Goal: Task Accomplishment & Management: Manage account settings

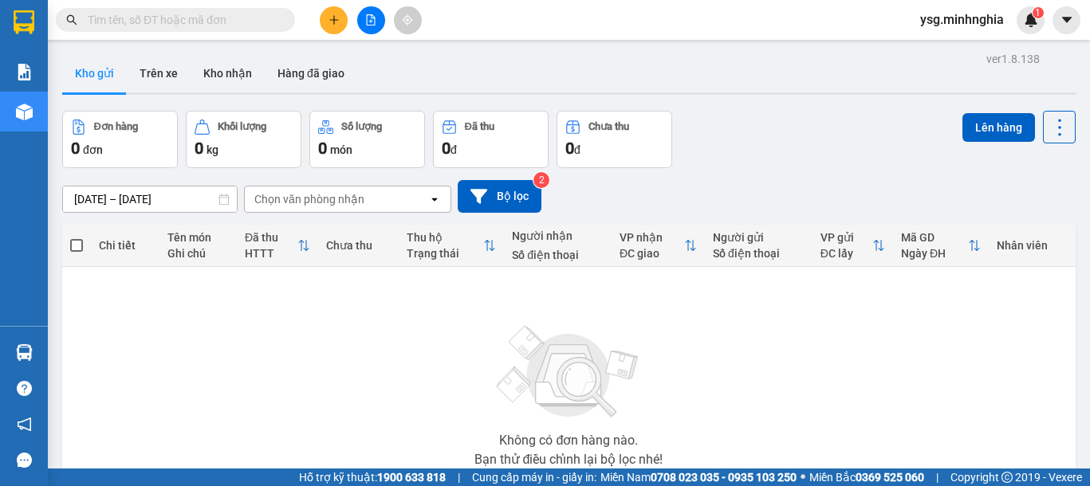
click at [220, 18] on input "text" at bounding box center [182, 20] width 188 height 18
paste input "0914960898"
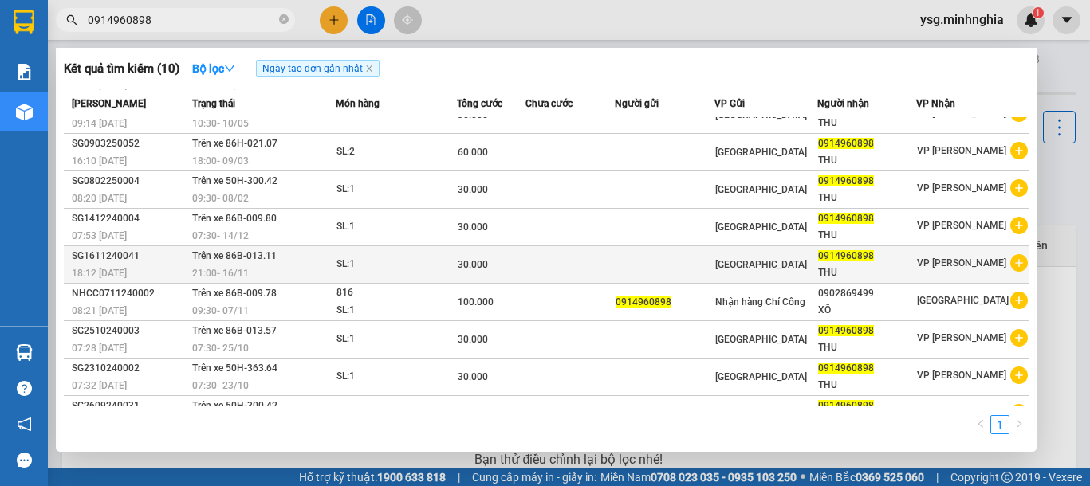
scroll to position [87, 0]
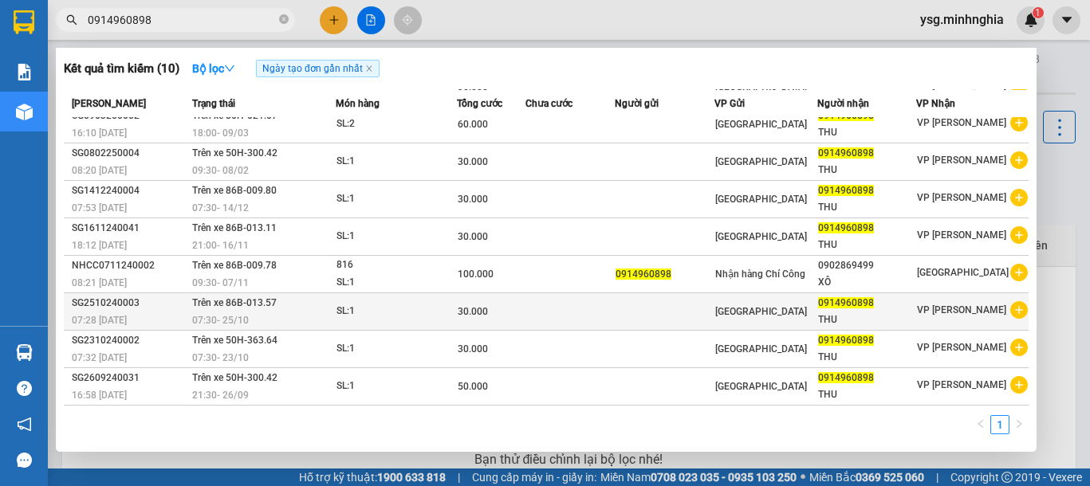
type input "0914960898"
click at [467, 328] on td "30.000" at bounding box center [491, 311] width 69 height 37
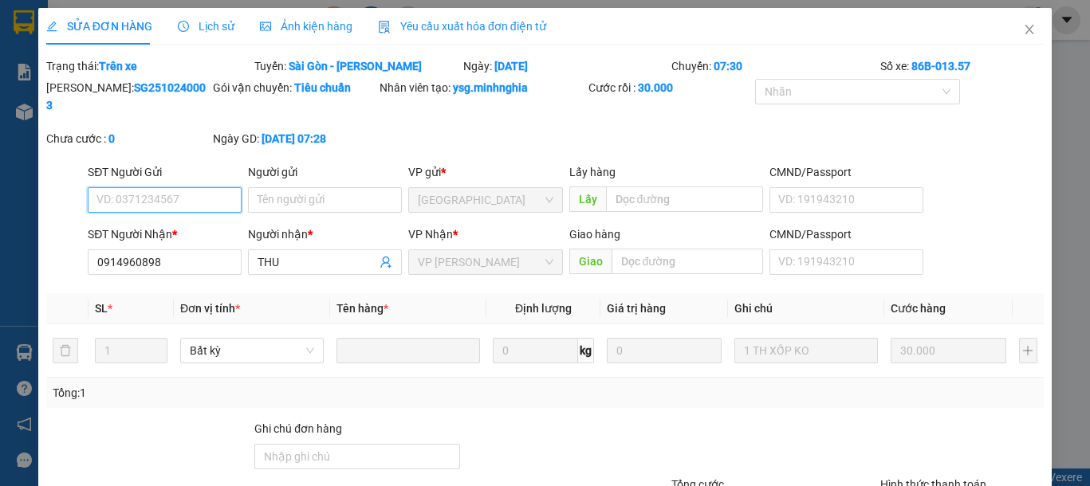
type input "0914960898"
type input "30.000"
click at [1023, 31] on icon "close" at bounding box center [1029, 29] width 13 height 13
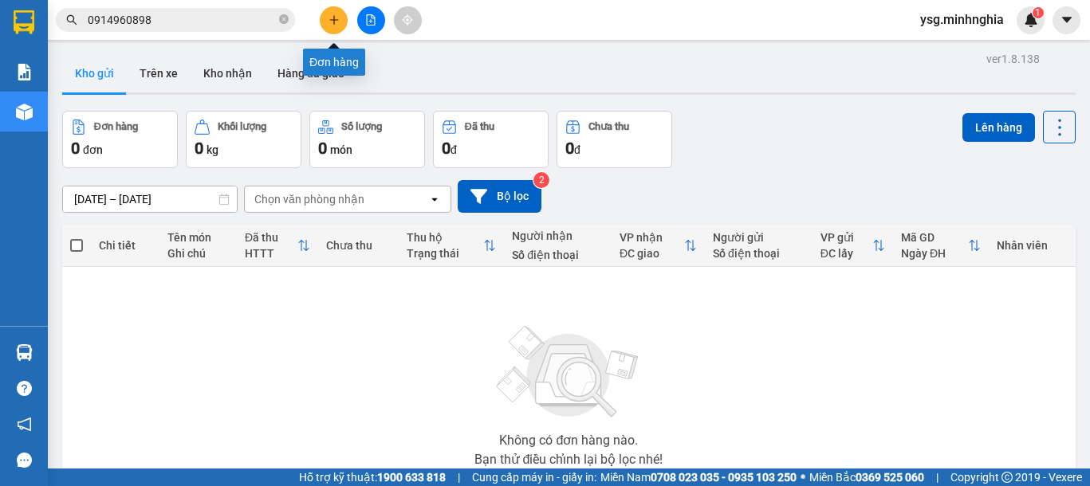
click at [330, 10] on button at bounding box center [334, 20] width 28 height 28
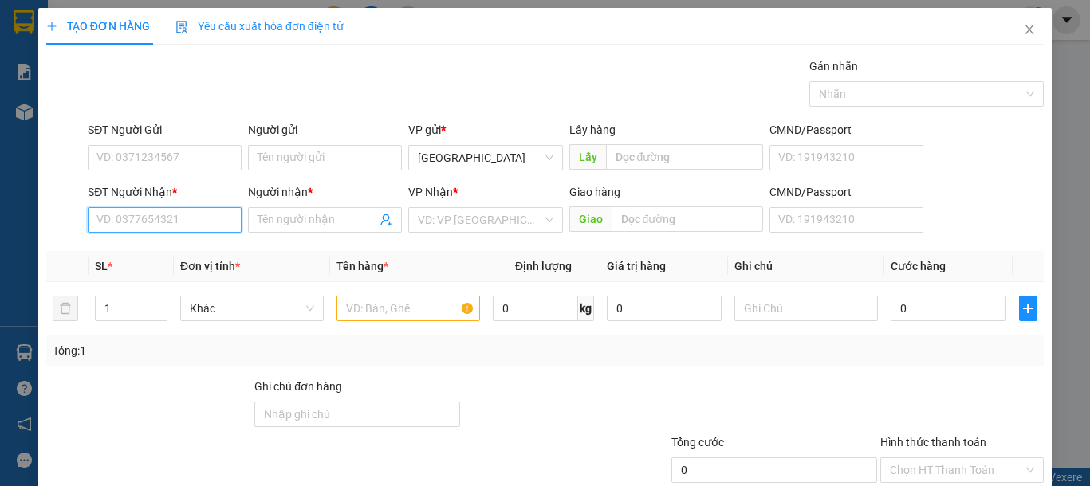
click at [117, 222] on input "SĐT Người Nhận *" at bounding box center [165, 220] width 154 height 26
type input "0967469086"
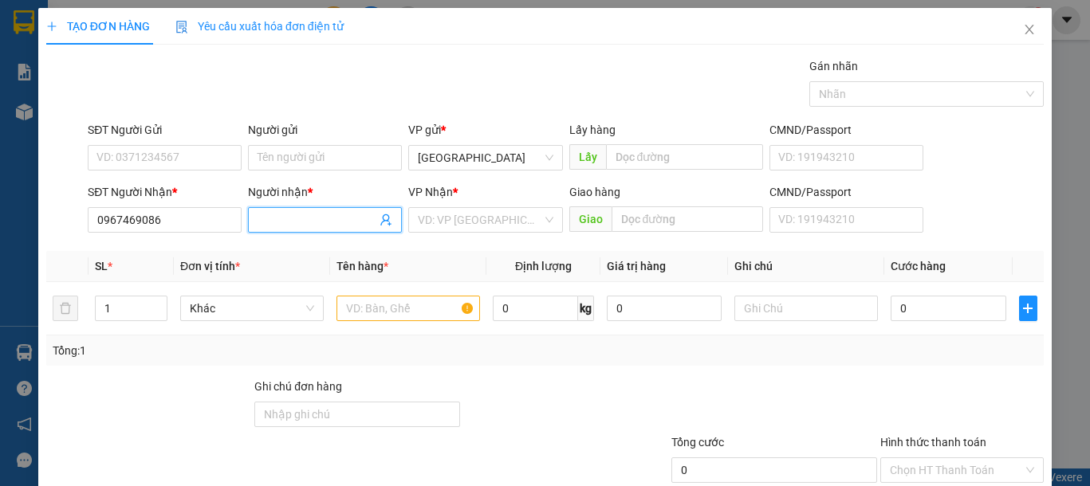
click at [311, 230] on span at bounding box center [325, 220] width 154 height 26
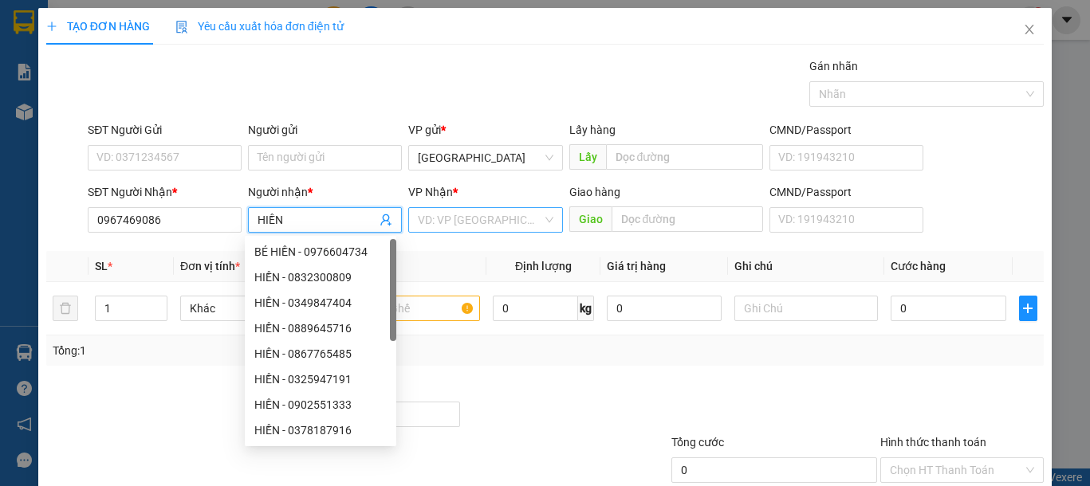
type input "HIỀN"
click at [460, 222] on input "search" at bounding box center [480, 220] width 124 height 24
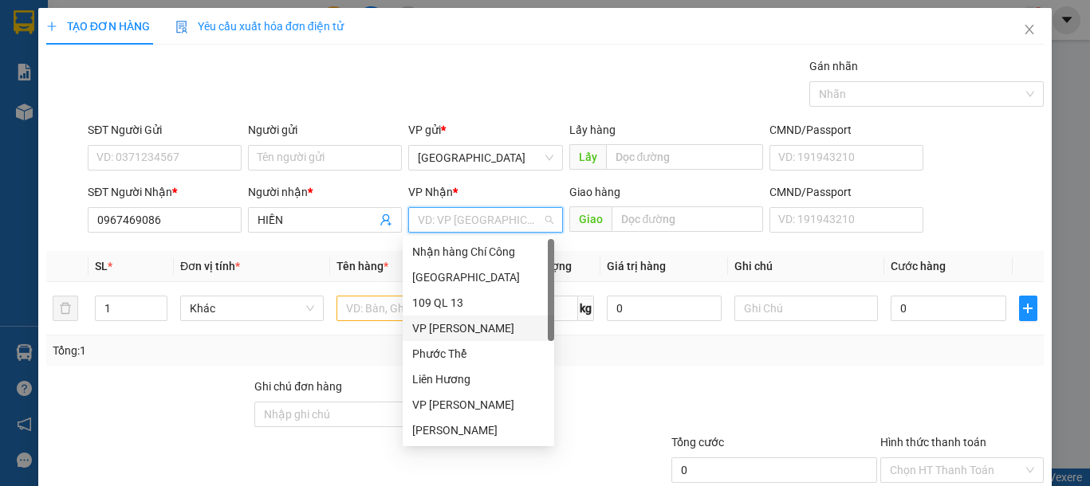
click at [460, 330] on div "VP [PERSON_NAME]" at bounding box center [478, 329] width 132 height 18
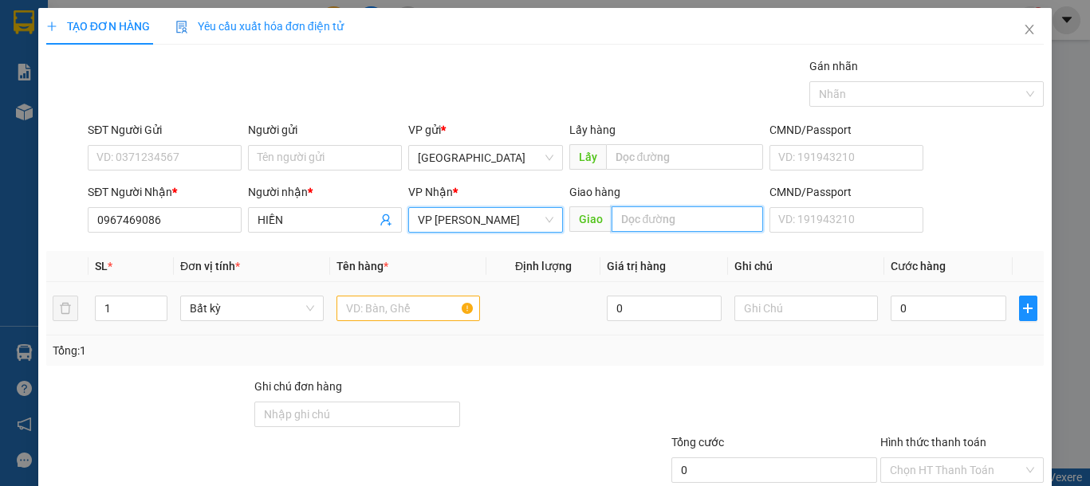
click at [662, 219] on input "text" at bounding box center [686, 219] width 151 height 26
type input "XÓM CỦI"
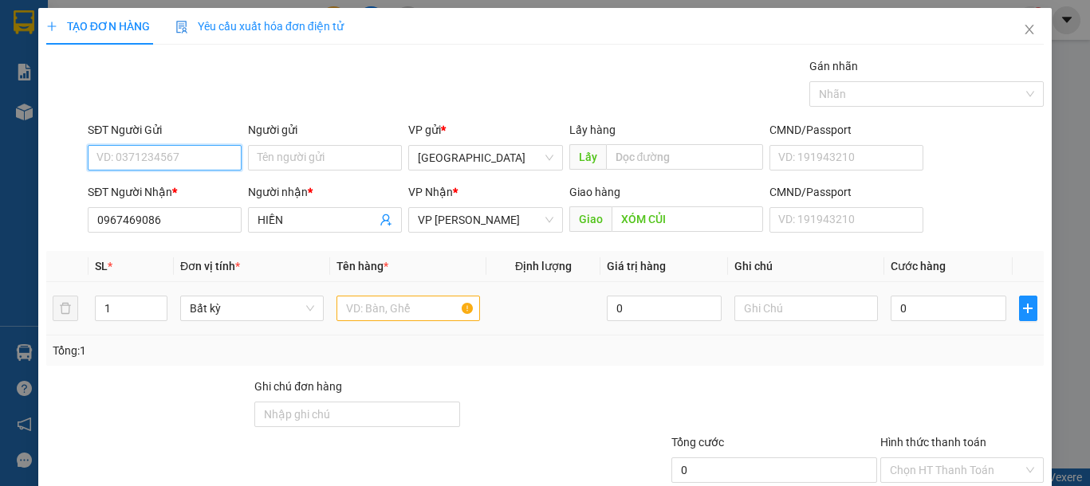
click at [194, 159] on input "SĐT Người Gửi" at bounding box center [165, 158] width 154 height 26
click at [193, 182] on div "0902780557 - TUẤN" at bounding box center [162, 190] width 132 height 18
type input "0902780557"
type input "TUẤN"
type input "0902780557"
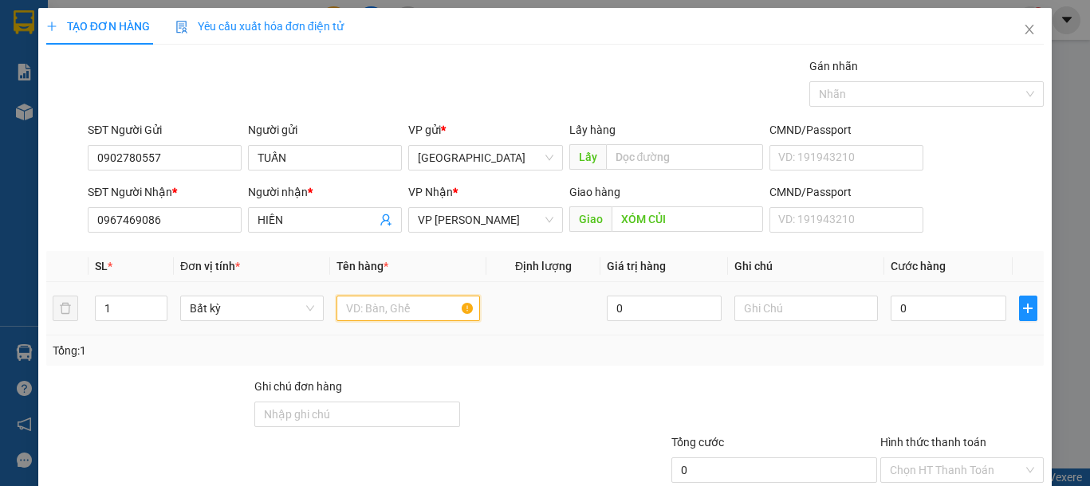
click at [399, 312] on input "text" at bounding box center [407, 309] width 143 height 26
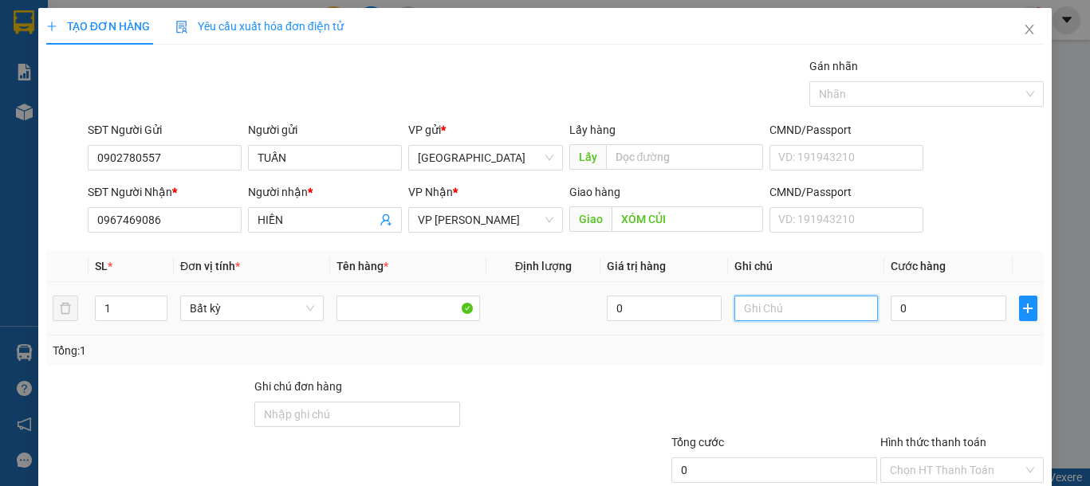
click at [844, 309] on input "text" at bounding box center [805, 309] width 143 height 26
click at [841, 305] on input "text" at bounding box center [805, 309] width 143 height 26
type input "1 TH XỐP ĐỒ ĂN"
click at [924, 308] on input "0" at bounding box center [947, 309] width 115 height 26
type input "5"
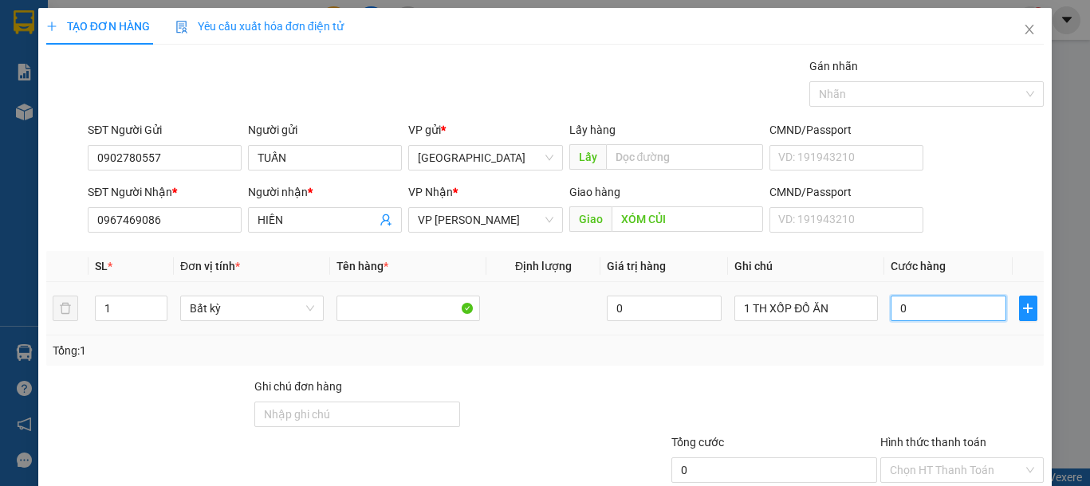
type input "5"
type input "50"
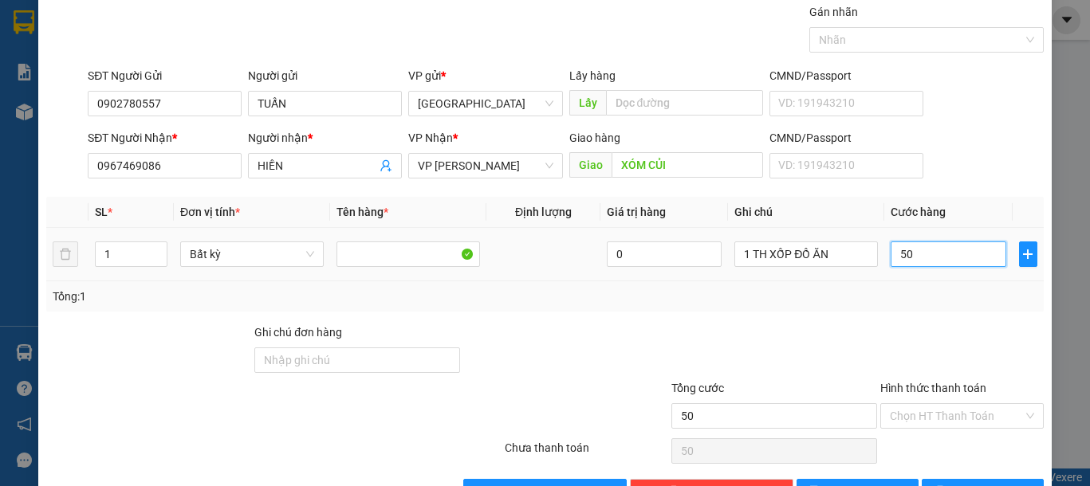
scroll to position [104, 0]
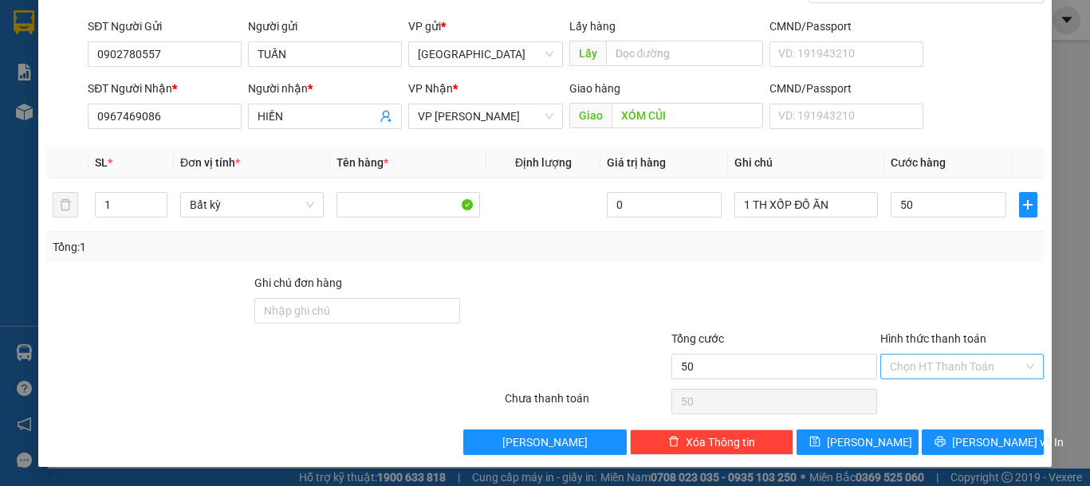
type input "50.000"
click at [917, 371] on input "Hình thức thanh toán" at bounding box center [955, 367] width 133 height 24
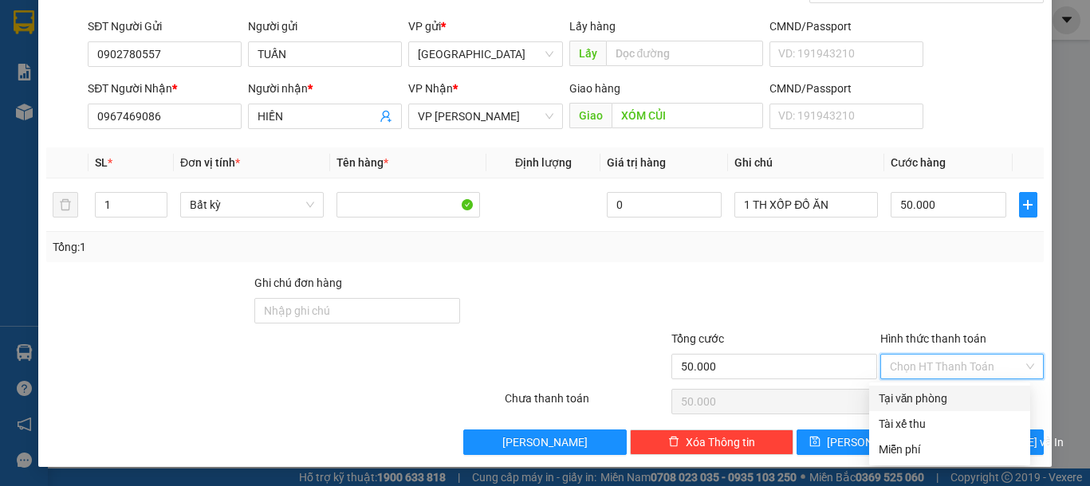
click at [921, 395] on div "Tại văn phòng" at bounding box center [949, 399] width 142 height 18
type input "0"
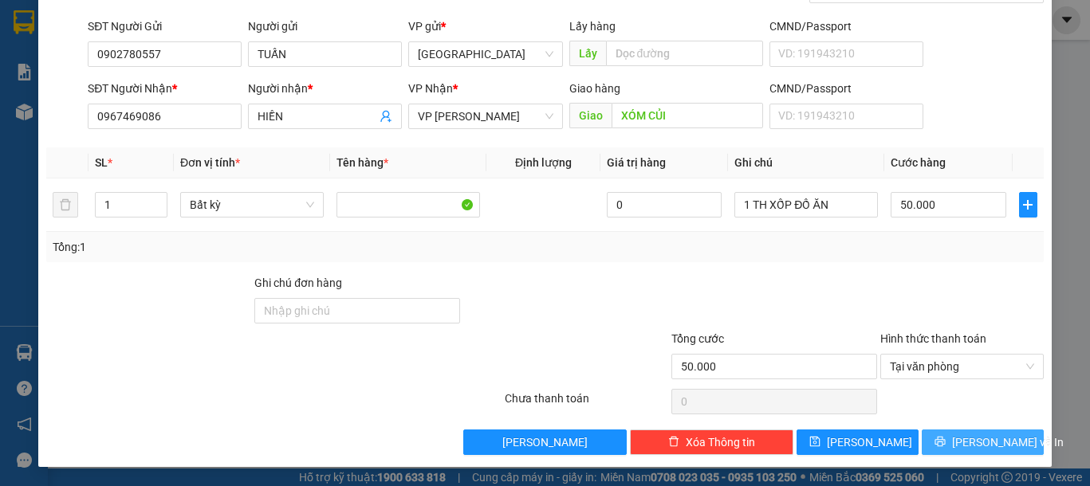
click at [958, 442] on span "[PERSON_NAME] và In" at bounding box center [1008, 443] width 112 height 18
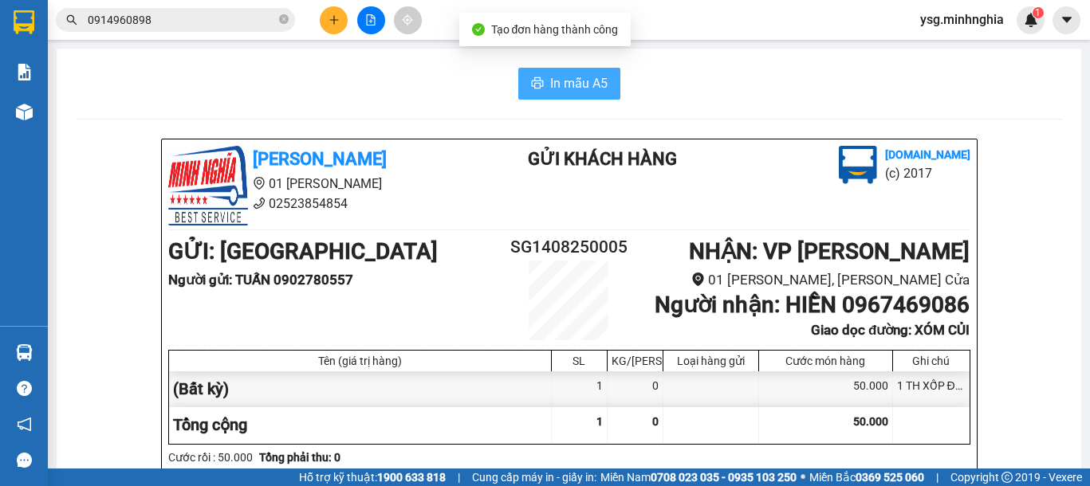
click at [588, 80] on span "In mẫu A5" at bounding box center [578, 83] width 57 height 20
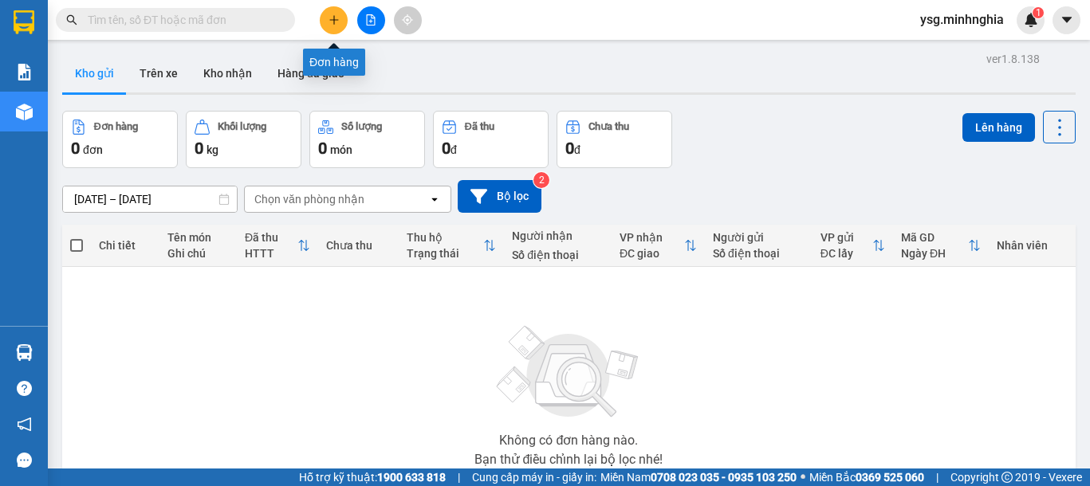
click at [335, 26] on button at bounding box center [334, 20] width 28 height 28
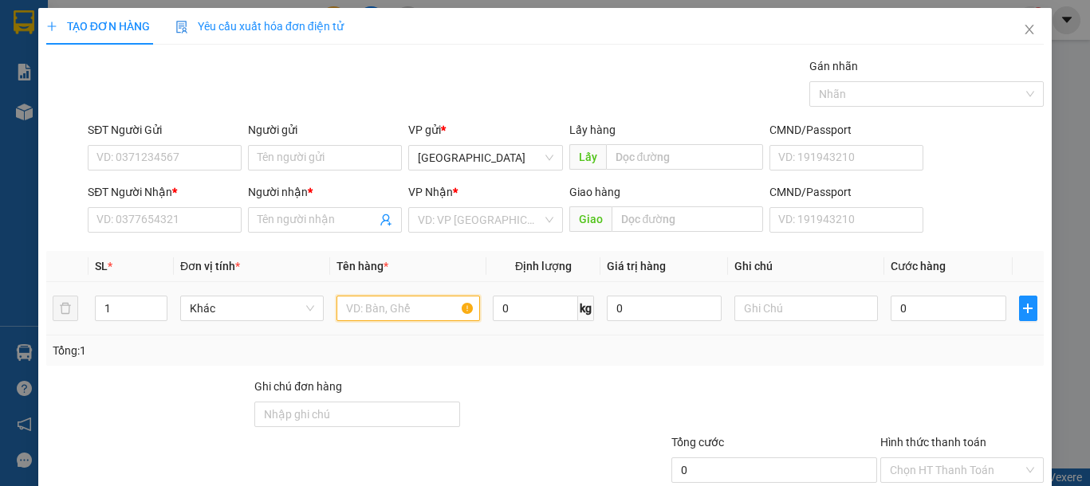
click at [416, 304] on input "text" at bounding box center [407, 309] width 143 height 26
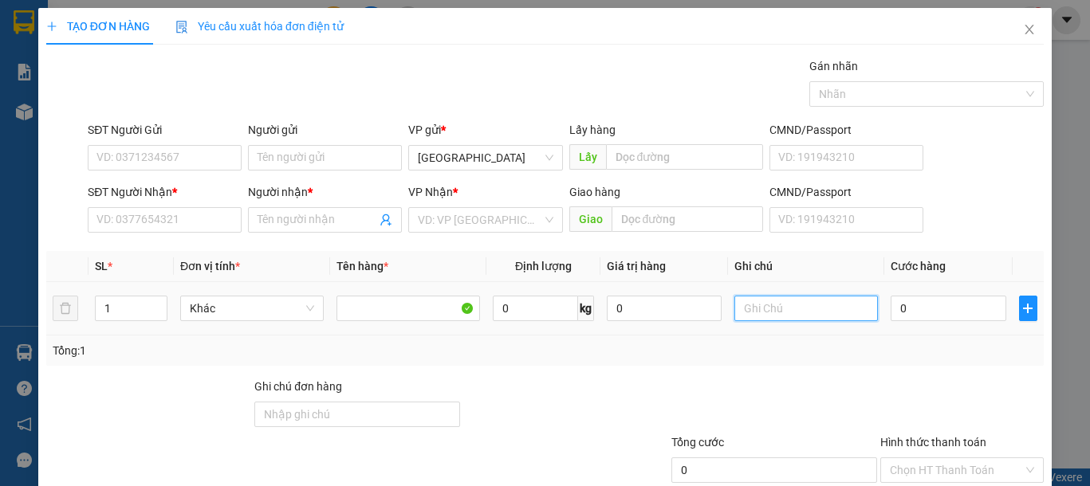
click at [843, 304] on input "text" at bounding box center [805, 309] width 143 height 26
type input "1 H"
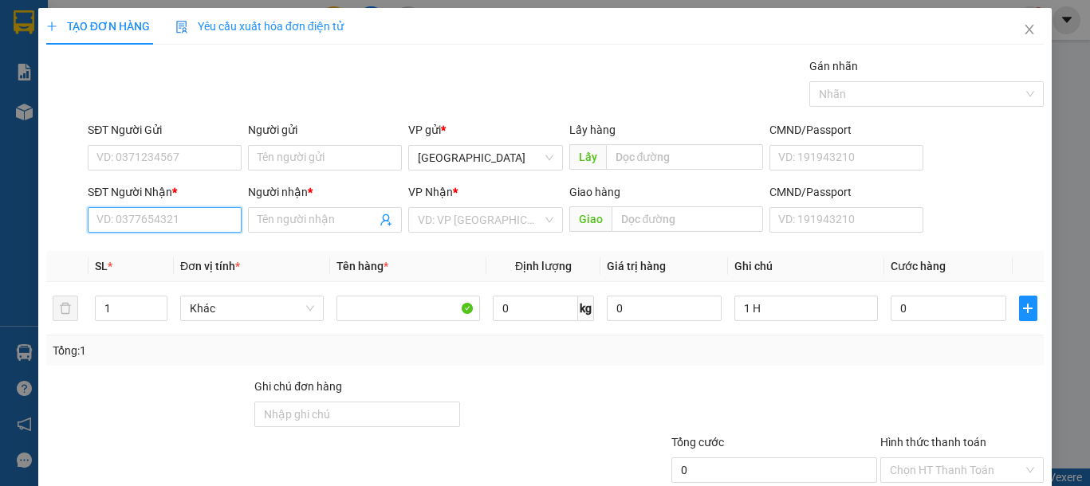
click at [153, 224] on input "SĐT Người Nhận *" at bounding box center [165, 220] width 154 height 26
click at [159, 258] on div "0369684421" at bounding box center [162, 252] width 132 height 18
type input "0369684421"
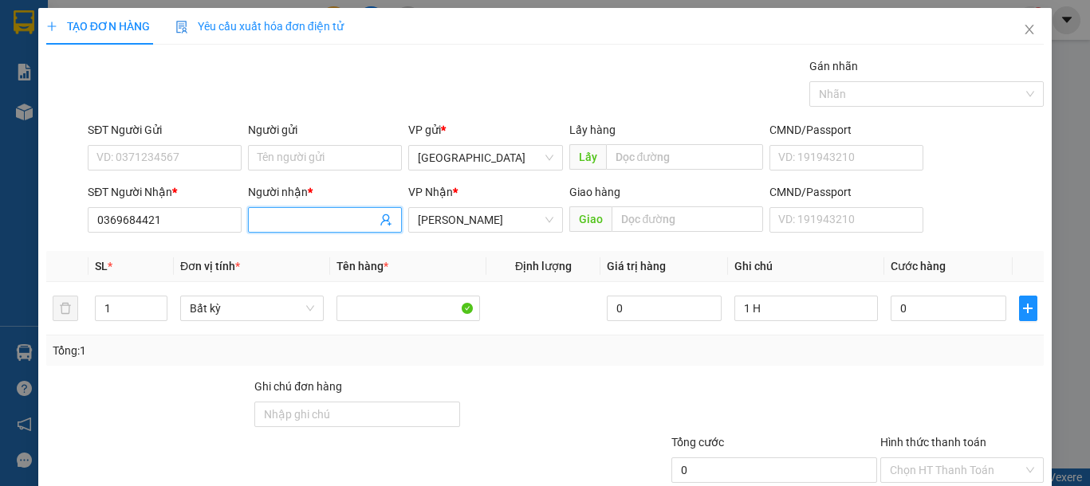
click at [328, 216] on input "Người nhận *" at bounding box center [316, 220] width 119 height 18
type input "S"
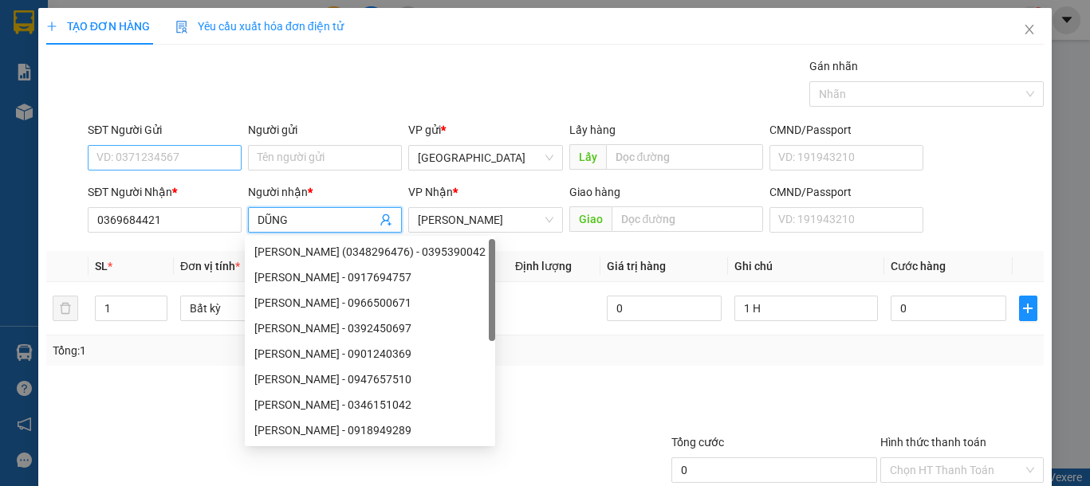
type input "DŨNG"
click at [116, 164] on input "SĐT Người Gửi" at bounding box center [165, 158] width 154 height 26
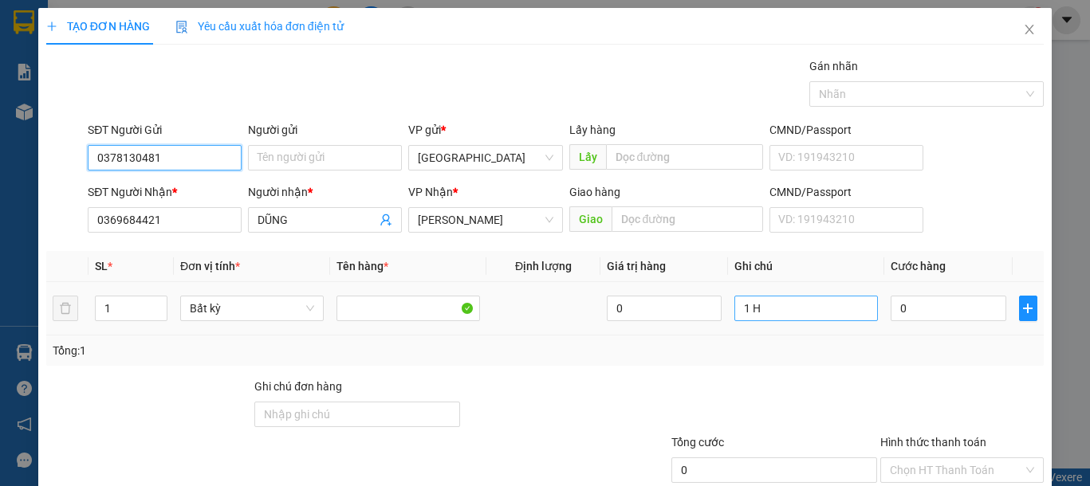
type input "0378130481"
click at [821, 310] on input "1 H" at bounding box center [805, 309] width 143 height 26
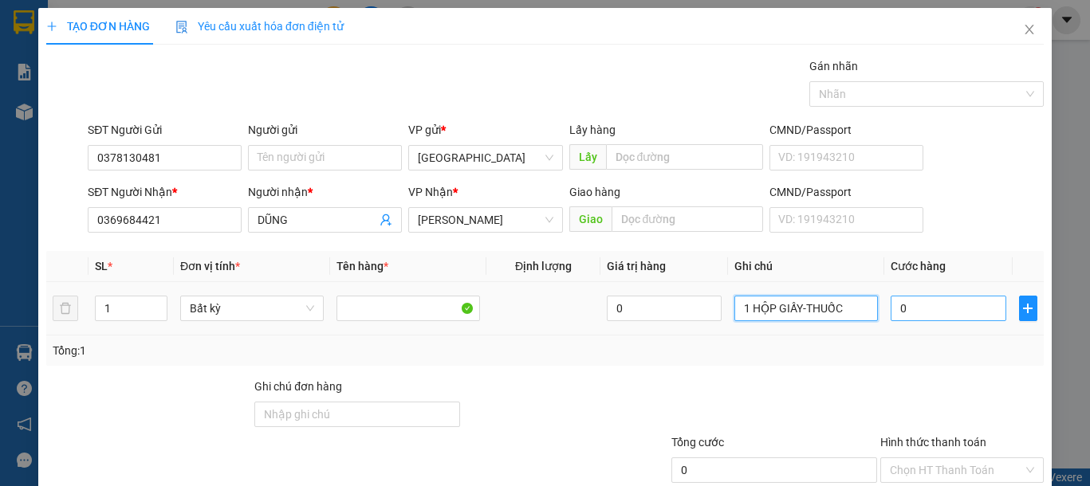
type input "1 HỘP GIẤY-THUỐC"
click at [938, 316] on input "0" at bounding box center [947, 309] width 115 height 26
type input "3"
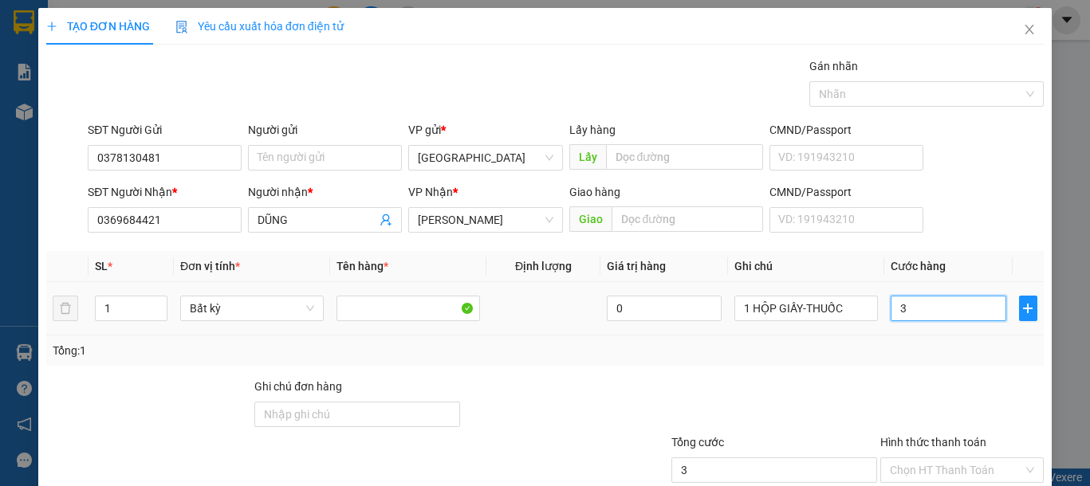
type input "30"
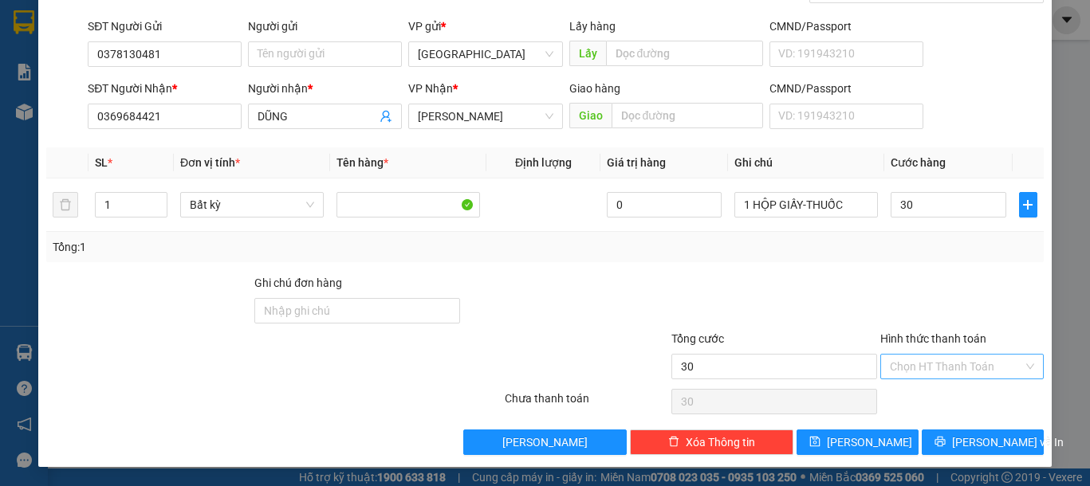
type input "30.000"
click at [937, 361] on input "Hình thức thanh toán" at bounding box center [955, 367] width 133 height 24
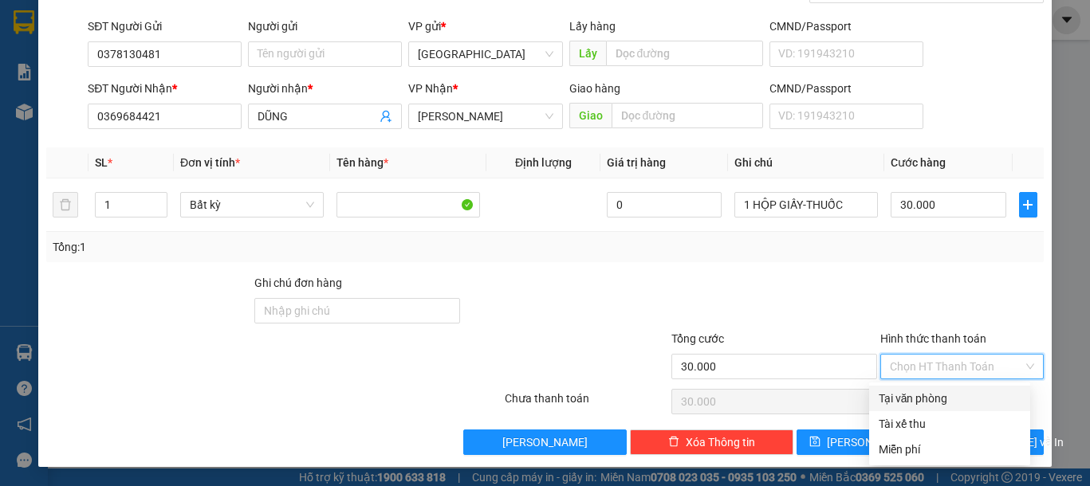
click at [928, 391] on div "Tại văn phòng" at bounding box center [949, 399] width 142 height 18
type input "0"
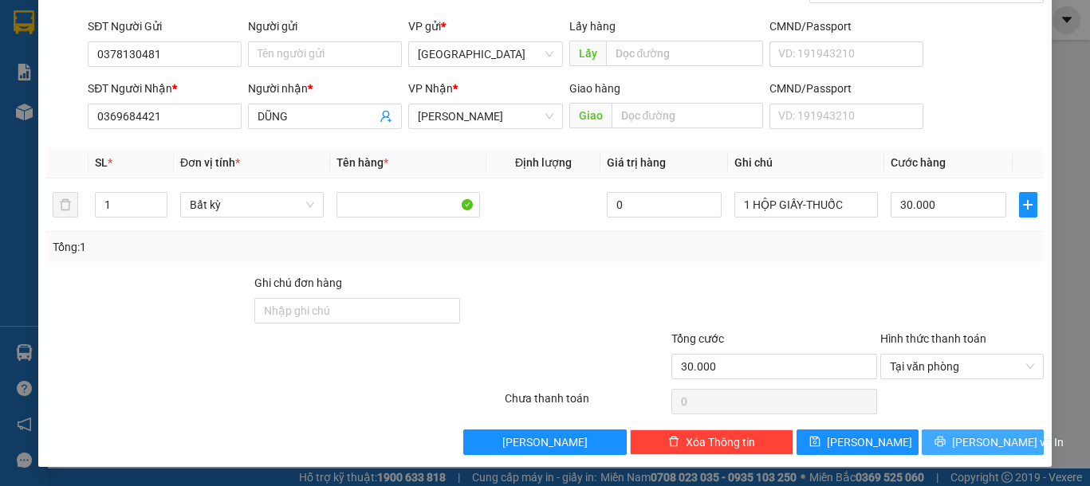
click at [955, 446] on span "Lưu và In" at bounding box center [1008, 443] width 112 height 18
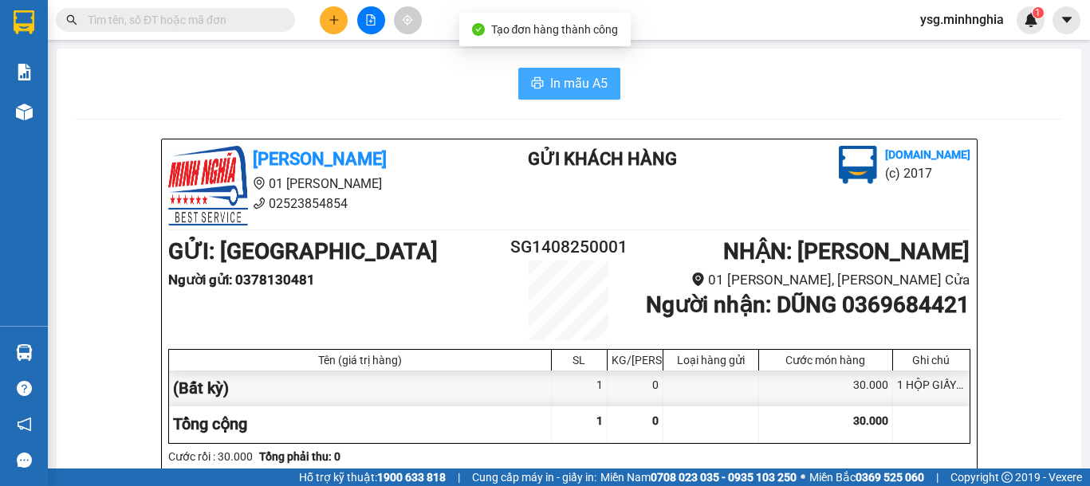
click at [551, 77] on span "In mẫu A5" at bounding box center [578, 83] width 57 height 20
click at [569, 78] on span "In mẫu A5" at bounding box center [578, 83] width 57 height 20
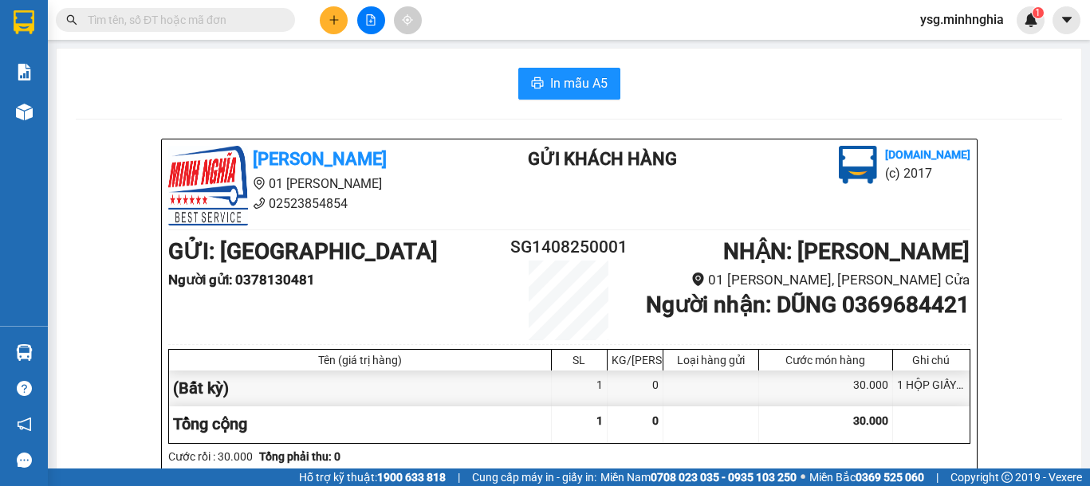
scroll to position [828, 0]
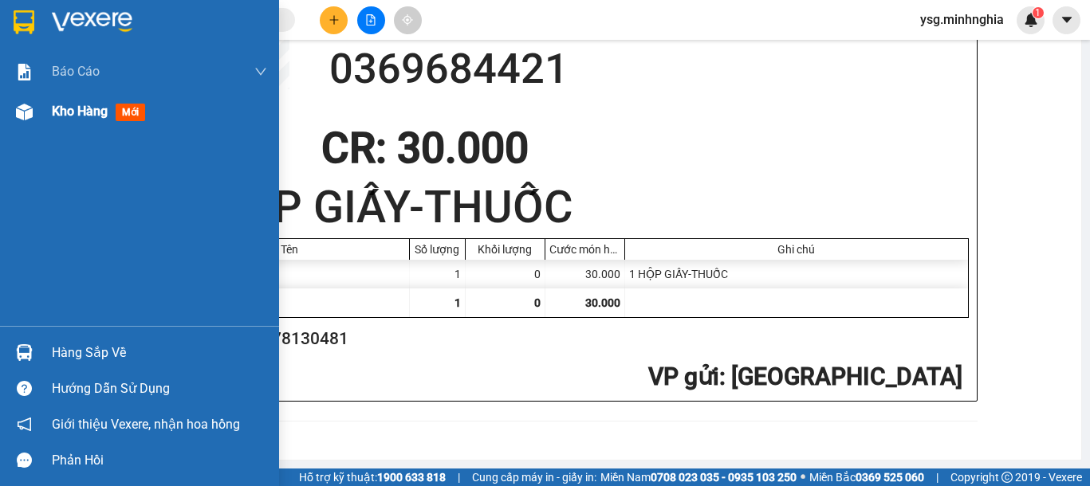
click at [17, 121] on div at bounding box center [24, 112] width 28 height 28
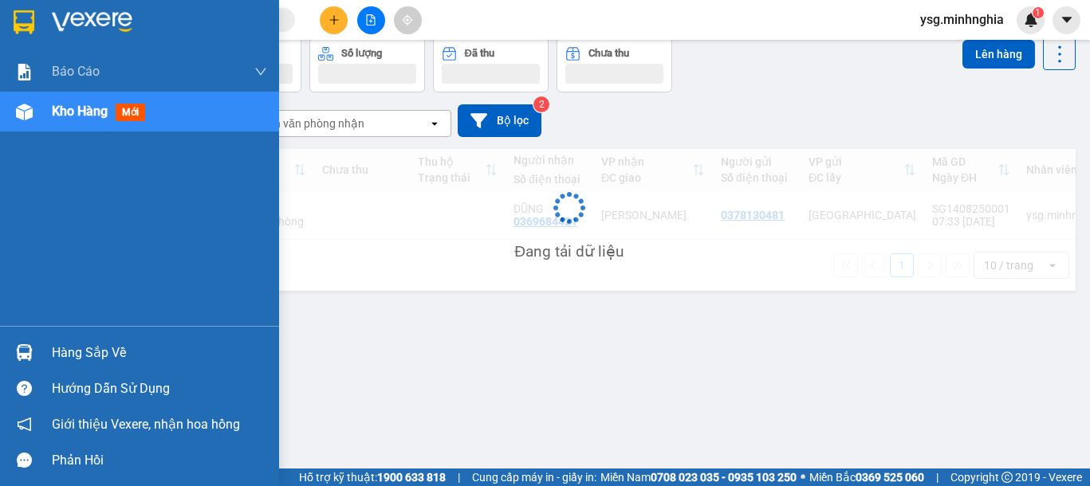
scroll to position [73, 0]
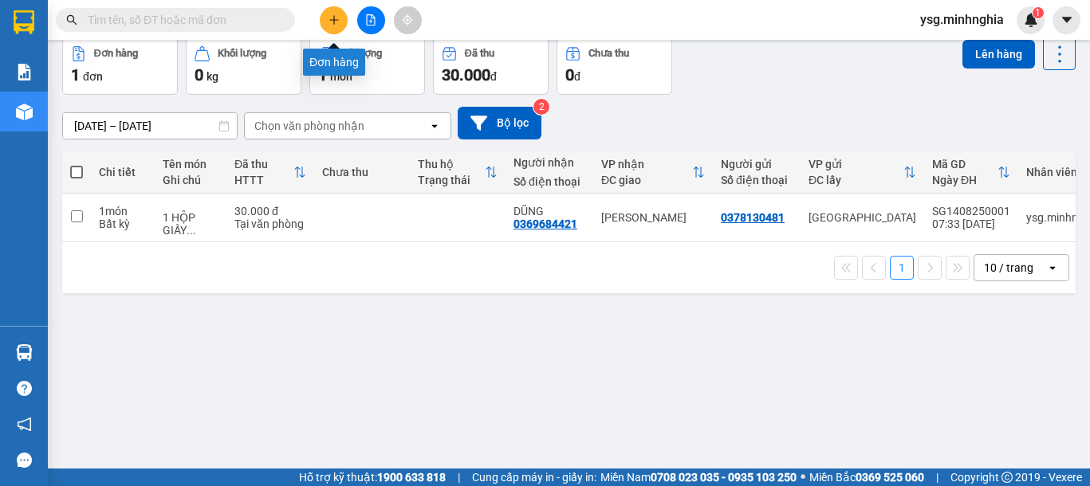
click at [332, 14] on icon "plus" at bounding box center [333, 19] width 11 height 11
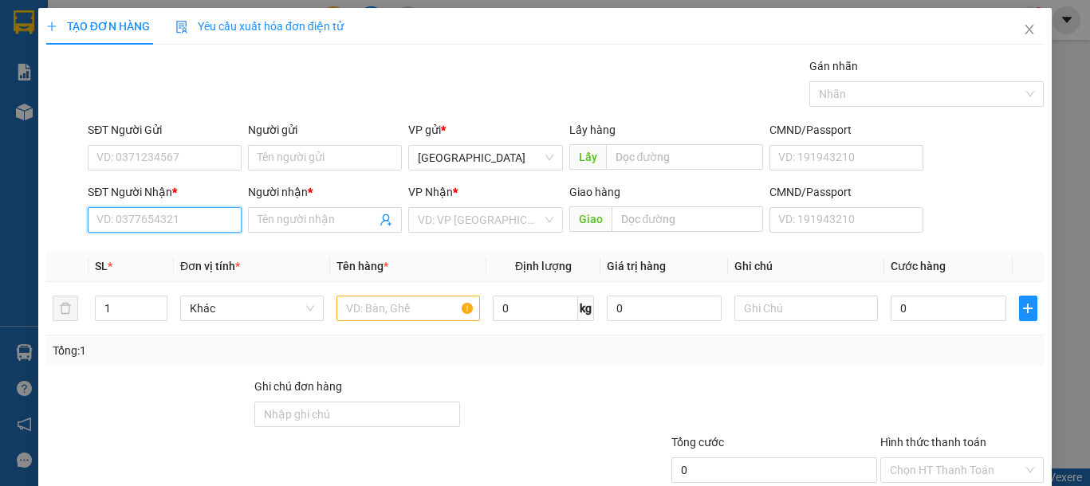
click at [156, 209] on input "SĐT Người Nhận *" at bounding box center [165, 220] width 154 height 26
click at [190, 249] on div "0918552602 - TRÍ" at bounding box center [162, 252] width 132 height 18
type input "0918552602"
type input "TRÍ"
type input "0918552602"
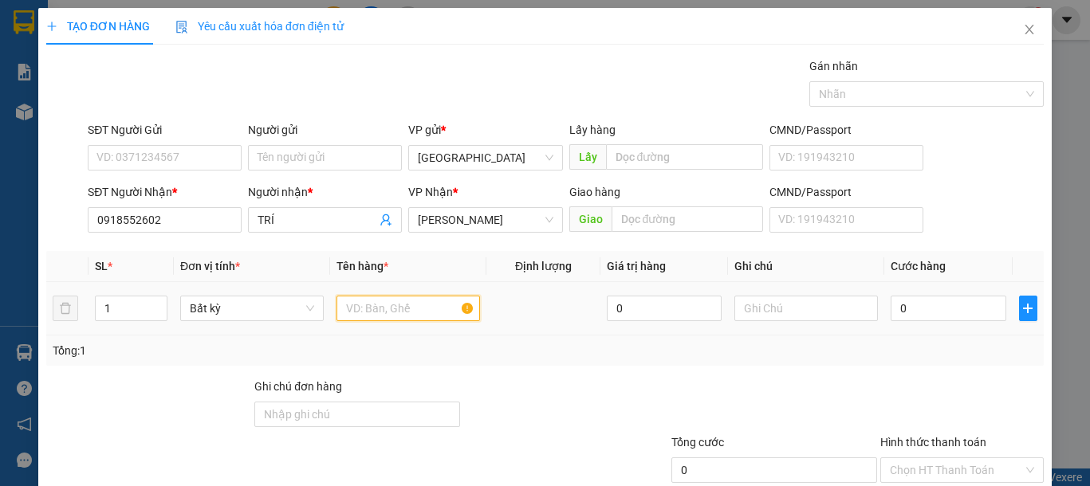
click at [404, 318] on input "text" at bounding box center [407, 309] width 143 height 26
type input "2"
click at [156, 302] on icon "up" at bounding box center [159, 305] width 6 height 6
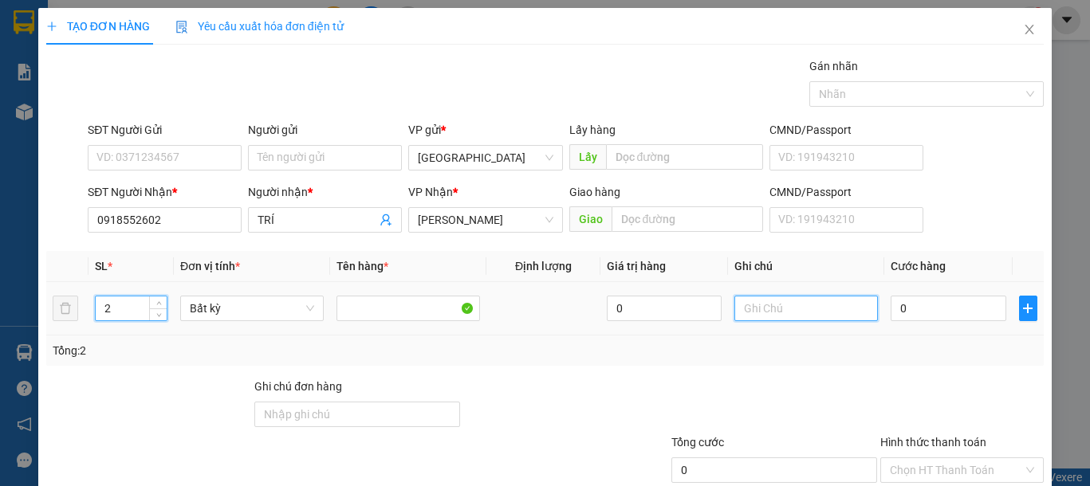
click at [803, 319] on input "text" at bounding box center [805, 309] width 143 height 26
type input "2 BAO XANH VẢI"
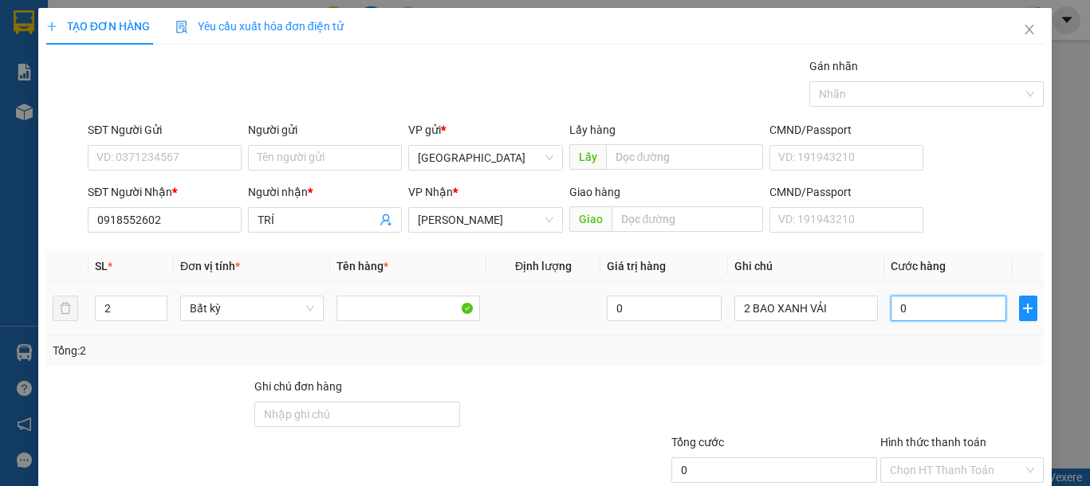
click at [959, 300] on input "0" at bounding box center [947, 309] width 115 height 26
type input "1"
type input "15"
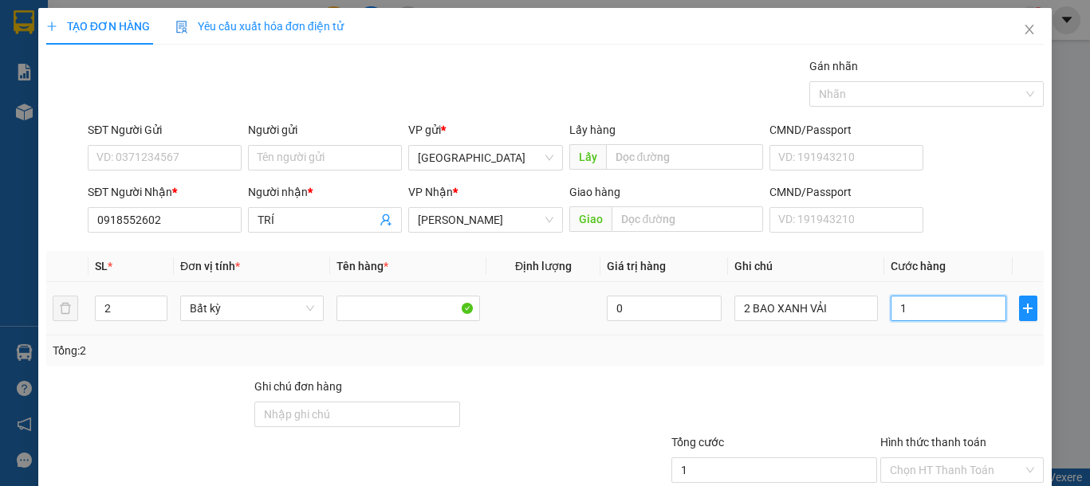
type input "15"
type input "150"
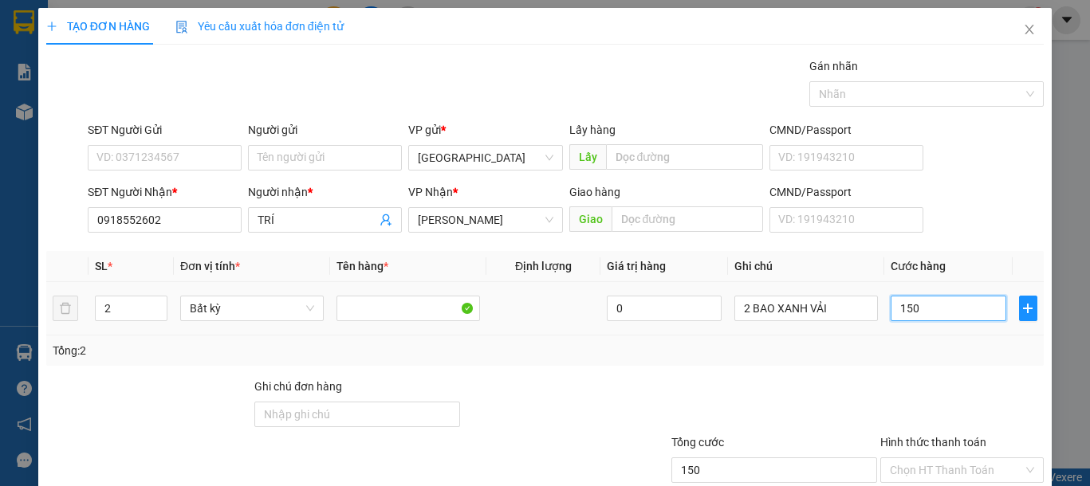
scroll to position [104, 0]
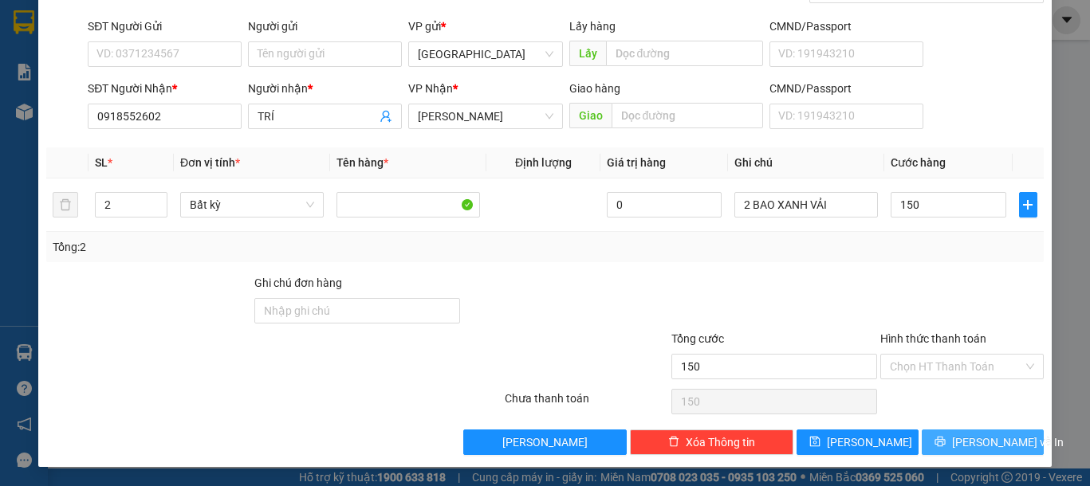
type input "150.000"
click at [986, 432] on button "Lưu và In" at bounding box center [982, 443] width 122 height 26
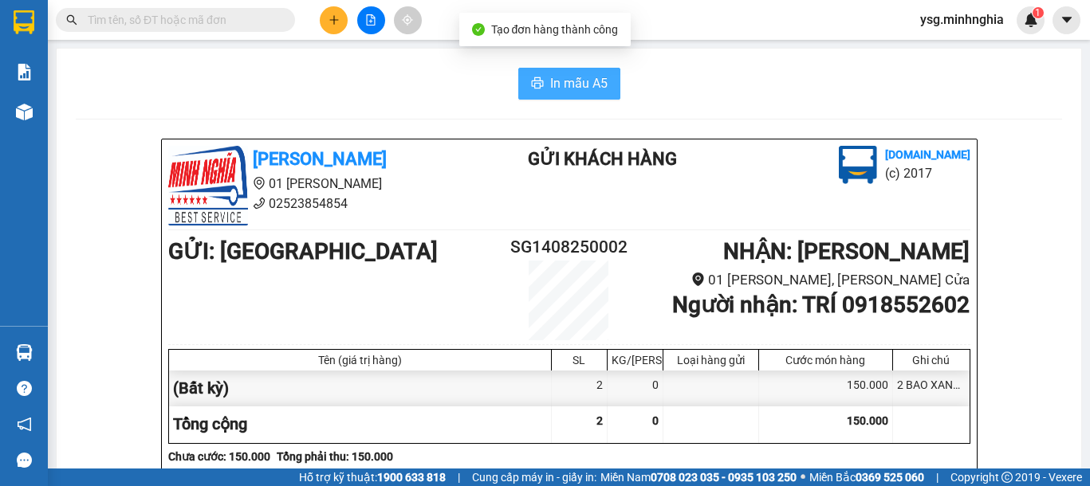
click at [576, 86] on span "In mẫu A5" at bounding box center [578, 83] width 57 height 20
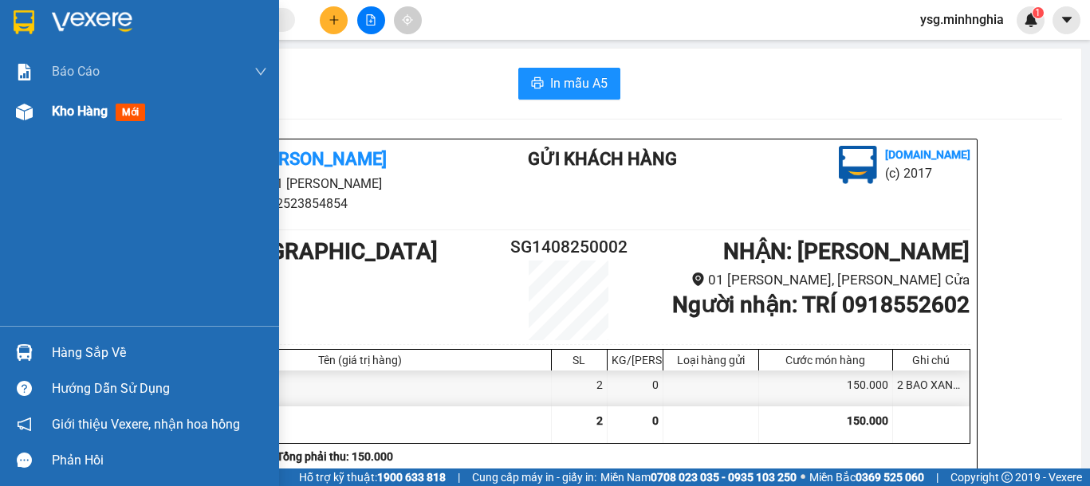
click at [30, 120] on img at bounding box center [24, 112] width 17 height 17
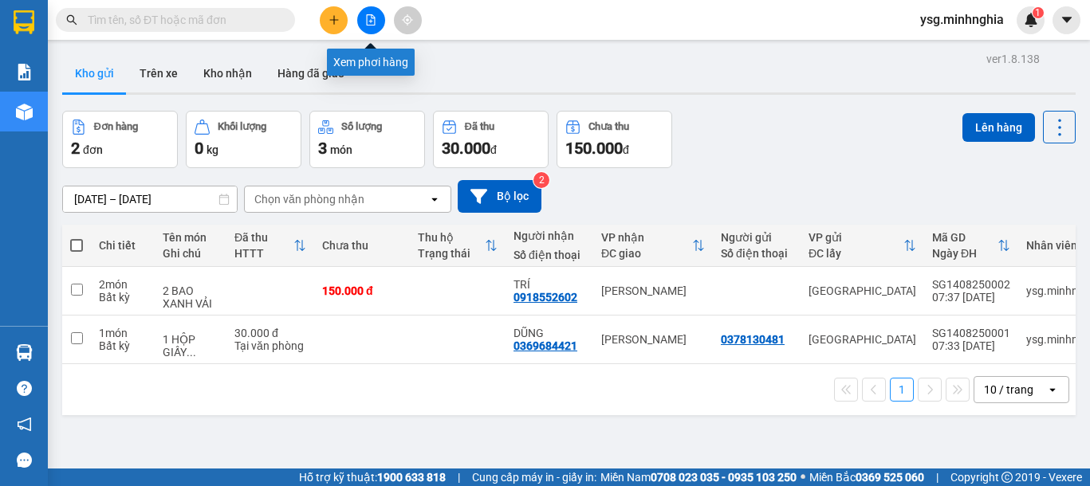
click at [377, 27] on button at bounding box center [371, 20] width 28 height 28
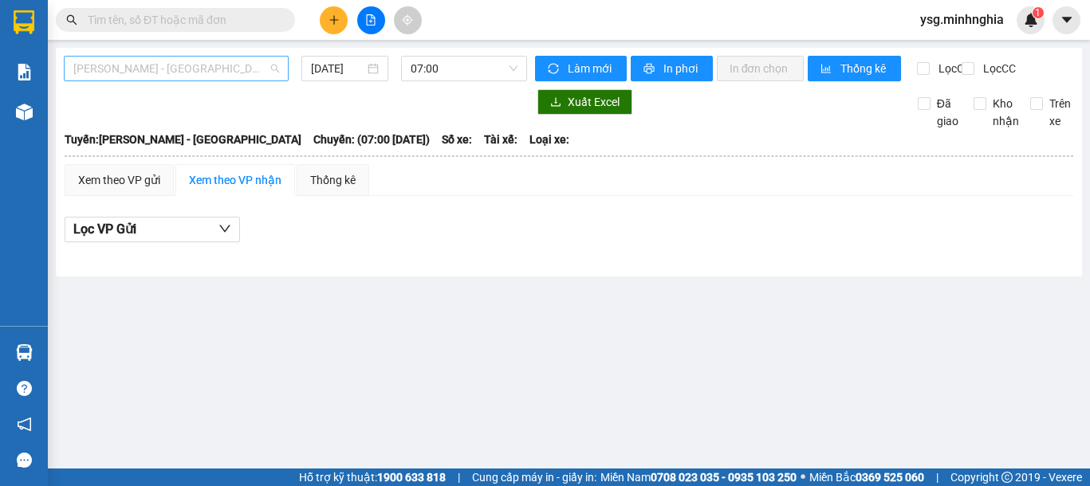
click at [147, 71] on span "[PERSON_NAME] - [GEOGRAPHIC_DATA]" at bounding box center [176, 69] width 206 height 24
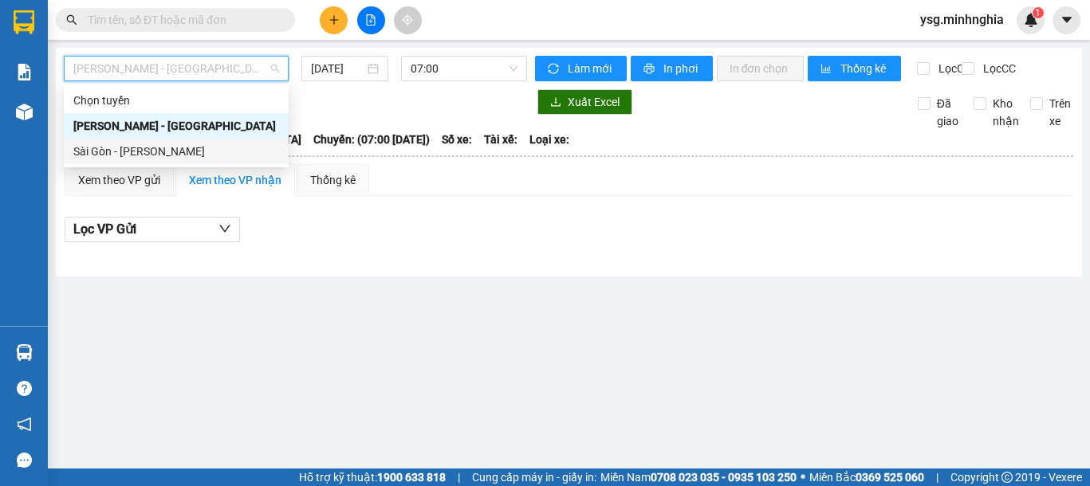
click at [129, 147] on div "Sài Gòn - [PERSON_NAME]" at bounding box center [176, 152] width 206 height 18
type input "[DATE]"
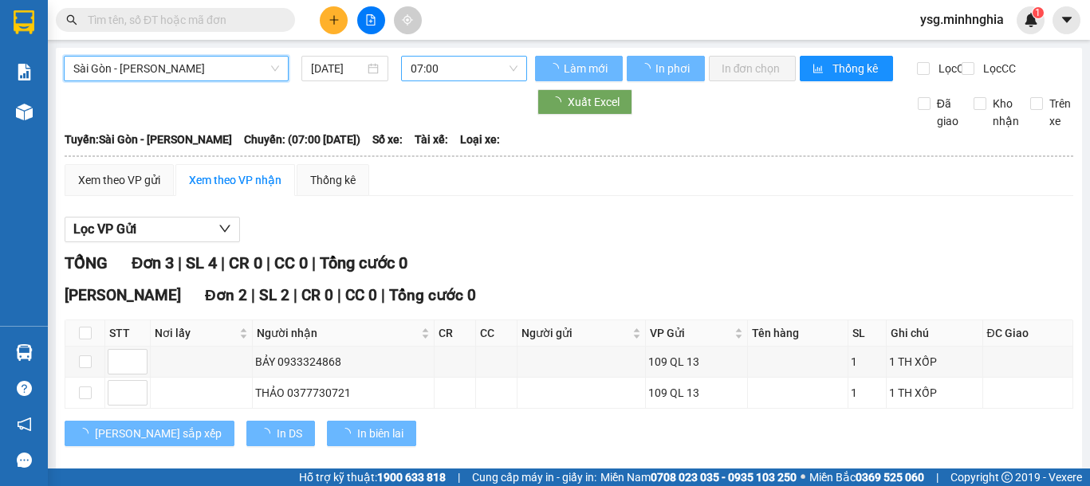
click at [428, 64] on span "07:00" at bounding box center [463, 69] width 107 height 24
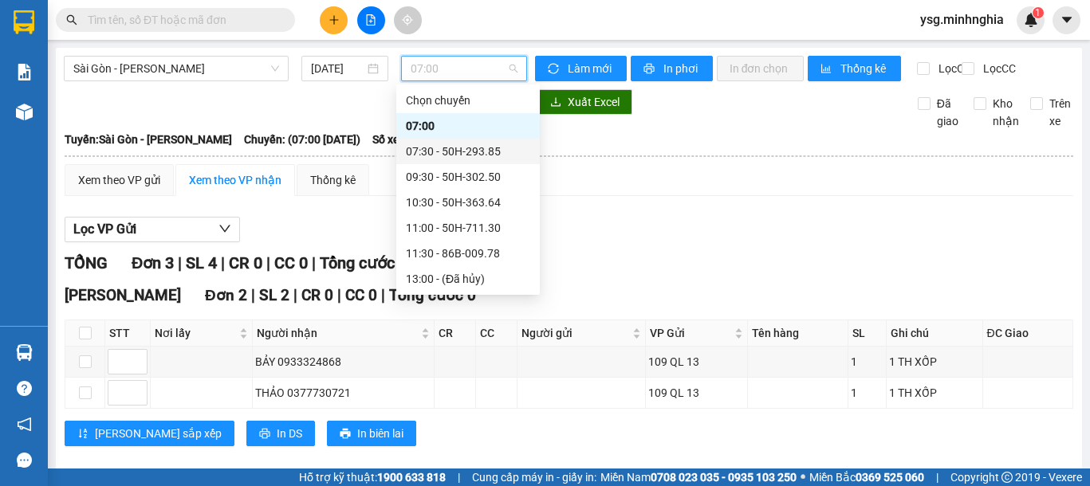
click at [499, 147] on div "07:30 - 50H-293.85" at bounding box center [468, 152] width 124 height 18
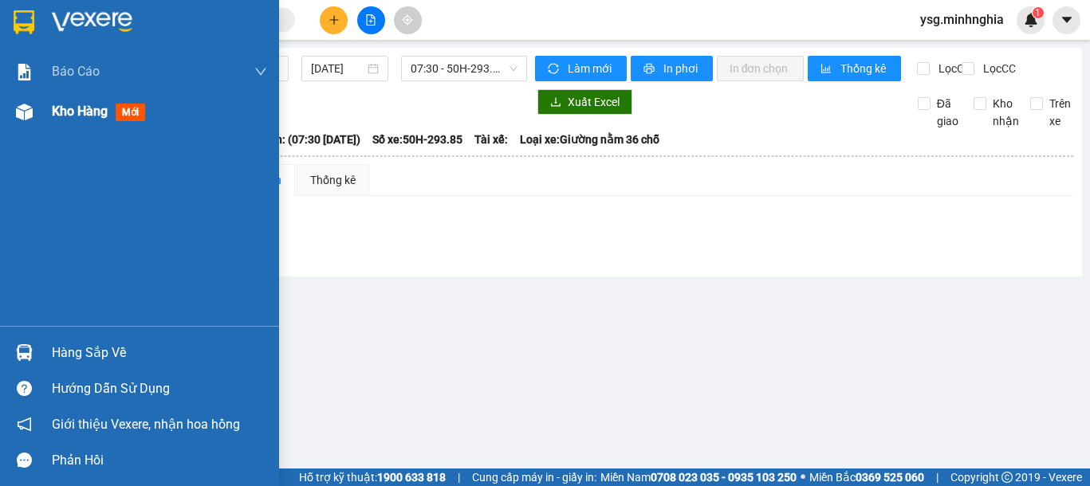
click at [27, 129] on div "Kho hàng mới" at bounding box center [139, 112] width 279 height 40
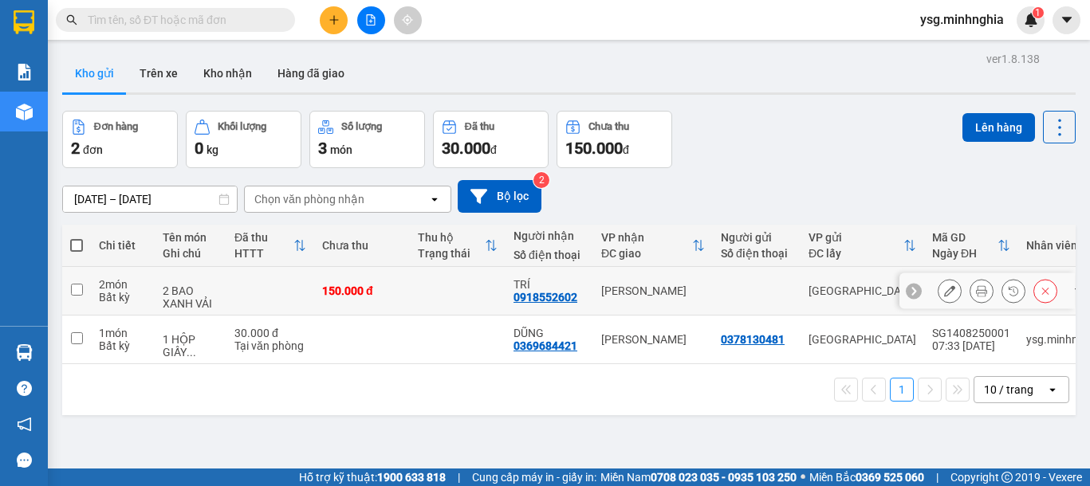
click at [288, 267] on td at bounding box center [270, 291] width 88 height 49
checkbox input "true"
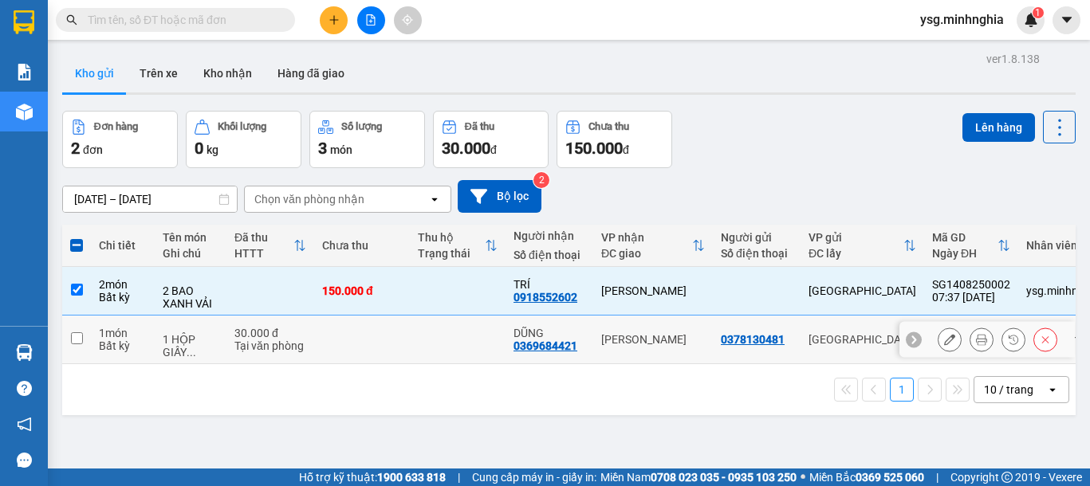
click at [264, 336] on div "30.000 đ" at bounding box center [270, 333] width 72 height 13
checkbox input "true"
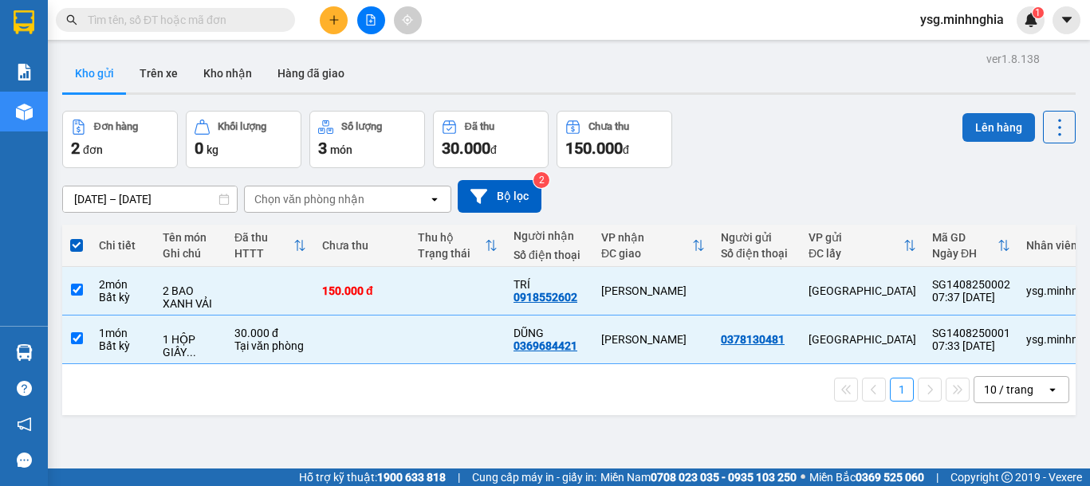
click at [968, 117] on button "Lên hàng" at bounding box center [998, 127] width 73 height 29
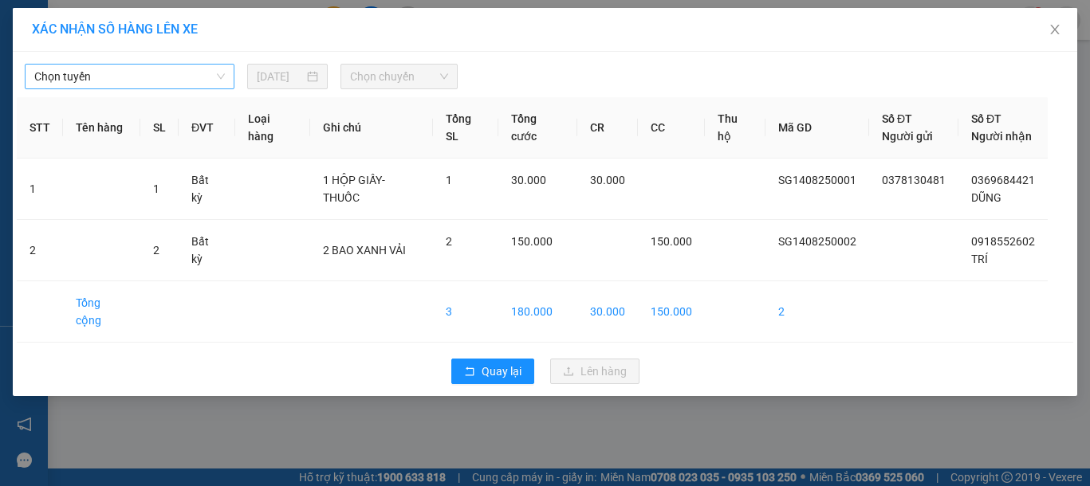
click at [192, 83] on span "Chọn tuyến" at bounding box center [129, 77] width 190 height 24
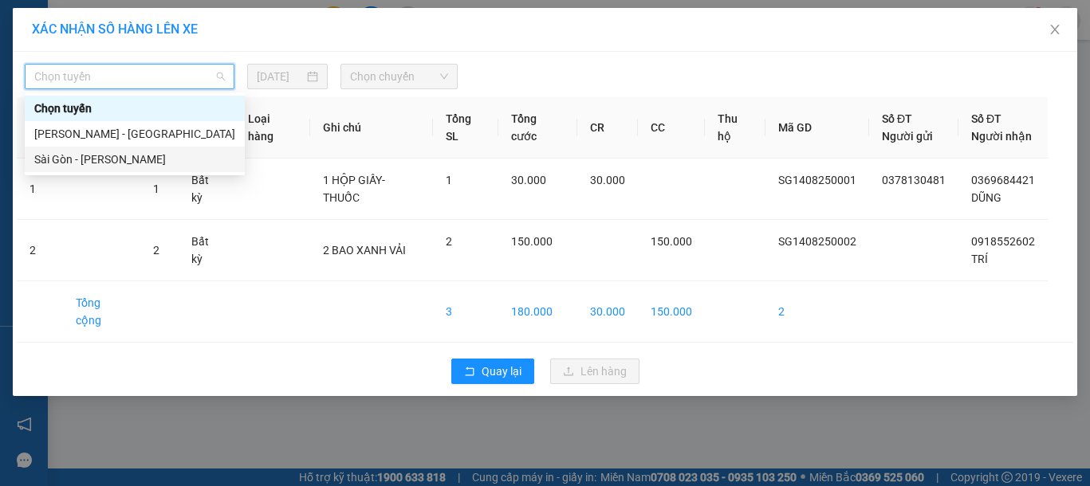
click at [150, 160] on div "Sài Gòn - [PERSON_NAME]" at bounding box center [134, 160] width 201 height 18
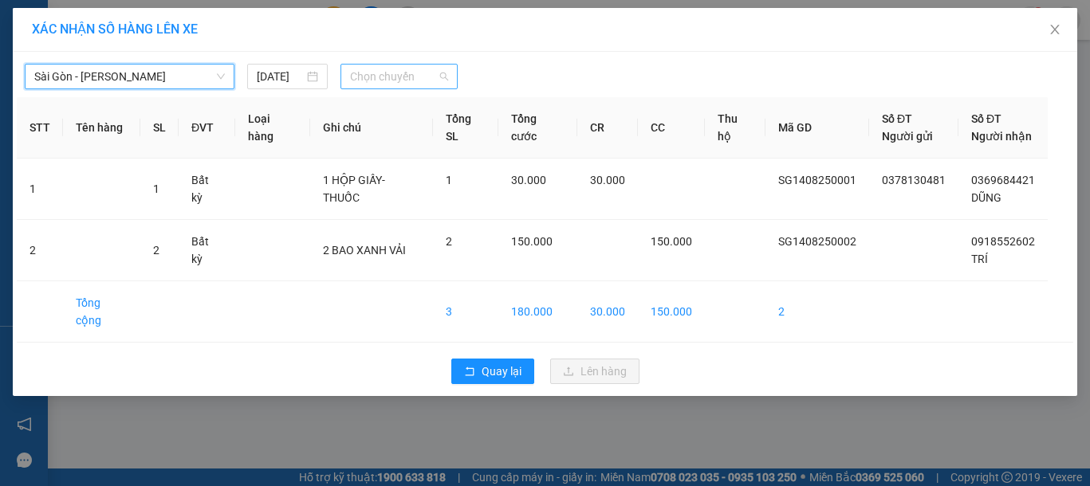
click at [410, 77] on span "Chọn chuyến" at bounding box center [399, 77] width 98 height 24
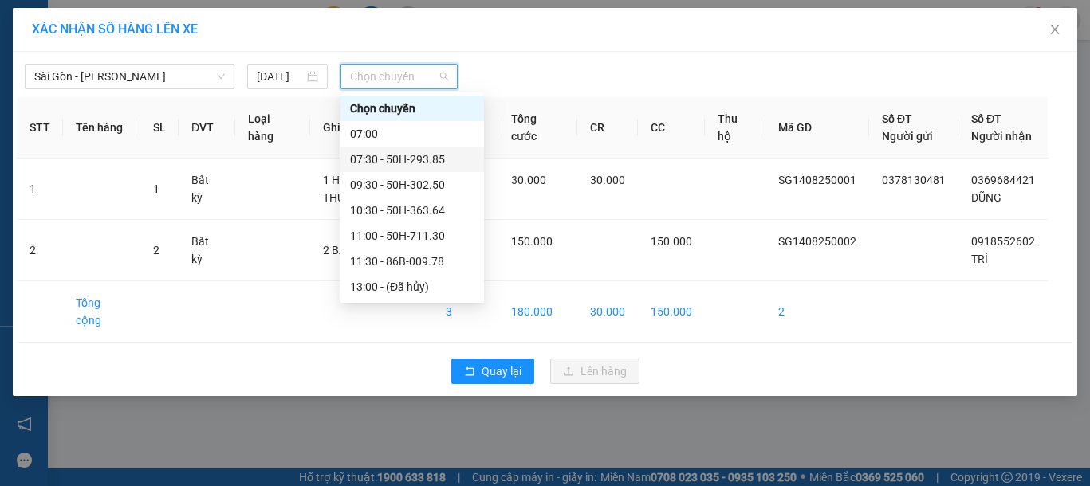
click at [424, 153] on div "07:30 - 50H-293.85" at bounding box center [412, 160] width 124 height 18
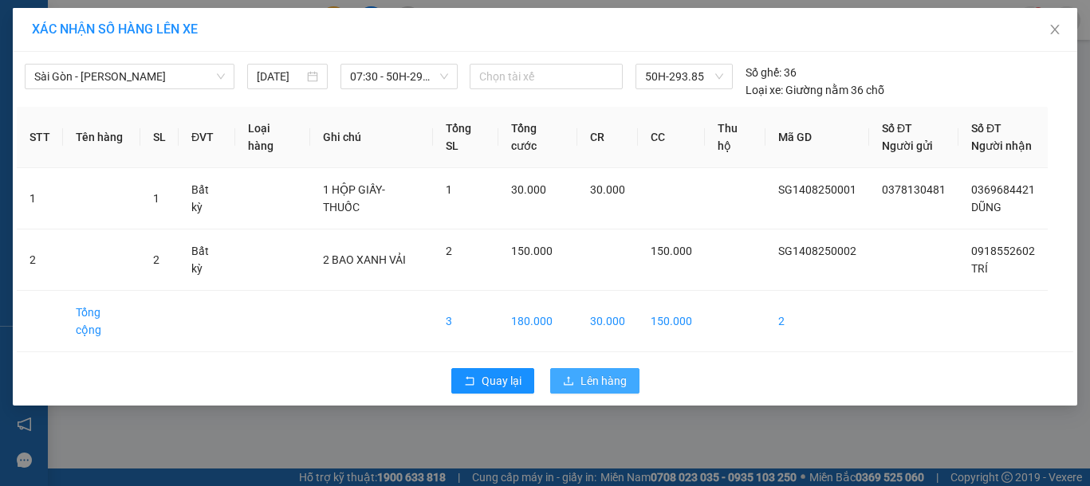
click at [597, 372] on span "Lên hàng" at bounding box center [603, 381] width 46 height 18
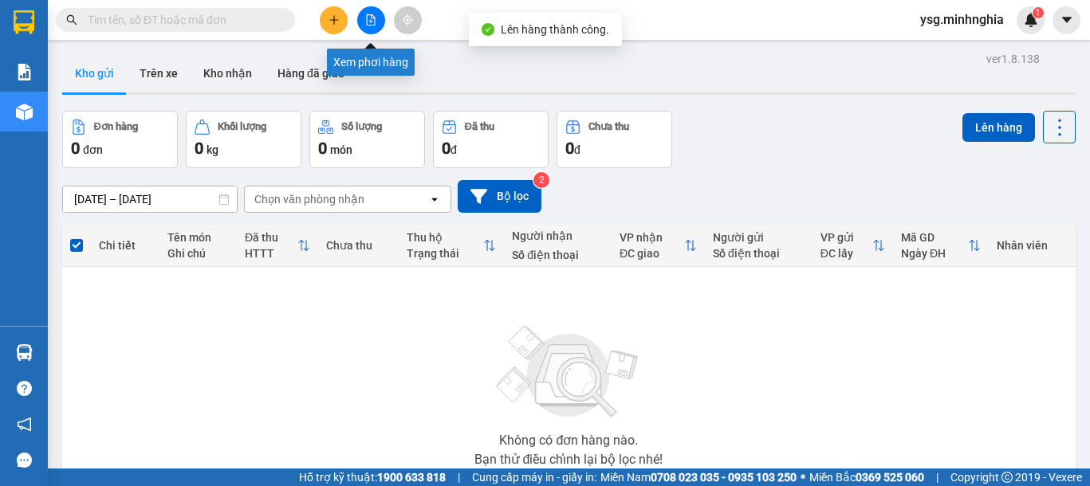
click at [371, 23] on icon "file-add" at bounding box center [370, 19] width 11 height 11
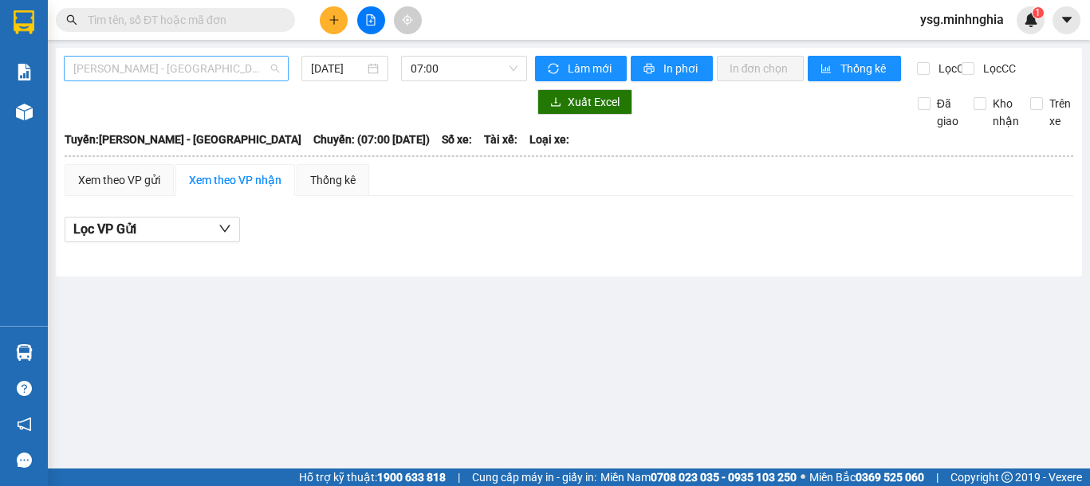
click at [253, 69] on span "[PERSON_NAME] - [GEOGRAPHIC_DATA]" at bounding box center [176, 69] width 206 height 24
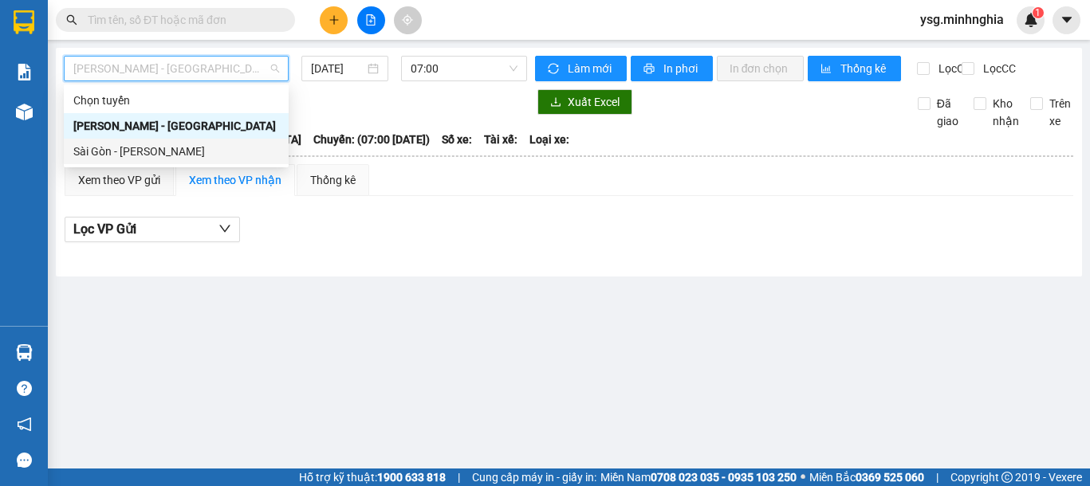
click at [168, 162] on div "Sài Gòn - [PERSON_NAME]" at bounding box center [176, 152] width 225 height 26
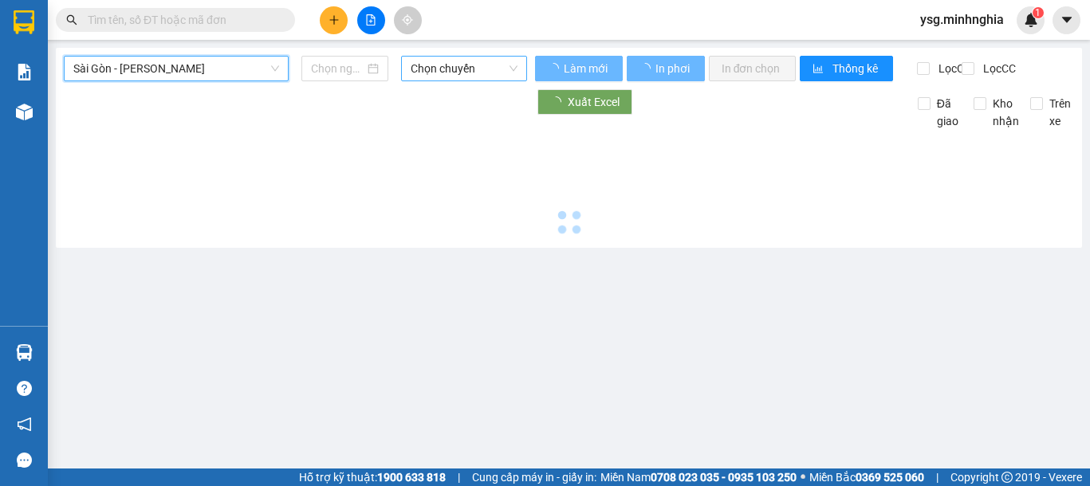
type input "[DATE]"
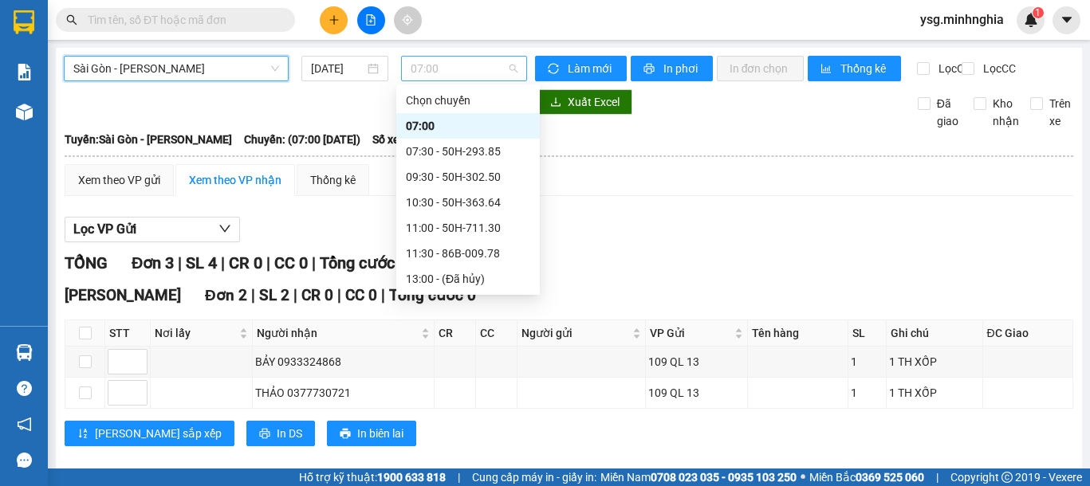
click at [455, 74] on span "07:00" at bounding box center [463, 69] width 107 height 24
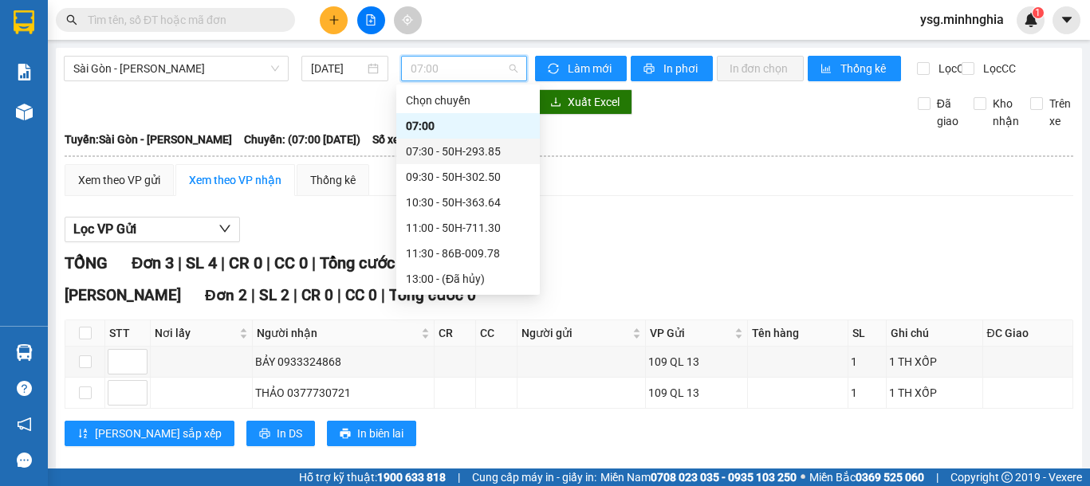
click at [455, 143] on div "07:30 - 50H-293.85" at bounding box center [468, 152] width 124 height 18
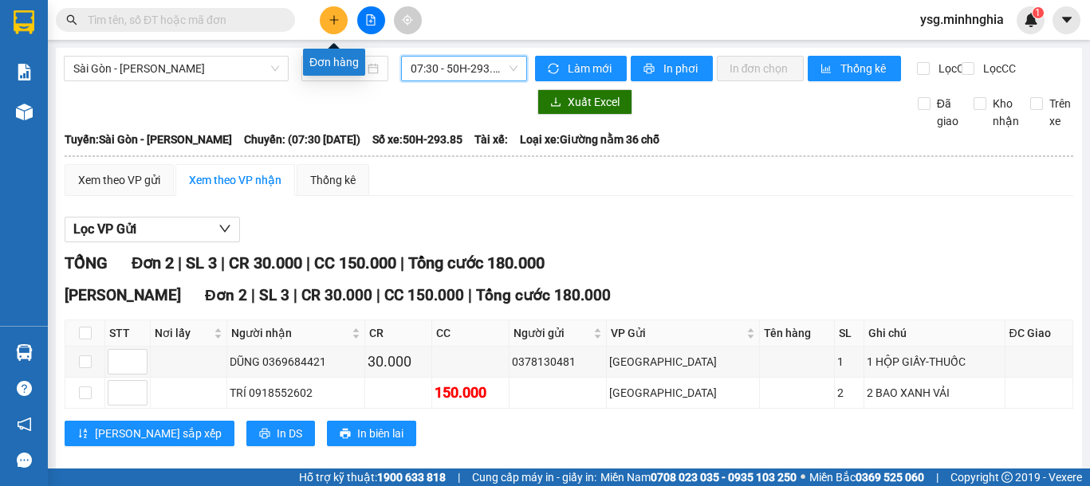
click at [335, 26] on button at bounding box center [334, 20] width 28 height 28
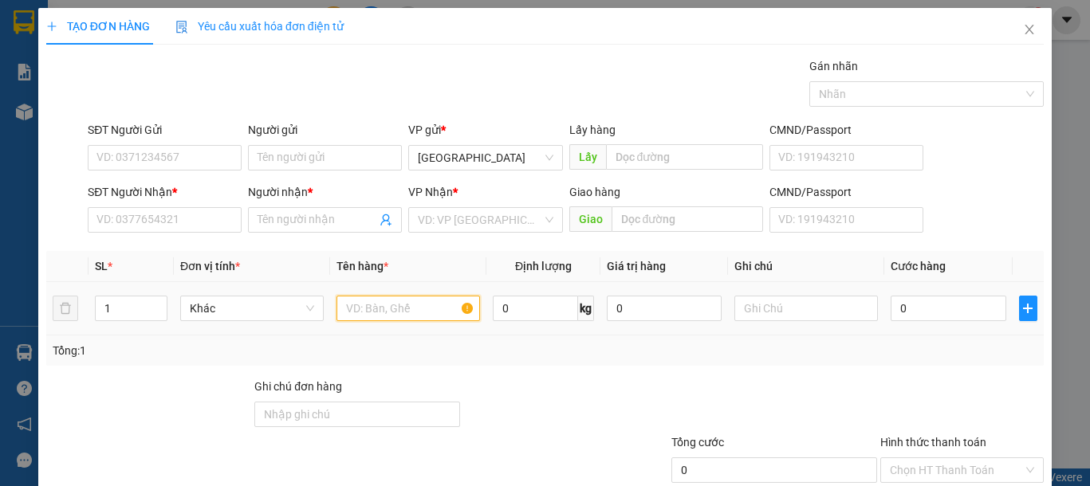
click at [392, 309] on input "text" at bounding box center [407, 309] width 143 height 26
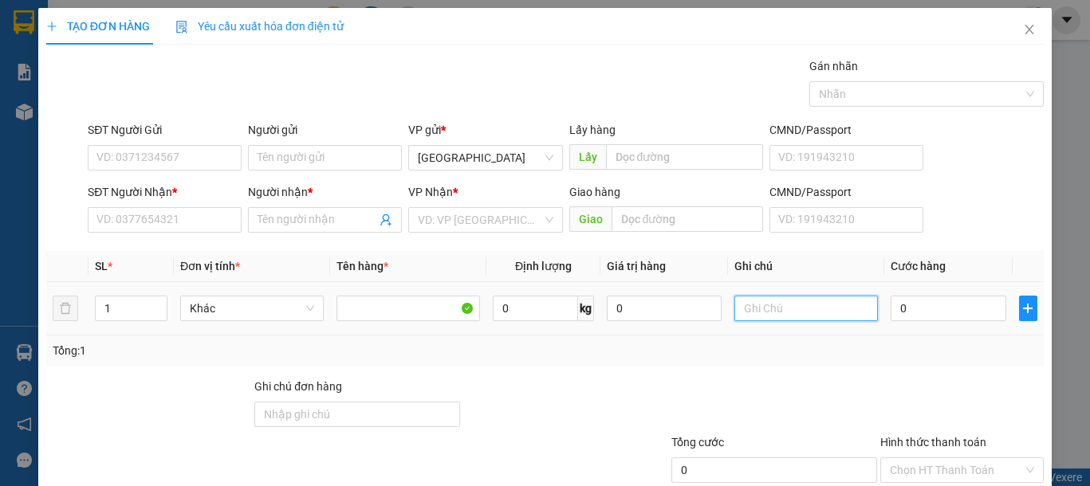
click at [746, 317] on input "text" at bounding box center [805, 309] width 143 height 26
type input "1 KIỆN XỐP KO"
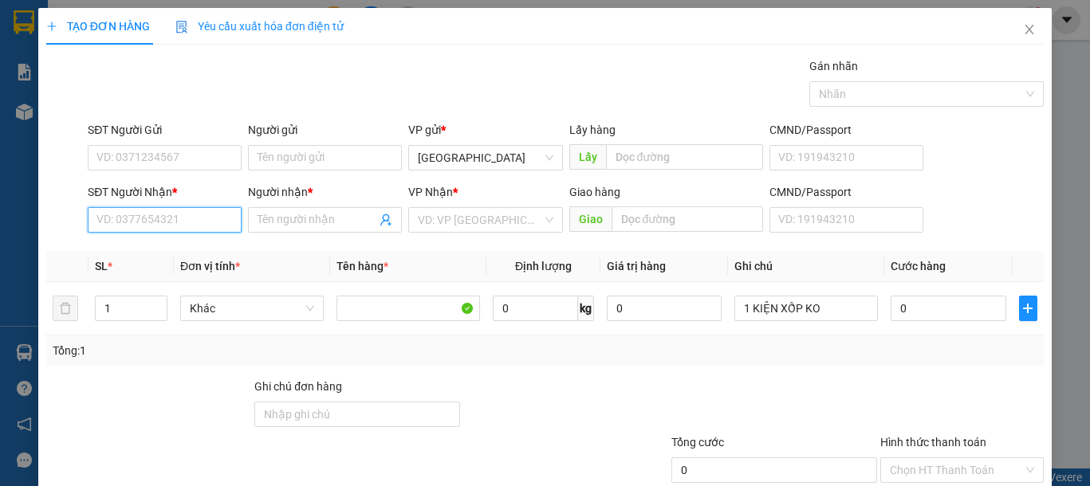
click at [184, 213] on input "SĐT Người Nhận *" at bounding box center [165, 220] width 154 height 26
type input "0914960898"
click at [163, 253] on div "0914960898 - THU" at bounding box center [162, 252] width 132 height 18
type input "THU"
drag, startPoint x: 193, startPoint y: 224, endPoint x: 0, endPoint y: 226, distance: 192.9
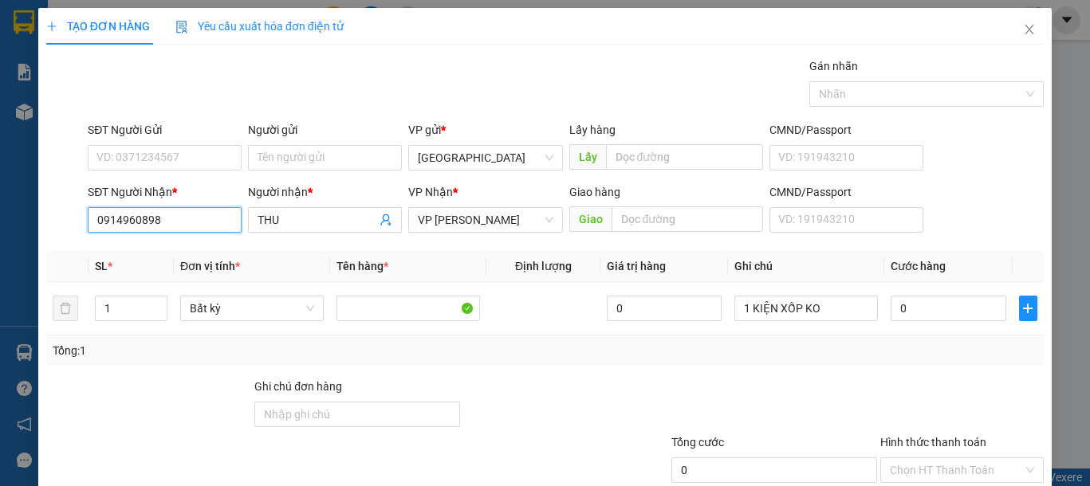
click at [0, 226] on div "TẠO ĐƠN HÀNG Yêu cầu xuất hóa đơn điện tử Transit Pickup Surcharge Ids Transit …" at bounding box center [545, 243] width 1090 height 486
type input "0914960898"
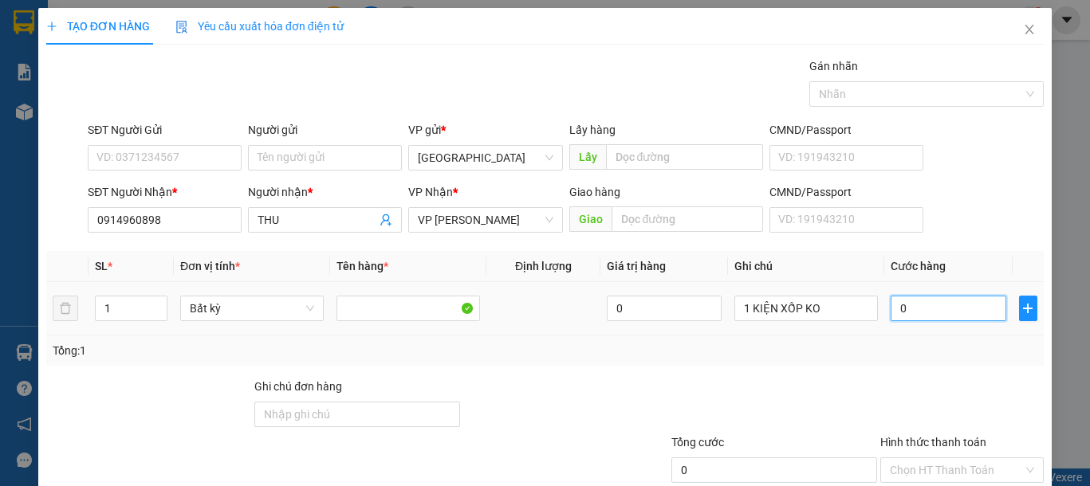
click at [932, 308] on input "0" at bounding box center [947, 309] width 115 height 26
type input "3"
type input "30"
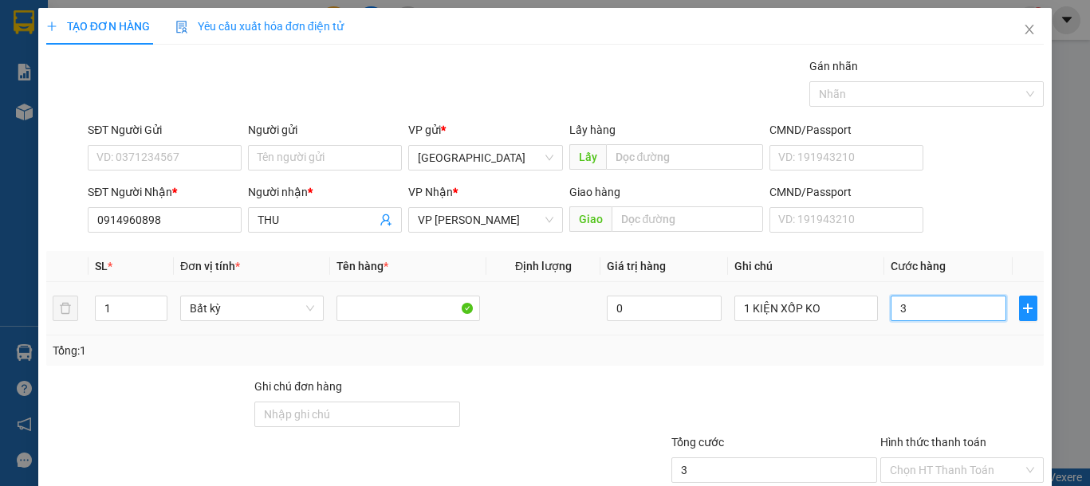
type input "30"
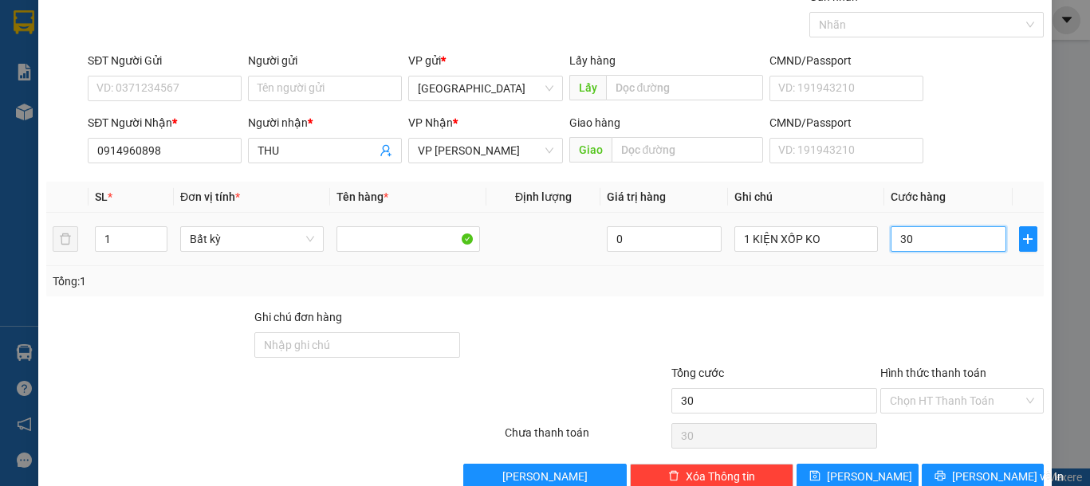
scroll to position [104, 0]
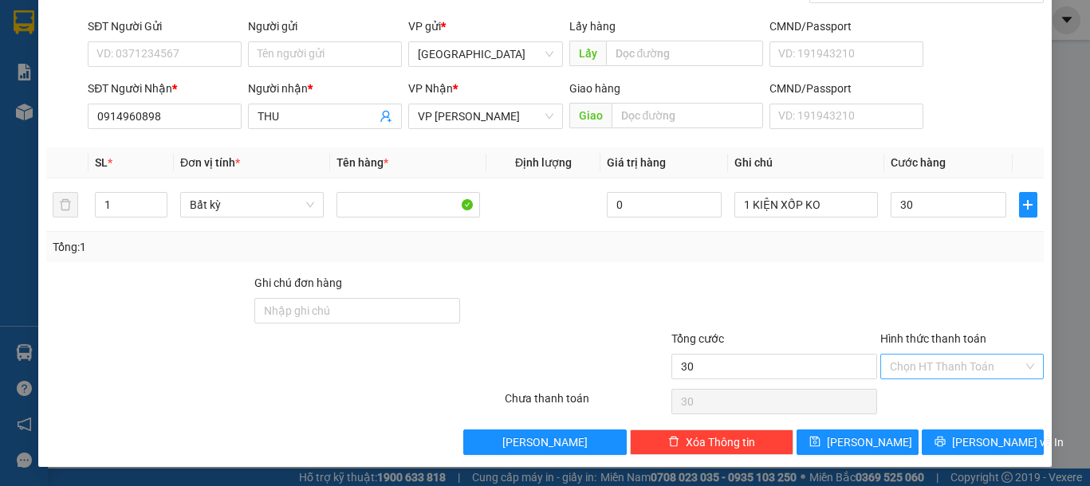
type input "30.000"
click at [965, 371] on input "Hình thức thanh toán" at bounding box center [955, 367] width 133 height 24
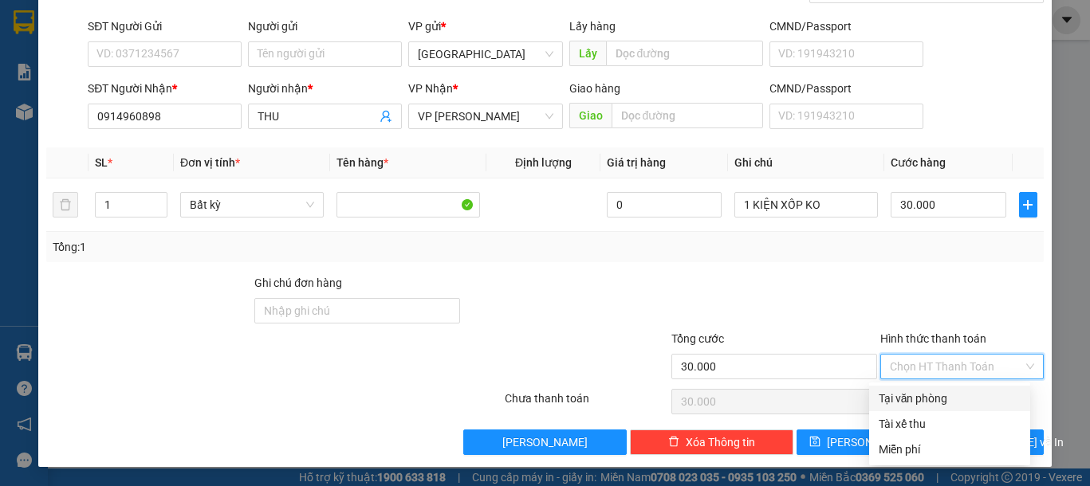
click at [913, 402] on div "Tại văn phòng" at bounding box center [949, 399] width 142 height 18
type input "0"
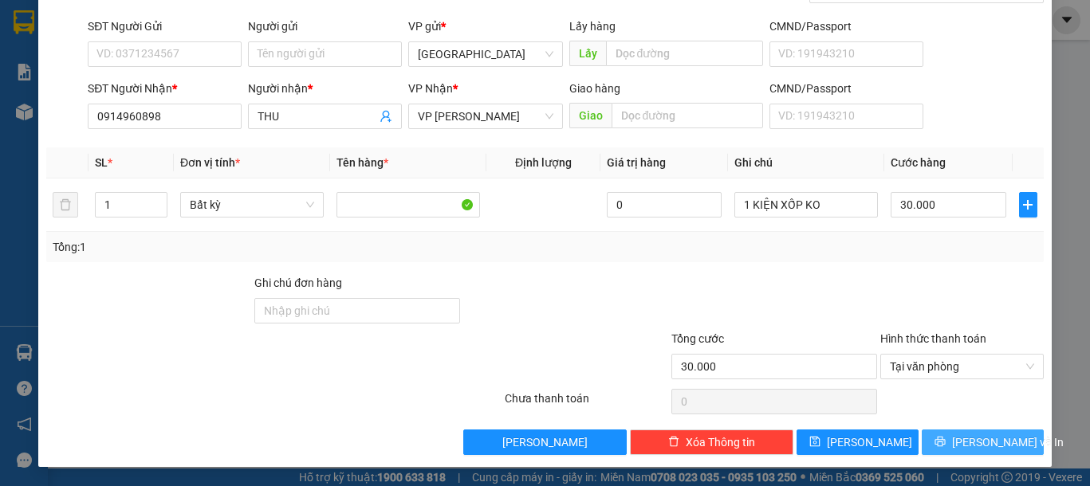
click at [933, 438] on button "[PERSON_NAME] và In" at bounding box center [982, 443] width 122 height 26
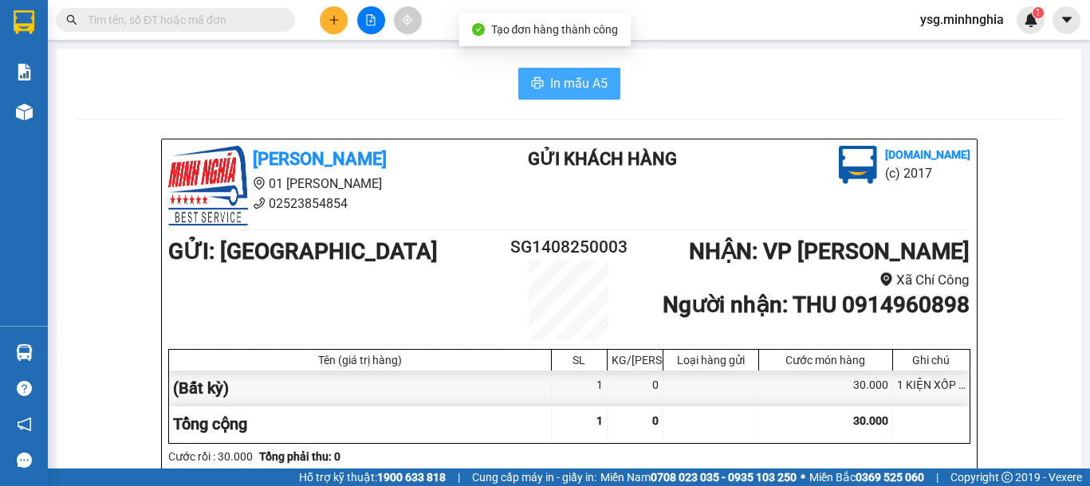
click at [574, 93] on span "In mẫu A5" at bounding box center [578, 83] width 57 height 20
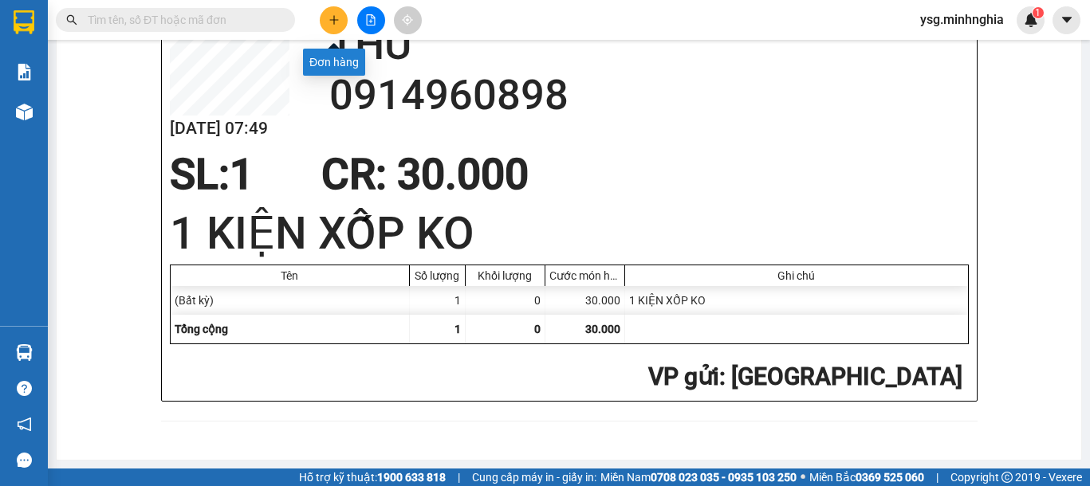
click at [332, 11] on button at bounding box center [334, 20] width 28 height 28
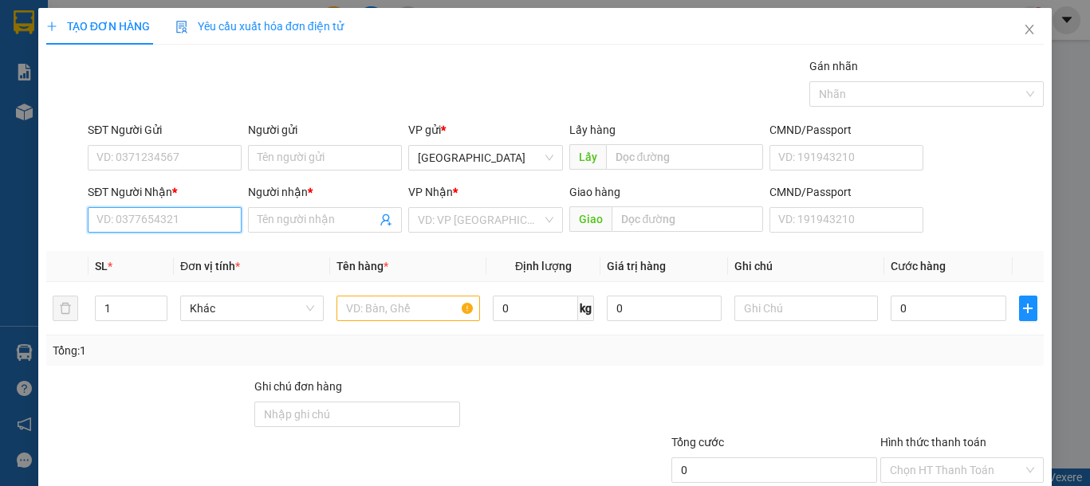
click at [146, 212] on input "SĐT Người Nhận *" at bounding box center [165, 220] width 154 height 26
click at [157, 252] on div "0933979781 - PHÚC" at bounding box center [174, 252] width 157 height 18
type input "0933979781"
type input "PHÚC"
type input "NGÃ 3 SÔNG LŨY"
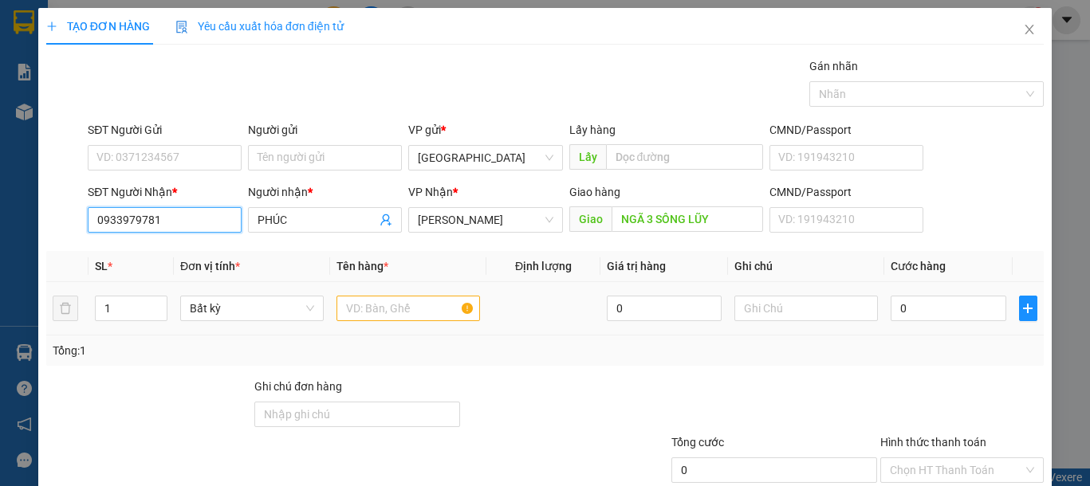
type input "0933979781"
click at [415, 317] on input "text" at bounding box center [407, 309] width 143 height 26
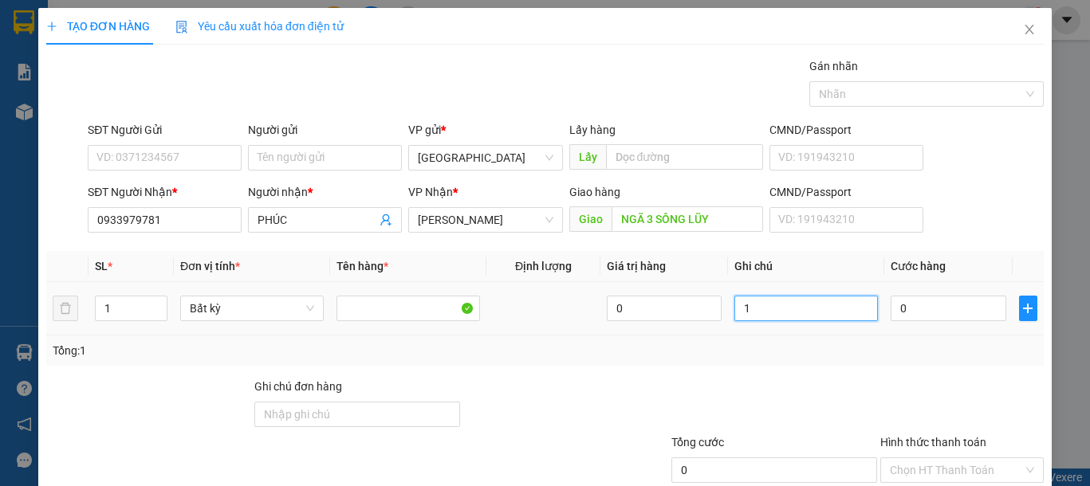
click at [743, 308] on input "1" at bounding box center [805, 309] width 143 height 26
type input "1 CỤC ĐEN QA"
click at [903, 312] on input "0" at bounding box center [947, 309] width 115 height 26
type input "6"
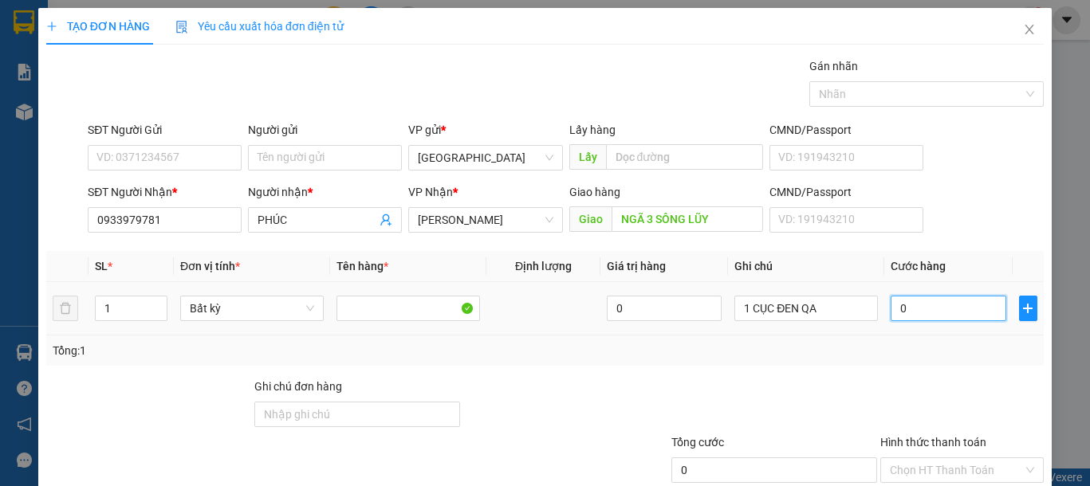
type input "6"
type input "60"
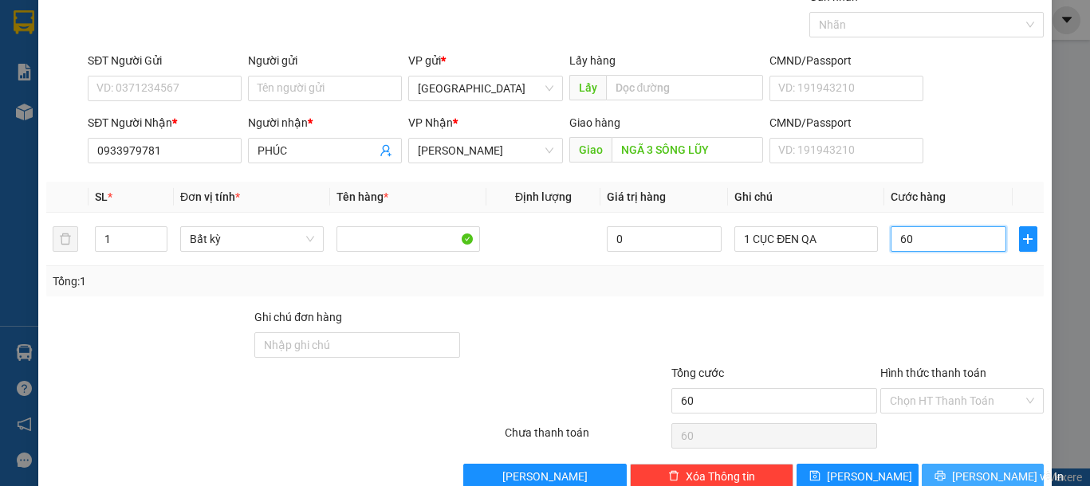
scroll to position [104, 0]
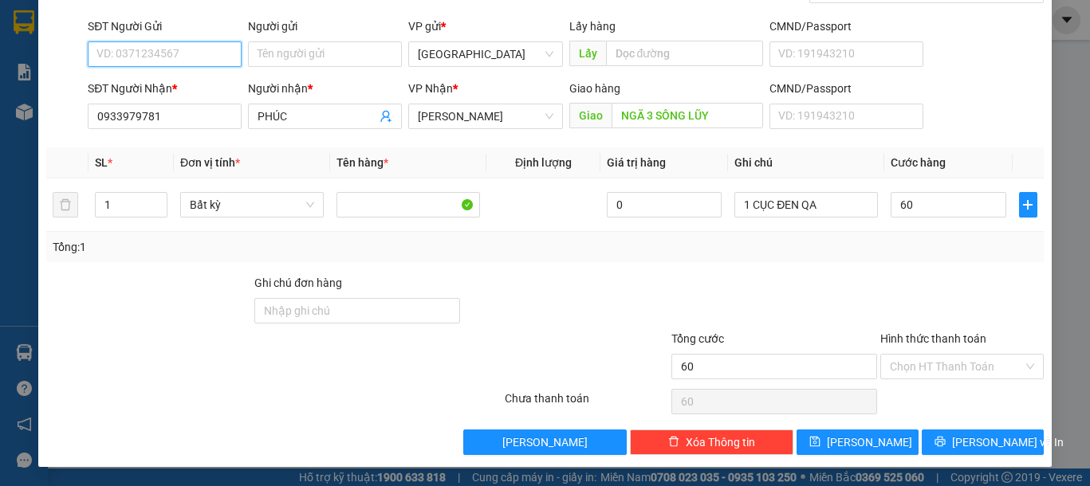
type input "60.000"
click at [109, 50] on input "SĐT Người Gửi" at bounding box center [165, 54] width 154 height 26
click at [174, 77] on div "0876754789 - HƯNG" at bounding box center [162, 86] width 132 height 18
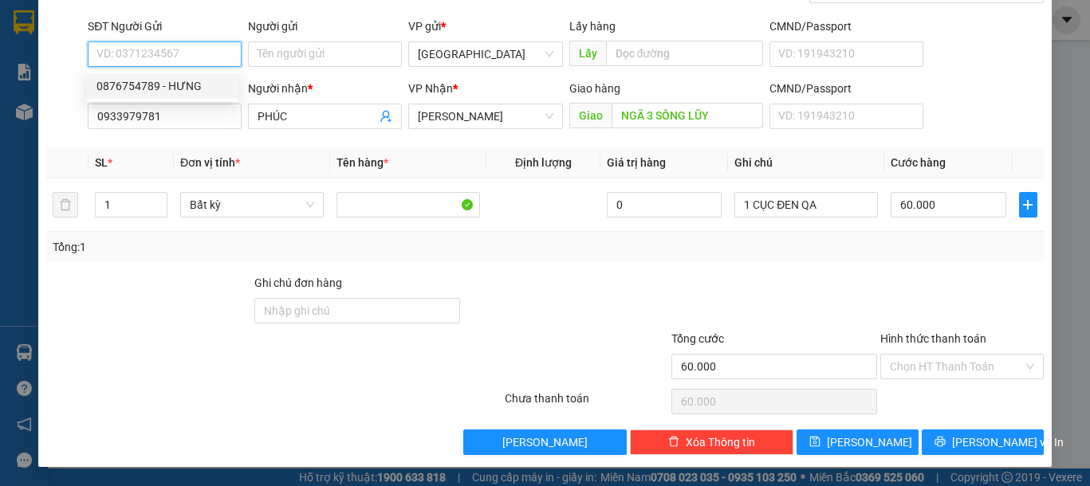
type input "0876754789"
type input "HƯNG"
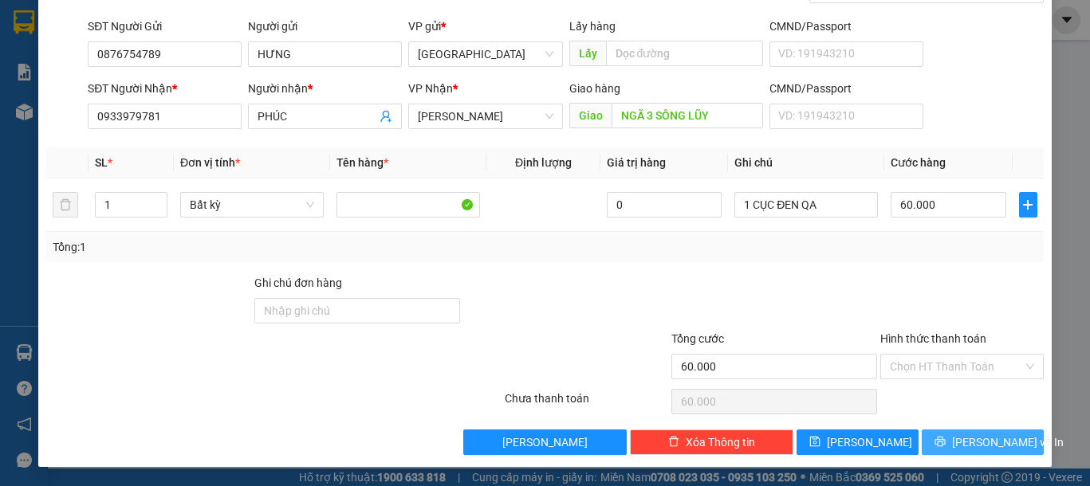
click at [975, 439] on span "[PERSON_NAME] và In" at bounding box center [1008, 443] width 112 height 18
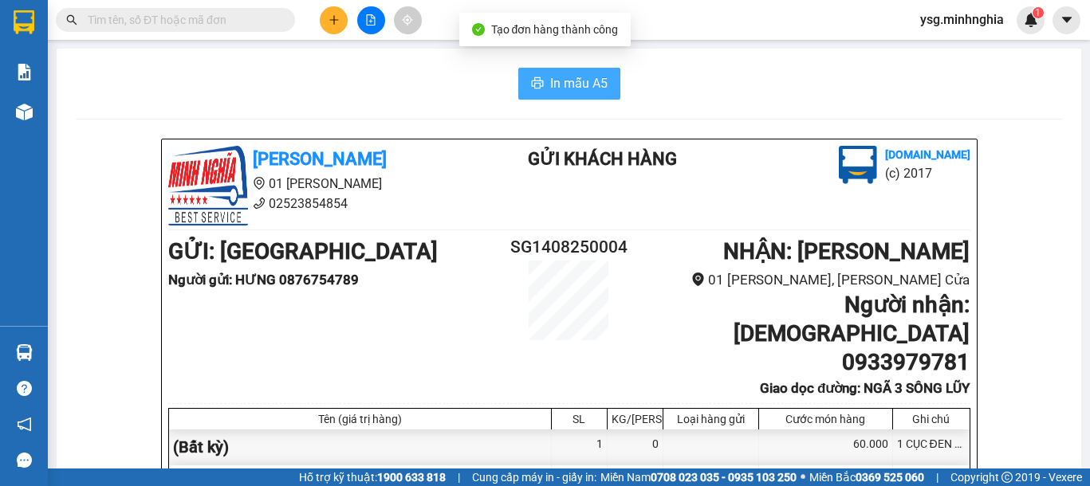
click at [536, 88] on button "In mẫu A5" at bounding box center [569, 84] width 102 height 32
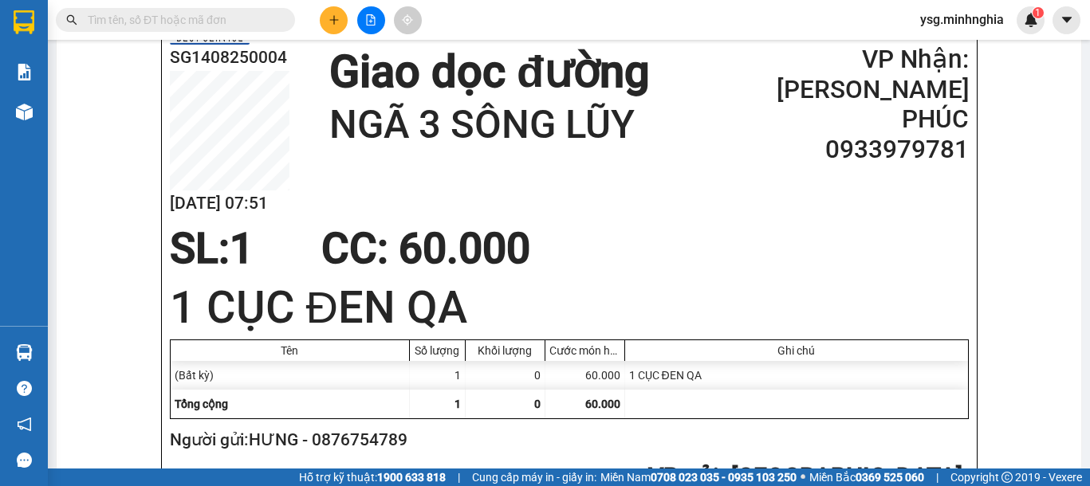
scroll to position [770, 0]
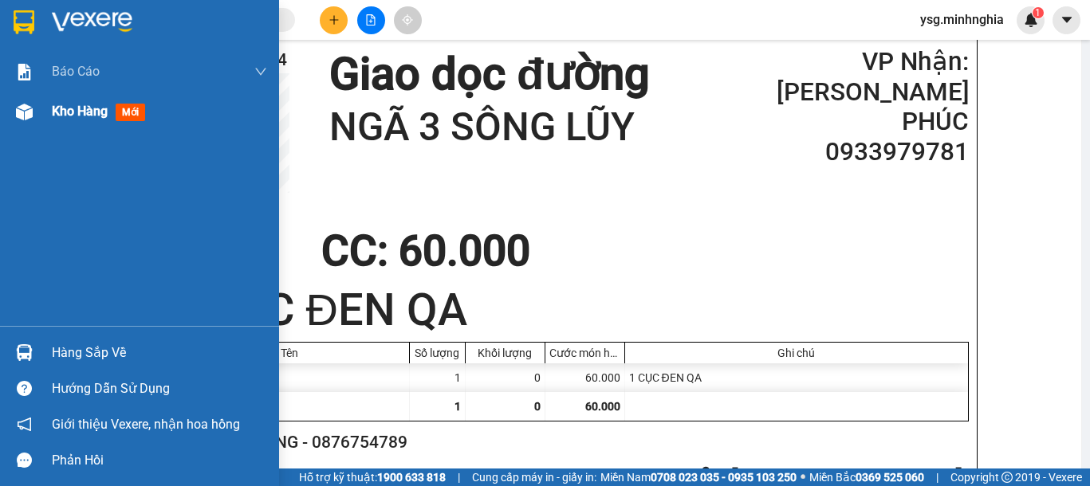
click at [16, 123] on div at bounding box center [24, 112] width 28 height 28
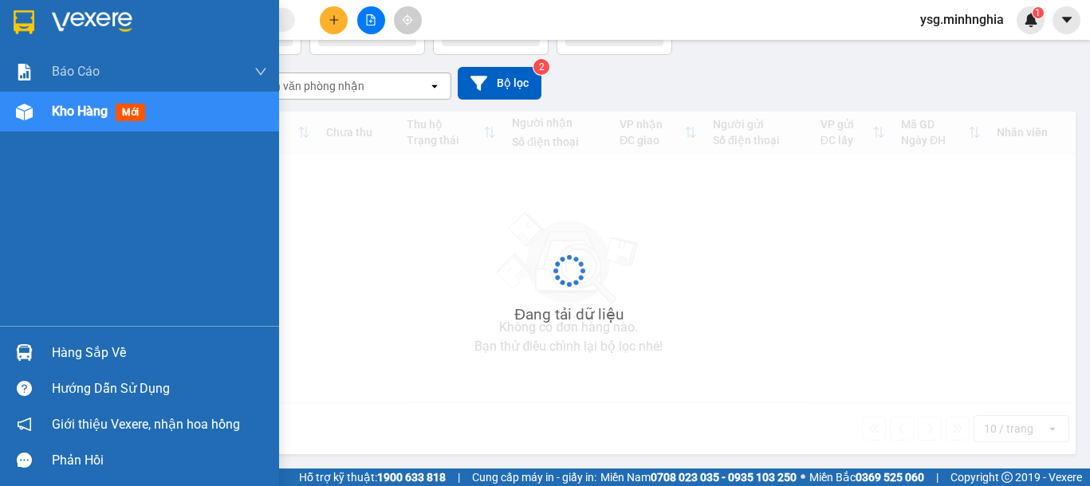
scroll to position [73, 0]
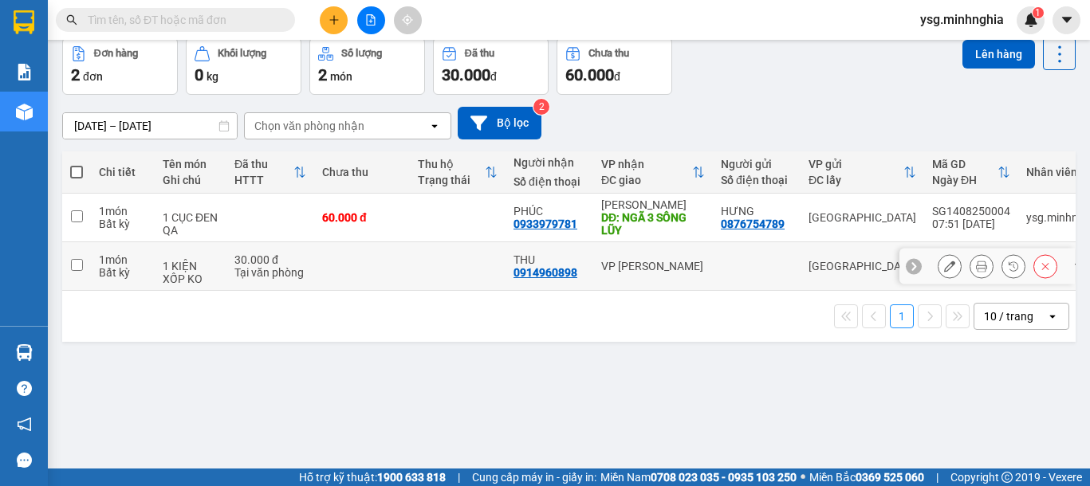
click at [406, 281] on td at bounding box center [362, 266] width 96 height 49
checkbox input "true"
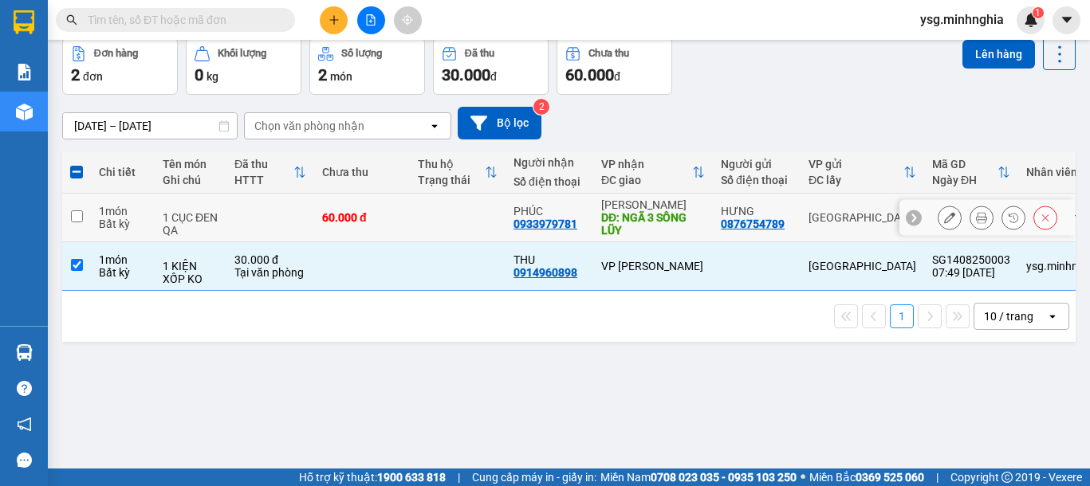
click at [400, 233] on td "60.000 đ" at bounding box center [362, 218] width 96 height 49
checkbox input "true"
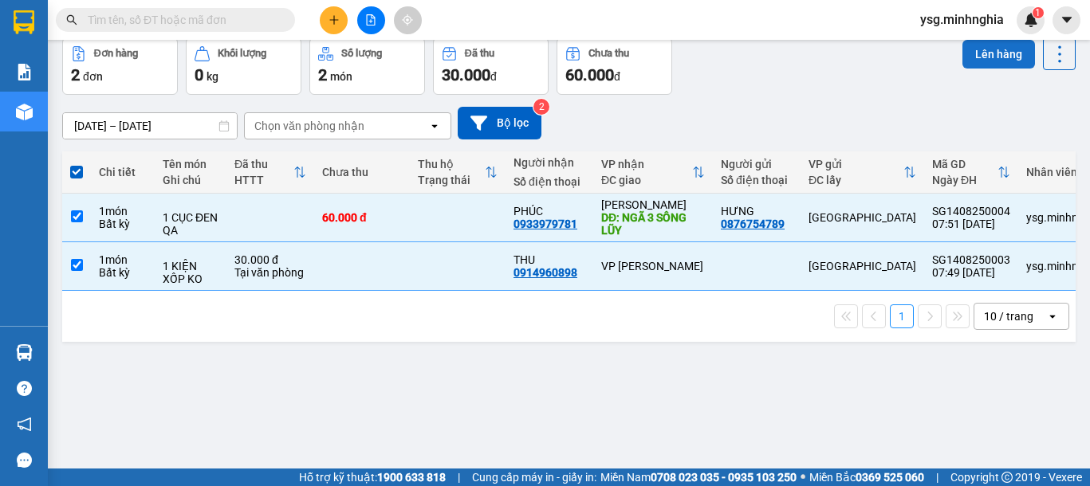
click at [993, 43] on button "Lên hàng" at bounding box center [998, 54] width 73 height 29
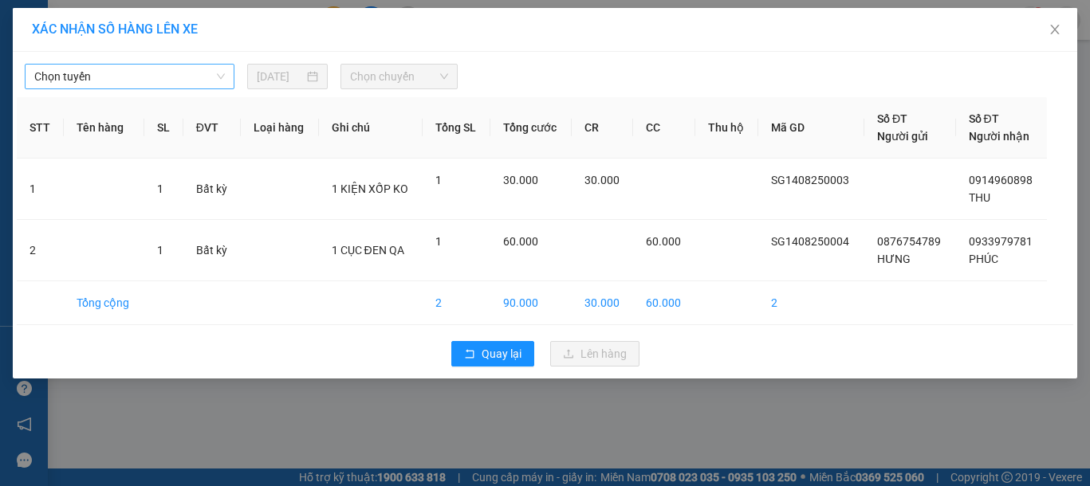
click at [100, 65] on span "Chọn tuyến" at bounding box center [129, 77] width 190 height 24
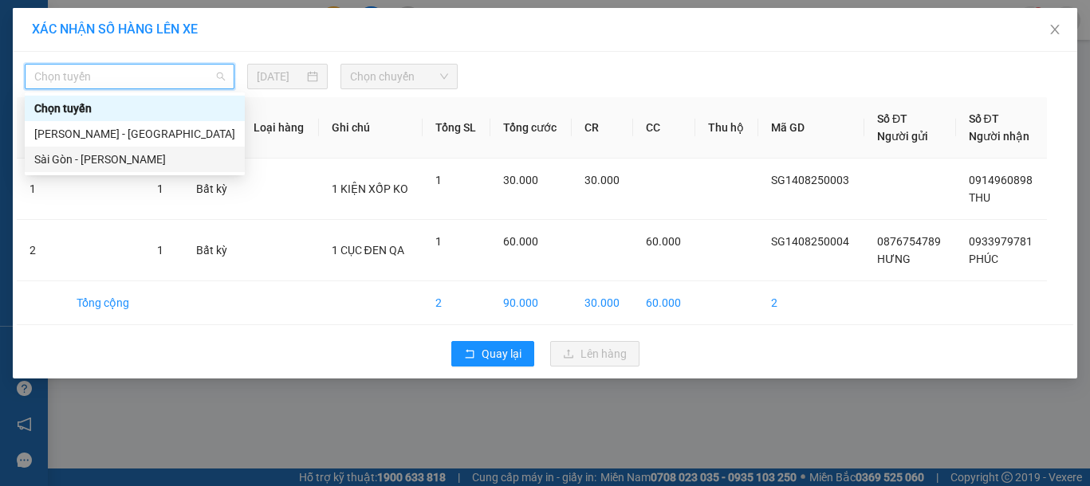
click at [89, 159] on div "Sài Gòn - [PERSON_NAME]" at bounding box center [134, 160] width 201 height 18
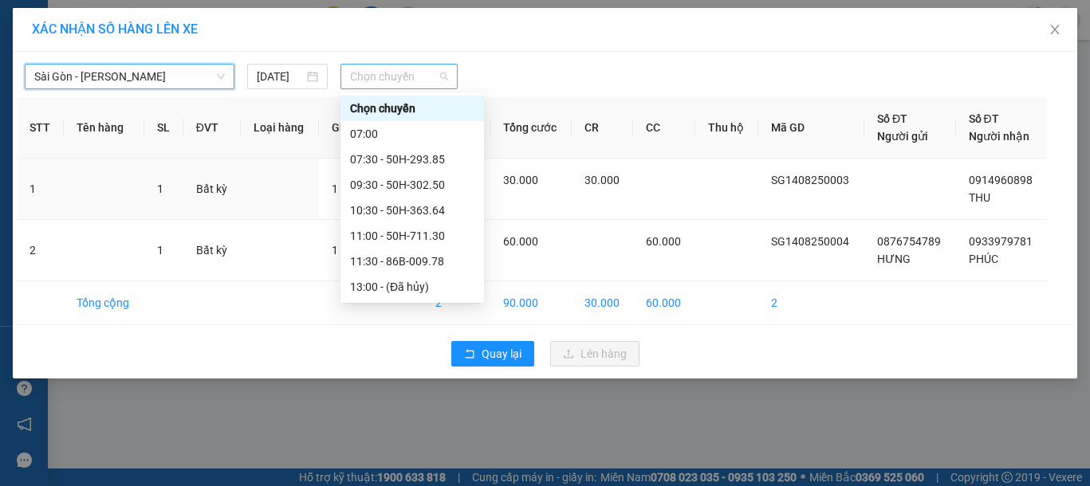
click at [392, 72] on span "Chọn chuyến" at bounding box center [399, 77] width 98 height 24
click at [430, 161] on div "07:30 - 50H-293.85" at bounding box center [412, 160] width 124 height 18
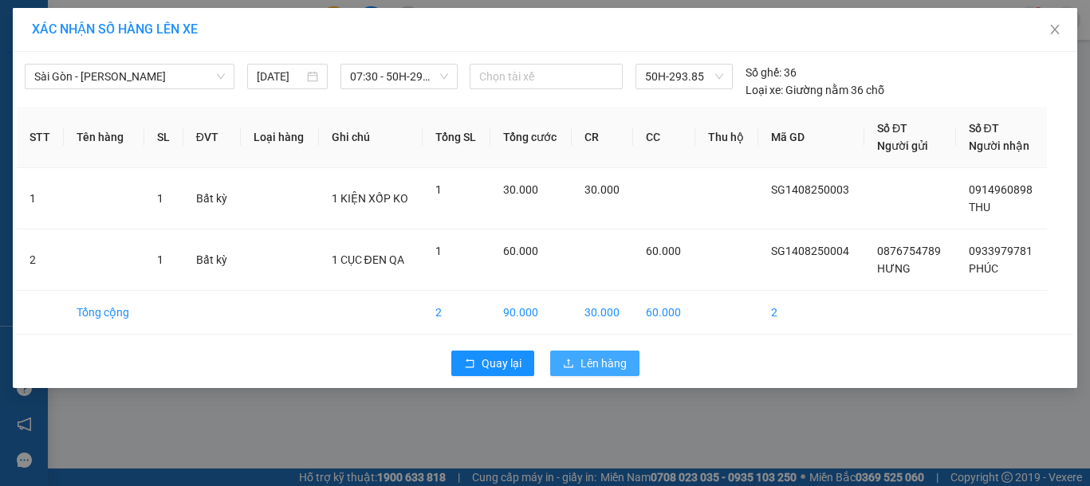
click at [611, 375] on div "Quay lại Lên hàng" at bounding box center [545, 363] width 1056 height 41
click at [581, 358] on span "Lên hàng" at bounding box center [603, 364] width 46 height 18
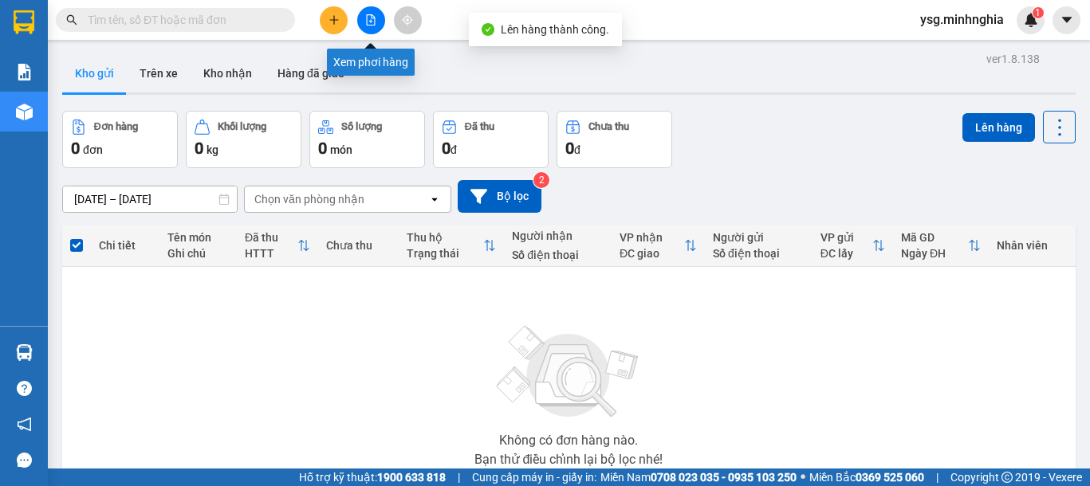
click at [371, 18] on icon "file-add" at bounding box center [370, 19] width 11 height 11
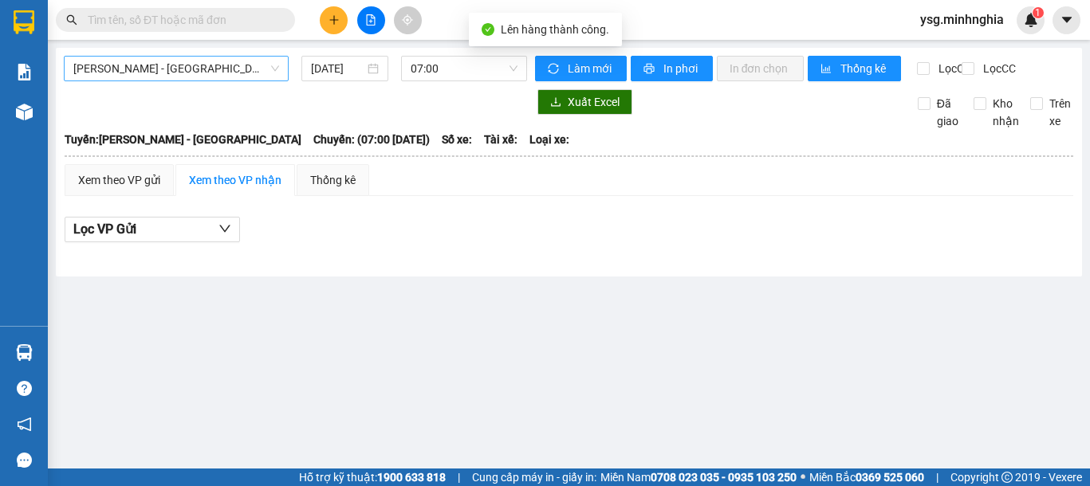
click at [207, 57] on span "[PERSON_NAME] - [GEOGRAPHIC_DATA]" at bounding box center [176, 69] width 206 height 24
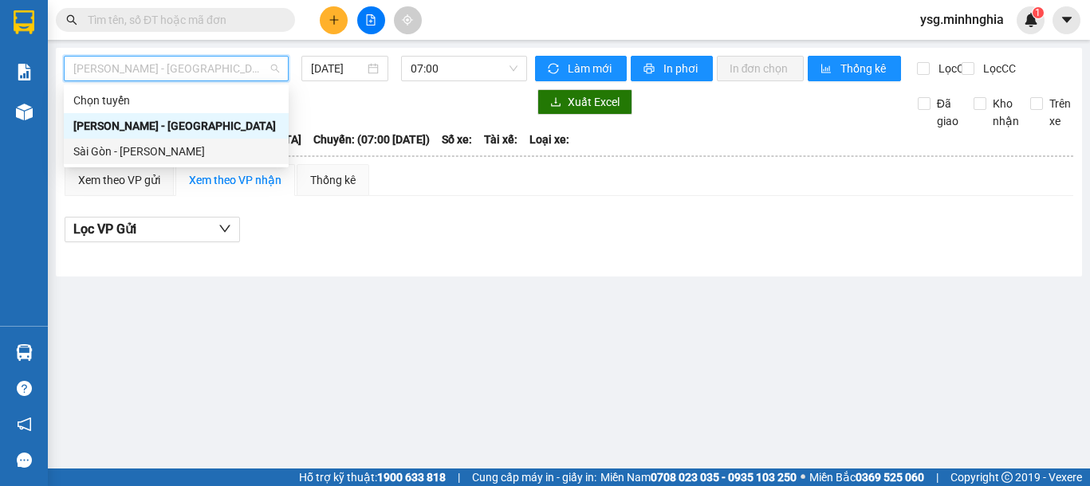
click at [127, 159] on div "Sài Gòn - [PERSON_NAME]" at bounding box center [176, 152] width 206 height 18
type input "[DATE]"
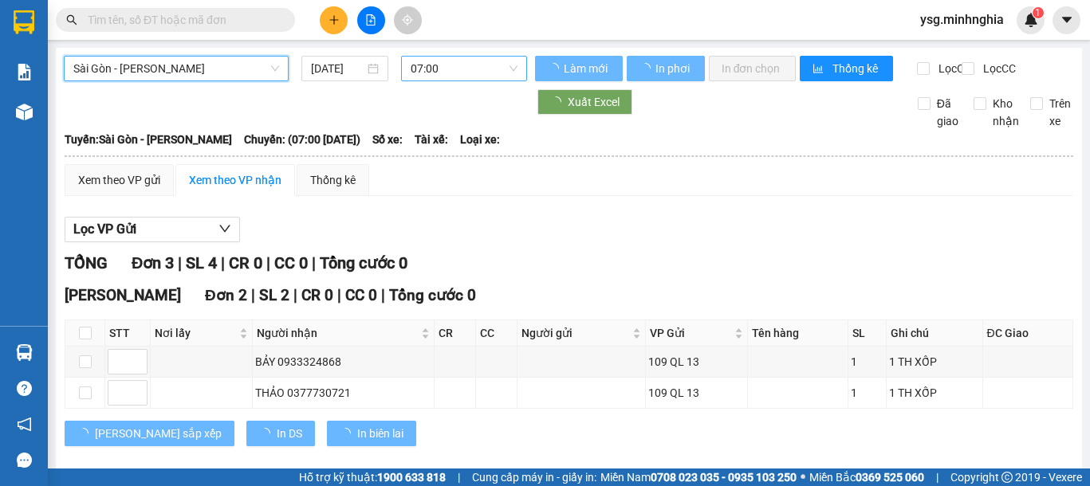
click at [481, 68] on span "07:00" at bounding box center [463, 69] width 107 height 24
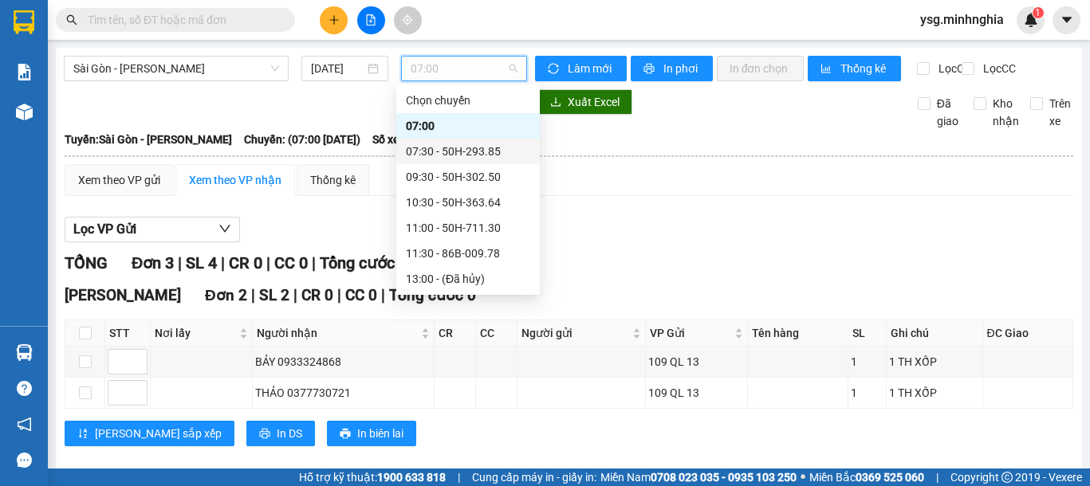
click at [469, 149] on div "07:30 - 50H-293.85" at bounding box center [468, 152] width 124 height 18
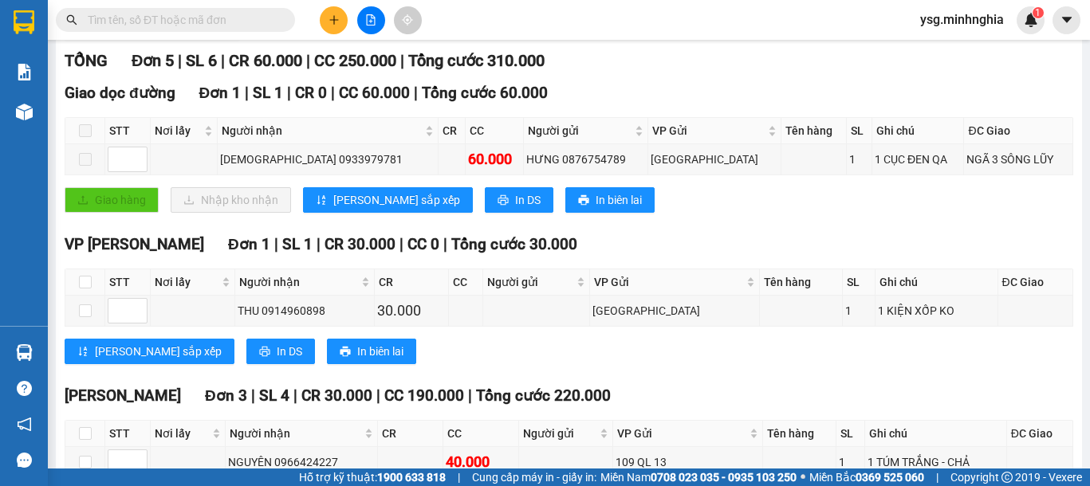
scroll to position [171, 0]
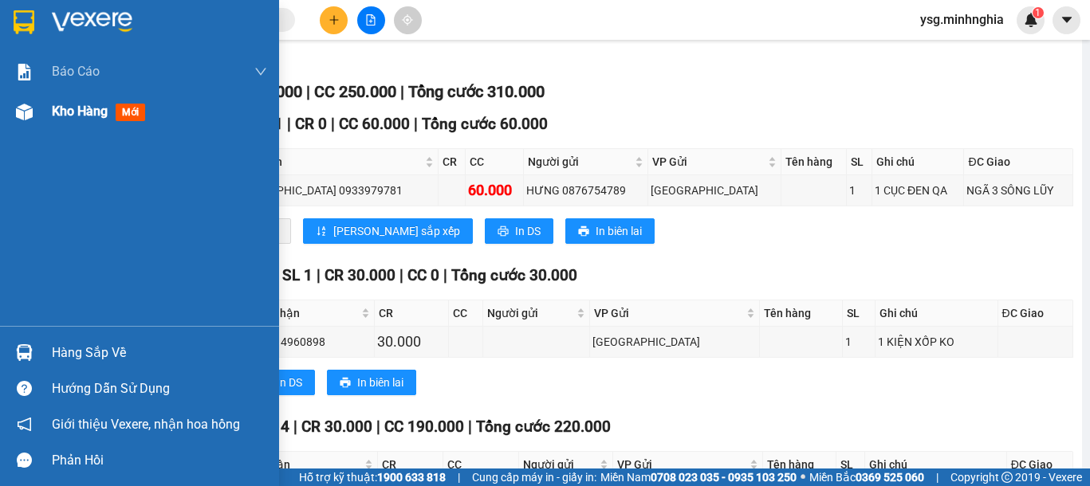
click at [12, 124] on div at bounding box center [24, 112] width 28 height 28
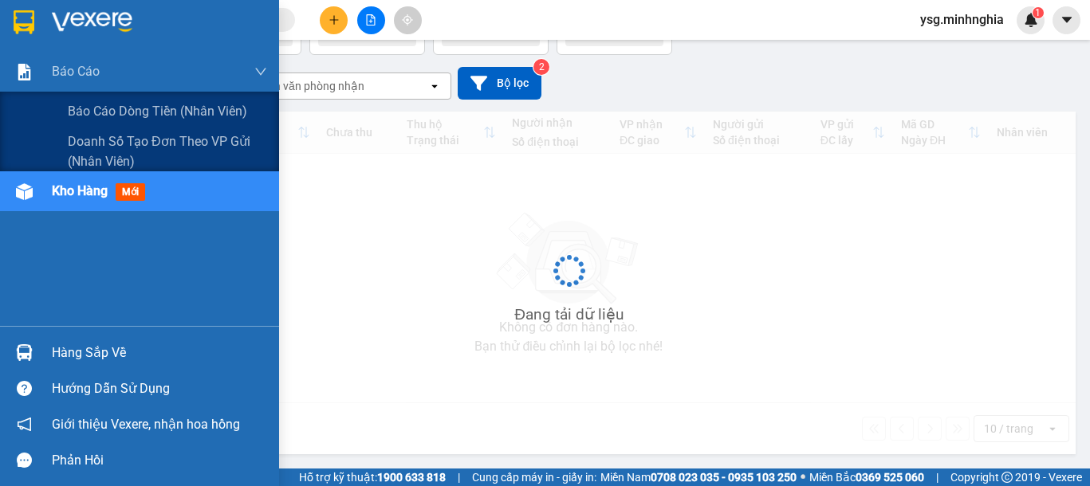
scroll to position [113, 0]
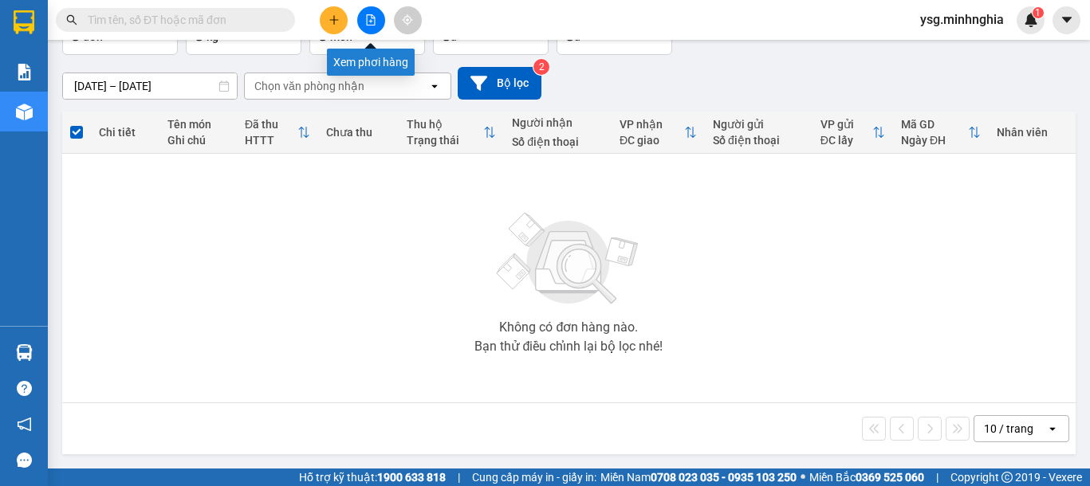
click at [361, 24] on button at bounding box center [371, 20] width 28 height 28
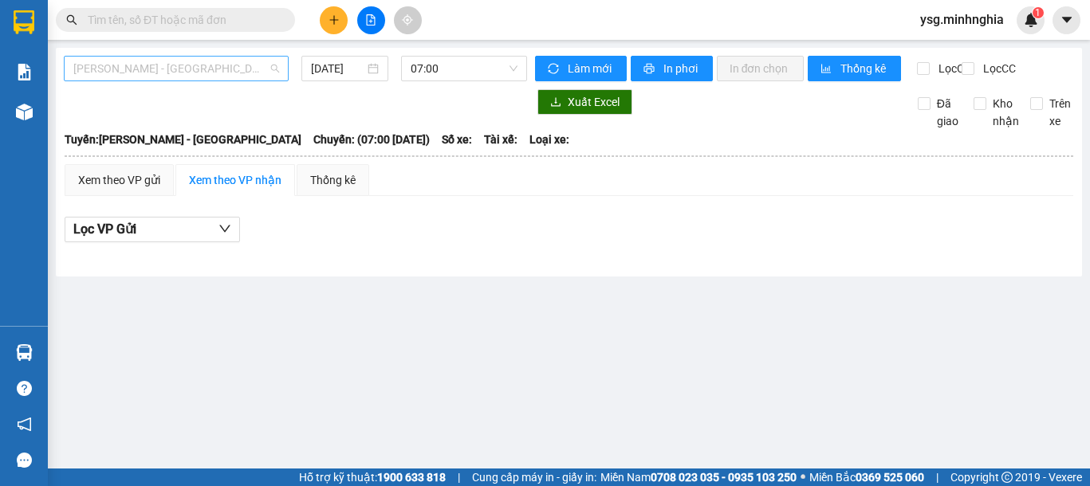
click at [191, 67] on span "[PERSON_NAME] - [GEOGRAPHIC_DATA]" at bounding box center [176, 69] width 206 height 24
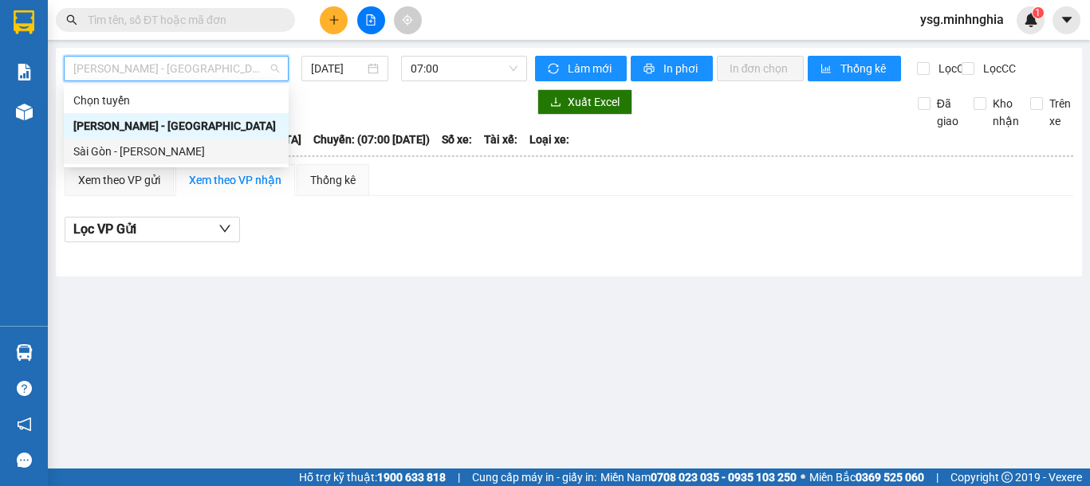
click at [157, 148] on div "Sài Gòn - [PERSON_NAME]" at bounding box center [176, 152] width 206 height 18
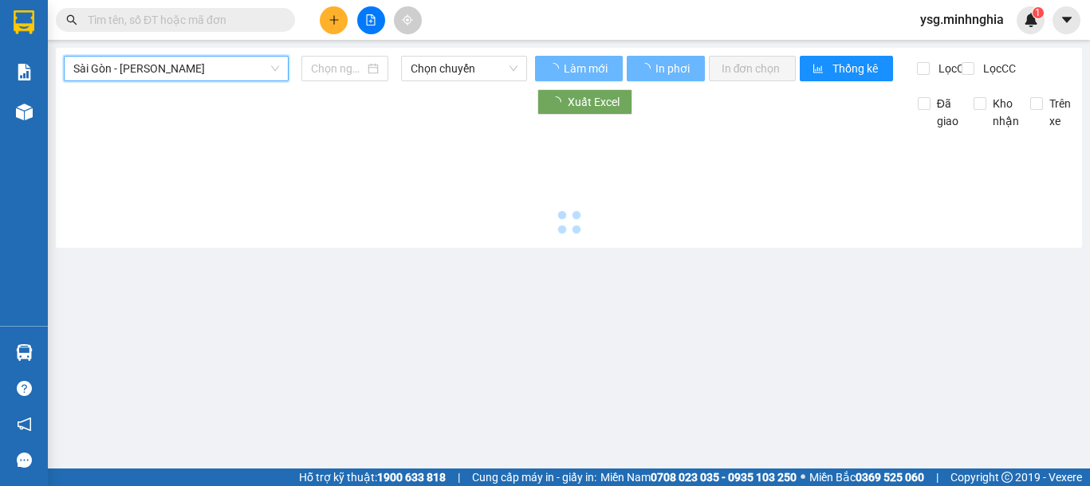
type input "[DATE]"
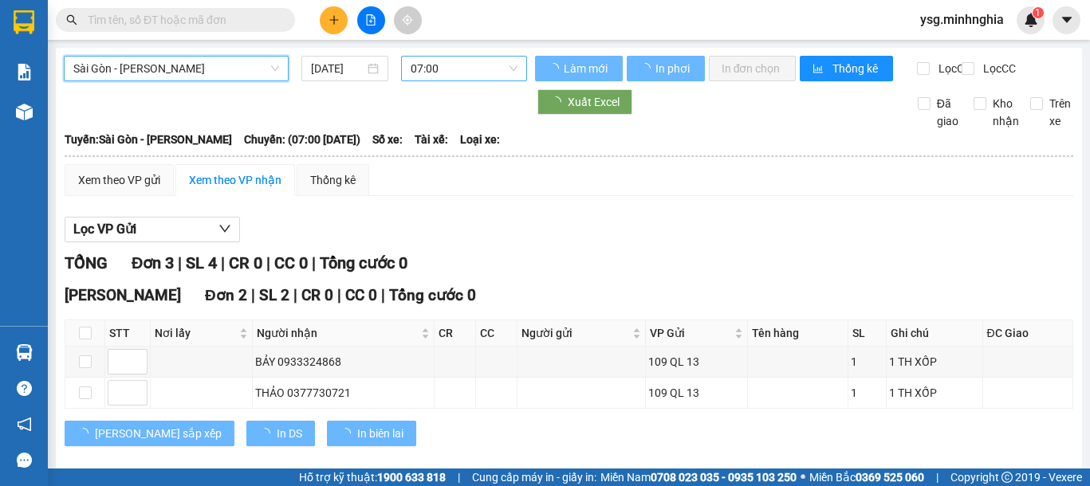
click at [462, 65] on span "07:00" at bounding box center [463, 69] width 107 height 24
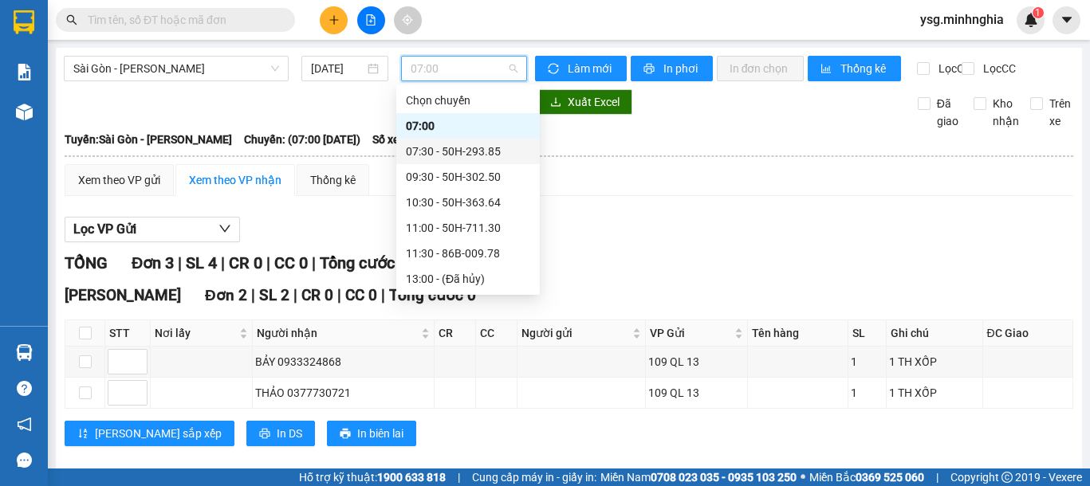
click at [465, 149] on div "07:30 - 50H-293.85" at bounding box center [468, 152] width 124 height 18
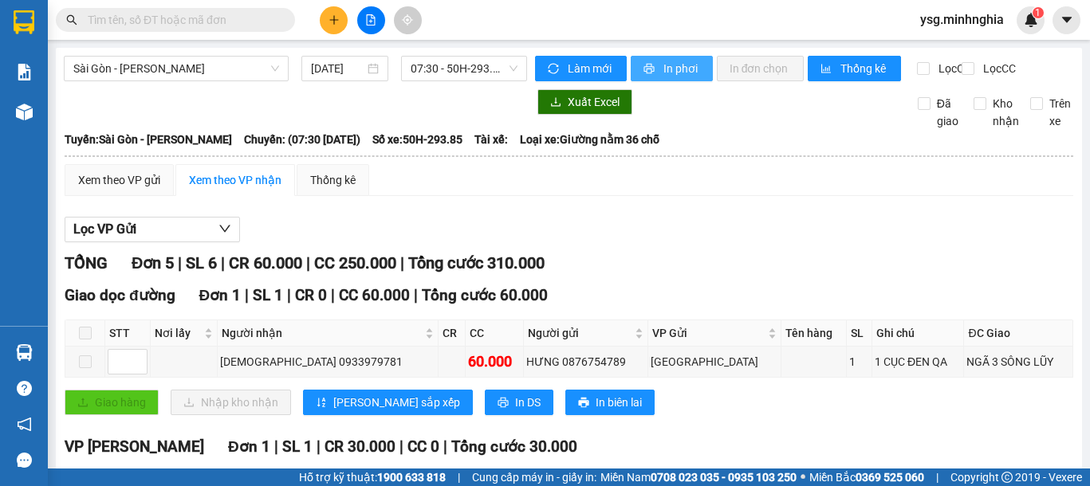
click at [673, 60] on span "In phơi" at bounding box center [681, 69] width 37 height 18
click at [329, 18] on icon "plus" at bounding box center [333, 19] width 11 height 11
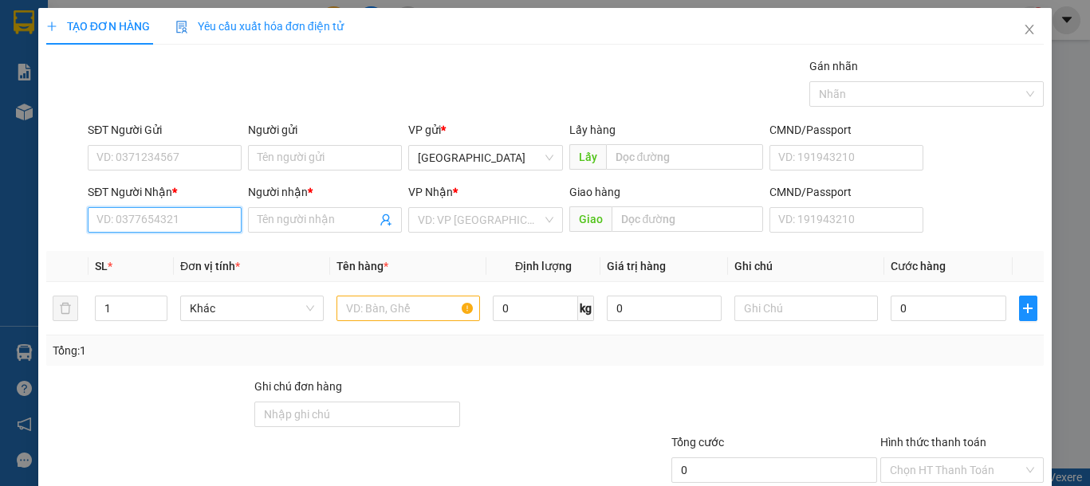
click at [162, 219] on input "SĐT Người Nhận *" at bounding box center [165, 220] width 154 height 26
drag, startPoint x: 171, startPoint y: 249, endPoint x: 373, endPoint y: 279, distance: 203.8
click at [173, 249] on div "0379991810 - TRINH" at bounding box center [174, 252] width 157 height 18
type input "0379991810"
type input "TRINH"
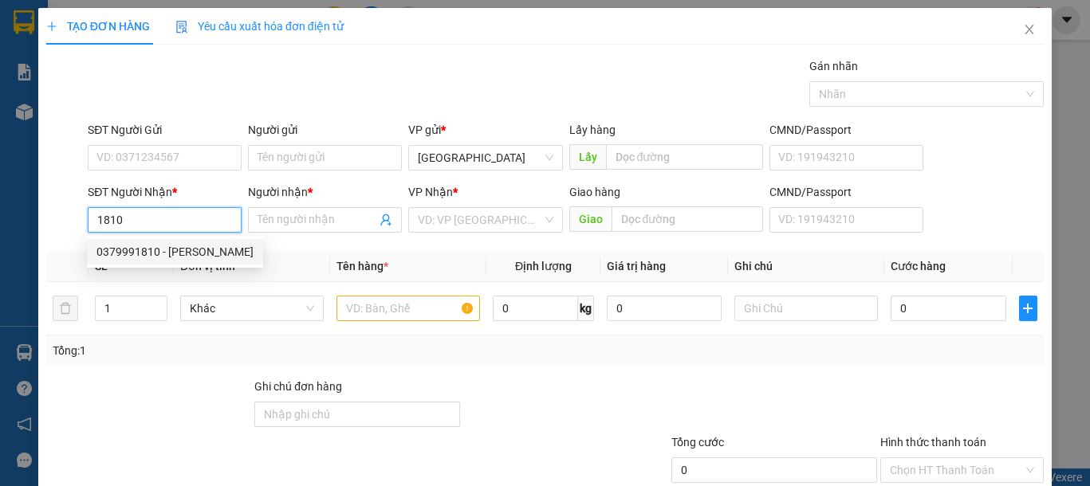
type input "NGÃ 3 DUỒNG"
type input "0379991810"
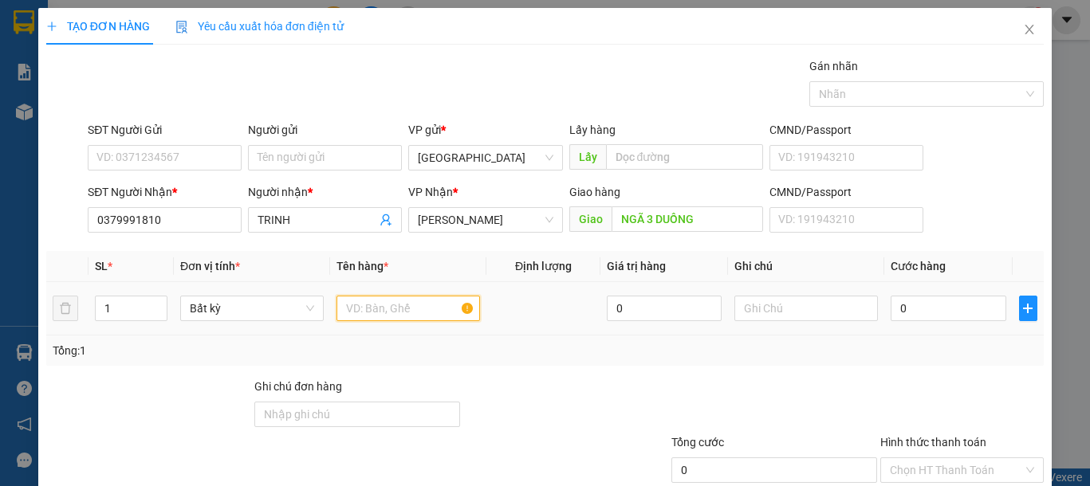
click at [396, 306] on input "text" at bounding box center [407, 309] width 143 height 26
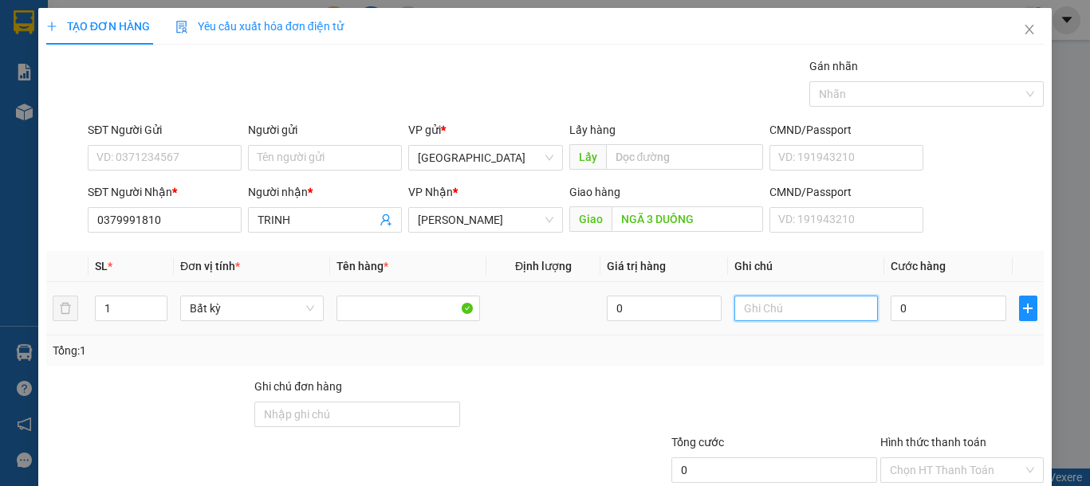
click at [819, 306] on input "text" at bounding box center [805, 309] width 143 height 26
type input "1 TH XỐP ĐL"
click at [905, 293] on div "0" at bounding box center [947, 309] width 115 height 32
click at [905, 305] on input "0" at bounding box center [947, 309] width 115 height 26
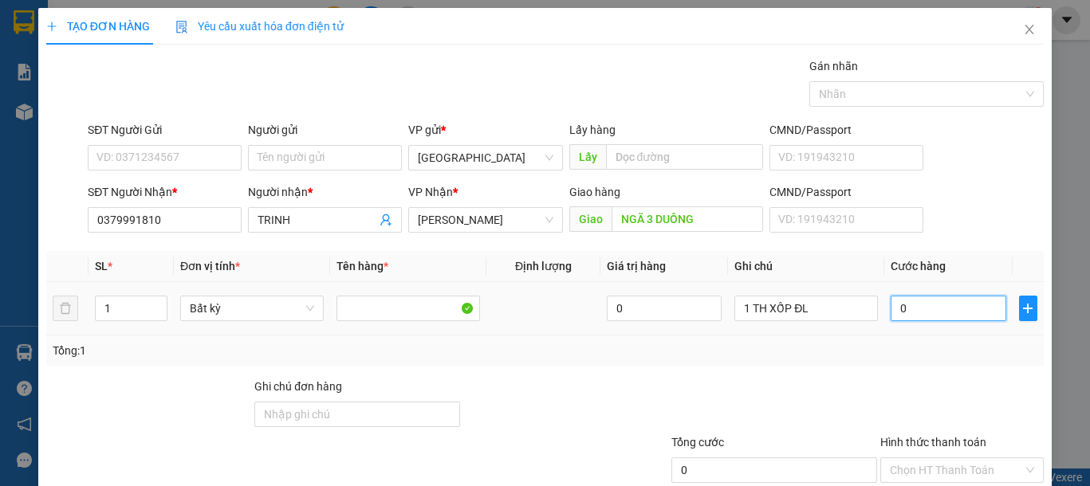
type input "1"
type input "11"
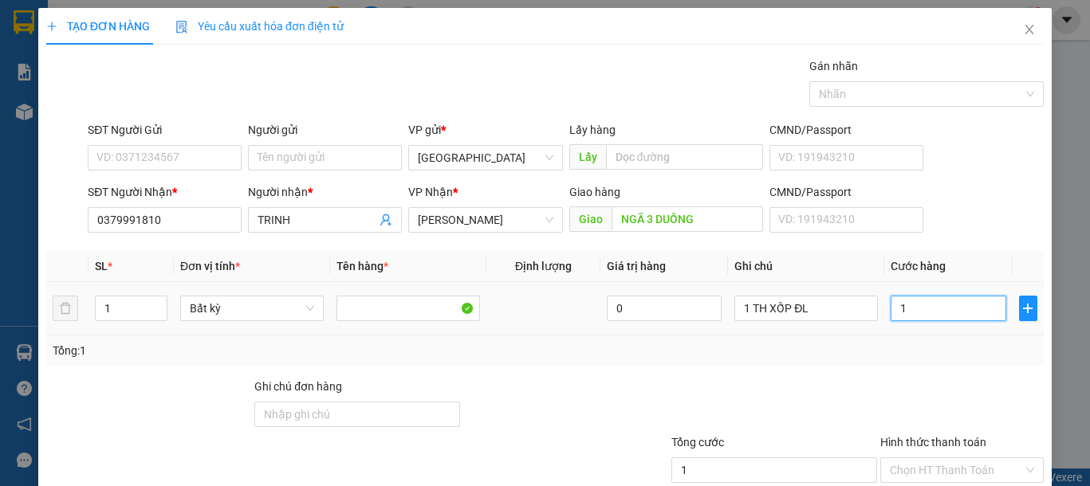
type input "11"
type input "110"
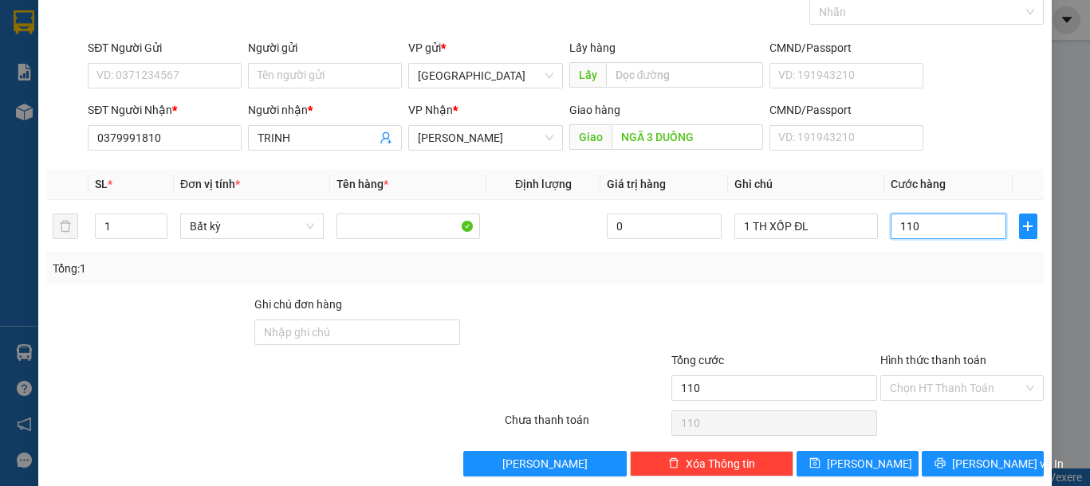
scroll to position [104, 0]
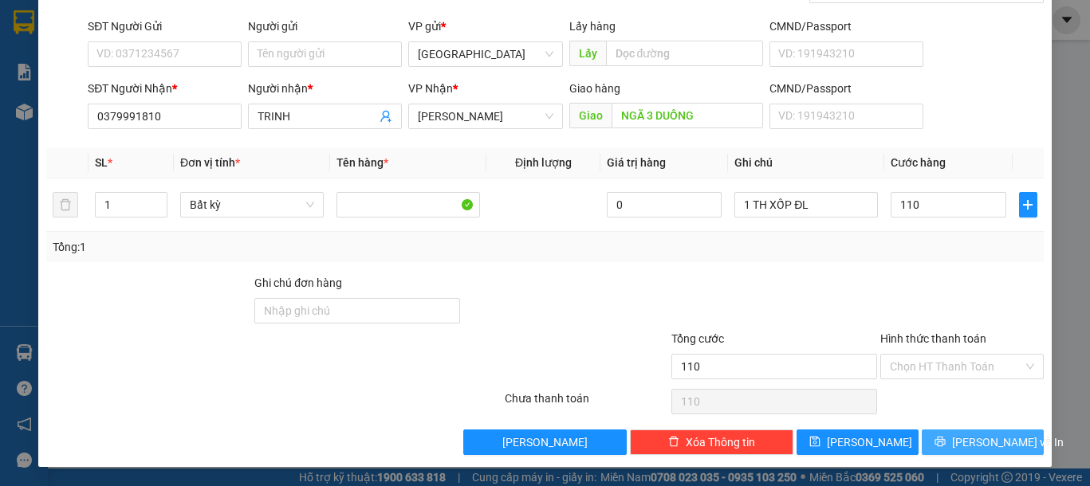
type input "110.000"
click at [936, 438] on button "[PERSON_NAME] và In" at bounding box center [982, 443] width 122 height 26
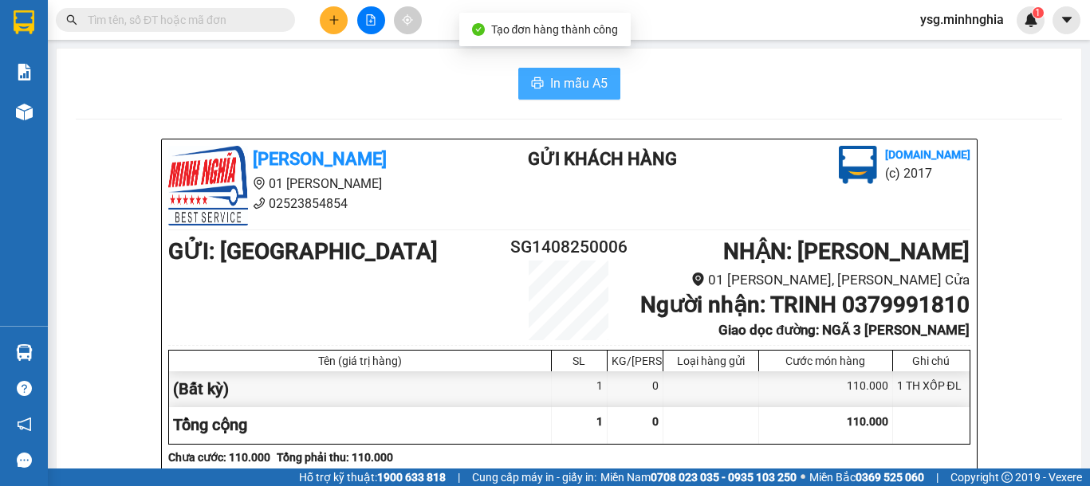
click at [520, 77] on button "In mẫu A5" at bounding box center [569, 84] width 102 height 32
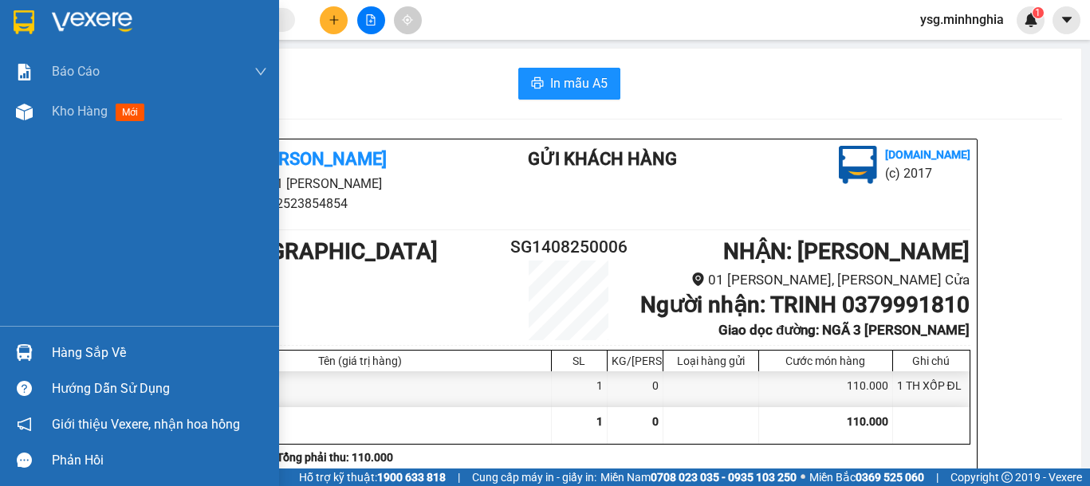
scroll to position [823, 0]
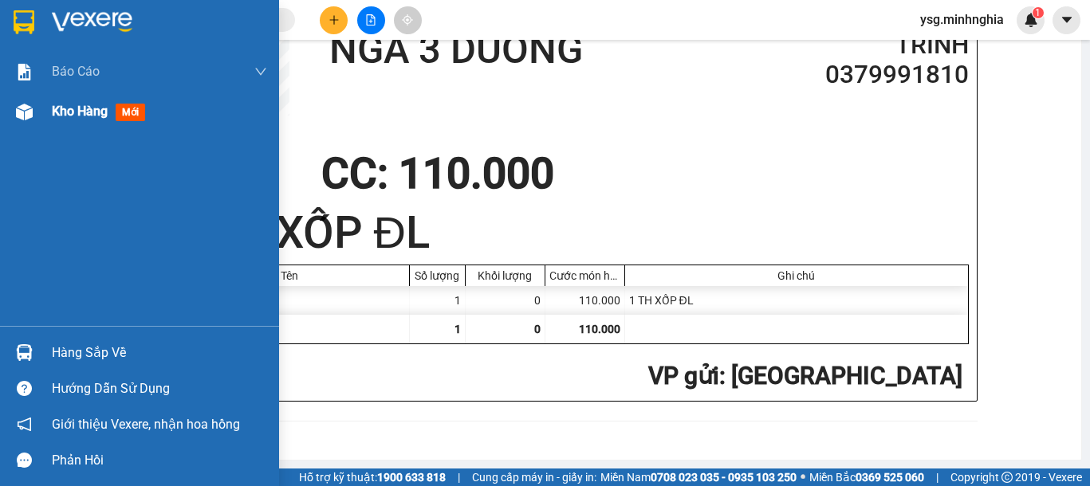
click at [9, 127] on div "Kho hàng mới" at bounding box center [139, 112] width 279 height 40
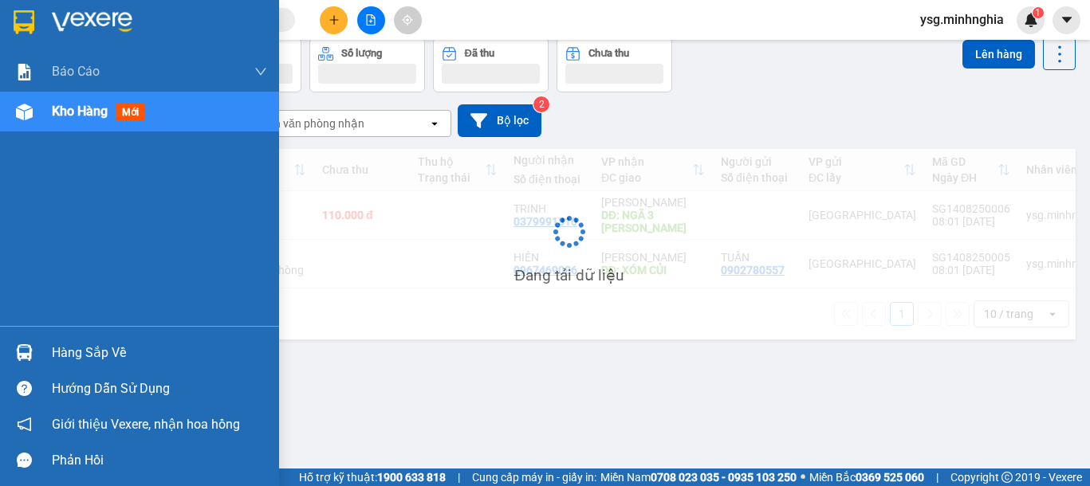
scroll to position [73, 0]
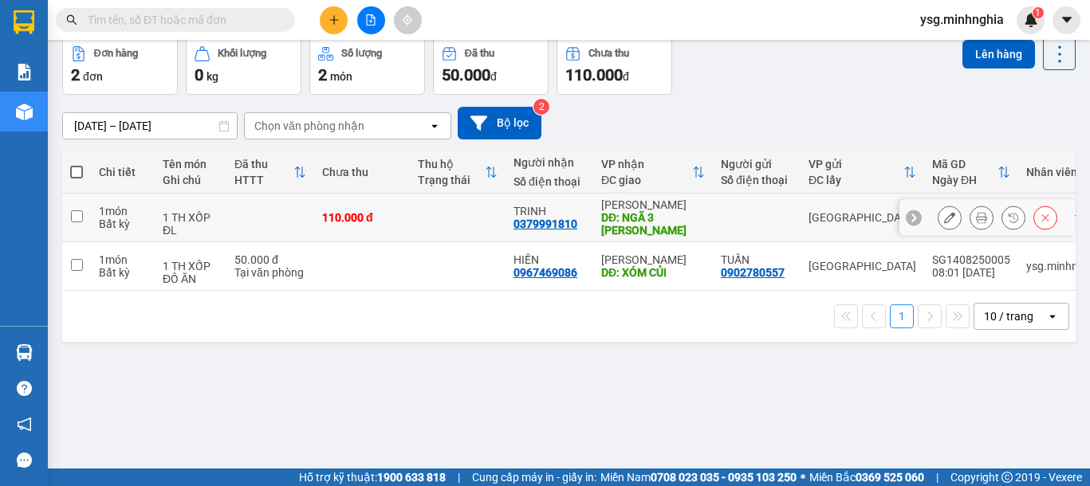
click at [282, 214] on td at bounding box center [270, 218] width 88 height 49
checkbox input "true"
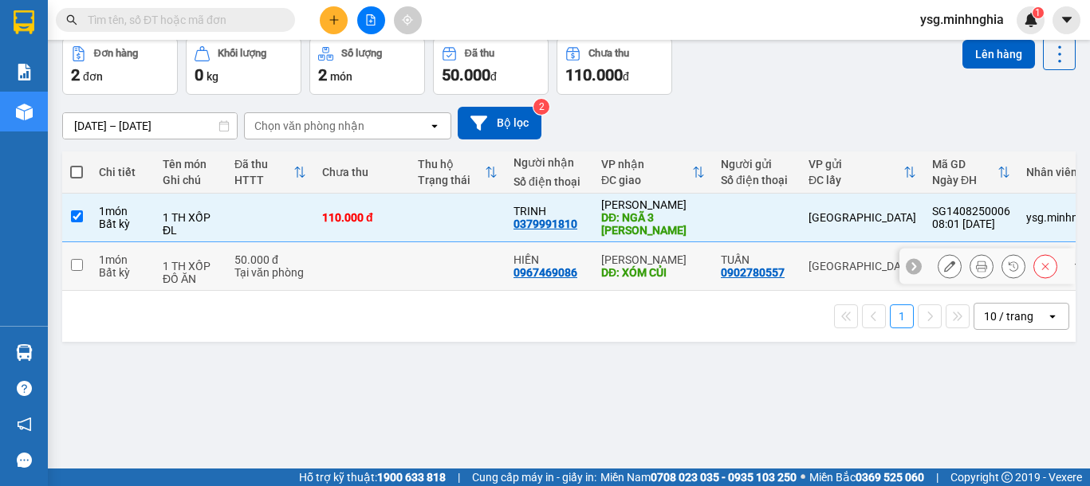
click at [245, 279] on div "Tại văn phòng" at bounding box center [270, 272] width 72 height 13
checkbox input "true"
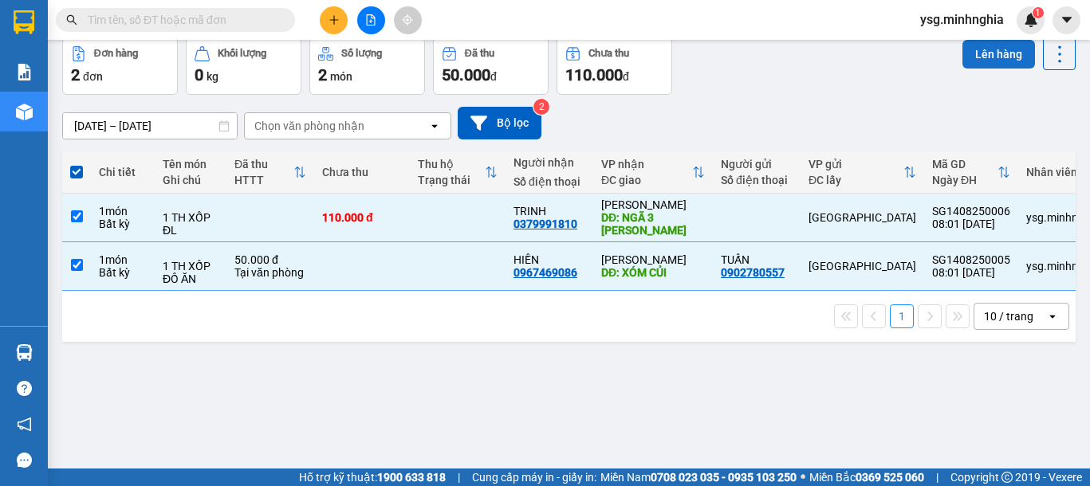
click at [966, 62] on button "Lên hàng" at bounding box center [998, 54] width 73 height 29
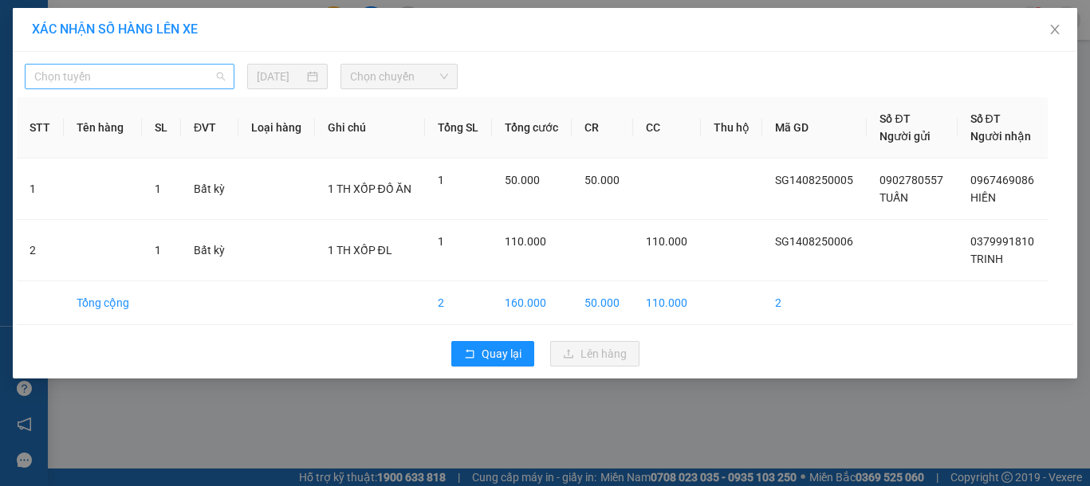
click at [82, 88] on span "Chọn tuyến" at bounding box center [129, 77] width 190 height 24
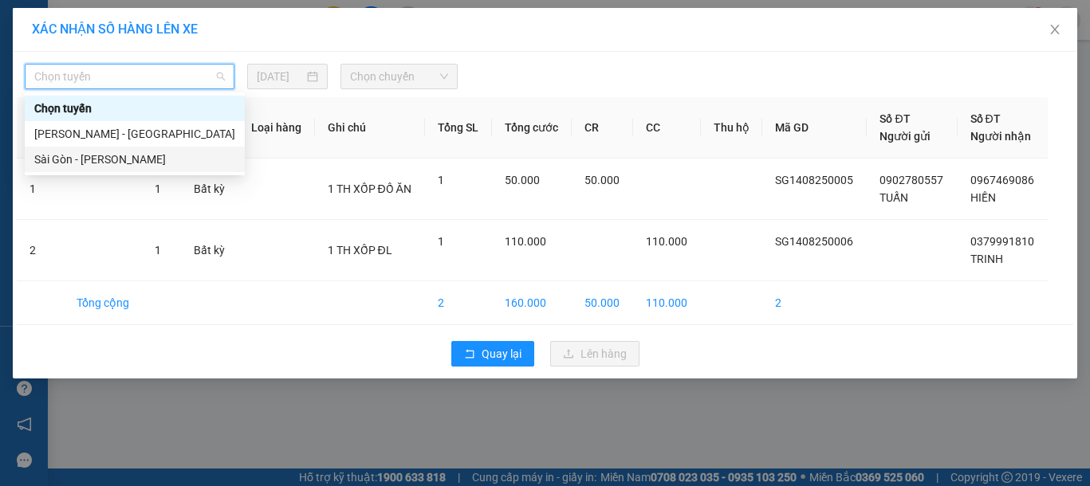
click at [70, 149] on div "Sài Gòn - [PERSON_NAME]" at bounding box center [135, 160] width 220 height 26
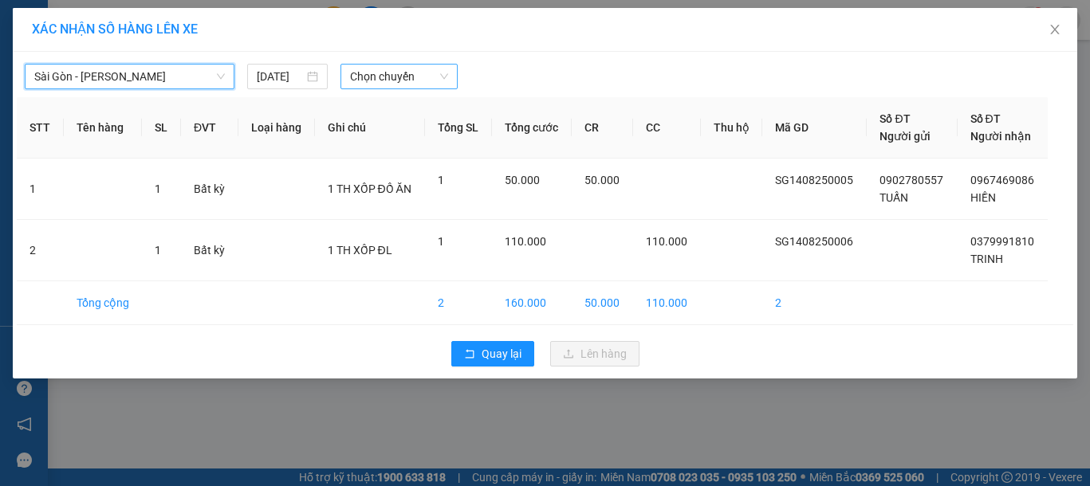
click at [416, 78] on span "Chọn chuyến" at bounding box center [399, 77] width 98 height 24
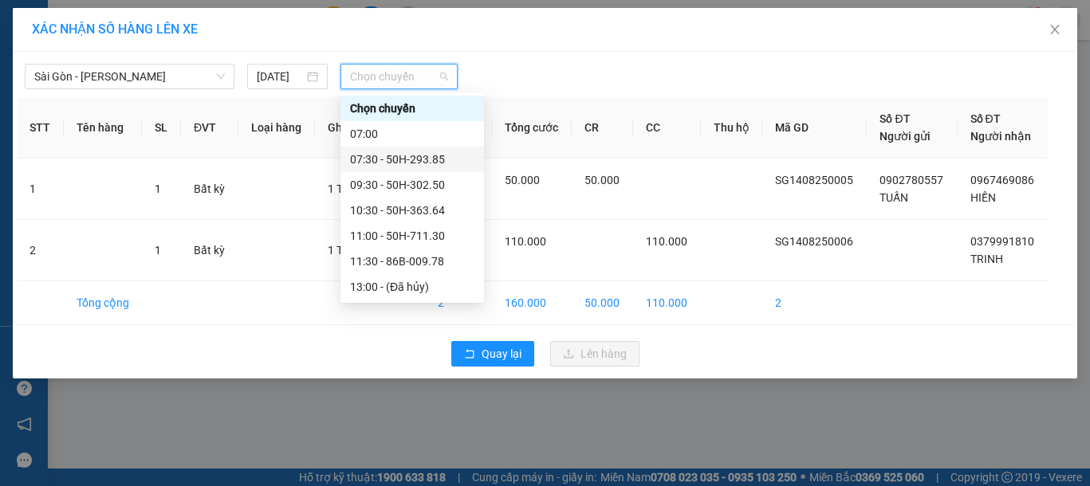
click at [427, 151] on div "07:30 - 50H-293.85" at bounding box center [412, 160] width 124 height 18
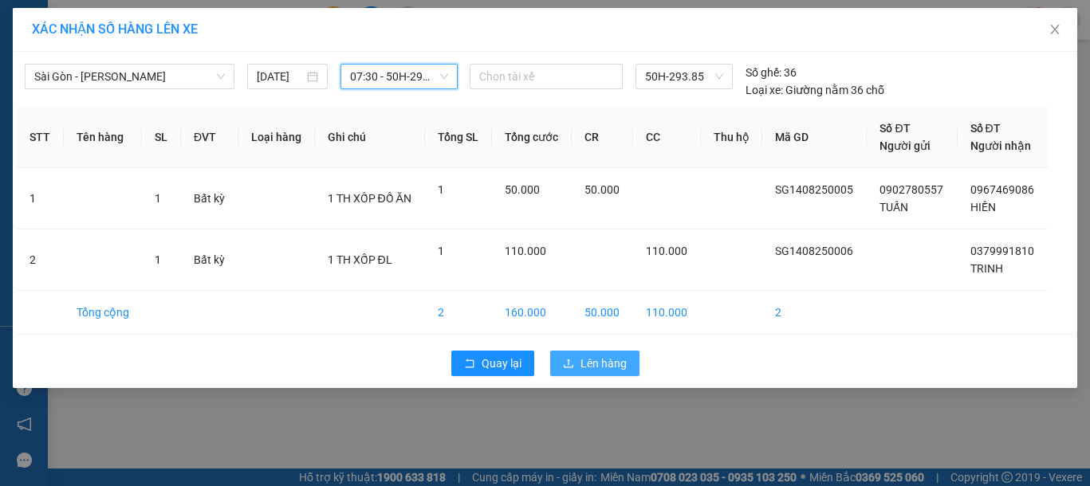
click at [605, 369] on span "Lên hàng" at bounding box center [603, 364] width 46 height 18
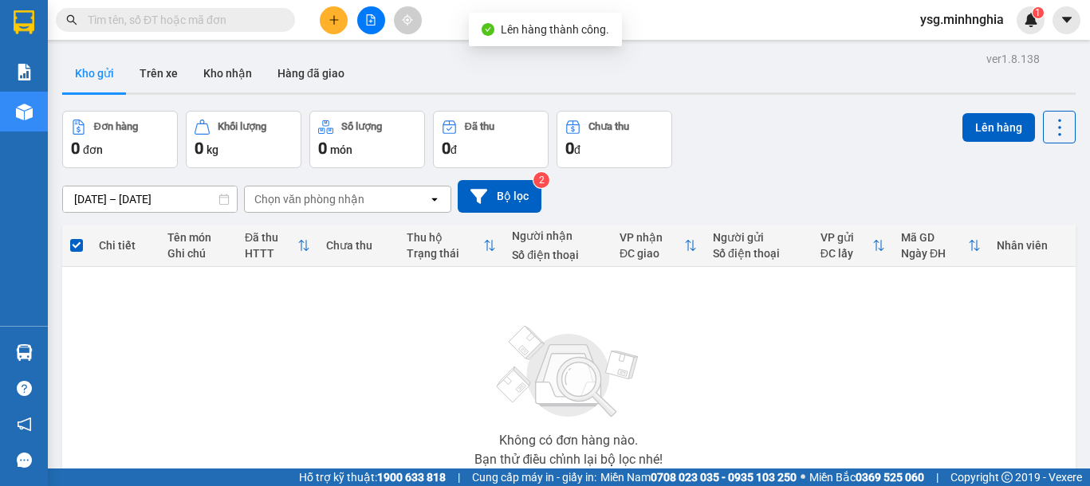
click at [374, 12] on button at bounding box center [371, 20] width 28 height 28
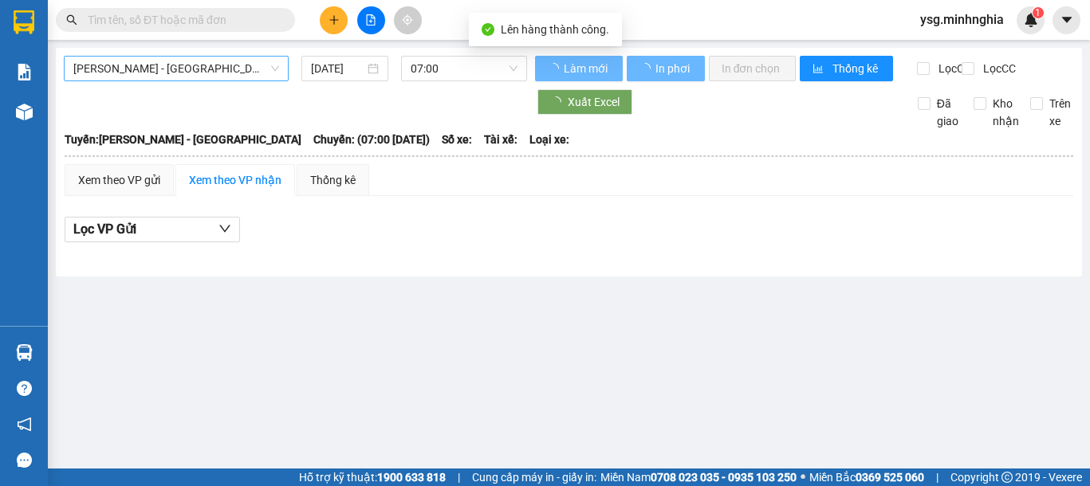
click at [253, 74] on span "Phan Rí - Sài Gòn" at bounding box center [176, 69] width 206 height 24
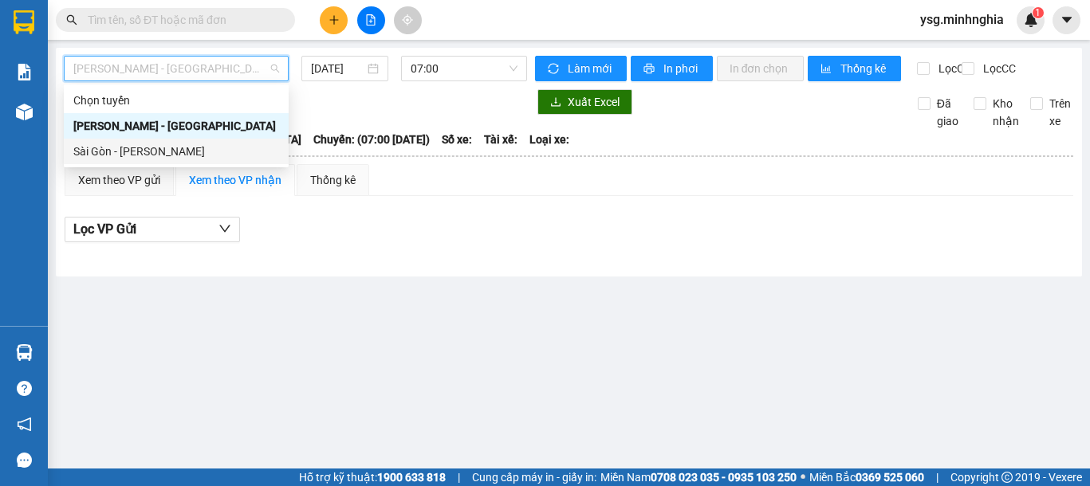
click at [194, 155] on div "Sài Gòn - [PERSON_NAME]" at bounding box center [176, 152] width 206 height 18
type input "14/08/2025"
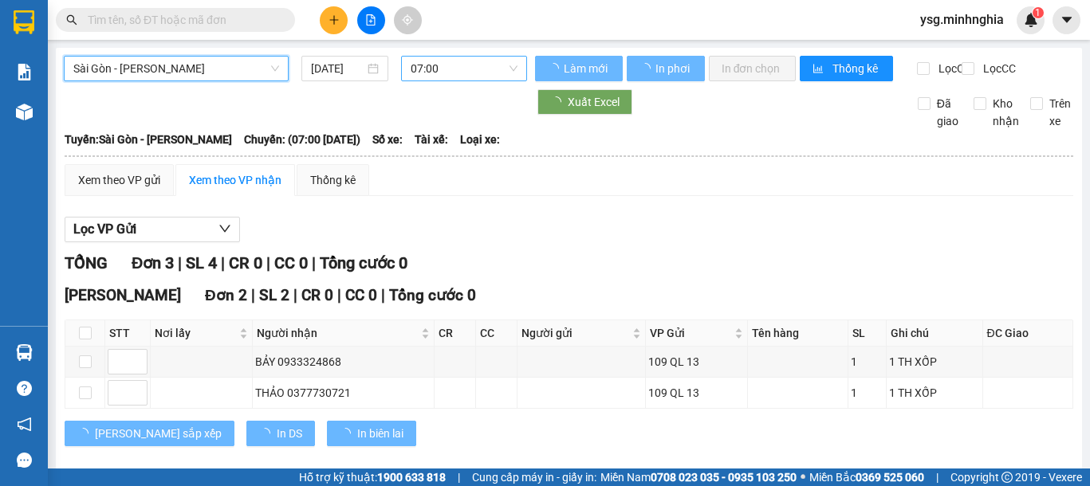
click at [461, 76] on span "07:00" at bounding box center [463, 69] width 107 height 24
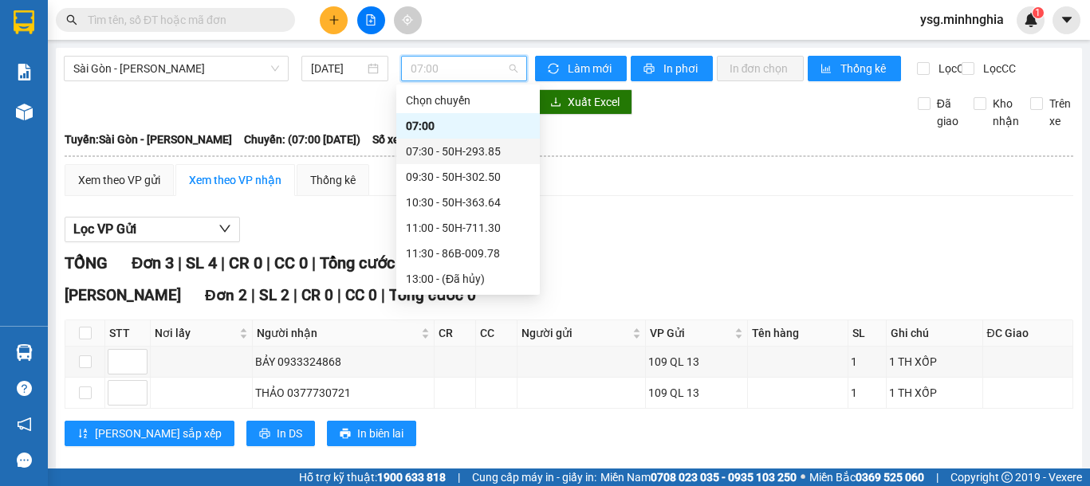
click at [458, 160] on div "07:30 - 50H-293.85" at bounding box center [467, 152] width 143 height 26
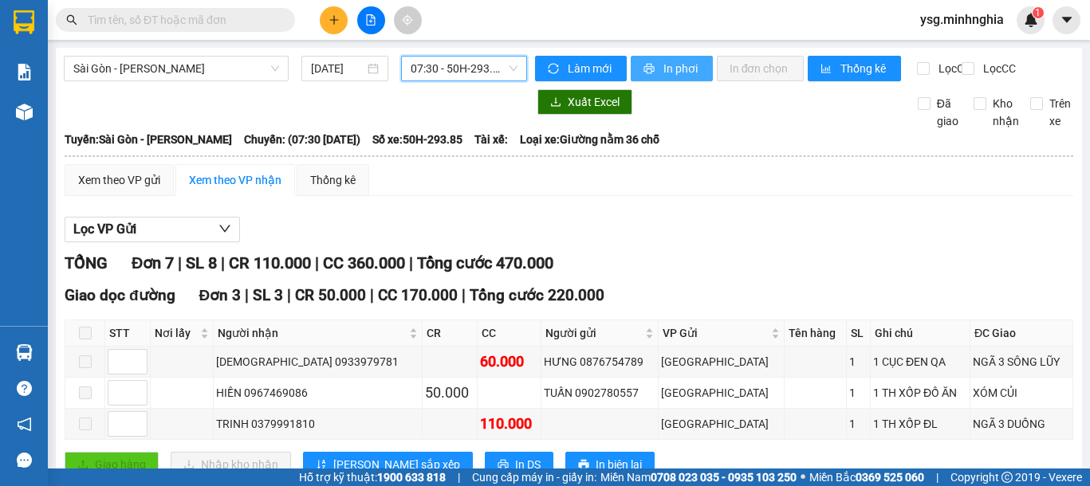
click at [669, 73] on span "In phơi" at bounding box center [681, 69] width 37 height 18
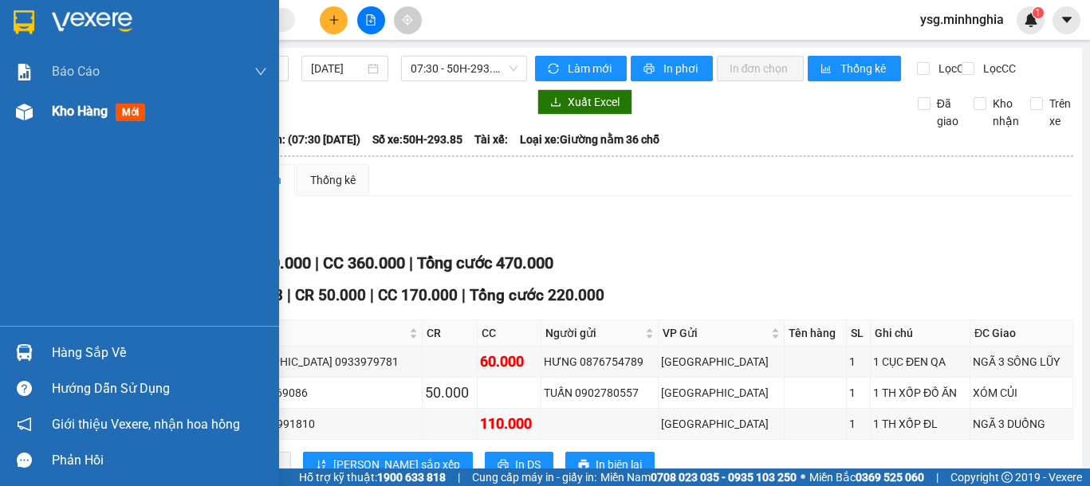
click at [2, 124] on div "Kho hàng mới" at bounding box center [139, 112] width 279 height 40
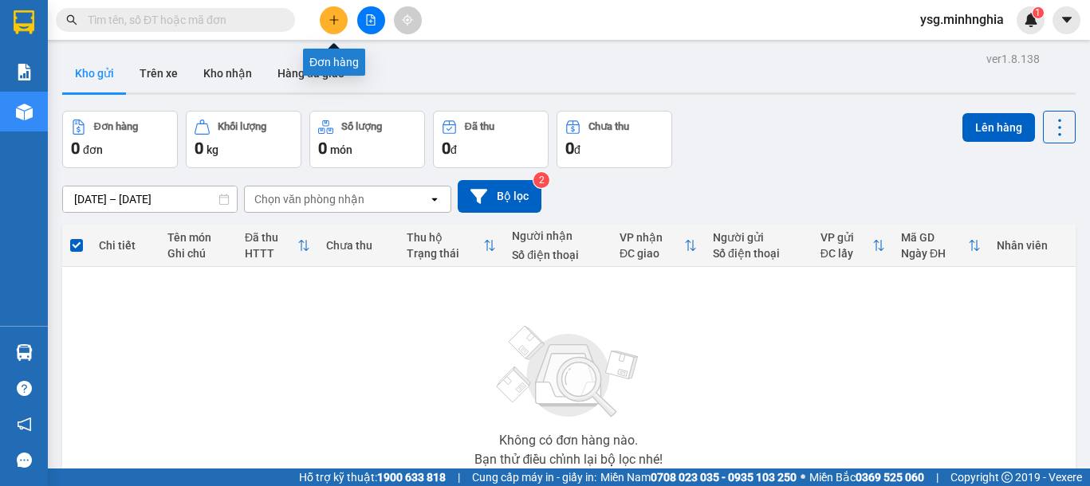
click at [330, 22] on icon "plus" at bounding box center [333, 19] width 11 height 11
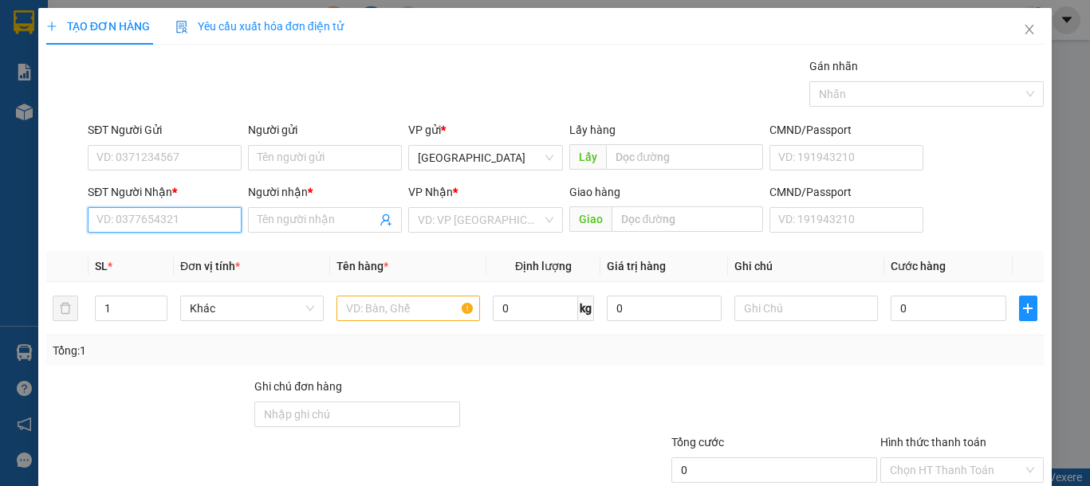
click at [180, 222] on input "SĐT Người Nhận *" at bounding box center [165, 220] width 154 height 26
drag, startPoint x: 183, startPoint y: 248, endPoint x: 369, endPoint y: 265, distance: 186.5
click at [184, 249] on div "0853944111 - LUCKY" at bounding box center [162, 252] width 132 height 18
type input "0853944111"
type input "LUCKY"
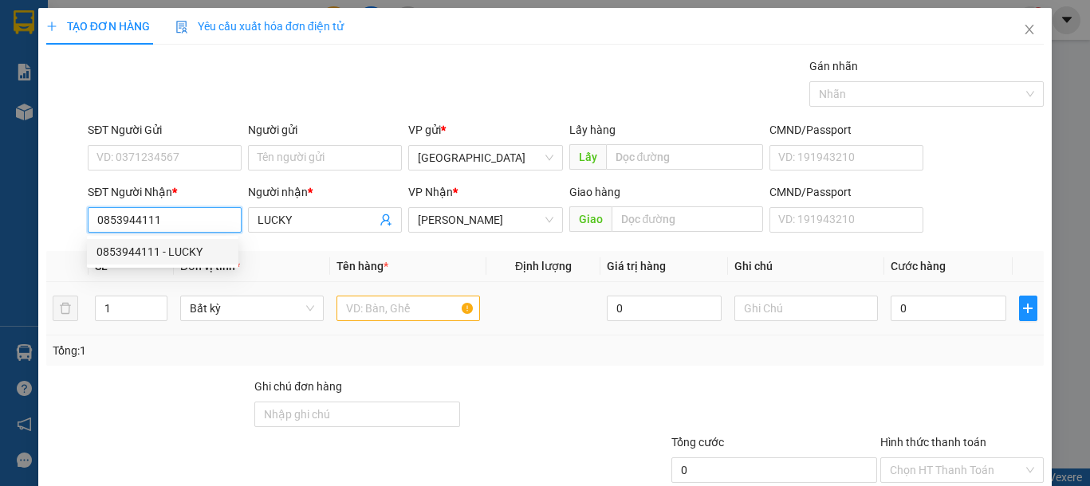
type input "0853944111"
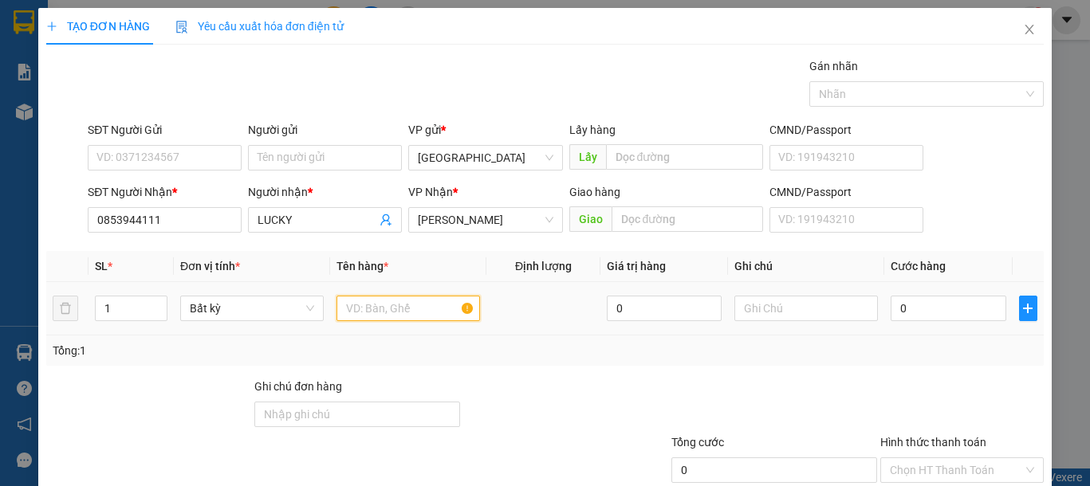
click at [380, 306] on input "text" at bounding box center [407, 309] width 143 height 26
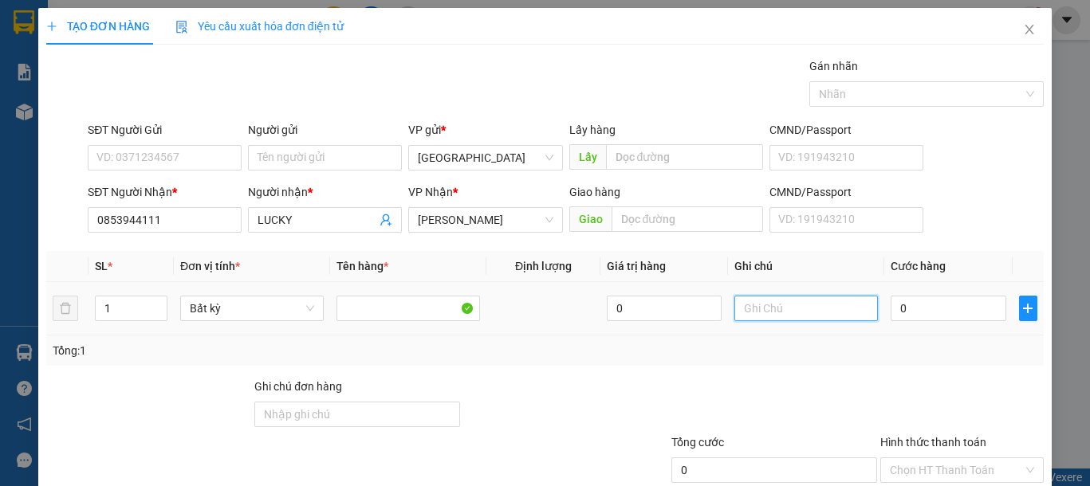
click at [762, 307] on input "text" at bounding box center [805, 309] width 143 height 26
type input "1 TH XỐP-ĐL"
click at [984, 308] on input "0" at bounding box center [947, 309] width 115 height 26
type input "1"
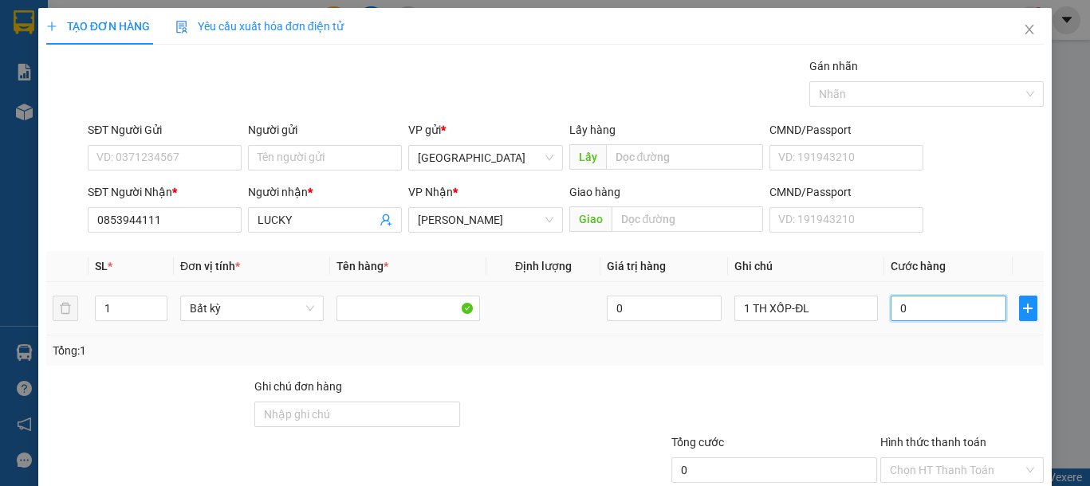
type input "1"
type input "15"
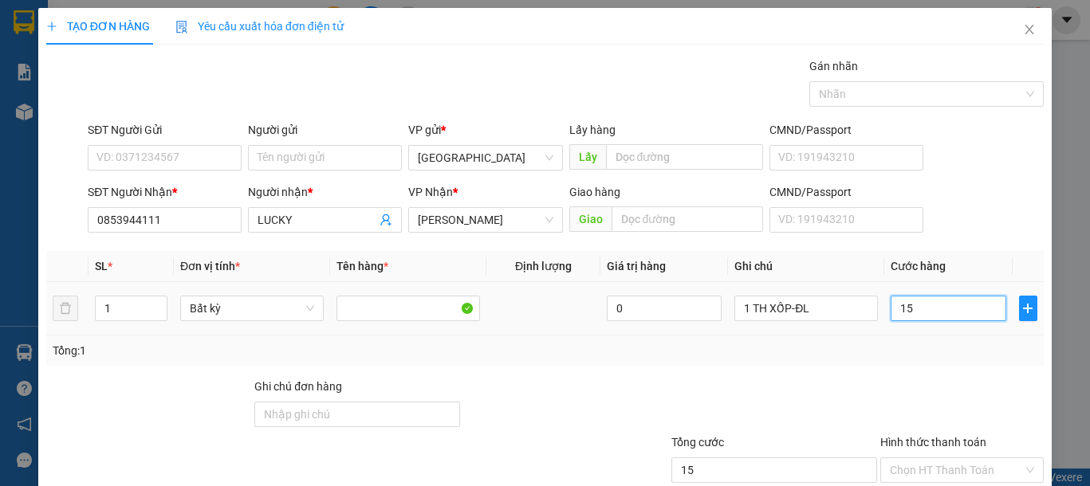
type input "150"
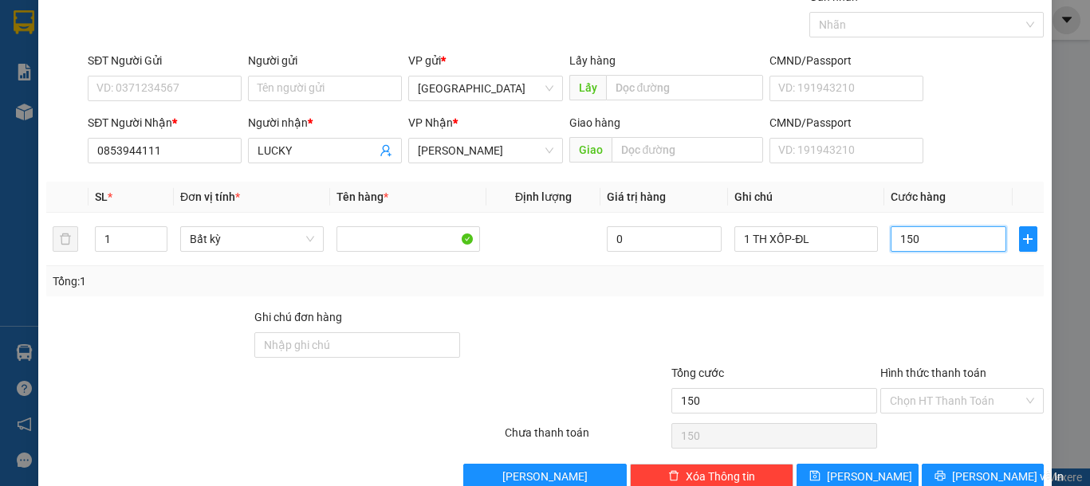
scroll to position [104, 0]
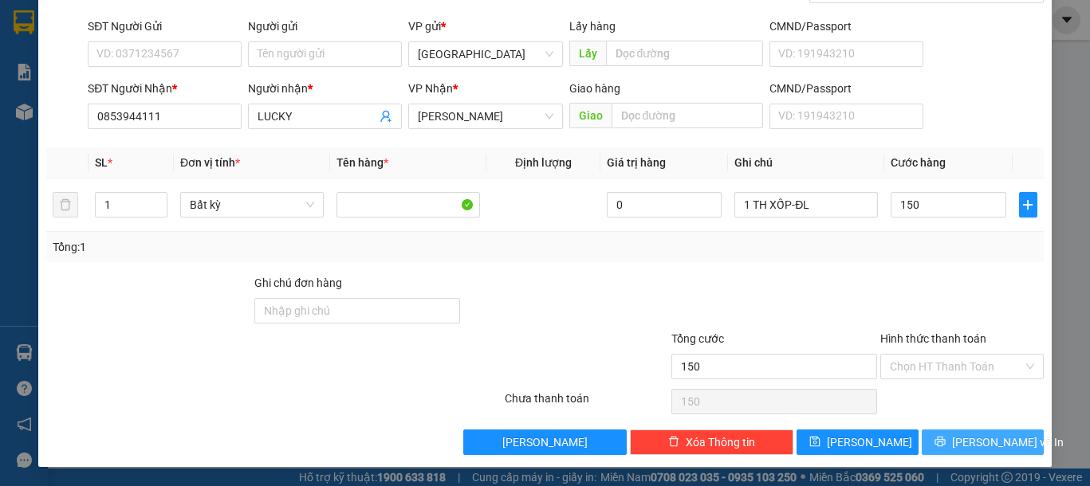
type input "150.000"
click at [935, 438] on button "[PERSON_NAME] và In" at bounding box center [982, 443] width 122 height 26
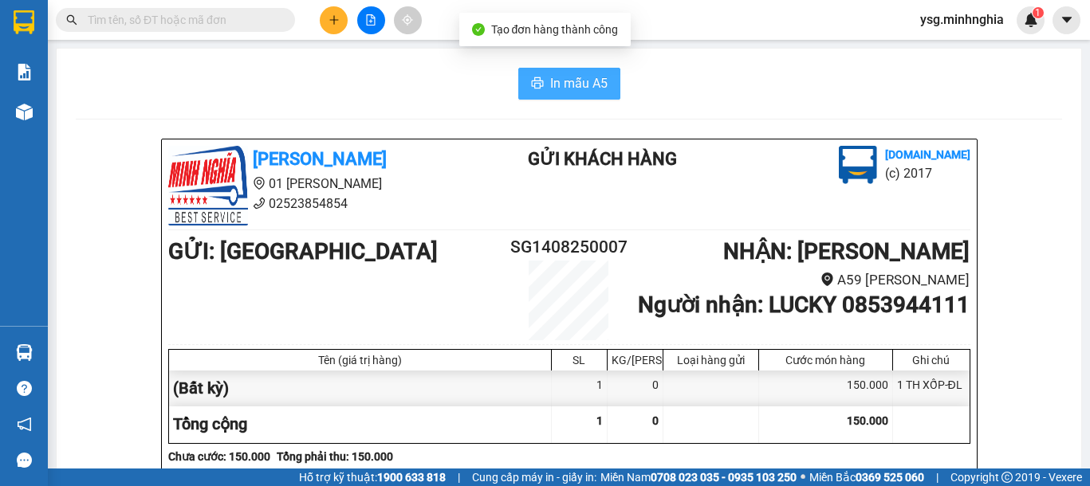
click at [553, 83] on span "In mẫu A5" at bounding box center [578, 83] width 57 height 20
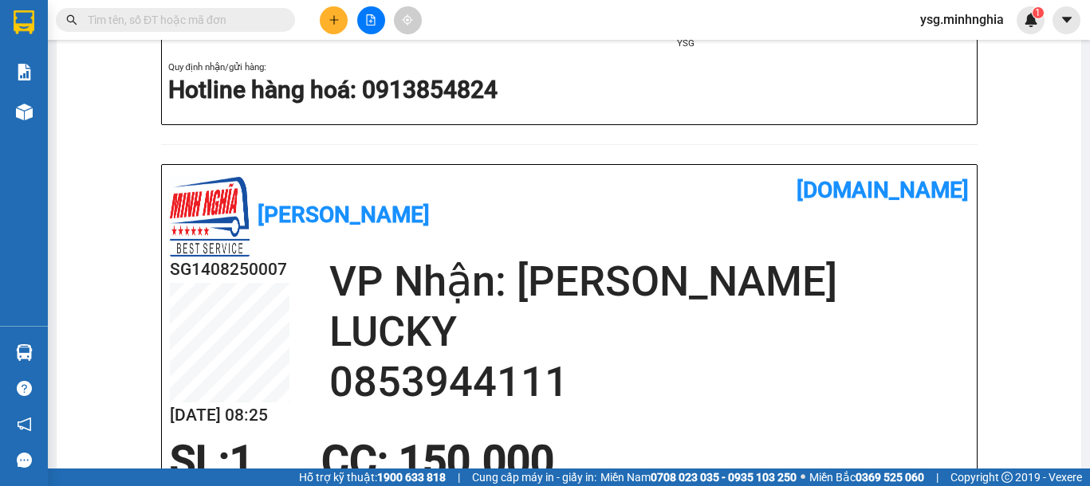
scroll to position [494, 0]
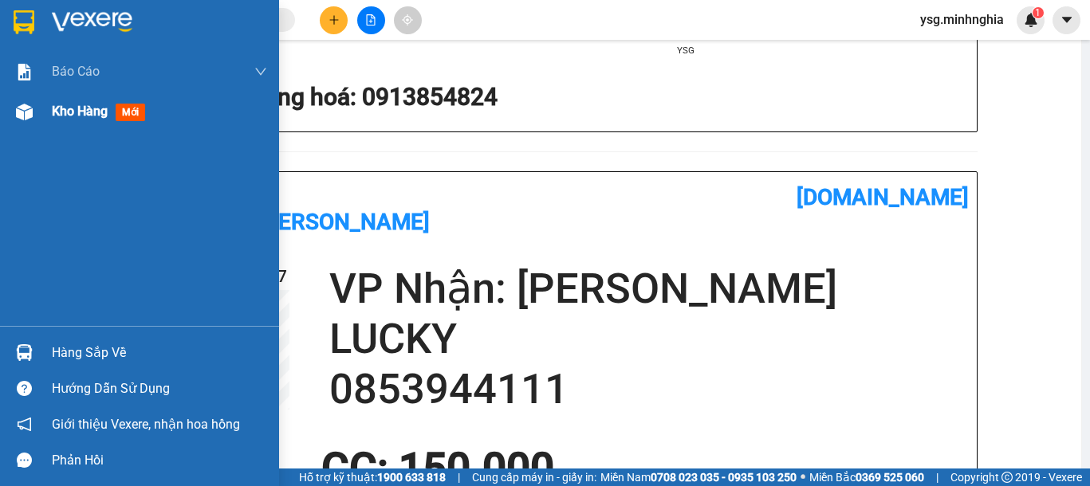
click at [37, 119] on div at bounding box center [24, 112] width 28 height 28
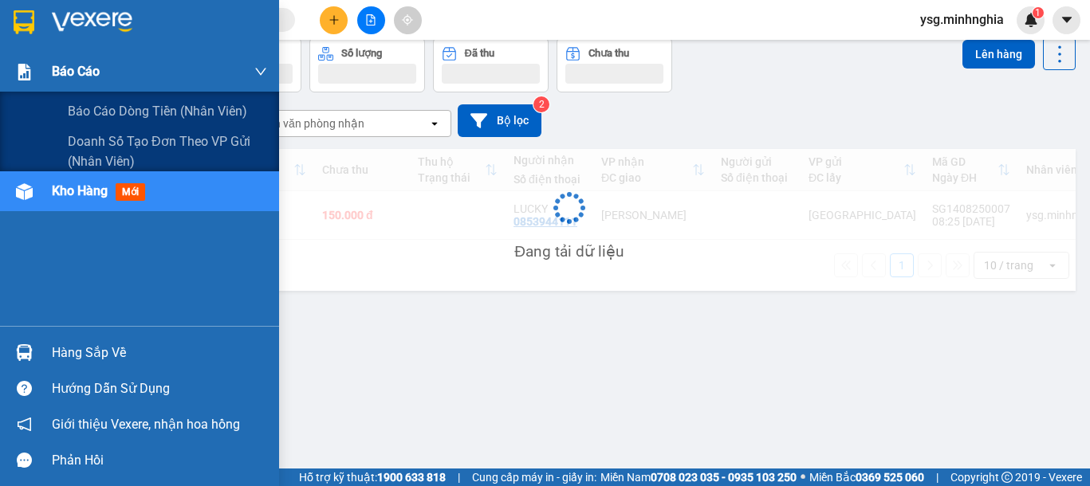
scroll to position [73, 0]
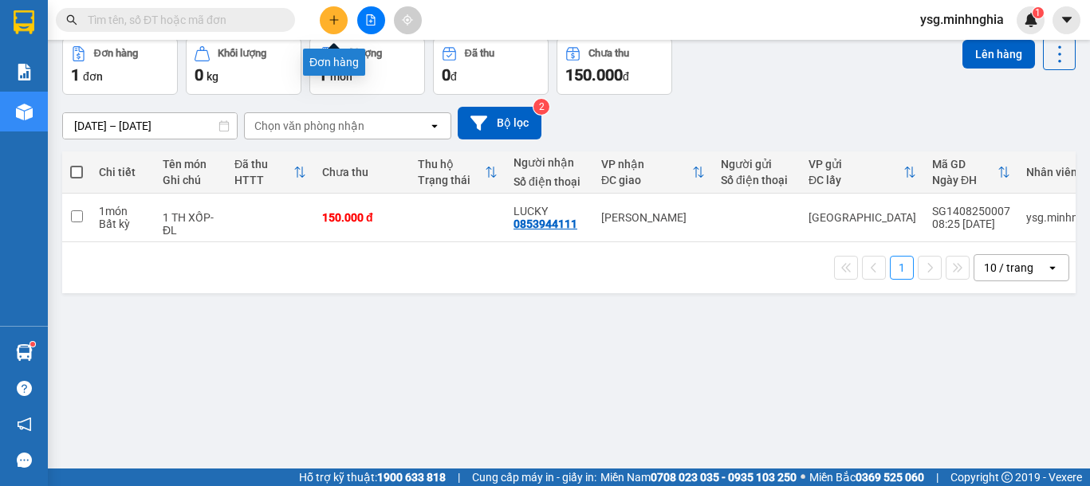
click at [328, 16] on icon "plus" at bounding box center [333, 19] width 11 height 11
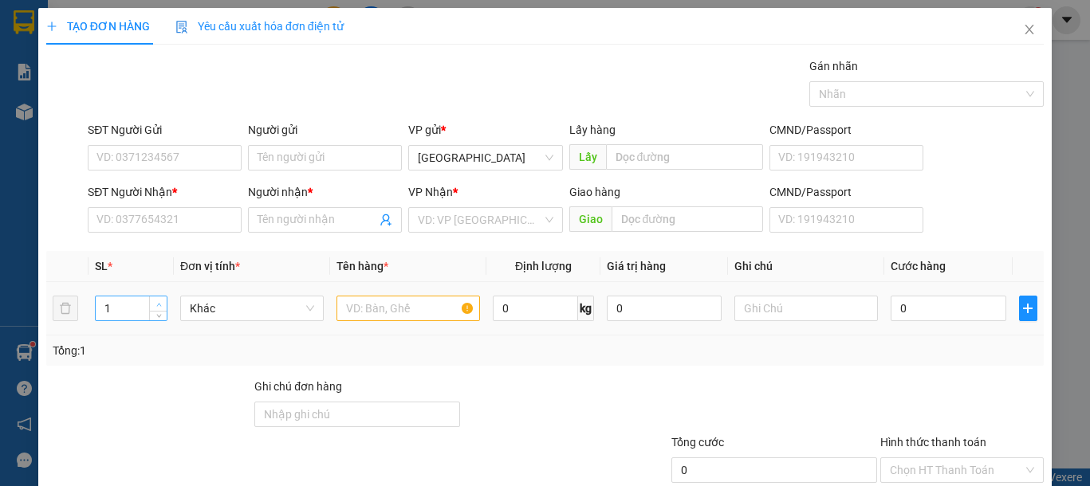
type input "2"
click at [157, 300] on span "up" at bounding box center [159, 305] width 10 height 10
click at [377, 308] on input "text" at bounding box center [407, 309] width 143 height 26
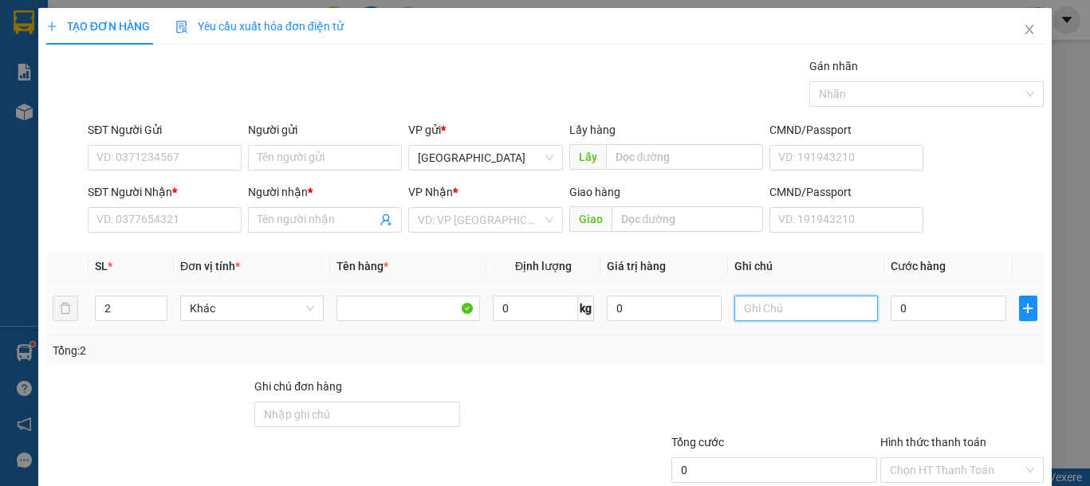
click at [789, 311] on input "text" at bounding box center [805, 309] width 143 height 26
type input "2 BAO TRẮNG CHẢ"
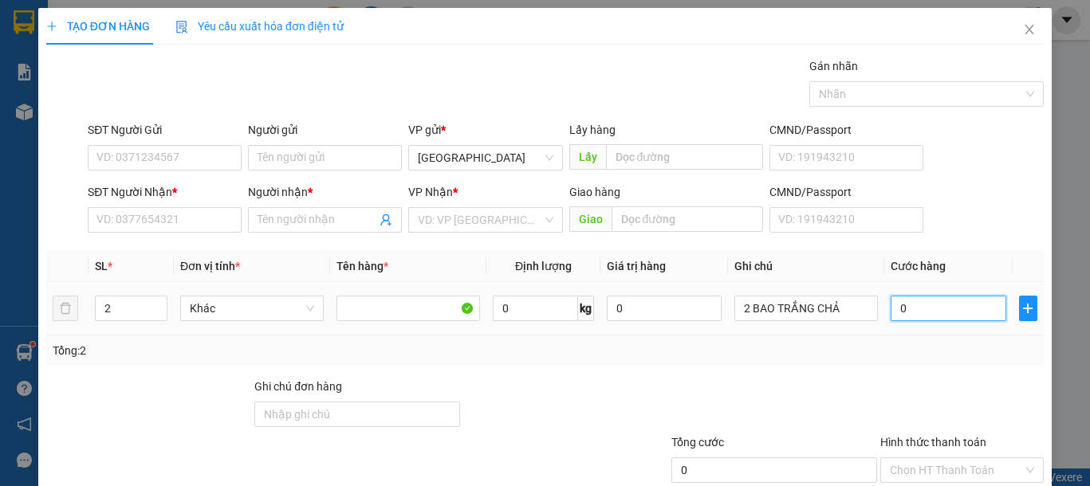
click at [929, 304] on input "0" at bounding box center [947, 309] width 115 height 26
type input "9"
type input "90"
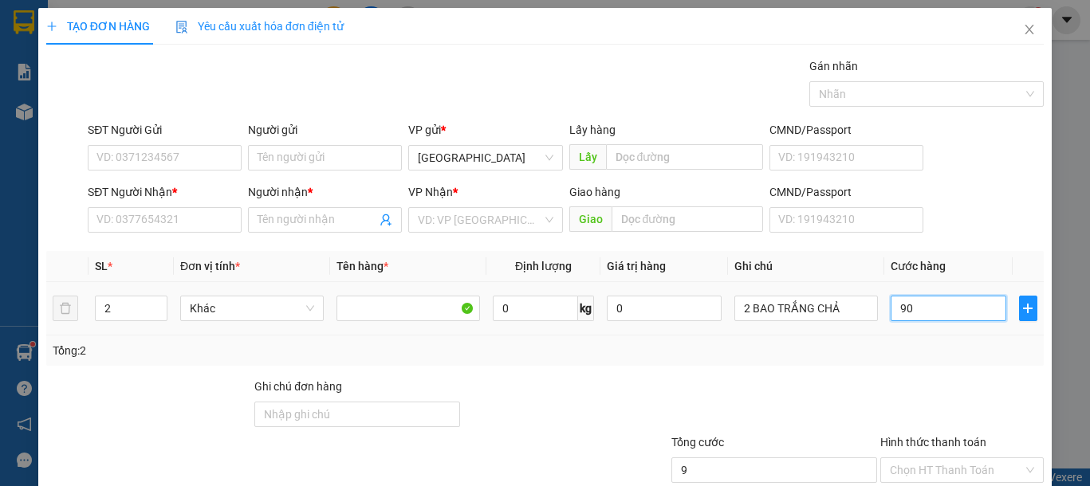
type input "90"
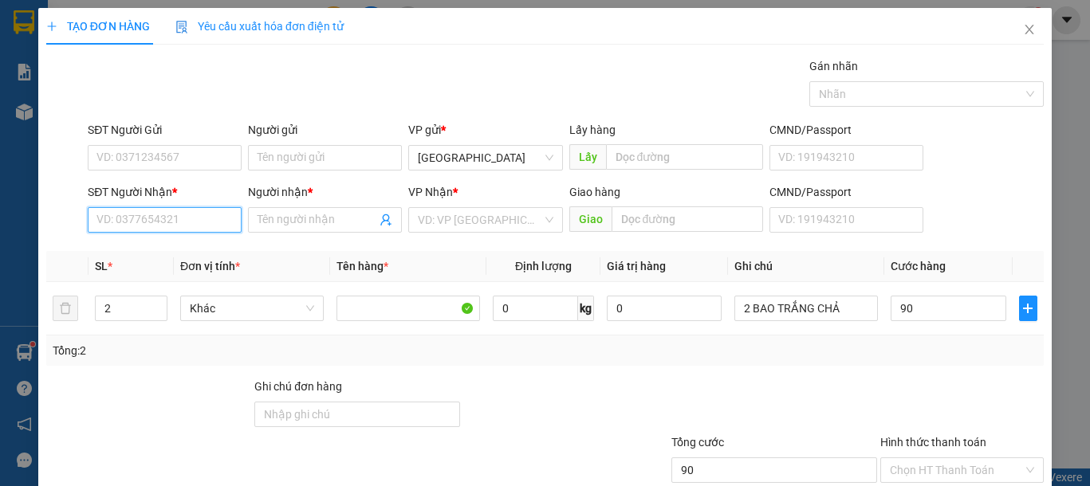
type input "90.000"
click at [172, 222] on input "SĐT Người Nhận *" at bounding box center [165, 220] width 154 height 26
click at [219, 248] on div "0934221366 - TÚ" at bounding box center [162, 252] width 132 height 18
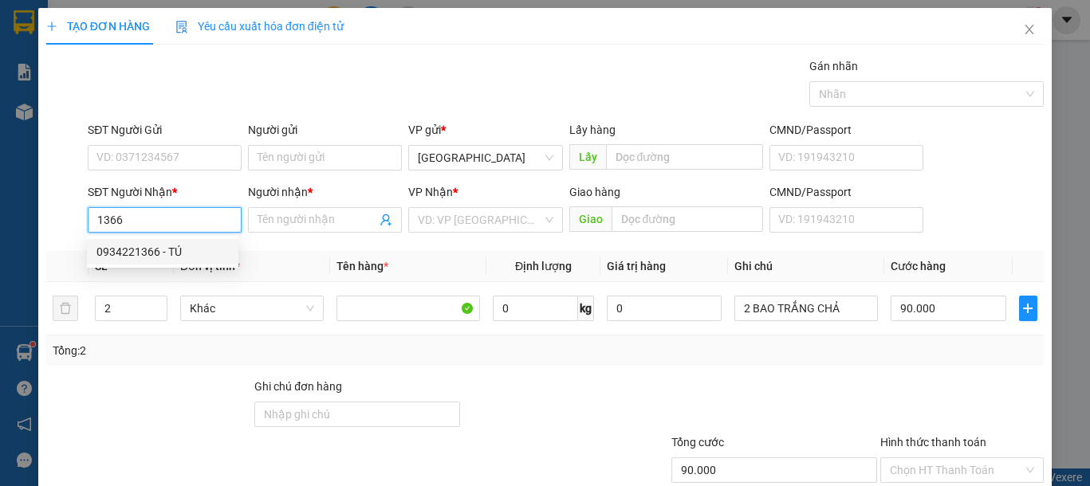
type input "0934221366"
type input "TÚ"
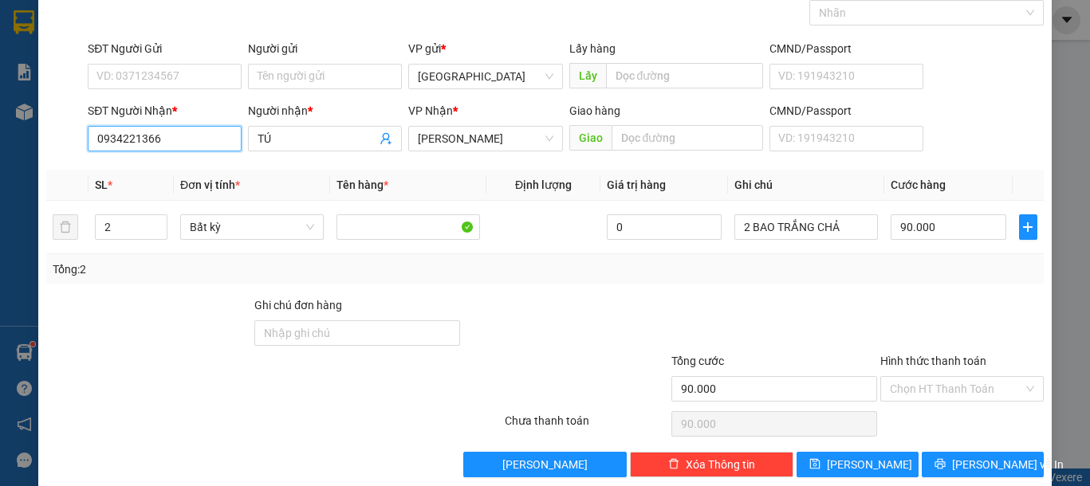
scroll to position [104, 0]
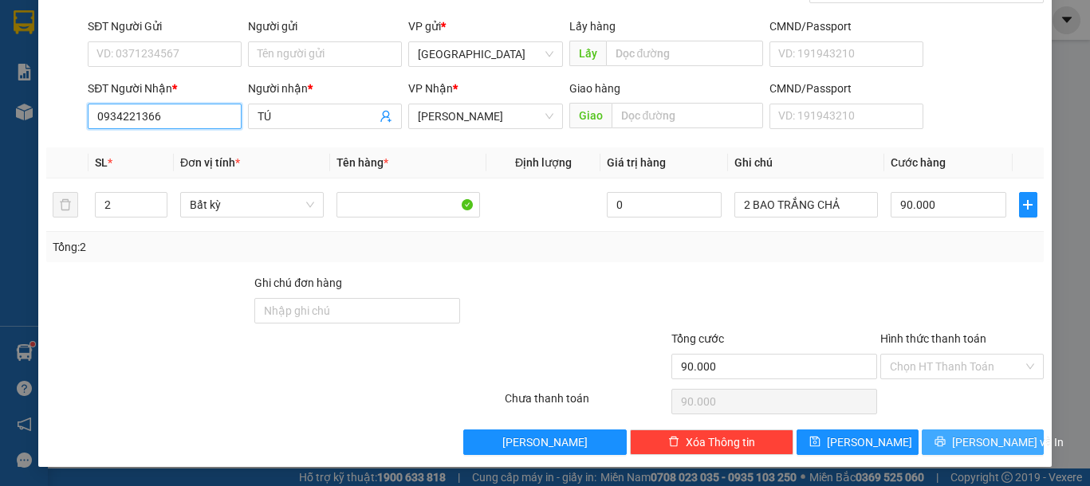
type input "0934221366"
click at [968, 453] on button "Lưu và In" at bounding box center [982, 443] width 122 height 26
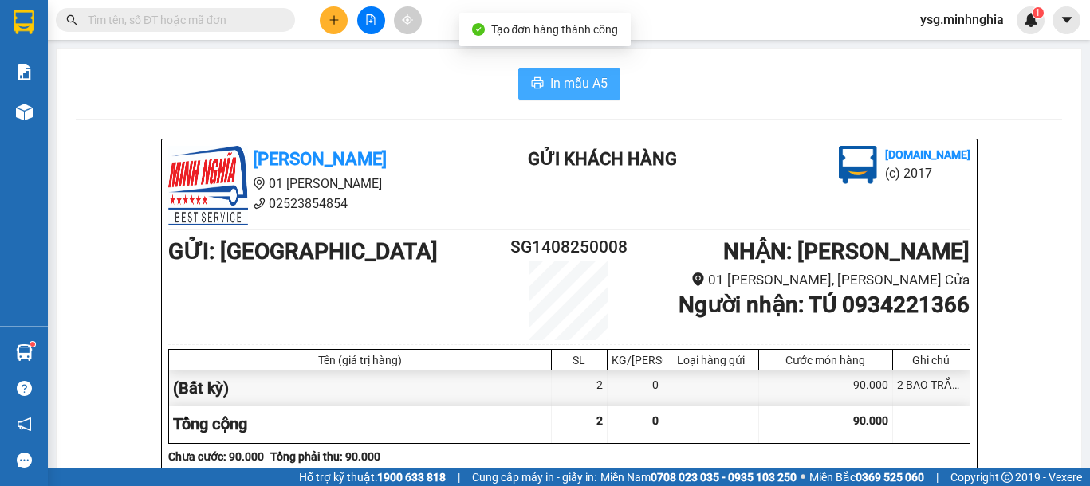
click at [520, 94] on button "In mẫu A5" at bounding box center [569, 84] width 102 height 32
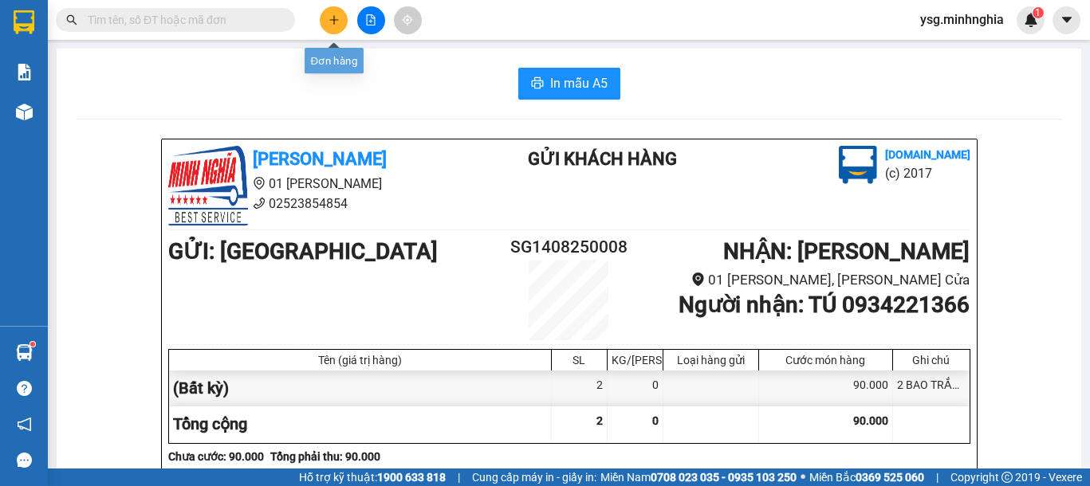
click at [334, 27] on button at bounding box center [334, 20] width 28 height 28
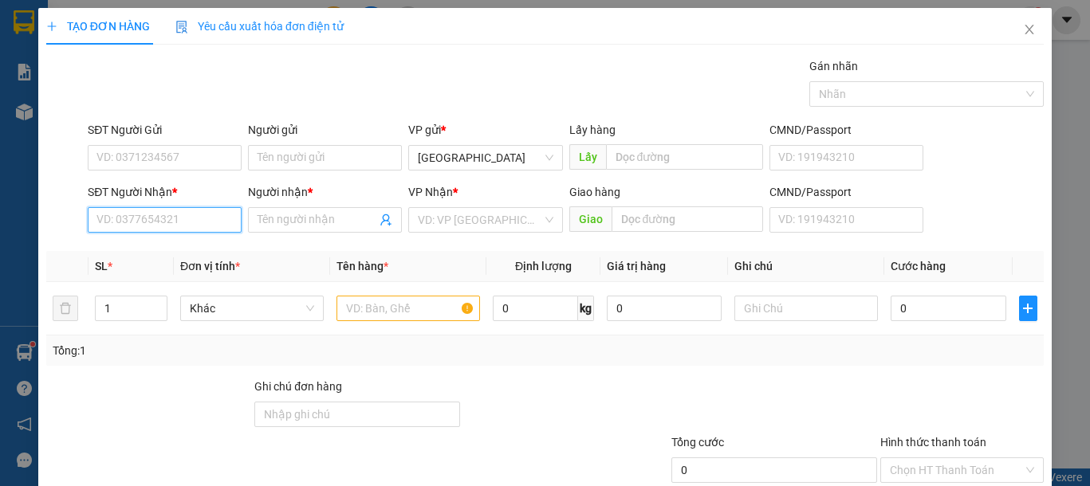
click at [128, 220] on input "SĐT Người Nhận *" at bounding box center [165, 220] width 154 height 26
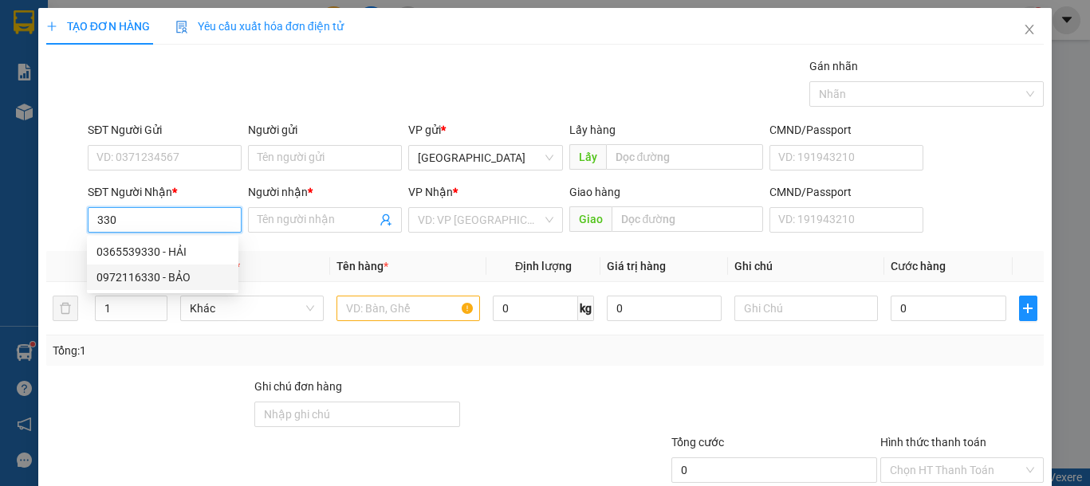
click at [189, 283] on div "0972116330 - BẢO" at bounding box center [162, 278] width 132 height 18
type input "0972116330"
type input "BẢO"
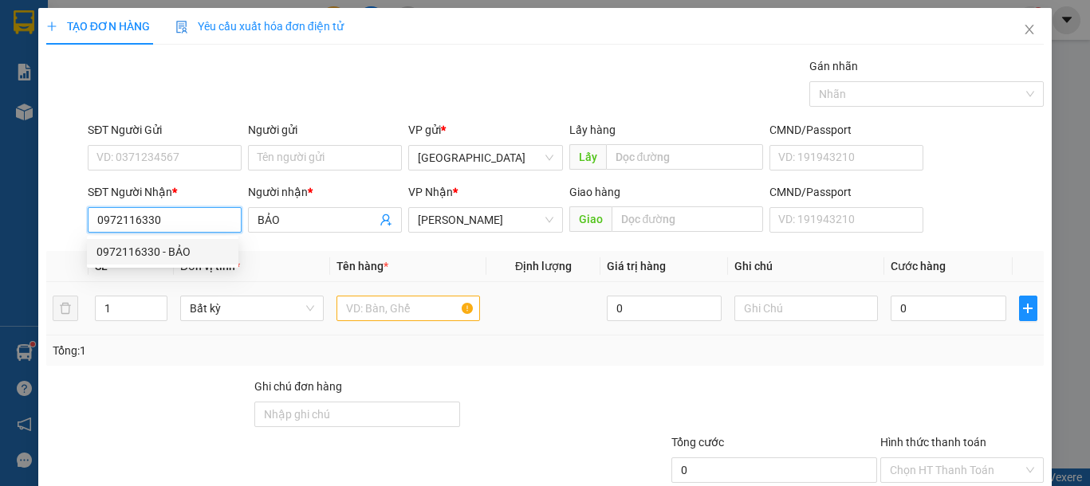
type input "0972116330"
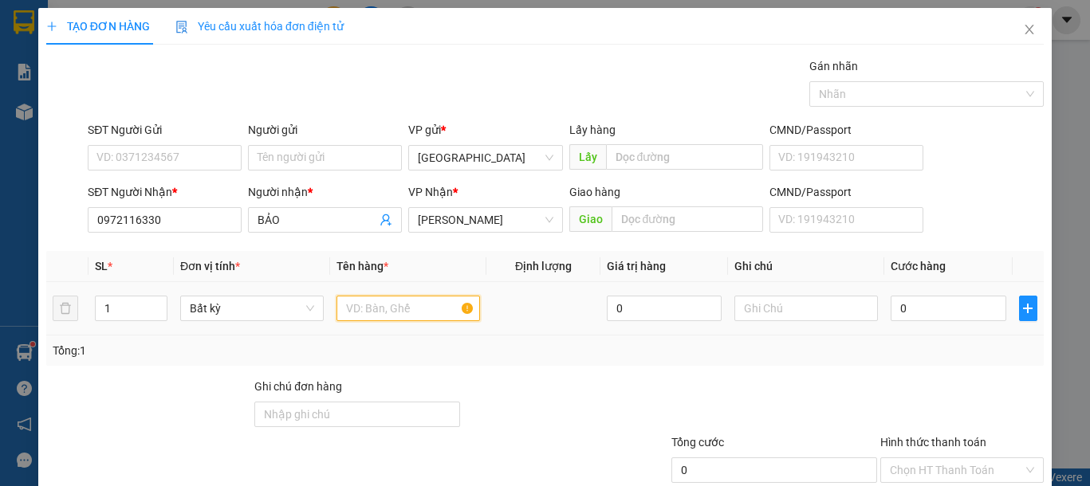
click at [381, 303] on input "text" at bounding box center [407, 309] width 143 height 26
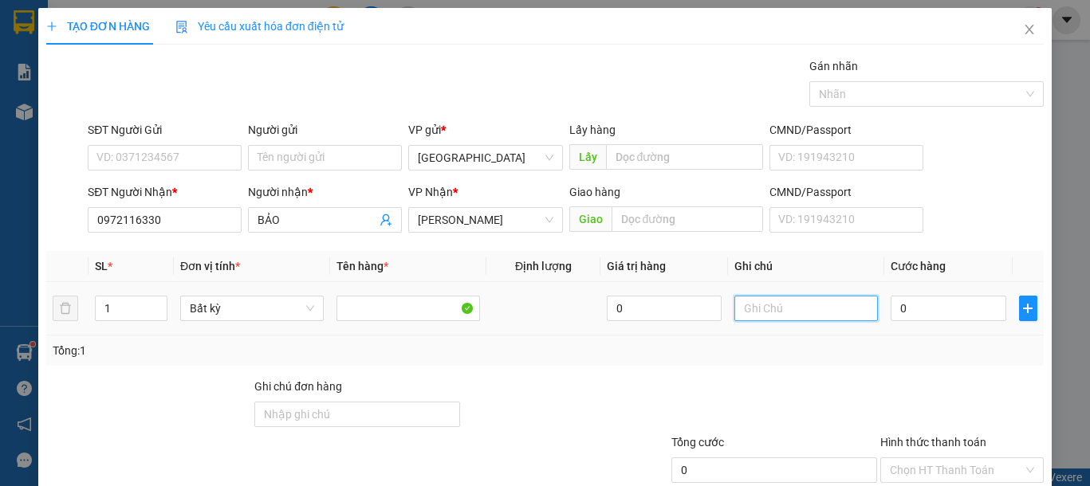
click at [798, 304] on input "text" at bounding box center [805, 309] width 143 height 26
type input "1 BAO TRẮNG BÁNH CANH"
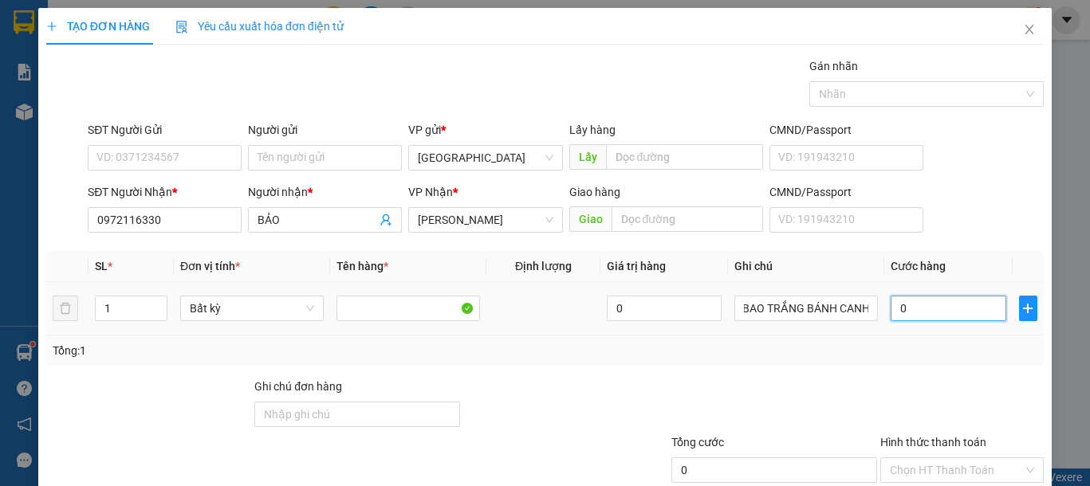
scroll to position [0, 0]
click at [897, 305] on input "0" at bounding box center [947, 309] width 115 height 26
type input "5"
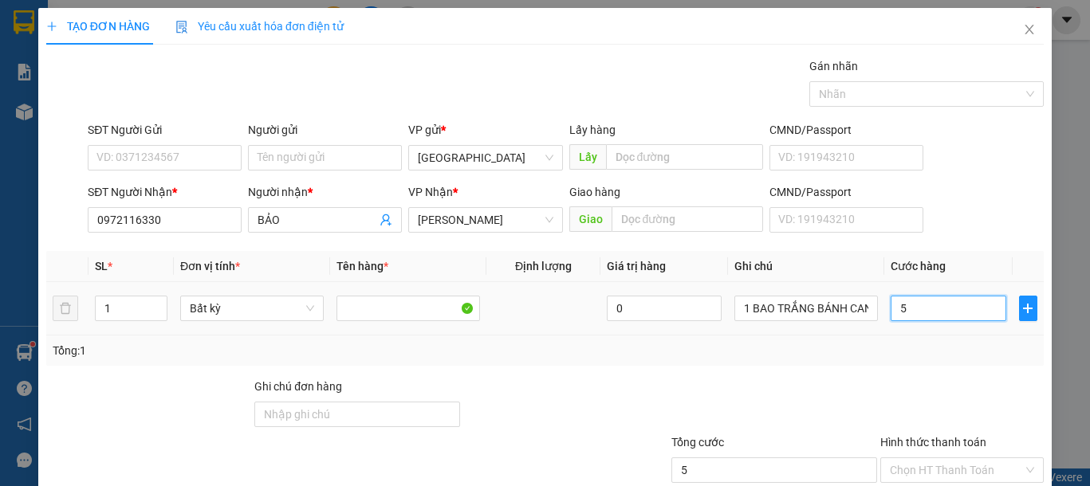
type input "50"
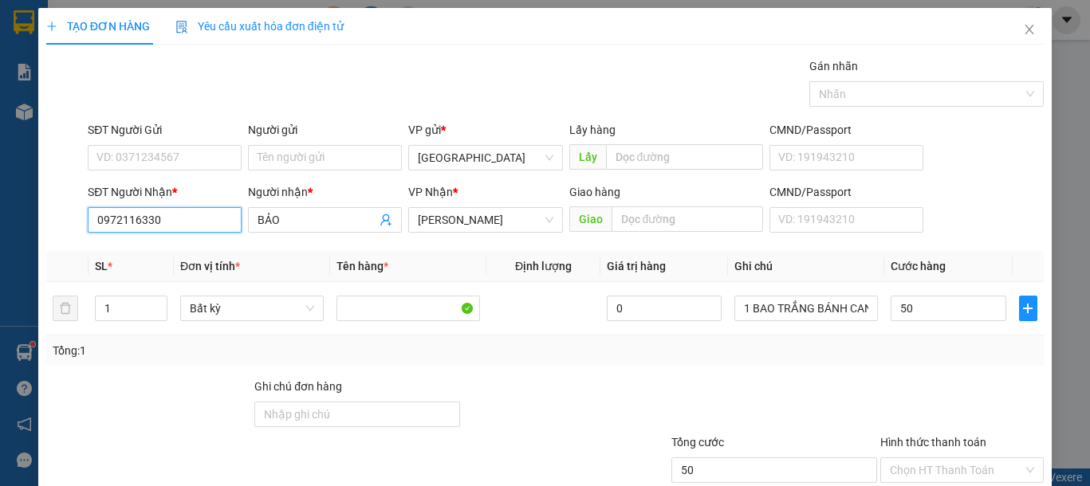
type input "50.000"
drag, startPoint x: 172, startPoint y: 206, endPoint x: 0, endPoint y: 214, distance: 172.3
click at [0, 214] on div "TẠO ĐƠN HÀNG Yêu cầu xuất hóa đơn điện tử Transit Pickup Surcharge Ids Transit …" at bounding box center [545, 243] width 1090 height 486
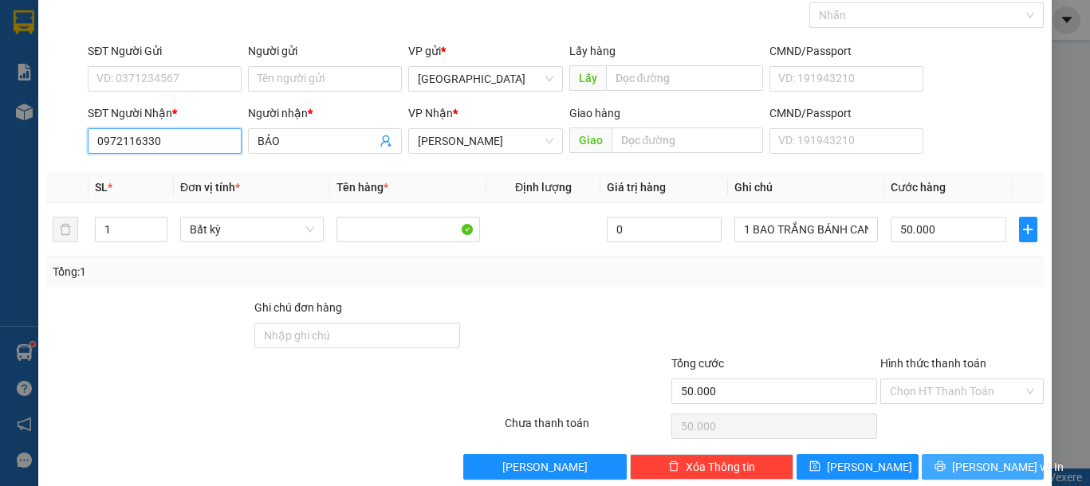
scroll to position [104, 0]
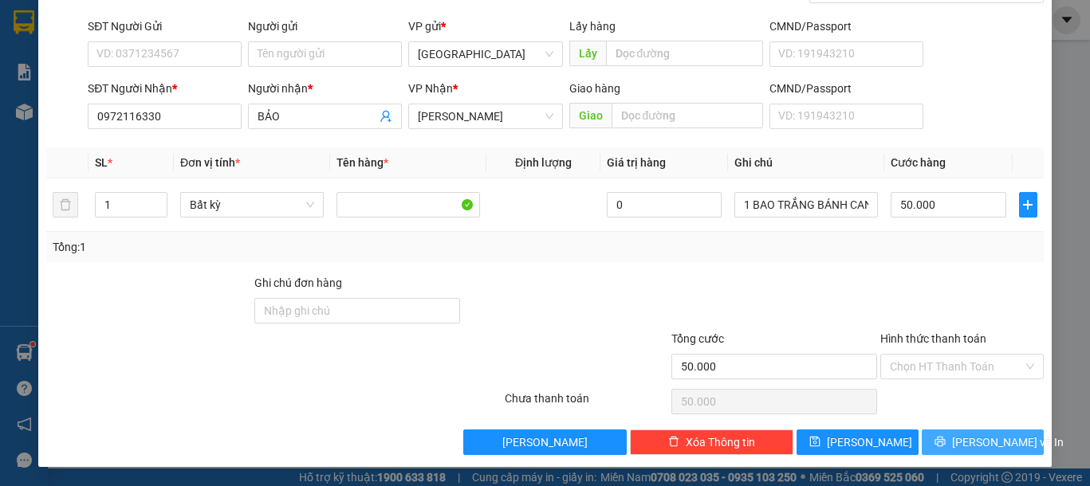
click at [968, 438] on span "Lưu và In" at bounding box center [1008, 443] width 112 height 18
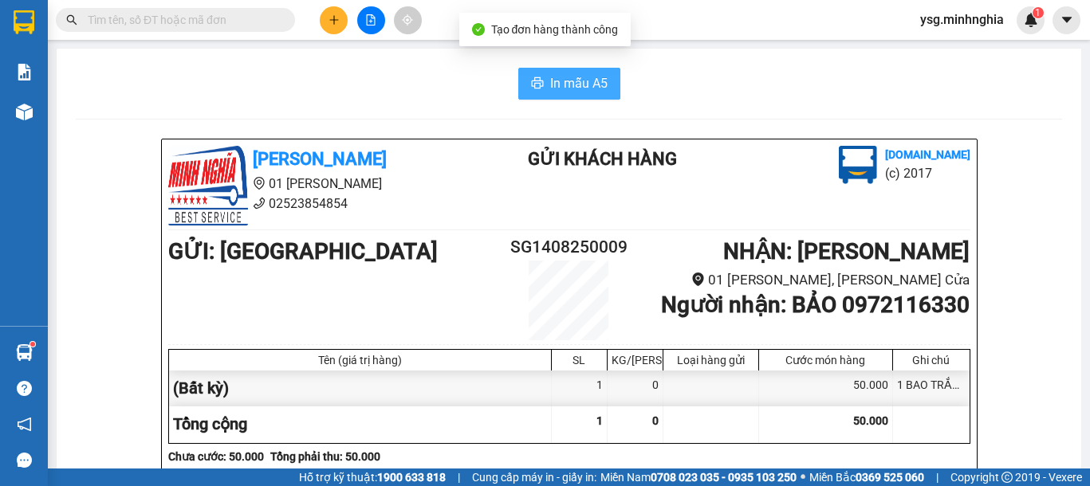
click at [579, 95] on button "In mẫu A5" at bounding box center [569, 84] width 102 height 32
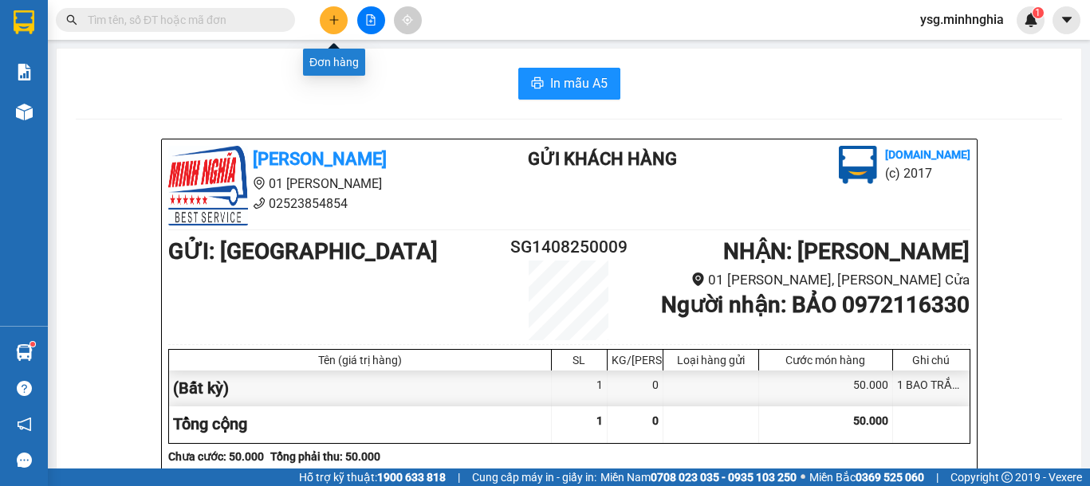
click at [344, 22] on button at bounding box center [334, 20] width 28 height 28
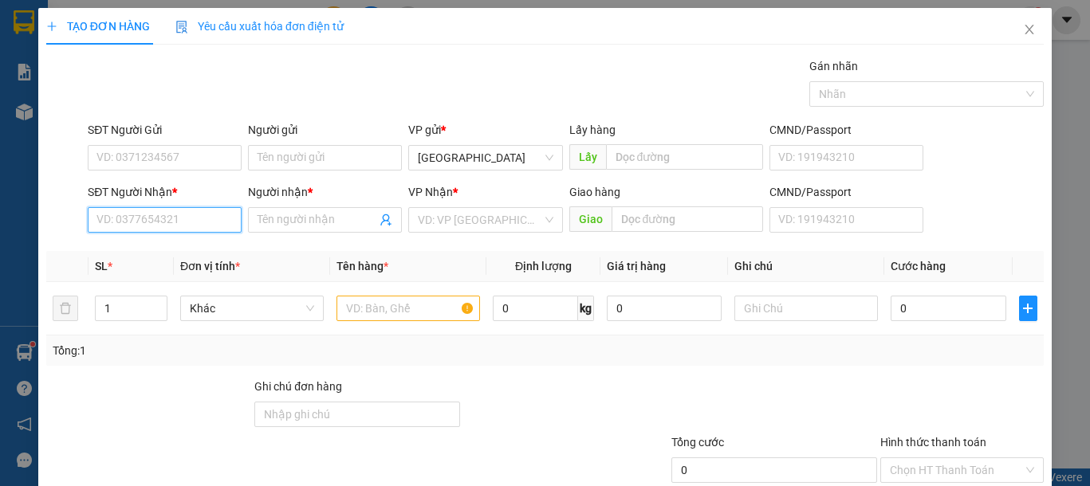
click at [157, 223] on input "SĐT Người Nhận *" at bounding box center [165, 220] width 154 height 26
drag, startPoint x: 175, startPoint y: 249, endPoint x: 284, endPoint y: 259, distance: 108.9
click at [178, 249] on div "0377633300 - THÚY VÕ" at bounding box center [174, 252] width 157 height 18
type input "0377633300"
type input "THÚY VÕ"
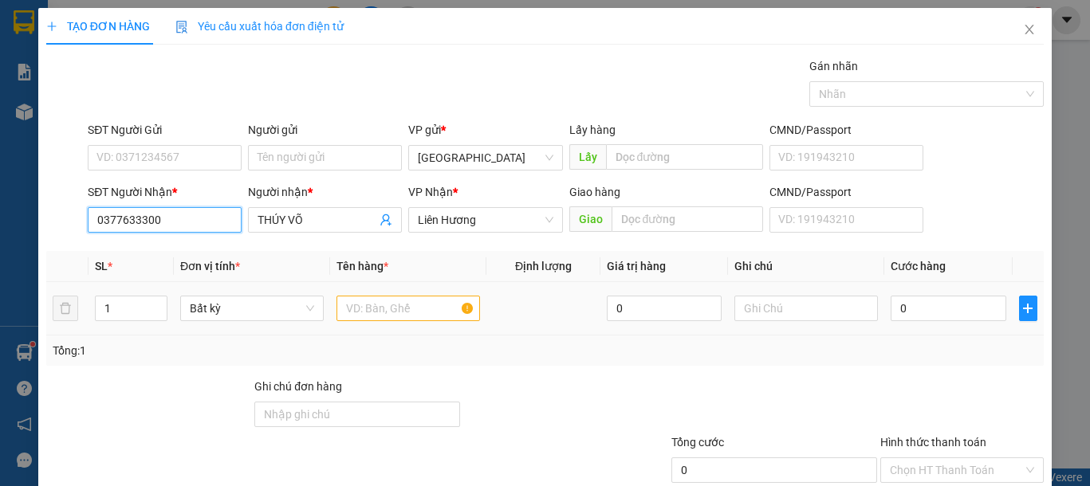
type input "0377633300"
click at [394, 307] on input "text" at bounding box center [407, 309] width 143 height 26
click at [393, 308] on input "text" at bounding box center [407, 309] width 143 height 26
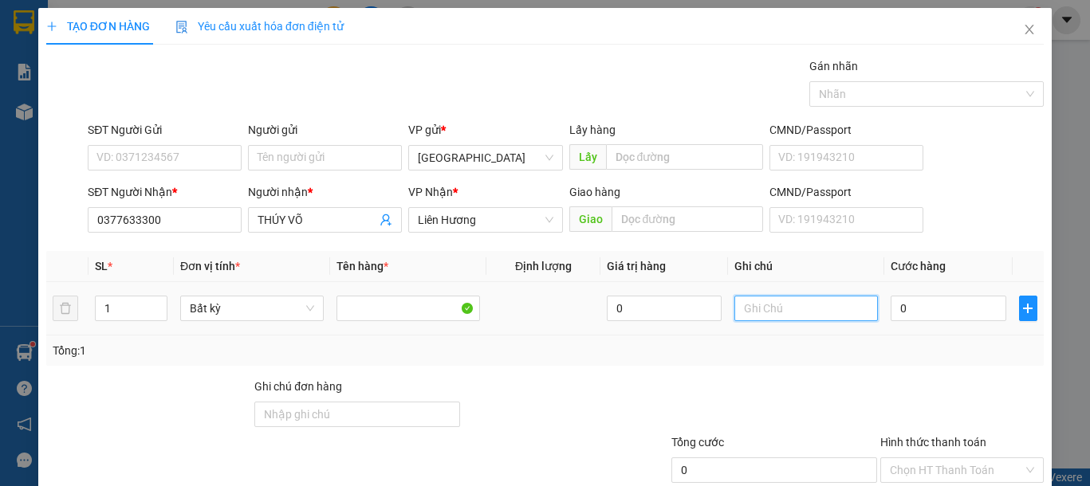
click at [778, 308] on input "text" at bounding box center [805, 309] width 143 height 26
type input "1 THG BÁNH"
click at [922, 307] on input "0" at bounding box center [947, 309] width 115 height 26
type input "8"
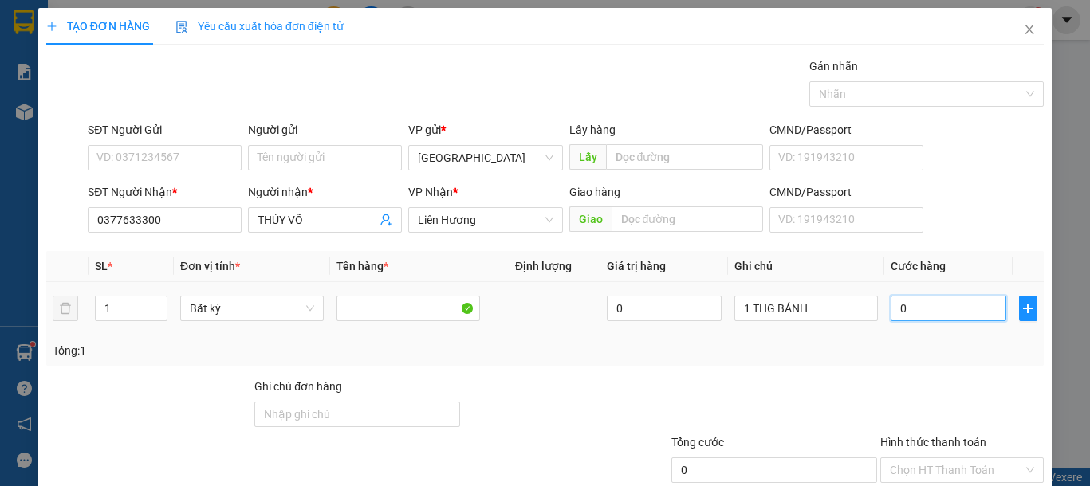
type input "8"
type input "80"
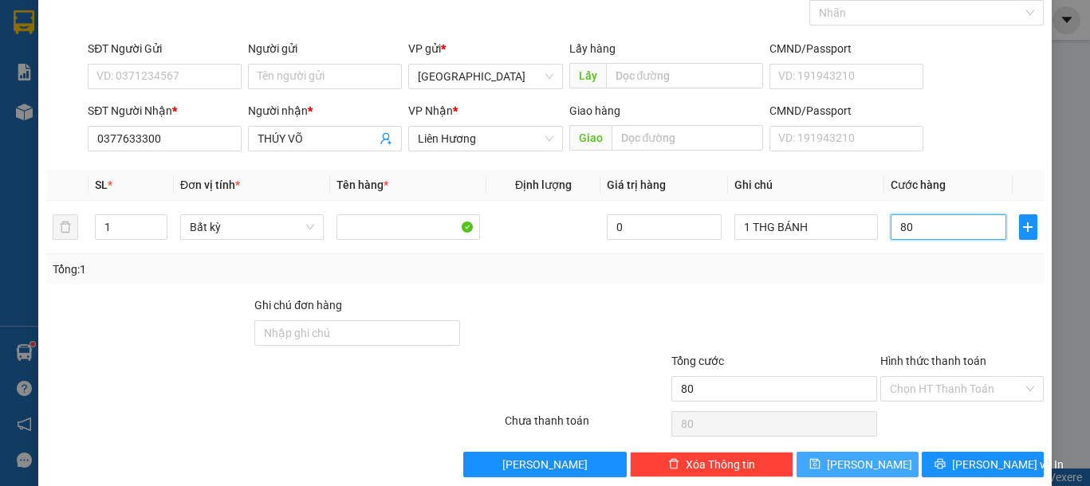
scroll to position [104, 0]
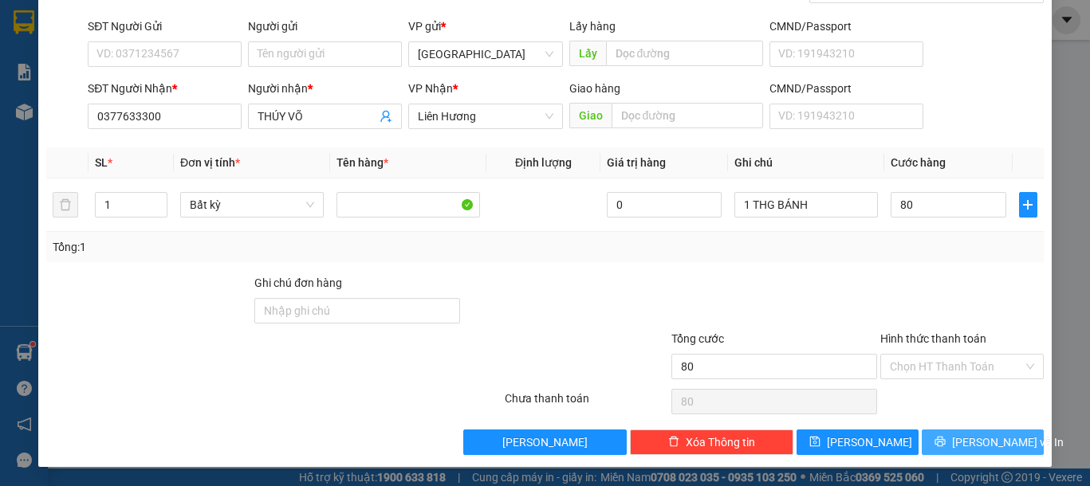
type input "80.000"
click at [970, 430] on button "Lưu và In" at bounding box center [982, 443] width 122 height 26
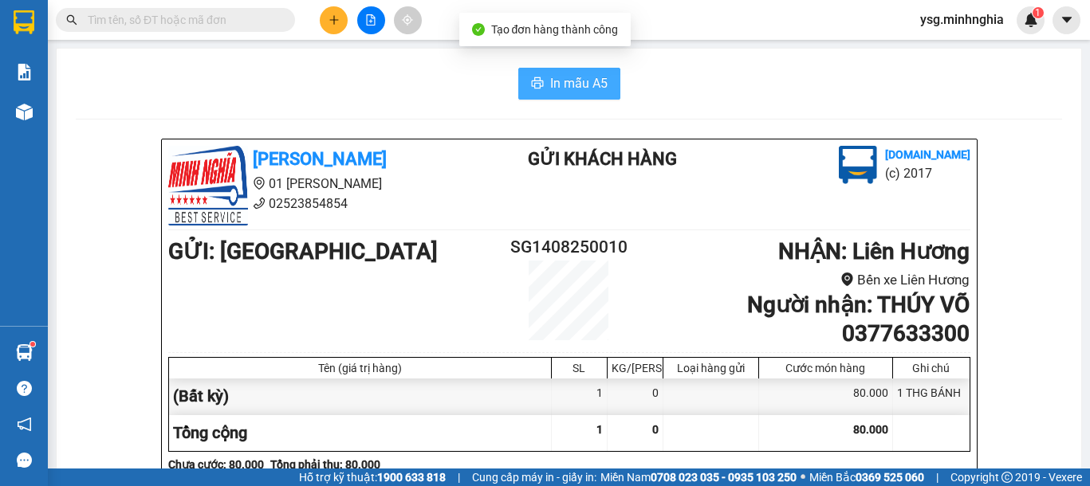
click at [508, 72] on div "In mẫu A5" at bounding box center [569, 84] width 986 height 32
click at [524, 76] on button "In mẫu A5" at bounding box center [569, 84] width 102 height 32
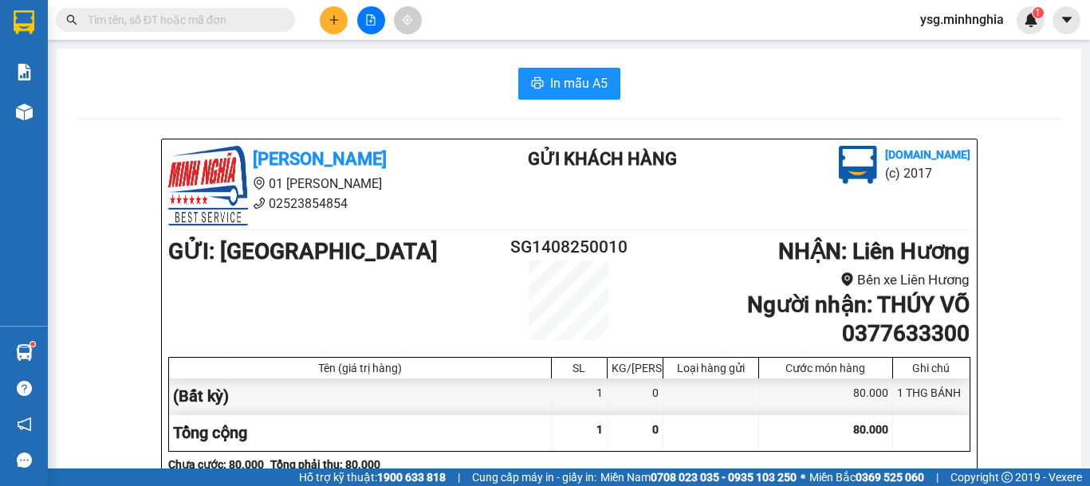
click at [516, 11] on div "Kết quả tìm kiếm ( 0 ) Bộ lọc Ngày tạo đơn gần nhất No Data ysg.minhnghia 1" at bounding box center [545, 20] width 1090 height 40
click at [238, 22] on input "text" at bounding box center [182, 20] width 188 height 18
type input "D"
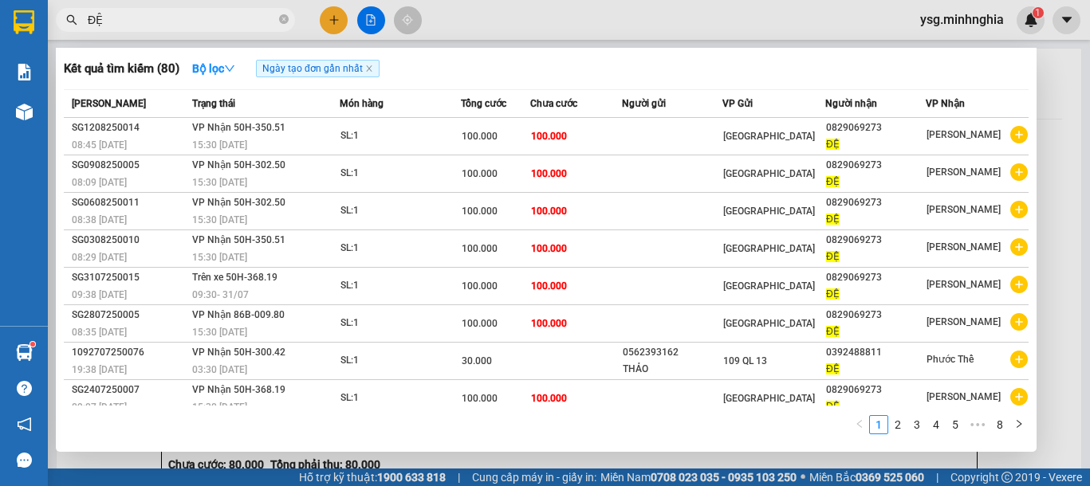
type input "ĐỆ"
click at [333, 15] on div at bounding box center [545, 243] width 1090 height 486
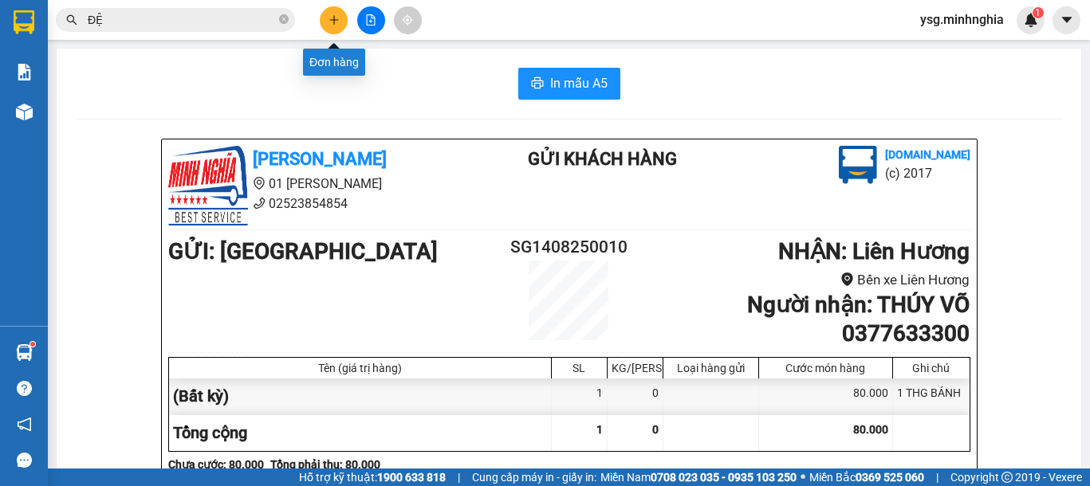
click at [333, 17] on icon "plus" at bounding box center [333, 19] width 11 height 11
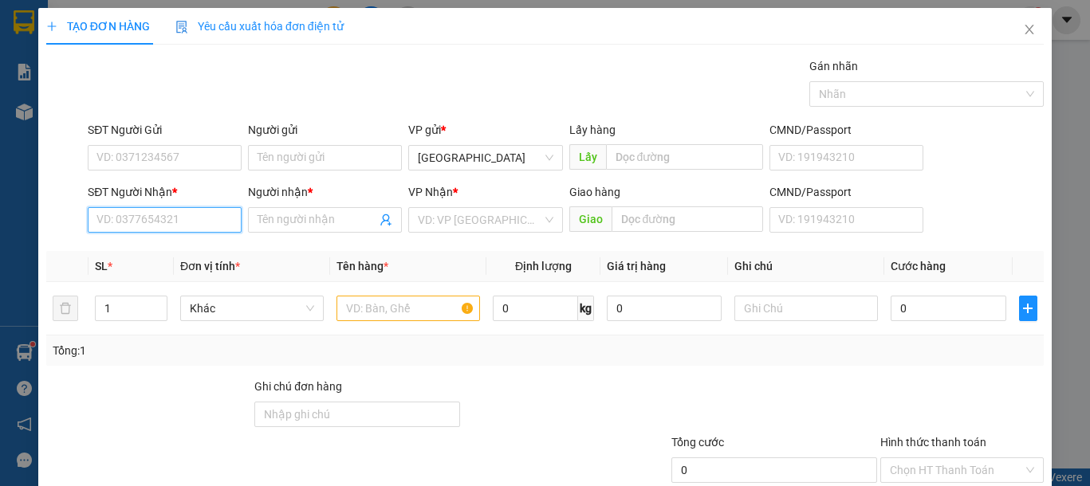
click at [147, 209] on input "SĐT Người Nhận *" at bounding box center [165, 220] width 154 height 26
click at [166, 253] on div "0829069273 - ĐỆ" at bounding box center [162, 252] width 132 height 18
type input "0829069273"
type input "ĐỆ"
type input "0829069273"
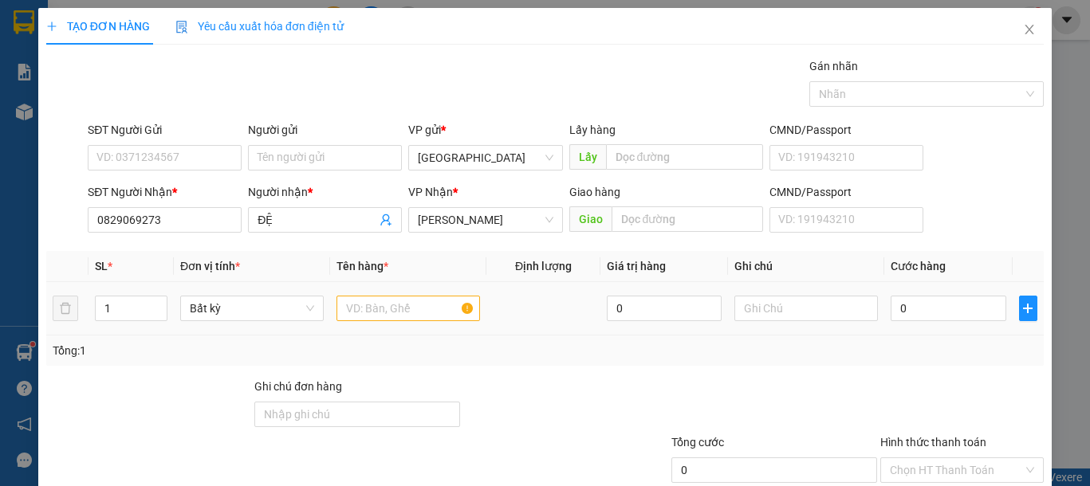
click at [346, 321] on div at bounding box center [407, 309] width 143 height 32
click at [355, 305] on input "text" at bounding box center [407, 309] width 143 height 26
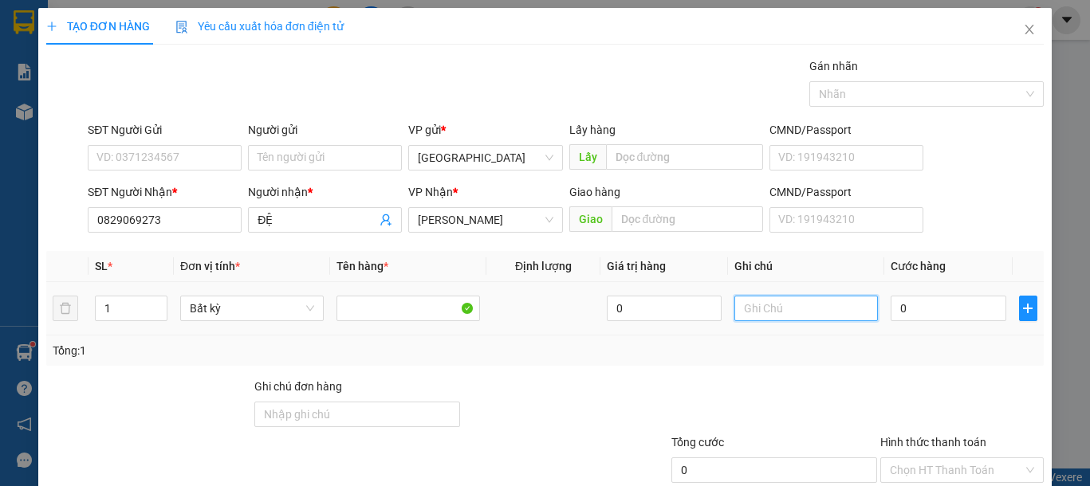
click at [764, 311] on input "text" at bounding box center [805, 309] width 143 height 26
type input "1 TH XỐP ĐL"
click at [946, 306] on input "0" at bounding box center [947, 309] width 115 height 26
type input "1"
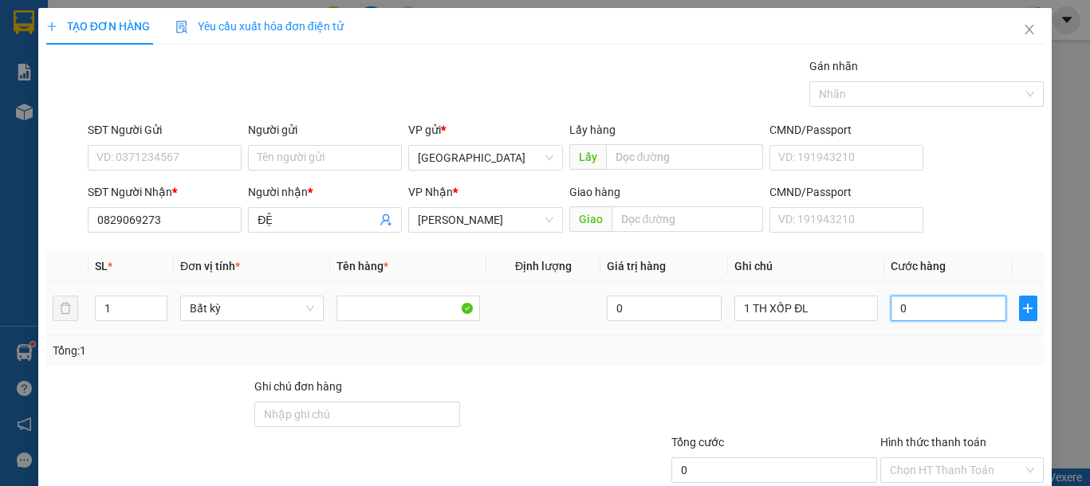
type input "1"
type input "10"
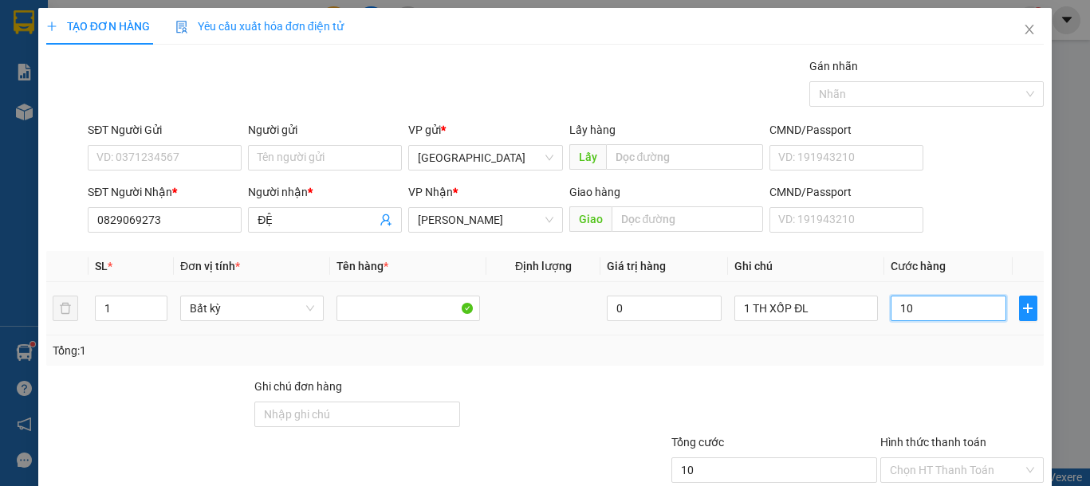
type input "100"
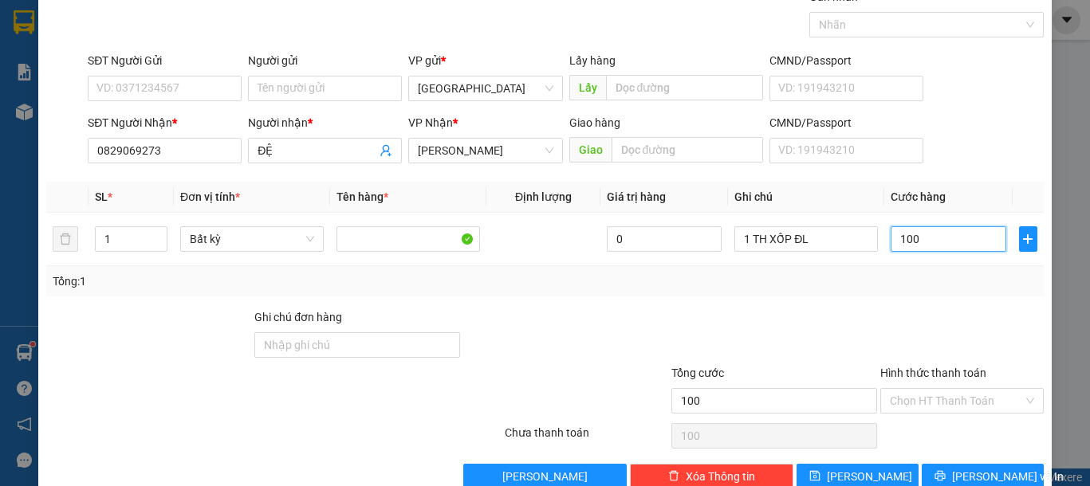
scroll to position [104, 0]
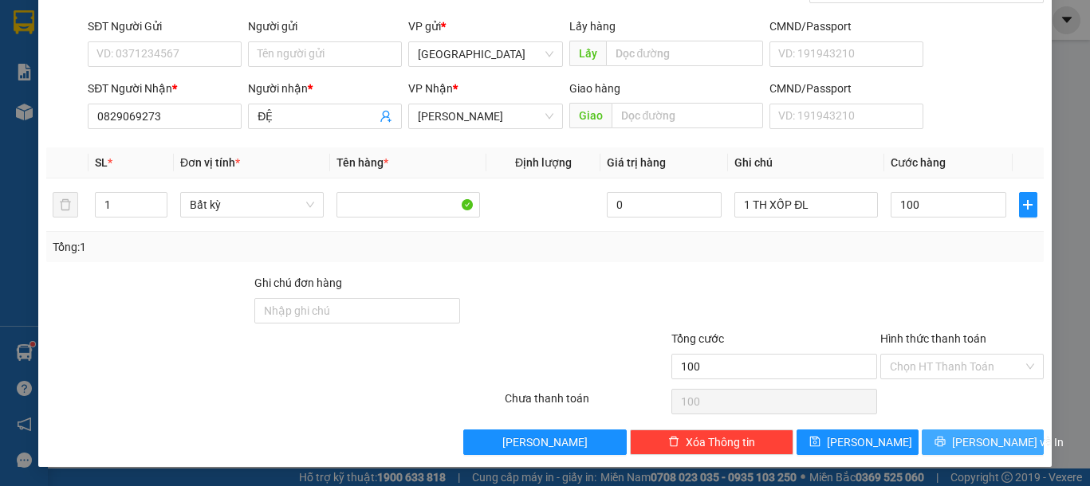
type input "100.000"
click at [951, 442] on button "Lưu và In" at bounding box center [982, 443] width 122 height 26
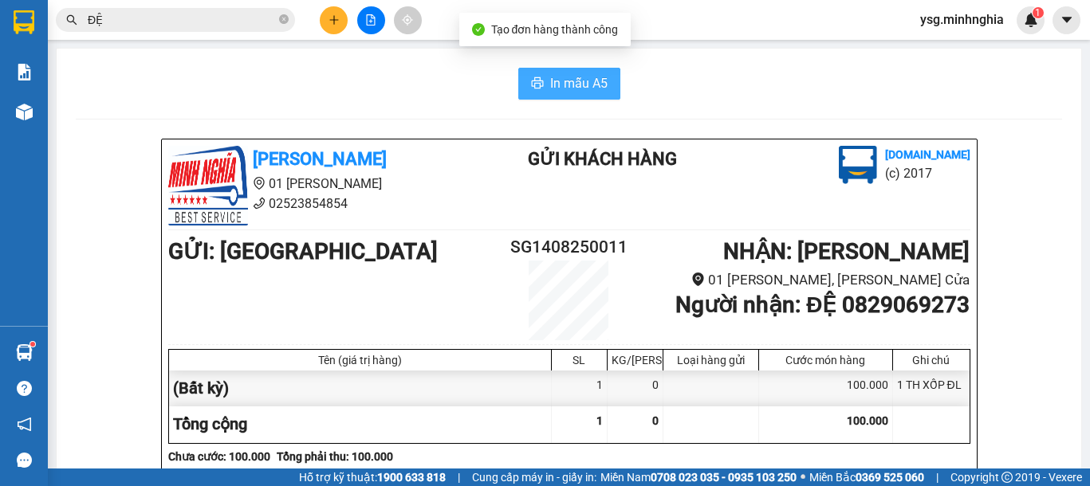
click at [568, 87] on span "In mẫu A5" at bounding box center [578, 83] width 57 height 20
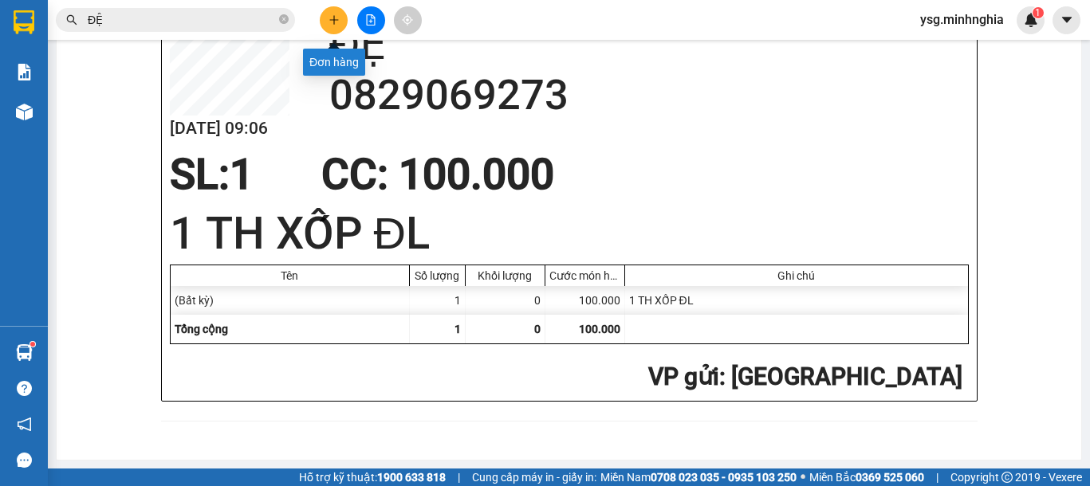
click at [343, 22] on button at bounding box center [334, 20] width 28 height 28
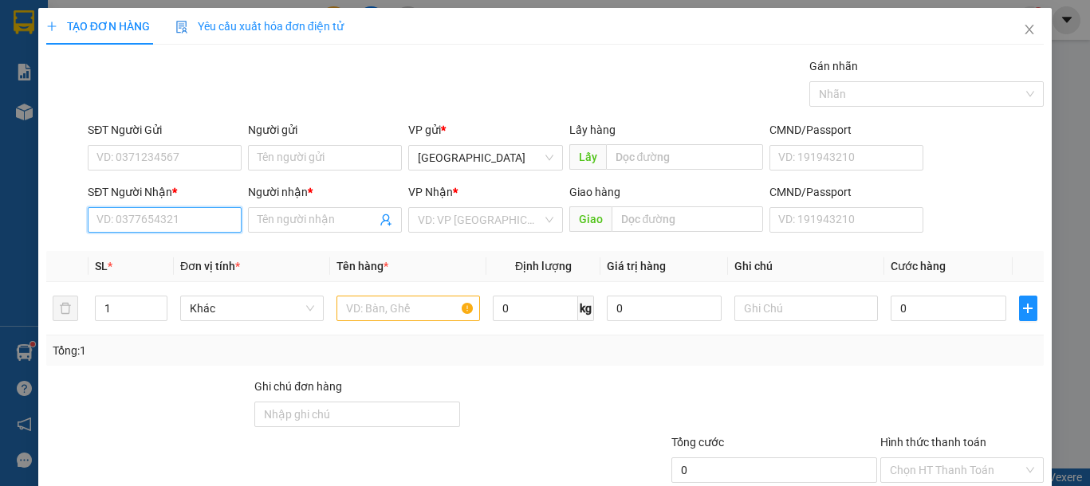
click at [104, 222] on input "SĐT Người Nhận *" at bounding box center [165, 220] width 154 height 26
drag, startPoint x: 183, startPoint y: 245, endPoint x: 354, endPoint y: 293, distance: 177.9
click at [182, 243] on div "0923304549 - ANH LỘC" at bounding box center [174, 252] width 157 height 18
type input "0923304549"
type input "ANH LỘC"
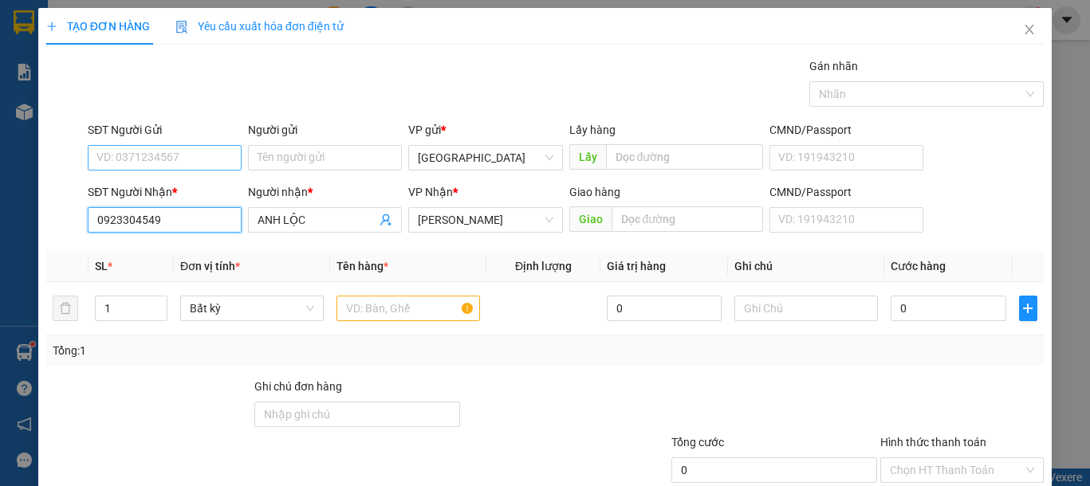
type input "0923304549"
click at [180, 166] on input "SĐT Người Gửi" at bounding box center [165, 158] width 154 height 26
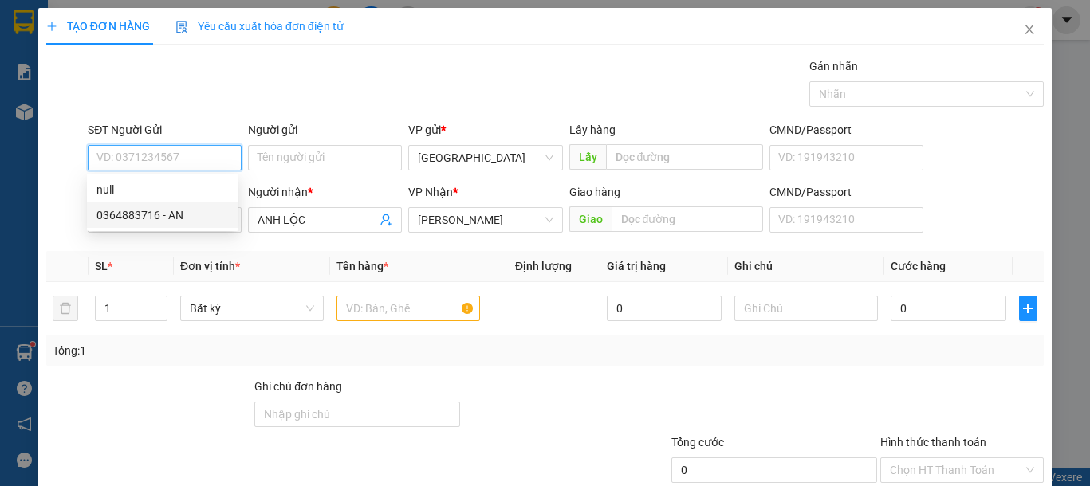
click at [197, 206] on div "0364883716 - AN" at bounding box center [162, 215] width 132 height 18
type input "0364883716"
type input "AN"
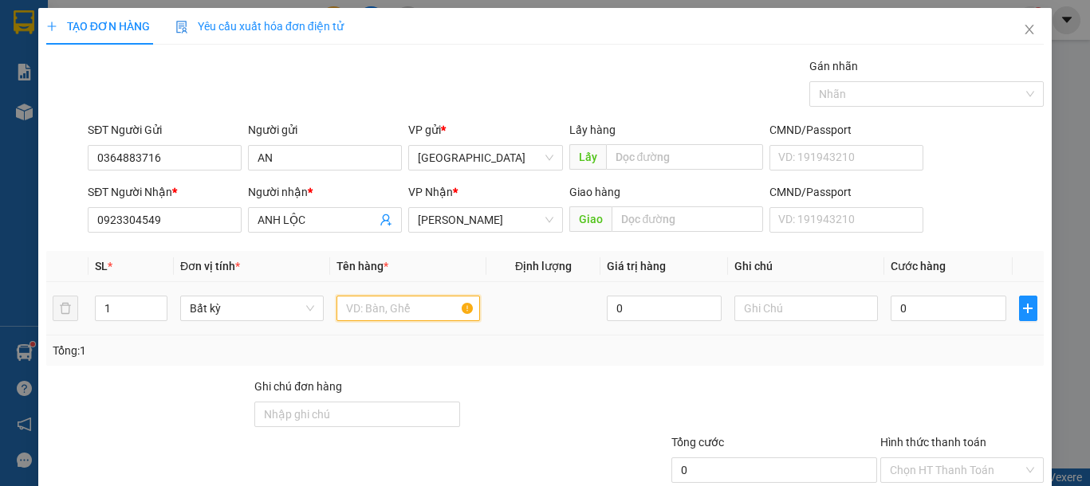
click at [387, 319] on input "text" at bounding box center [407, 309] width 143 height 26
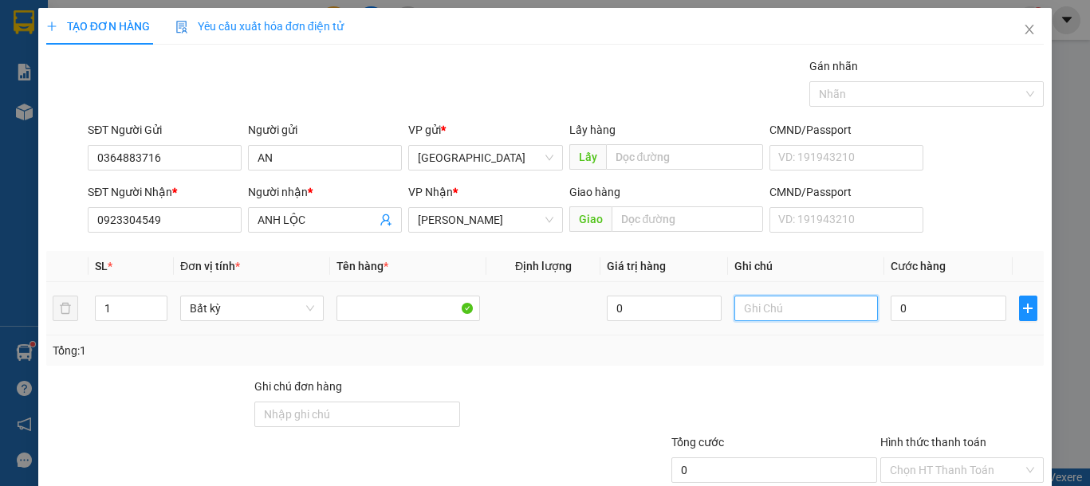
click at [833, 312] on input "text" at bounding box center [805, 309] width 143 height 26
type input "1 KIỆN GIẤY KÍNH(KO BAO BỂ)"
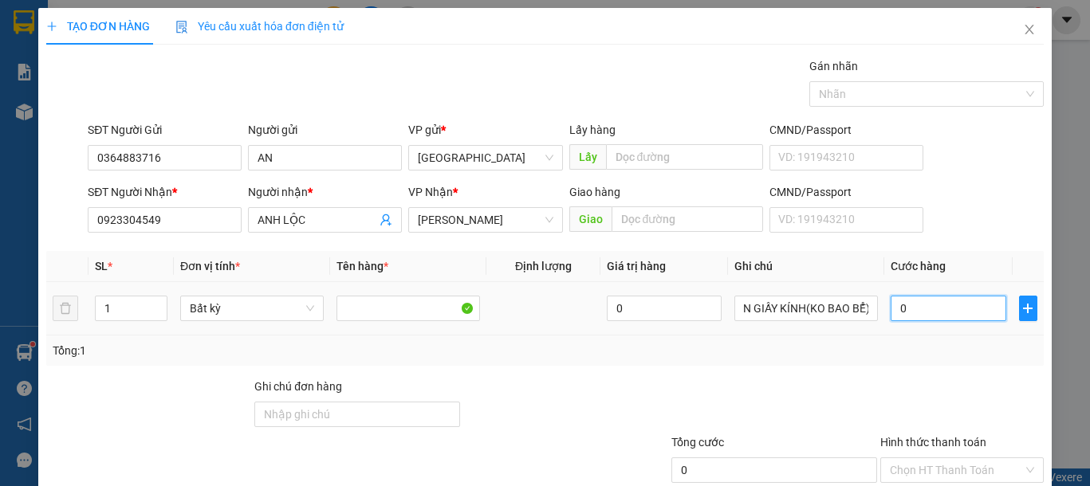
click at [910, 317] on input "0" at bounding box center [947, 309] width 115 height 26
type input "1"
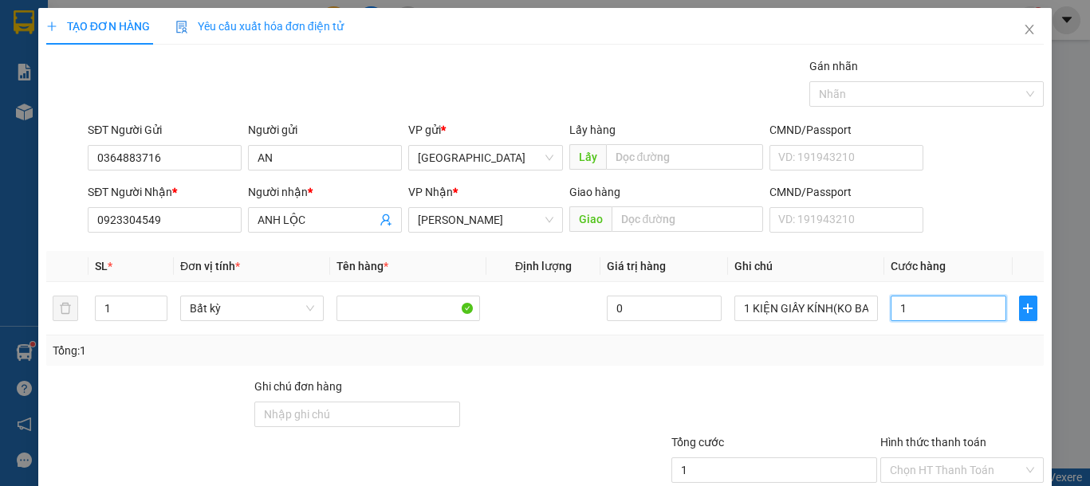
type input "10"
type input "100"
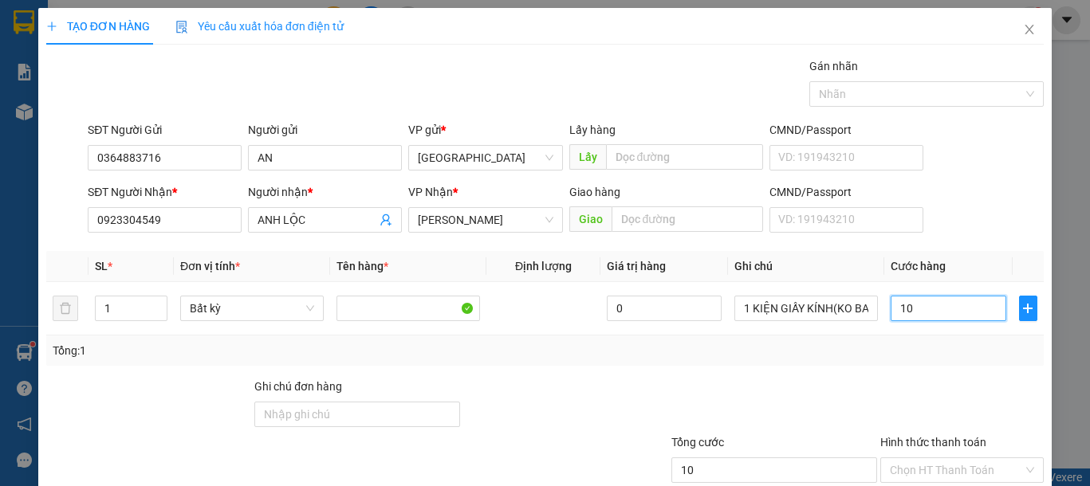
type input "100"
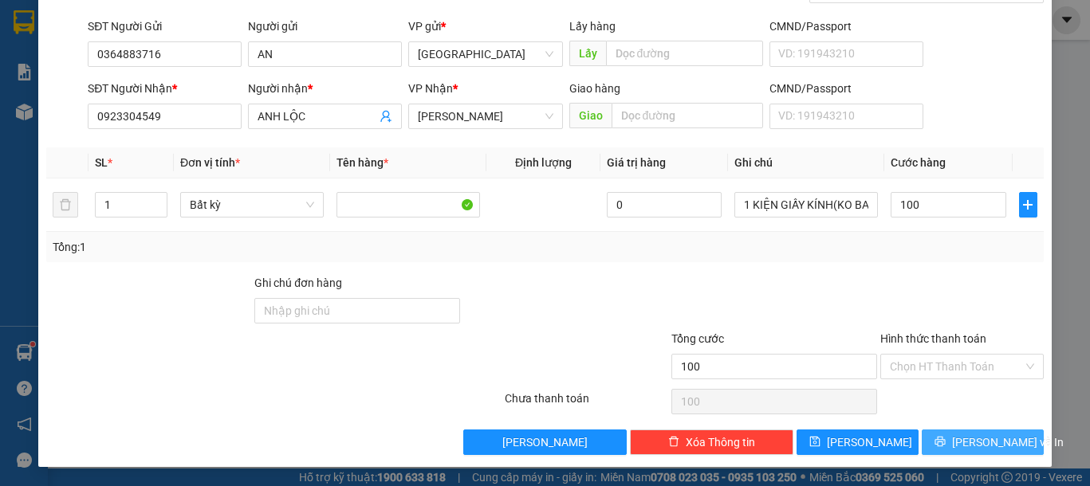
type input "100.000"
click at [962, 438] on span "Lưu và In" at bounding box center [1008, 443] width 112 height 18
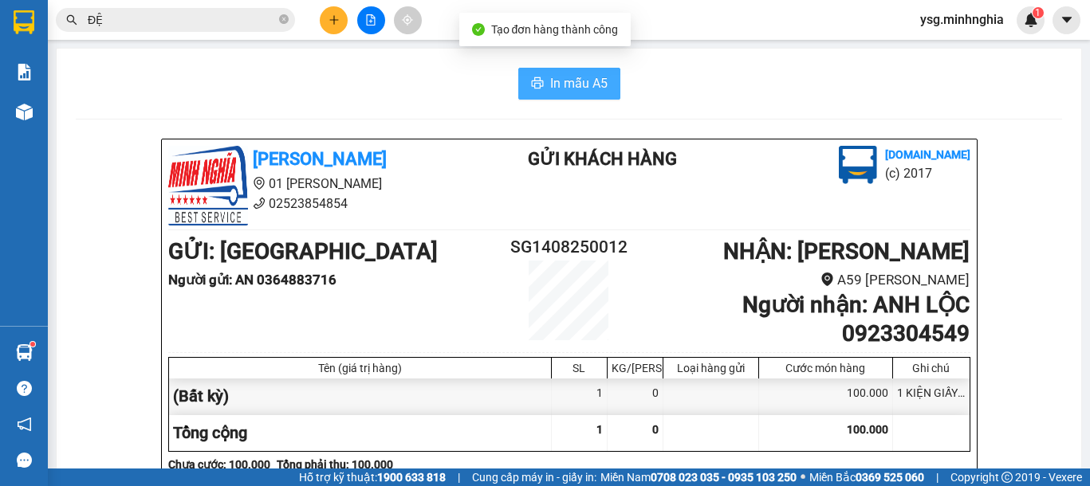
click at [550, 82] on span "In mẫu A5" at bounding box center [578, 83] width 57 height 20
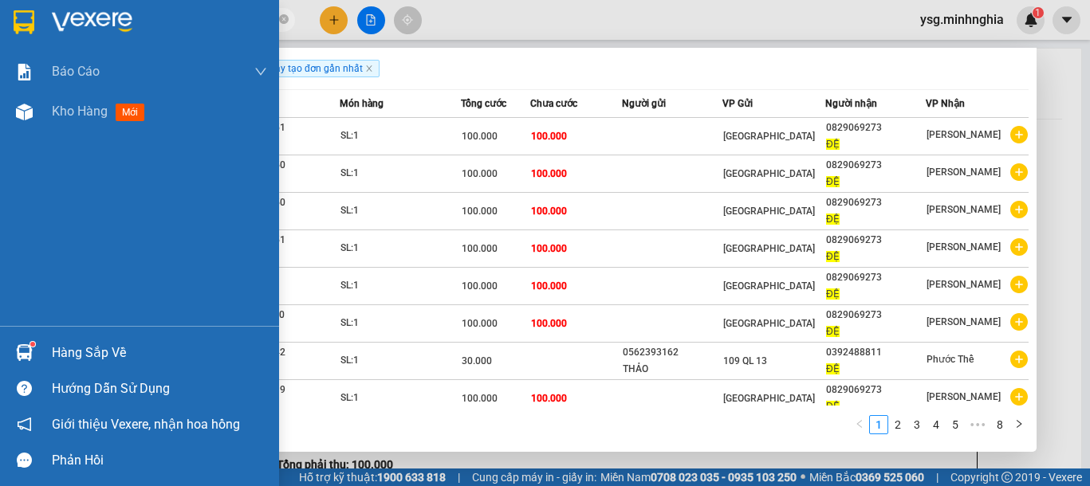
drag, startPoint x: 164, startPoint y: 18, endPoint x: 2, endPoint y: 22, distance: 161.8
click at [2, 22] on section "Kết quả tìm kiếm ( 80 ) Bộ lọc Ngày tạo đơn gần nhất Mã ĐH Trạng thái Món hàng …" at bounding box center [545, 243] width 1090 height 486
paste input "0923304549"
type input "0923304549"
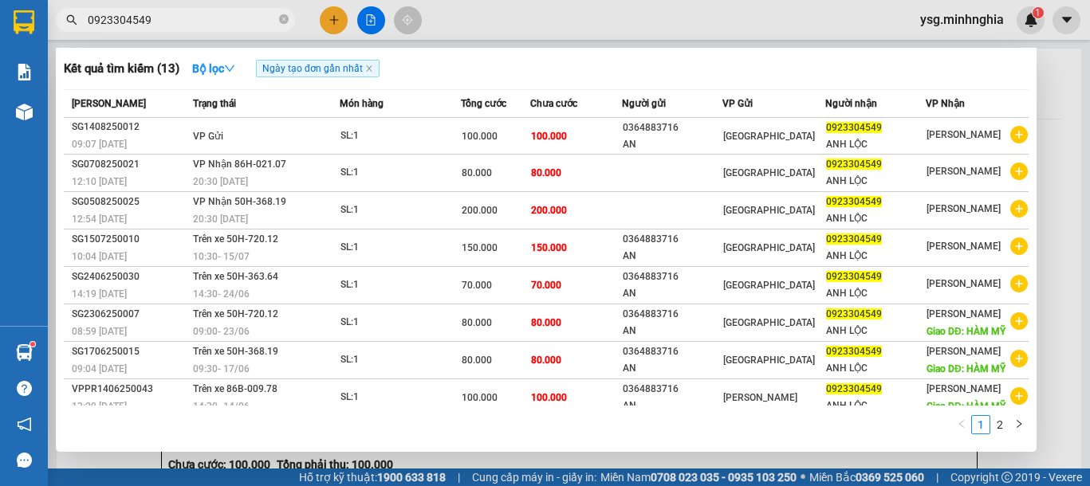
click at [281, 15] on icon "close-circle" at bounding box center [284, 19] width 10 height 10
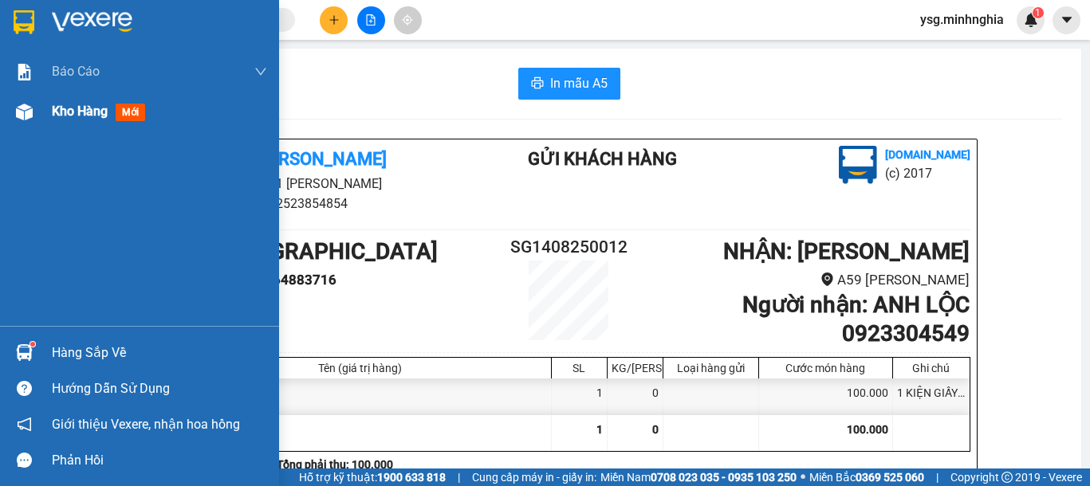
click at [24, 111] on img at bounding box center [24, 112] width 17 height 17
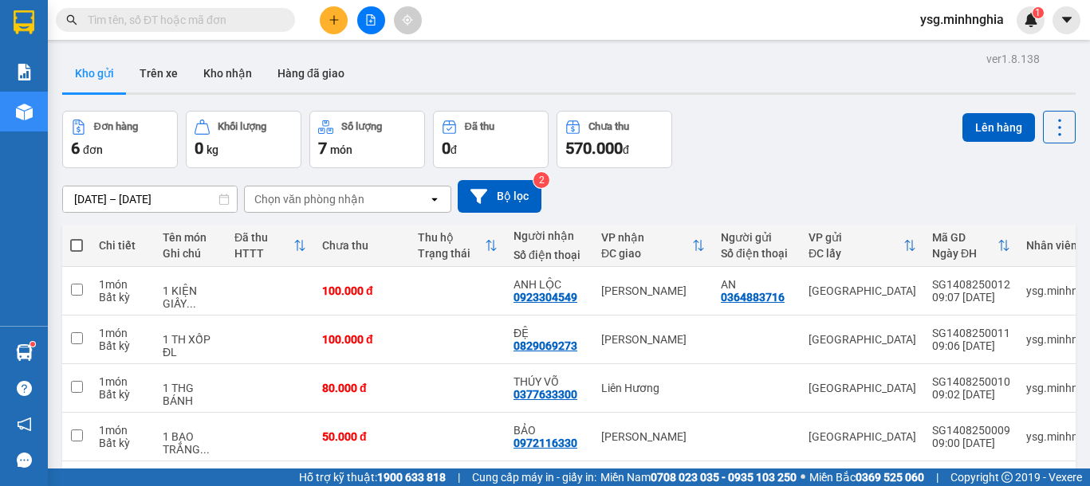
scroll to position [162, 0]
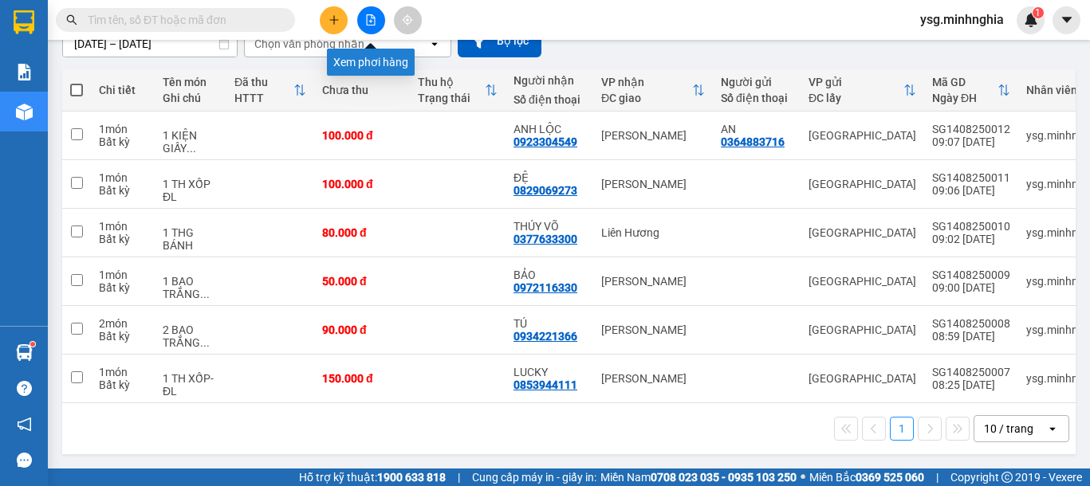
click at [372, 16] on icon "file-add" at bounding box center [370, 19] width 11 height 11
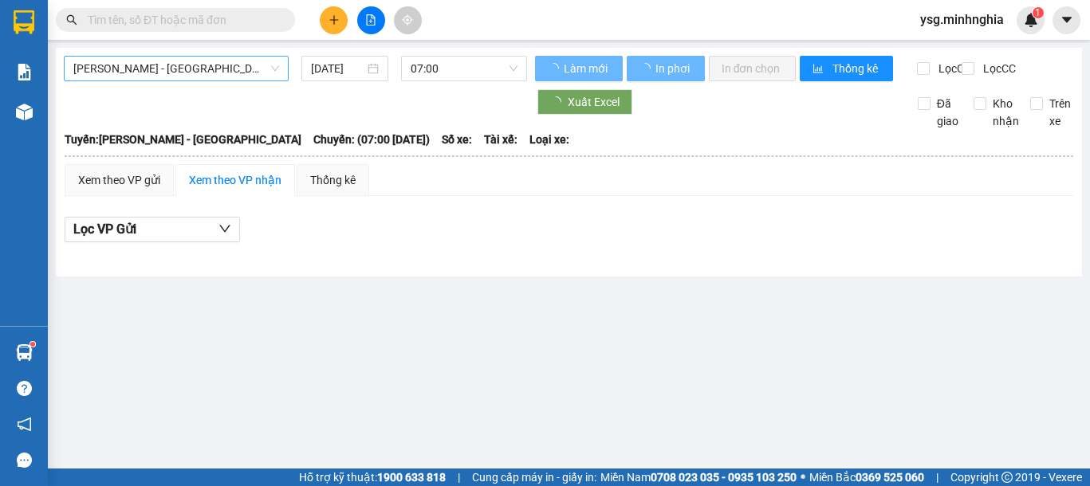
click at [211, 65] on span "[PERSON_NAME] - [GEOGRAPHIC_DATA]" at bounding box center [176, 69] width 206 height 24
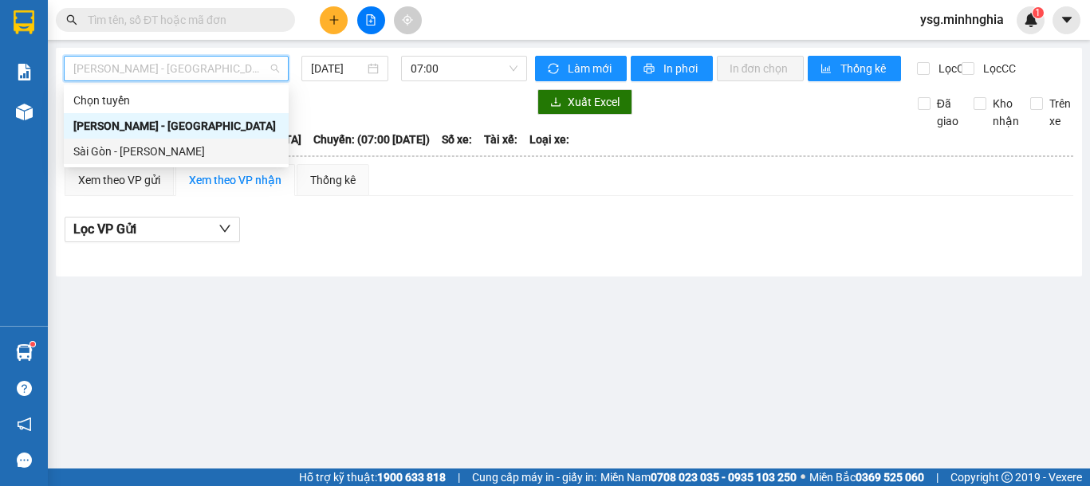
click at [167, 165] on body "Kết quả tìm kiếm ( 13 ) Bộ lọc Ngày tạo đơn gần nhất Mã ĐH Trạng thái Món hàng …" at bounding box center [545, 243] width 1090 height 486
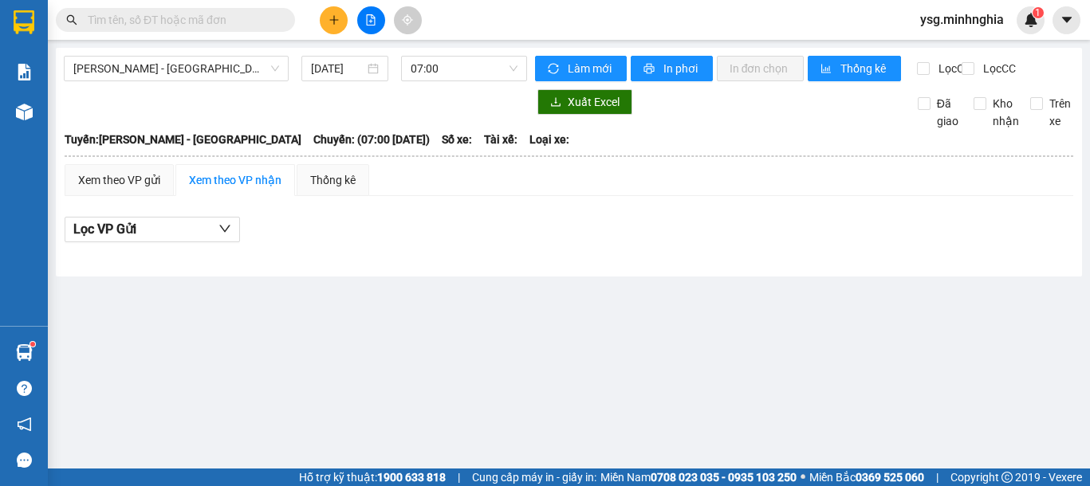
drag, startPoint x: 234, startPoint y: 69, endPoint x: 144, endPoint y: 116, distance: 101.3
click at [220, 69] on span "[PERSON_NAME] - [GEOGRAPHIC_DATA]" at bounding box center [176, 69] width 206 height 24
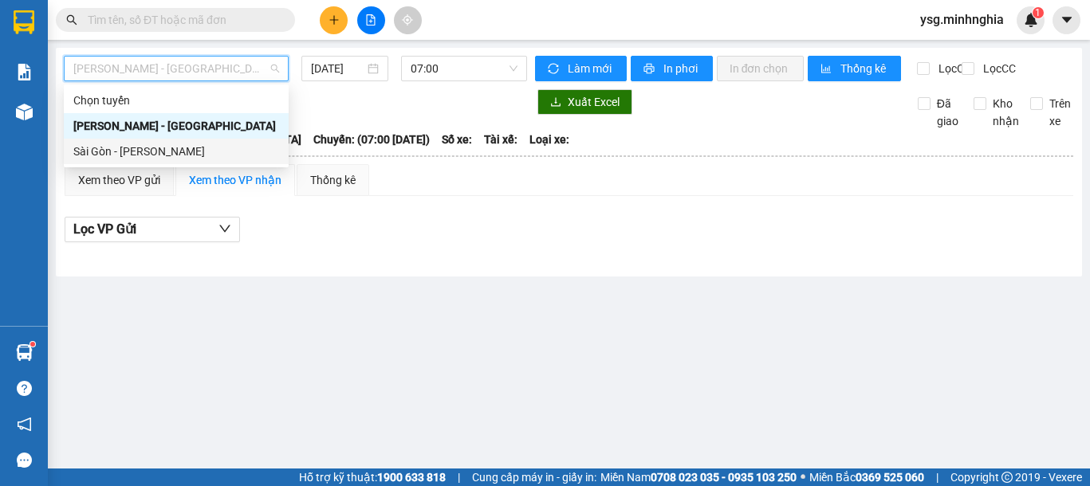
click at [127, 155] on div "Sài Gòn - [PERSON_NAME]" at bounding box center [176, 152] width 206 height 18
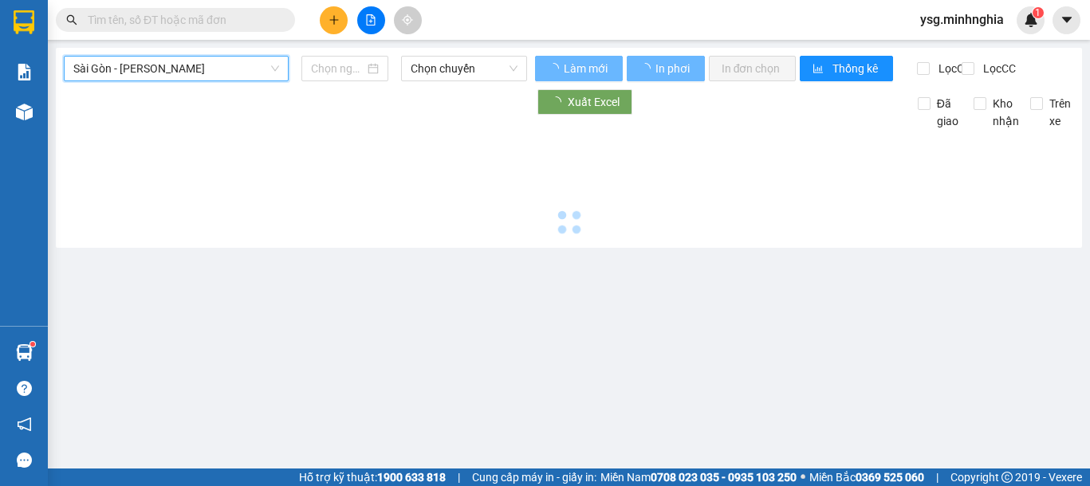
type input "[DATE]"
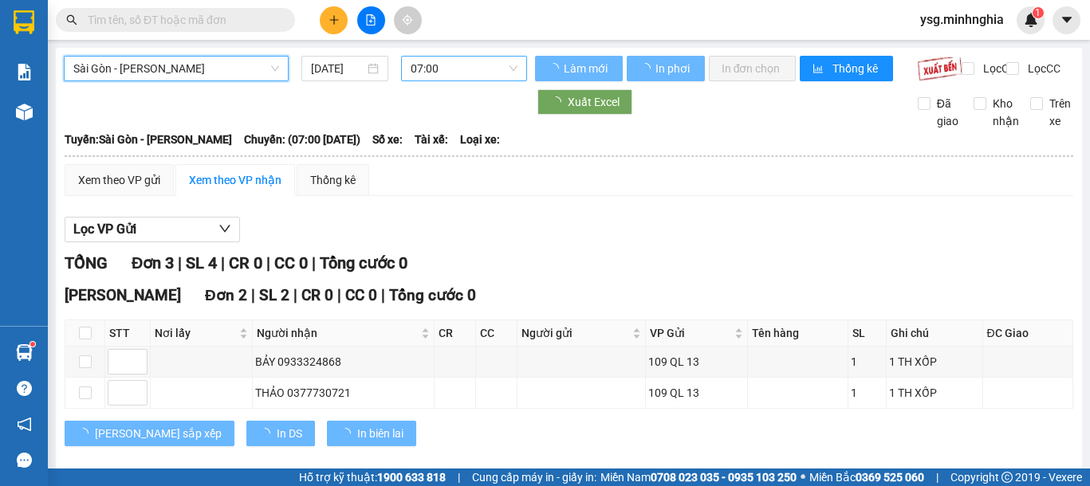
click at [442, 72] on span "07:00" at bounding box center [463, 69] width 107 height 24
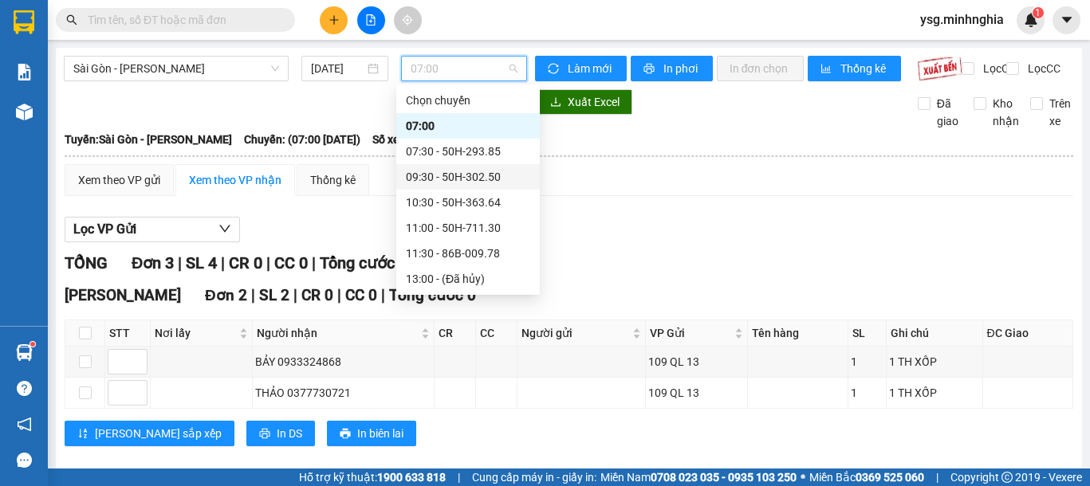
click at [485, 178] on div "09:30 - 50H-302.50" at bounding box center [468, 177] width 124 height 18
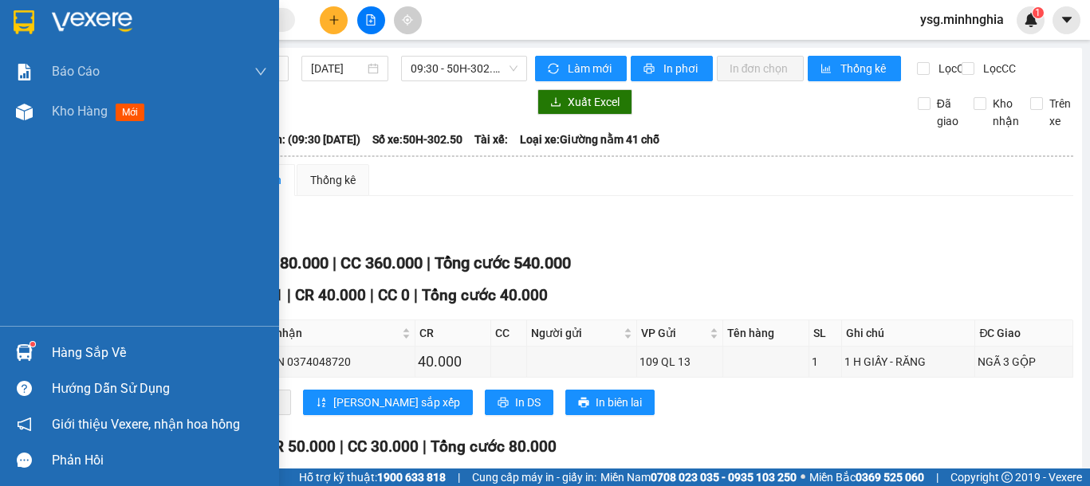
click at [9, 139] on div "Báo cáo Báo cáo dòng tiền (nhân viên) Doanh số tạo đơn theo VP gửi (nhân viên) …" at bounding box center [139, 189] width 279 height 274
click at [17, 119] on img at bounding box center [24, 112] width 17 height 17
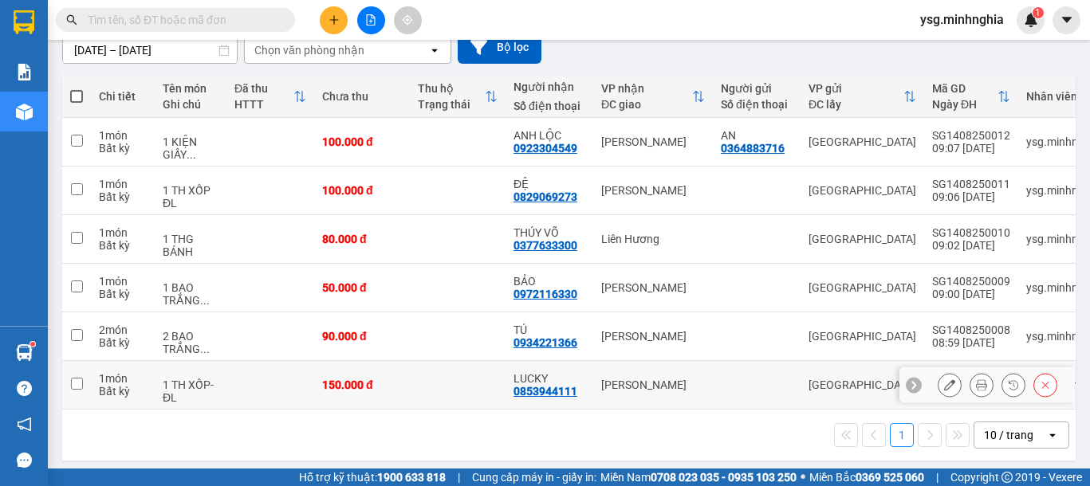
scroll to position [162, 0]
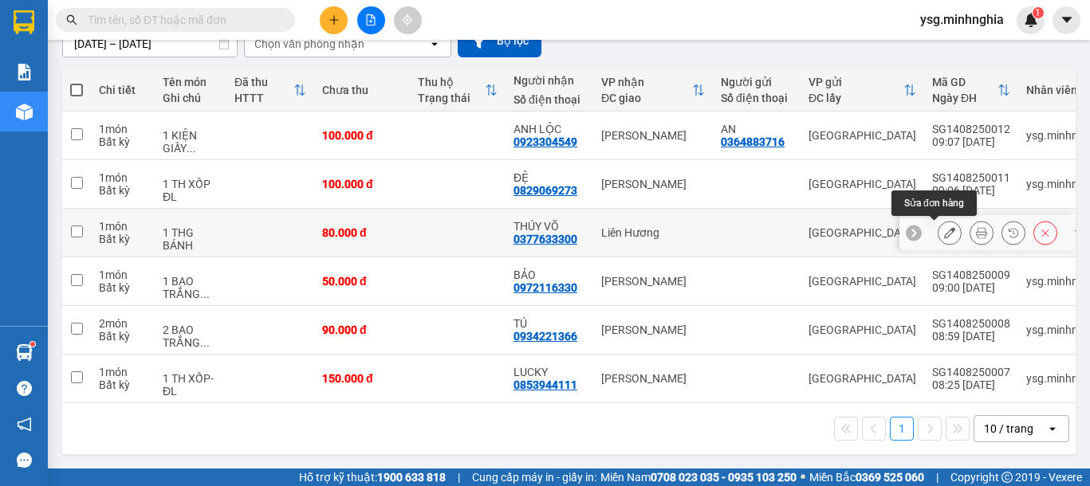
click at [944, 228] on icon at bounding box center [949, 232] width 11 height 11
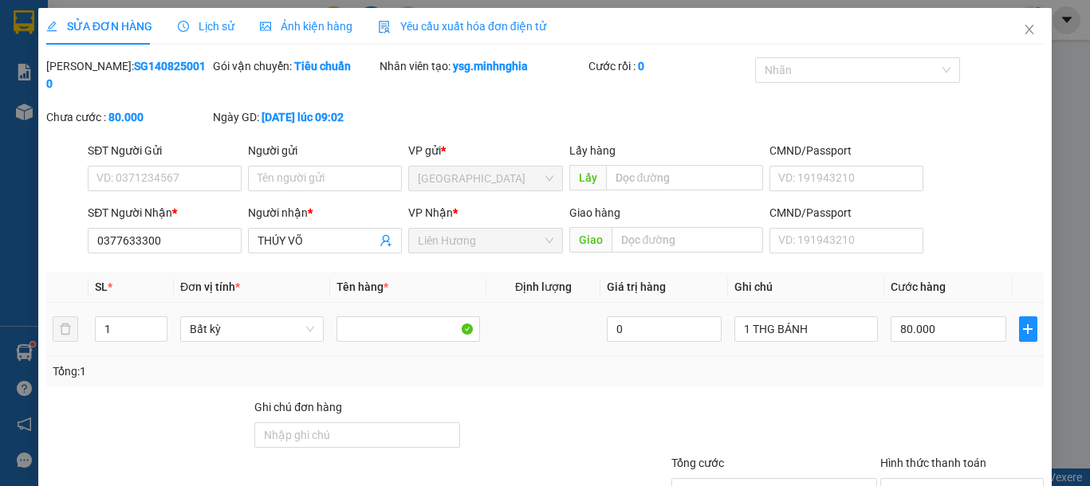
type input "0377633300"
type input "80.000"
click at [905, 316] on input "80.000" at bounding box center [947, 329] width 115 height 26
type input "7"
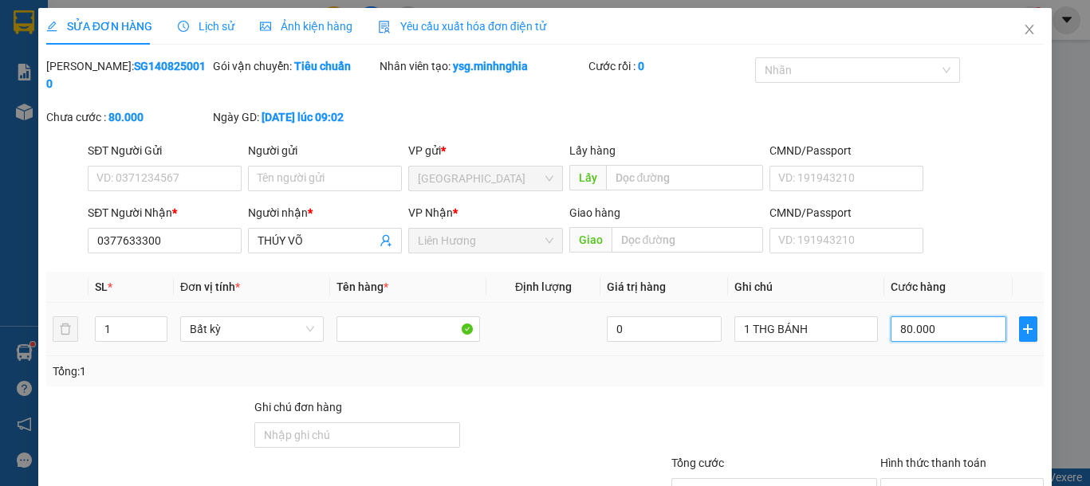
type input "7"
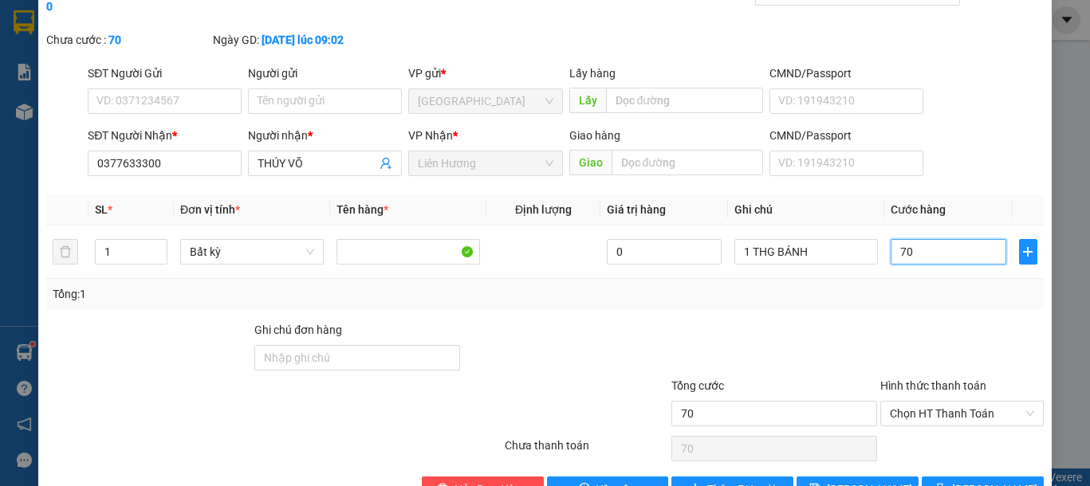
scroll to position [107, 0]
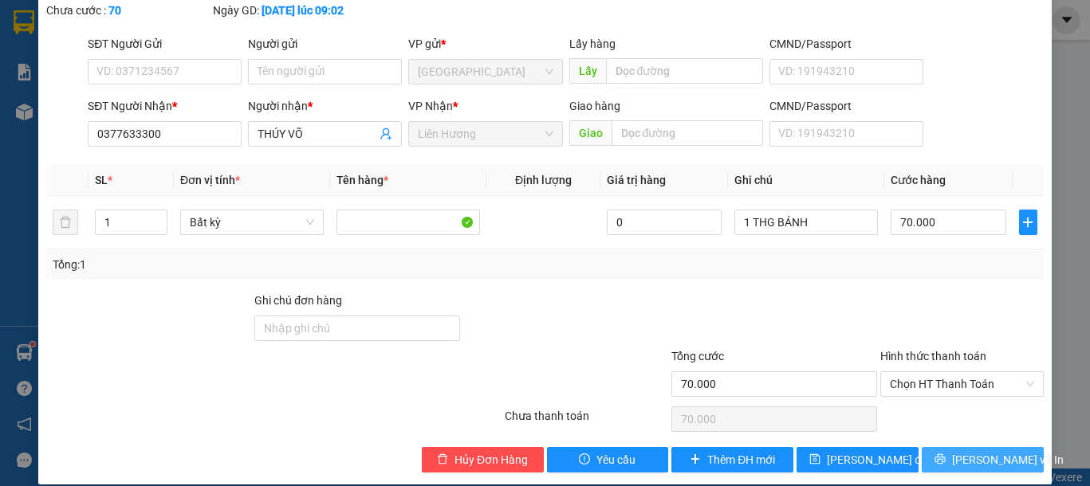
click at [982, 451] on span "Lưu và In" at bounding box center [1008, 460] width 112 height 18
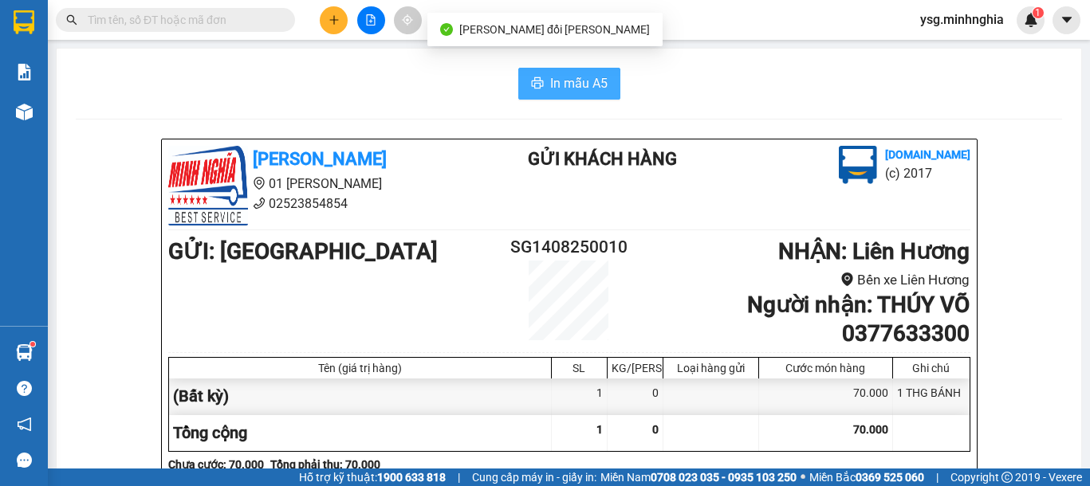
click at [578, 81] on span "In mẫu A5" at bounding box center [578, 83] width 57 height 20
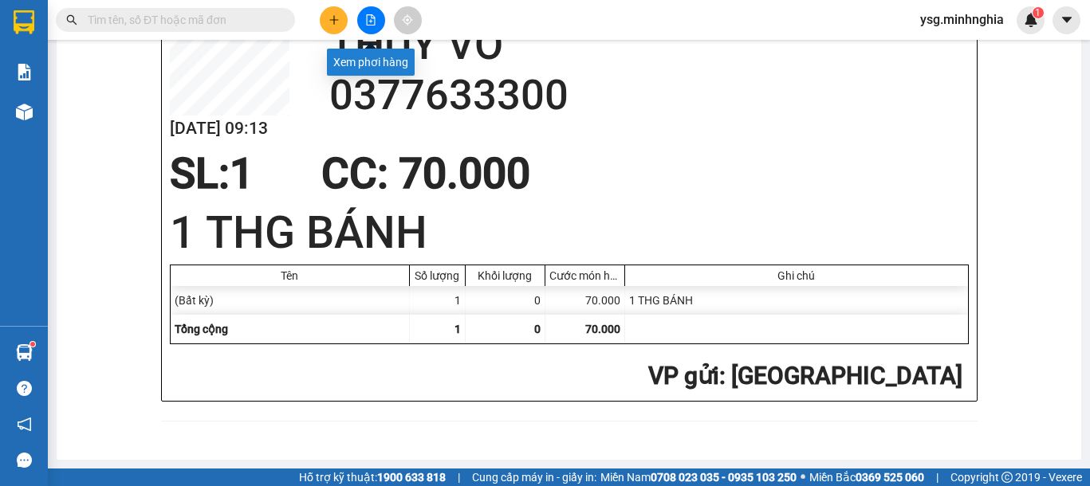
click at [375, 21] on icon "file-add" at bounding box center [370, 19] width 11 height 11
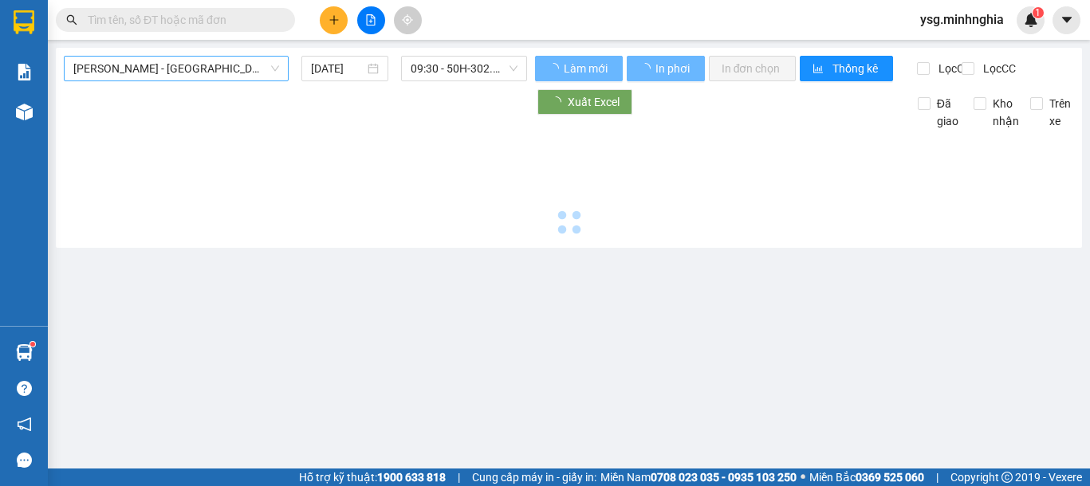
click at [216, 77] on span "[PERSON_NAME] - [GEOGRAPHIC_DATA]" at bounding box center [176, 69] width 206 height 24
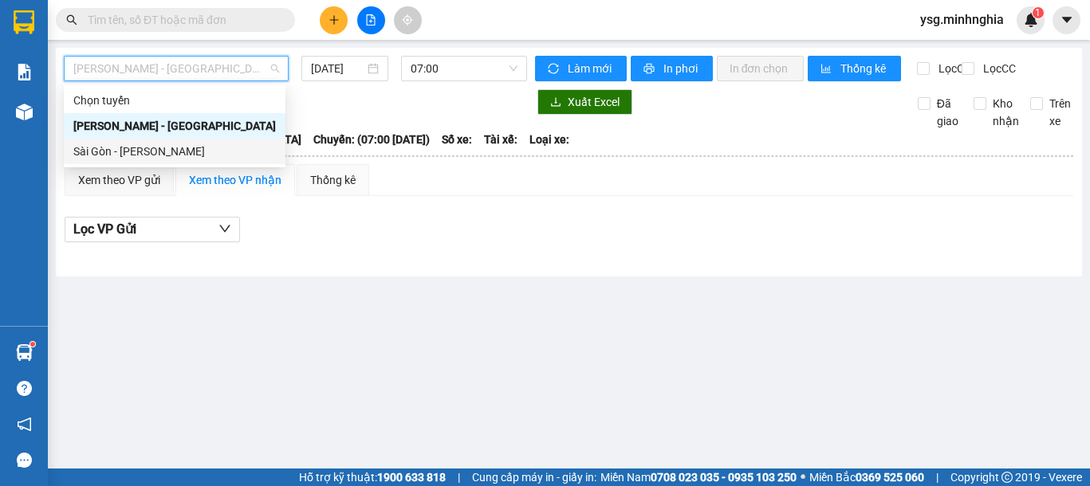
click at [175, 147] on div "Sài Gòn - [PERSON_NAME]" at bounding box center [174, 152] width 202 height 18
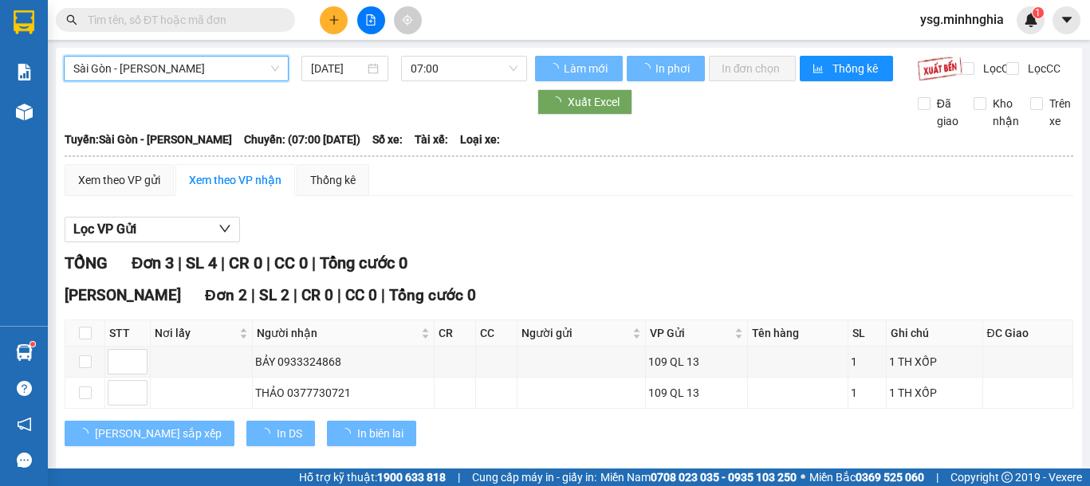
click at [485, 63] on span "07:00" at bounding box center [463, 69] width 107 height 24
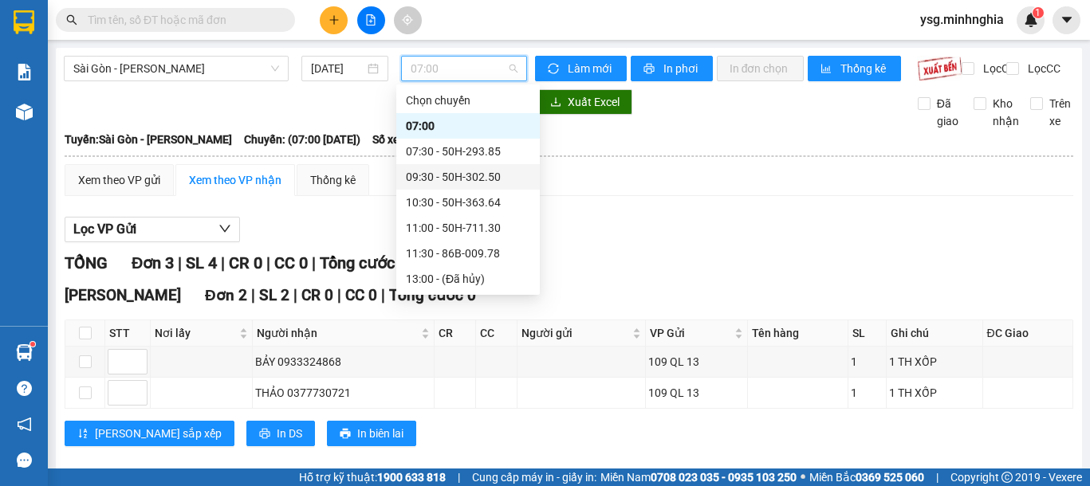
click at [460, 171] on div "09:30 - 50H-302.50" at bounding box center [468, 177] width 124 height 18
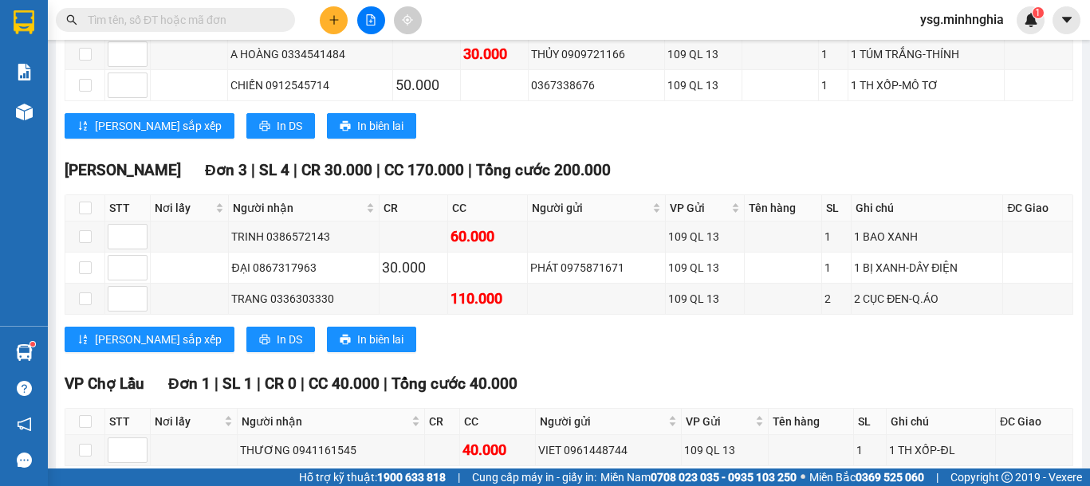
scroll to position [453, 0]
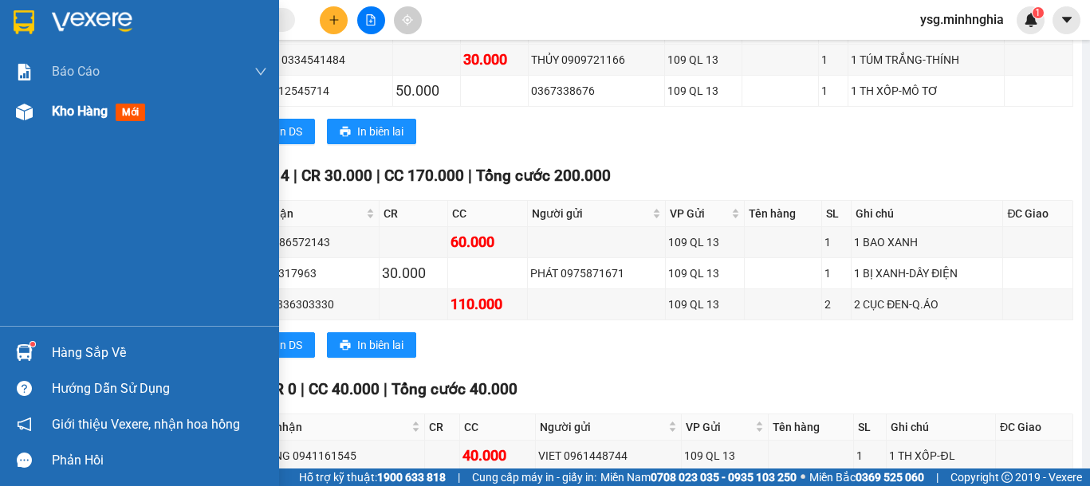
click at [44, 119] on div "Kho hàng mới" at bounding box center [139, 112] width 279 height 40
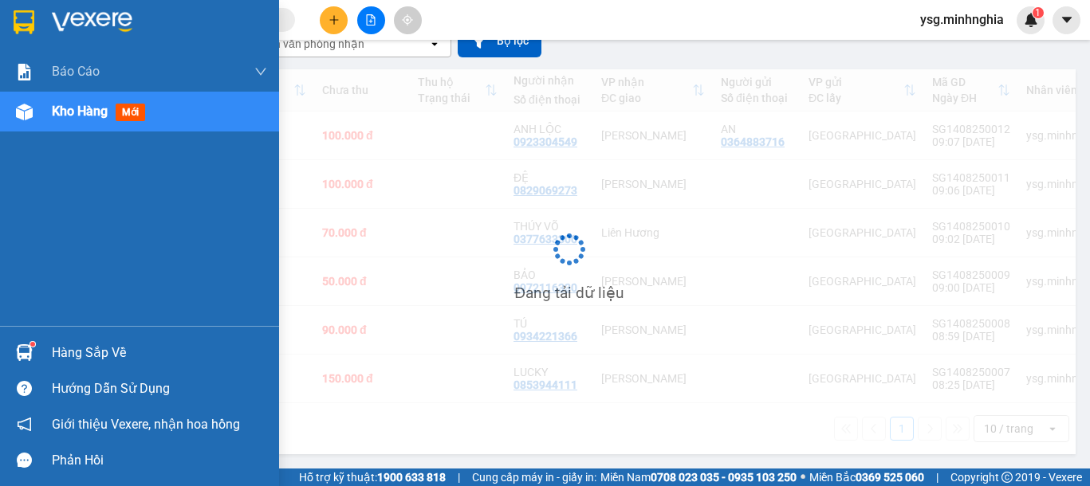
scroll to position [162, 0]
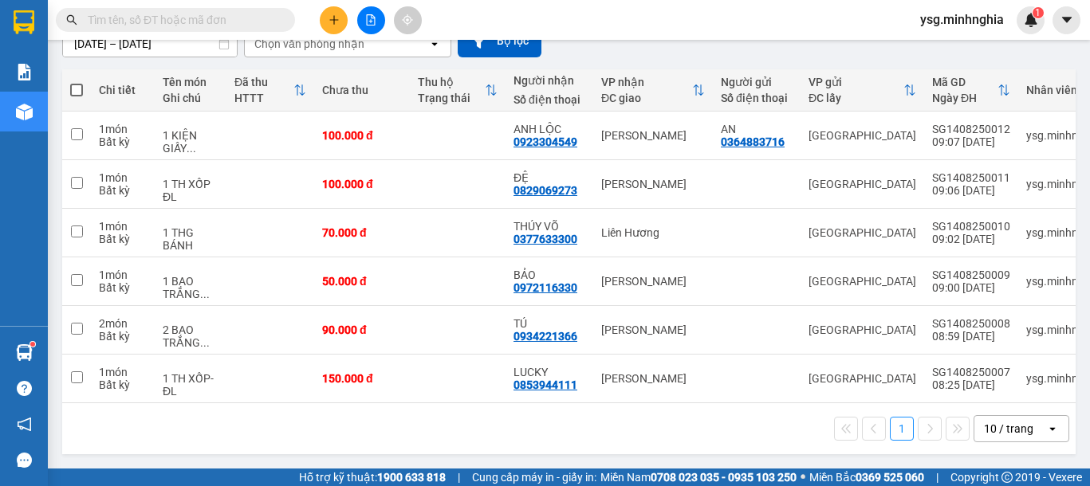
click at [80, 82] on label at bounding box center [76, 90] width 13 height 16
click at [77, 82] on input "checkbox" at bounding box center [77, 82] width 0 height 0
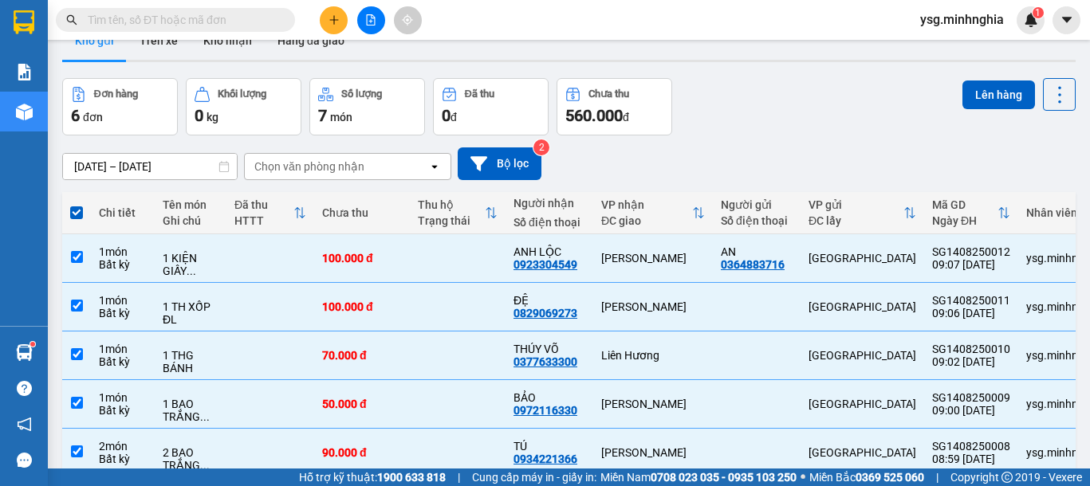
scroll to position [0, 0]
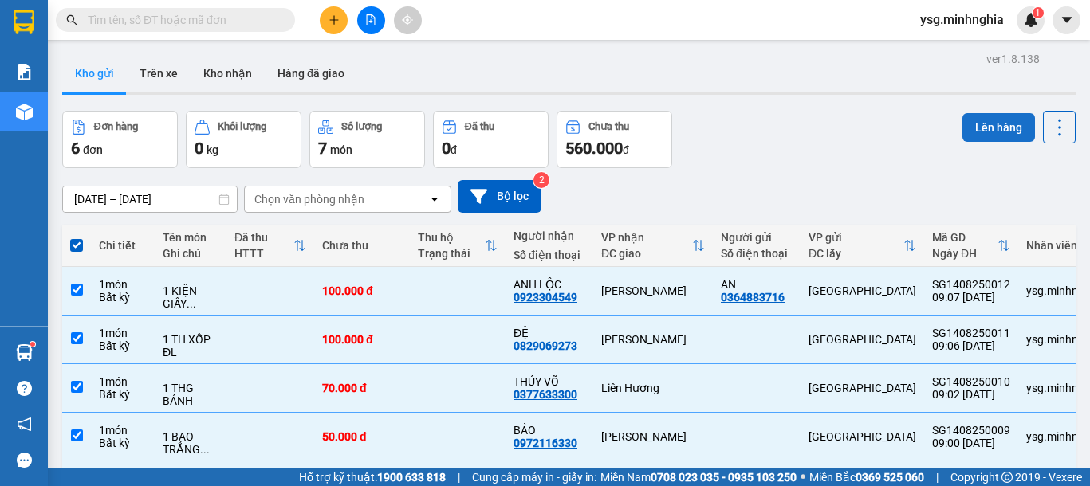
click at [987, 126] on button "Lên hàng" at bounding box center [998, 127] width 73 height 29
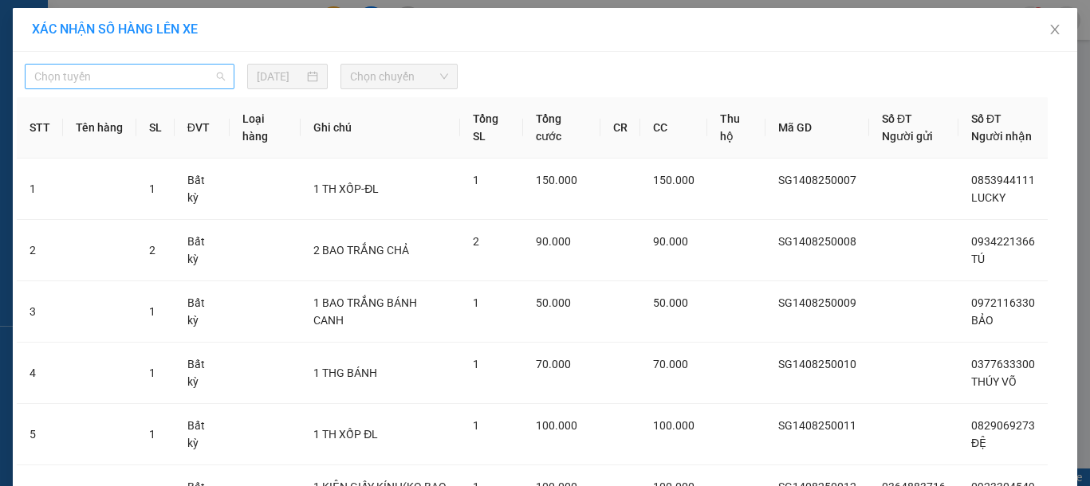
drag, startPoint x: 159, startPoint y: 77, endPoint x: 147, endPoint y: 121, distance: 45.7
click at [160, 78] on span "Chọn tuyến" at bounding box center [129, 77] width 190 height 24
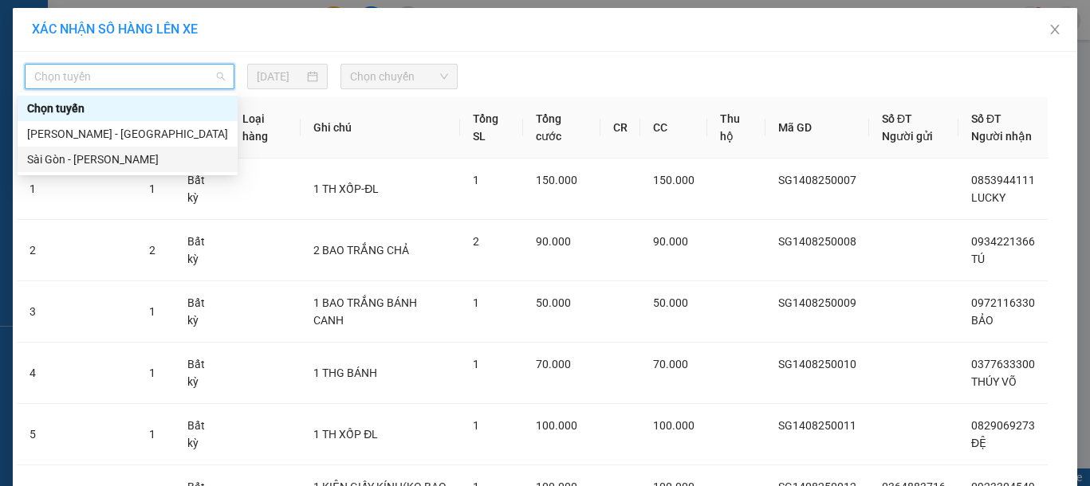
click at [117, 165] on div "Sài Gòn - [PERSON_NAME]" at bounding box center [127, 160] width 201 height 18
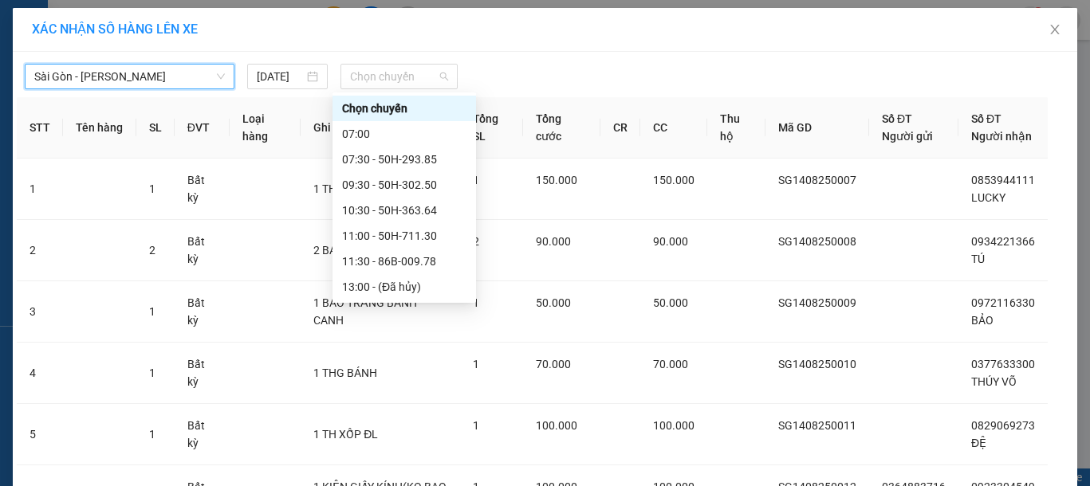
drag, startPoint x: 387, startPoint y: 80, endPoint x: 379, endPoint y: 108, distance: 28.8
click at [387, 80] on span "Chọn chuyến" at bounding box center [399, 77] width 98 height 24
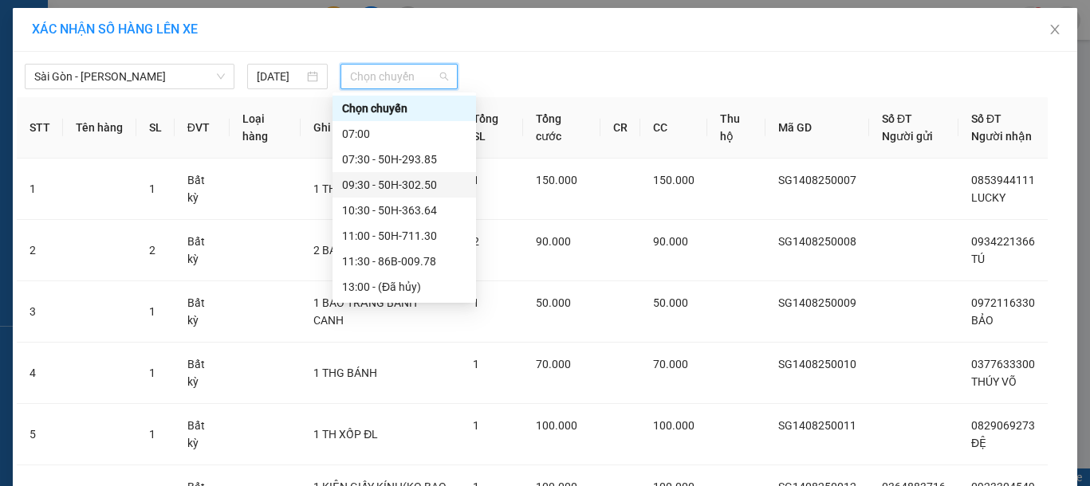
click at [386, 181] on div "09:30 - 50H-302.50" at bounding box center [404, 185] width 124 height 18
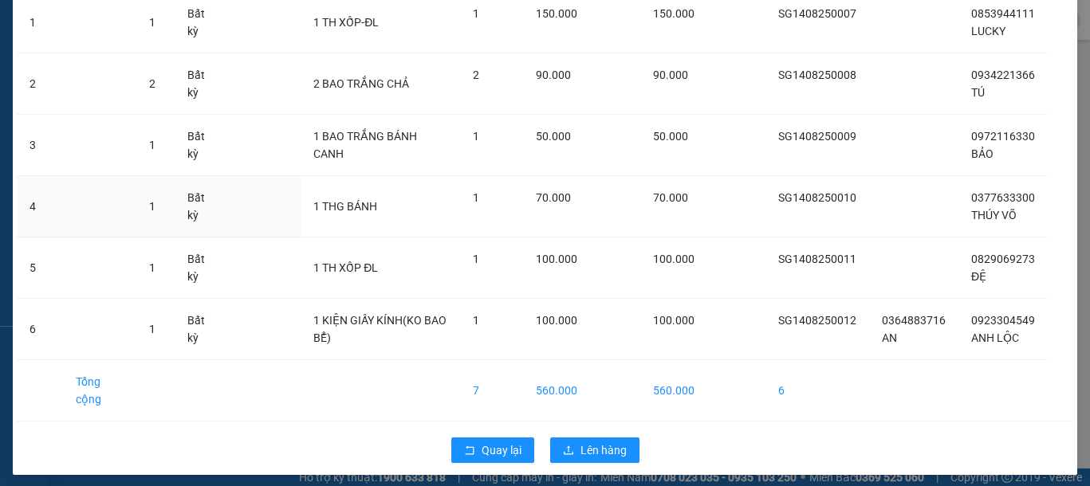
scroll to position [202, 0]
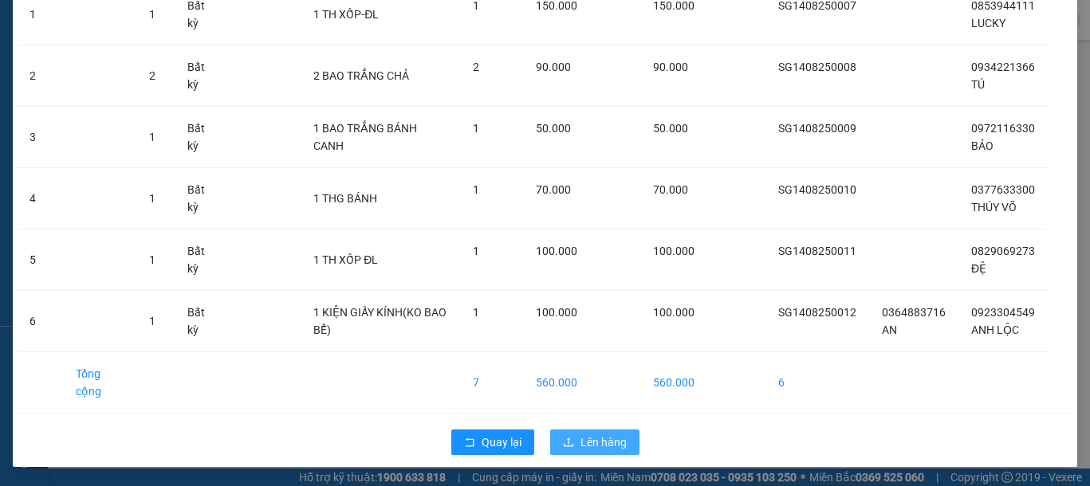
click at [602, 450] on span "Lên hàng" at bounding box center [603, 443] width 46 height 18
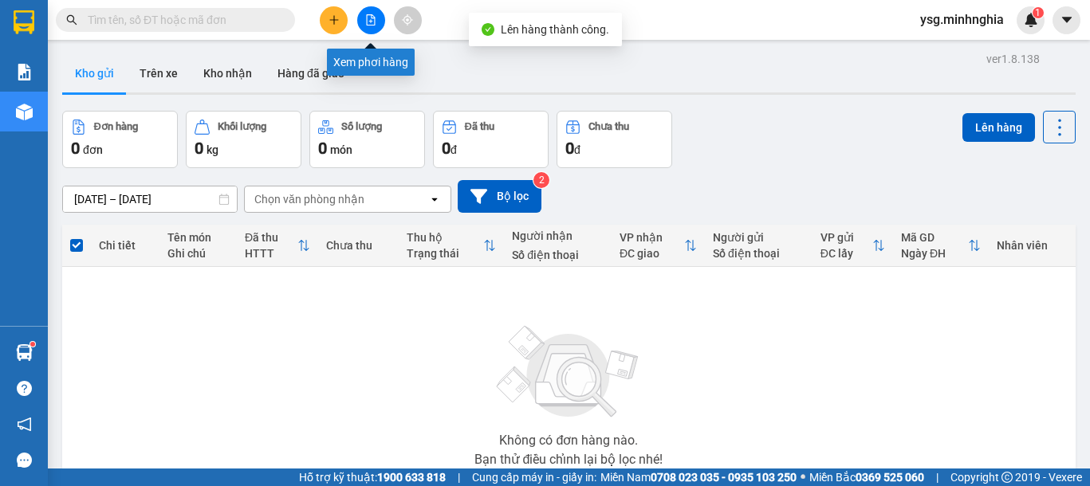
click at [370, 15] on icon "file-add" at bounding box center [370, 19] width 11 height 11
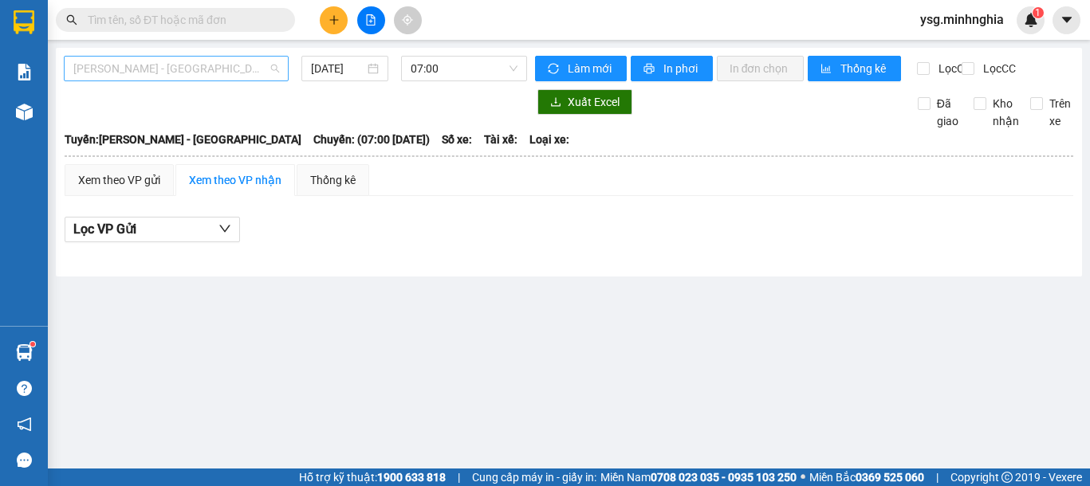
click at [239, 63] on span "[PERSON_NAME] - [GEOGRAPHIC_DATA]" at bounding box center [176, 69] width 206 height 24
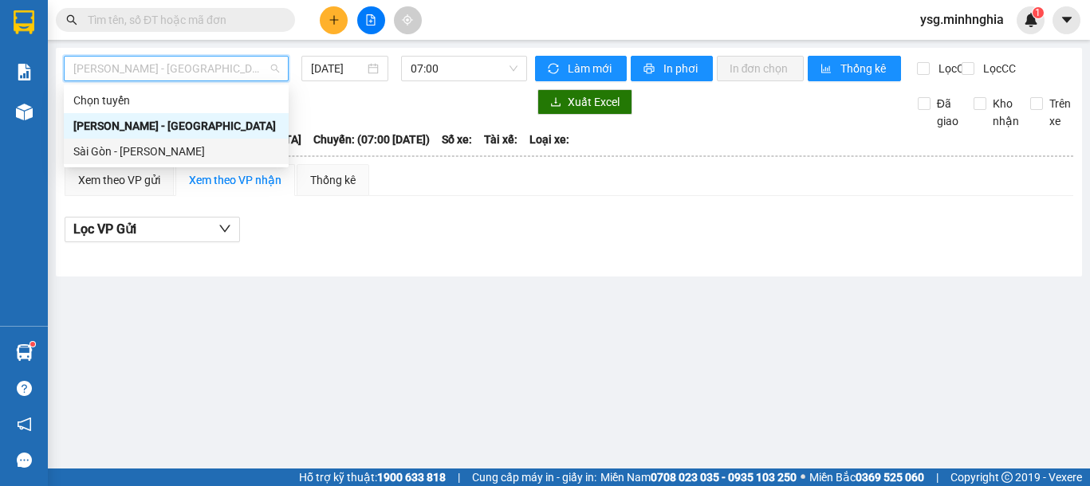
click at [173, 151] on div "Sài Gòn - [PERSON_NAME]" at bounding box center [176, 152] width 206 height 18
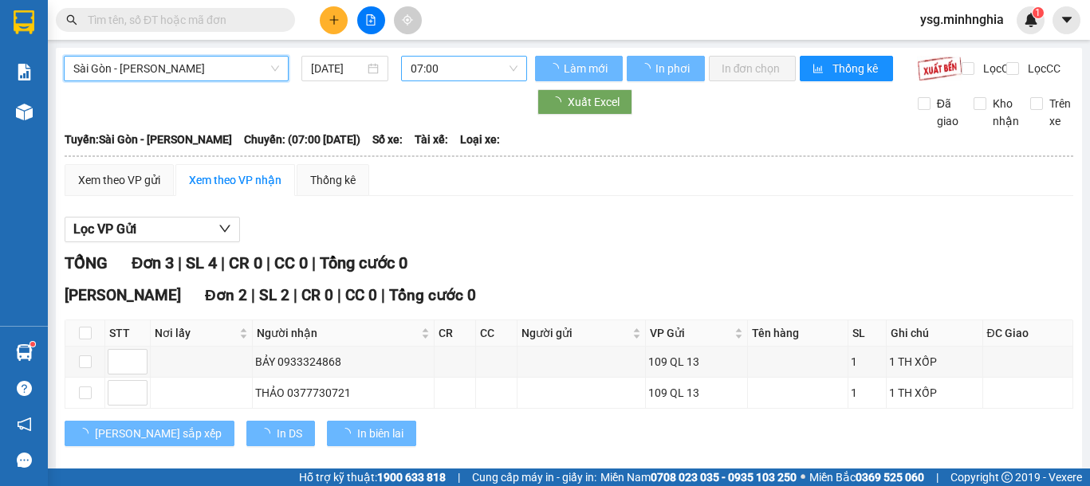
click at [423, 80] on span "07:00" at bounding box center [463, 69] width 107 height 24
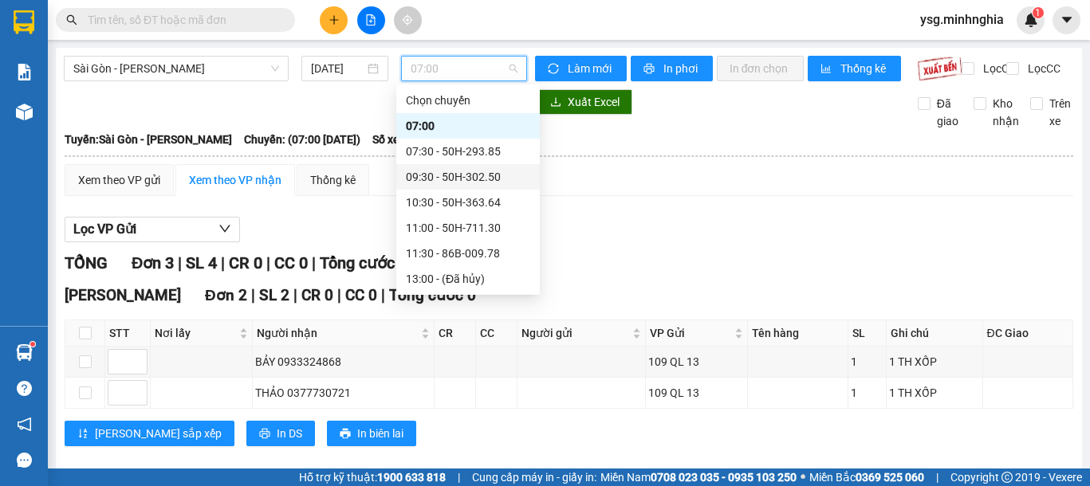
click at [439, 173] on div "09:30 - 50H-302.50" at bounding box center [468, 177] width 124 height 18
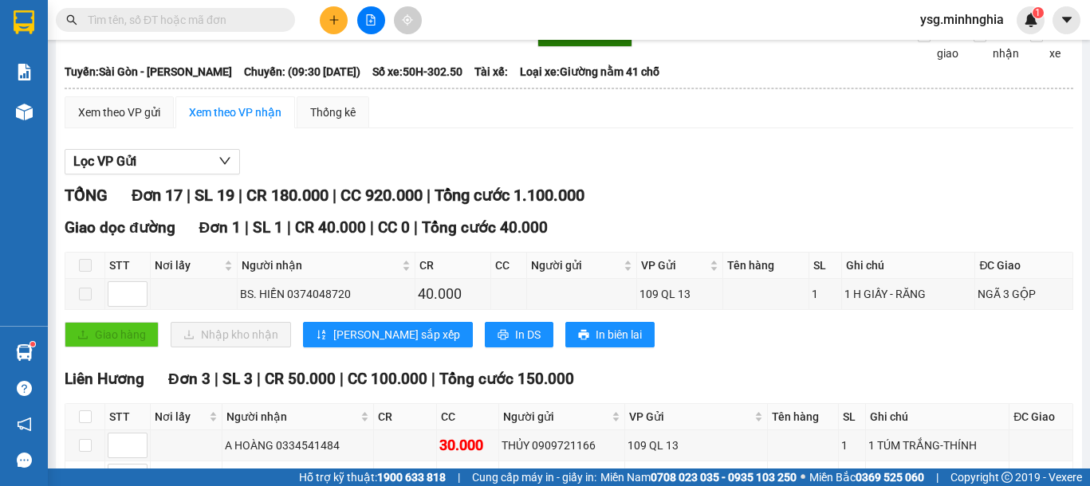
scroll to position [87, 0]
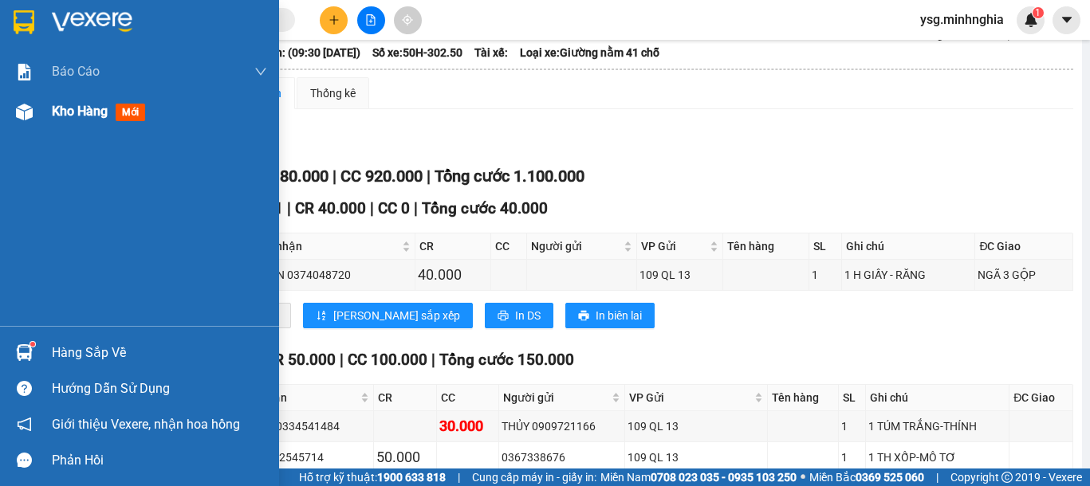
click at [18, 108] on img at bounding box center [24, 112] width 17 height 17
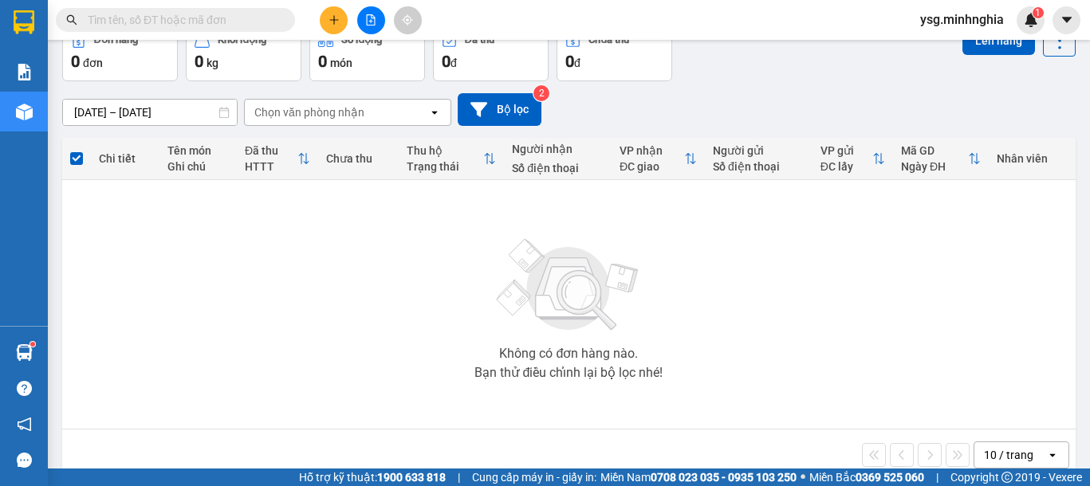
click at [368, 21] on icon "file-add" at bounding box center [370, 19] width 11 height 11
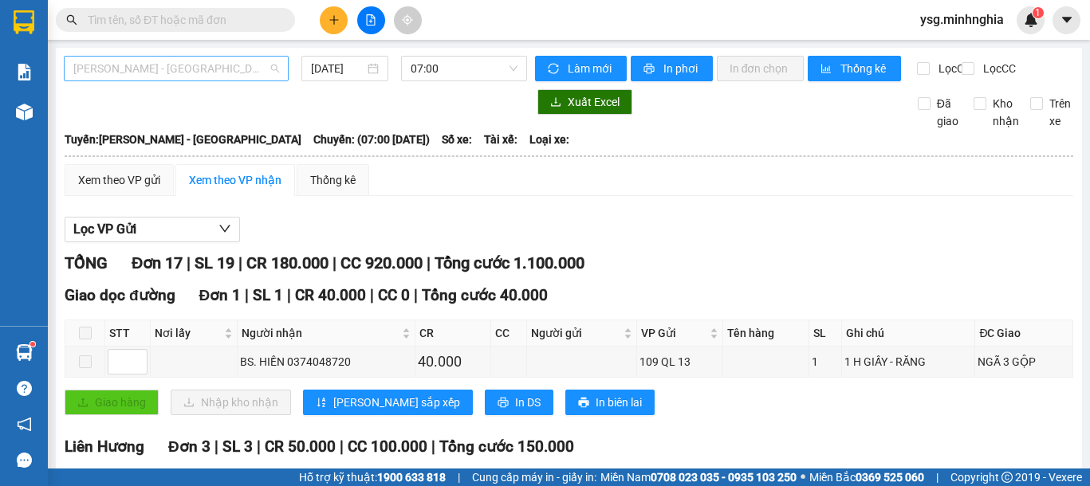
click at [212, 72] on span "[PERSON_NAME] - [GEOGRAPHIC_DATA]" at bounding box center [176, 69] width 206 height 24
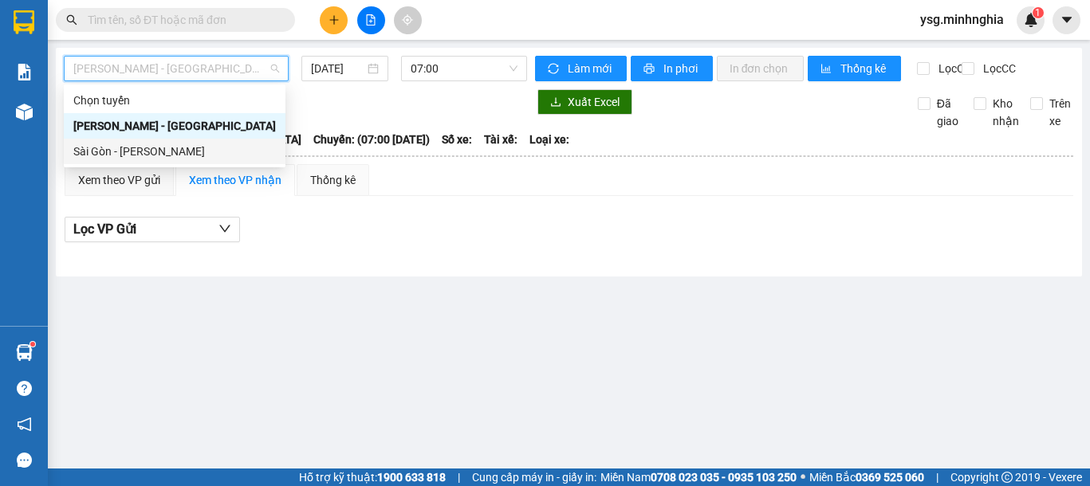
click at [147, 151] on div "Sài Gòn - [PERSON_NAME]" at bounding box center [174, 152] width 202 height 18
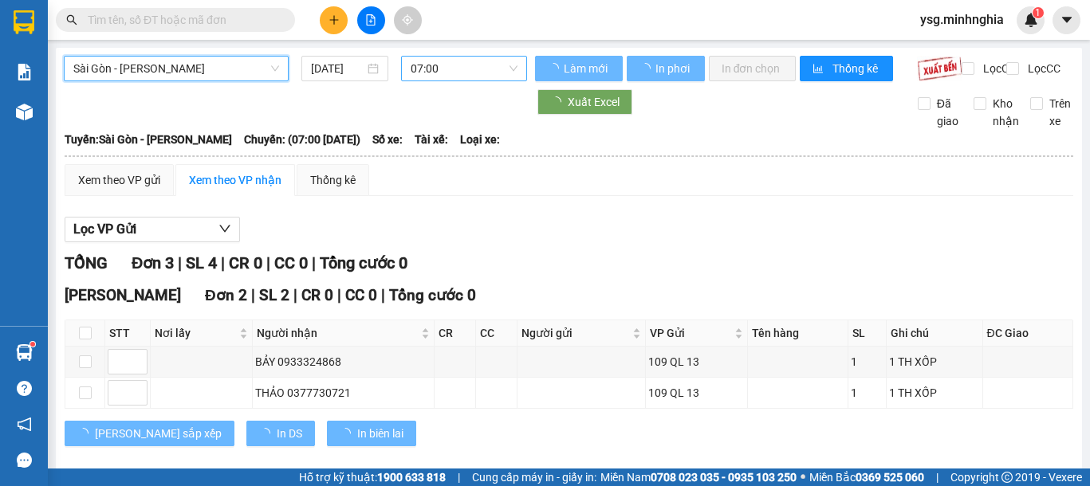
click at [453, 69] on span "07:00" at bounding box center [463, 69] width 107 height 24
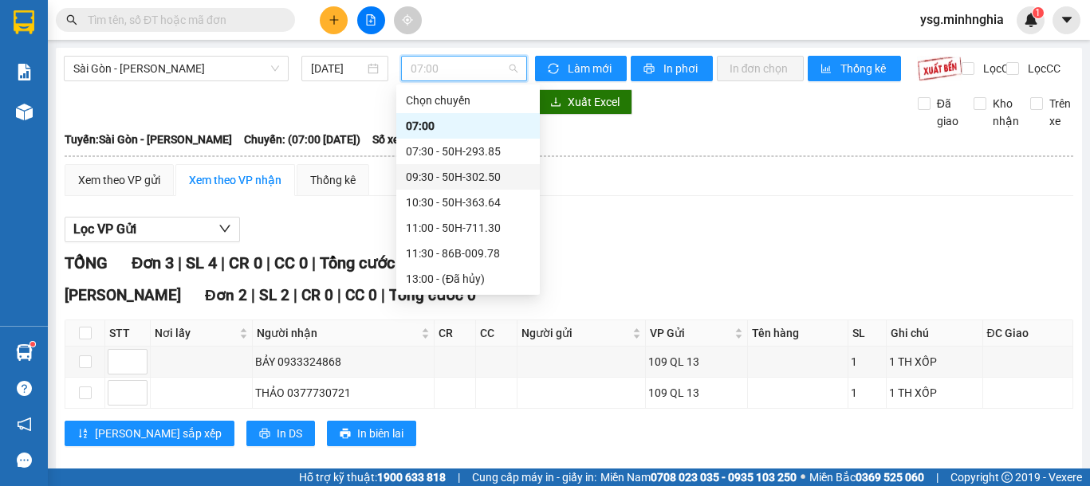
click at [450, 178] on div "09:30 - 50H-302.50" at bounding box center [468, 177] width 124 height 18
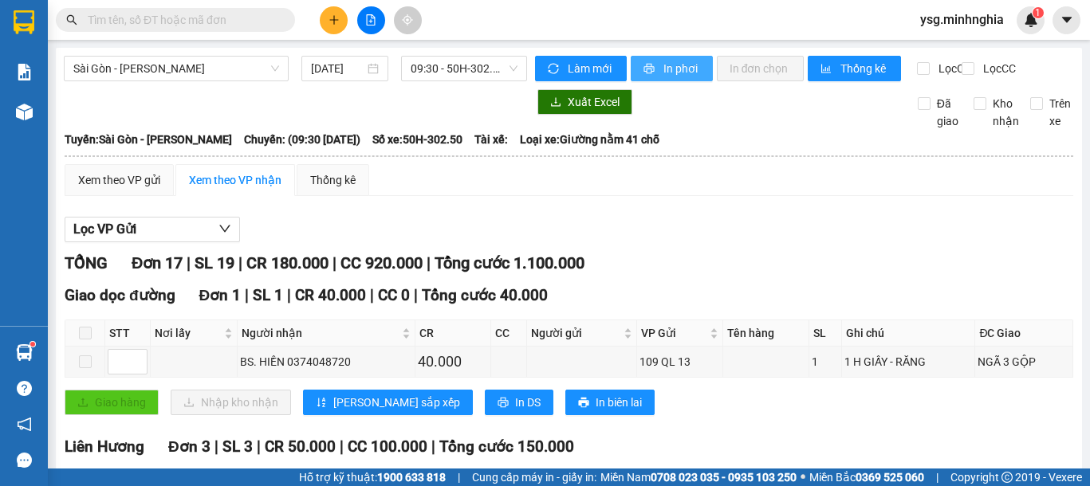
click at [670, 66] on span "In phơi" at bounding box center [681, 69] width 37 height 18
click at [329, 25] on icon "plus" at bounding box center [333, 19] width 11 height 11
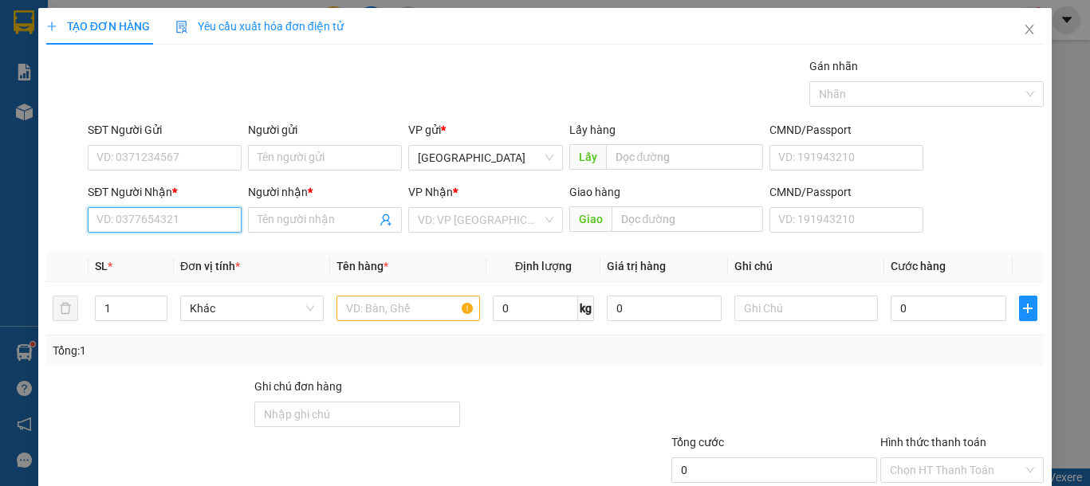
click at [177, 217] on input "SĐT Người Nhận *" at bounding box center [165, 220] width 154 height 26
drag, startPoint x: 193, startPoint y: 249, endPoint x: 384, endPoint y: 319, distance: 203.7
click at [196, 249] on div "0965778610 - THƯ" at bounding box center [162, 252] width 132 height 18
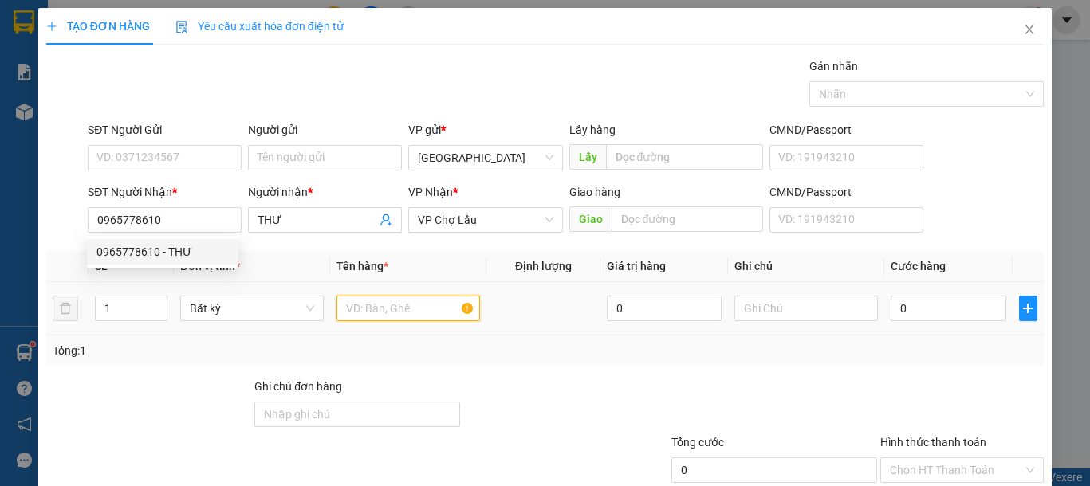
click at [384, 319] on input "text" at bounding box center [407, 309] width 143 height 26
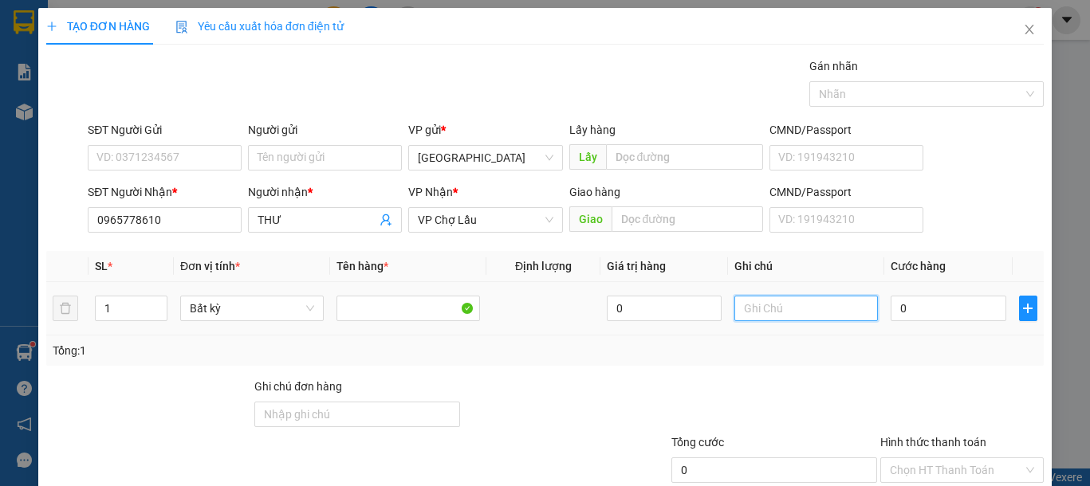
click at [772, 306] on input "text" at bounding box center [805, 309] width 143 height 26
click at [925, 312] on input "0" at bounding box center [947, 309] width 115 height 26
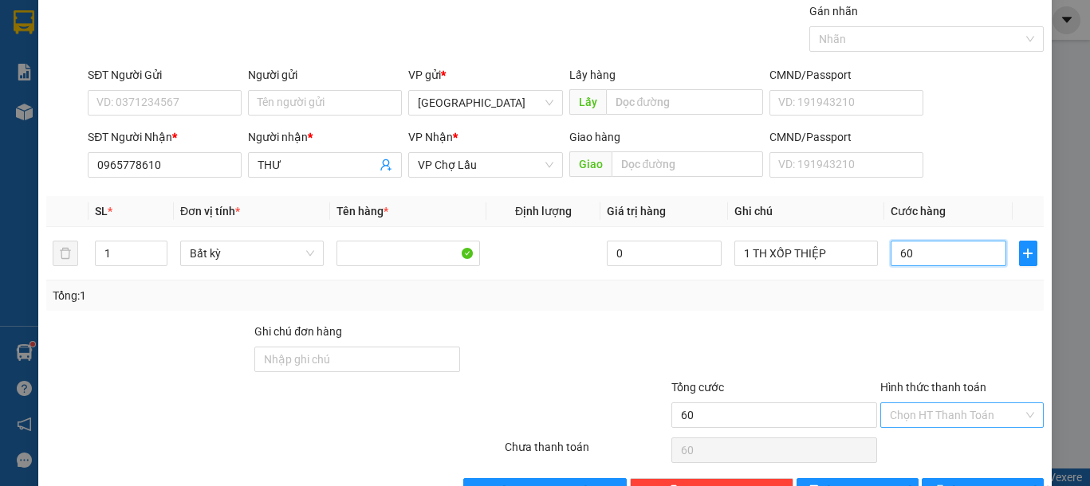
scroll to position [104, 0]
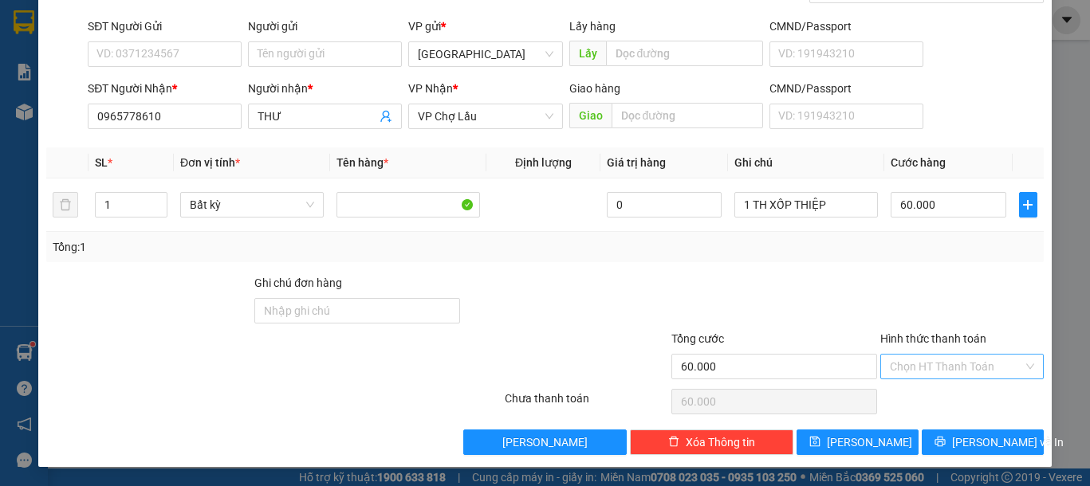
click at [930, 372] on input "Hình thức thanh toán" at bounding box center [955, 367] width 133 height 24
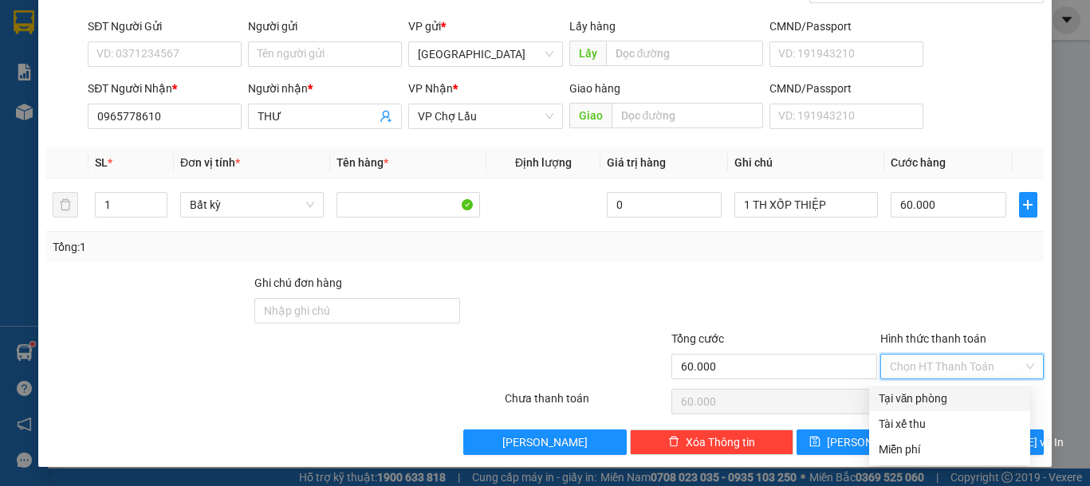
click at [929, 398] on div "Tại văn phòng" at bounding box center [949, 399] width 142 height 18
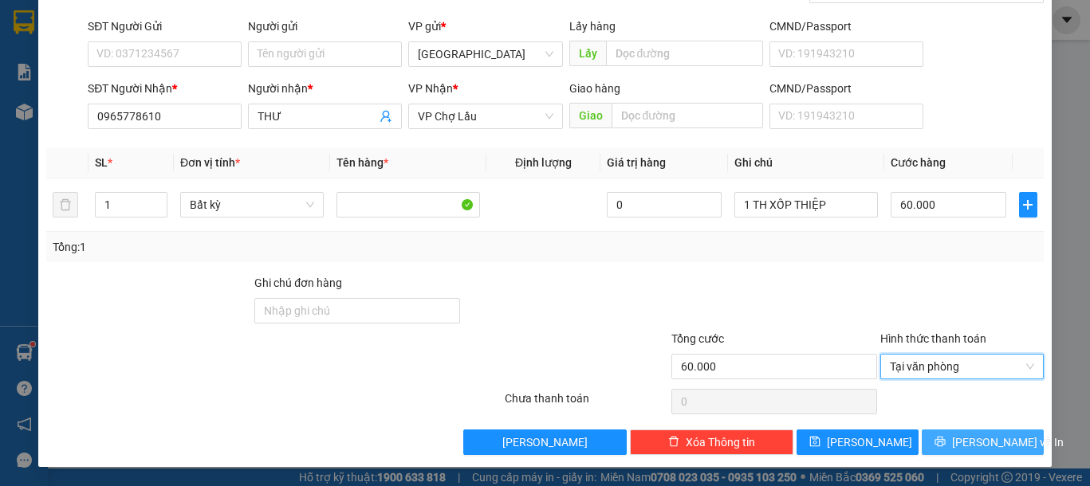
click at [945, 438] on icon "printer" at bounding box center [939, 441] width 11 height 11
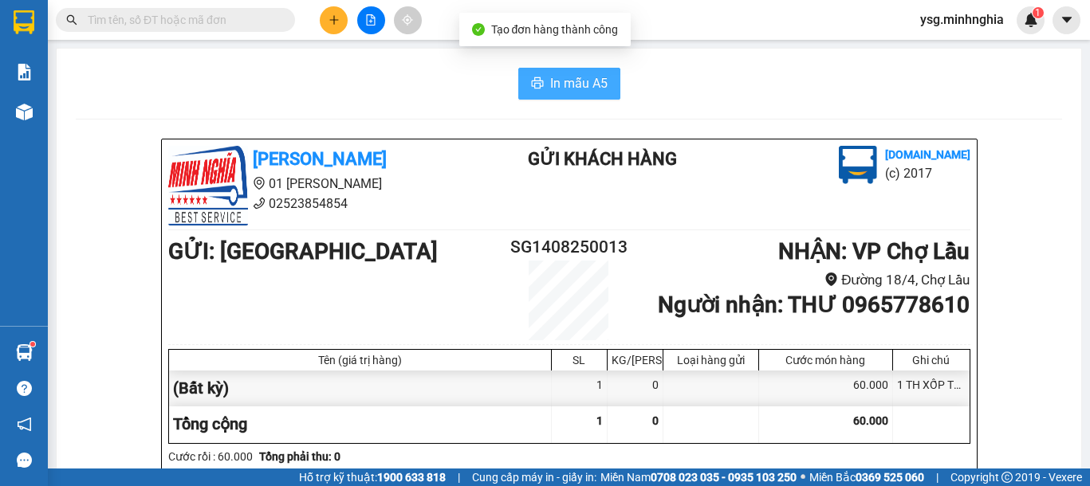
click at [563, 79] on span "In mẫu A5" at bounding box center [578, 83] width 57 height 20
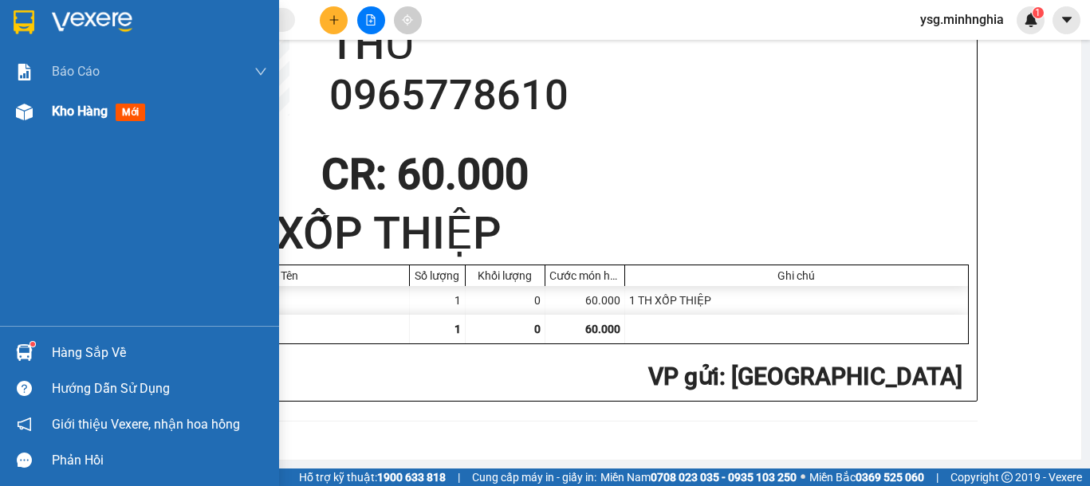
click at [16, 117] on img at bounding box center [24, 112] width 17 height 17
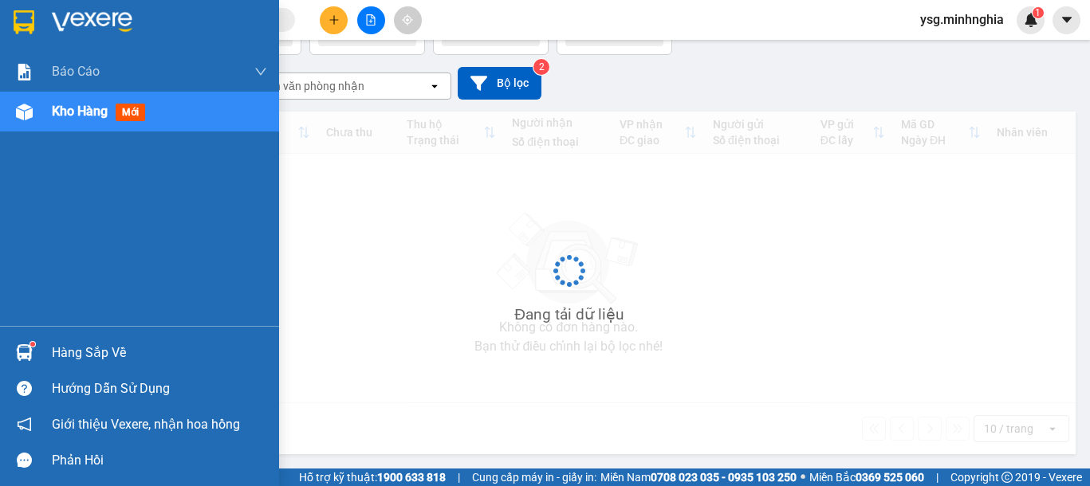
scroll to position [73, 0]
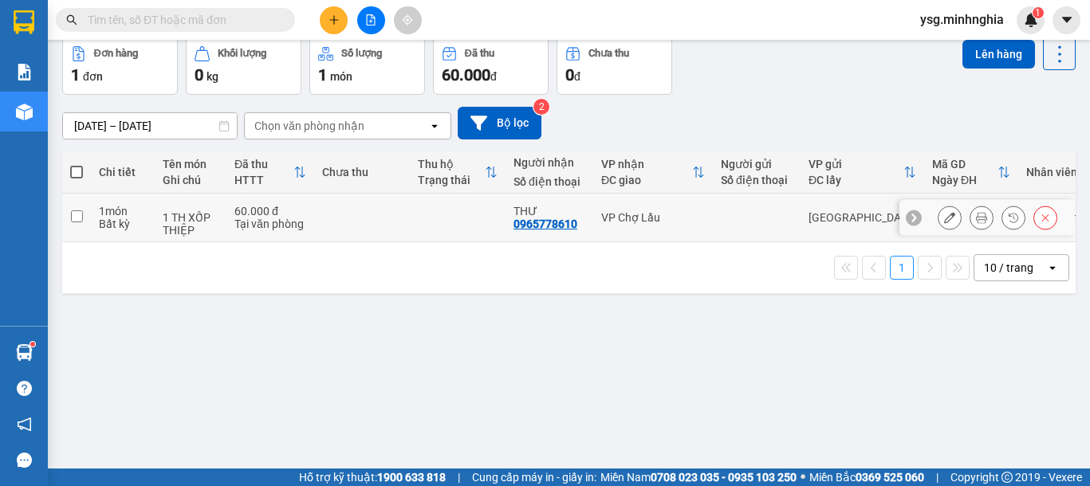
click at [392, 223] on td at bounding box center [362, 218] width 96 height 49
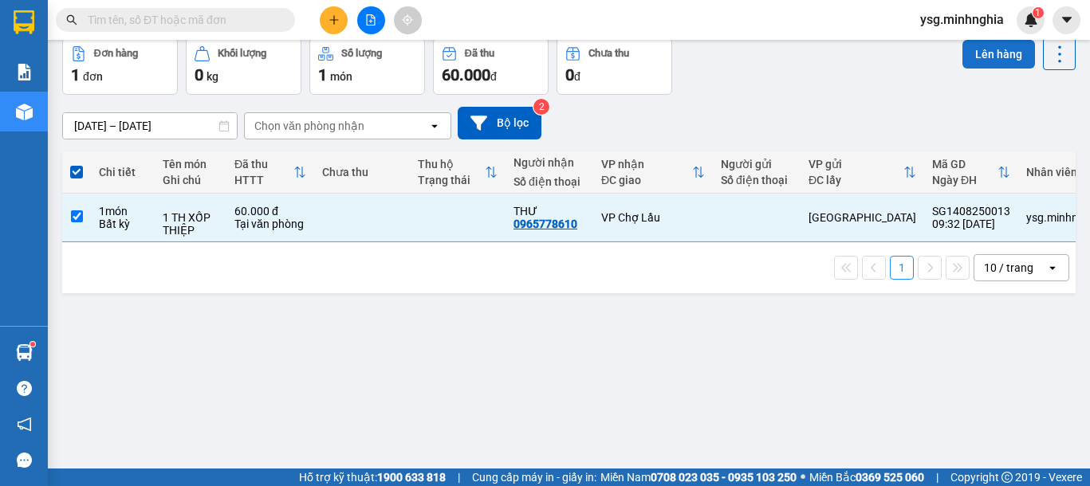
click at [987, 51] on button "Lên hàng" at bounding box center [998, 54] width 73 height 29
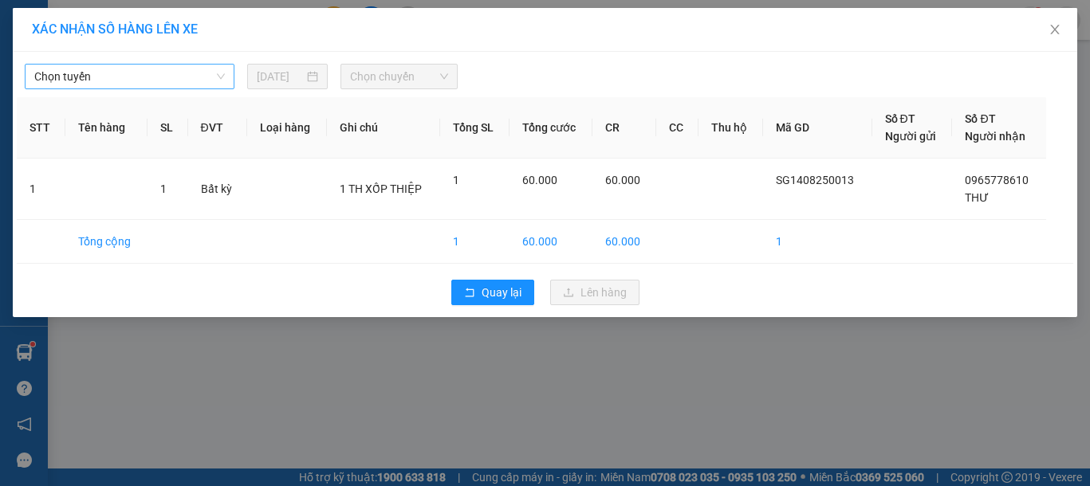
click at [183, 75] on span "Chọn tuyến" at bounding box center [129, 77] width 190 height 24
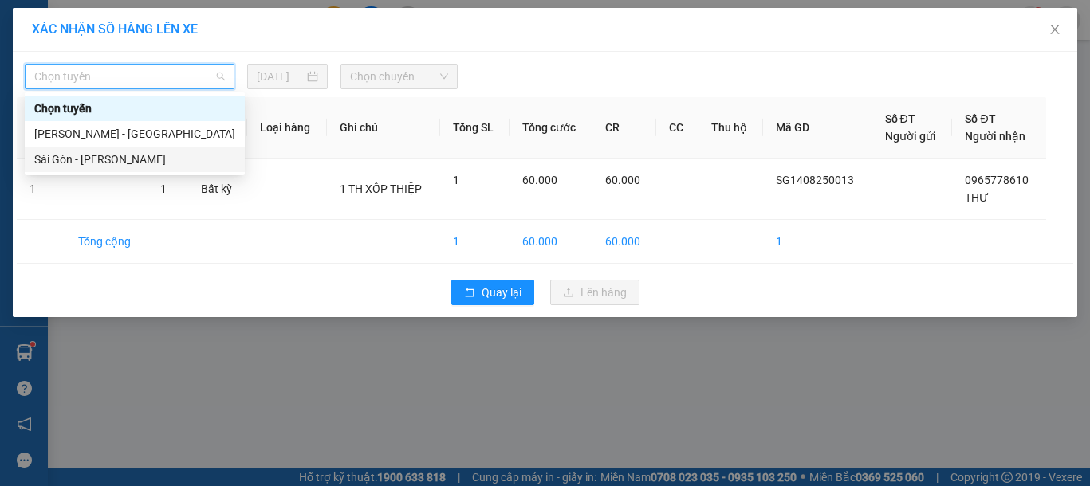
click at [78, 162] on div "Sài Gòn - [PERSON_NAME]" at bounding box center [134, 160] width 201 height 18
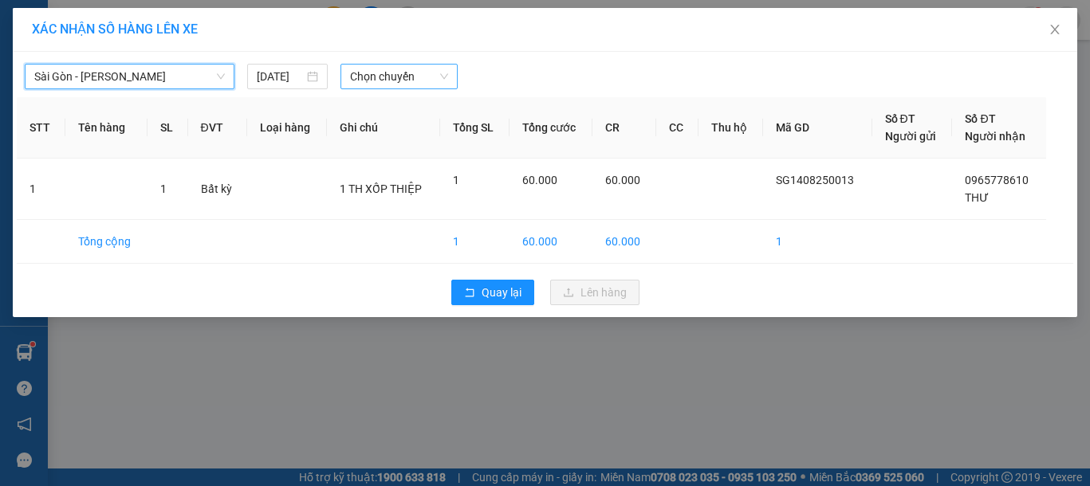
click at [411, 69] on span "Chọn chuyến" at bounding box center [399, 77] width 98 height 24
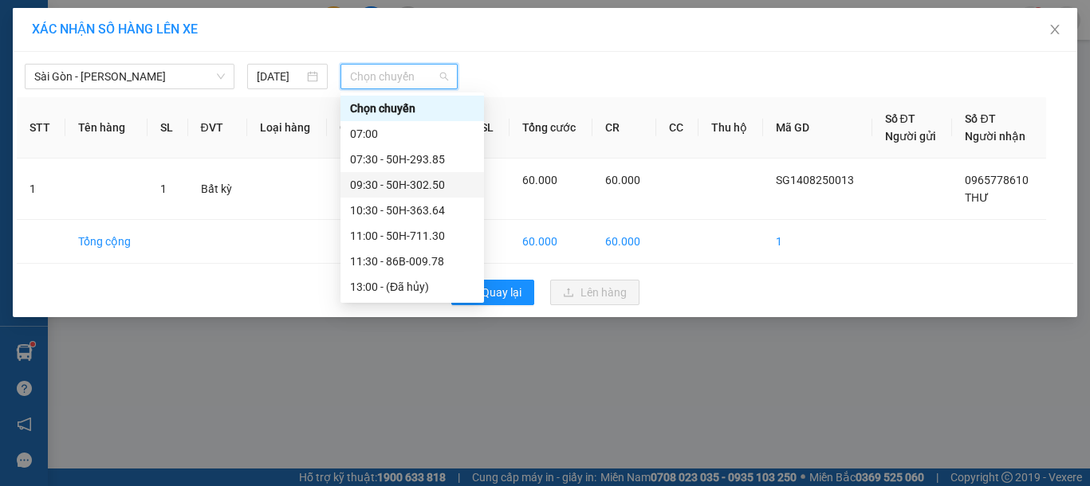
click at [440, 185] on div "09:30 - 50H-302.50" at bounding box center [412, 185] width 124 height 18
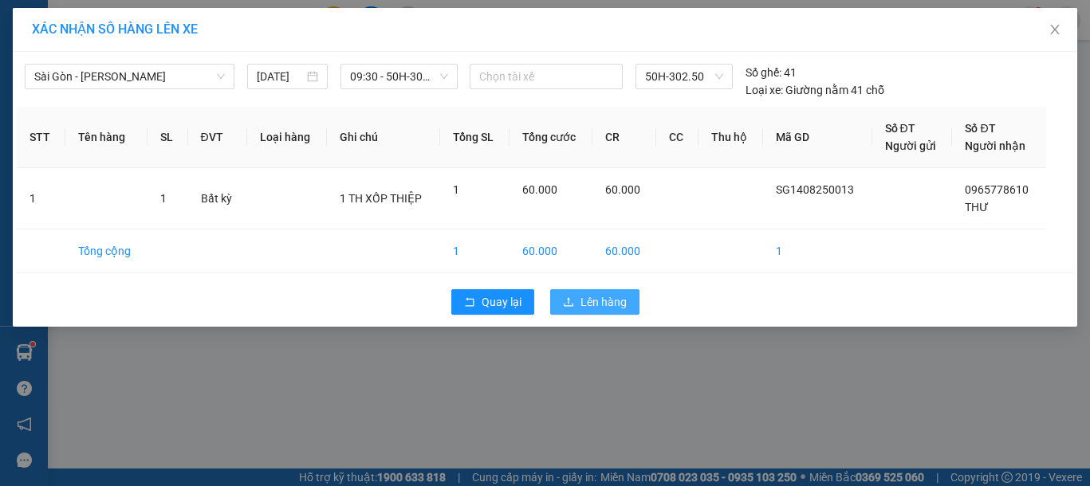
click at [595, 296] on span "Lên hàng" at bounding box center [603, 302] width 46 height 18
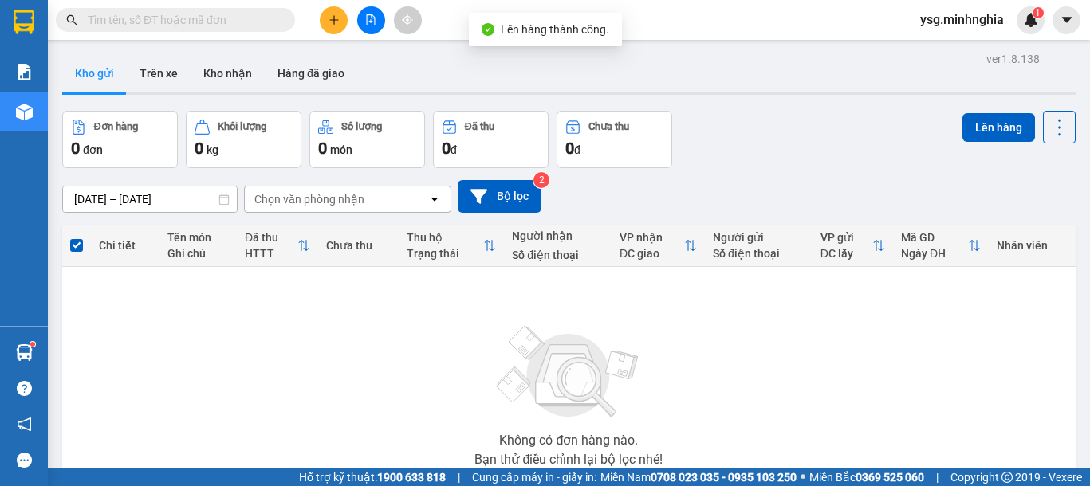
click at [375, 19] on icon "file-add" at bounding box center [370, 19] width 11 height 11
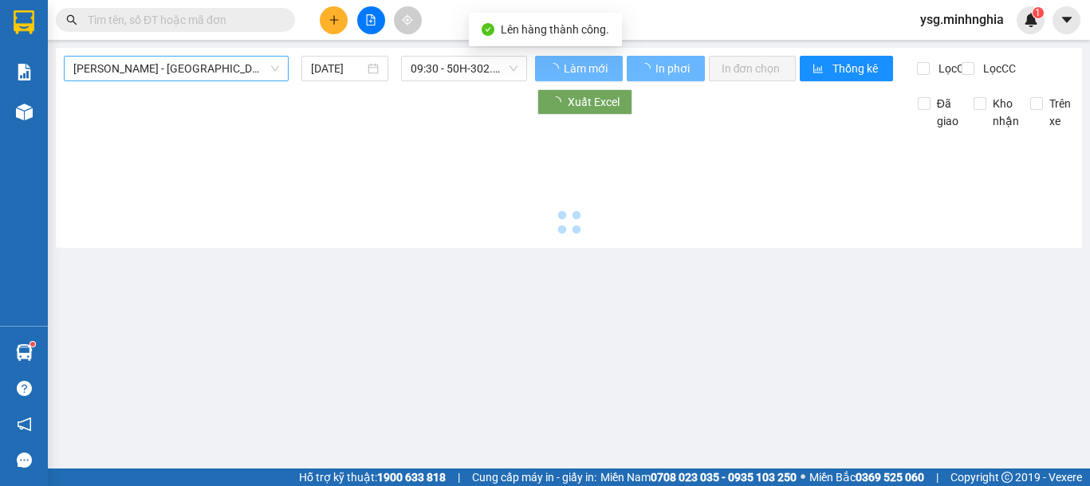
click at [214, 65] on span "[PERSON_NAME] - [GEOGRAPHIC_DATA]" at bounding box center [176, 69] width 206 height 24
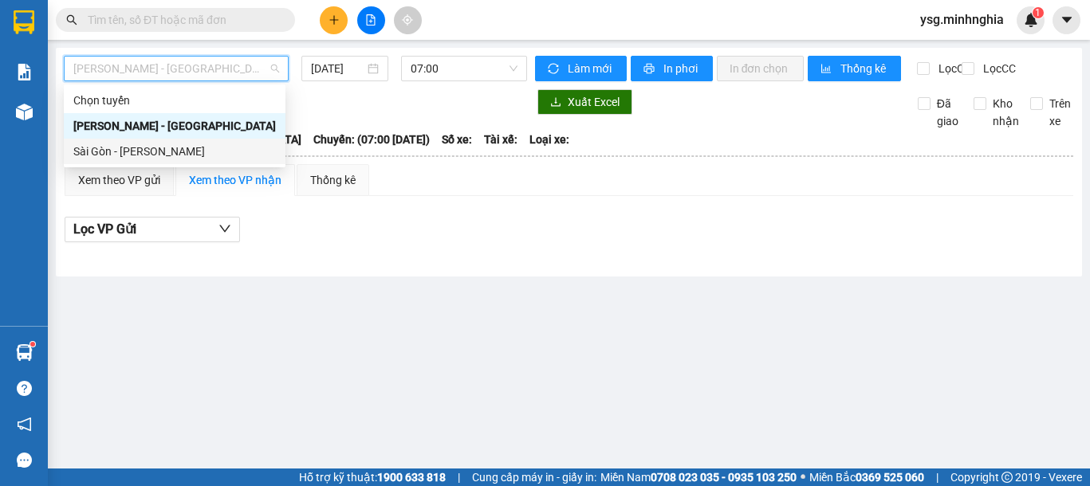
click at [165, 162] on div "Sài Gòn - [PERSON_NAME]" at bounding box center [175, 152] width 222 height 26
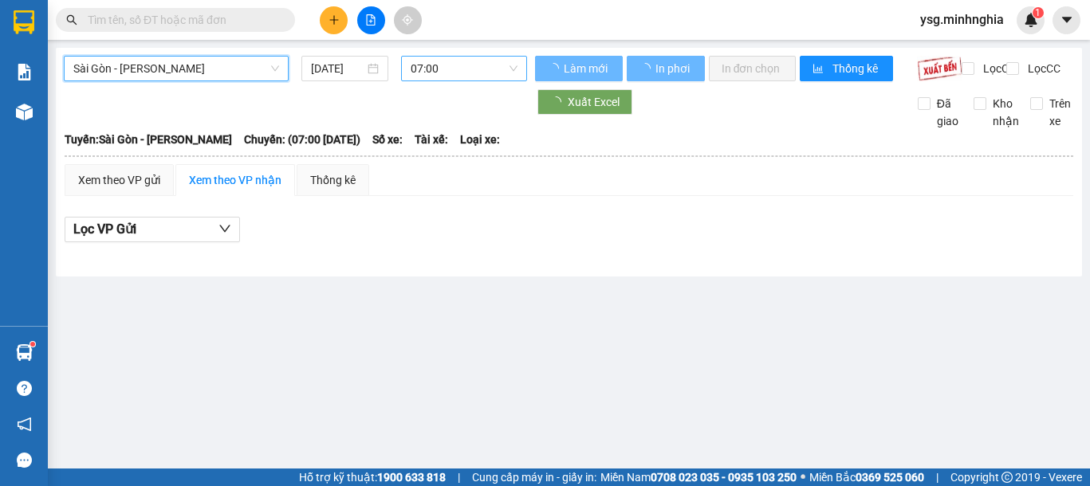
click at [482, 80] on span "07:00" at bounding box center [463, 69] width 107 height 24
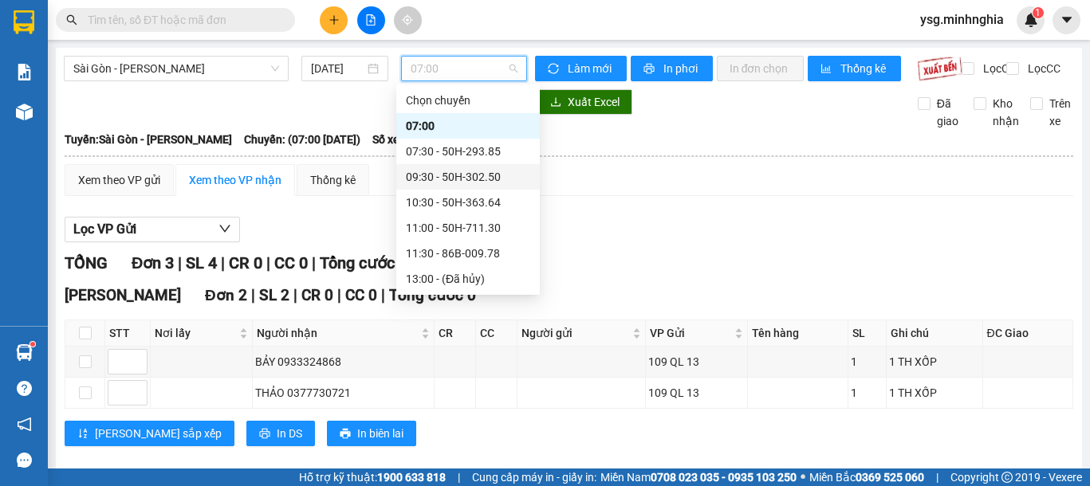
click at [477, 176] on div "09:30 - 50H-302.50" at bounding box center [468, 177] width 124 height 18
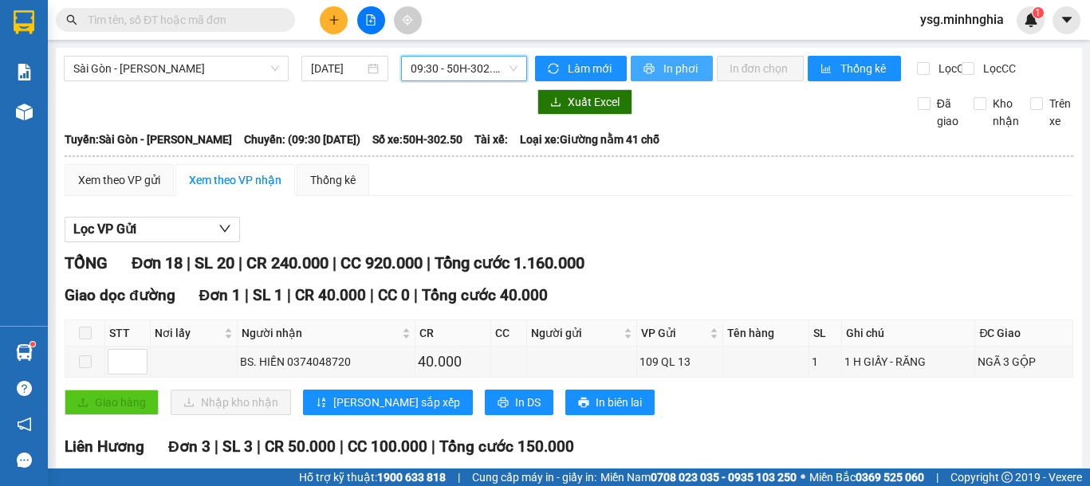
click at [663, 63] on span "In phơi" at bounding box center [681, 69] width 37 height 18
click at [339, 20] on icon "plus" at bounding box center [333, 19] width 11 height 11
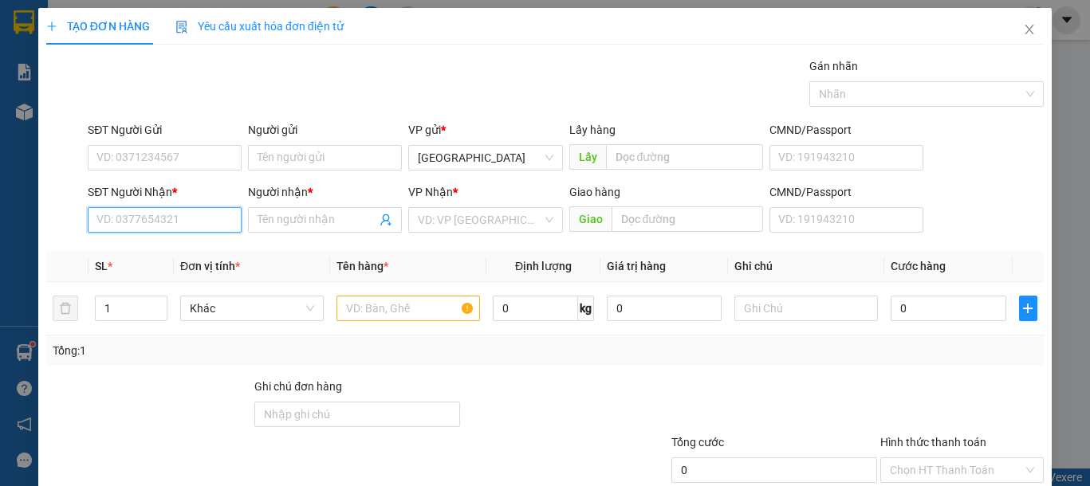
click at [181, 214] on input "SĐT Người Nhận *" at bounding box center [165, 220] width 154 height 26
drag, startPoint x: 191, startPoint y: 222, endPoint x: 0, endPoint y: 210, distance: 191.7
click at [0, 210] on div "TẠO ĐƠN HÀNG Yêu cầu xuất hóa đơn điện tử Transit Pickup Surcharge Ids Transit …" at bounding box center [545, 243] width 1090 height 486
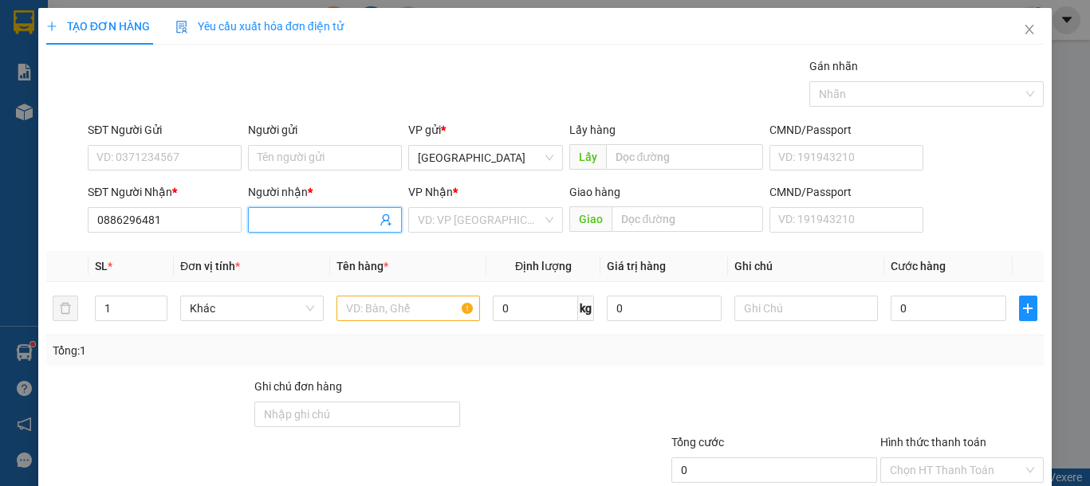
click at [293, 222] on input "Người nhận *" at bounding box center [316, 220] width 119 height 18
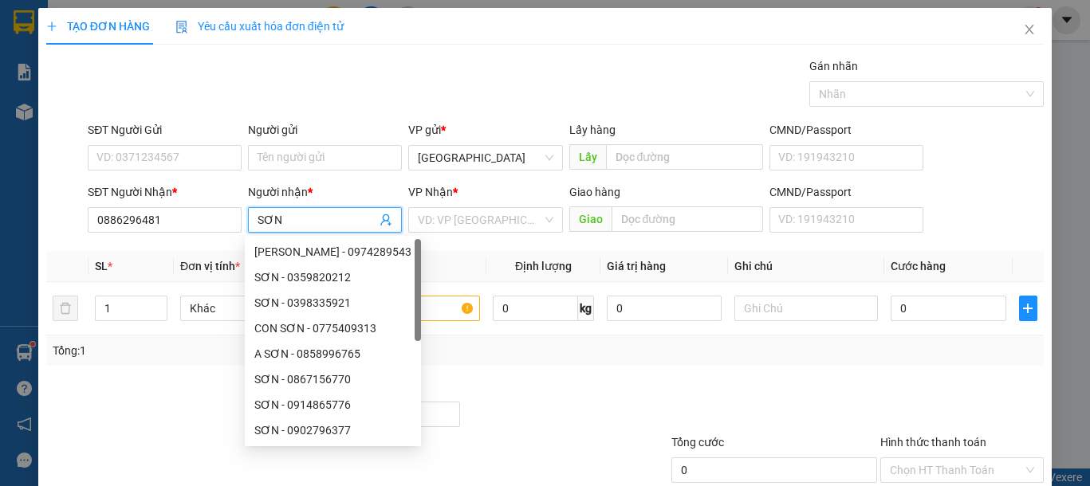
drag, startPoint x: 524, startPoint y: 219, endPoint x: 496, endPoint y: 234, distance: 31.4
click at [522, 218] on input "search" at bounding box center [480, 220] width 124 height 24
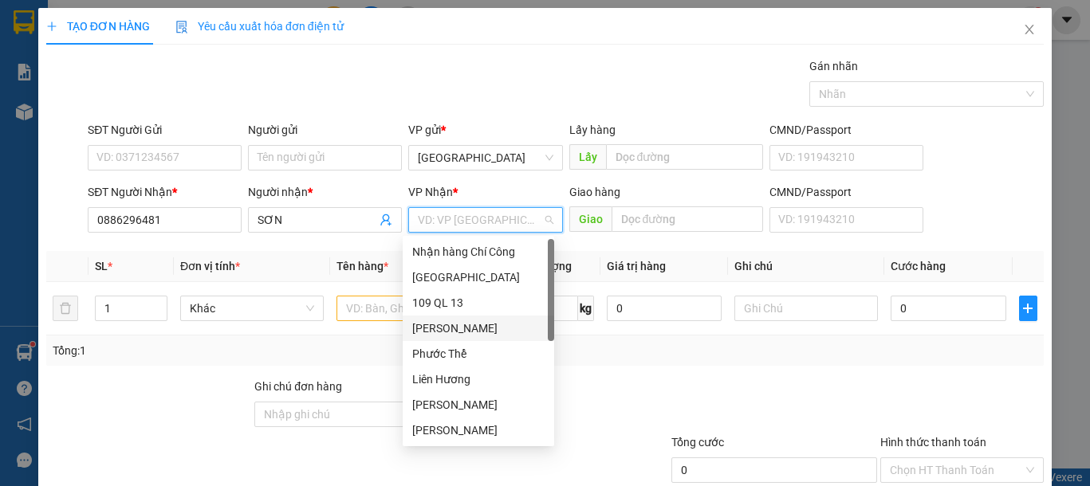
click at [465, 328] on div "VP [PERSON_NAME]" at bounding box center [478, 329] width 132 height 18
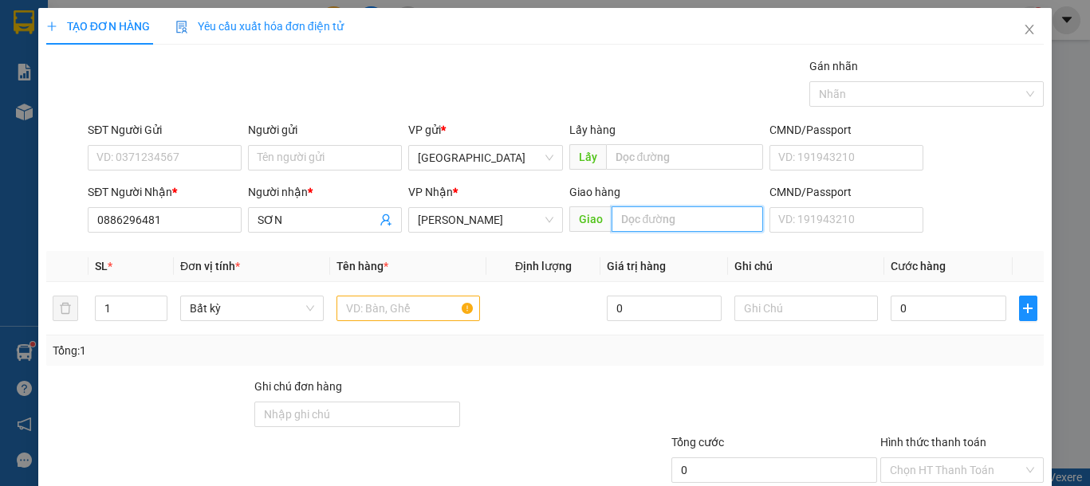
click at [661, 217] on input "text" at bounding box center [686, 219] width 151 height 26
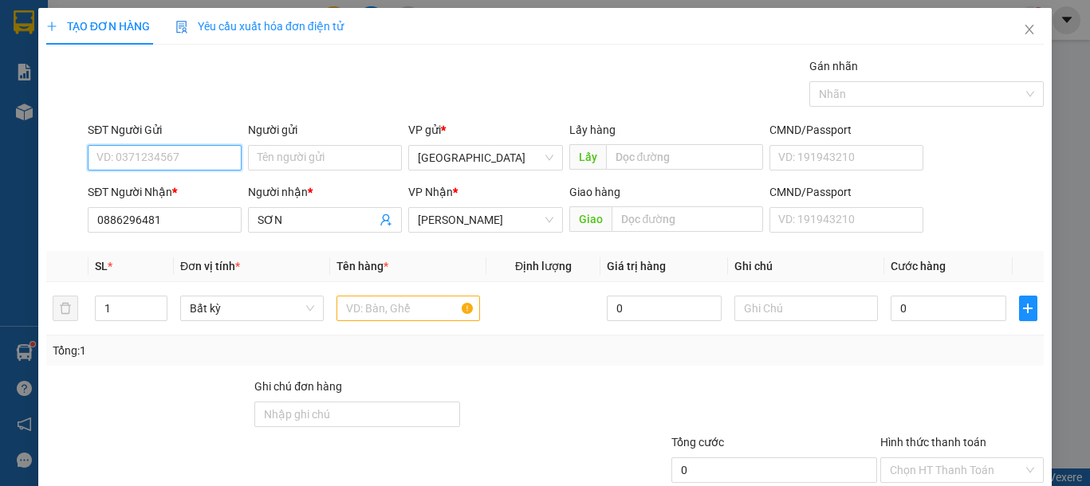
click at [198, 162] on input "SĐT Người Gửi" at bounding box center [165, 158] width 154 height 26
click at [201, 164] on input "SĐT Người Gửi" at bounding box center [165, 158] width 154 height 26
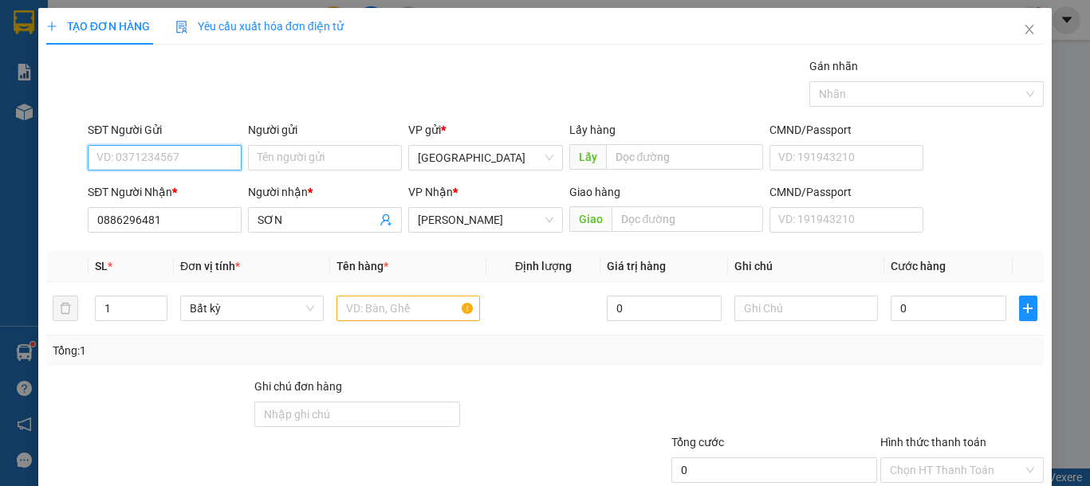
click at [201, 164] on input "SĐT Người Gửi" at bounding box center [165, 158] width 154 height 26
click at [202, 164] on input "SĐT Người Gửi" at bounding box center [165, 158] width 154 height 26
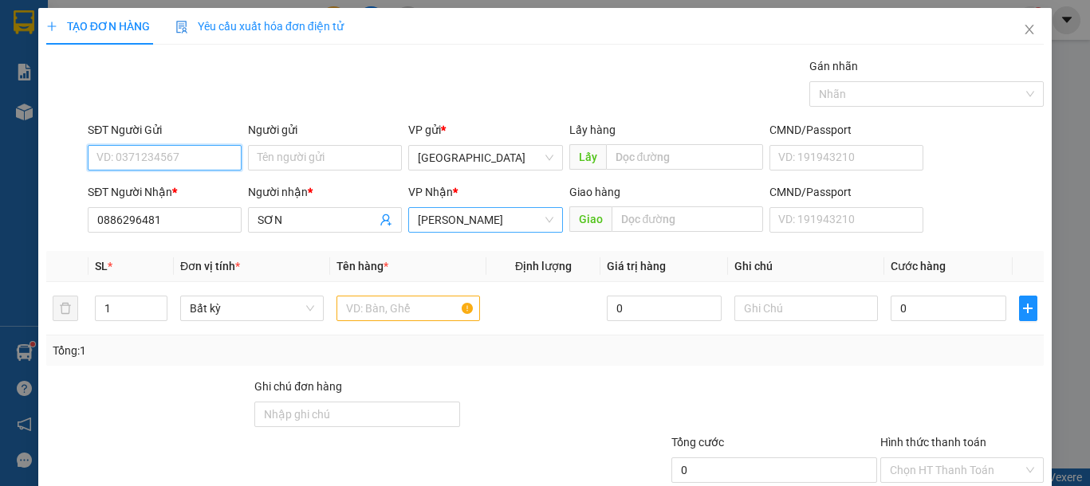
drag, startPoint x: 507, startPoint y: 226, endPoint x: 499, endPoint y: 229, distance: 8.3
click at [505, 226] on span "VP [PERSON_NAME]" at bounding box center [485, 220] width 135 height 24
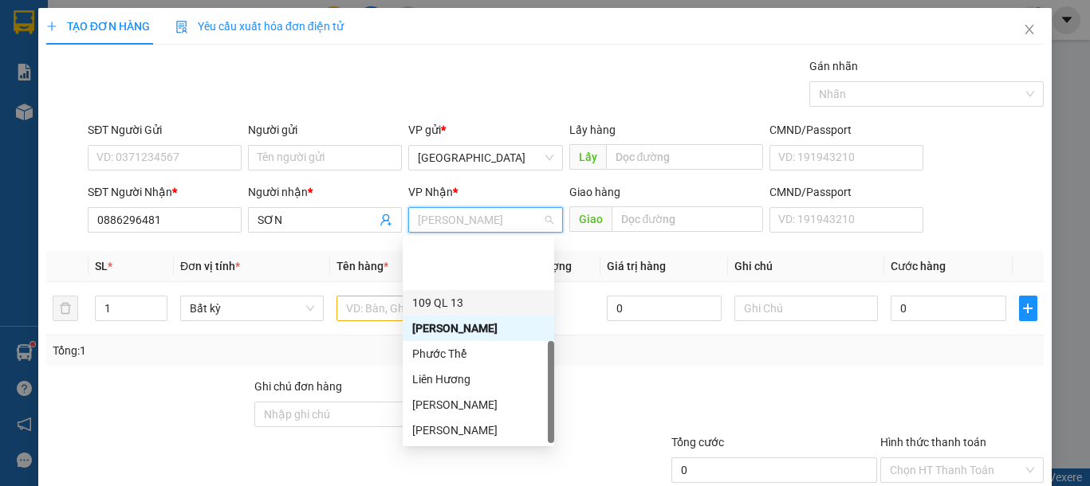
scroll to position [77, 0]
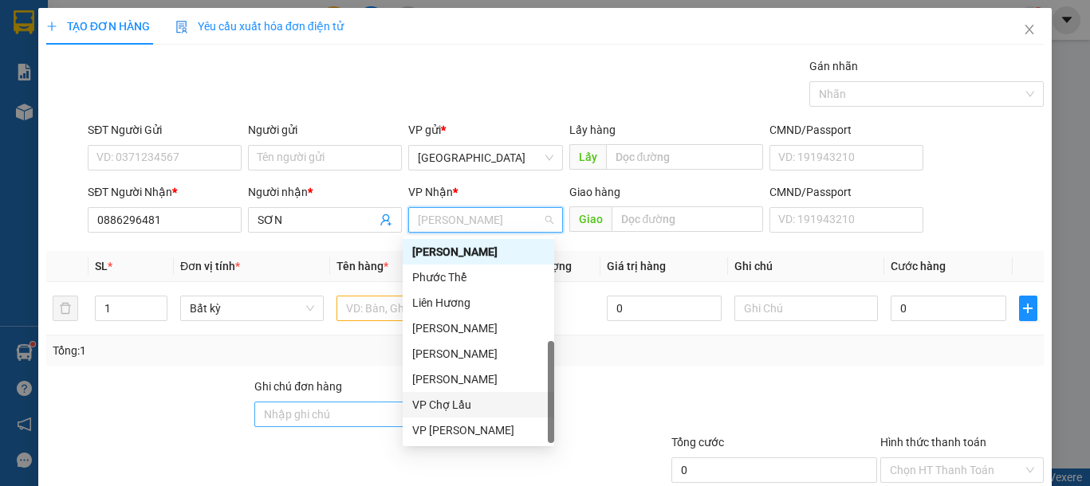
click at [446, 402] on div "VP Chợ Lầu" at bounding box center [478, 405] width 132 height 18
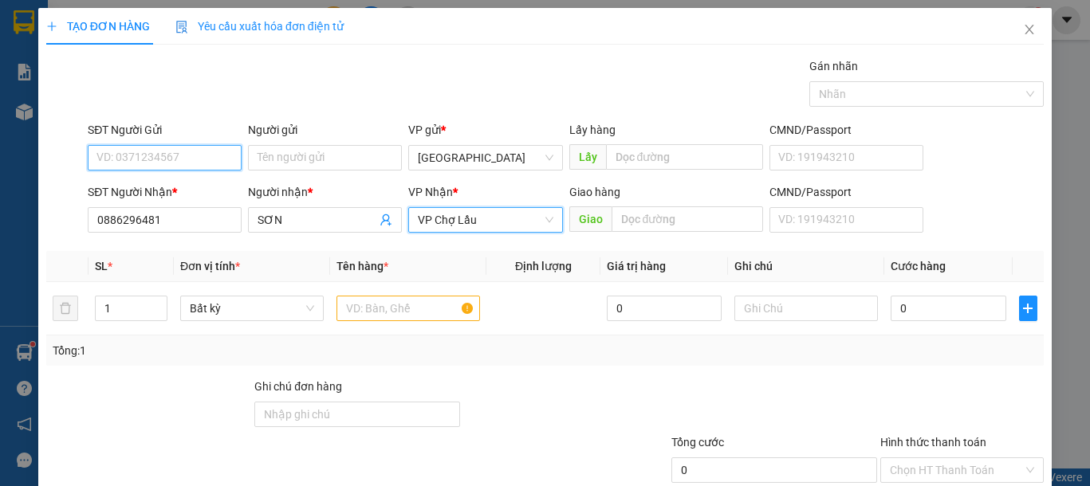
click at [118, 165] on input "SĐT Người Gửi" at bounding box center [165, 158] width 154 height 26
click at [128, 161] on input "SĐT Người Gửi" at bounding box center [165, 158] width 154 height 26
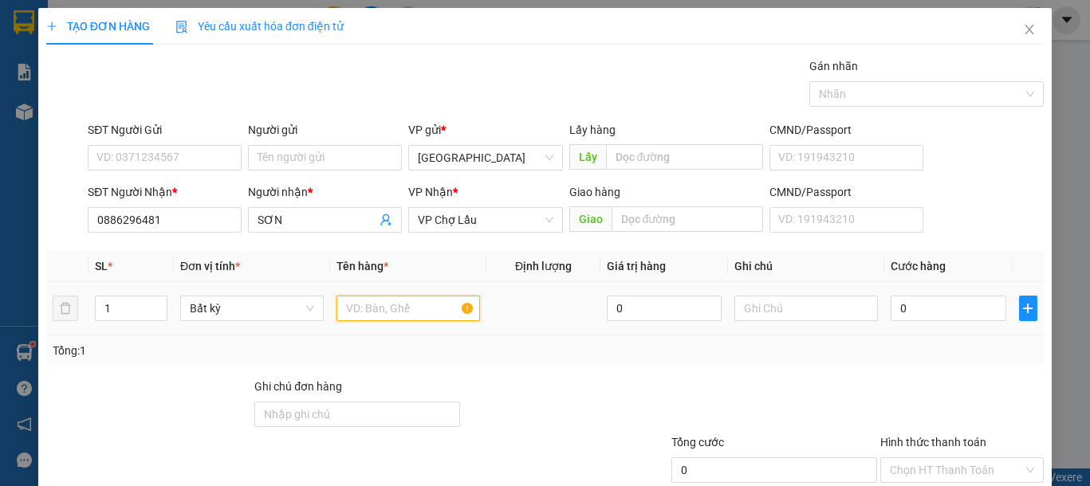
click at [393, 307] on input "text" at bounding box center [407, 309] width 143 height 26
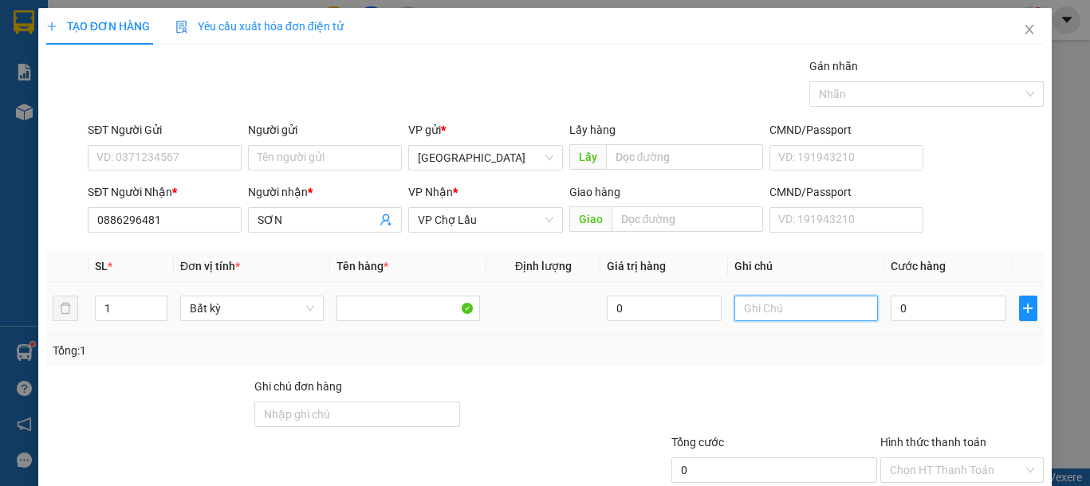
click at [760, 307] on input "text" at bounding box center [805, 309] width 143 height 26
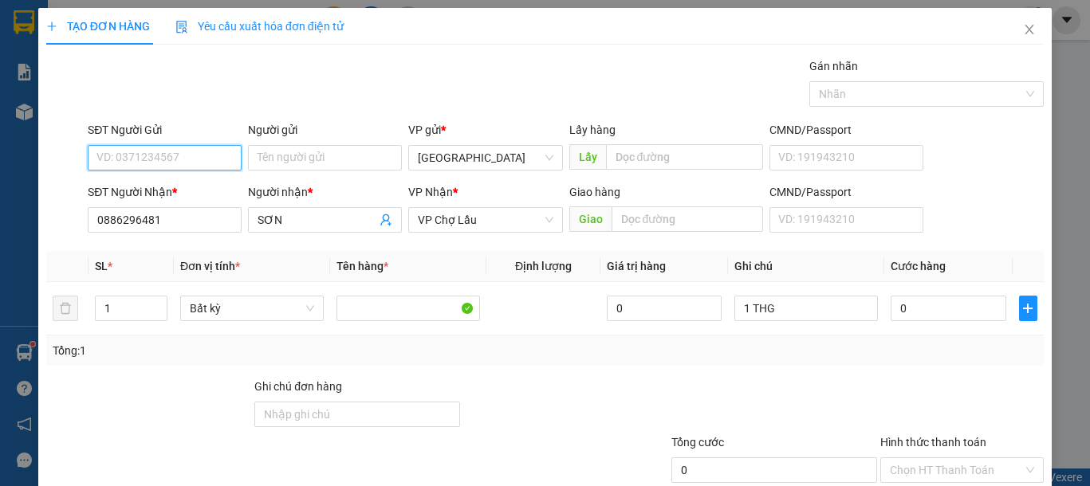
click at [124, 154] on input "SĐT Người Gửi" at bounding box center [165, 158] width 154 height 26
drag, startPoint x: 155, startPoint y: 195, endPoint x: 154, endPoint y: 151, distance: 44.7
click at [156, 195] on div "0945101641 - PHÁP" at bounding box center [185, 190] width 179 height 18
drag, startPoint x: 154, startPoint y: 151, endPoint x: 0, endPoint y: 147, distance: 153.9
click at [0, 147] on div "TẠO ĐƠN HÀNG Yêu cầu xuất hóa đơn điện tử Transit Pickup Surcharge Ids Transit …" at bounding box center [545, 243] width 1090 height 486
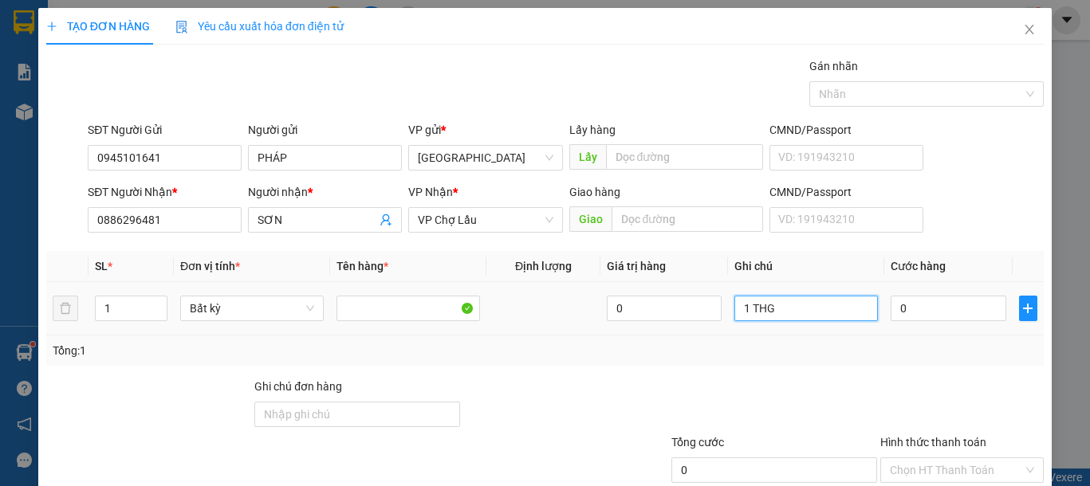
click at [854, 310] on input "1 THG" at bounding box center [805, 309] width 143 height 26
click at [896, 314] on input "0" at bounding box center [947, 309] width 115 height 26
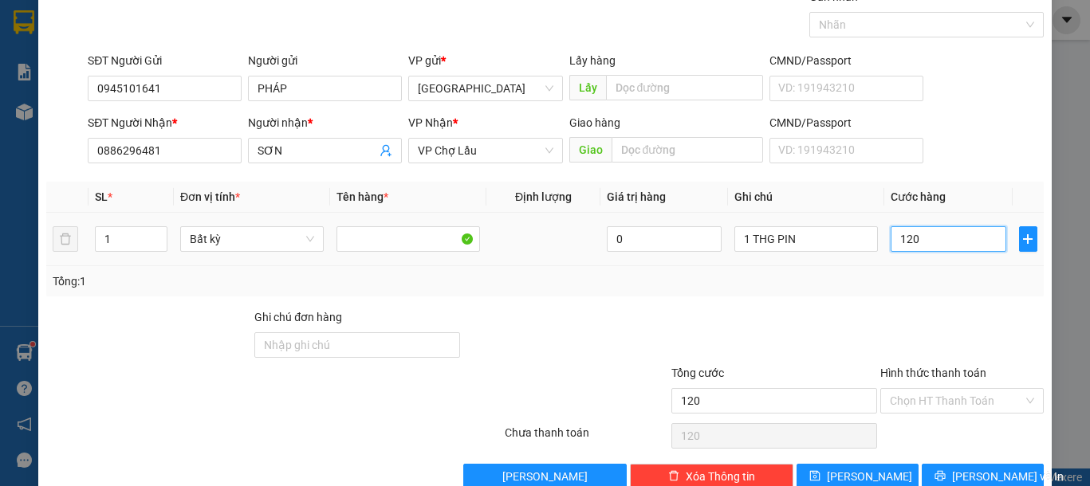
scroll to position [104, 0]
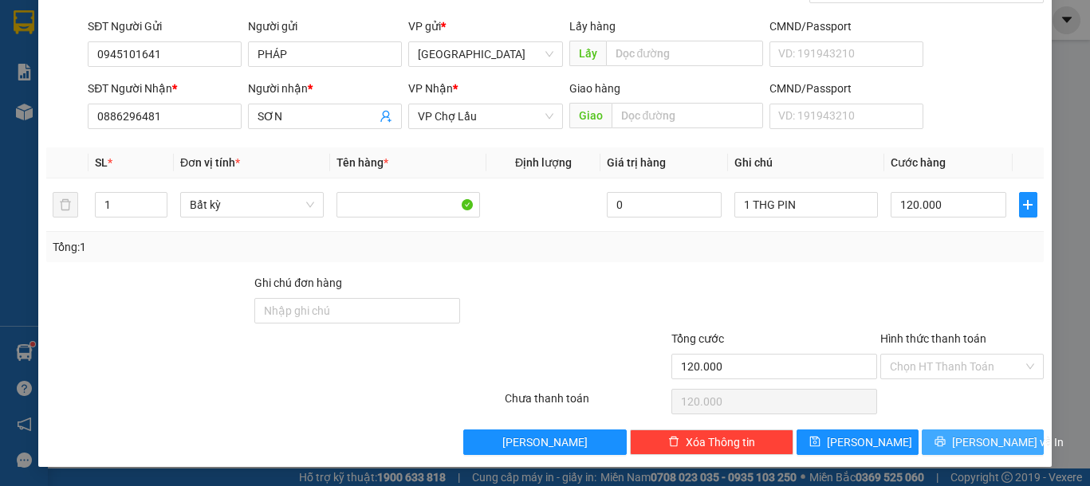
click at [955, 446] on button "Lưu và In" at bounding box center [982, 443] width 122 height 26
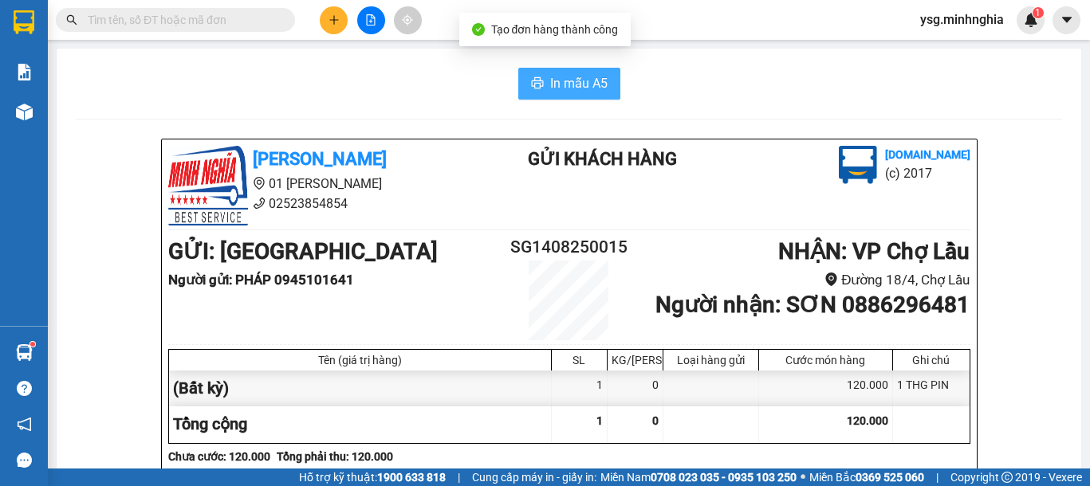
click at [524, 94] on button "In mẫu A5" at bounding box center [569, 84] width 102 height 32
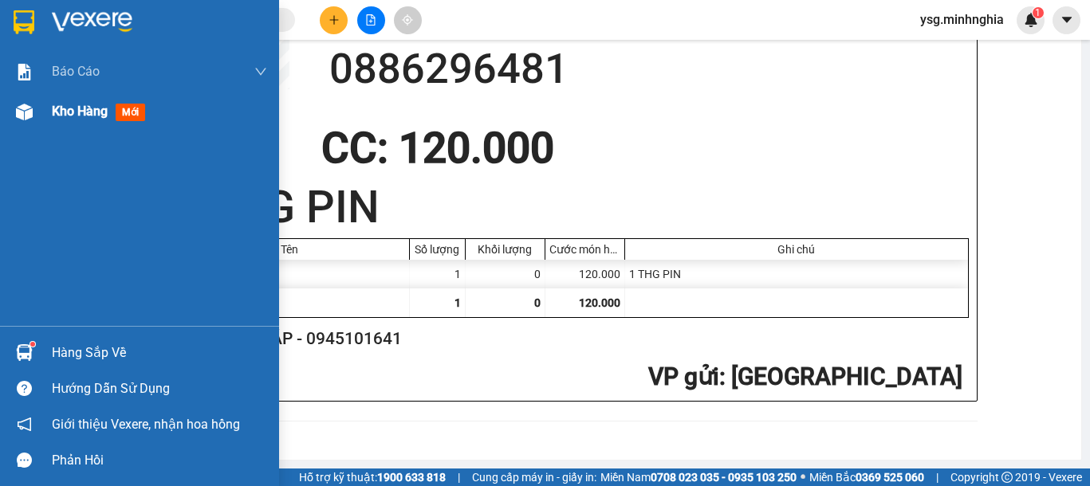
click at [0, 117] on div "Kho hàng mới" at bounding box center [139, 112] width 279 height 40
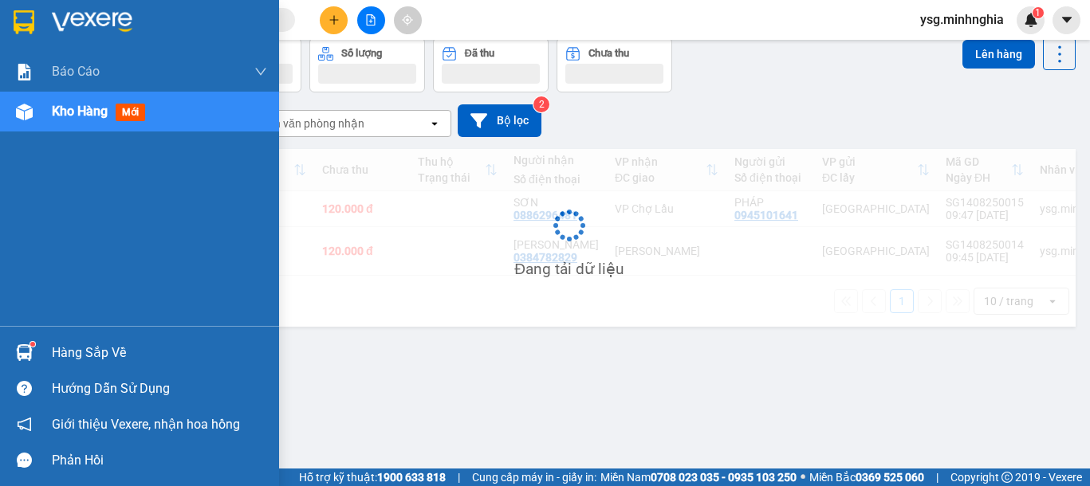
scroll to position [73, 0]
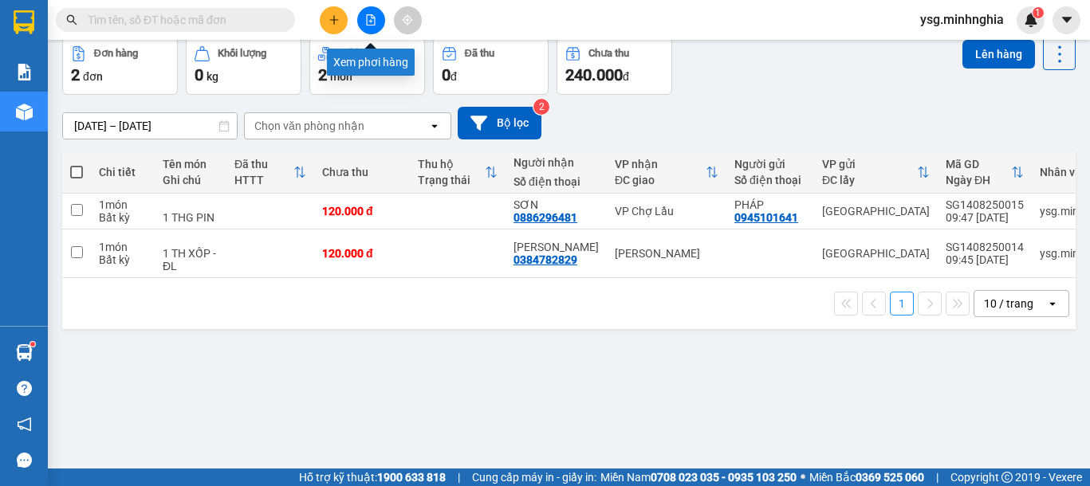
click at [377, 17] on button at bounding box center [371, 20] width 28 height 28
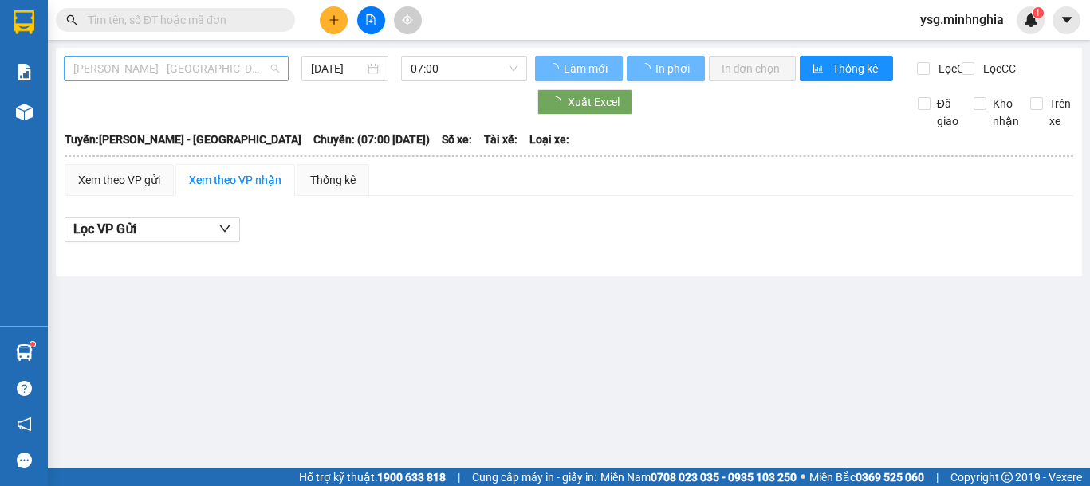
click at [184, 65] on span "[PERSON_NAME] - [GEOGRAPHIC_DATA]" at bounding box center [176, 69] width 206 height 24
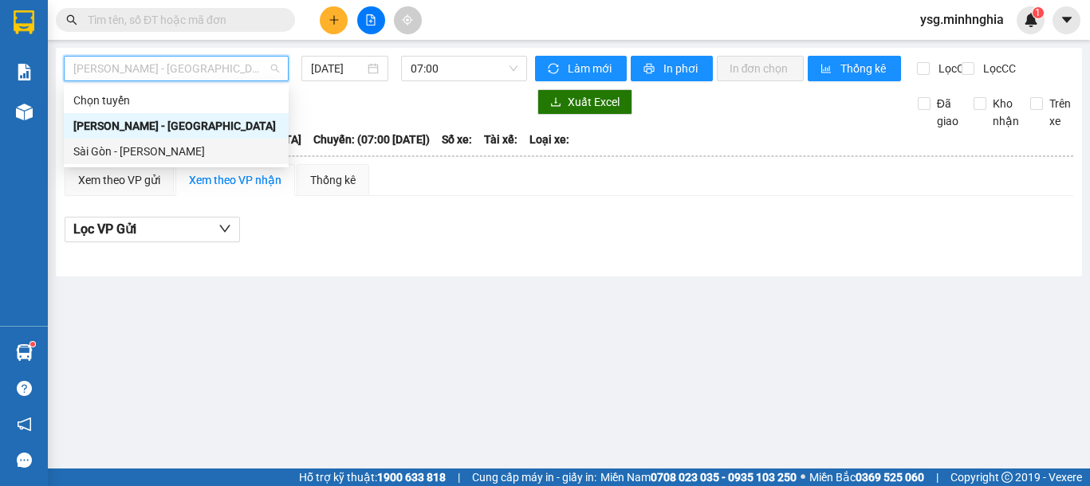
click at [143, 147] on div "Sài Gòn - [PERSON_NAME]" at bounding box center [176, 152] width 206 height 18
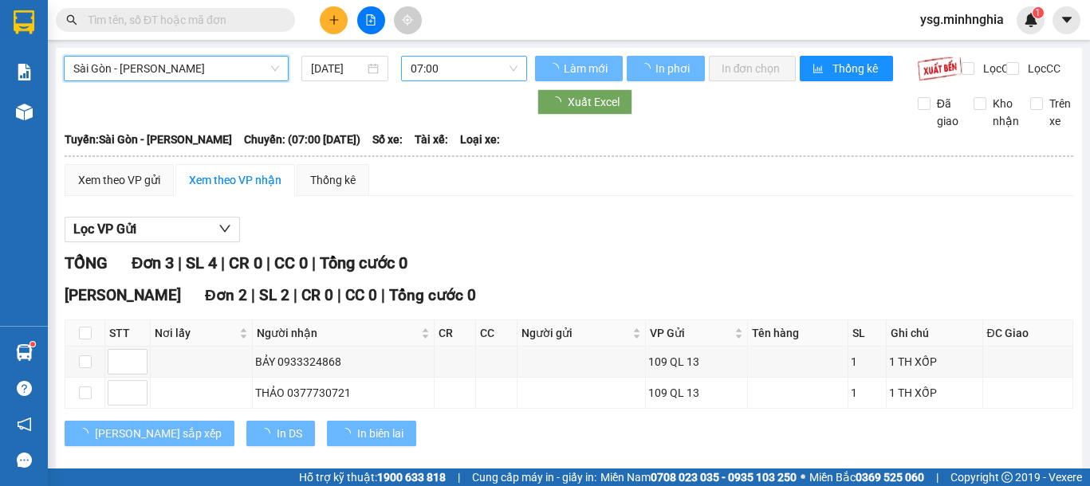
click at [493, 68] on span "07:00" at bounding box center [463, 69] width 107 height 24
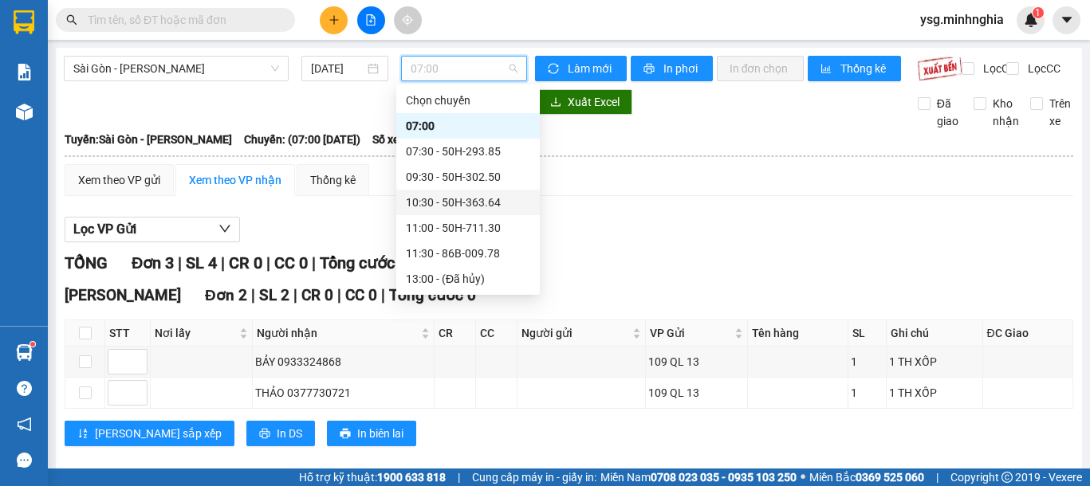
click at [476, 197] on div "10:30 - 50H-363.64" at bounding box center [468, 203] width 124 height 18
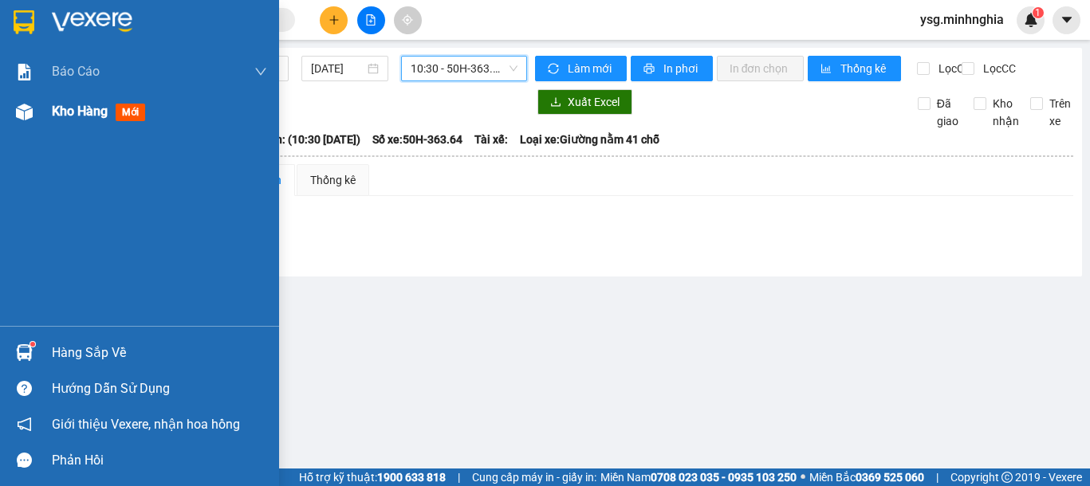
click at [38, 127] on div "Kho hàng mới" at bounding box center [139, 112] width 279 height 40
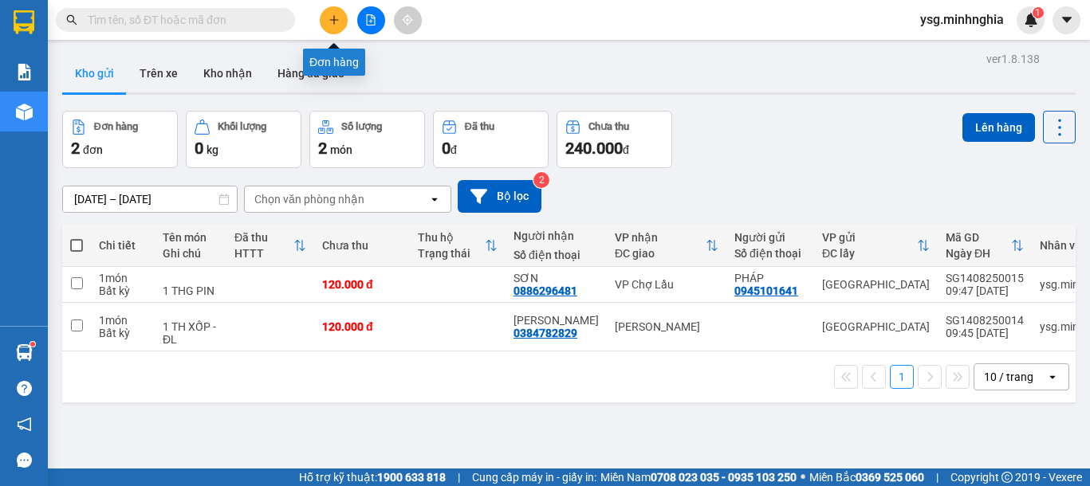
click at [336, 20] on icon "plus" at bounding box center [333, 19] width 9 height 1
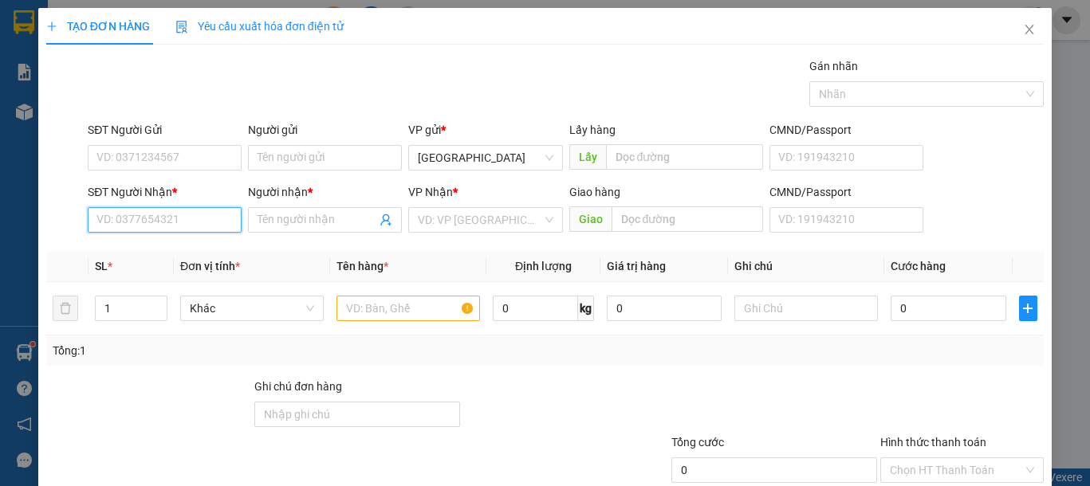
click at [185, 211] on input "SĐT Người Nhận *" at bounding box center [165, 220] width 154 height 26
click at [186, 247] on div "0354882100 - LIỄU" at bounding box center [162, 252] width 132 height 18
click at [179, 172] on div "SĐT Người Gửi VD: 0371234567" at bounding box center [165, 149] width 154 height 56
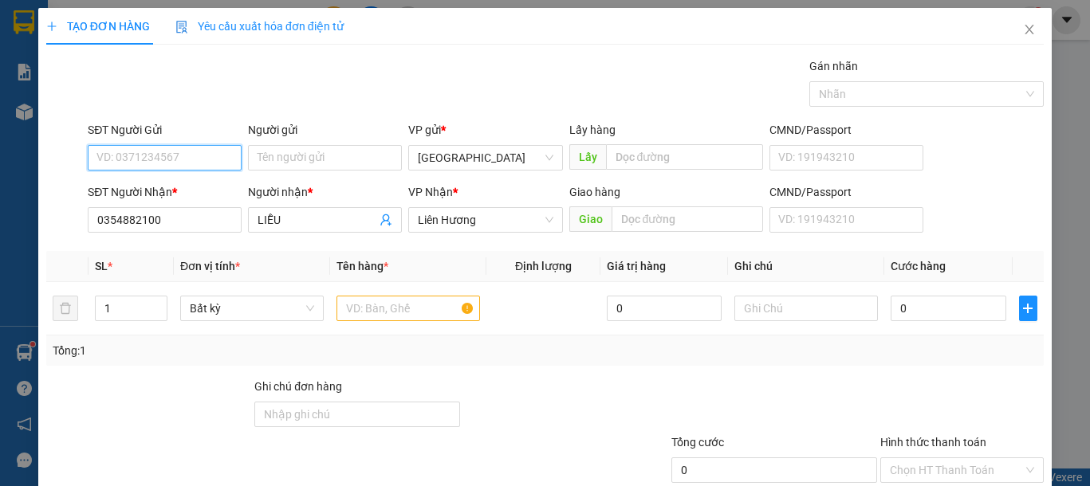
click at [180, 159] on input "SĐT Người Gửi" at bounding box center [165, 158] width 154 height 26
click at [211, 186] on div "0335377395 - PHƯƠNG" at bounding box center [174, 190] width 157 height 18
drag, startPoint x: 368, startPoint y: 311, endPoint x: 414, endPoint y: 311, distance: 46.2
click at [367, 311] on input "text" at bounding box center [407, 309] width 143 height 26
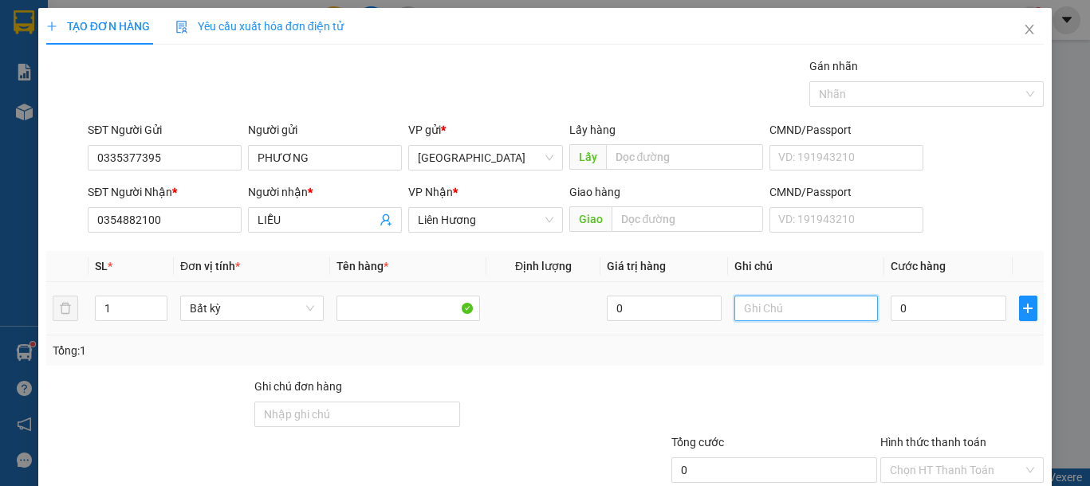
click at [793, 314] on input "text" at bounding box center [805, 309] width 143 height 26
click at [928, 318] on input "0" at bounding box center [947, 309] width 115 height 26
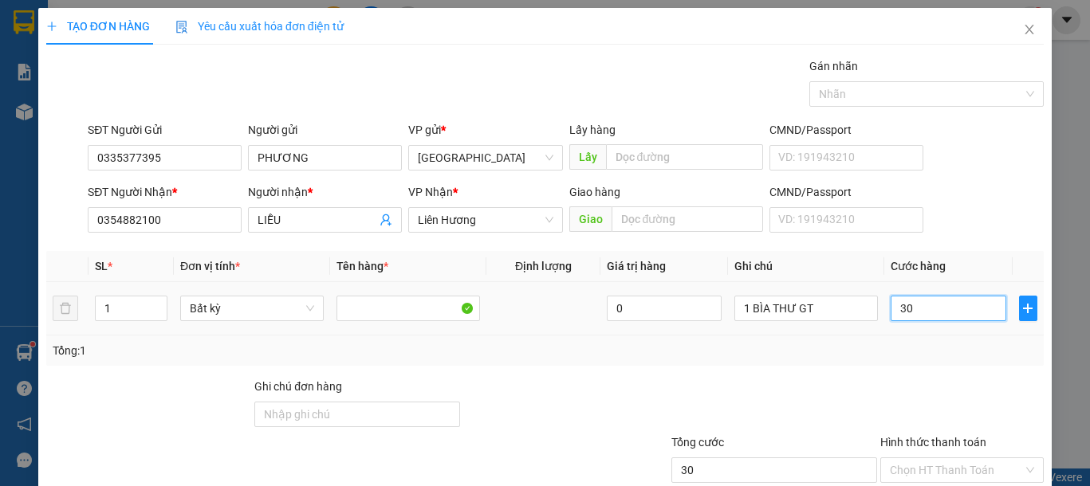
scroll to position [104, 0]
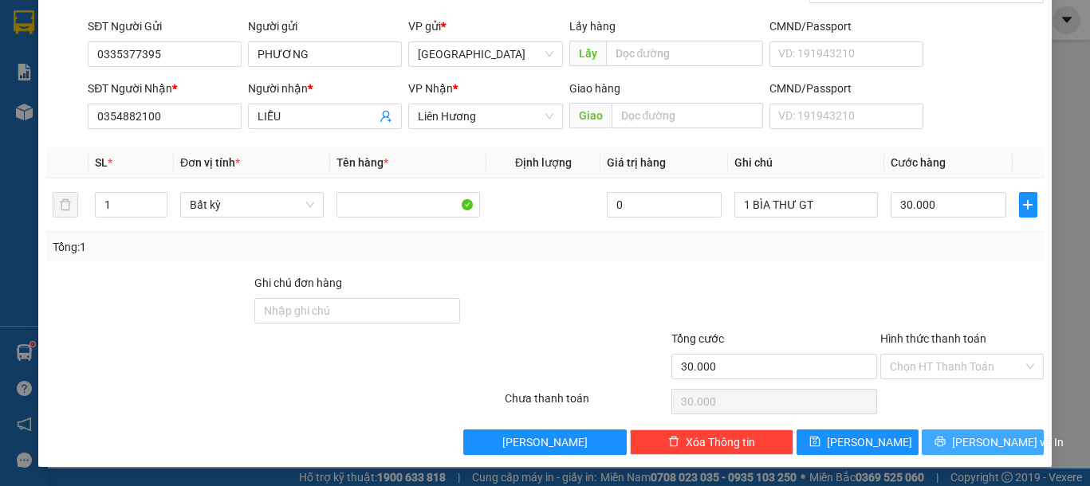
click at [1004, 436] on button "Lưu và In" at bounding box center [982, 443] width 122 height 26
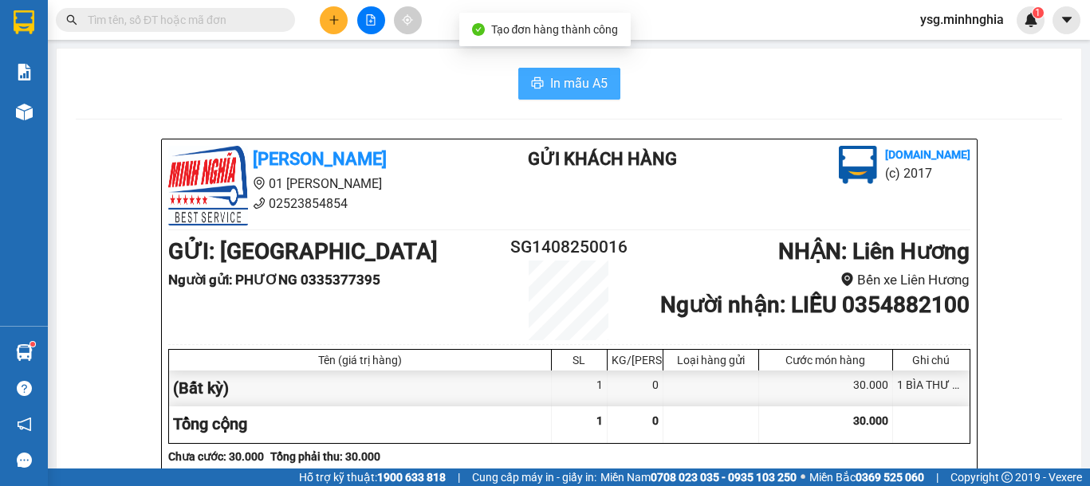
drag, startPoint x: 529, startPoint y: 77, endPoint x: 534, endPoint y: 91, distance: 15.1
click at [529, 83] on button "In mẫu A5" at bounding box center [569, 84] width 102 height 32
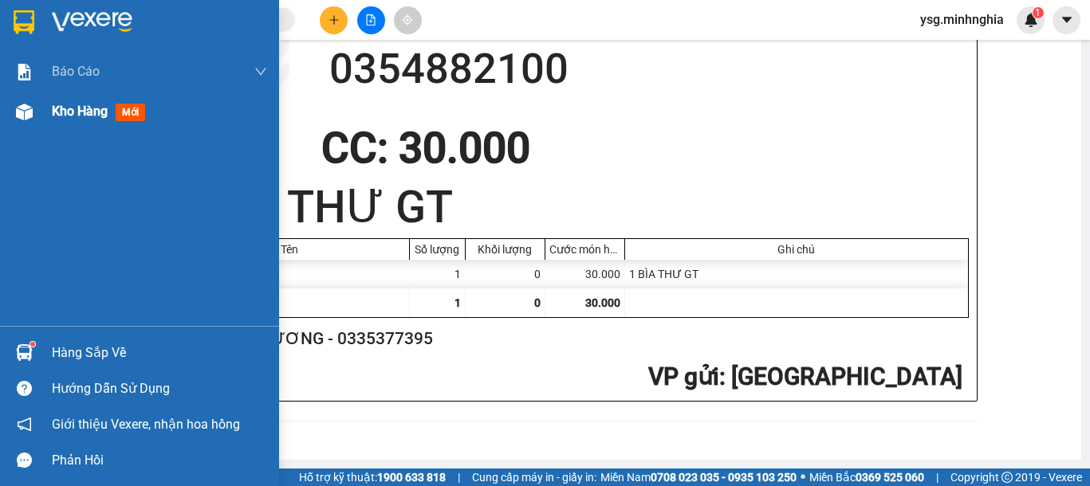
click at [22, 113] on img at bounding box center [24, 112] width 17 height 17
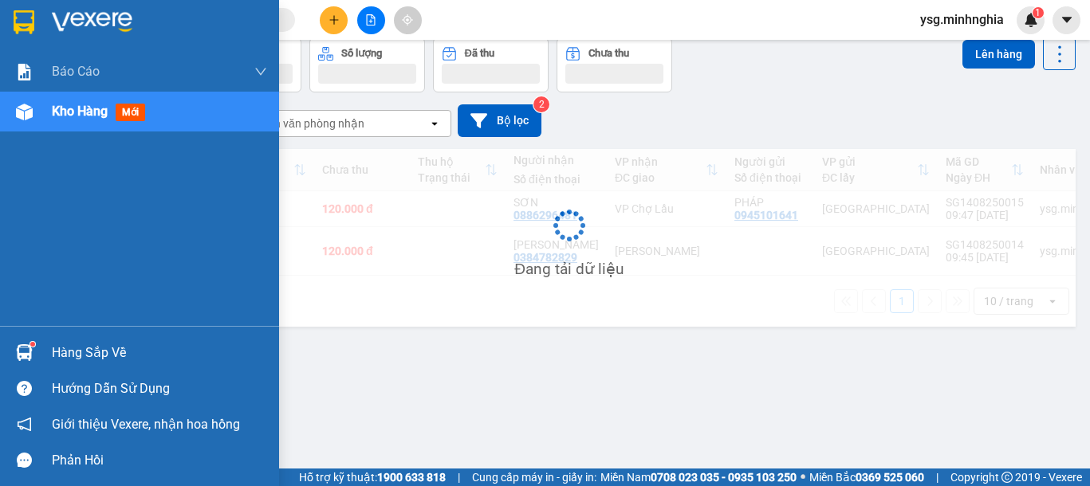
scroll to position [73, 0]
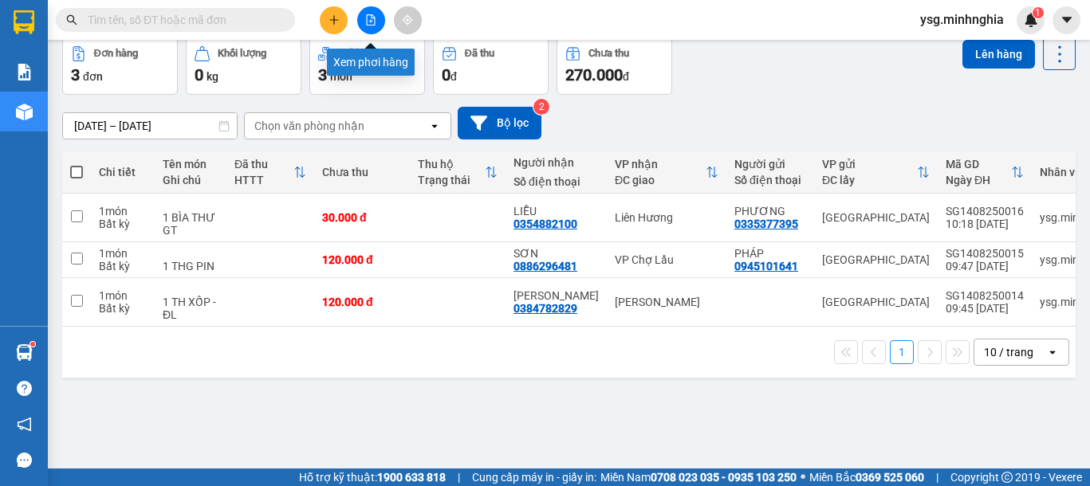
click at [376, 21] on button at bounding box center [371, 20] width 28 height 28
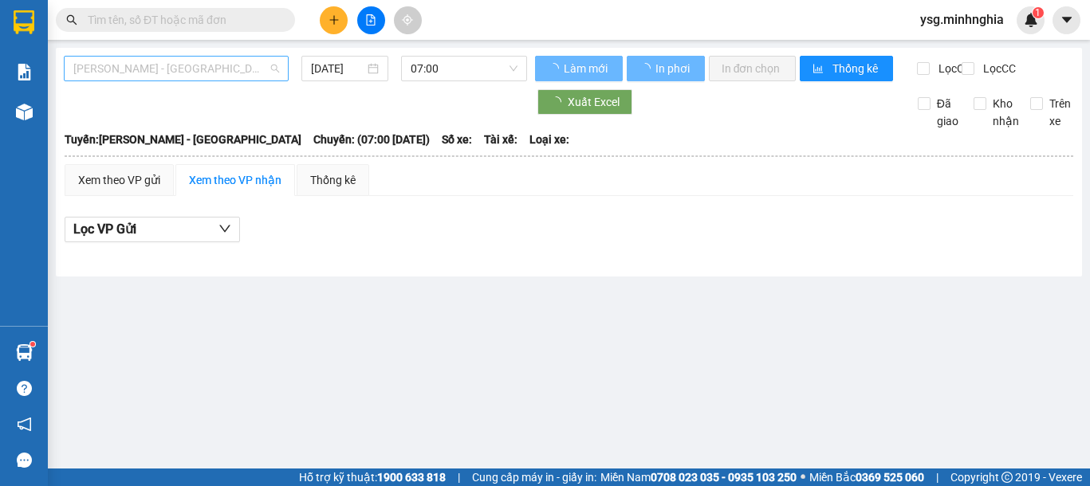
click at [232, 75] on span "[PERSON_NAME] - [GEOGRAPHIC_DATA]" at bounding box center [176, 69] width 206 height 24
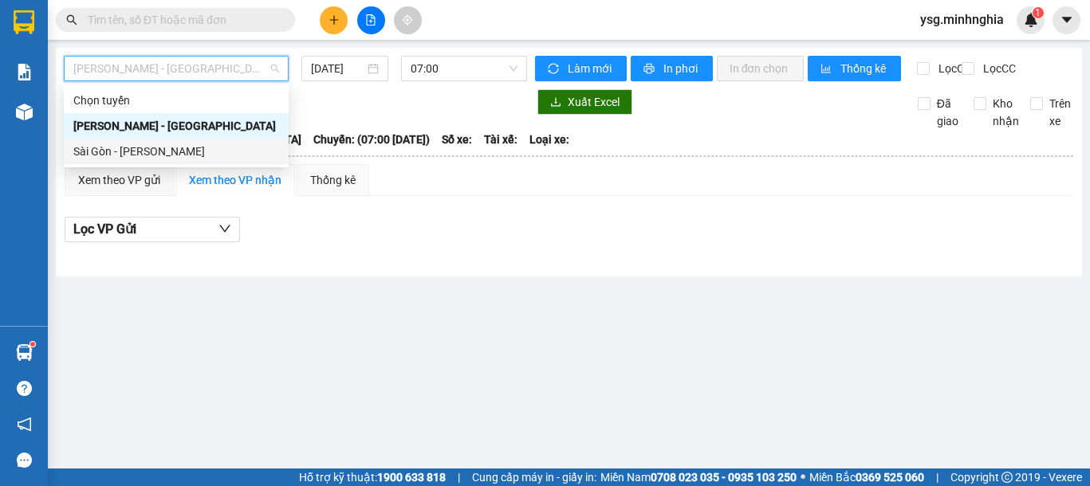
click at [124, 160] on div "Sài Gòn - [PERSON_NAME]" at bounding box center [176, 152] width 225 height 26
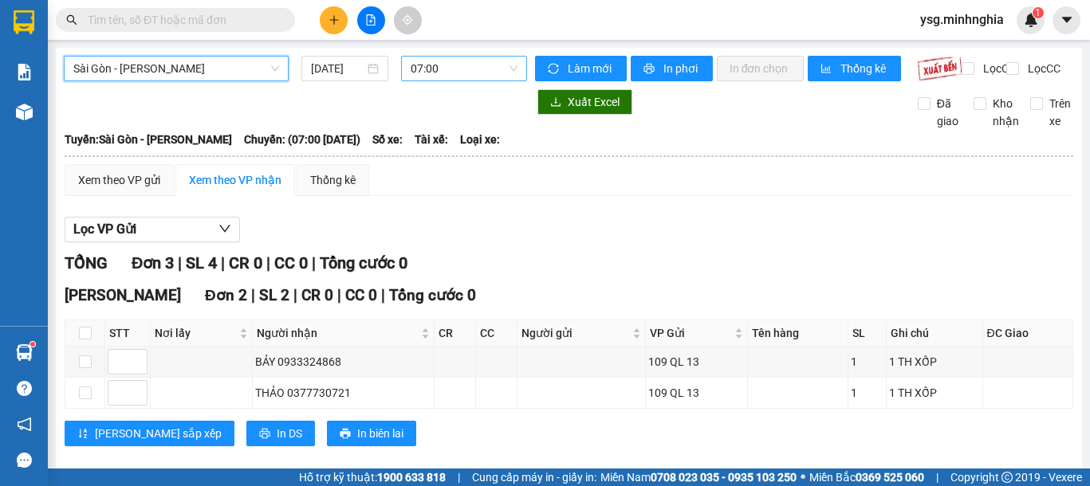
click at [428, 72] on span "07:00" at bounding box center [463, 69] width 107 height 24
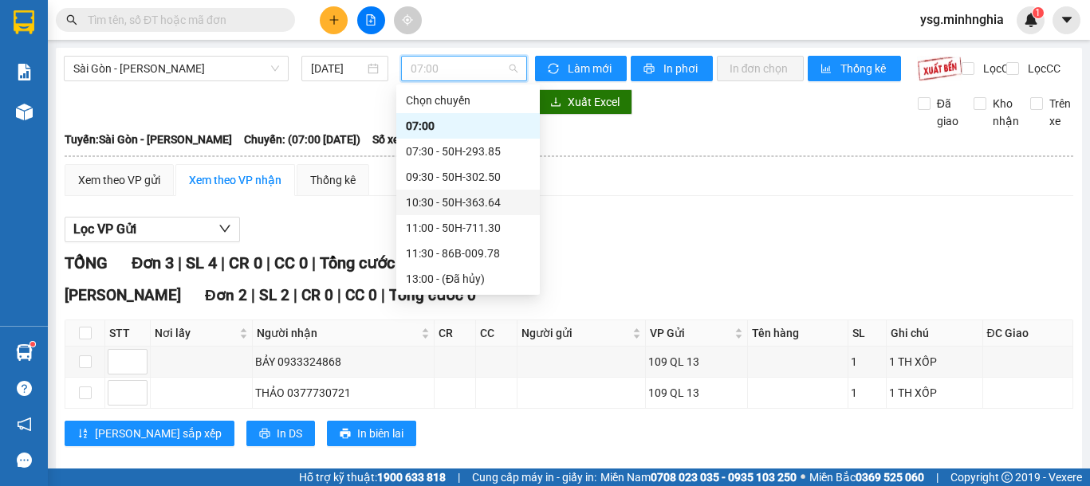
click at [462, 202] on div "10:30 - 50H-363.64" at bounding box center [468, 203] width 124 height 18
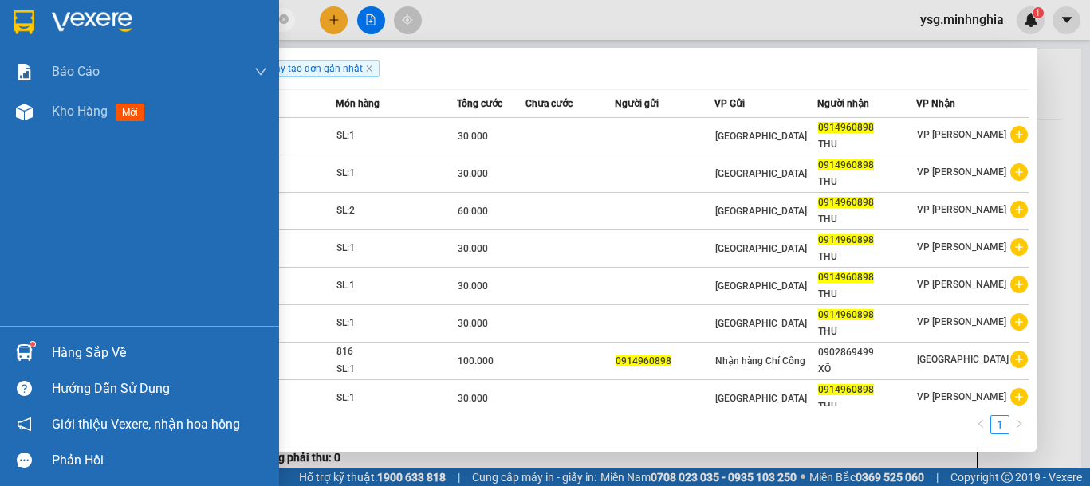
click at [14, 16] on section "Kết quả tìm kiếm ( 10 ) Bộ lọc Ngày tạo đơn gần nhất Mã ĐH Trạng thái Món hàng …" at bounding box center [545, 243] width 1090 height 486
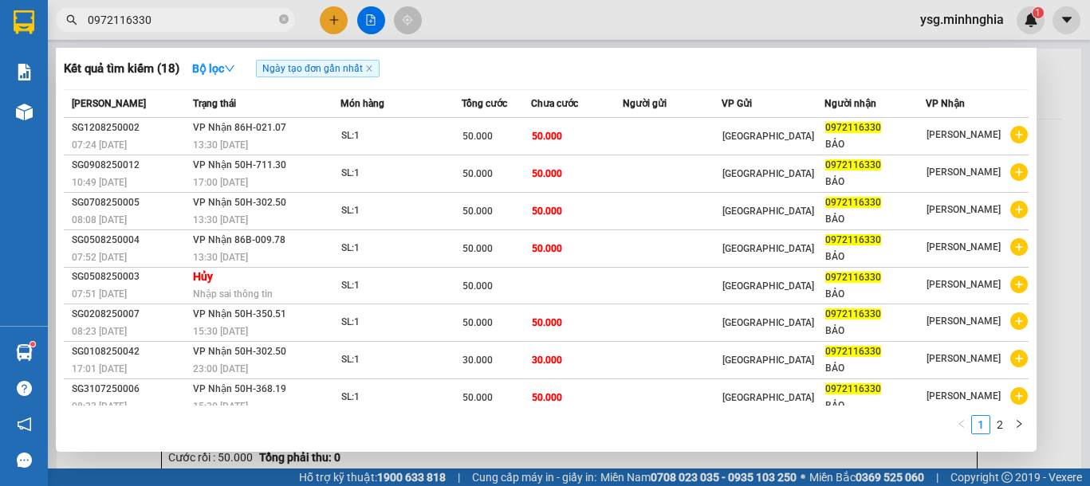
type input "0972116330"
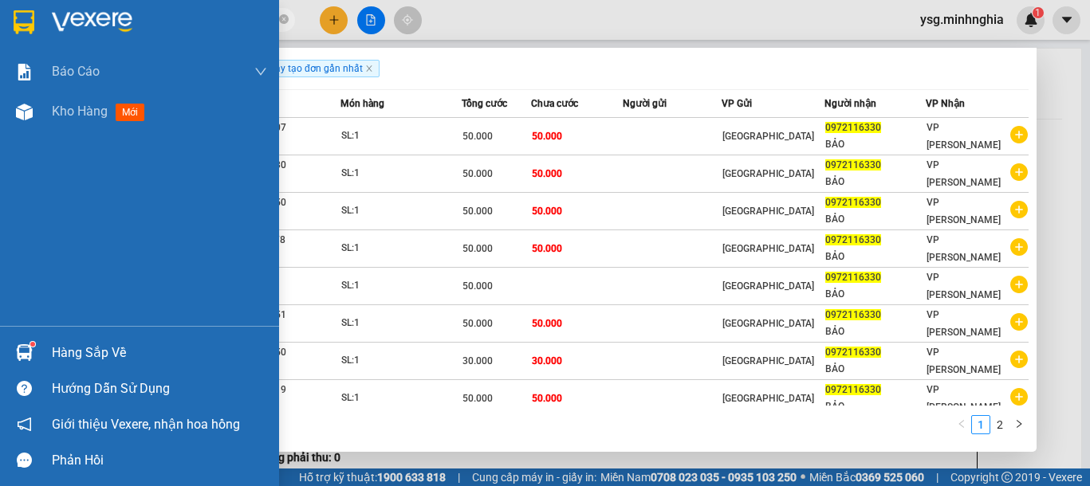
click at [0, 16] on section "Kết quả tìm kiếm ( 18 ) Bộ lọc Ngày tạo đơn gần nhất Mã ĐH Trạng thái Món hàng …" at bounding box center [545, 243] width 1090 height 486
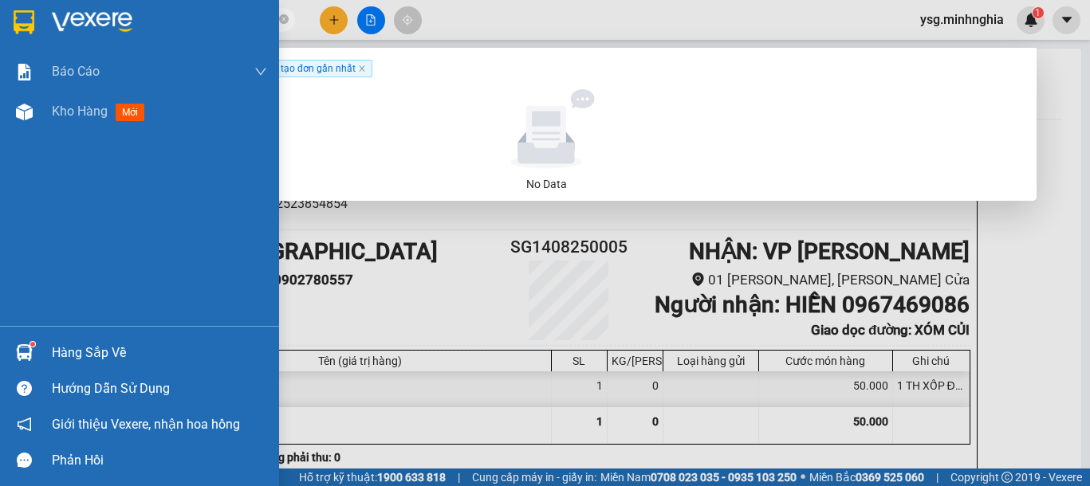
drag, startPoint x: 152, startPoint y: 17, endPoint x: 0, endPoint y: 14, distance: 152.2
click at [0, 14] on section "Kết quả tìm kiếm ( 0 ) Bộ lọc Ngày tạo đơn gần nhất No Data 0886296481 ysg.minh…" at bounding box center [545, 243] width 1090 height 486
paste input "94510164"
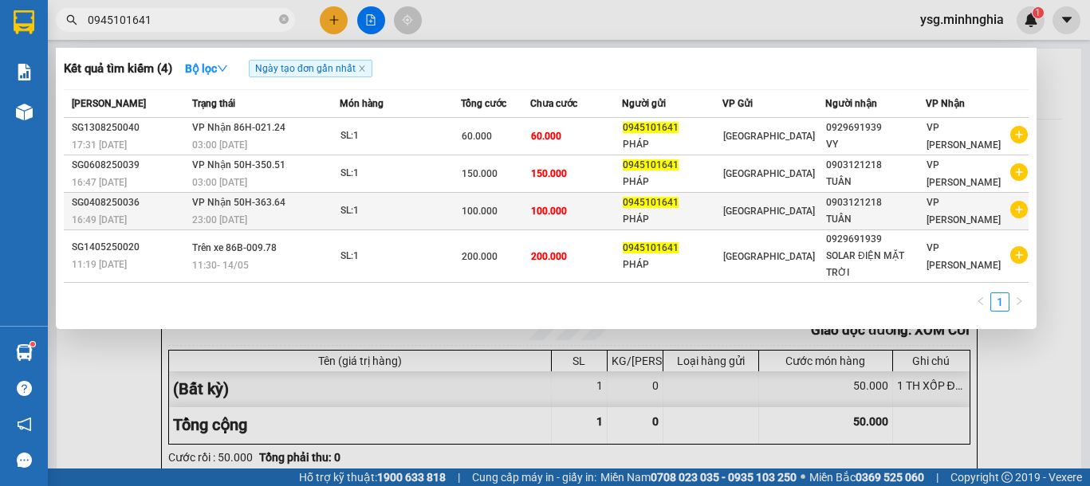
type input "0945101641"
click at [524, 217] on div "100.000" at bounding box center [495, 211] width 68 height 18
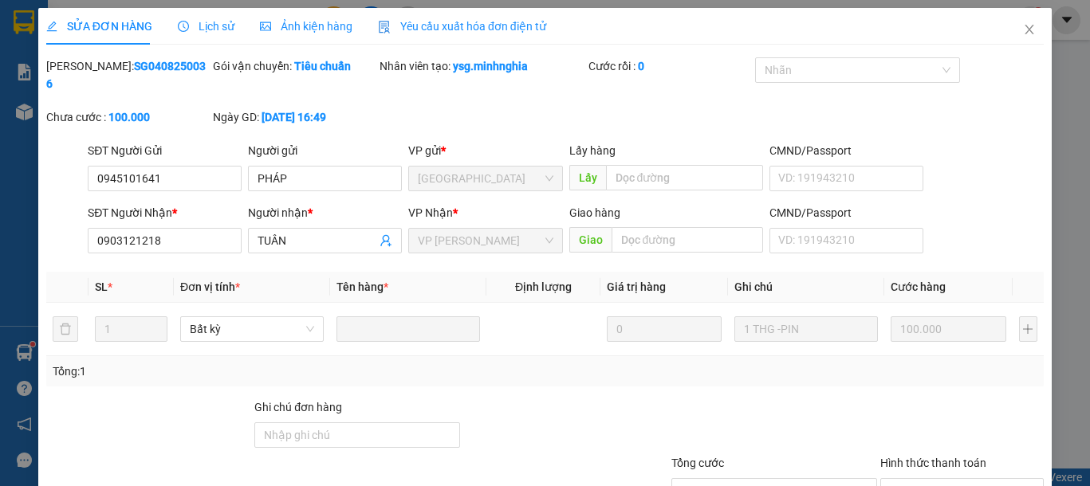
type input "0945101641"
type input "0903121218"
type input "100.000"
click at [1024, 31] on icon "close" at bounding box center [1028, 30] width 9 height 10
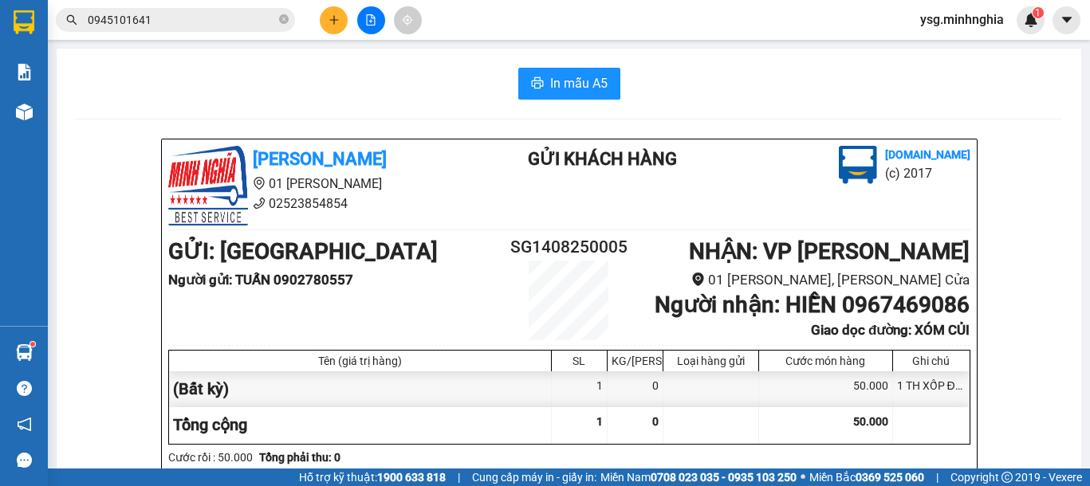
click at [193, 25] on input "0945101641" at bounding box center [182, 20] width 188 height 18
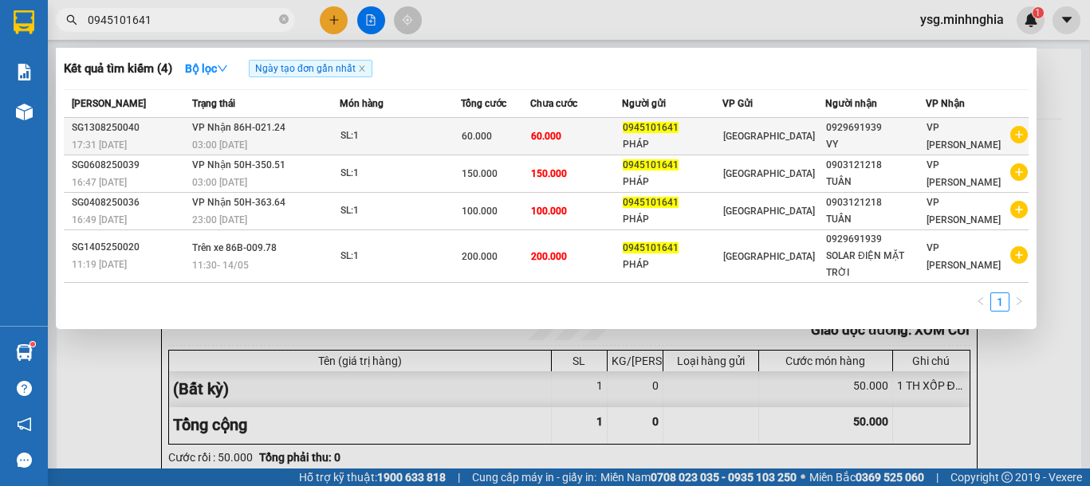
click at [422, 142] on div "SL: 1" at bounding box center [400, 137] width 120 height 18
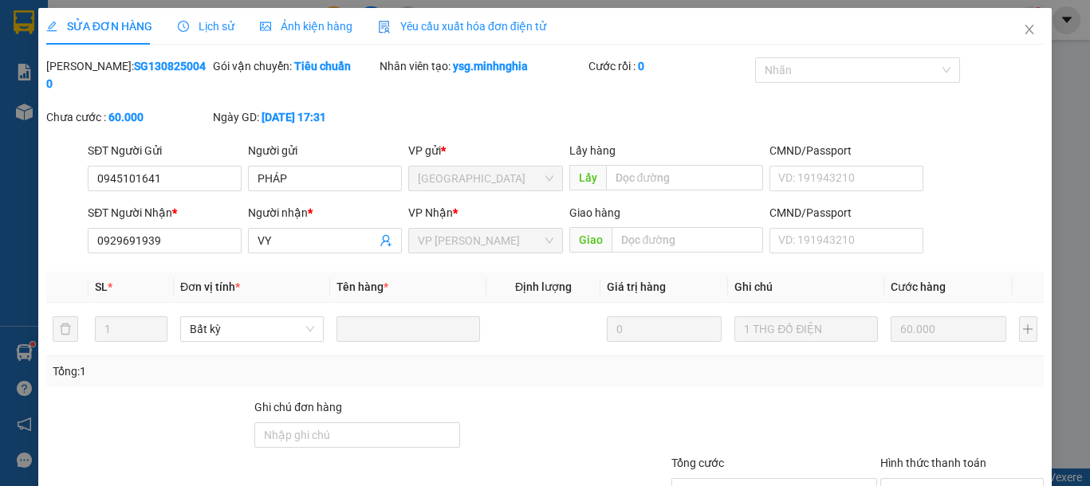
type input "0945101641"
type input "0929691939"
type input "60.000"
click at [1019, 37] on span "Close" at bounding box center [1029, 30] width 45 height 45
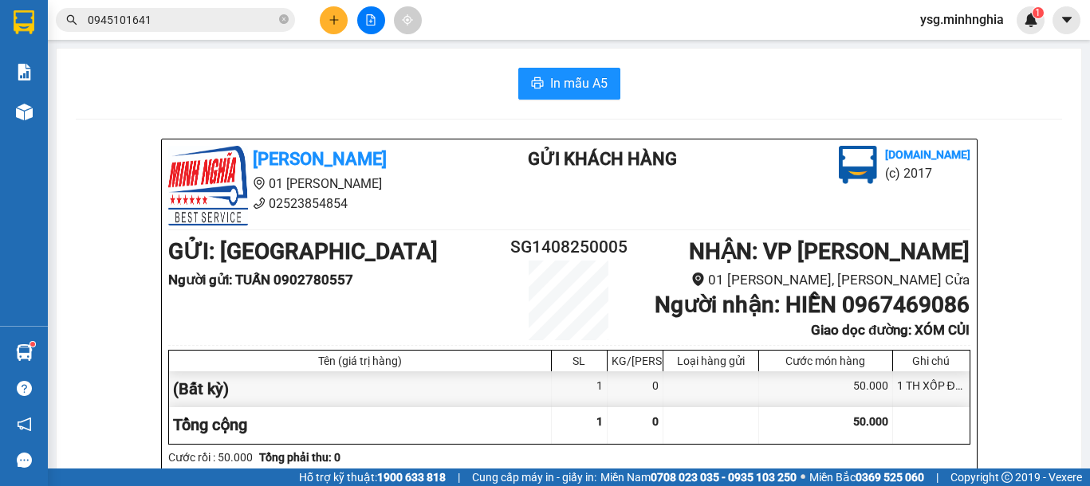
click at [185, 19] on input "0945101641" at bounding box center [182, 20] width 188 height 18
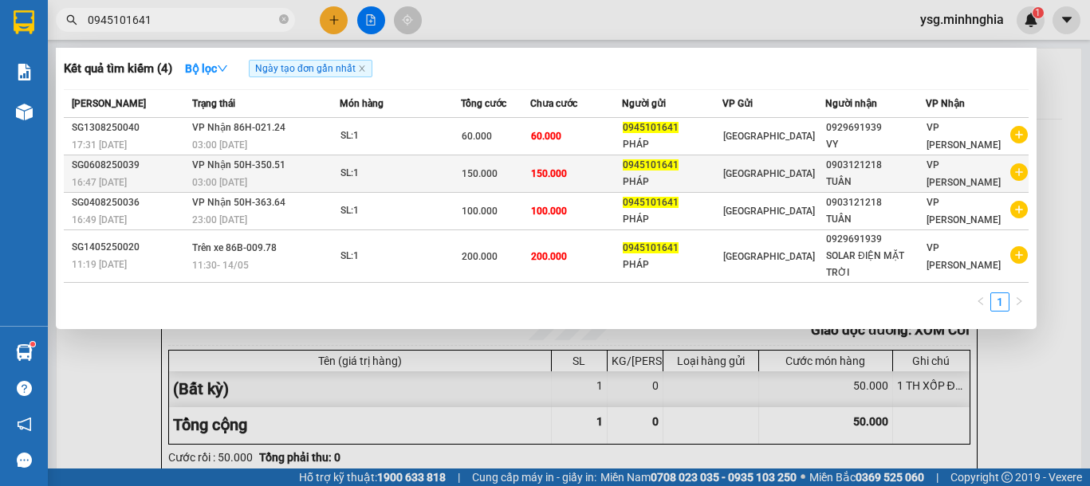
click at [494, 171] on span "150.000" at bounding box center [479, 173] width 36 height 11
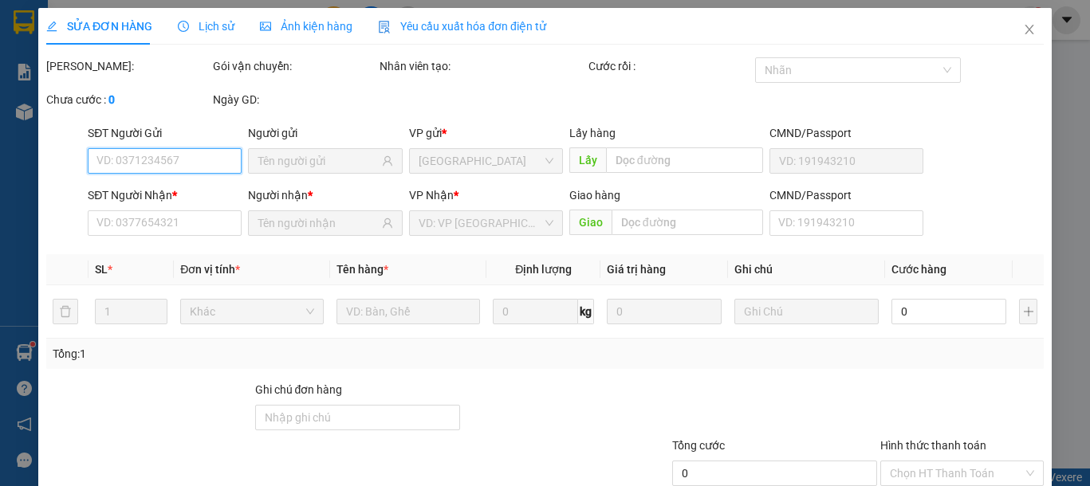
type input "0945101641"
type input "0903121218"
type input "150.000"
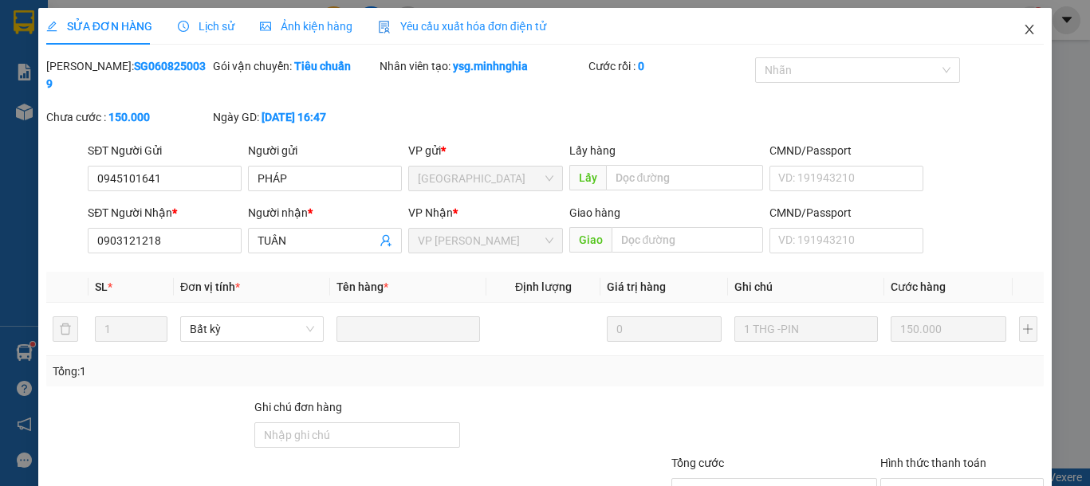
click at [1024, 33] on icon "close" at bounding box center [1028, 30] width 9 height 10
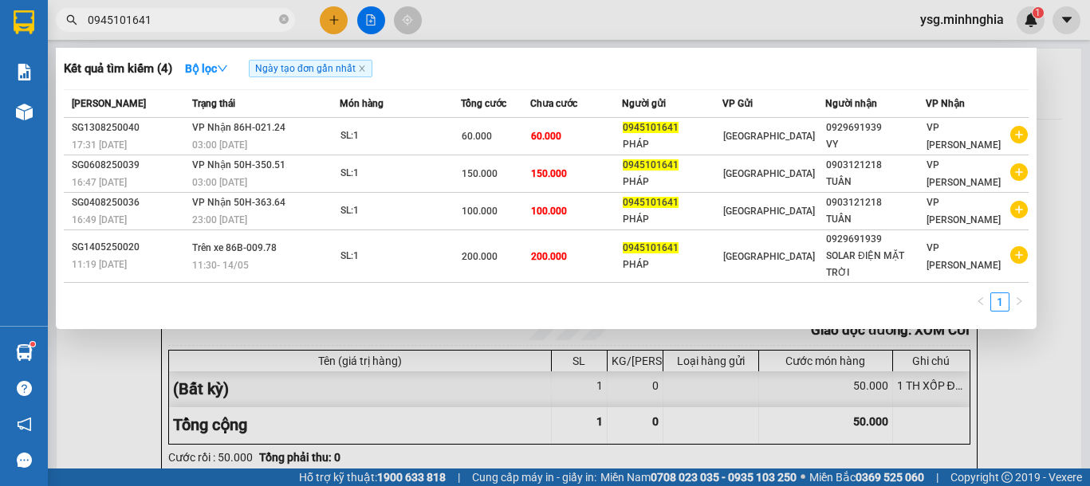
click at [155, 23] on input "0945101641" at bounding box center [182, 20] width 188 height 18
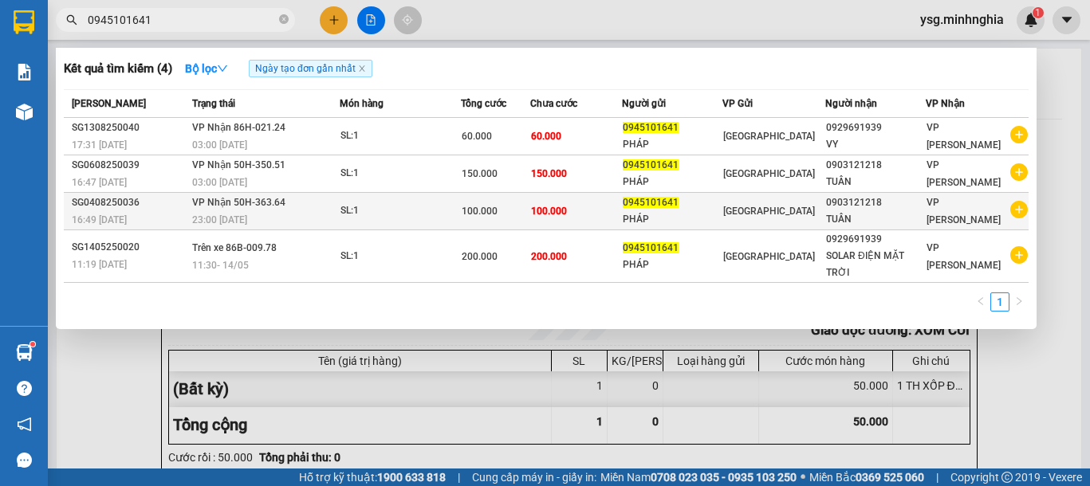
click at [457, 216] on div "SL: 1" at bounding box center [400, 211] width 120 height 18
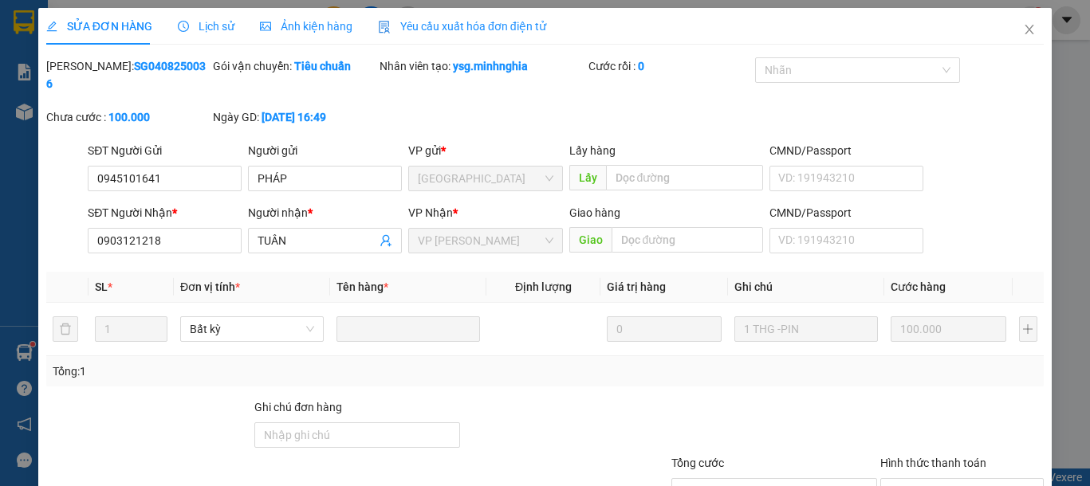
type input "0945101641"
type input "0903121218"
type input "100.000"
click at [1015, 37] on span "Close" at bounding box center [1029, 30] width 45 height 45
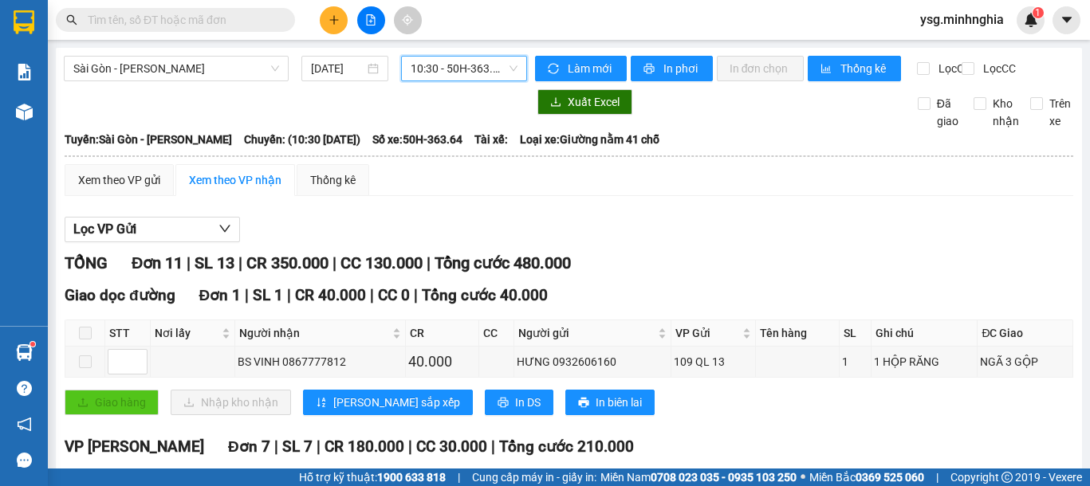
click at [467, 61] on span "10:30 - 50H-363.64" at bounding box center [463, 69] width 107 height 24
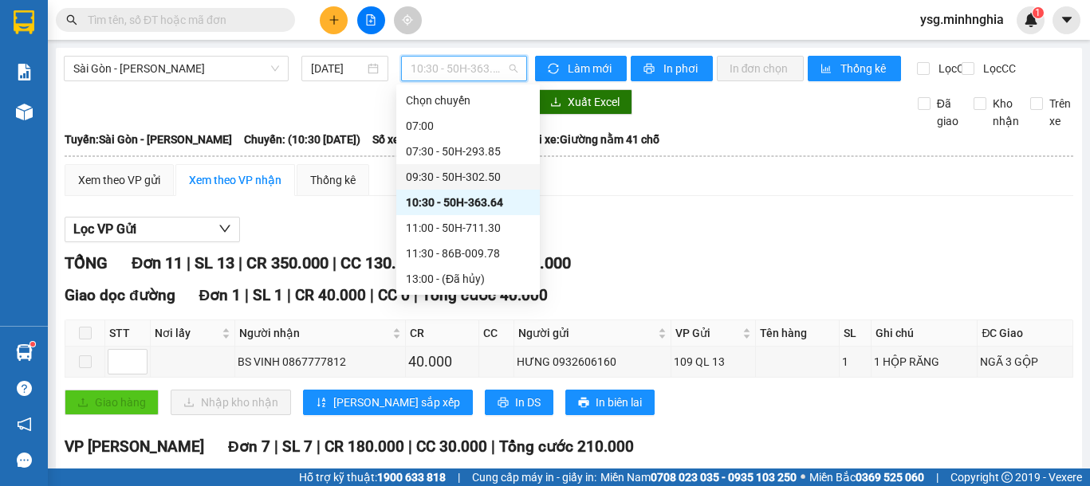
click at [467, 168] on div "09:30 - 50H-302.50" at bounding box center [467, 177] width 143 height 26
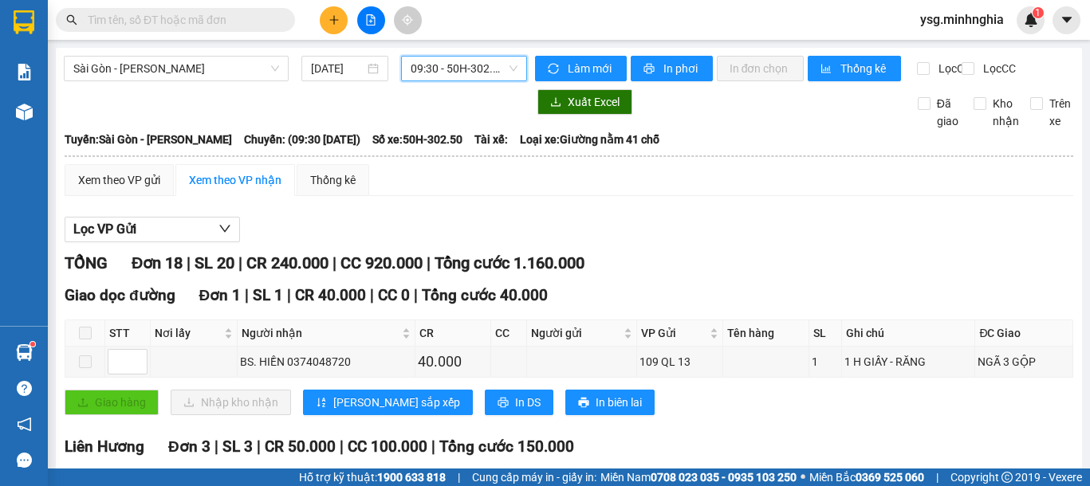
click at [479, 62] on span "09:30 - 50H-302.50" at bounding box center [463, 69] width 107 height 24
click at [166, 189] on div "Xem theo VP gửi" at bounding box center [119, 180] width 109 height 32
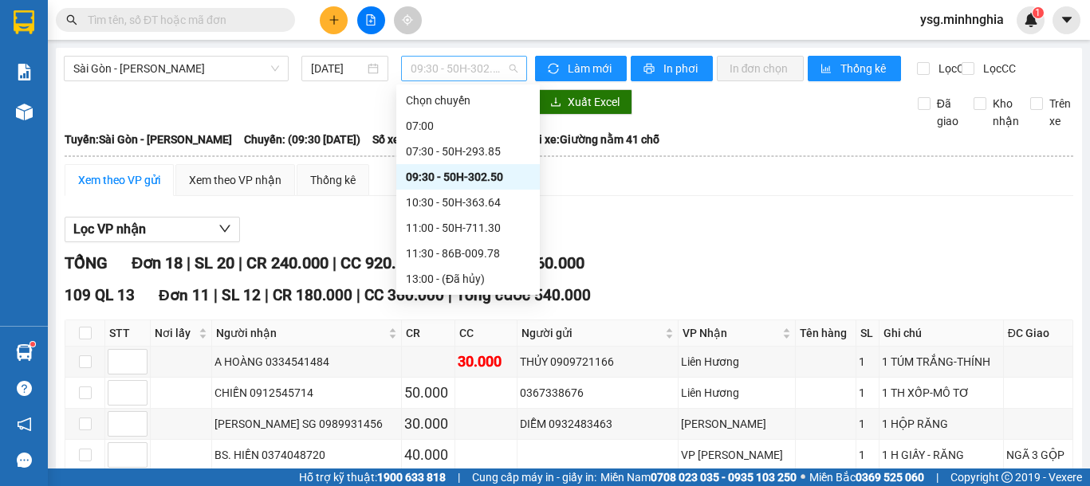
click at [468, 57] on span "09:30 - 50H-302.50" at bounding box center [463, 69] width 107 height 24
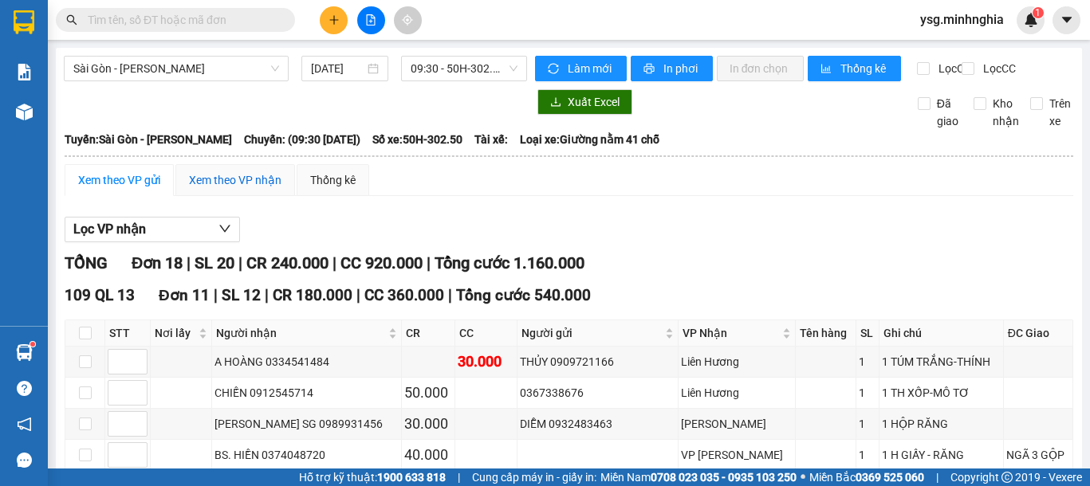
click at [214, 189] on div "Xem theo VP nhận" at bounding box center [235, 180] width 92 height 18
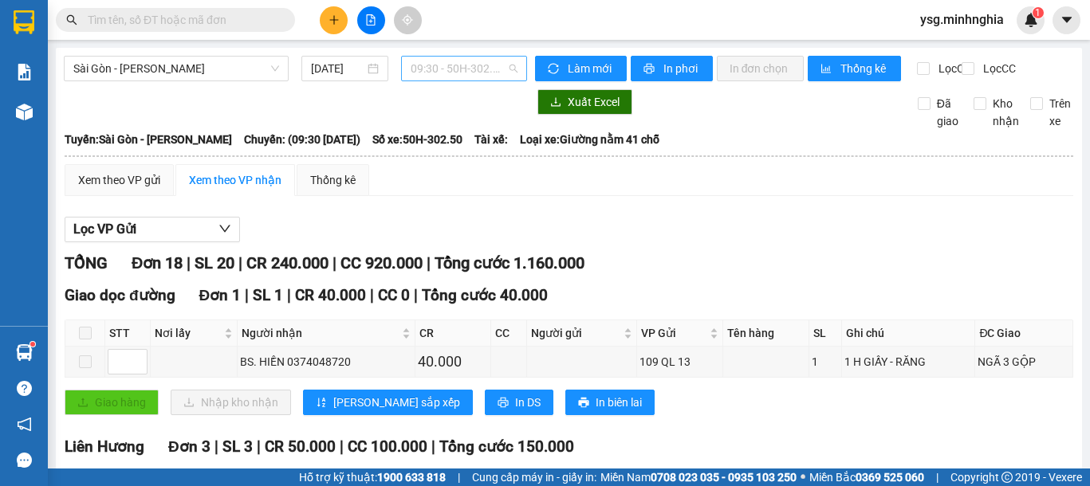
click at [465, 68] on span "09:30 - 50H-302.50" at bounding box center [463, 69] width 107 height 24
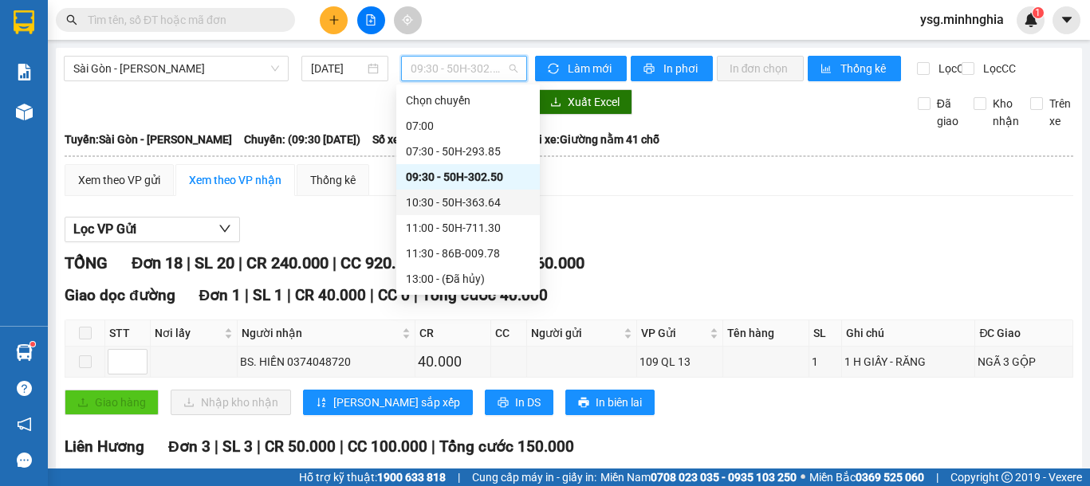
click at [491, 206] on div "10:30 - 50H-363.64" at bounding box center [468, 203] width 124 height 18
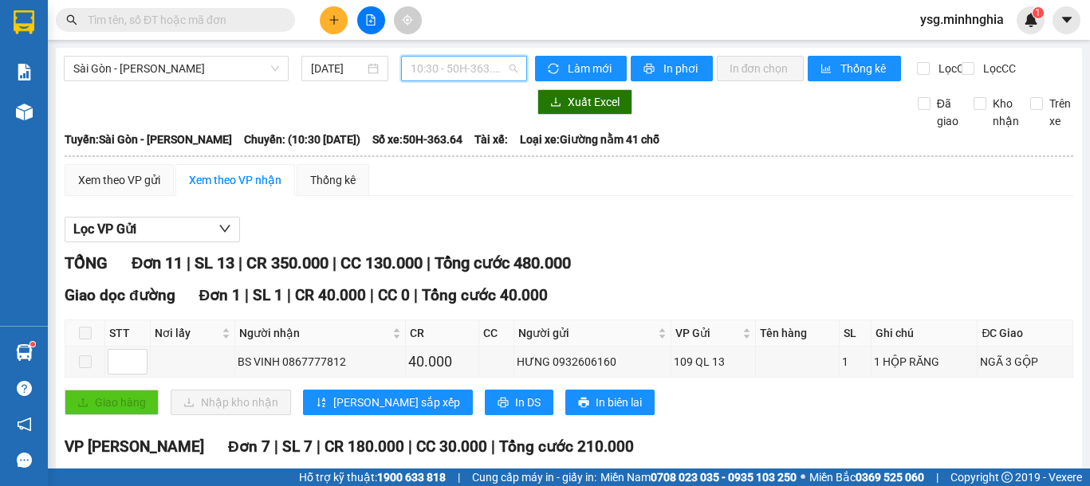
click at [460, 62] on span "10:30 - 50H-363.64" at bounding box center [463, 69] width 107 height 24
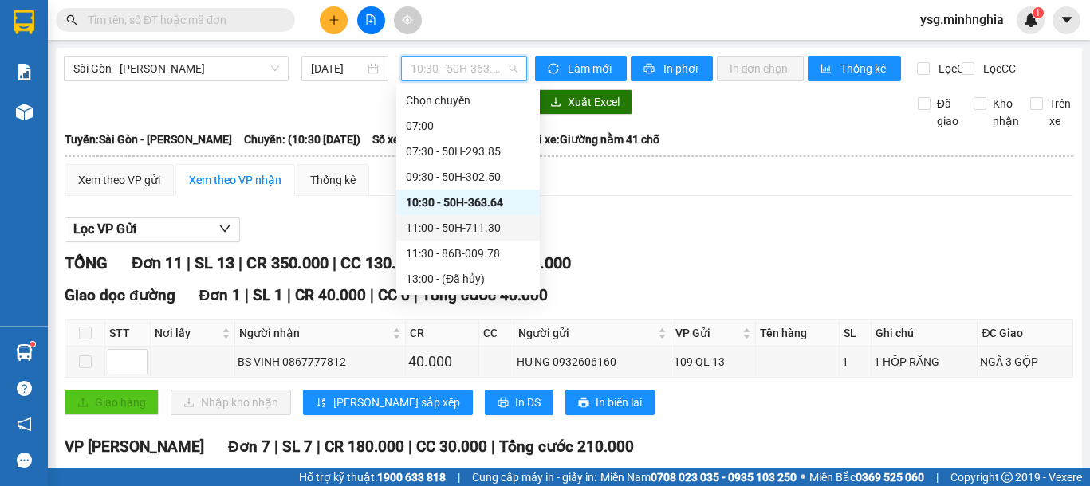
click at [453, 226] on div "11:00 - 50H-711.30" at bounding box center [468, 228] width 124 height 18
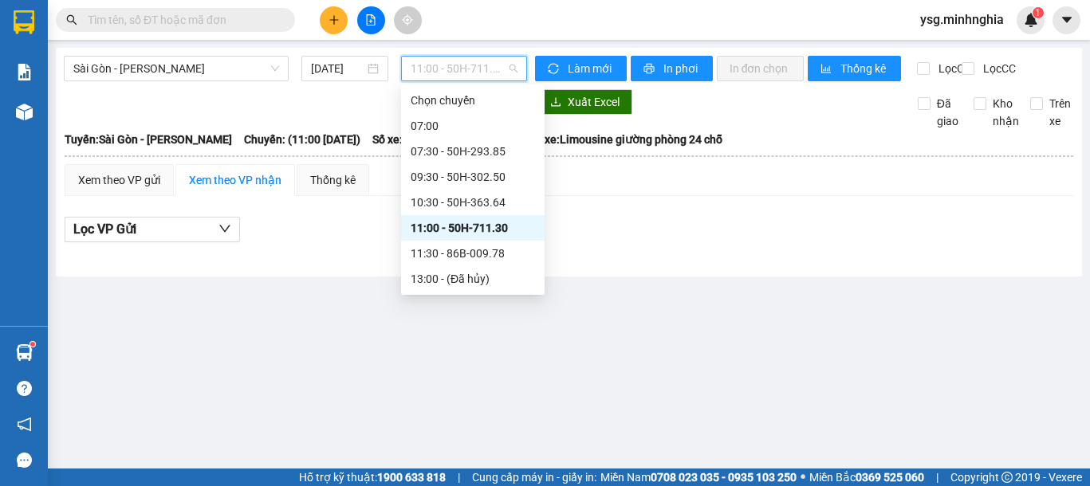
click at [449, 79] on span "11:00 - 50H-711.30" at bounding box center [463, 69] width 107 height 24
click at [455, 208] on div "10:30 - 50H-363.64" at bounding box center [472, 203] width 124 height 18
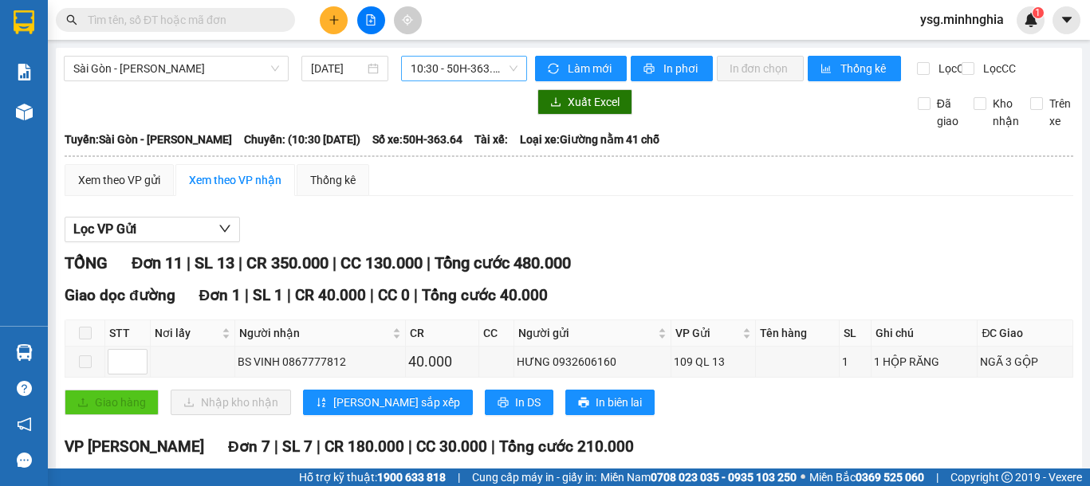
click at [482, 66] on span "10:30 - 50H-363.64" at bounding box center [463, 69] width 107 height 24
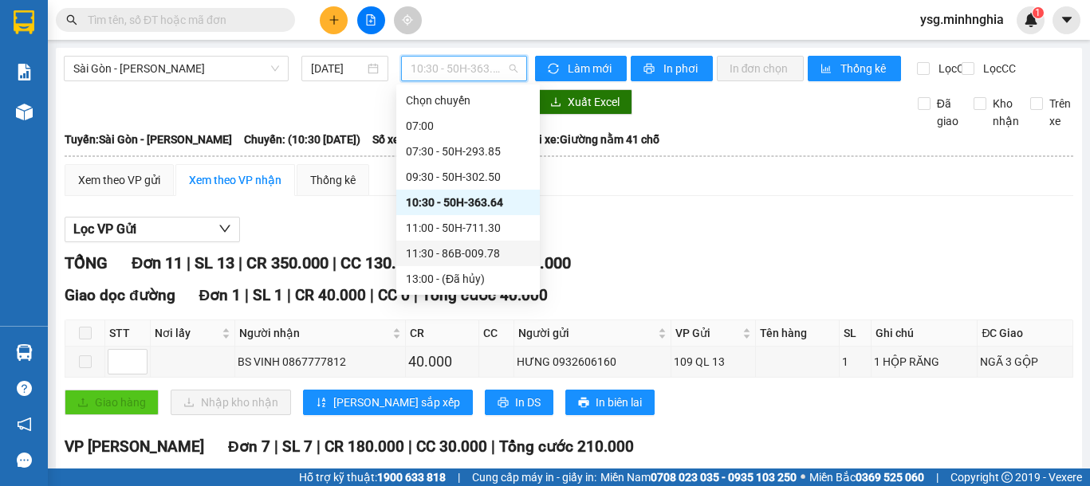
click at [471, 252] on div "11:30 - 86B-009.78" at bounding box center [468, 254] width 124 height 18
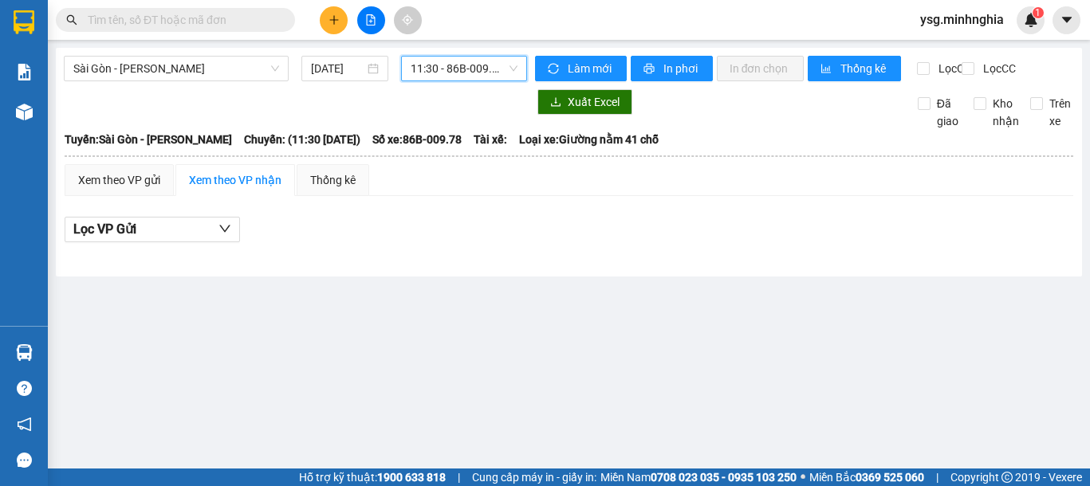
click at [431, 68] on span "11:30 - 86B-009.78" at bounding box center [463, 69] width 107 height 24
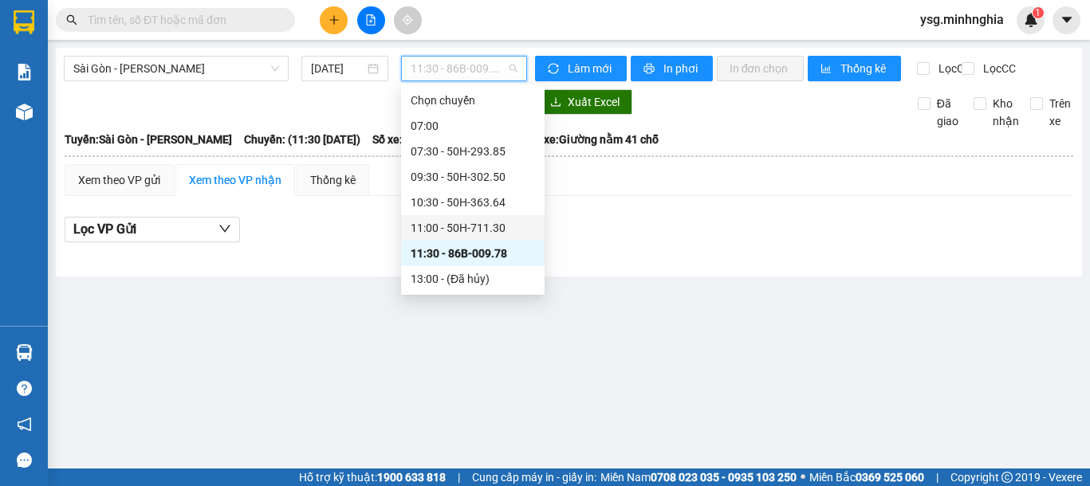
click at [485, 235] on div "11:00 - 50H-711.30" at bounding box center [472, 228] width 124 height 18
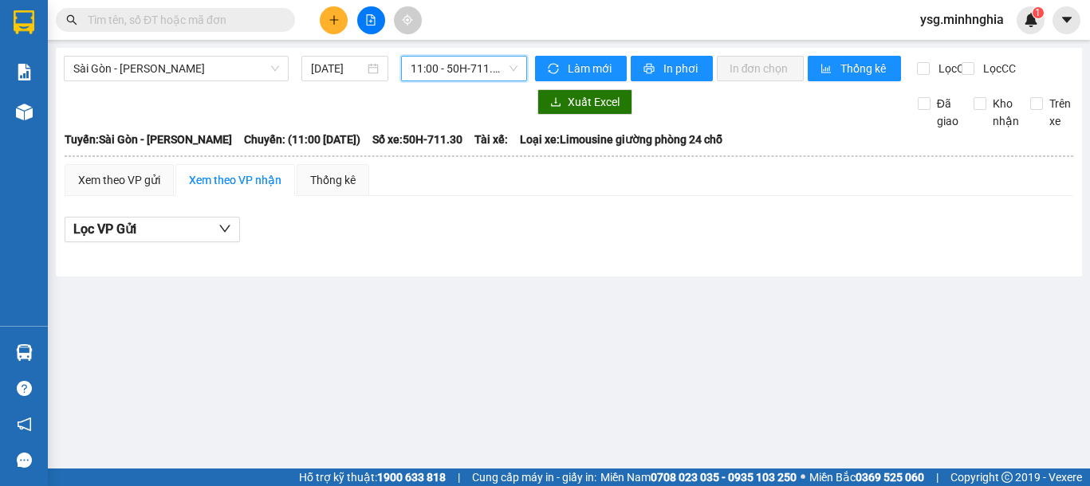
drag, startPoint x: 466, startPoint y: 66, endPoint x: 465, endPoint y: 151, distance: 84.5
click at [467, 66] on span "11:00 - 50H-711.30" at bounding box center [463, 69] width 107 height 24
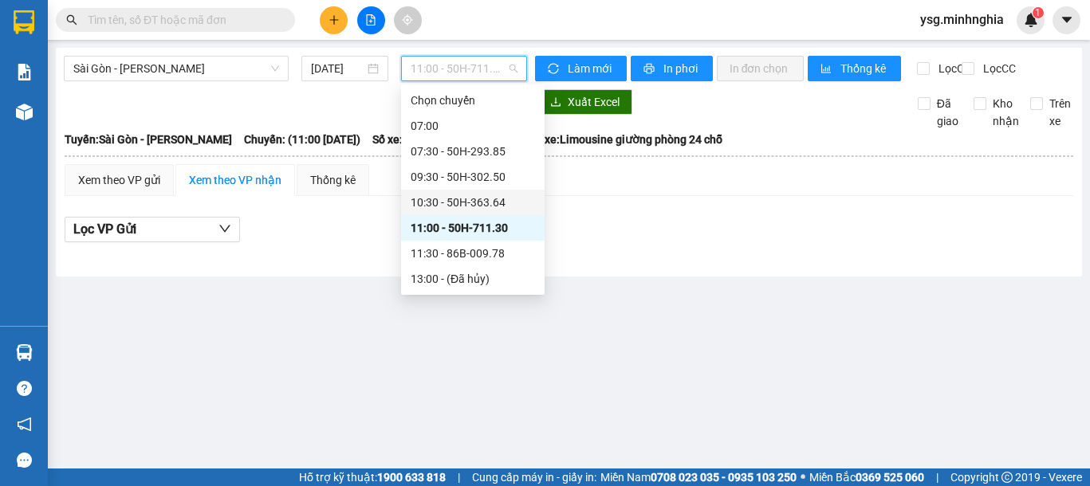
click at [460, 206] on div "10:30 - 50H-363.64" at bounding box center [472, 203] width 124 height 18
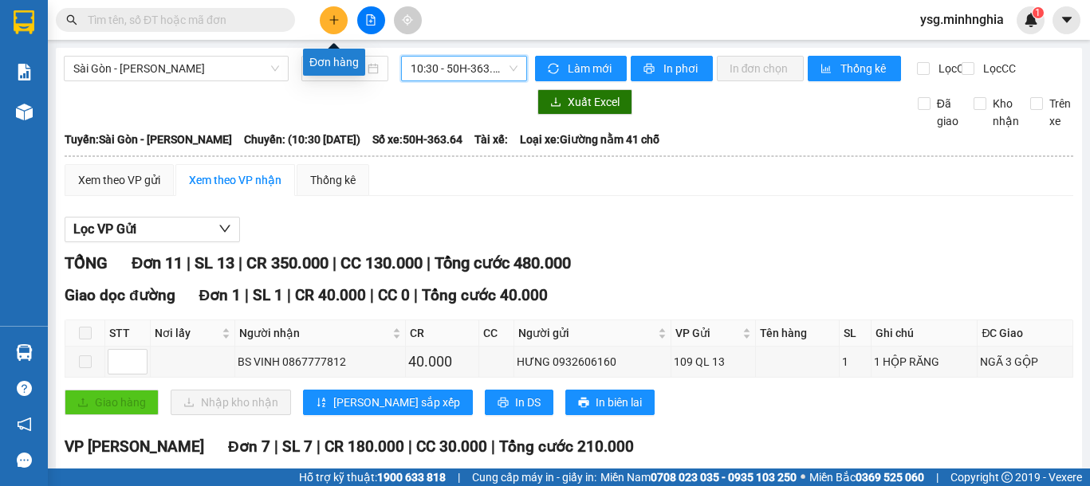
click at [330, 19] on icon "plus" at bounding box center [333, 19] width 11 height 11
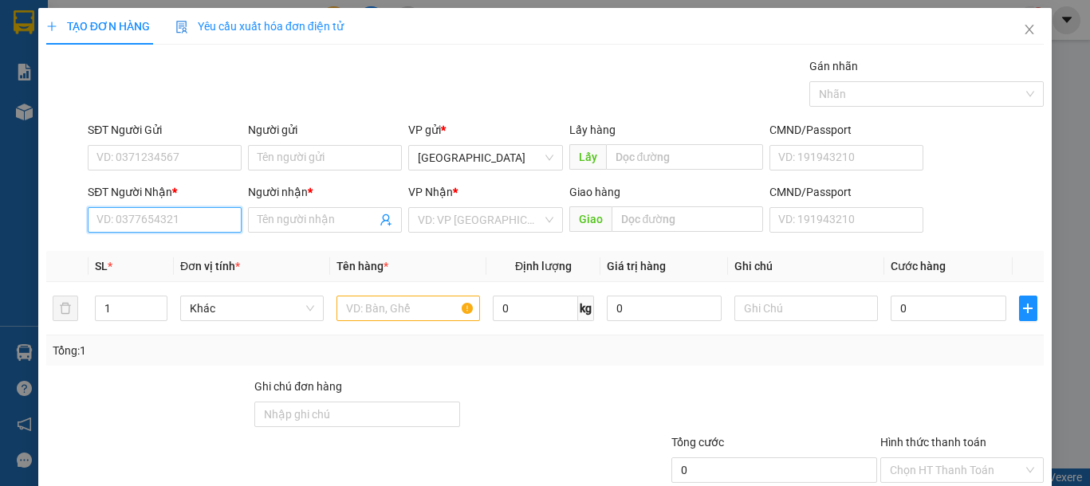
click at [175, 228] on input "SĐT Người Nhận *" at bounding box center [165, 220] width 154 height 26
type input "3"
click at [178, 250] on div "0386920609 - THUÝ" at bounding box center [162, 252] width 132 height 18
type input "0386920609"
type input "THUÝ"
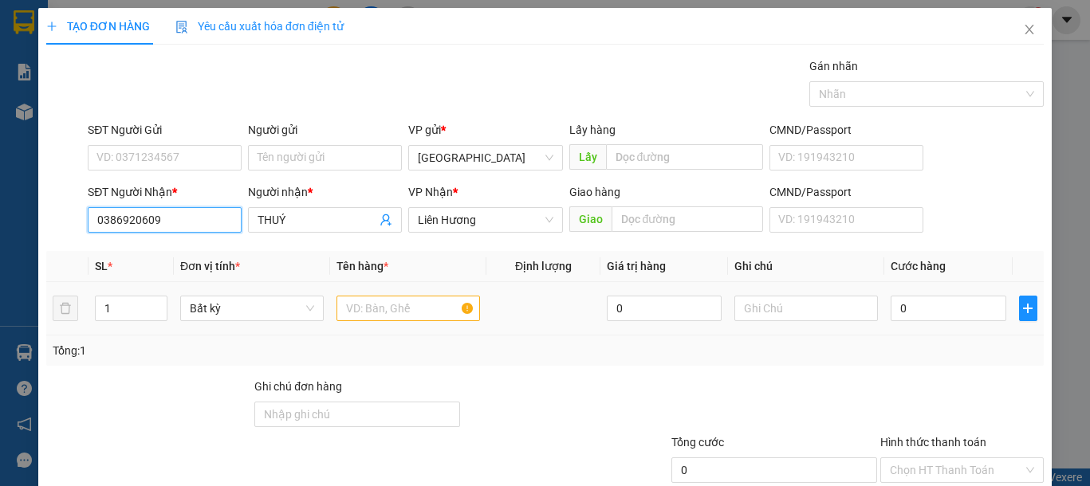
type input "0386920609"
click at [387, 300] on input "text" at bounding box center [407, 309] width 143 height 26
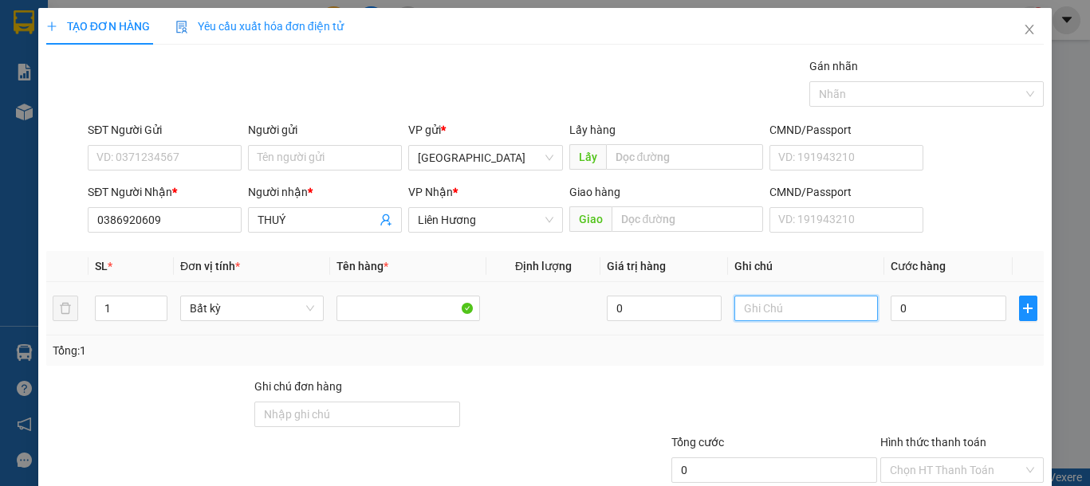
click at [774, 319] on input "text" at bounding box center [805, 309] width 143 height 26
type input "1 TH XỐP -TRÀ SỮA LY(KO BAO ĐỔ)"
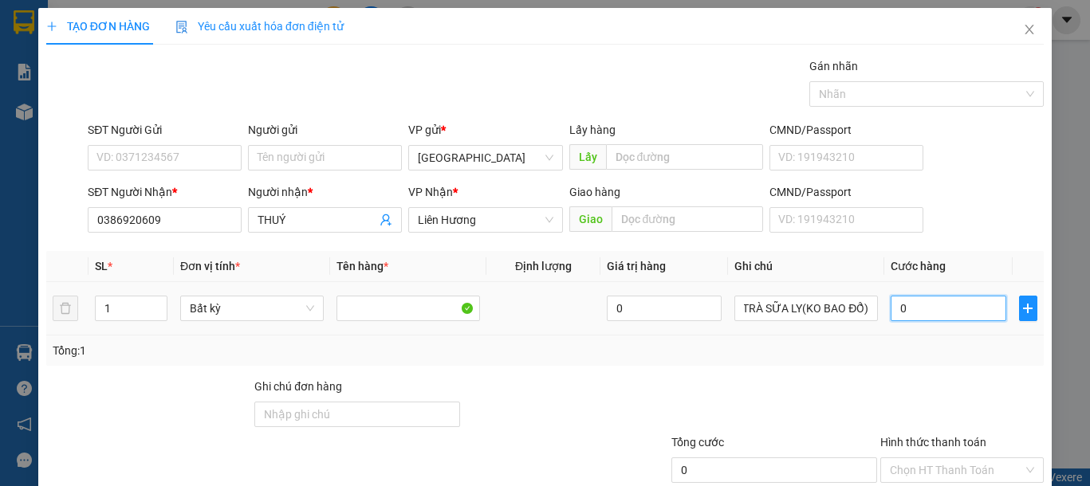
click at [909, 306] on input "0" at bounding box center [947, 309] width 115 height 26
type input "8"
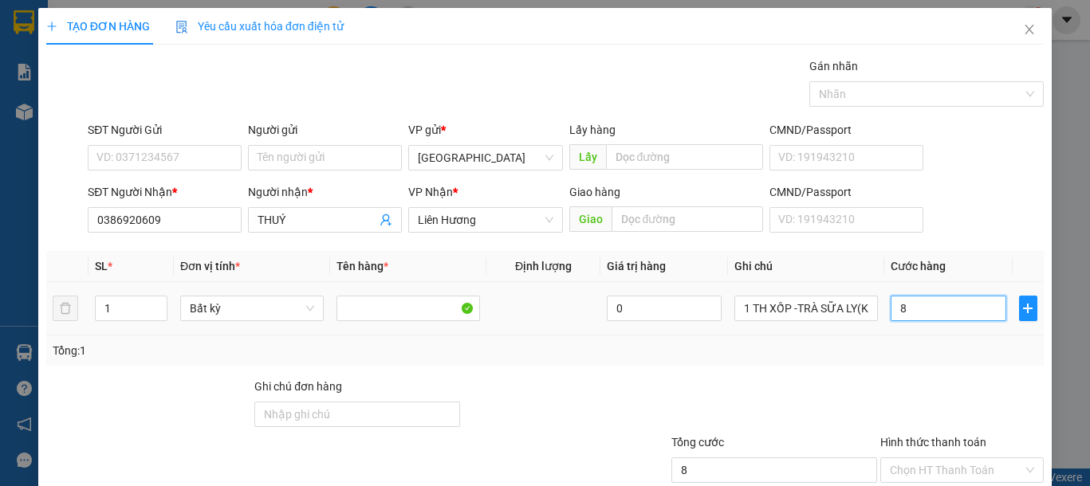
type input "80"
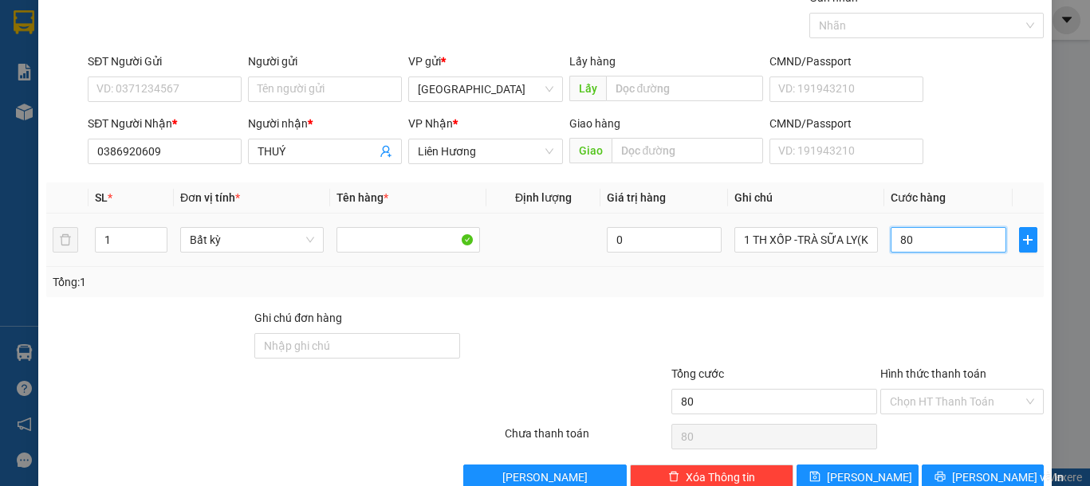
scroll to position [104, 0]
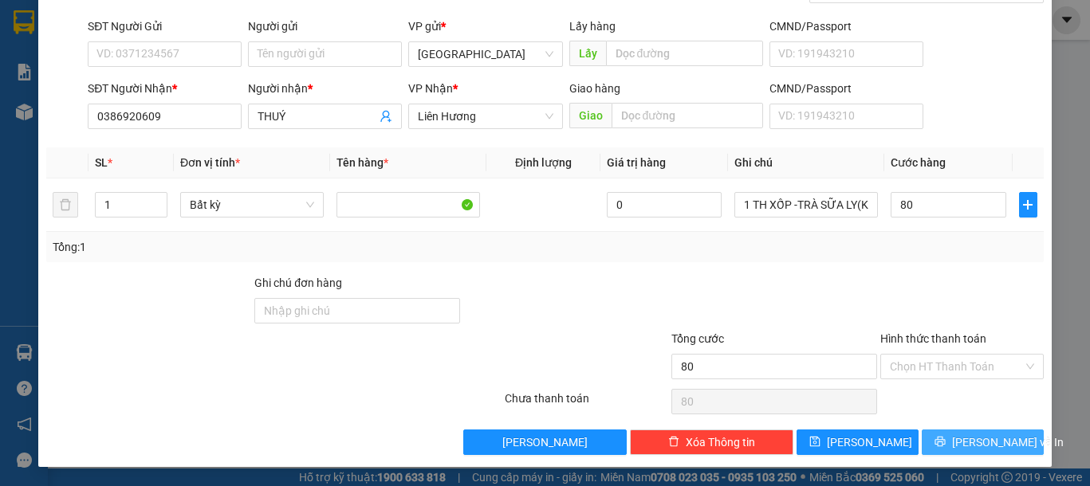
type input "80.000"
click at [953, 437] on button "[PERSON_NAME] và In" at bounding box center [982, 443] width 122 height 26
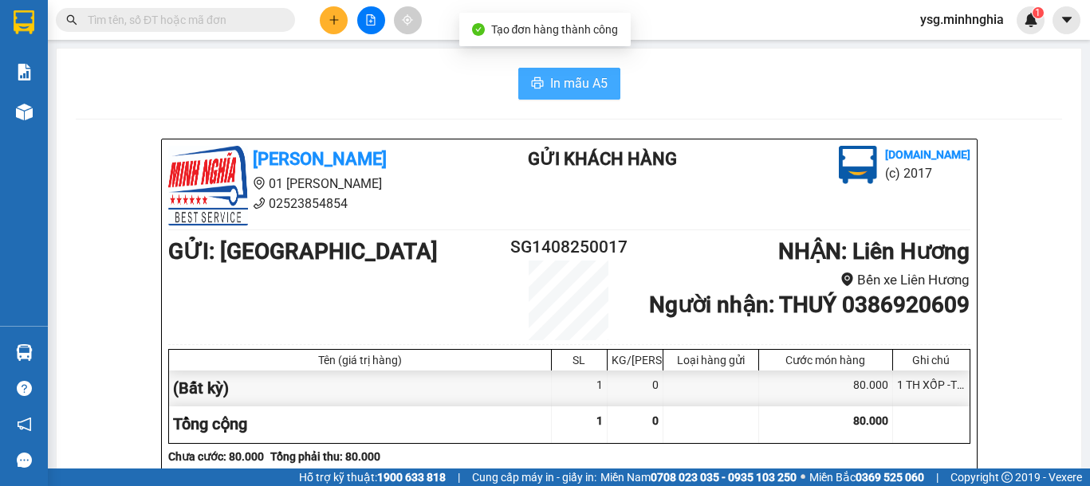
click at [550, 90] on span "In mẫu A5" at bounding box center [578, 83] width 57 height 20
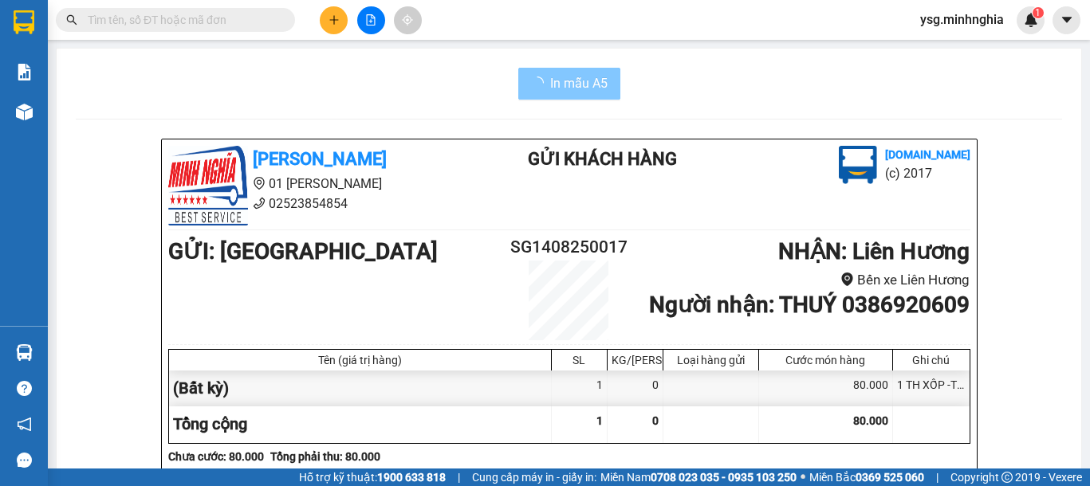
scroll to position [793, 0]
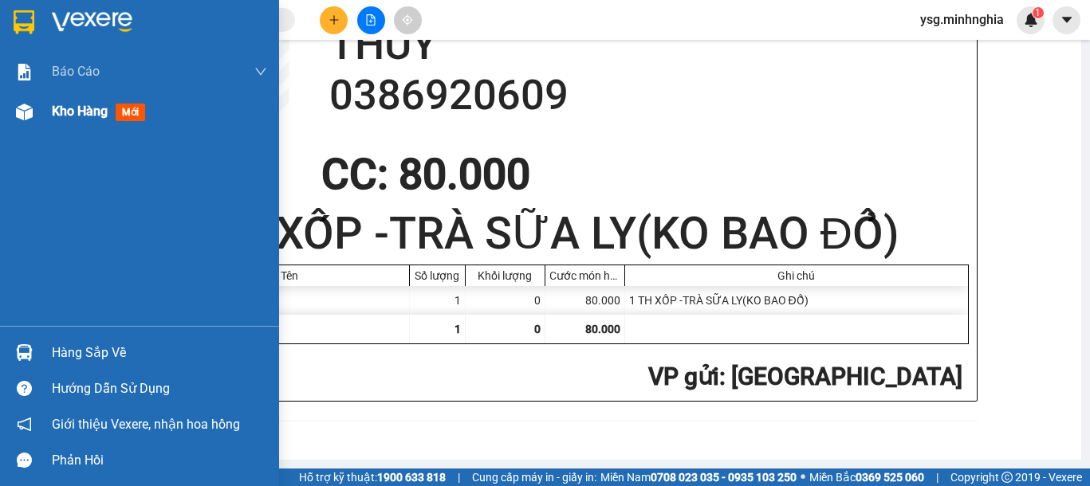
click at [26, 124] on div at bounding box center [24, 112] width 28 height 28
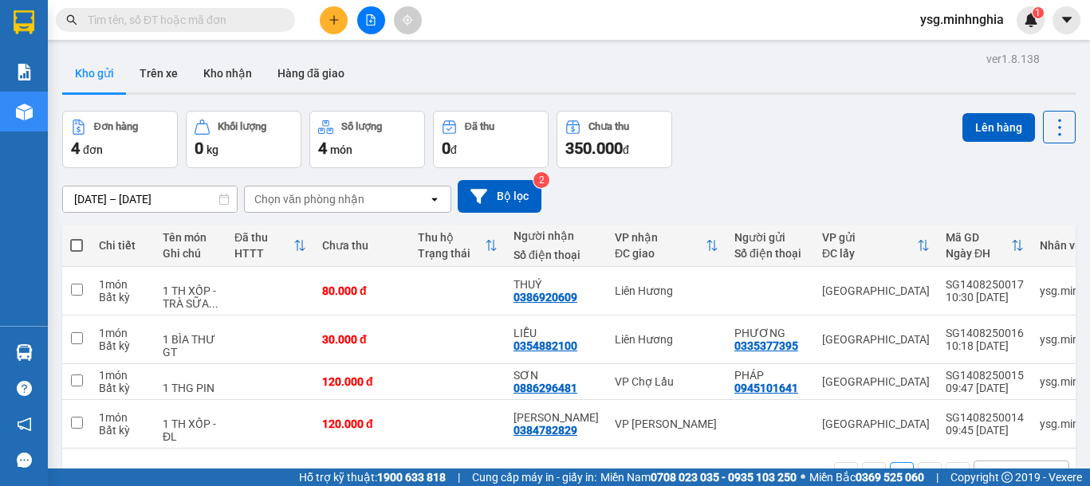
click at [74, 241] on span at bounding box center [76, 245] width 13 height 13
click at [77, 238] on input "checkbox" at bounding box center [77, 238] width 0 height 0
checkbox input "true"
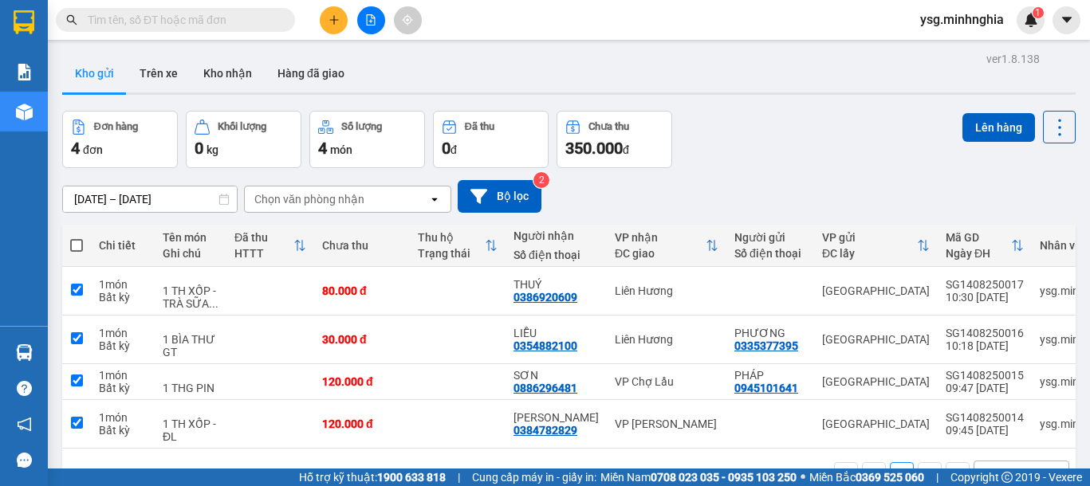
checkbox input "true"
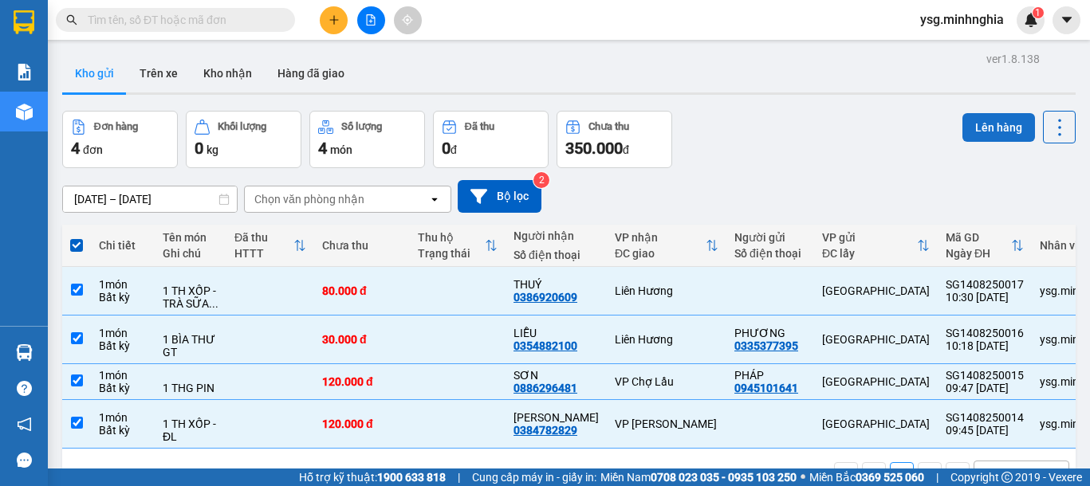
click at [965, 124] on button "Lên hàng" at bounding box center [998, 127] width 73 height 29
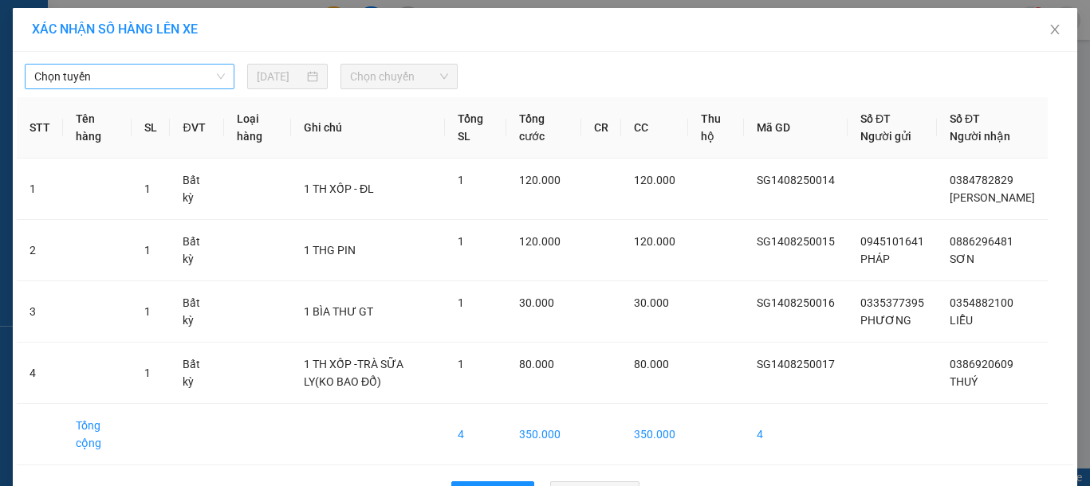
click at [182, 75] on span "Chọn tuyến" at bounding box center [129, 77] width 190 height 24
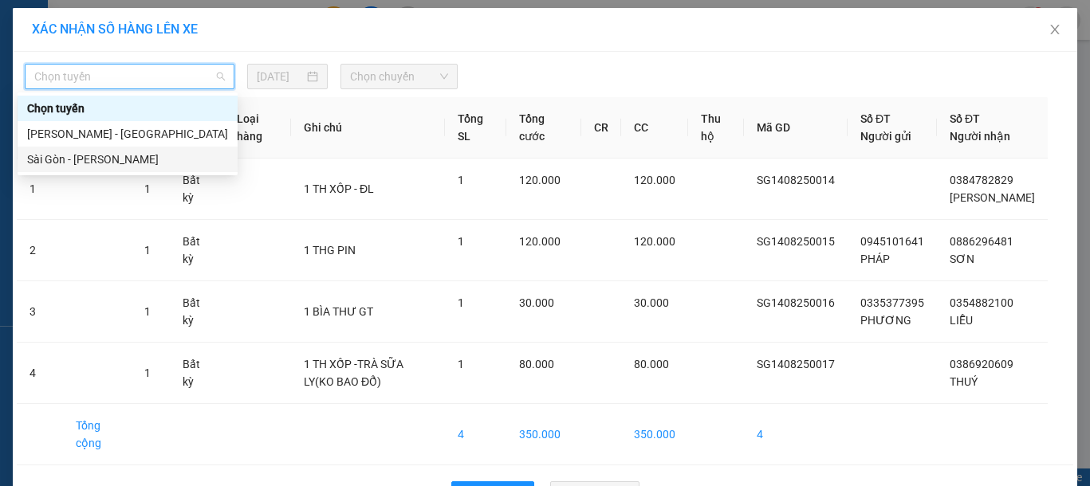
click at [112, 153] on div "Sài Gòn - [PERSON_NAME]" at bounding box center [127, 160] width 201 height 18
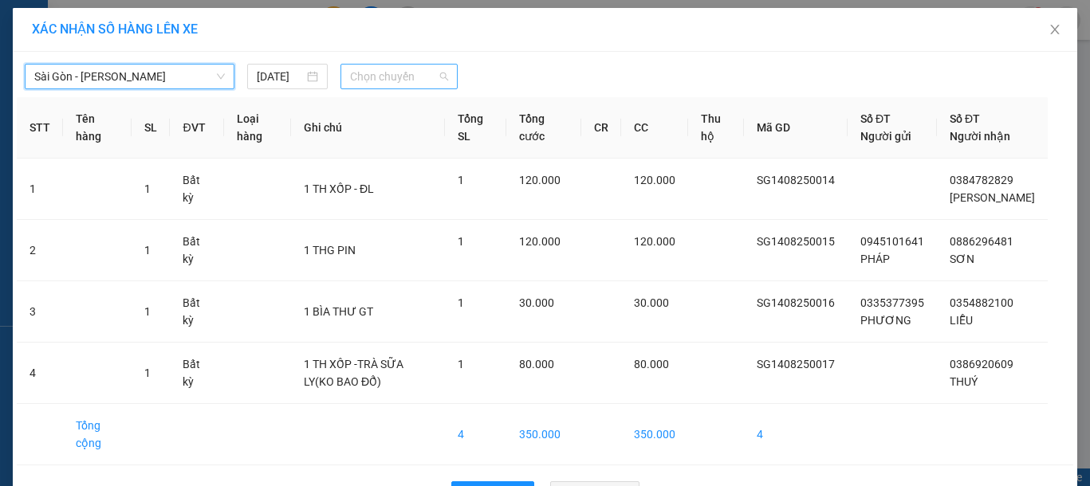
click at [363, 77] on span "Chọn chuyến" at bounding box center [399, 77] width 98 height 24
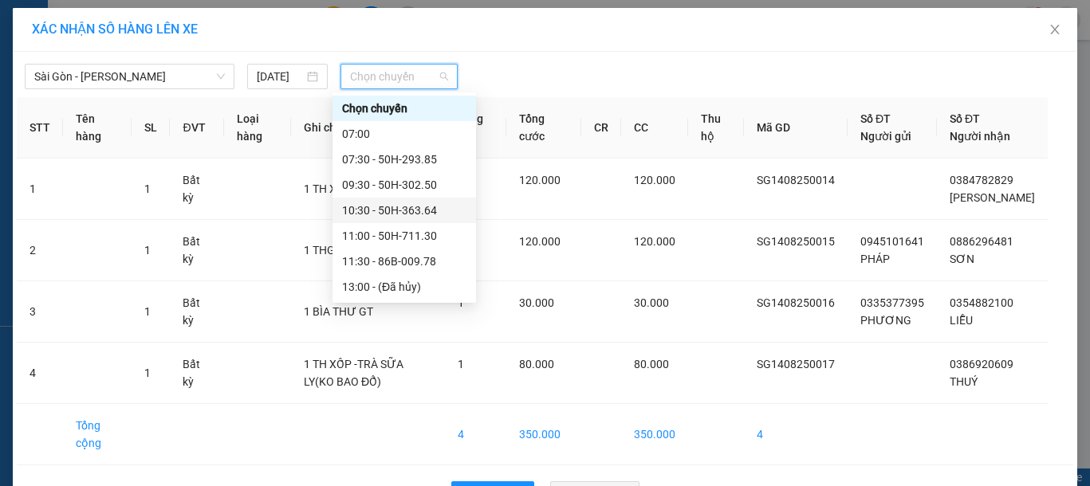
click at [420, 210] on div "10:30 - 50H-363.64" at bounding box center [404, 211] width 124 height 18
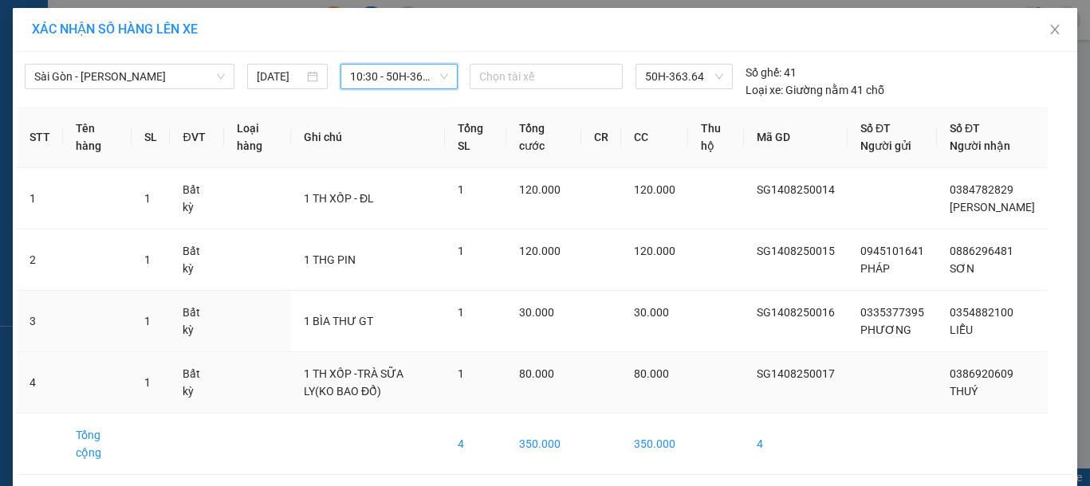
scroll to position [79, 0]
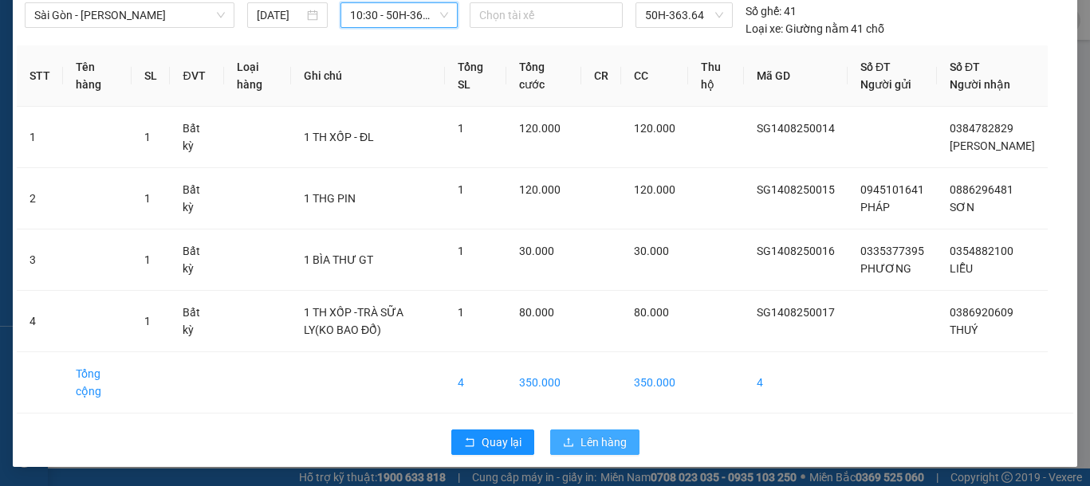
click at [609, 438] on span "Lên hàng" at bounding box center [603, 443] width 46 height 18
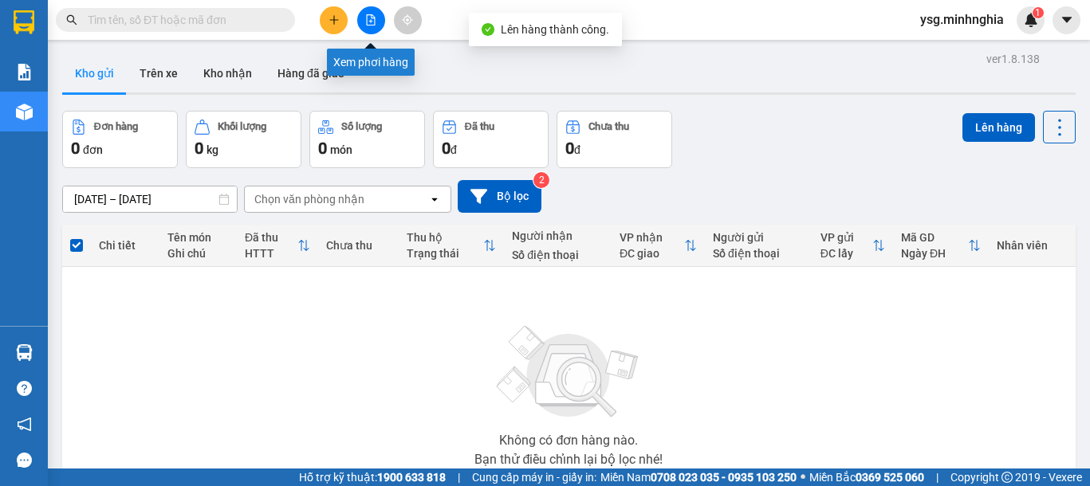
click at [367, 21] on icon "file-add" at bounding box center [370, 19] width 11 height 11
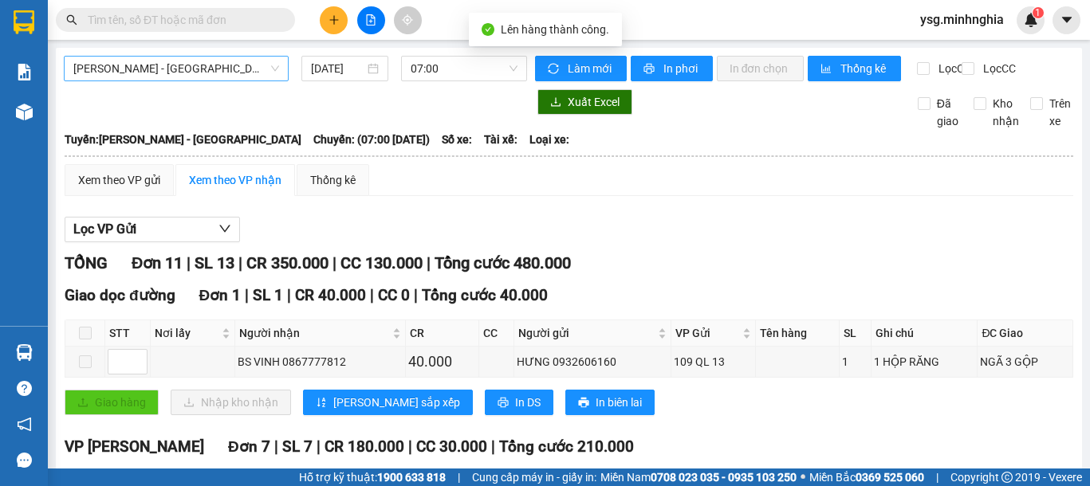
click at [207, 69] on span "[PERSON_NAME] - [GEOGRAPHIC_DATA]" at bounding box center [176, 69] width 206 height 24
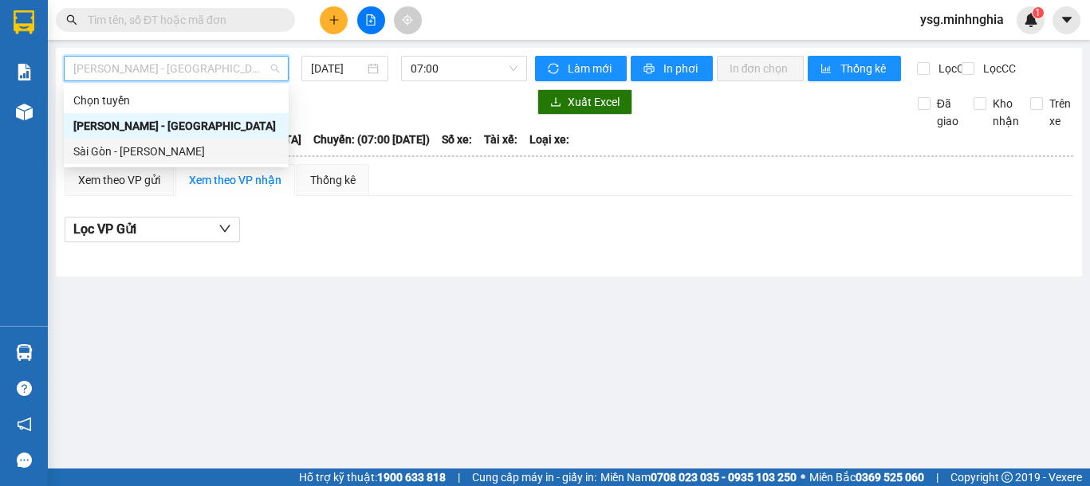
click at [141, 153] on div "Sài Gòn - [PERSON_NAME]" at bounding box center [176, 152] width 206 height 18
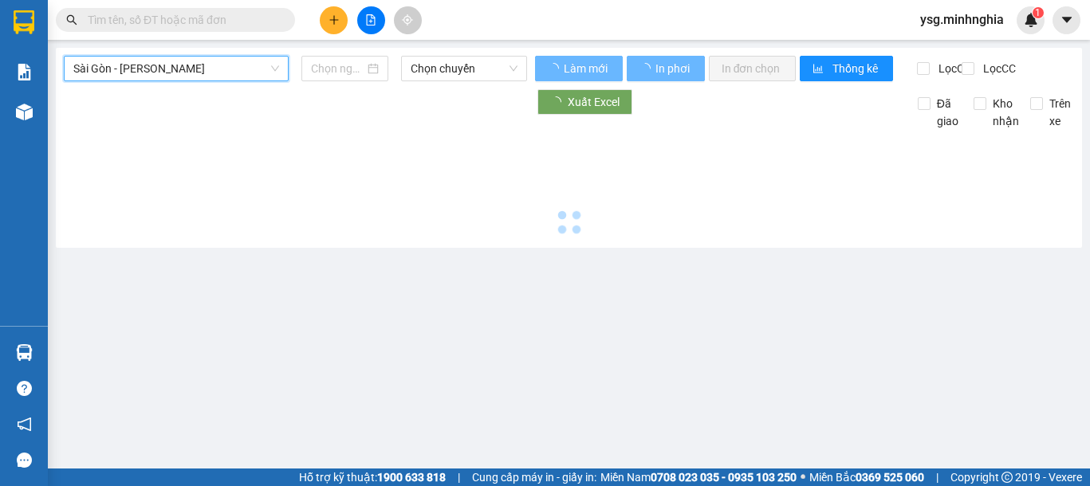
type input "[DATE]"
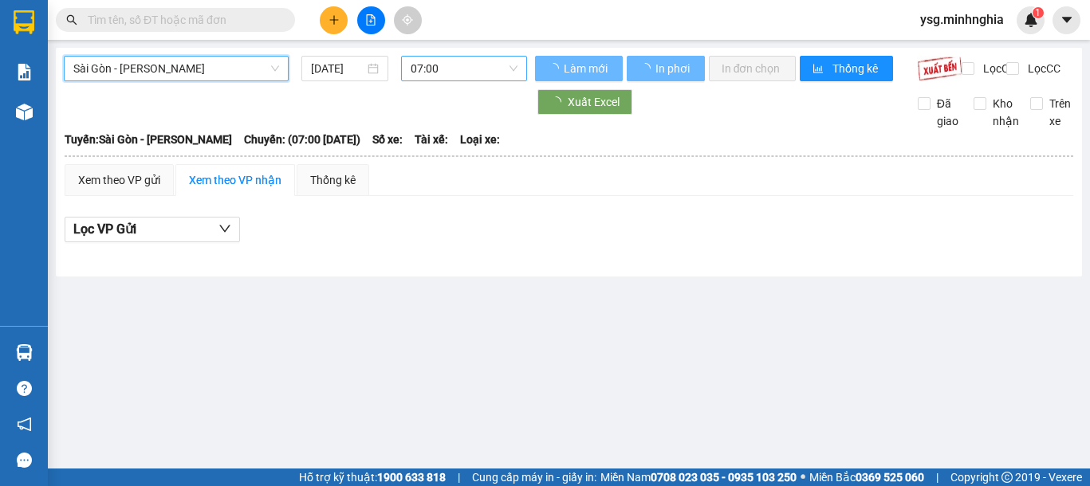
click at [461, 66] on span "07:00" at bounding box center [463, 69] width 107 height 24
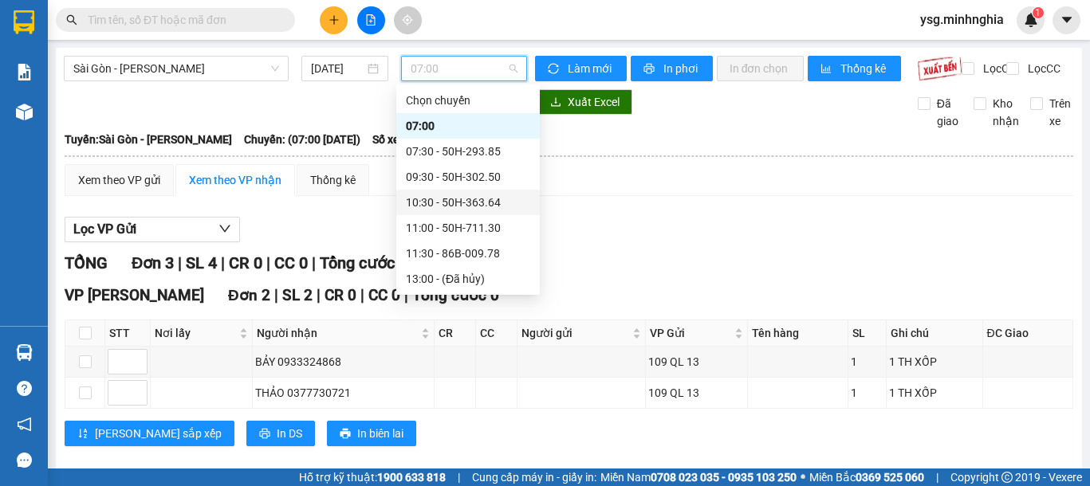
click at [456, 208] on div "10:30 - 50H-363.64" at bounding box center [468, 203] width 124 height 18
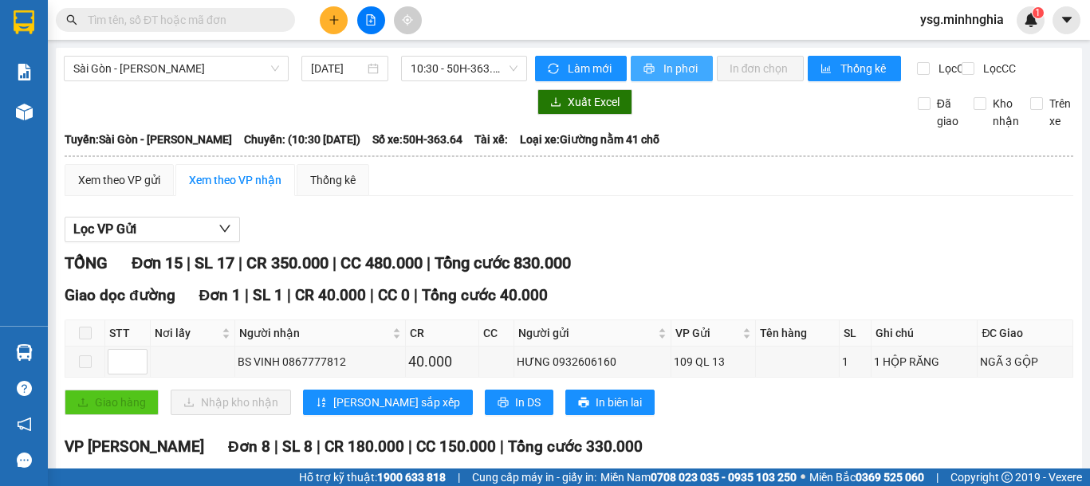
click at [663, 72] on span "In phơi" at bounding box center [681, 69] width 37 height 18
click at [663, 66] on span "In phơi" at bounding box center [681, 69] width 37 height 18
drag, startPoint x: 505, startPoint y: 61, endPoint x: 491, endPoint y: 73, distance: 18.7
click at [505, 61] on span "10:30 - 50H-363.64" at bounding box center [463, 69] width 107 height 24
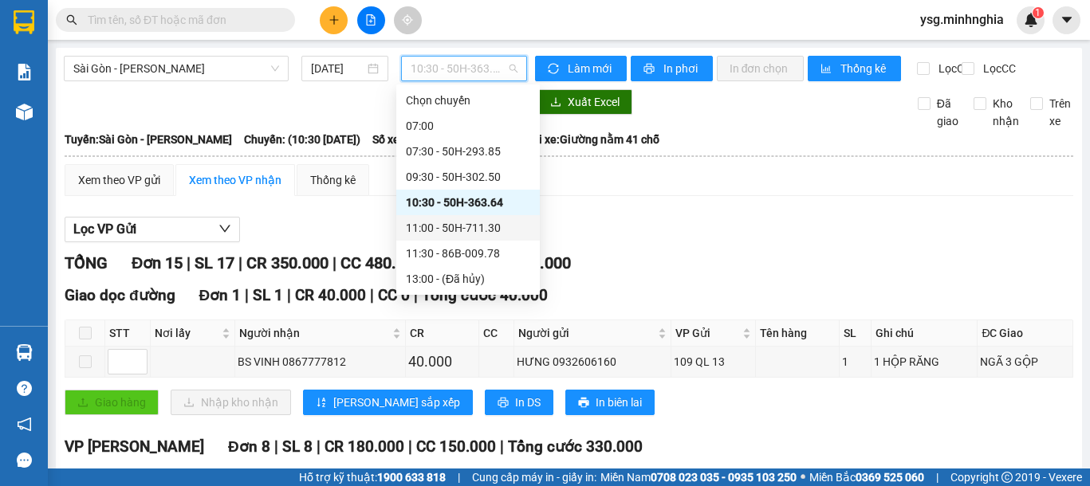
click at [451, 226] on div "11:00 - 50H-711.30" at bounding box center [468, 228] width 124 height 18
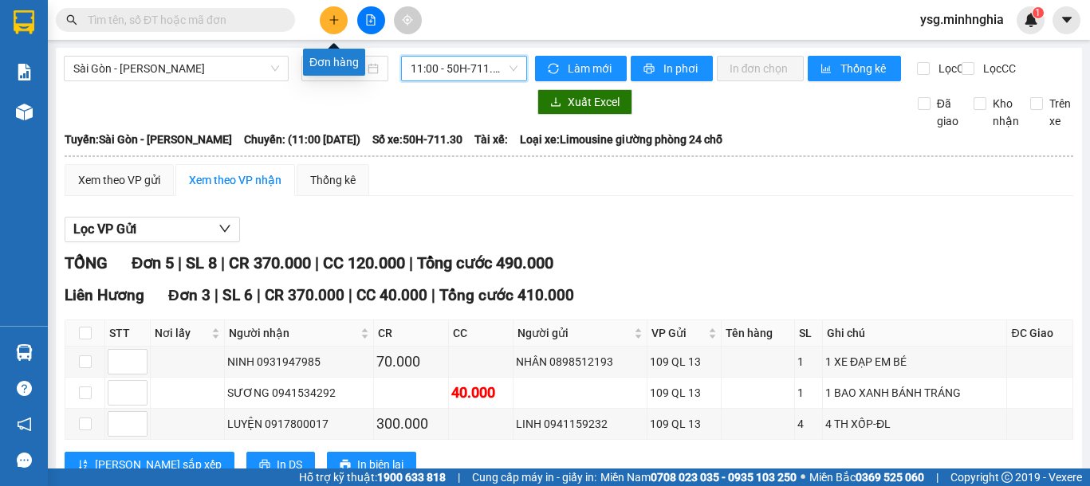
click at [331, 26] on button at bounding box center [334, 20] width 28 height 28
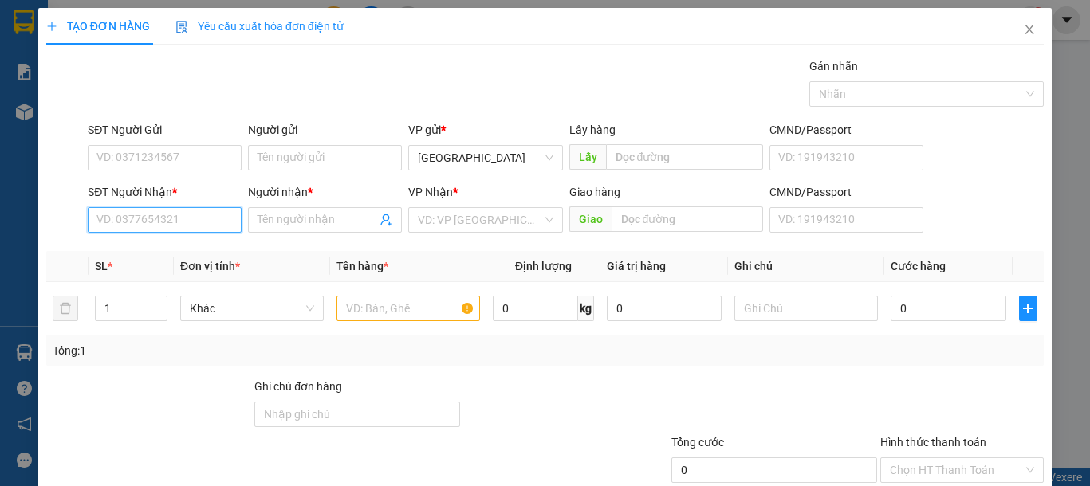
click at [160, 228] on input "SĐT Người Nhận *" at bounding box center [165, 220] width 154 height 26
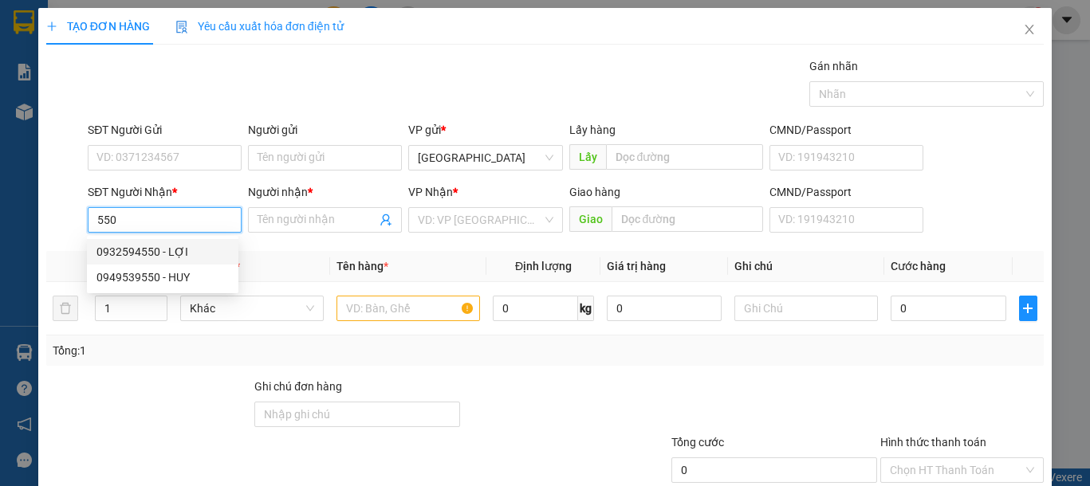
click at [196, 250] on div "0932594550 - LỢI" at bounding box center [162, 252] width 132 height 18
type input "0932594550"
type input "LỢI"
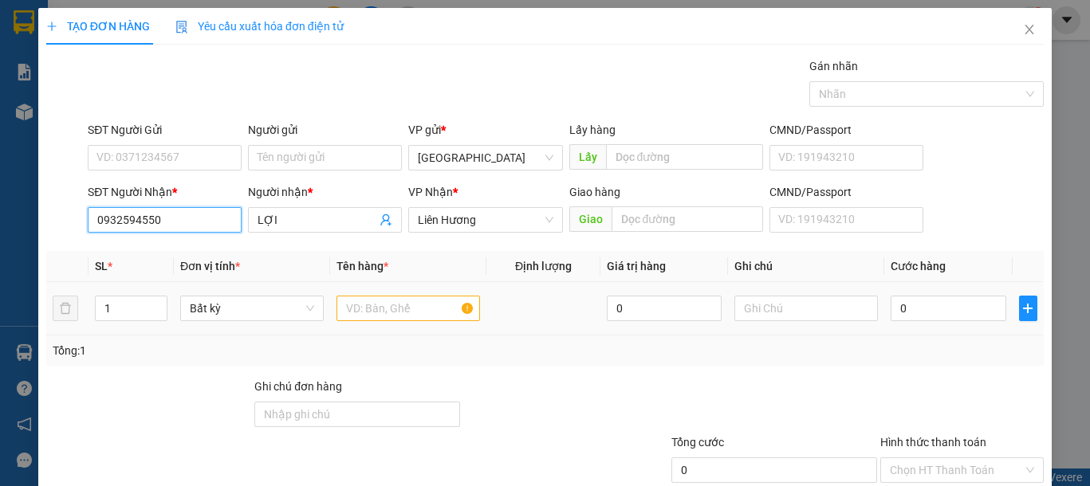
type input "0932594550"
click at [340, 308] on input "text" at bounding box center [407, 309] width 143 height 26
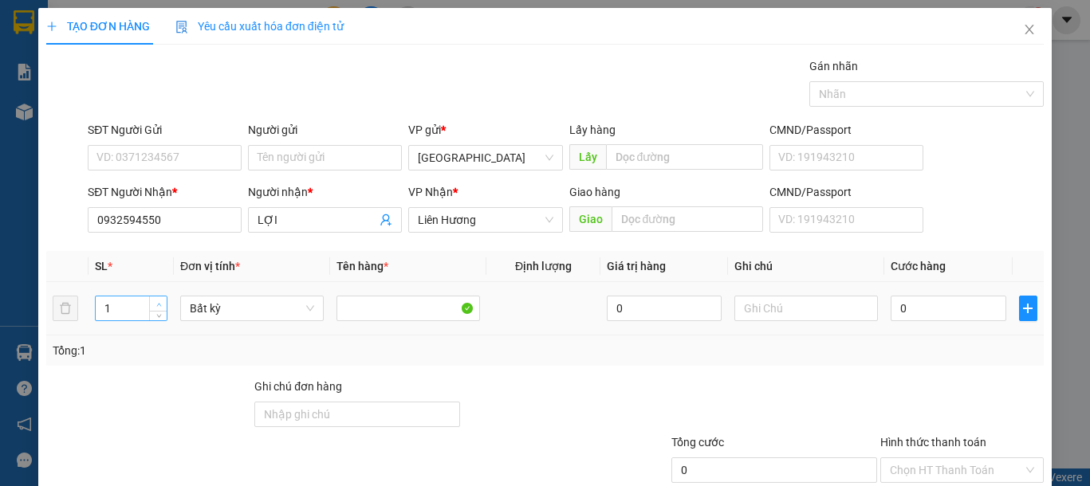
type input "2"
click at [157, 302] on icon "up" at bounding box center [159, 305] width 6 height 6
click at [814, 320] on input "text" at bounding box center [805, 309] width 143 height 26
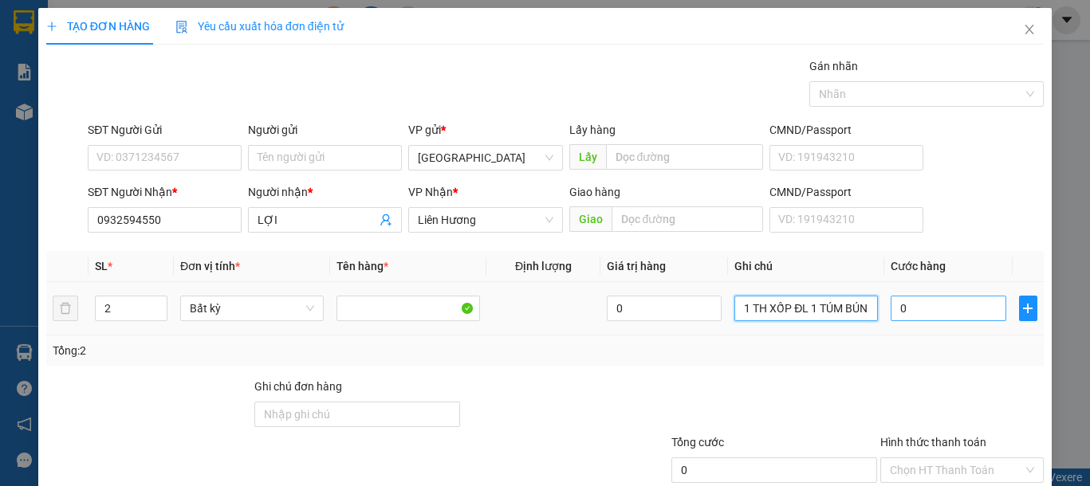
type input "1 TH XỐP ĐL 1 TÚM BÚN"
click at [925, 308] on input "0" at bounding box center [947, 309] width 115 height 26
type input "1"
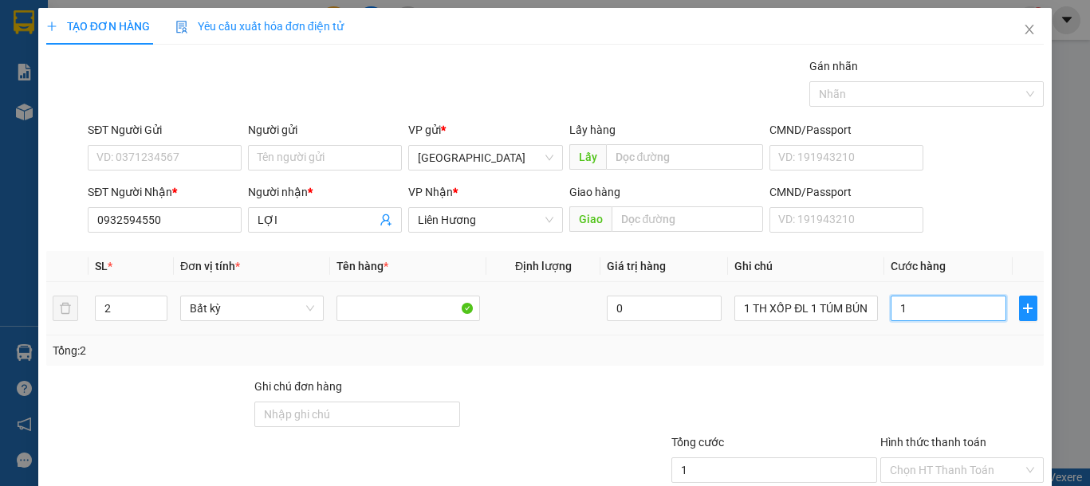
type input "12"
type input "120"
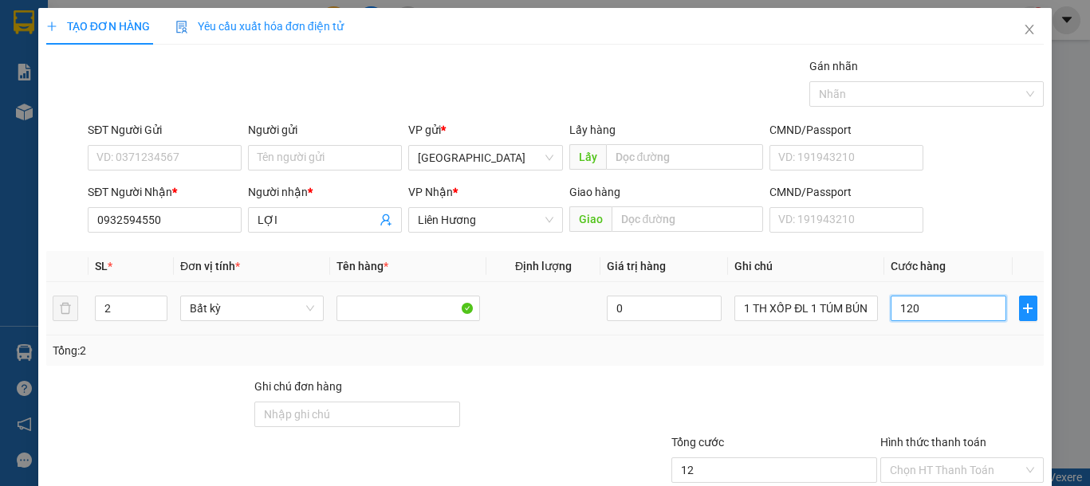
type input "120"
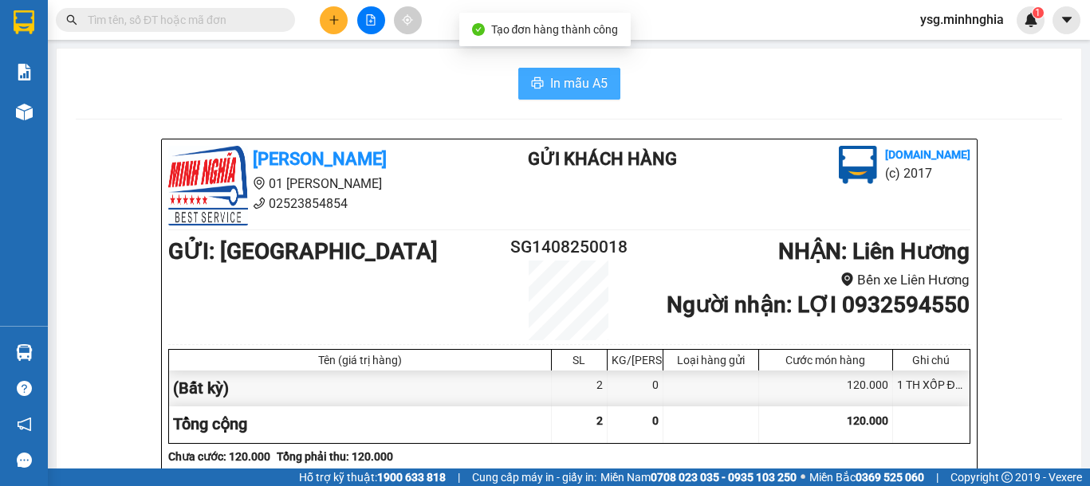
click at [518, 83] on button "In mẫu A5" at bounding box center [569, 84] width 102 height 32
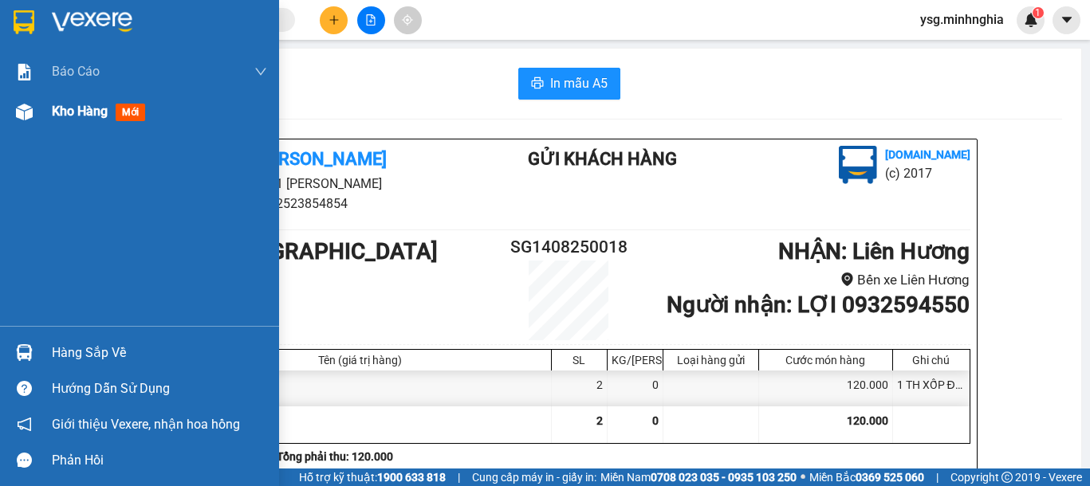
click at [9, 118] on div "Kho hàng mới" at bounding box center [139, 112] width 279 height 40
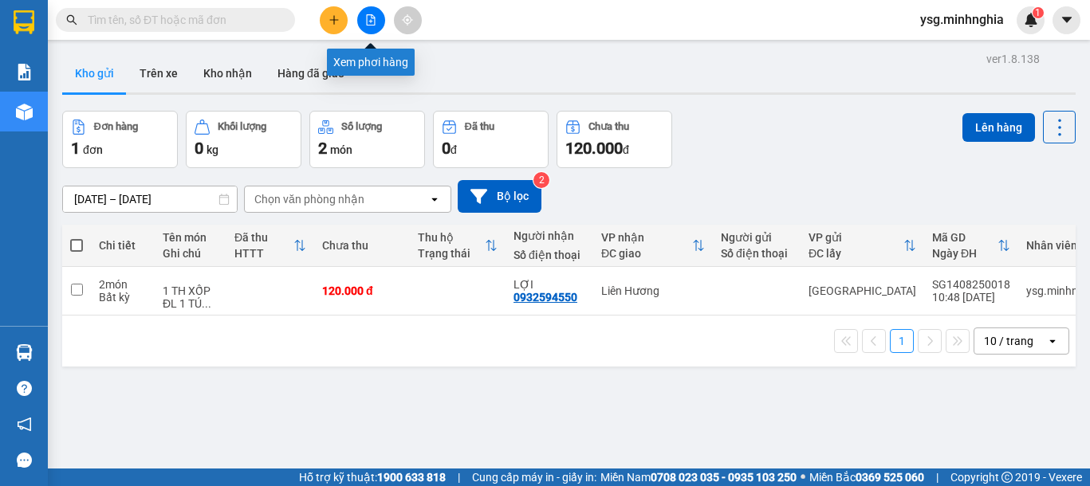
click at [376, 12] on button at bounding box center [371, 20] width 28 height 28
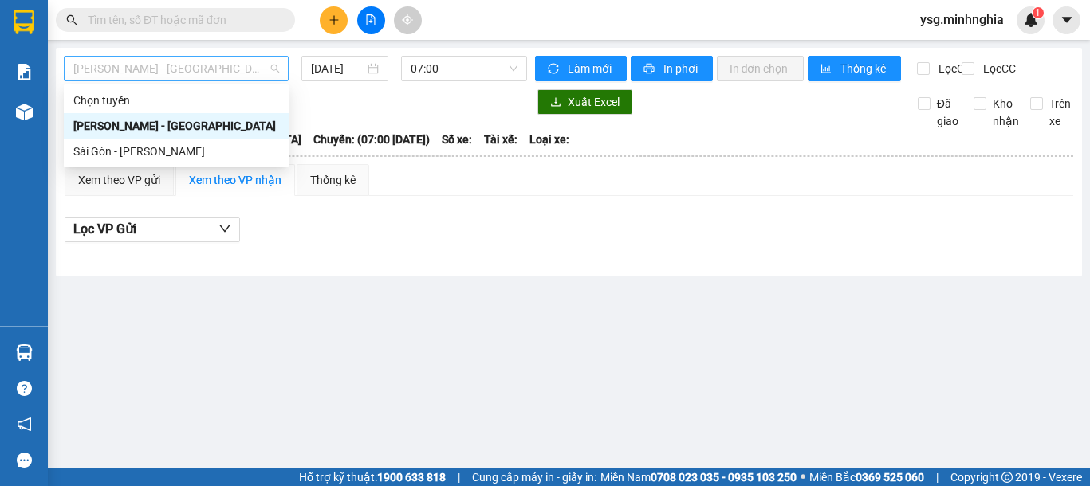
click at [204, 77] on span "Phan Rí - Sài Gòn" at bounding box center [176, 69] width 206 height 24
click at [160, 150] on div "Sài Gòn - [PERSON_NAME]" at bounding box center [176, 152] width 206 height 18
type input "14/08/2025"
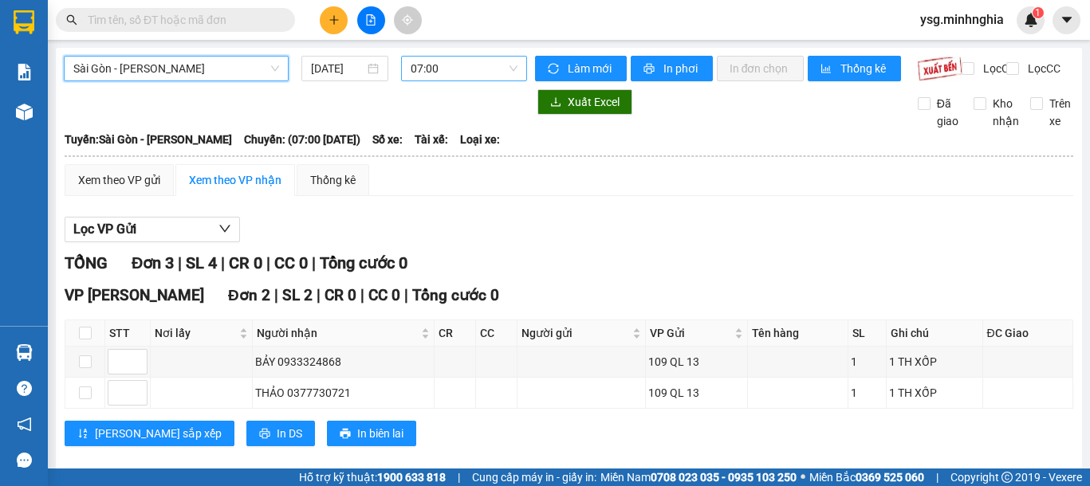
click at [430, 75] on span "07:00" at bounding box center [463, 69] width 107 height 24
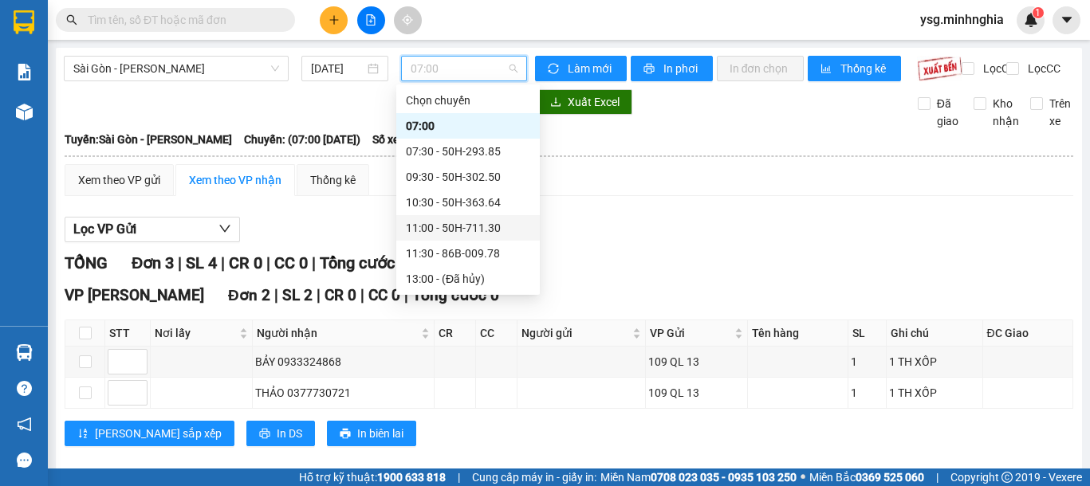
click at [470, 230] on div "11:00 - 50H-711.30" at bounding box center [468, 228] width 124 height 18
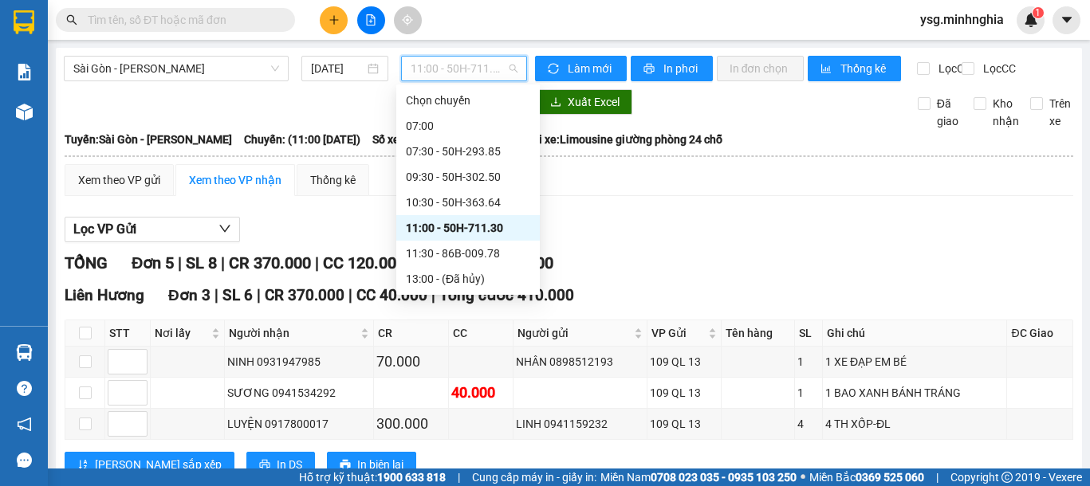
click at [456, 69] on span "11:00 - 50H-711.30" at bounding box center [463, 69] width 107 height 24
click at [459, 249] on div "11:30 - 86B-009.78" at bounding box center [468, 254] width 124 height 18
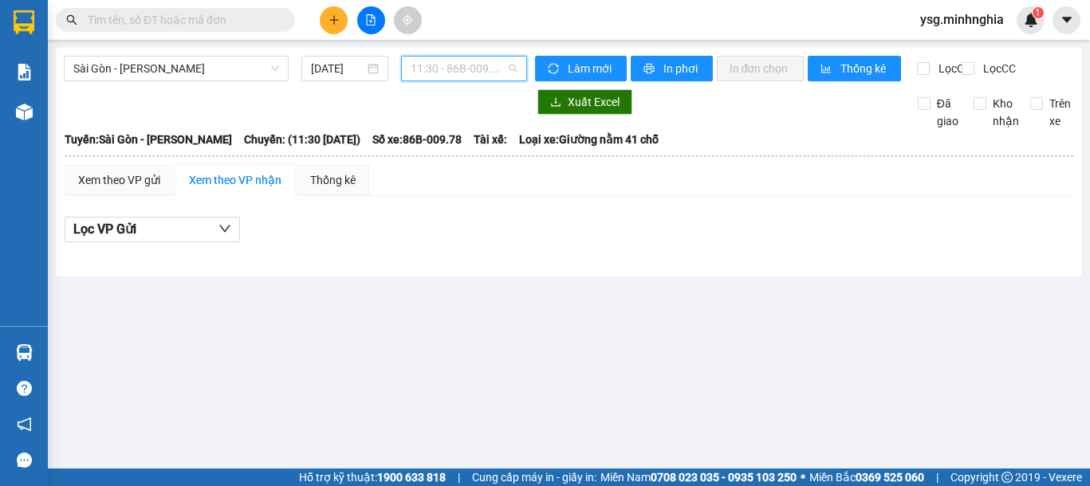
click at [449, 65] on span "11:30 - 86B-009.78" at bounding box center [463, 69] width 107 height 24
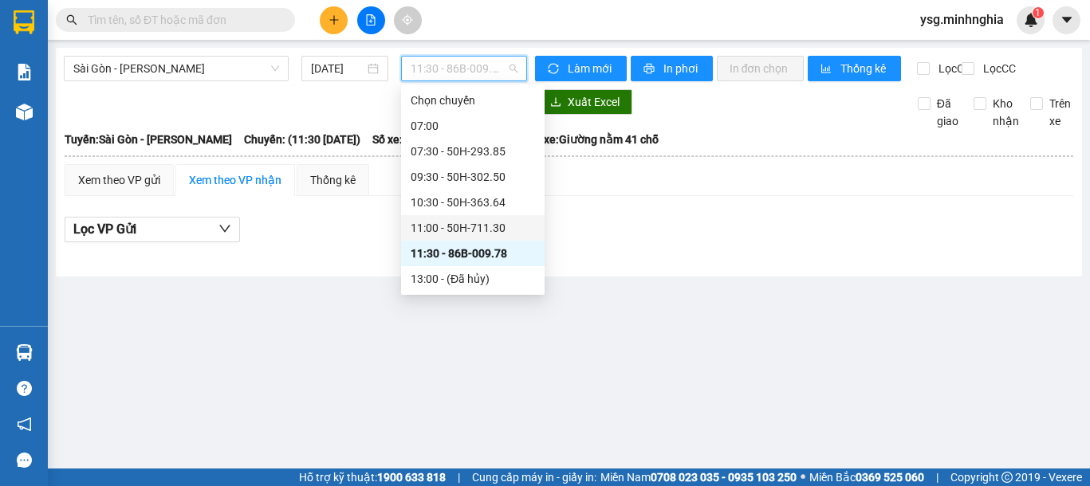
click at [481, 221] on div "11:00 - 50H-711.30" at bounding box center [472, 228] width 124 height 18
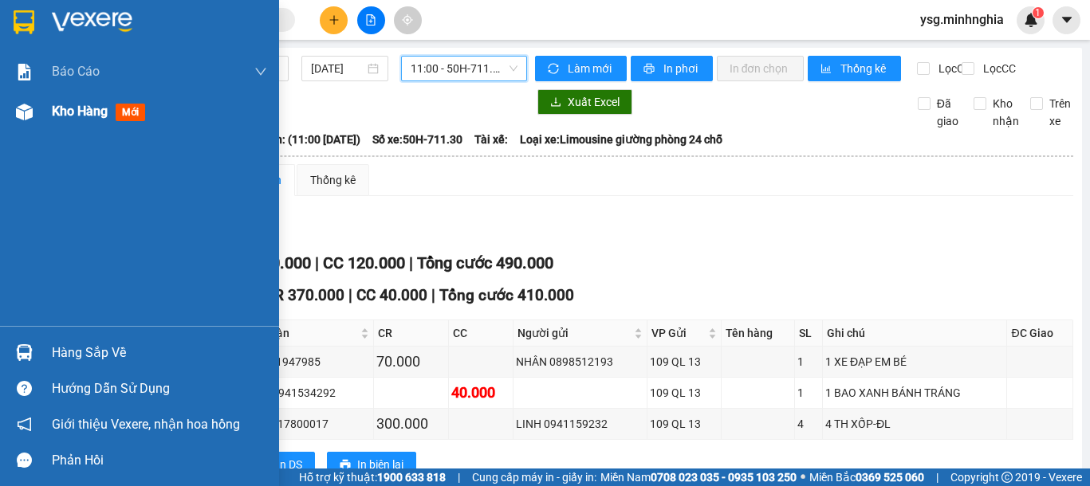
click at [29, 114] on img at bounding box center [24, 112] width 17 height 17
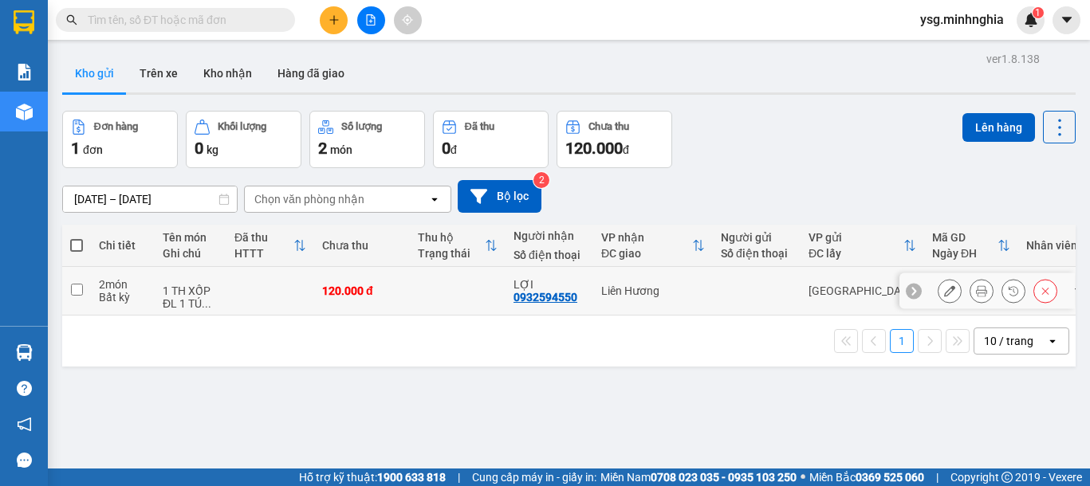
click at [392, 286] on div "120.000 đ" at bounding box center [362, 291] width 80 height 13
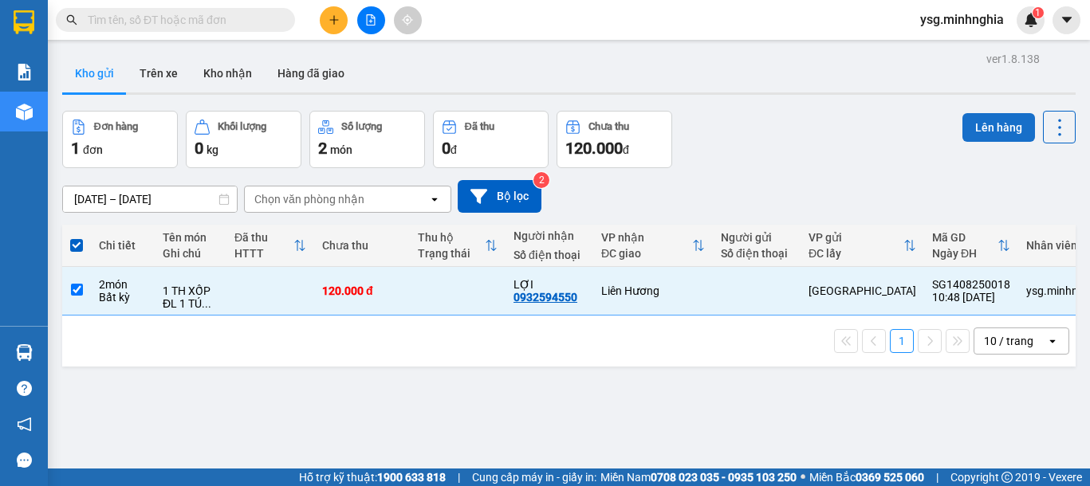
click at [1015, 120] on button "Lên hàng" at bounding box center [998, 127] width 73 height 29
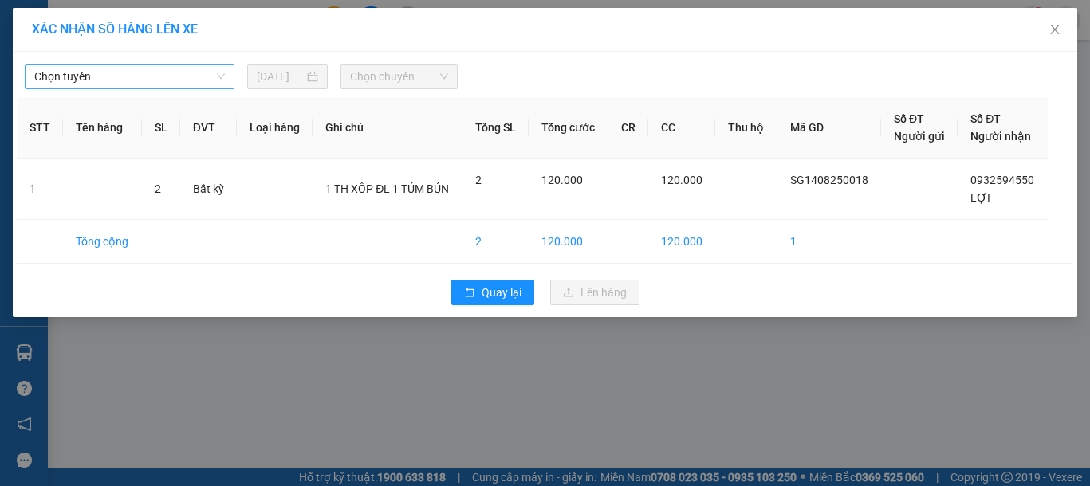
click at [108, 76] on span "Chọn tuyến" at bounding box center [129, 77] width 190 height 24
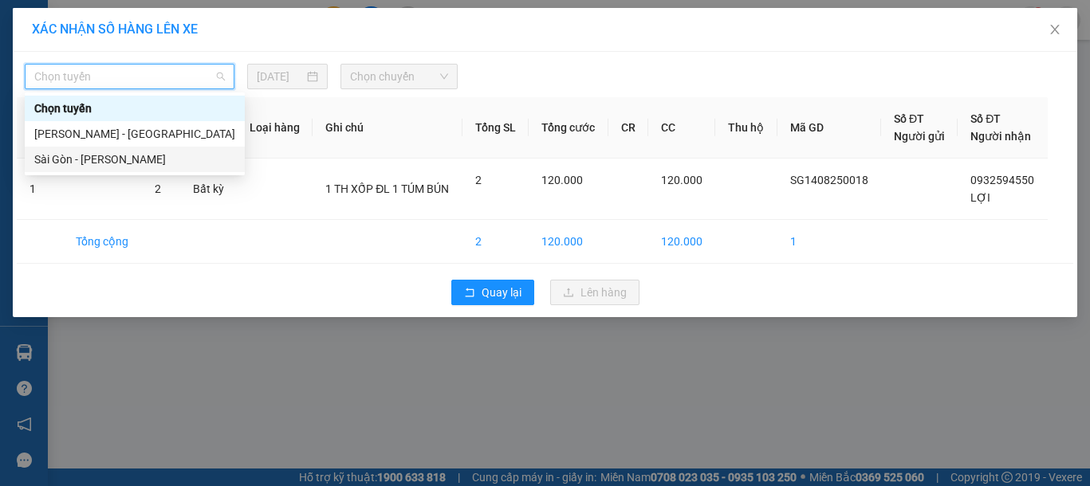
click at [66, 160] on div "Sài Gòn - [PERSON_NAME]" at bounding box center [134, 160] width 201 height 18
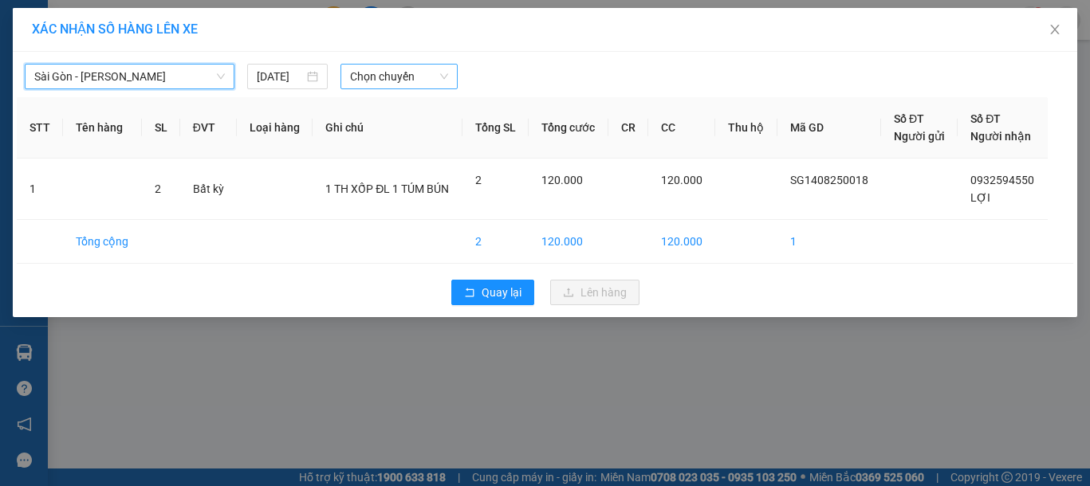
click at [434, 71] on span "Chọn chuyến" at bounding box center [399, 77] width 98 height 24
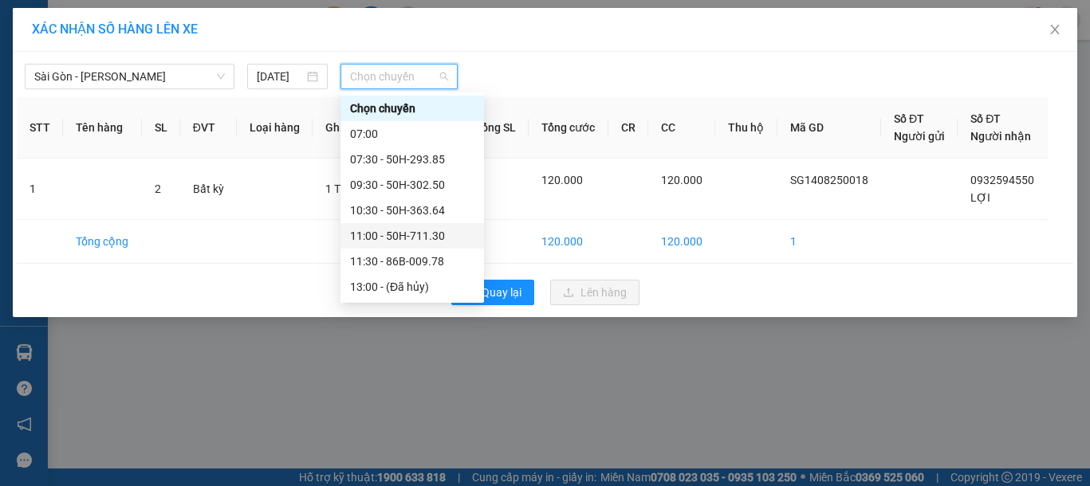
click at [427, 240] on div "11:00 - 50H-711.30" at bounding box center [412, 236] width 124 height 18
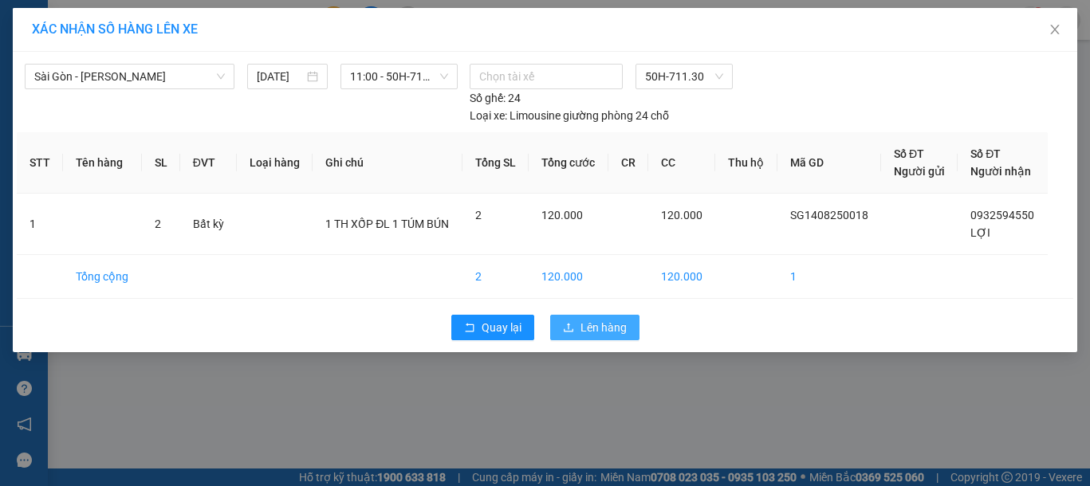
click at [617, 328] on span "Lên hàng" at bounding box center [603, 328] width 46 height 18
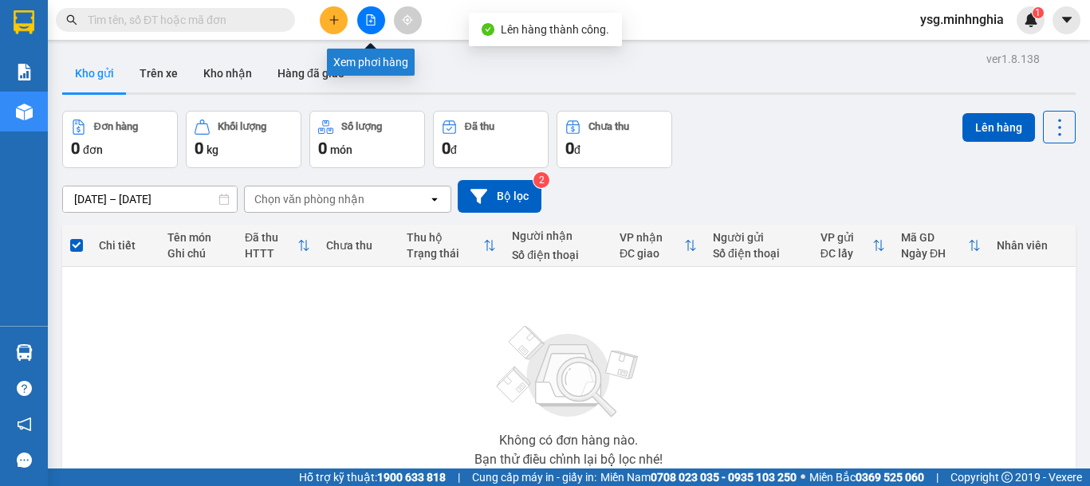
click at [368, 26] on button at bounding box center [371, 20] width 28 height 28
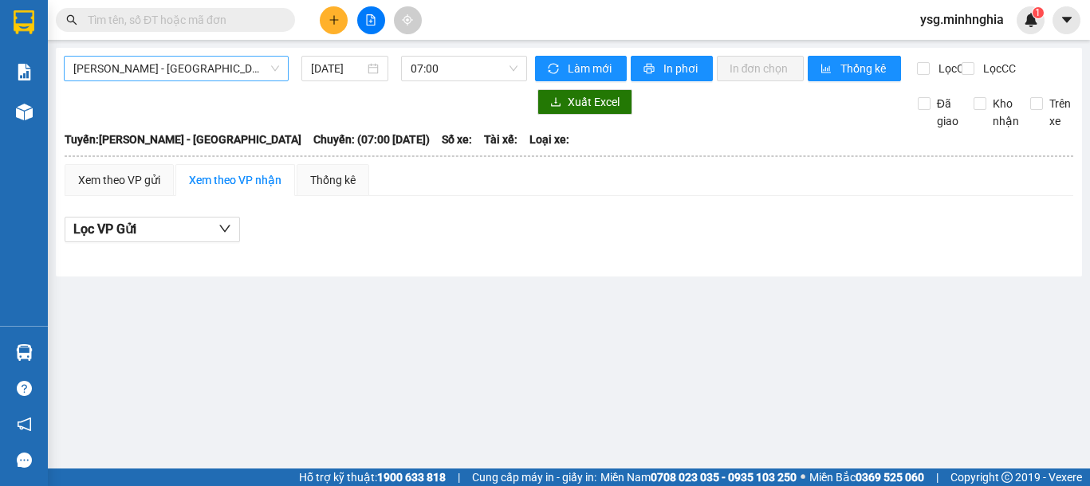
click at [186, 72] on span "[PERSON_NAME] - [GEOGRAPHIC_DATA]" at bounding box center [176, 69] width 206 height 24
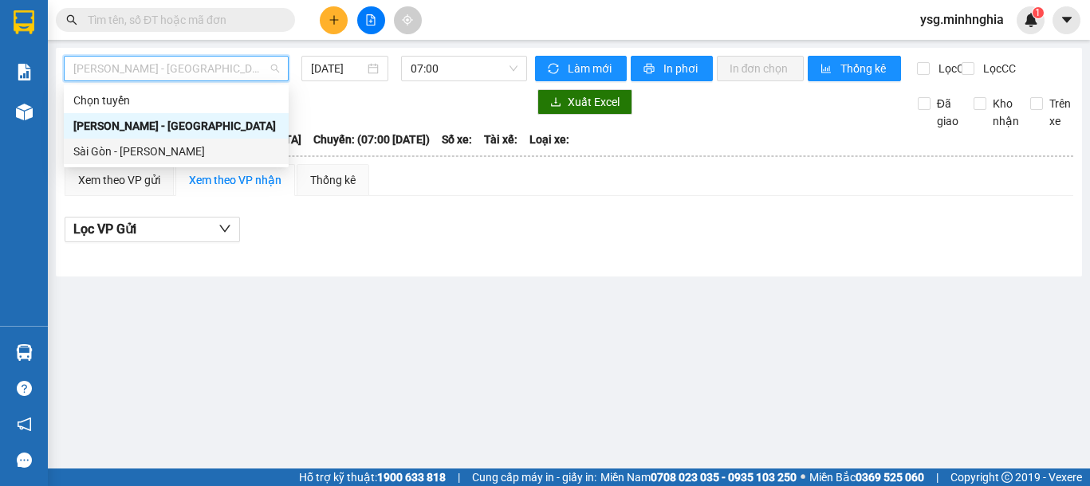
click at [147, 149] on div "Sài Gòn - [PERSON_NAME]" at bounding box center [176, 152] width 206 height 18
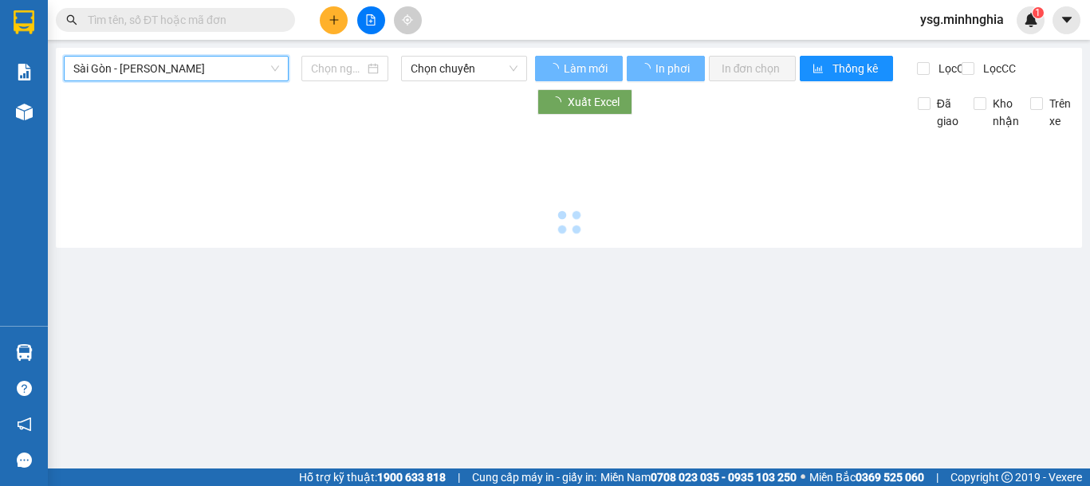
type input "[DATE]"
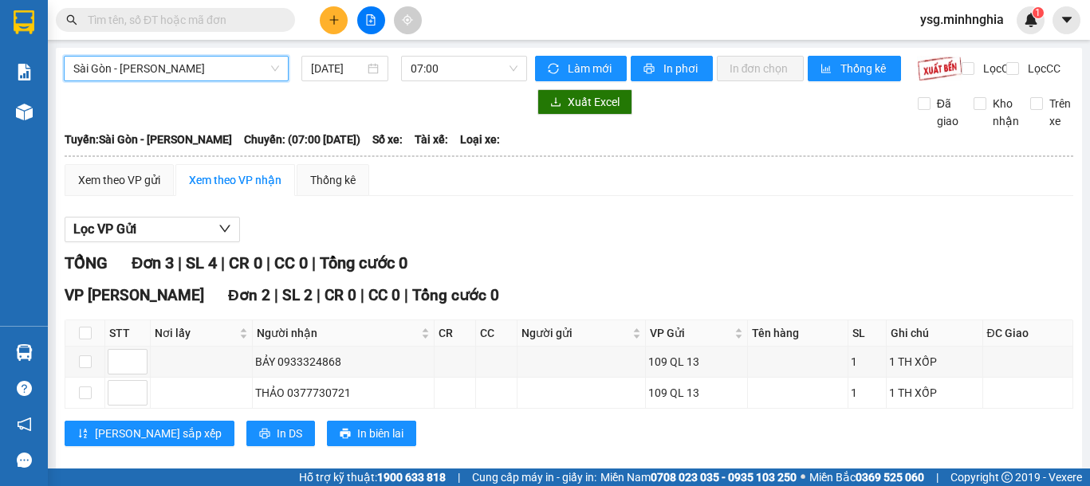
click at [409, 81] on div "Sài Gòn - Phan Rí Sài Gòn - Phan Rí 14/08/2025 07:00" at bounding box center [295, 69] width 463 height 26
click at [449, 62] on span "07:00" at bounding box center [463, 69] width 107 height 24
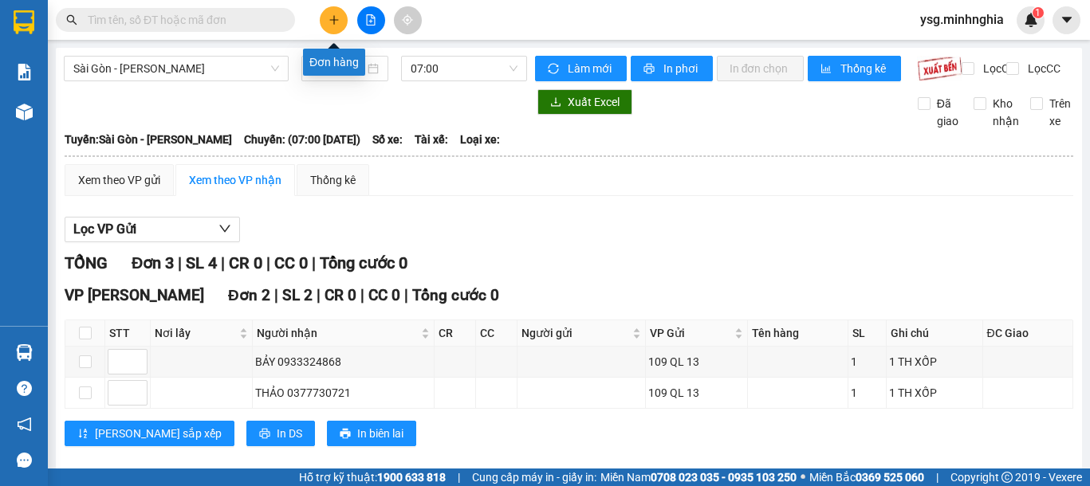
click at [343, 15] on button at bounding box center [334, 20] width 28 height 28
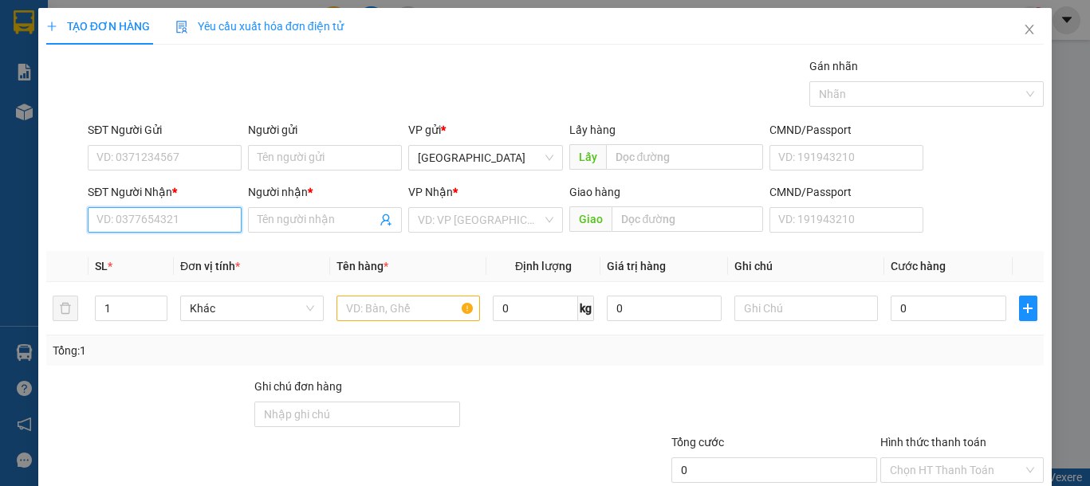
click at [168, 217] on input "SĐT Người Nhận *" at bounding box center [165, 220] width 154 height 26
click at [182, 243] on div "0386920609 - THUÝ" at bounding box center [162, 252] width 132 height 18
type input "0386920609"
type input "THUÝ"
type input "0386920609"
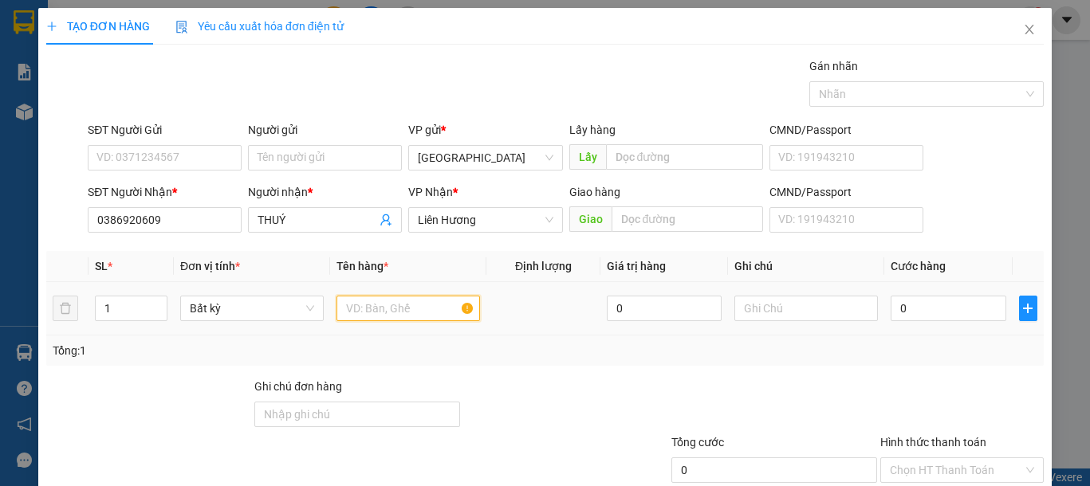
drag, startPoint x: 357, startPoint y: 310, endPoint x: 399, endPoint y: 312, distance: 42.3
click at [358, 309] on input "text" at bounding box center [407, 309] width 143 height 26
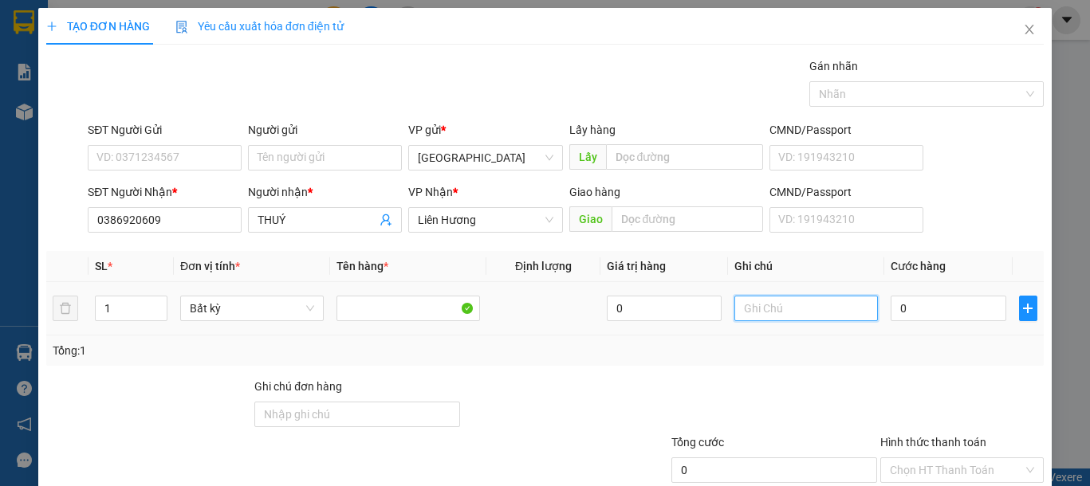
click at [806, 320] on input "text" at bounding box center [805, 309] width 143 height 26
type input "1 TH XỐP -BÁNH, TRÀ SỮA"
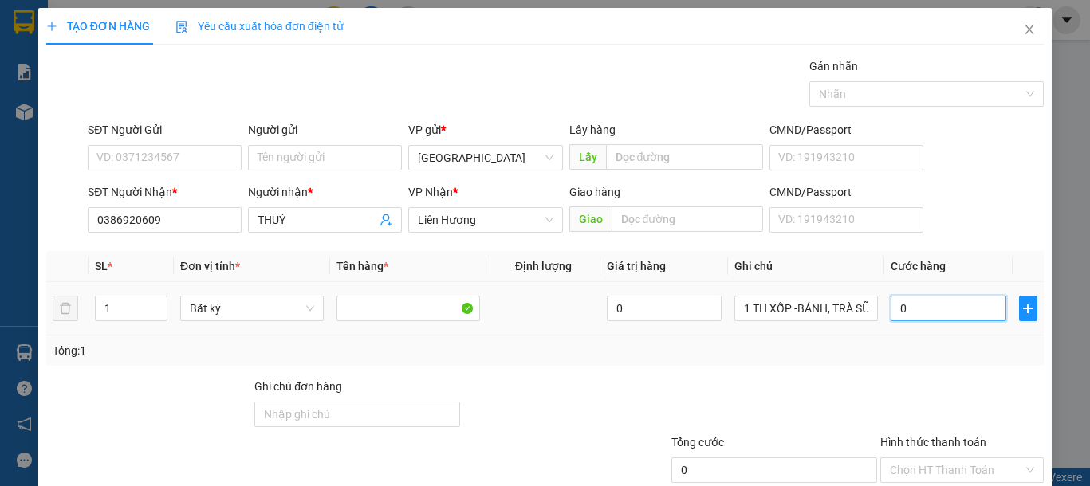
click at [899, 308] on input "0" at bounding box center [947, 309] width 115 height 26
type input "8"
type input "80"
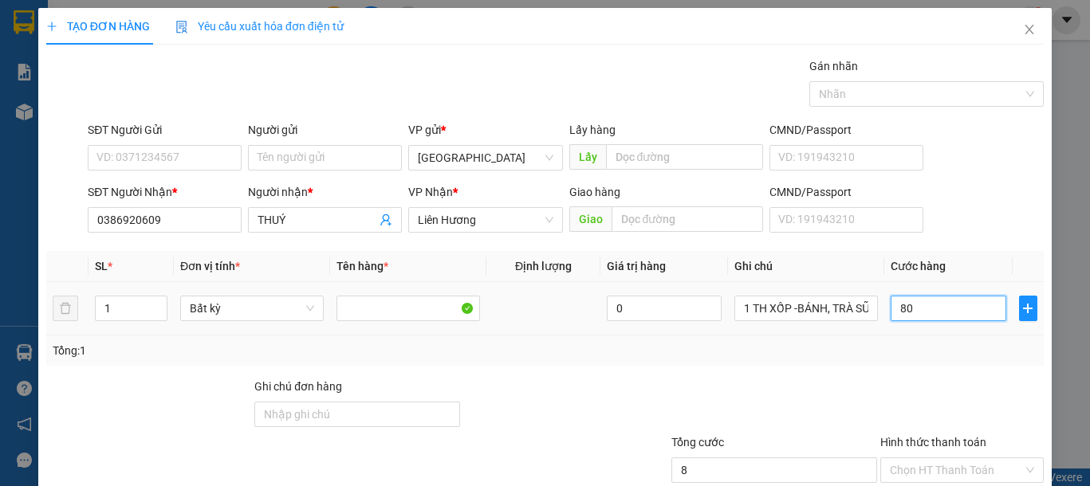
type input "80"
drag, startPoint x: 944, startPoint y: 447, endPoint x: 925, endPoint y: 449, distance: 18.4
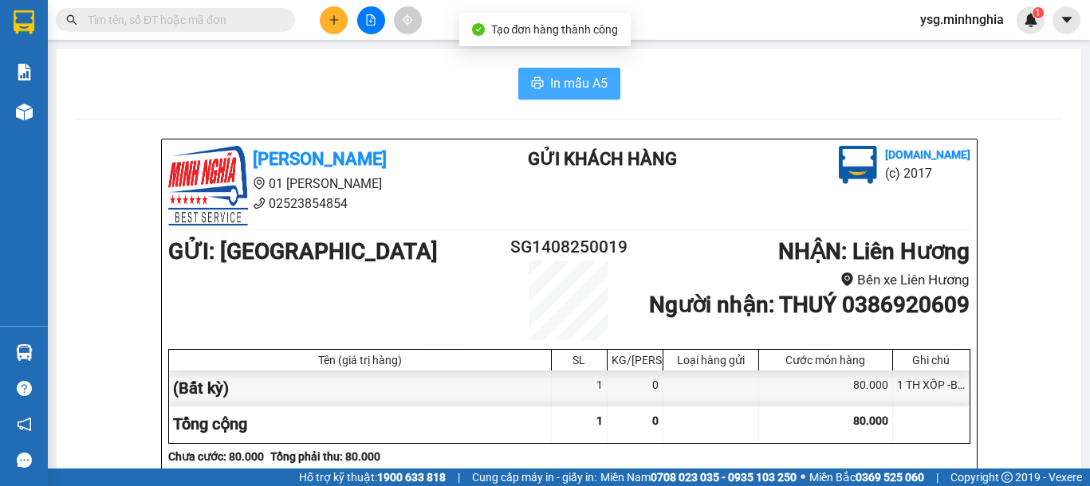
click at [563, 86] on span "In mẫu A5" at bounding box center [578, 83] width 57 height 20
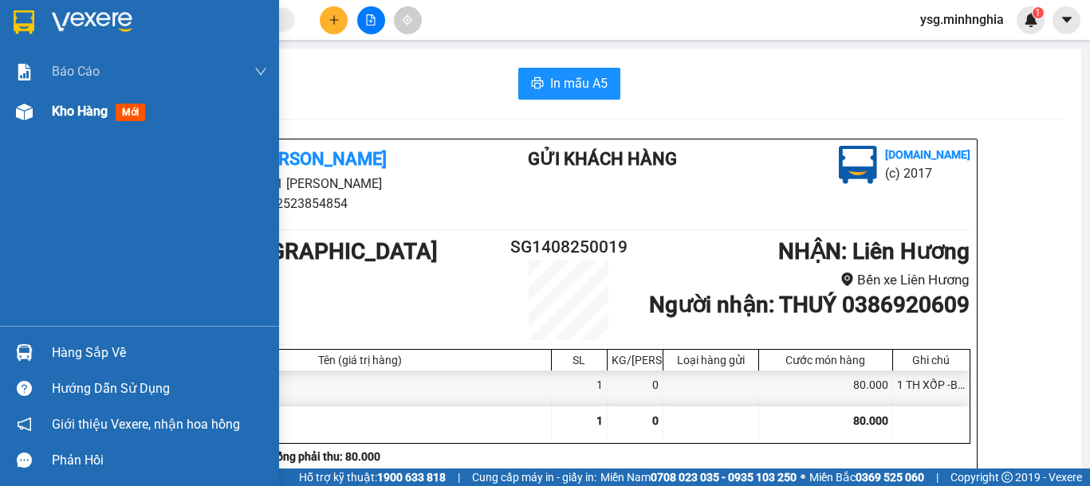
click at [17, 117] on img at bounding box center [24, 112] width 17 height 17
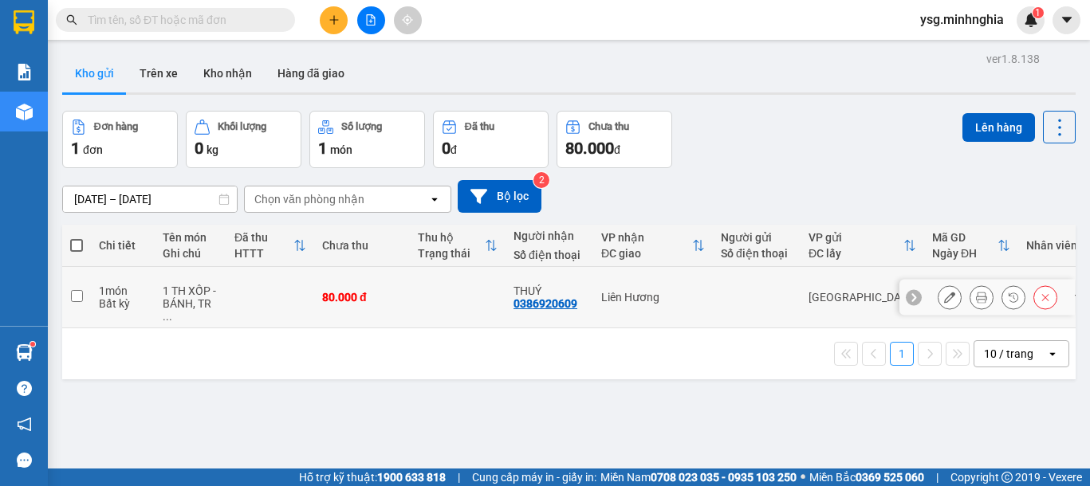
click at [266, 267] on td at bounding box center [270, 297] width 88 height 61
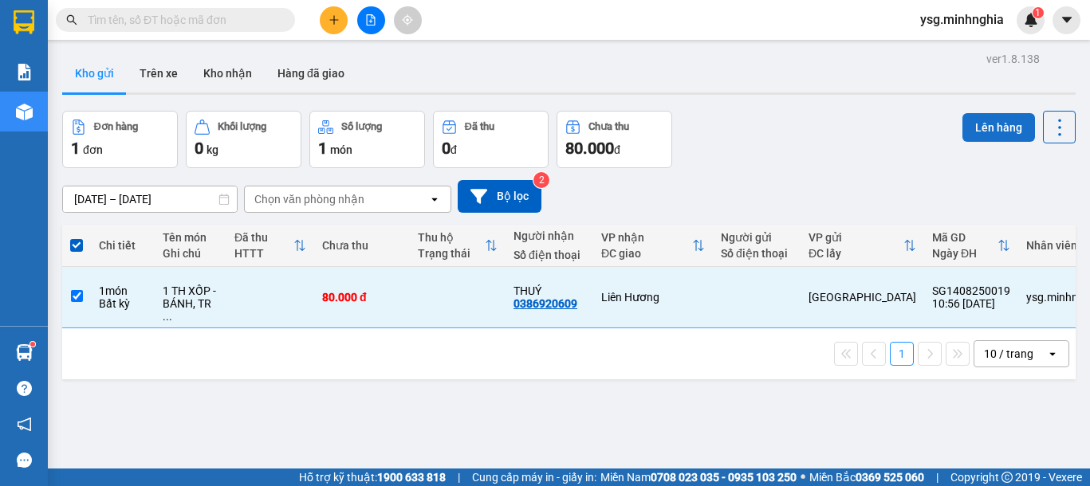
click at [985, 113] on button "Lên hàng" at bounding box center [998, 127] width 73 height 29
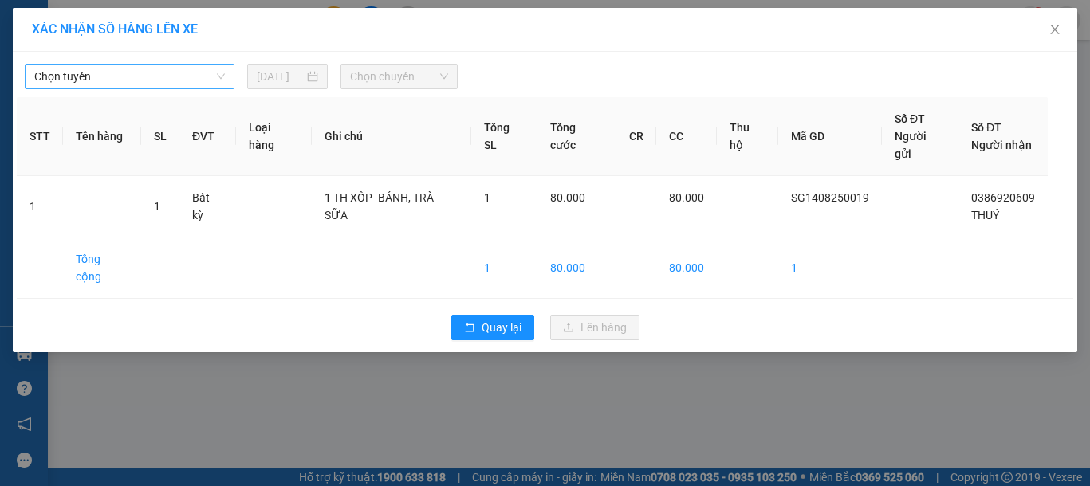
click at [155, 71] on span "Chọn tuyến" at bounding box center [129, 77] width 190 height 24
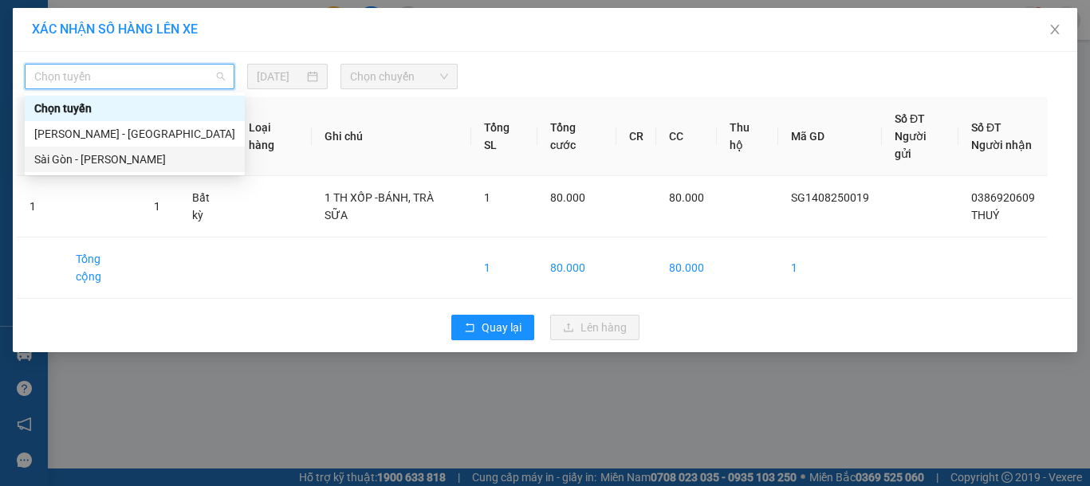
click at [108, 159] on div "Sài Gòn - [PERSON_NAME]" at bounding box center [134, 160] width 201 height 18
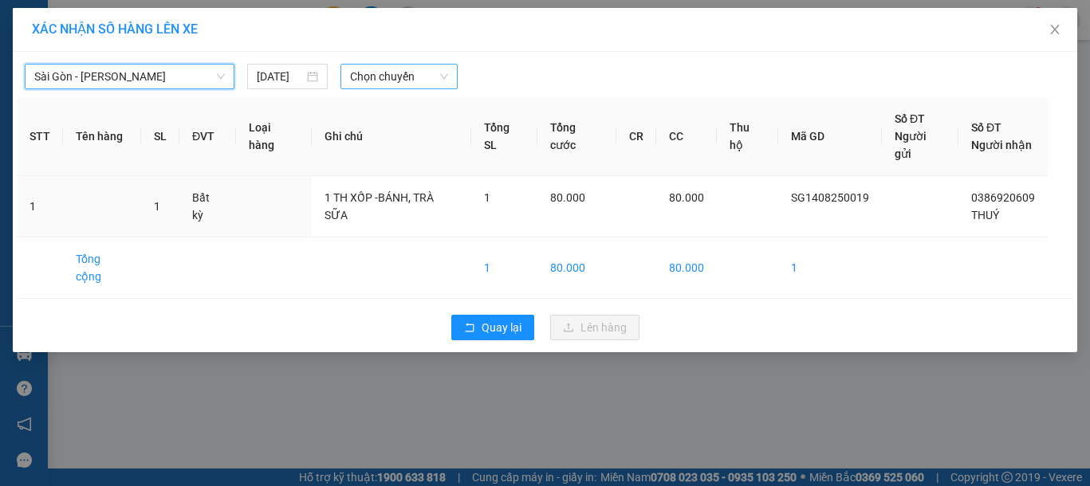
click at [406, 76] on span "Chọn chuyến" at bounding box center [399, 77] width 98 height 24
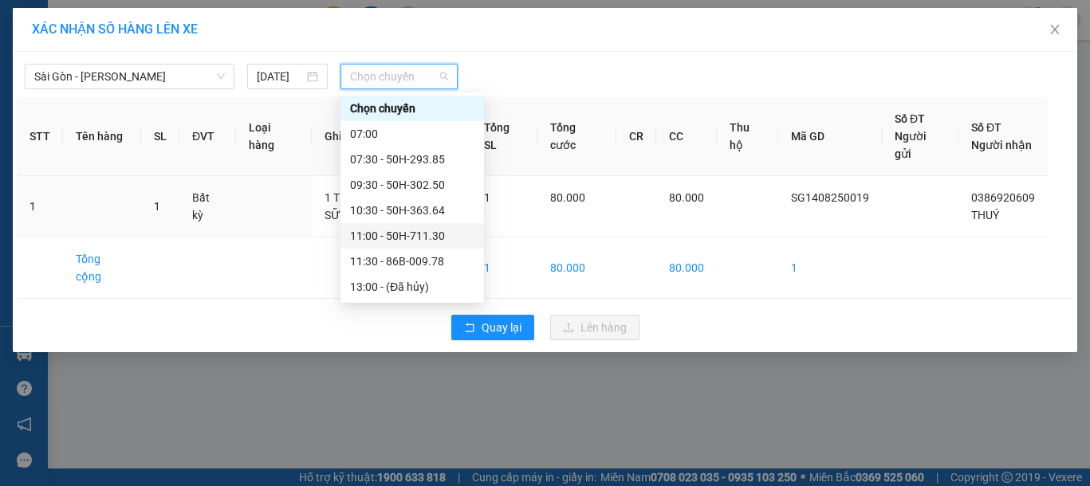
click at [405, 241] on div "11:00 - 50H-711.30" at bounding box center [412, 236] width 124 height 18
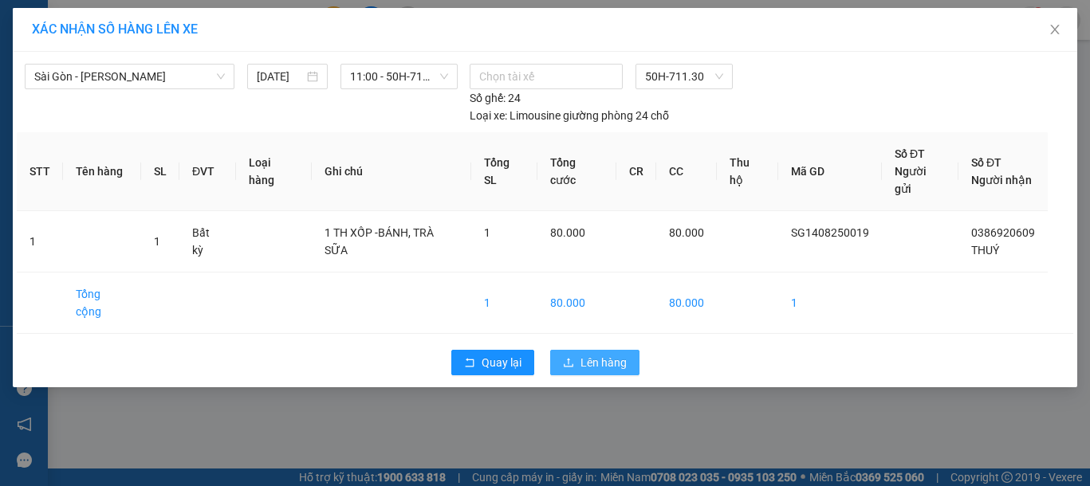
click at [579, 350] on button "Lên hàng" at bounding box center [594, 363] width 89 height 26
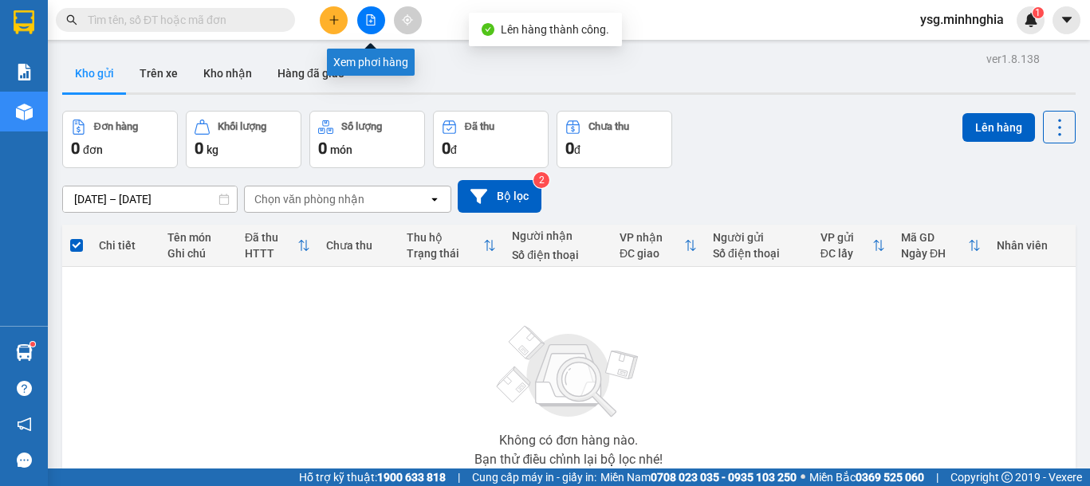
click at [371, 7] on button at bounding box center [371, 20] width 28 height 28
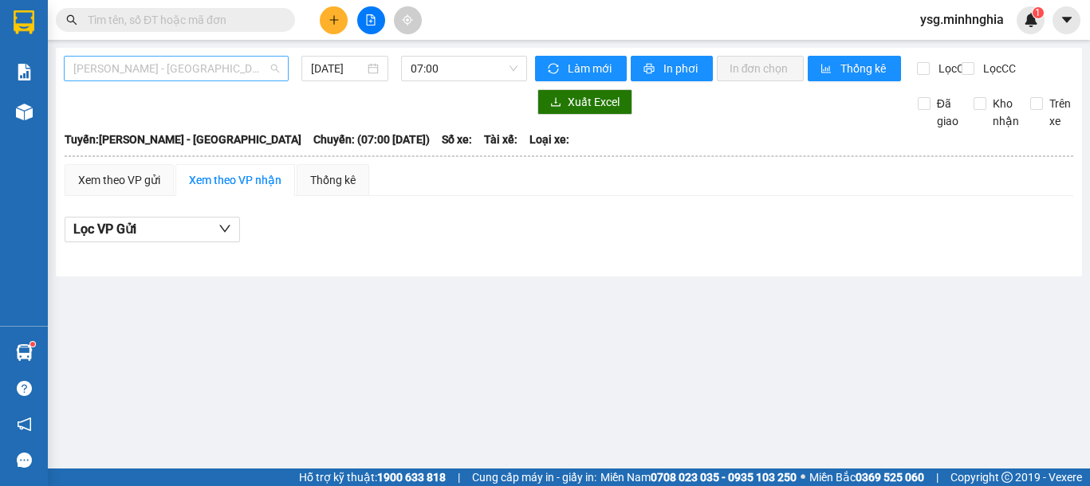
click at [220, 62] on span "[PERSON_NAME] - [GEOGRAPHIC_DATA]" at bounding box center [176, 69] width 206 height 24
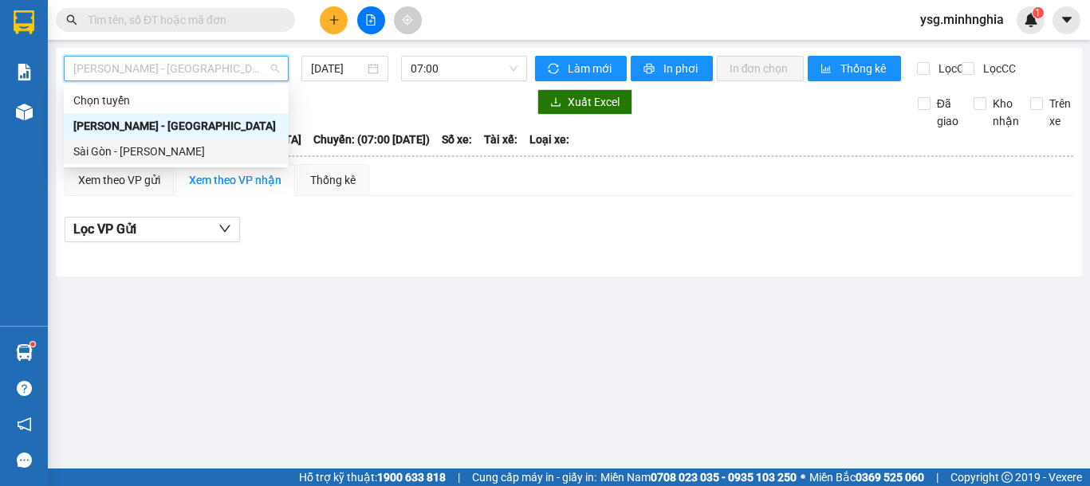
click at [156, 156] on div "Sài Gòn - [PERSON_NAME]" at bounding box center [176, 152] width 206 height 18
type input "[DATE]"
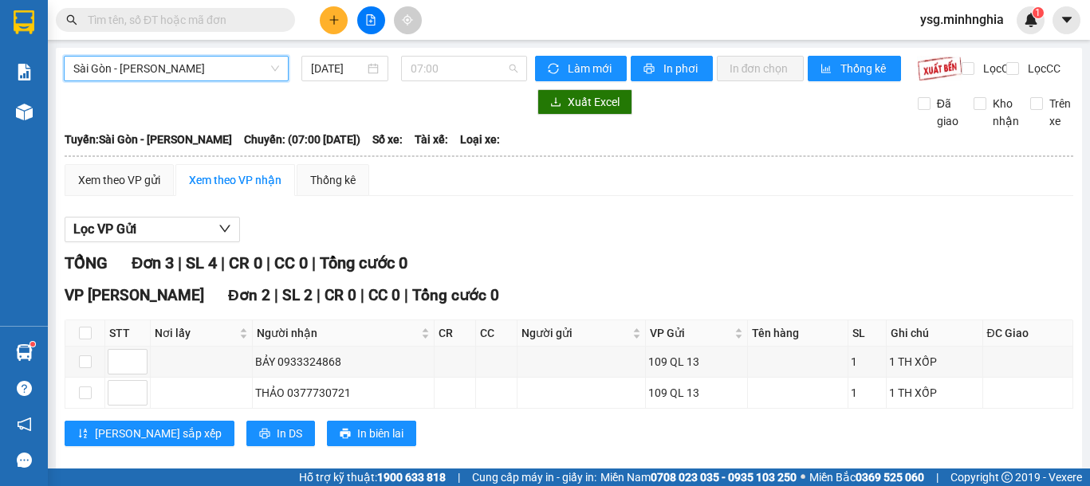
drag, startPoint x: 484, startPoint y: 75, endPoint x: 473, endPoint y: 89, distance: 18.2
click at [484, 77] on span "07:00" at bounding box center [463, 69] width 107 height 24
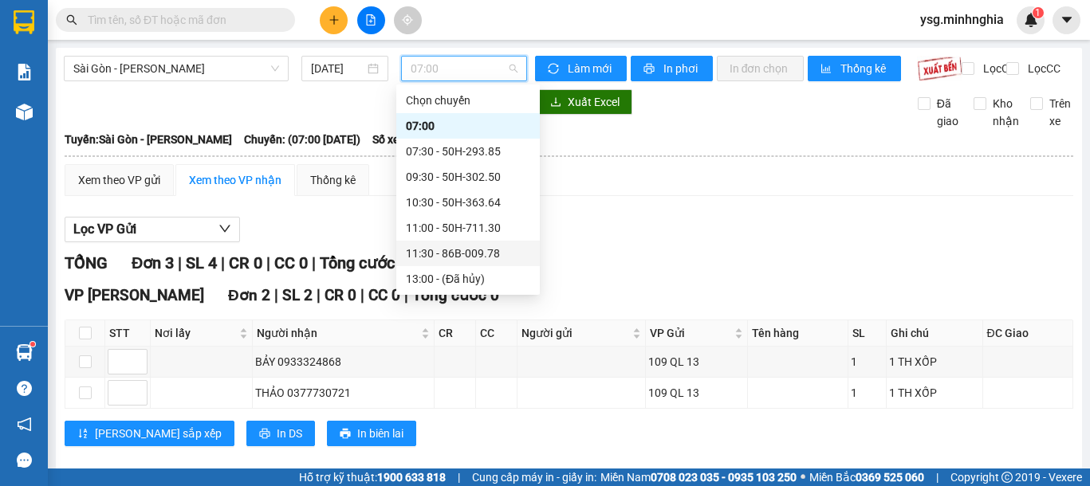
click at [475, 249] on div "11:30 - 86B-009.78" at bounding box center [468, 254] width 124 height 18
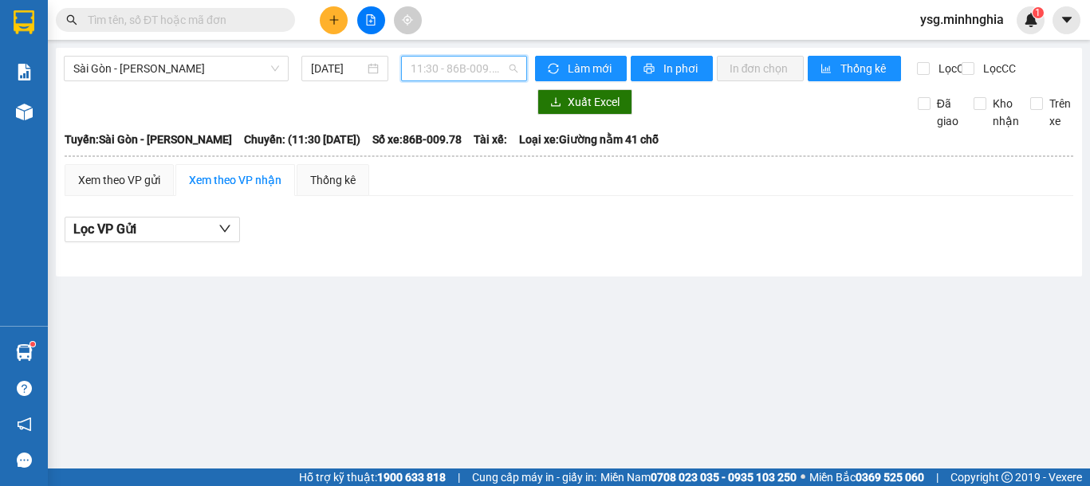
drag, startPoint x: 480, startPoint y: 77, endPoint x: 481, endPoint y: 137, distance: 60.6
click at [479, 81] on div "Sài Gòn - Phan Rí 14/08/2025 11:30 - 86B-009.78" at bounding box center [295, 69] width 463 height 26
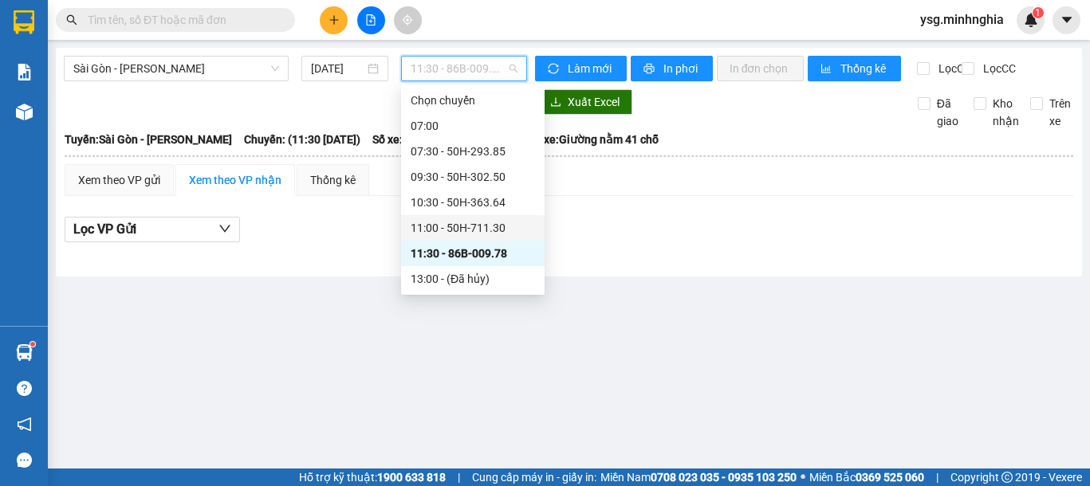
click at [472, 228] on div "11:00 - 50H-711.30" at bounding box center [472, 228] width 124 height 18
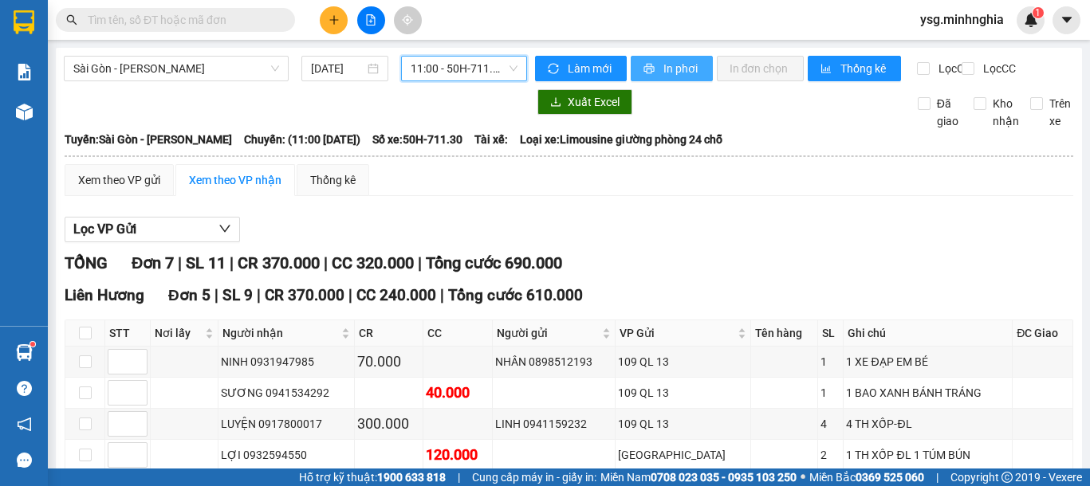
click at [665, 65] on span "In phơi" at bounding box center [681, 69] width 37 height 18
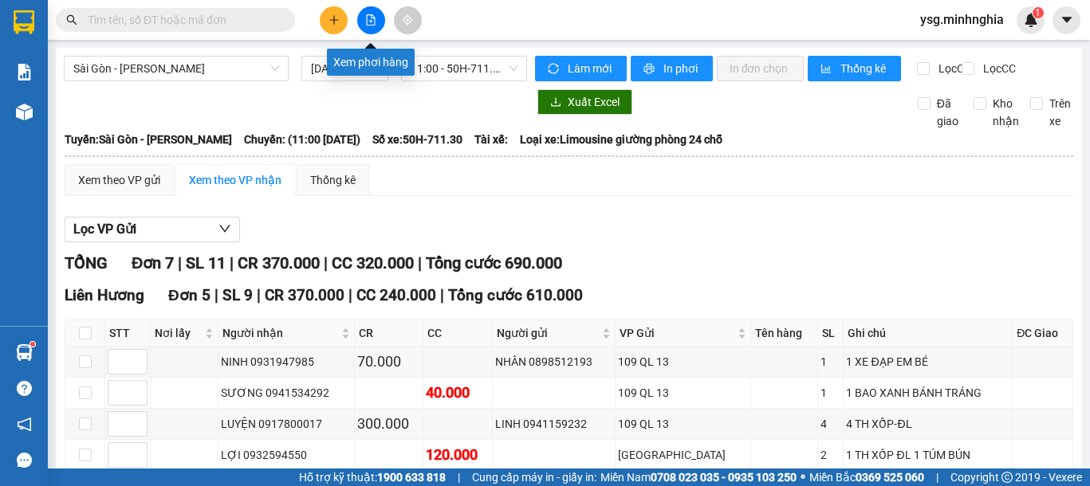
click at [365, 18] on icon "file-add" at bounding box center [370, 19] width 11 height 11
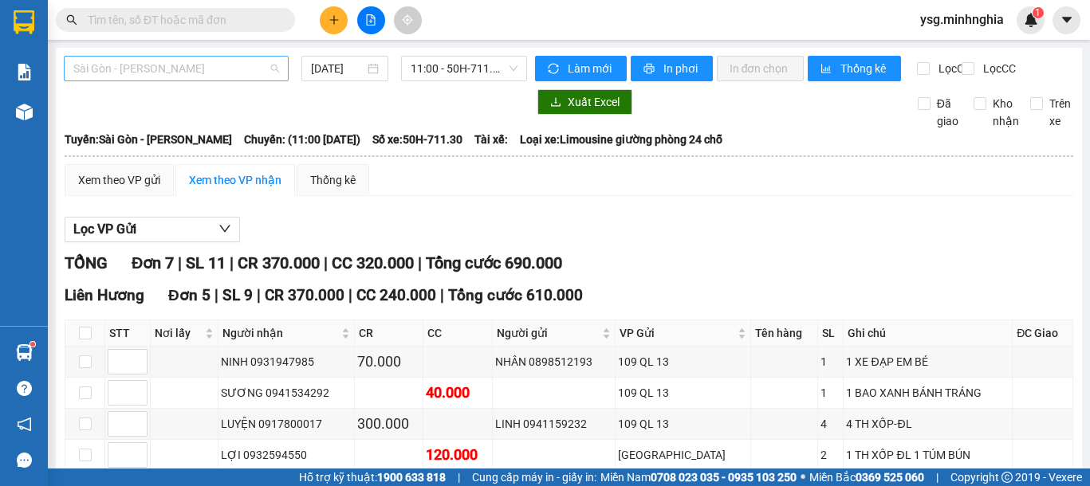
click at [245, 68] on span "Sài Gòn - [PERSON_NAME]" at bounding box center [176, 69] width 206 height 24
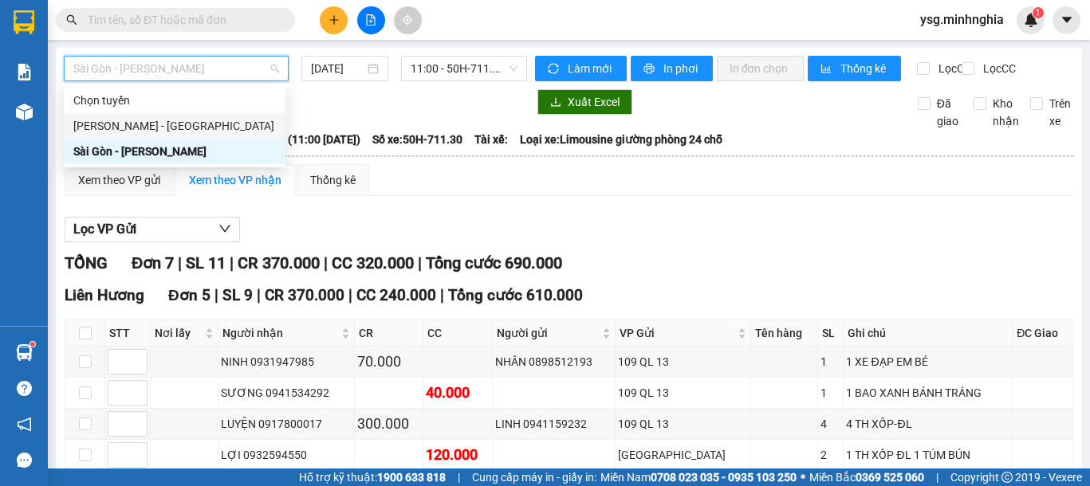
click at [171, 120] on div "[PERSON_NAME] - [GEOGRAPHIC_DATA]" at bounding box center [174, 126] width 202 height 18
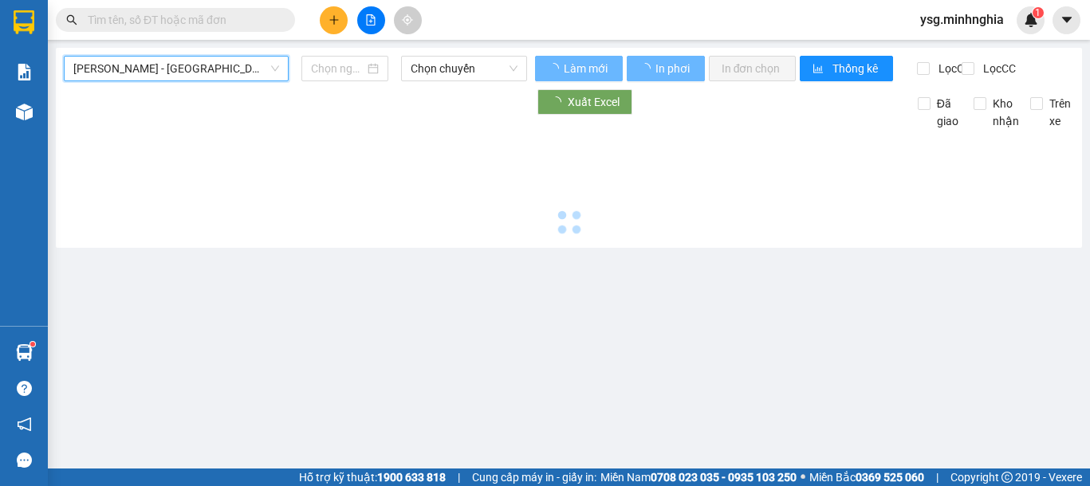
type input "[DATE]"
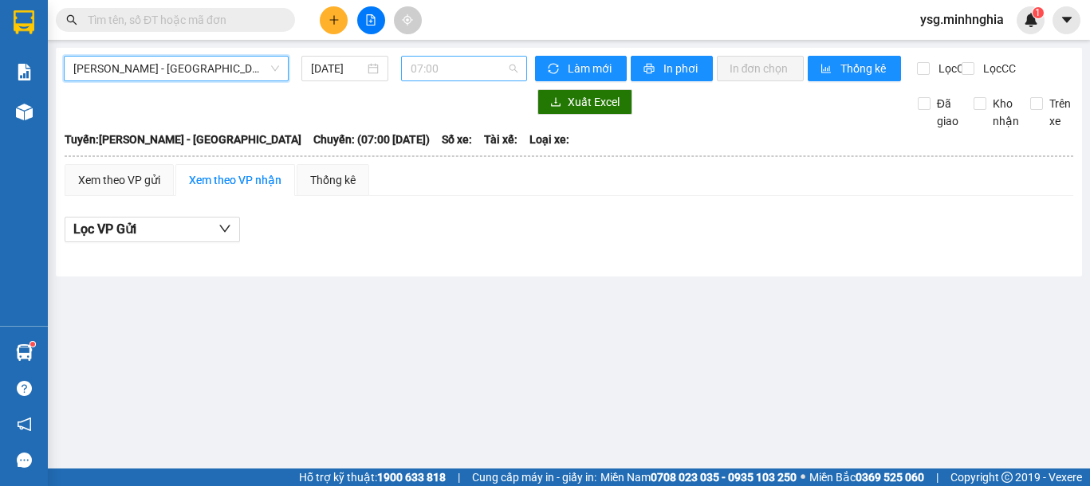
click at [457, 67] on span "07:00" at bounding box center [463, 69] width 107 height 24
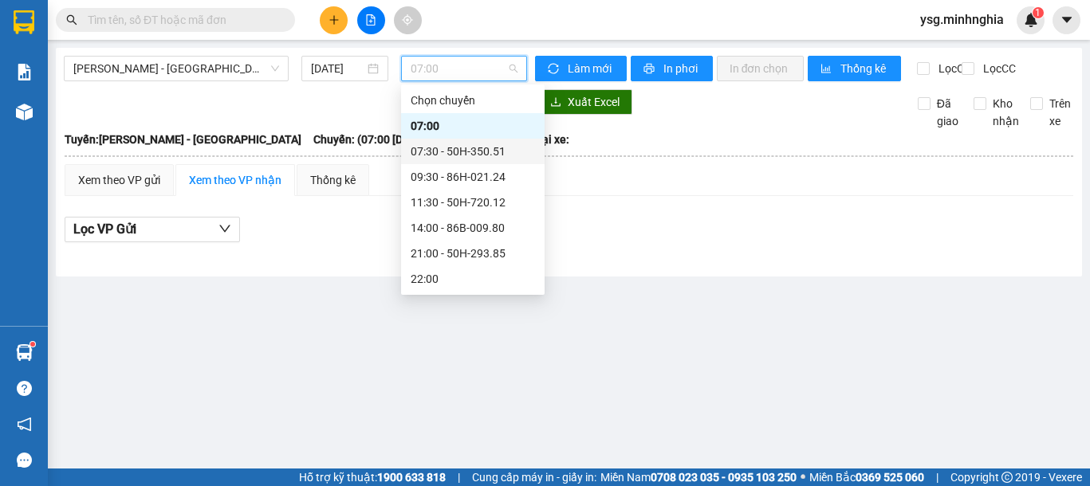
click at [326, 19] on button at bounding box center [334, 20] width 28 height 28
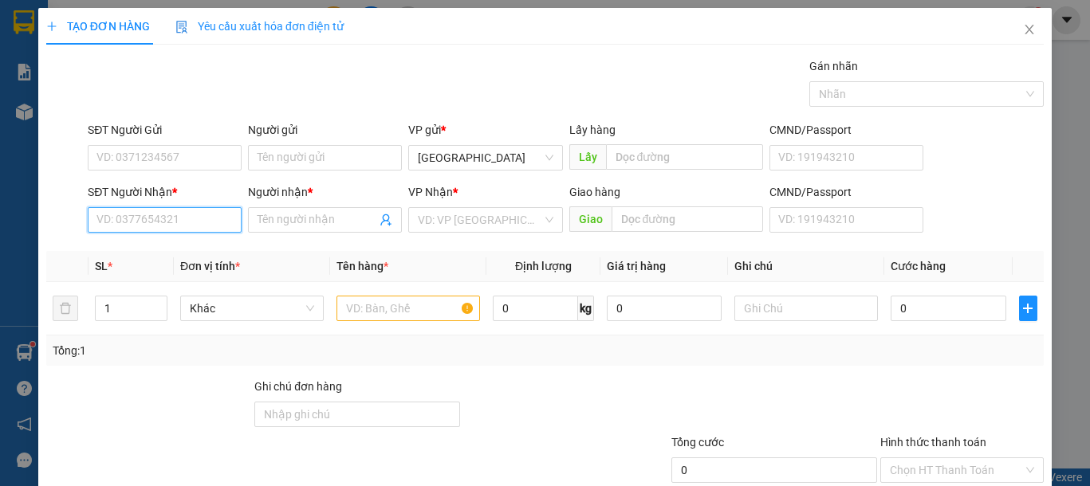
click at [189, 222] on input "SĐT Người Nhận *" at bounding box center [165, 220] width 154 height 26
click at [179, 247] on div "0961078801 - PHI" at bounding box center [162, 252] width 132 height 18
type input "0961078801"
type input "PHI"
type input "0961078801"
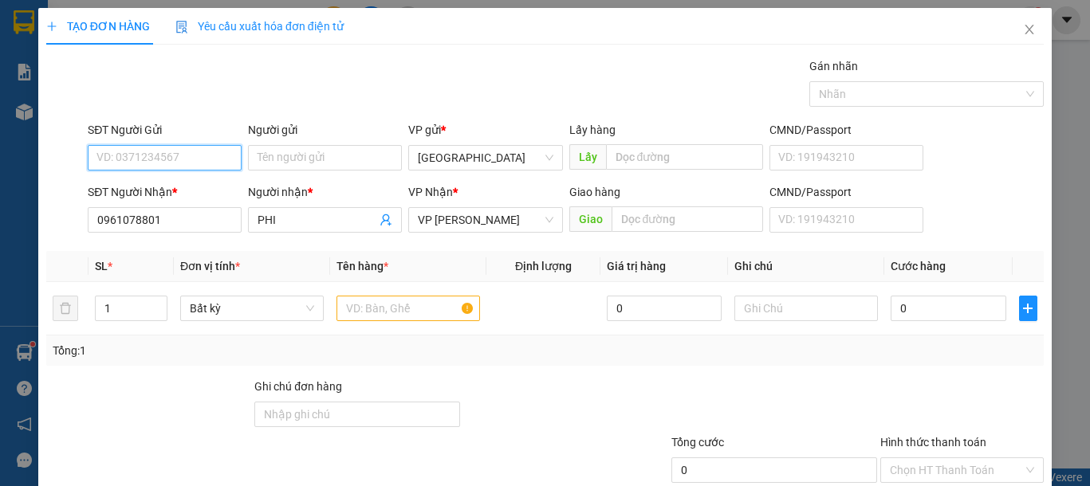
click at [189, 161] on input "SĐT Người Gửi" at bounding box center [165, 158] width 154 height 26
click at [192, 187] on div "0961809610 - THY CAKE" at bounding box center [162, 190] width 132 height 18
type input "0961809610"
type input "THY CAKE"
type input "0961809610"
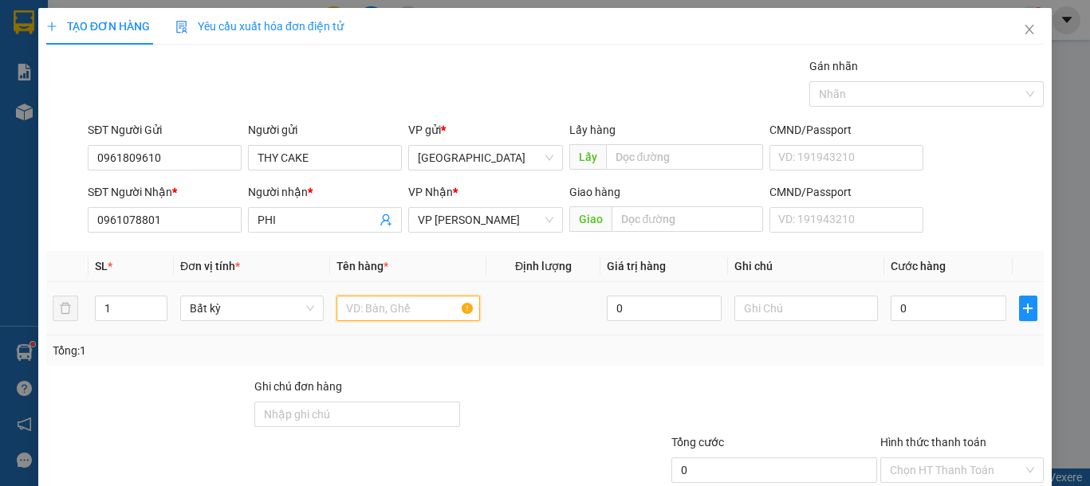
click at [402, 316] on input "text" at bounding box center [407, 309] width 143 height 26
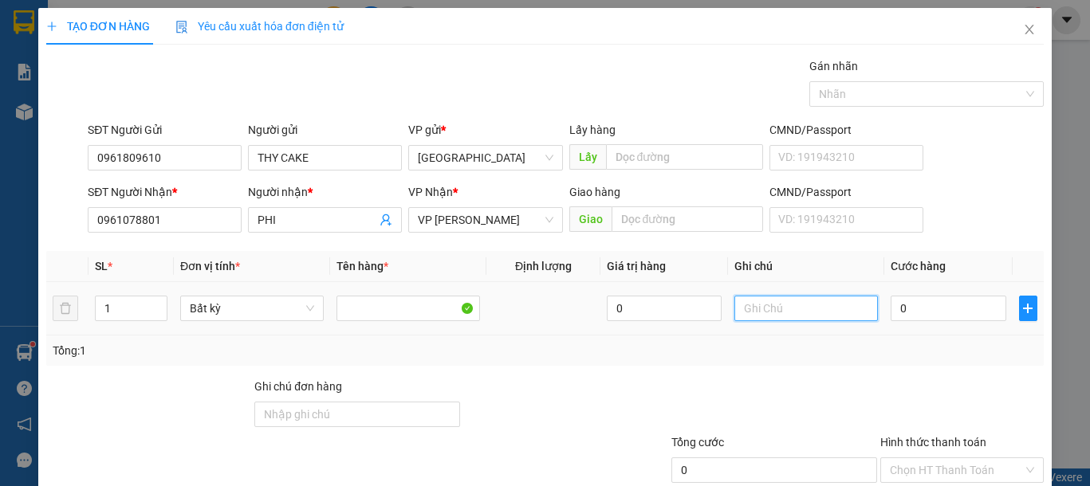
click at [748, 304] on input "text" at bounding box center [805, 309] width 143 height 26
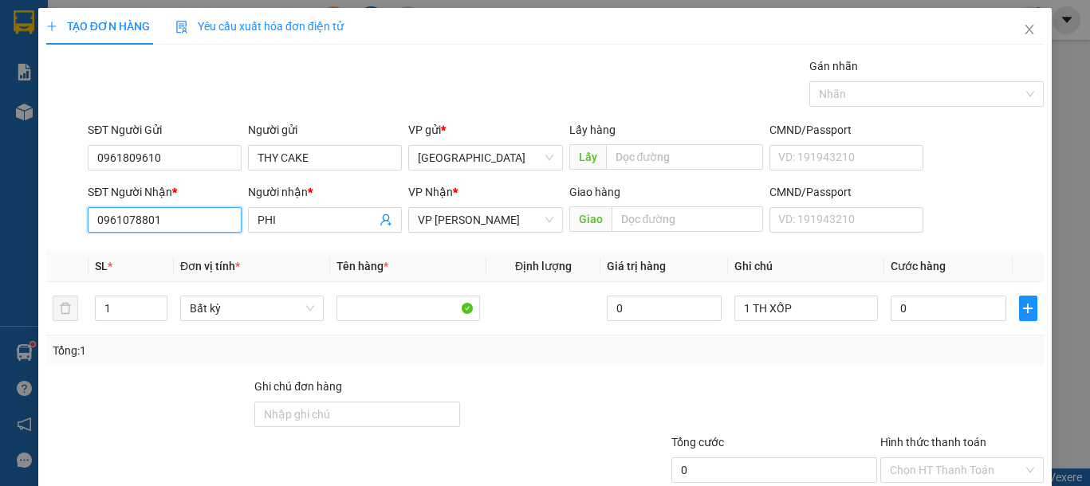
drag, startPoint x: 177, startPoint y: 226, endPoint x: 0, endPoint y: 225, distance: 176.9
click at [0, 225] on div "TẠO ĐƠN HÀNG Yêu cầu xuất hóa đơn điện tử Transit Pickup Surcharge Ids Transit …" at bounding box center [545, 243] width 1090 height 486
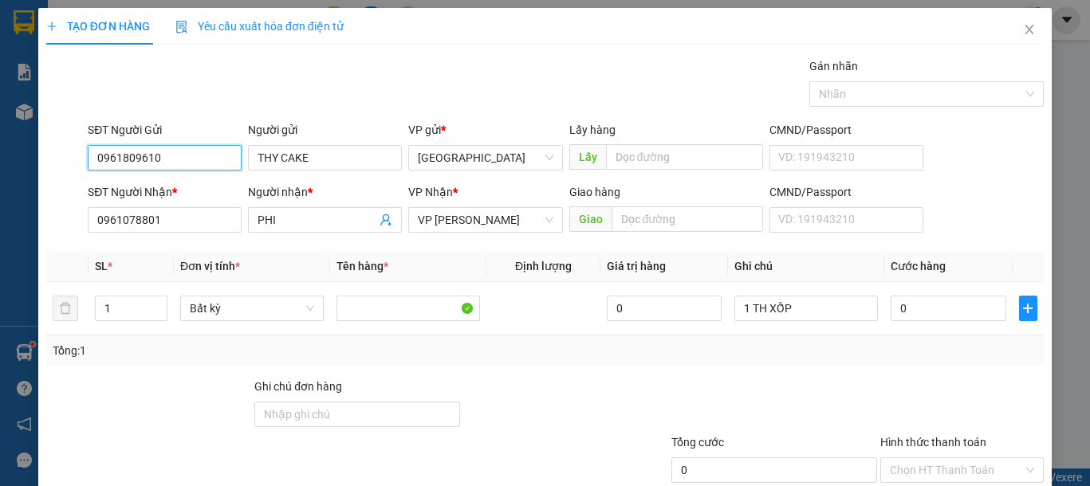
drag, startPoint x: 171, startPoint y: 161, endPoint x: 0, endPoint y: 144, distance: 171.4
click at [0, 147] on div "TẠO ĐƠN HÀNG Yêu cầu xuất hóa đơn điện tử Transit Pickup Surcharge Ids Transit …" at bounding box center [545, 243] width 1090 height 486
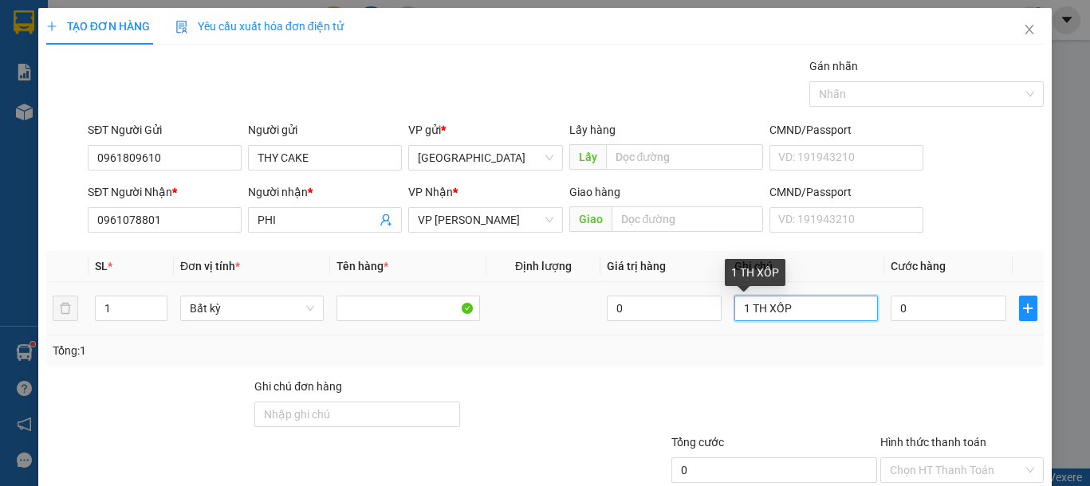
click at [814, 309] on input "1 TH XỐP" at bounding box center [805, 309] width 143 height 26
type input "1 TH XỐP BÁNH"
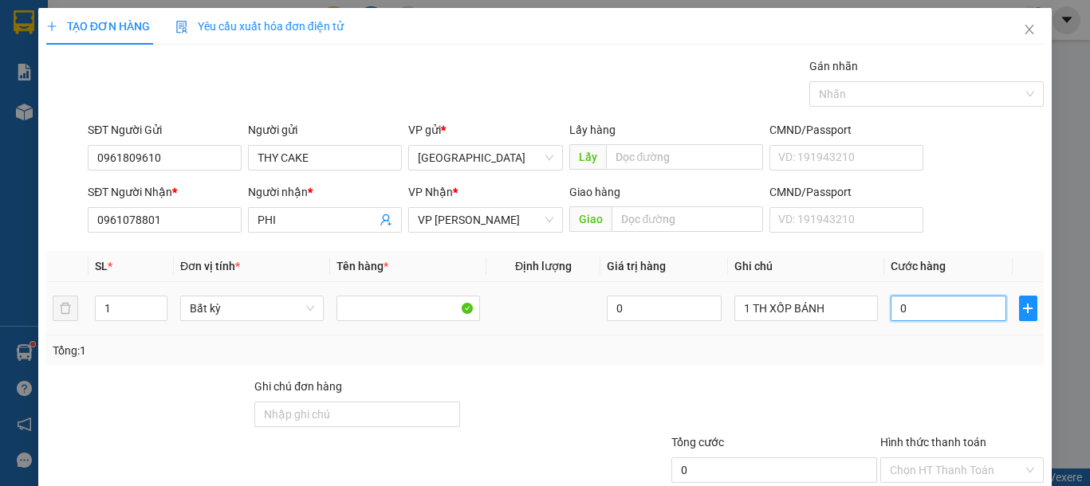
click at [924, 316] on input "0" at bounding box center [947, 309] width 115 height 26
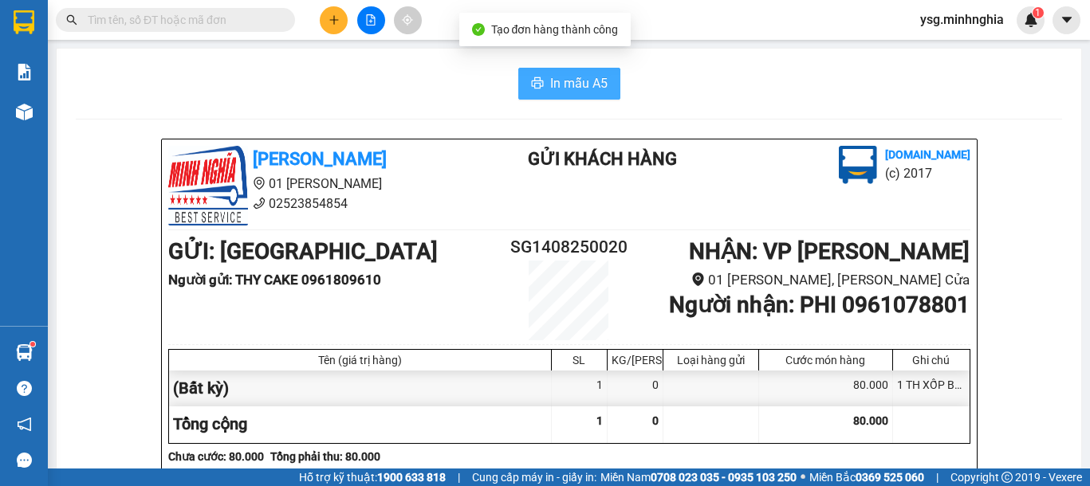
drag, startPoint x: 577, startPoint y: 92, endPoint x: 586, endPoint y: 93, distance: 8.8
click at [580, 93] on span "In mẫu A5" at bounding box center [578, 83] width 57 height 20
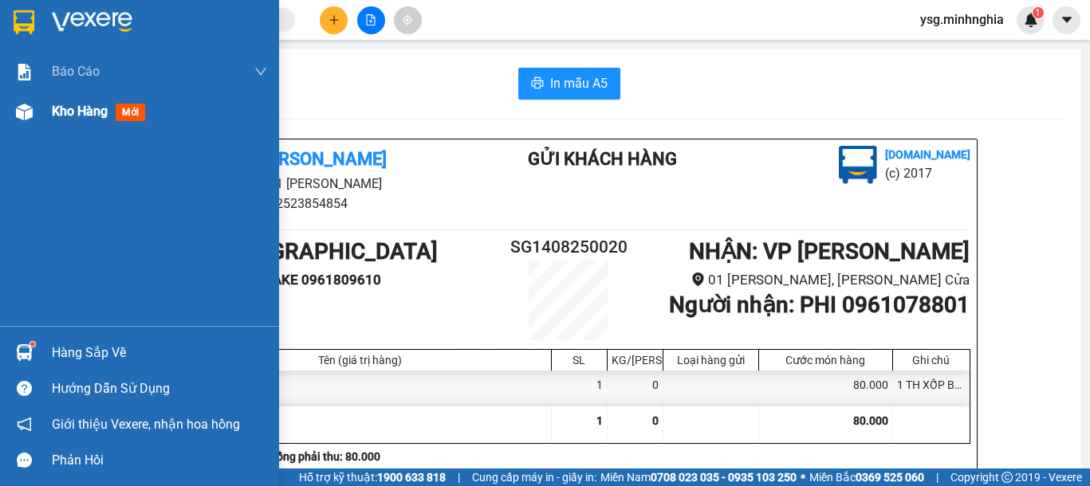
click at [20, 118] on img at bounding box center [24, 112] width 17 height 17
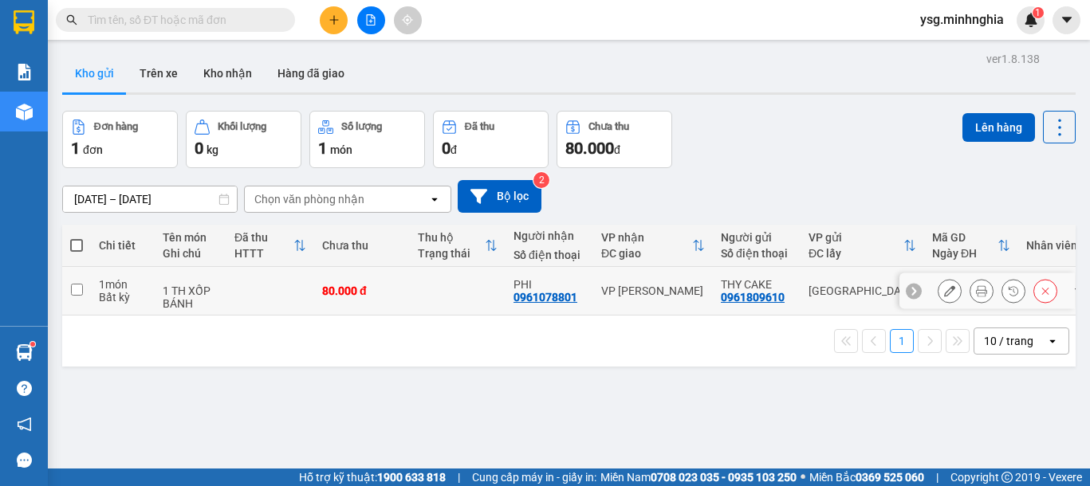
click at [342, 286] on div "80.000 đ" at bounding box center [362, 291] width 80 height 13
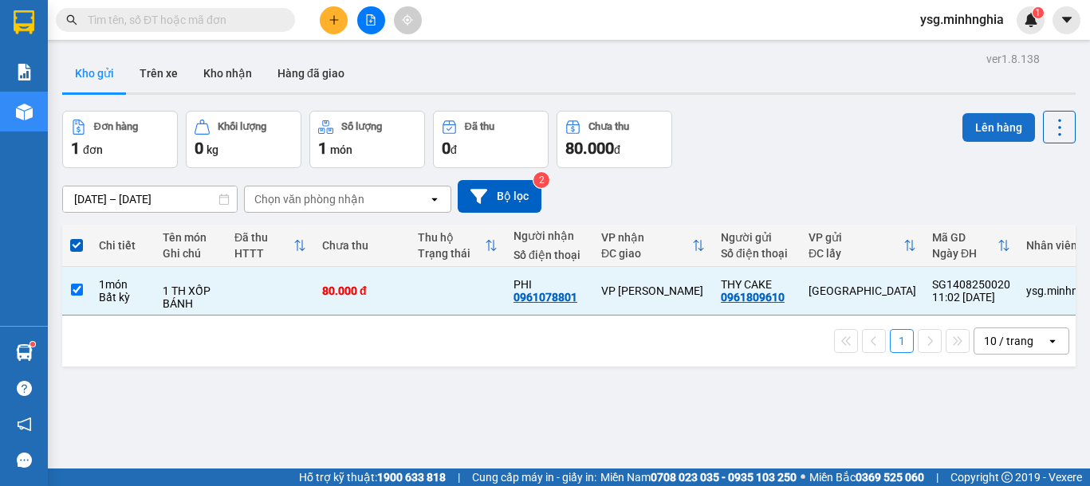
click at [964, 132] on button "Lên hàng" at bounding box center [998, 127] width 73 height 29
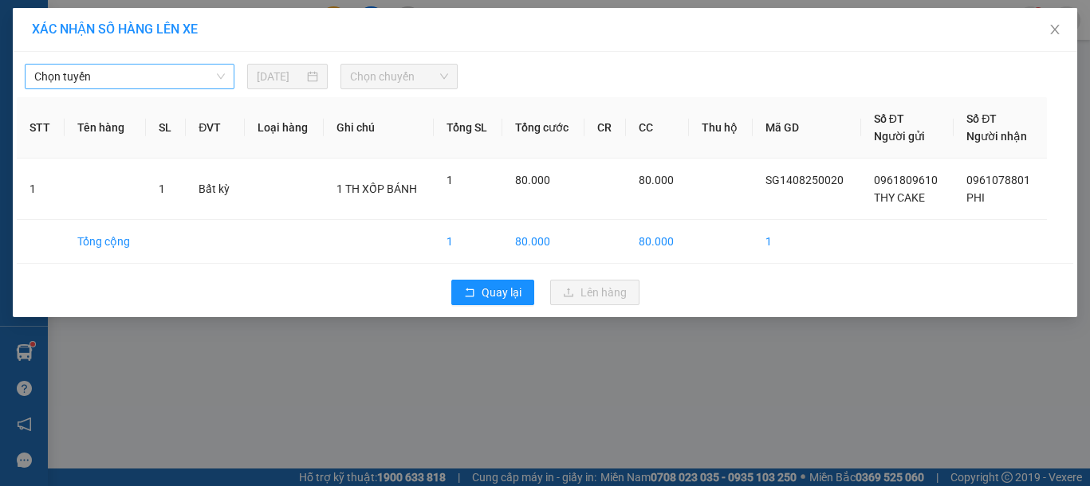
click at [216, 77] on span "Chọn tuyến" at bounding box center [129, 77] width 190 height 24
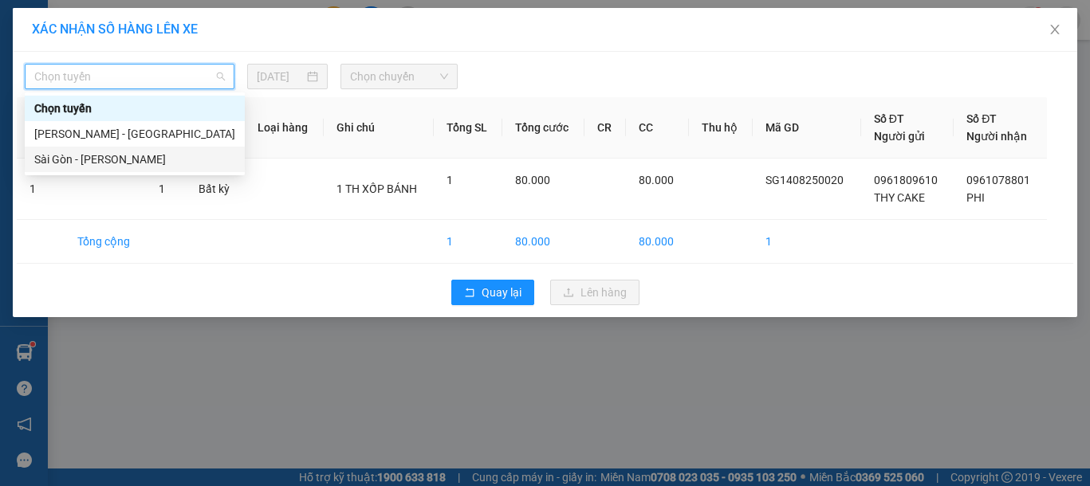
click at [122, 165] on div "Sài Gòn - [PERSON_NAME]" at bounding box center [134, 160] width 201 height 18
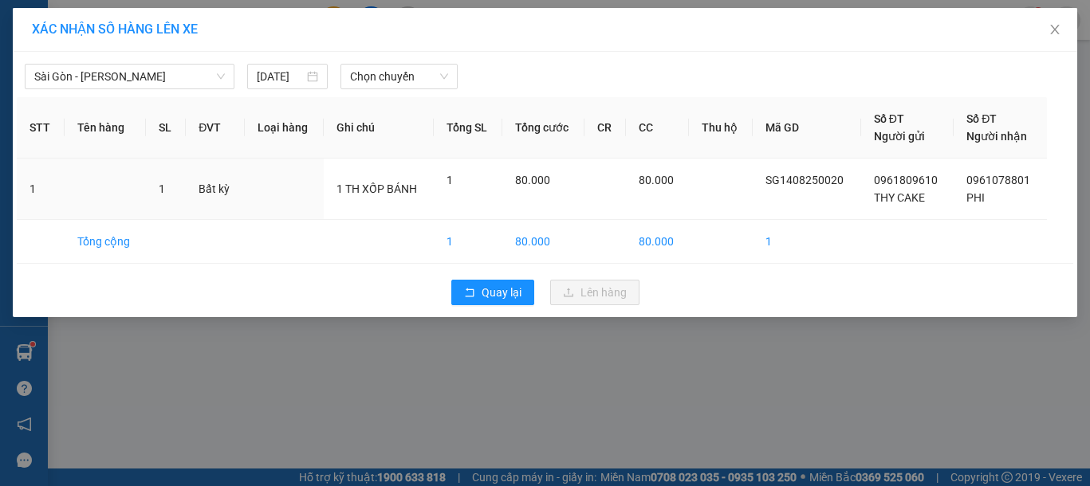
click at [367, 91] on div "Sài Gòn - Phan Rí 14/08/2025 Chọn chuyến STT Tên hàng SL ĐVT Loại hàng Ghi chú …" at bounding box center [545, 184] width 1064 height 265
click at [380, 79] on span "Chọn chuyến" at bounding box center [399, 77] width 98 height 24
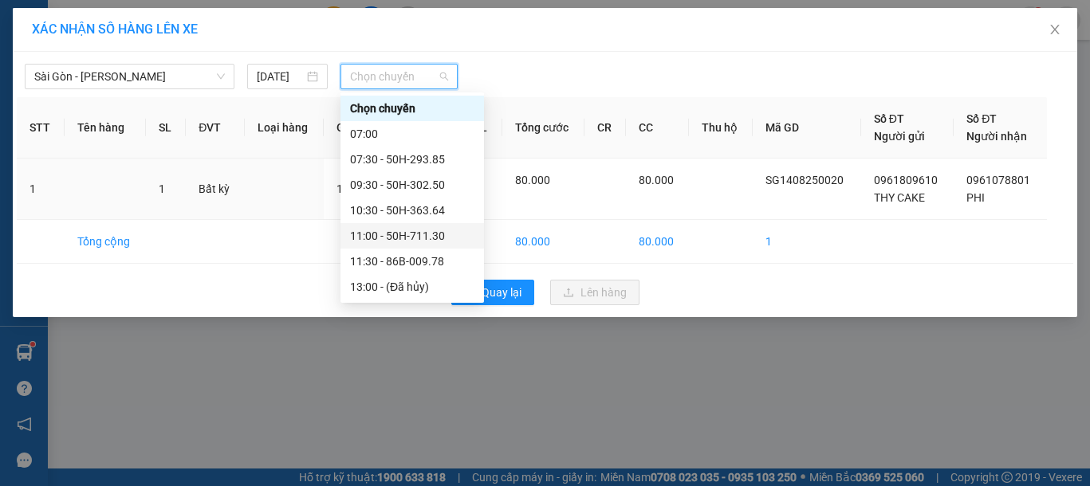
click at [418, 232] on div "11:00 - 50H-711.30" at bounding box center [412, 236] width 124 height 18
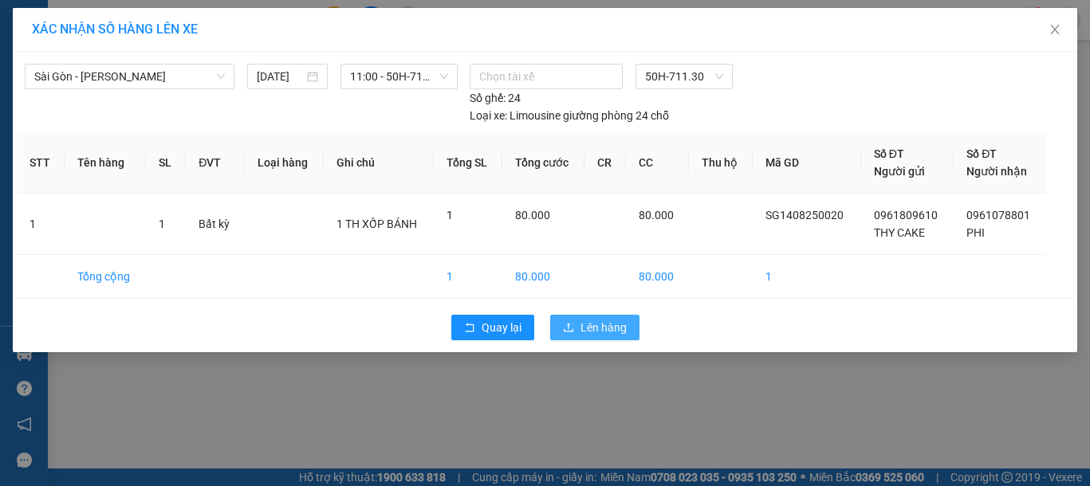
click at [579, 324] on button "Lên hàng" at bounding box center [594, 328] width 89 height 26
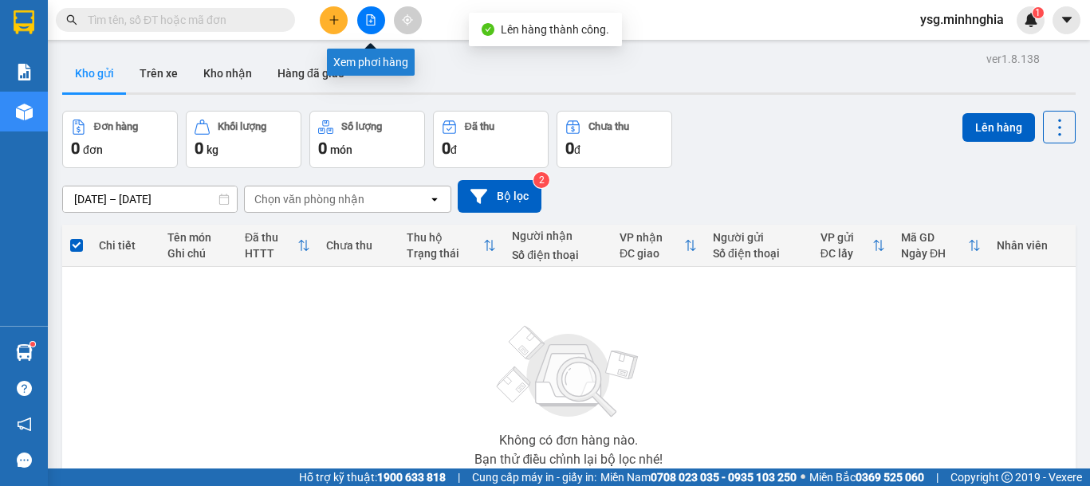
click at [367, 24] on icon "file-add" at bounding box center [371, 19] width 9 height 11
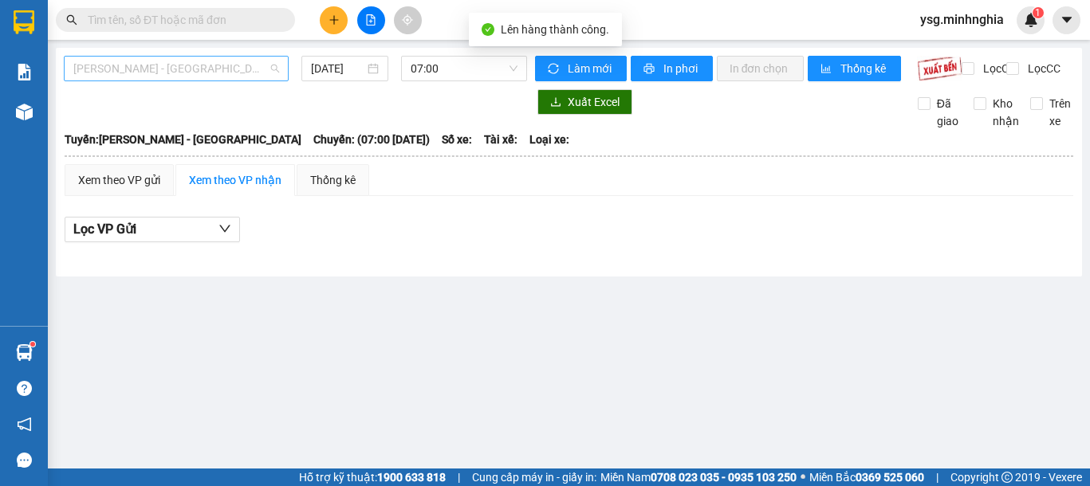
click at [220, 65] on span "[PERSON_NAME] - [GEOGRAPHIC_DATA]" at bounding box center [176, 69] width 206 height 24
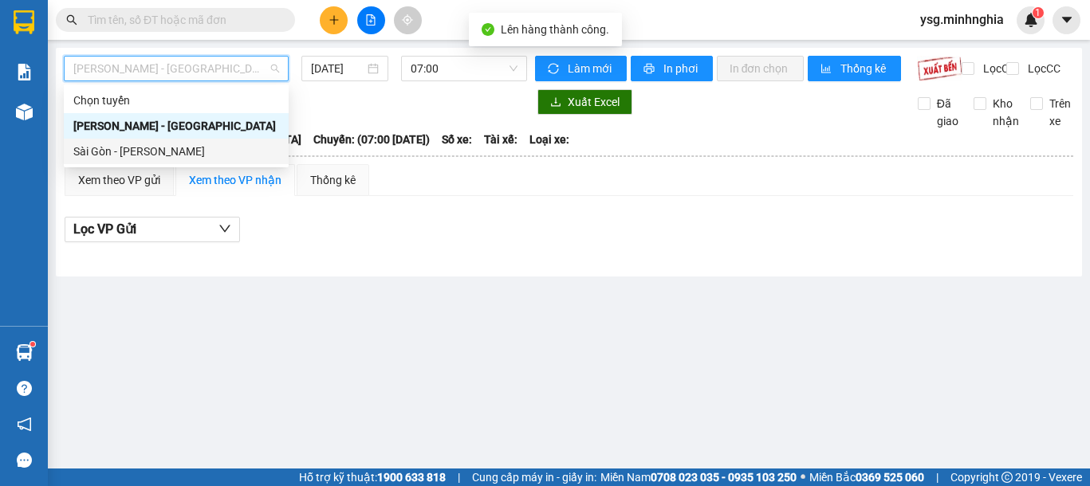
click at [163, 151] on div "Sài Gòn - [PERSON_NAME]" at bounding box center [176, 152] width 206 height 18
type input "[DATE]"
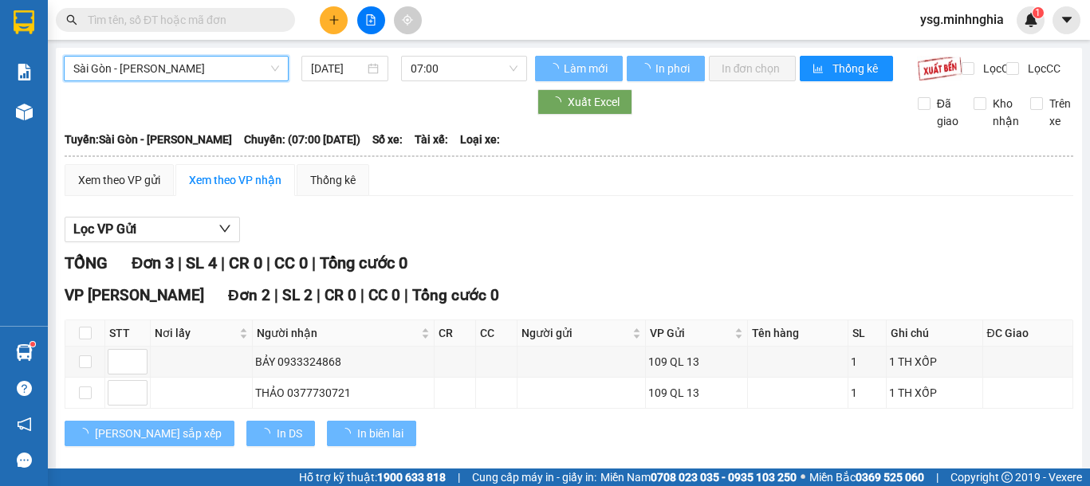
click at [426, 67] on span "07:00" at bounding box center [463, 69] width 107 height 24
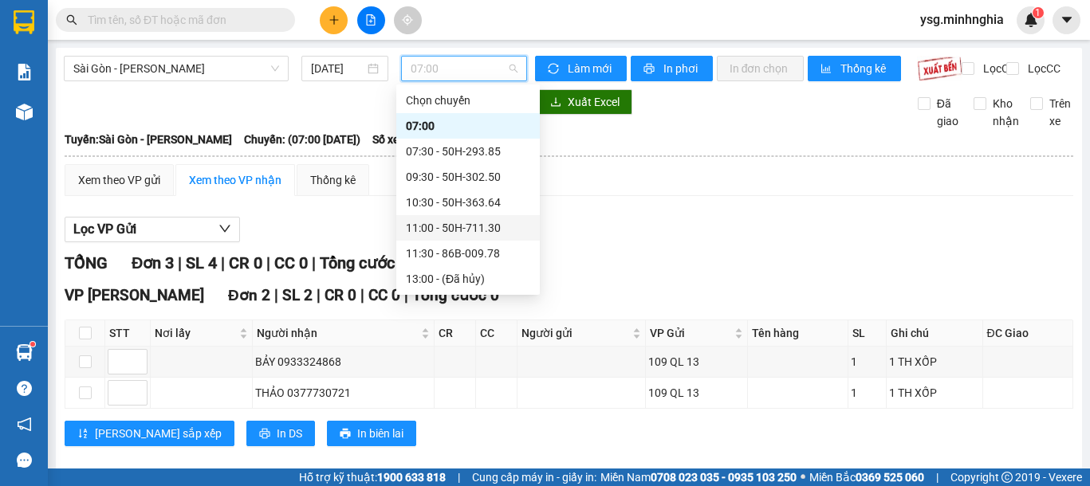
click at [438, 230] on div "11:00 - 50H-711.30" at bounding box center [468, 228] width 124 height 18
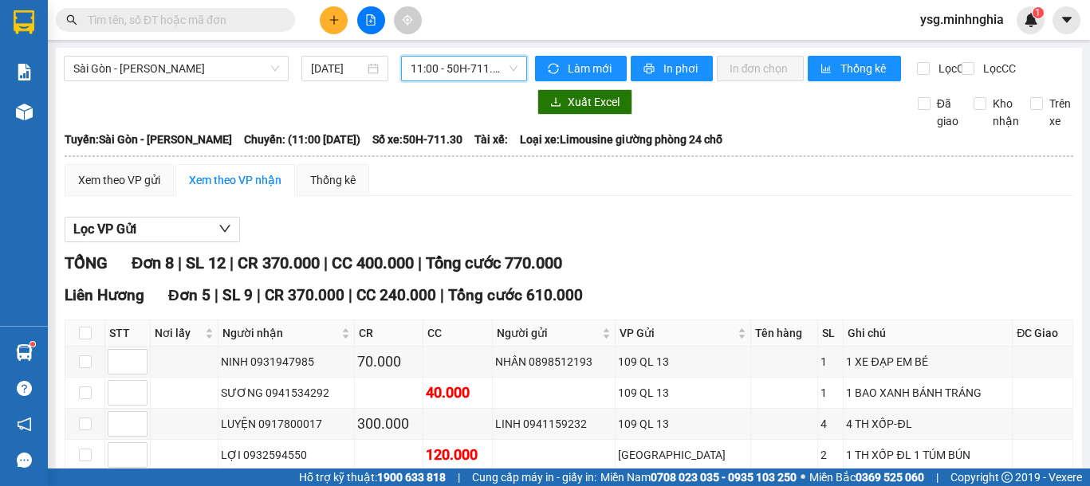
checkbox input "true"
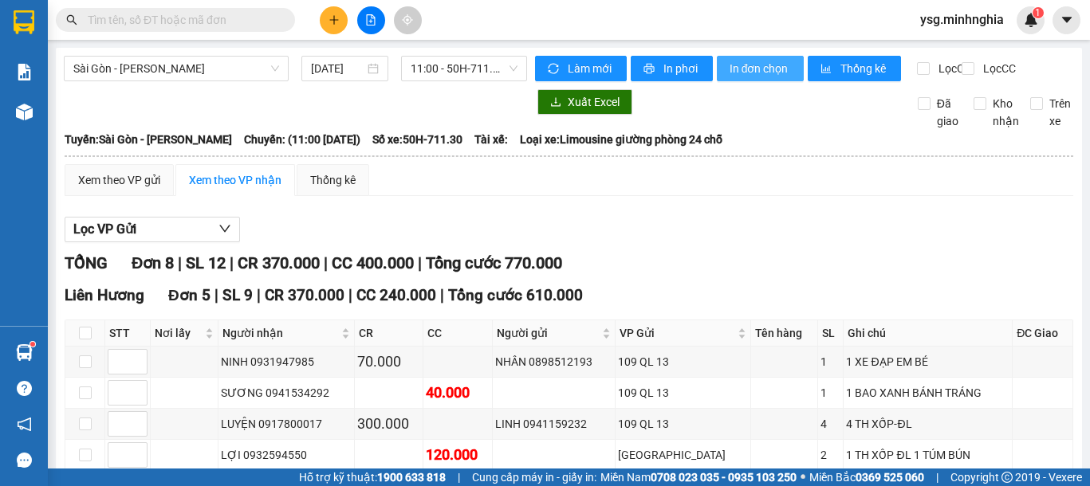
click at [719, 65] on button "In đơn chọn" at bounding box center [760, 69] width 87 height 26
click at [325, 14] on button at bounding box center [334, 20] width 28 height 28
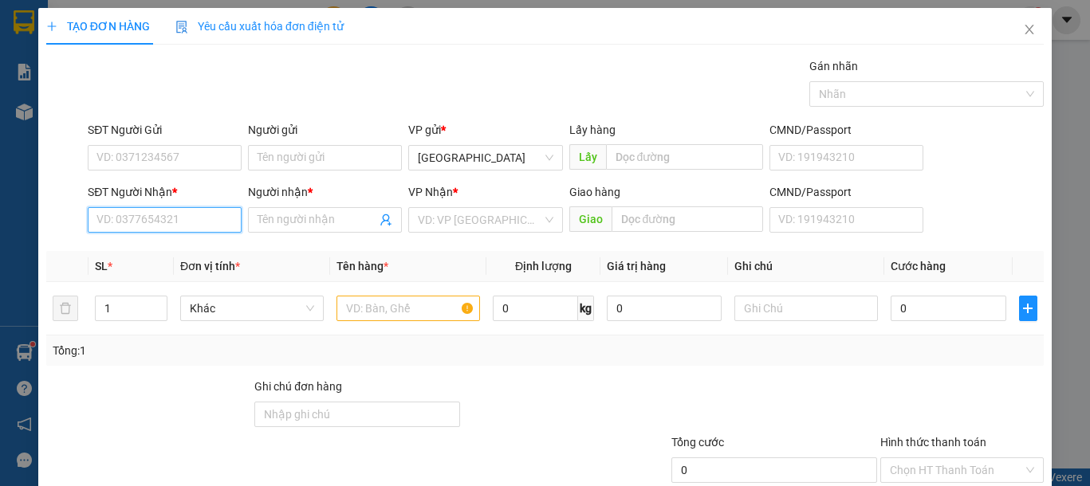
click at [156, 227] on input "SĐT Người Nhận *" at bounding box center [165, 220] width 154 height 26
click at [135, 222] on input "SĐT Người Nhận *" at bounding box center [165, 220] width 154 height 26
click at [174, 258] on div "0949647013 - LAN" at bounding box center [162, 252] width 132 height 18
type input "0949647013"
type input "LAN"
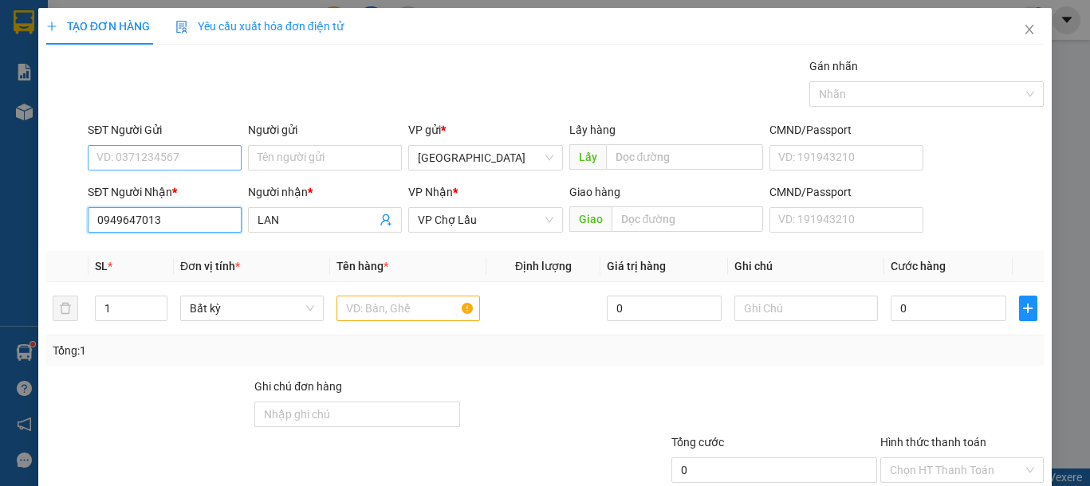
type input "0949647013"
click at [163, 160] on input "SĐT Người Gửi" at bounding box center [165, 158] width 154 height 26
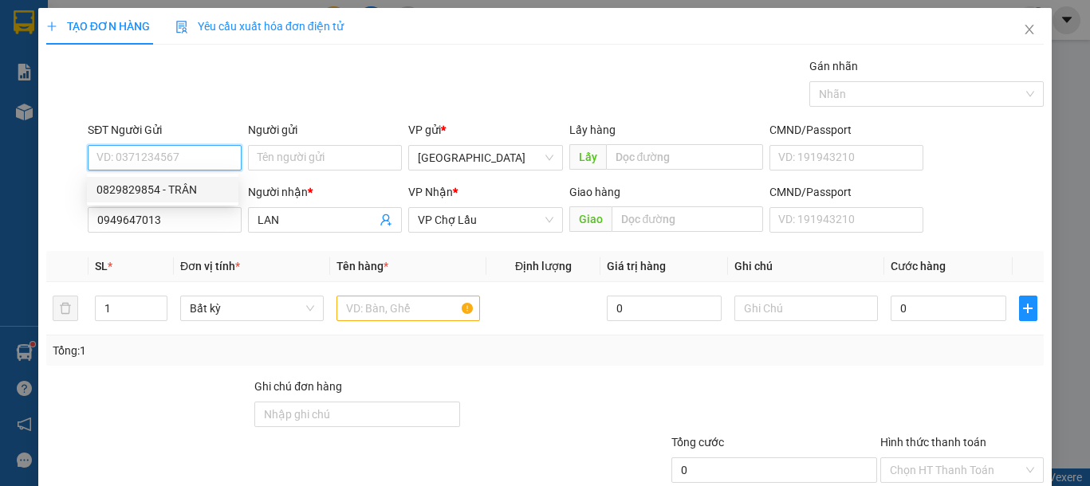
click at [182, 186] on div "0829829854 - TRÂN" at bounding box center [162, 190] width 132 height 18
type input "0829829854"
type input "TRÂN"
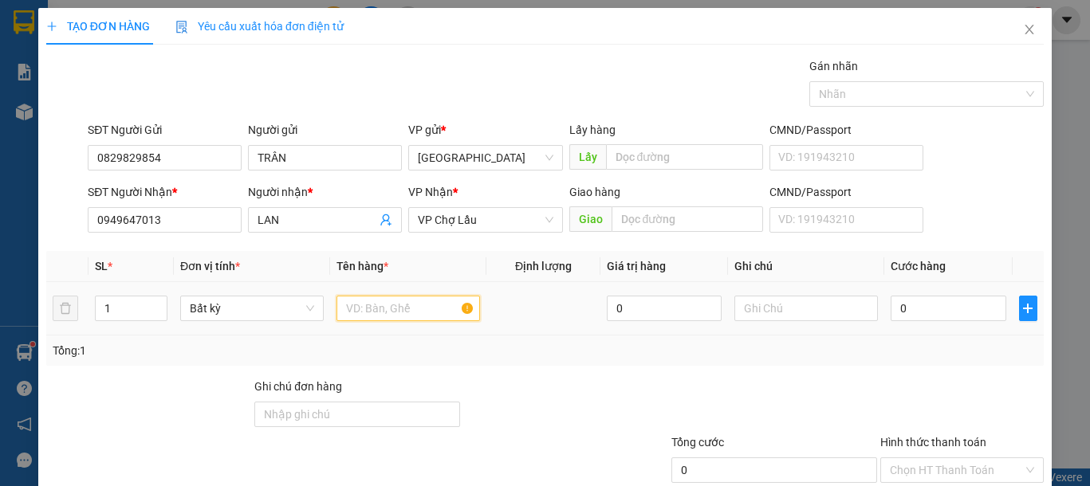
drag, startPoint x: 417, startPoint y: 309, endPoint x: 539, endPoint y: 309, distance: 121.9
click at [417, 308] on input "text" at bounding box center [407, 309] width 143 height 26
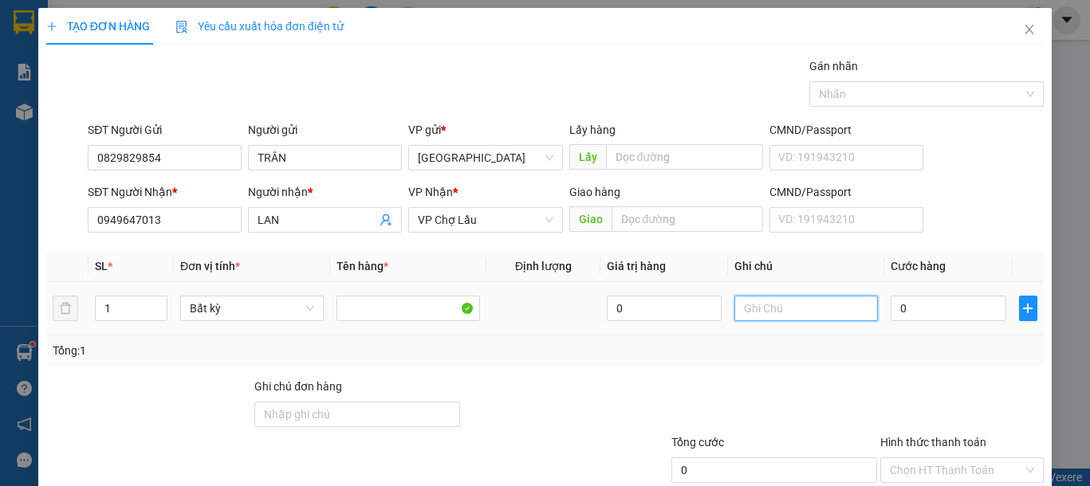
click at [736, 316] on input "text" at bounding box center [805, 309] width 143 height 26
type input "1 THG ĐỒ ĂN"
click at [926, 318] on input "0" at bounding box center [947, 309] width 115 height 26
type input "3"
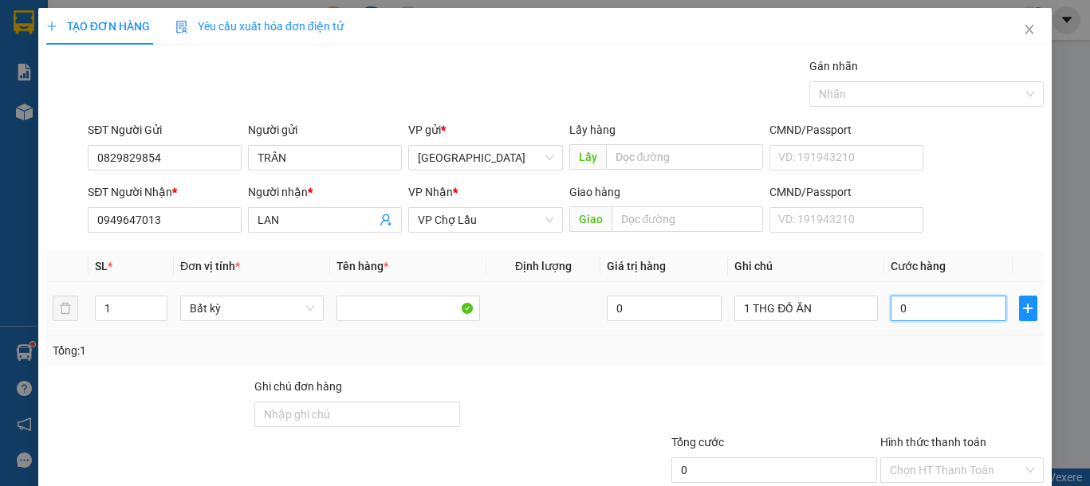
type input "3"
type input "30"
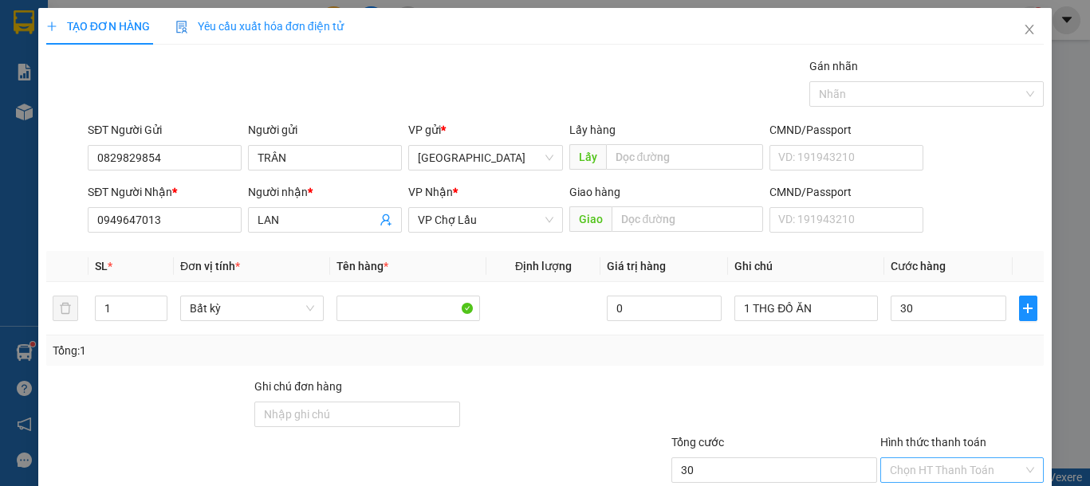
type input "30.000"
click at [956, 458] on input "Hình thức thanh toán" at bounding box center [955, 470] width 133 height 24
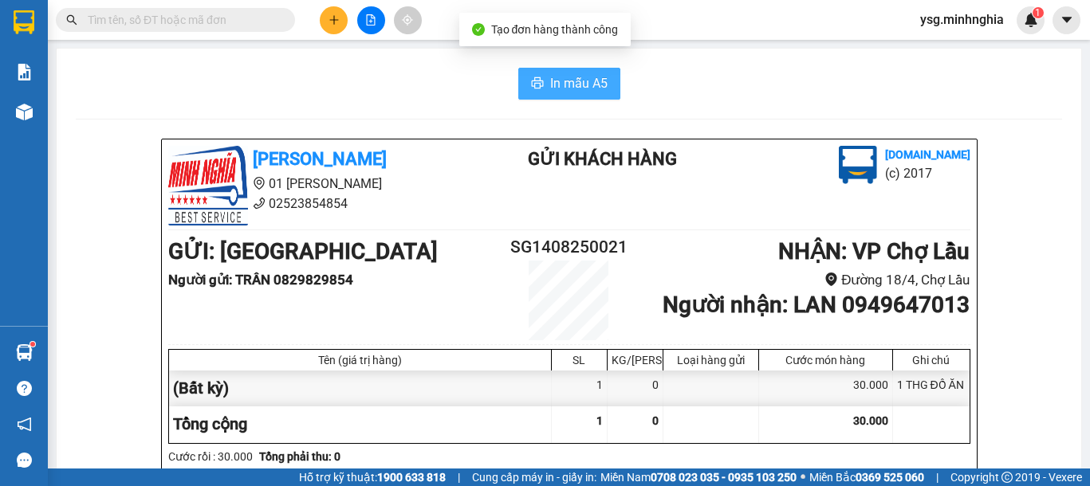
click at [582, 77] on span "In mẫu A5" at bounding box center [578, 83] width 57 height 20
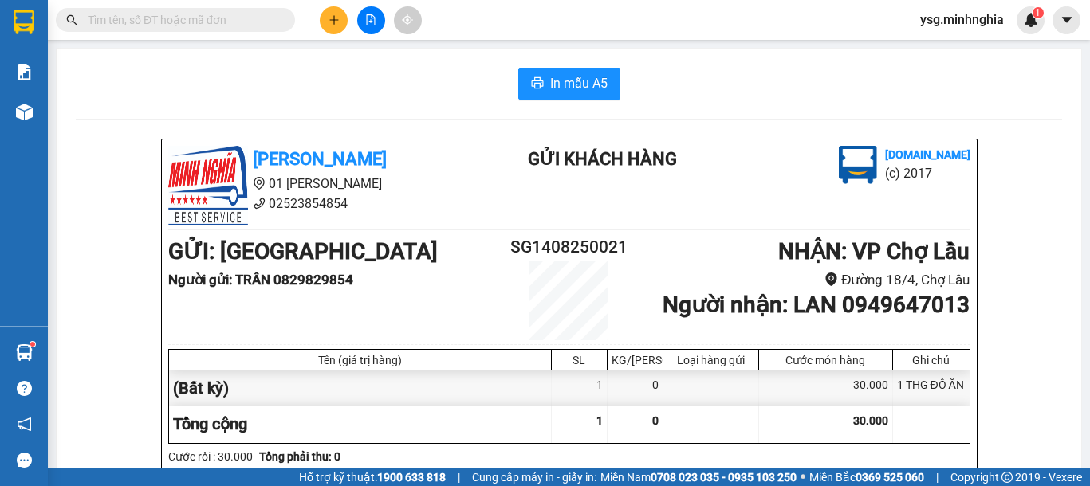
click at [322, 18] on button at bounding box center [334, 20] width 28 height 28
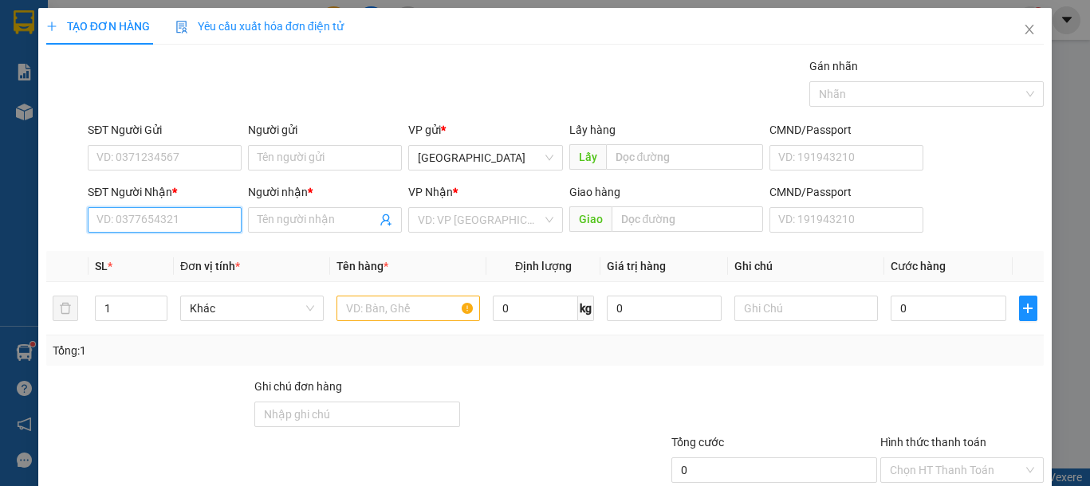
click at [191, 223] on input "SĐT Người Nhận *" at bounding box center [165, 220] width 154 height 26
click at [190, 244] on div "0346944480 - CƠ" at bounding box center [162, 252] width 132 height 18
type input "0346944480"
type input "CƠ"
type input "0346944480"
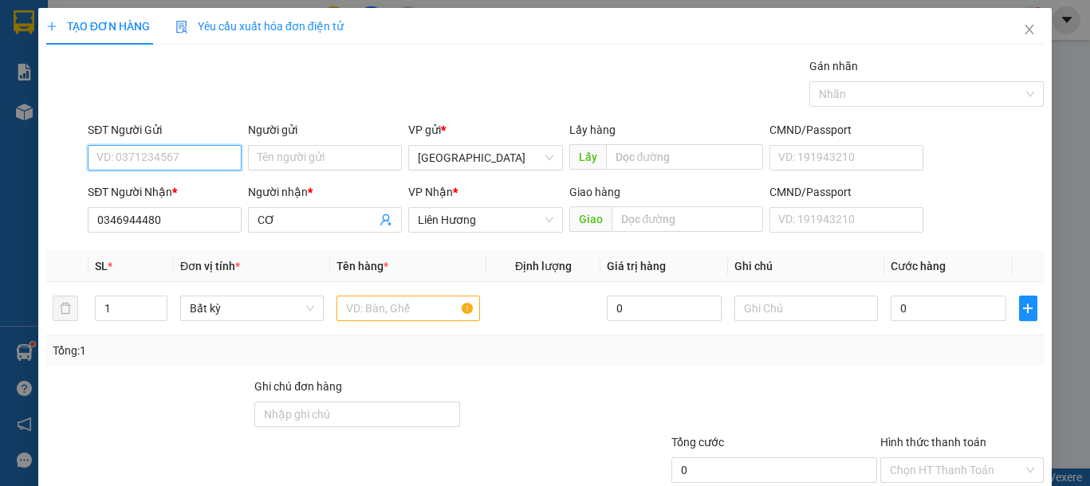
click at [207, 149] on input "SĐT Người Gửi" at bounding box center [165, 158] width 154 height 26
click at [186, 213] on div "0968632912 - TRUNG" at bounding box center [162, 215] width 132 height 18
type input "0968632912"
type input "TRUNG"
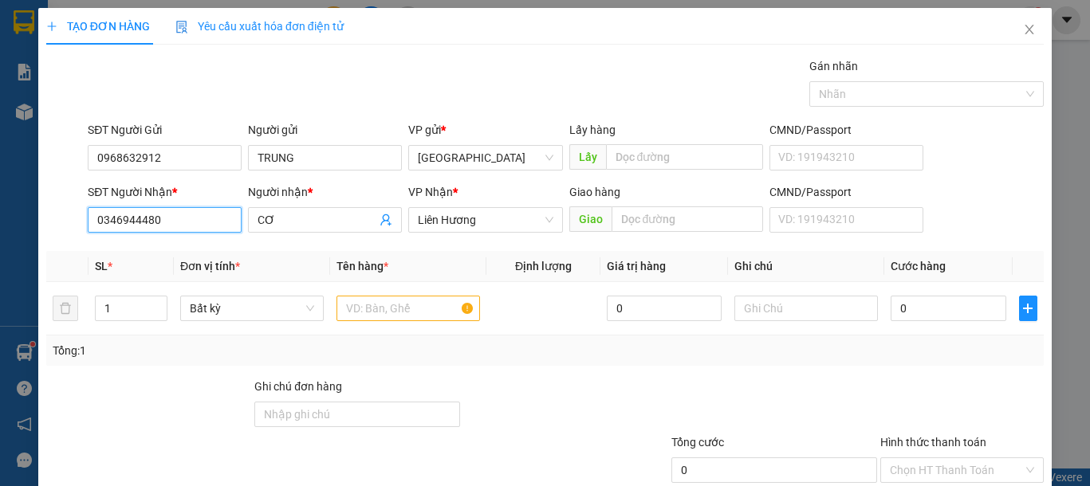
drag, startPoint x: 202, startPoint y: 218, endPoint x: 0, endPoint y: 187, distance: 204.0
click at [0, 192] on div "TẠO ĐƠN HÀNG Yêu cầu xuất hóa đơn điện tử Transit Pickup Surcharge Ids Transit …" at bounding box center [545, 243] width 1090 height 486
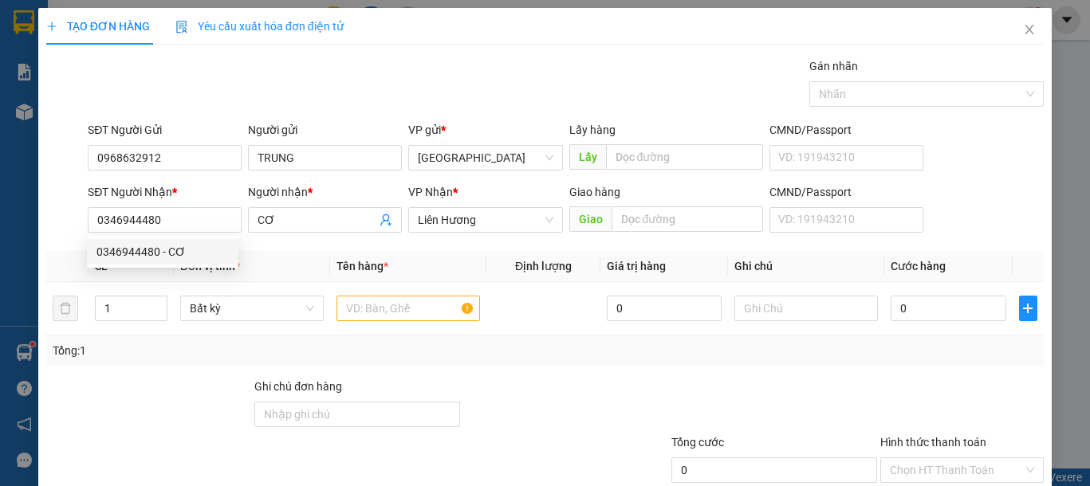
drag, startPoint x: 475, startPoint y: -15, endPoint x: 504, endPoint y: -36, distance: 35.4
click at [504, 0] on html "Kết quả tìm kiếm ( 0 ) Bộ lọc Ngày tạo đơn gần nhất No Data ysg.minhnghia 1 Báo…" at bounding box center [545, 243] width 1090 height 486
click at [391, 304] on input "text" at bounding box center [407, 309] width 143 height 26
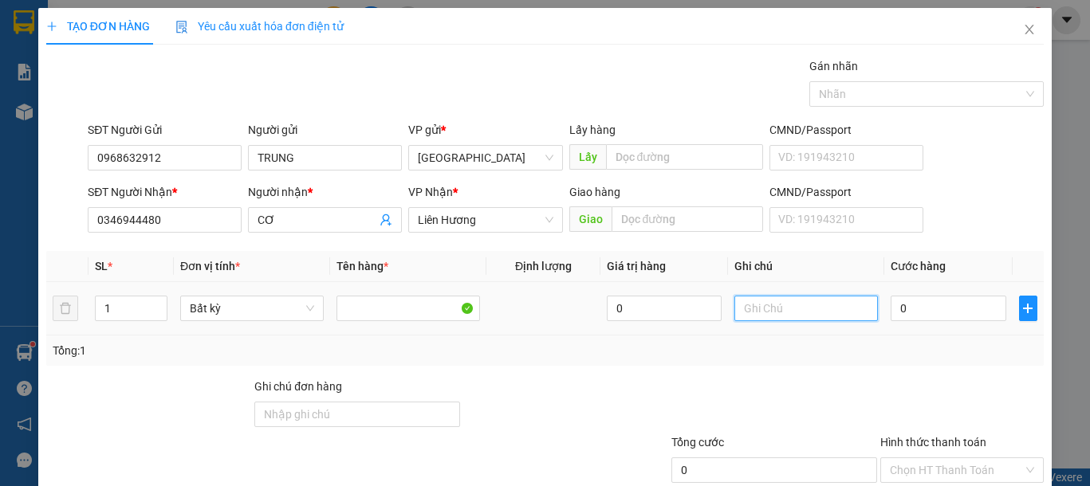
click at [795, 310] on input "text" at bounding box center [805, 309] width 143 height 26
type input "1 RỔ XANH-BÁNH KẸO"
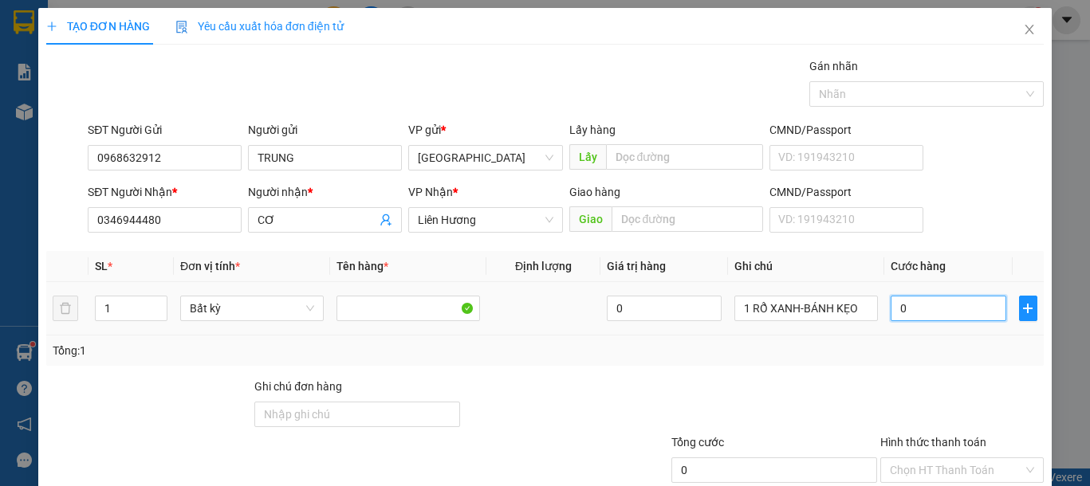
click at [908, 313] on input "0" at bounding box center [947, 309] width 115 height 26
type input "5"
type input "50"
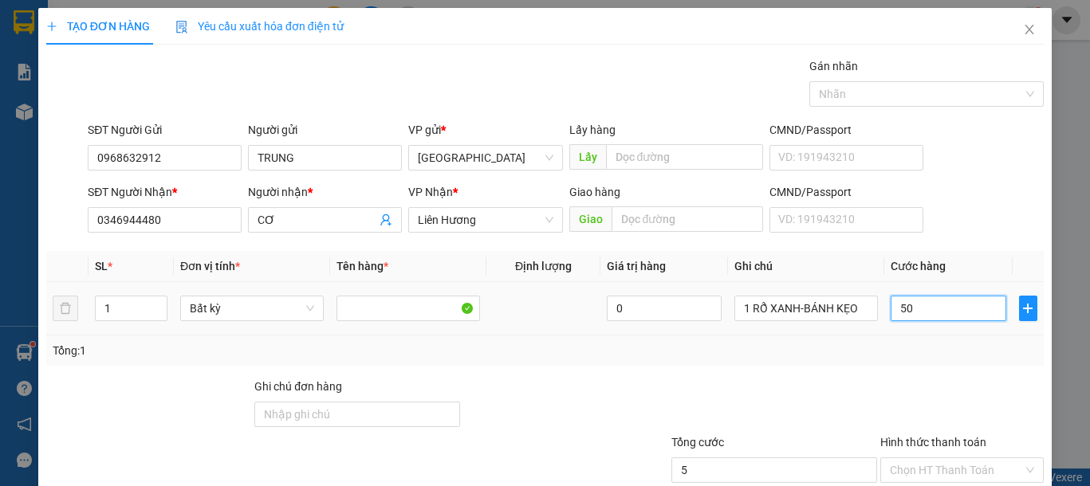
type input "50"
type input "50.000"
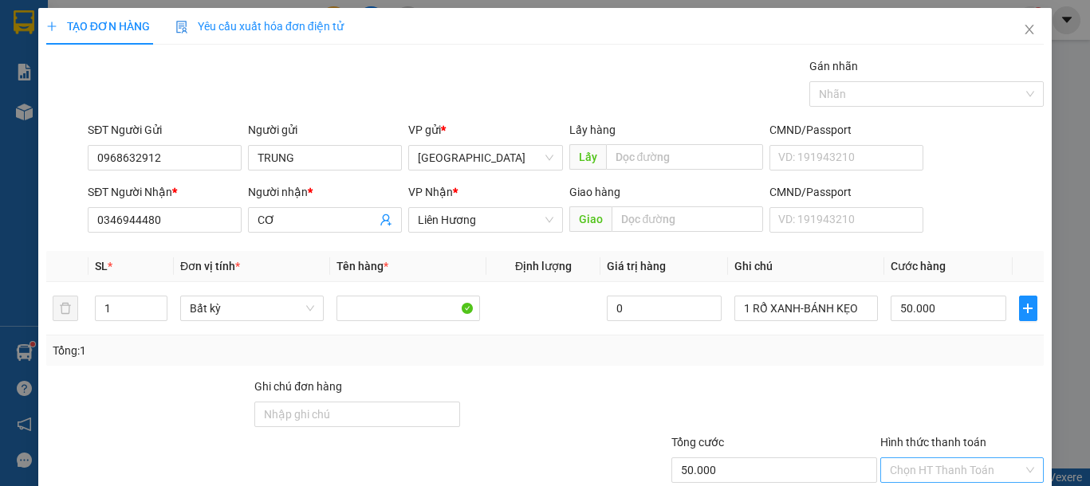
click at [947, 458] on input "Hình thức thanh toán" at bounding box center [955, 470] width 133 height 24
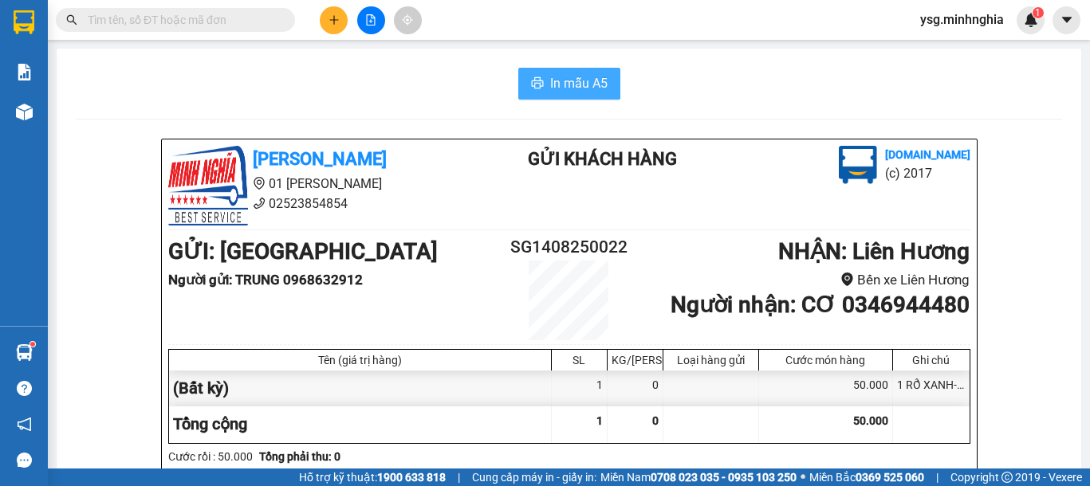
click at [552, 96] on button "In mẫu A5" at bounding box center [569, 84] width 102 height 32
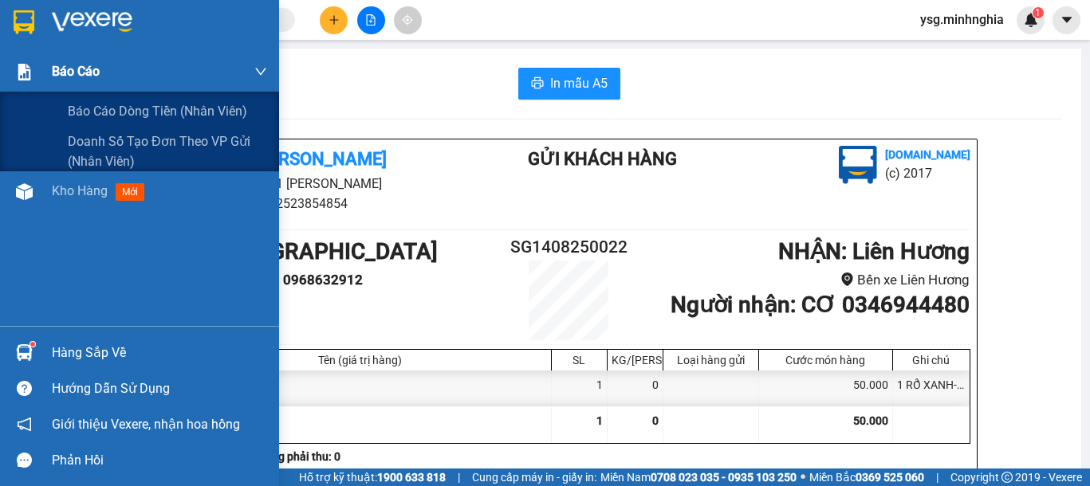
click at [22, 89] on div "Báo cáo" at bounding box center [139, 72] width 279 height 40
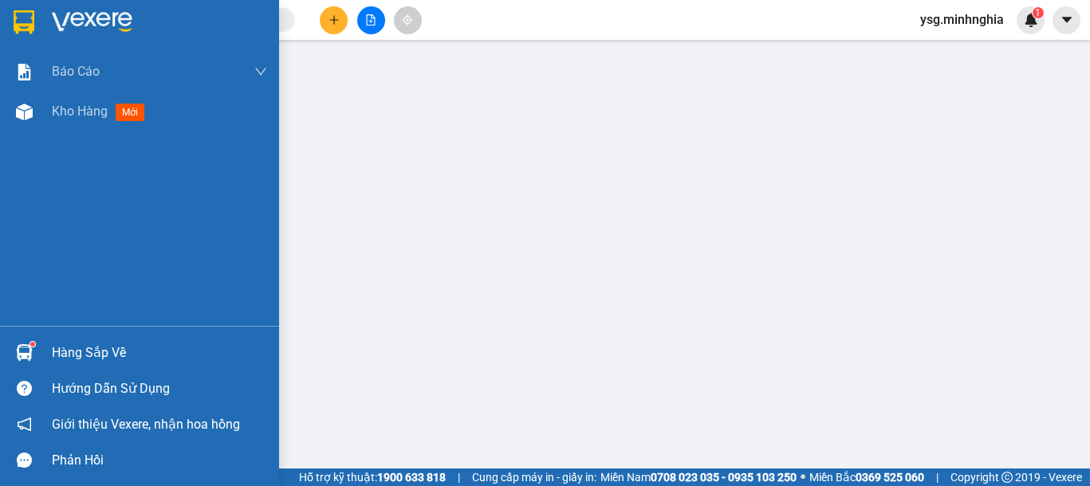
click at [33, 108] on div at bounding box center [24, 112] width 28 height 28
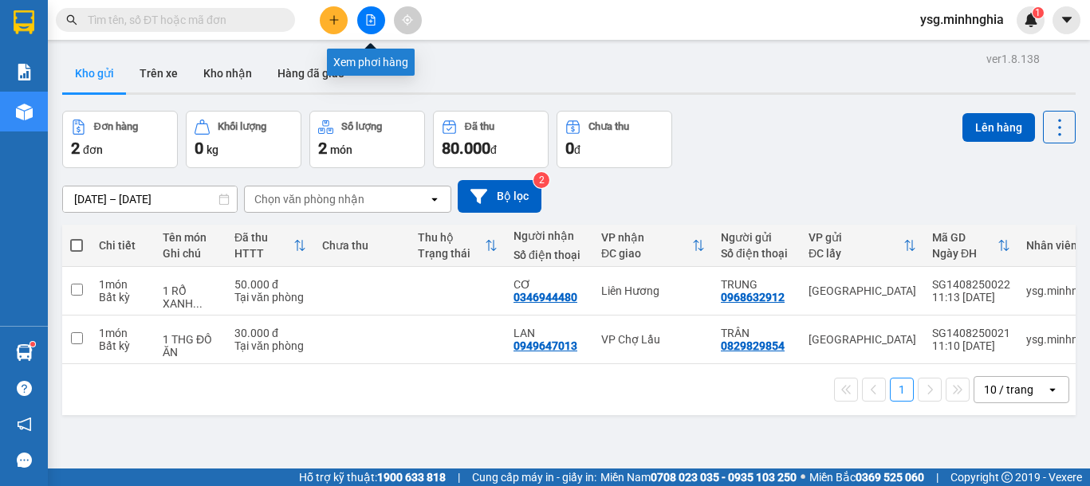
click at [383, 20] on button at bounding box center [371, 20] width 28 height 28
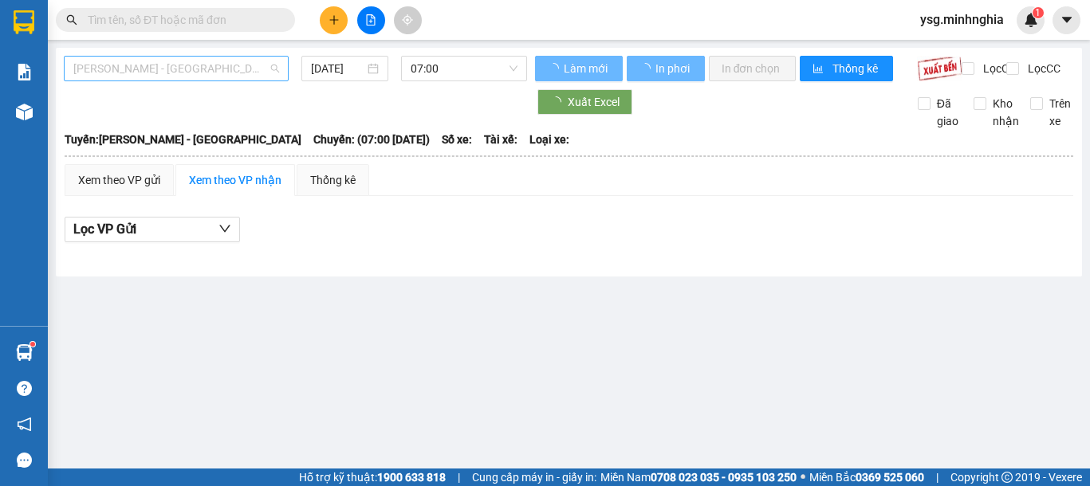
click at [233, 72] on span "[PERSON_NAME] - [GEOGRAPHIC_DATA]" at bounding box center [176, 69] width 206 height 24
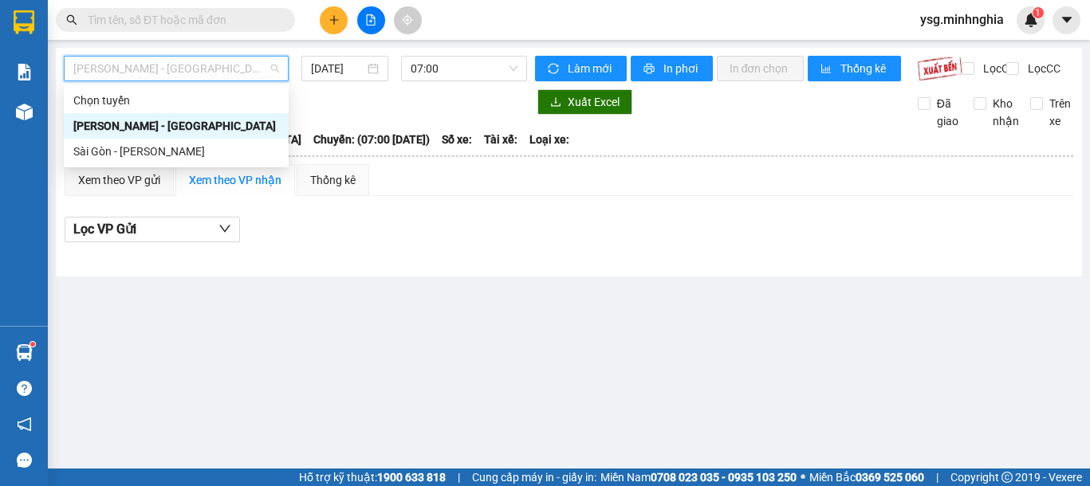
click at [136, 159] on div "Sài Gòn - [PERSON_NAME]" at bounding box center [176, 152] width 206 height 18
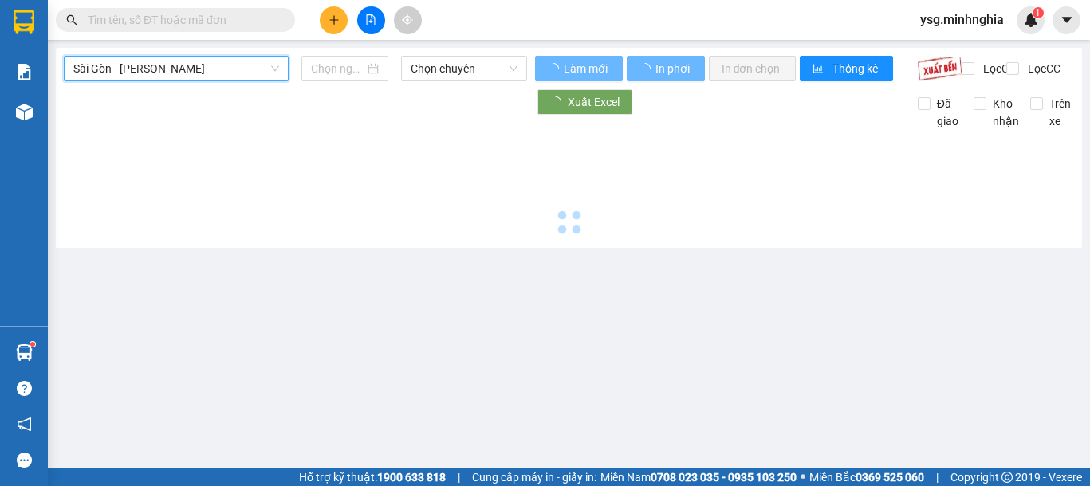
type input "[DATE]"
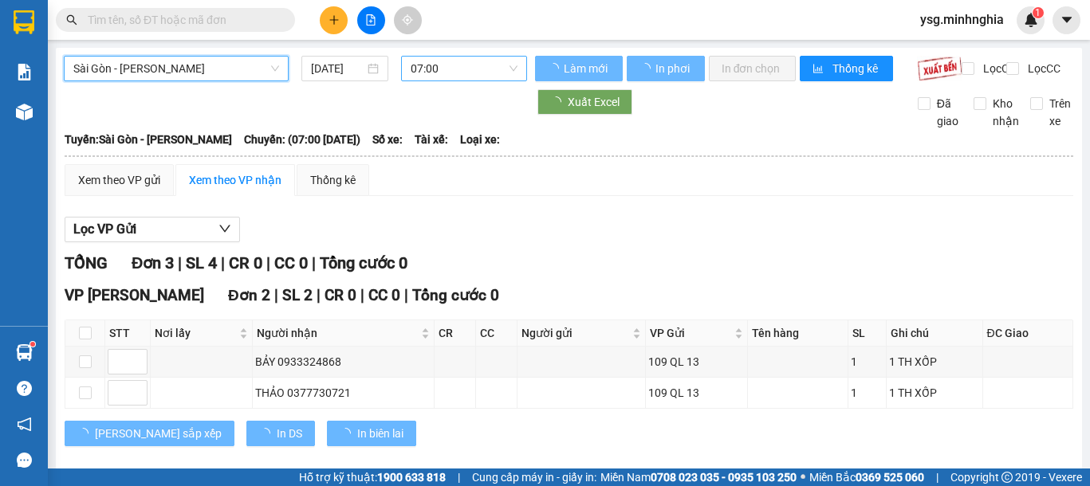
click at [430, 67] on span "07:00" at bounding box center [463, 69] width 107 height 24
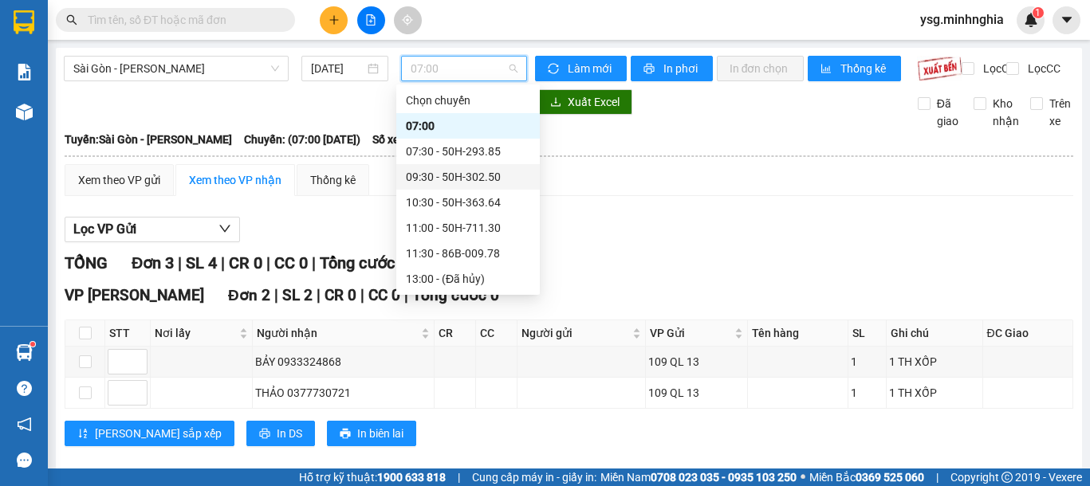
click at [462, 186] on div "09:30 - 50H-302.50" at bounding box center [467, 177] width 143 height 26
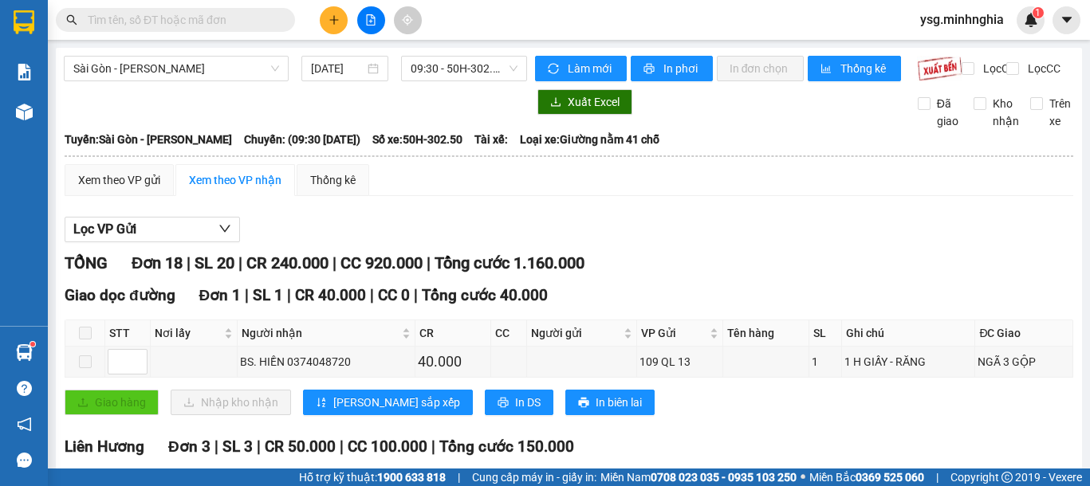
drag, startPoint x: 1068, startPoint y: 175, endPoint x: 1054, endPoint y: 168, distance: 15.0
click at [1063, 170] on main "Sài Gòn - Phan Rí 14/08/2025 09:30 - 50H-302.50 Làm mới In phơi In đơn chọn Thố…" at bounding box center [545, 234] width 1090 height 469
click at [139, 189] on div "Xem theo VP gửi" at bounding box center [119, 180] width 82 height 18
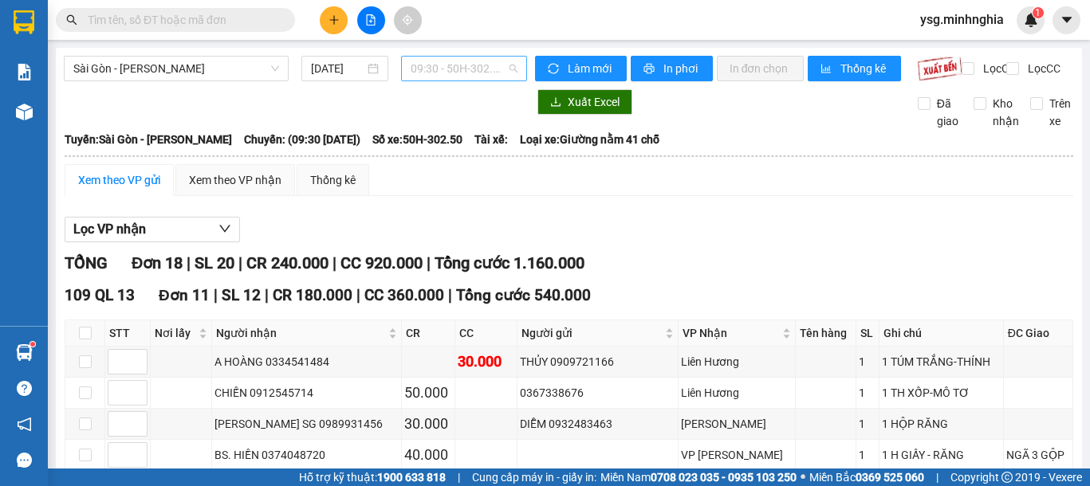
click at [446, 71] on span "09:30 - 50H-302.50" at bounding box center [463, 69] width 107 height 24
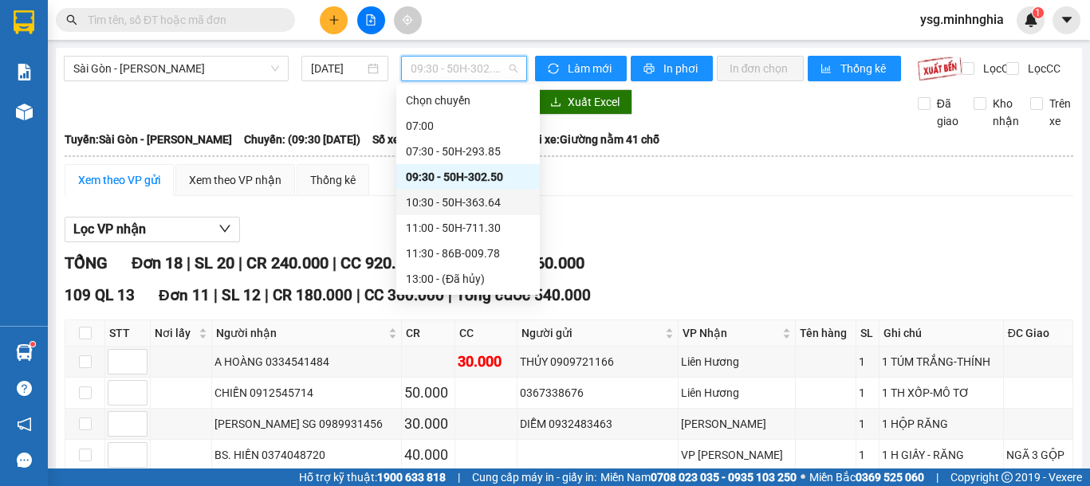
click at [454, 198] on div "10:30 - 50H-363.64" at bounding box center [468, 203] width 124 height 18
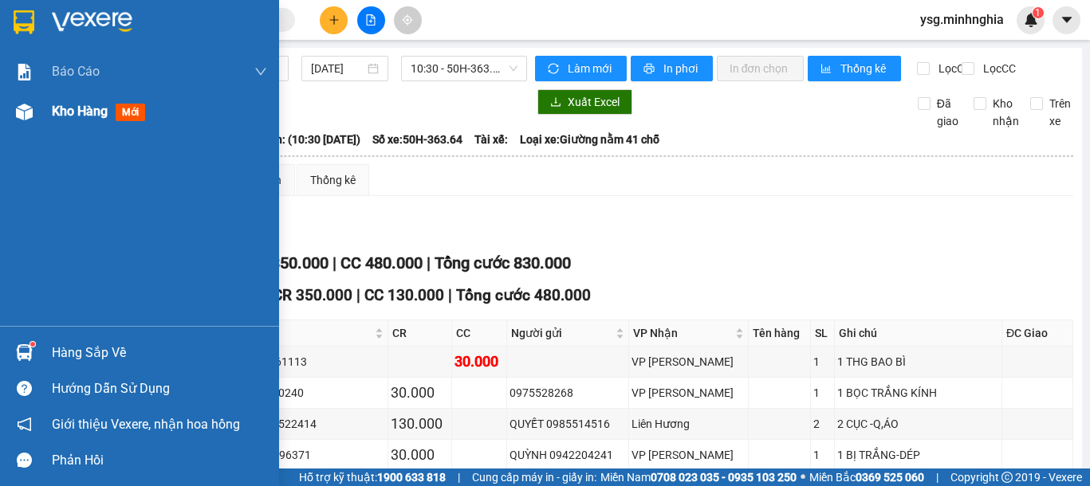
click at [13, 111] on div at bounding box center [24, 112] width 28 height 28
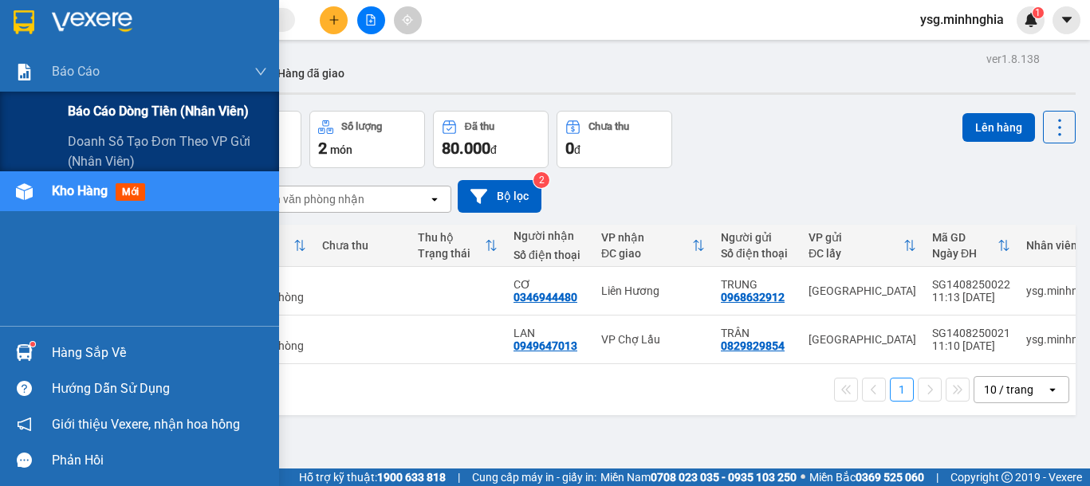
click at [164, 105] on span "Báo cáo dòng tiền (nhân viên)" at bounding box center [158, 111] width 181 height 20
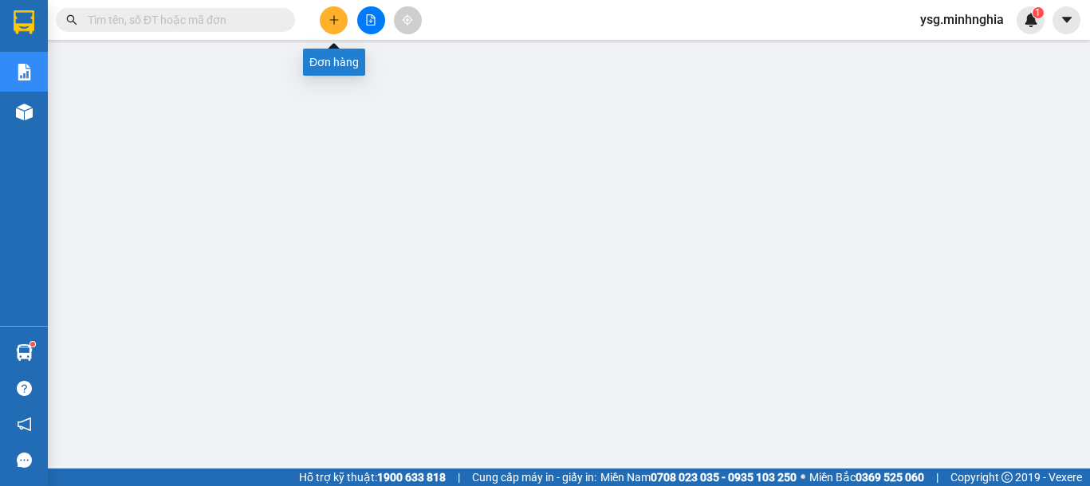
click at [324, 18] on button at bounding box center [334, 20] width 28 height 28
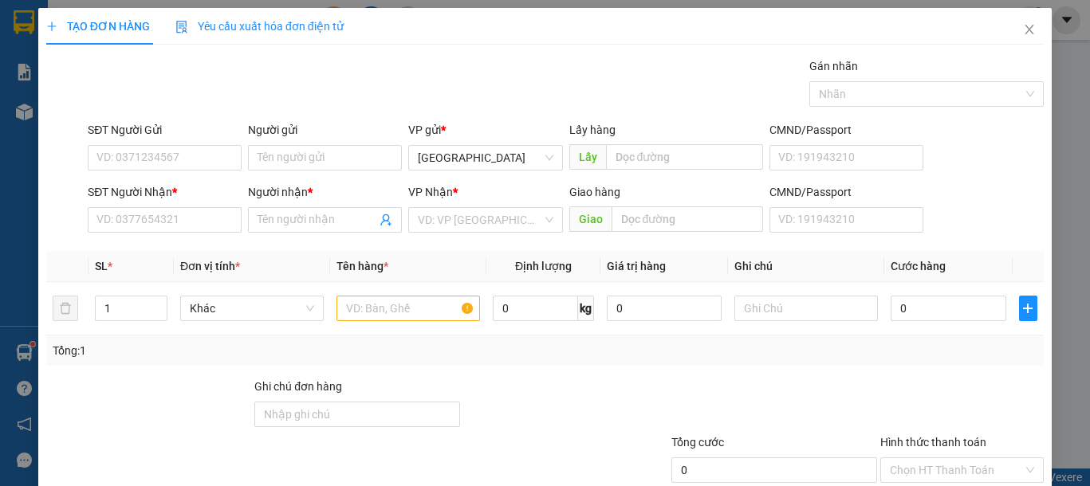
click at [134, 233] on div "SĐT Người Nhận * VD: 0377654321" at bounding box center [165, 211] width 154 height 56
click at [139, 227] on input "SĐT Người Nhận *" at bounding box center [165, 220] width 154 height 26
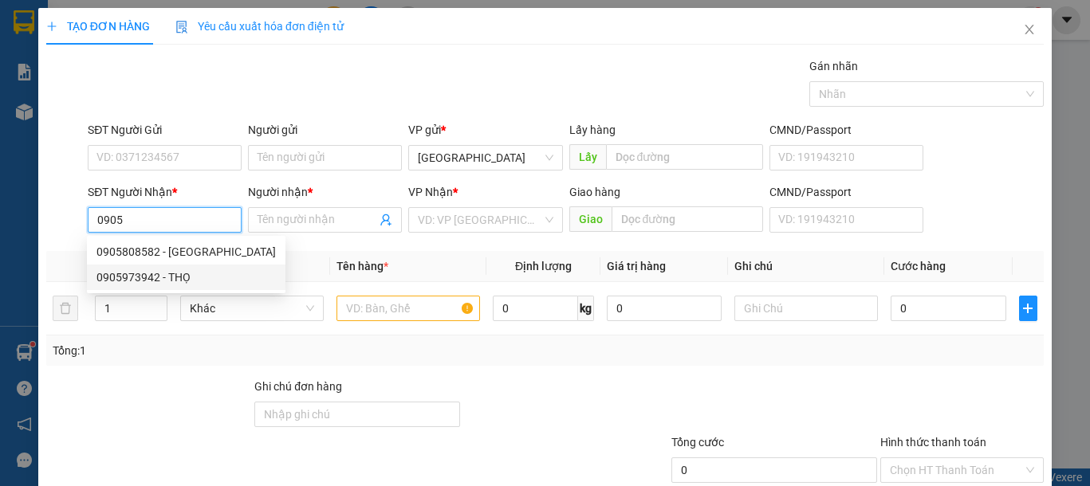
click at [198, 280] on div "0905973942 - THỌ" at bounding box center [185, 278] width 179 height 18
type input "0905973942"
type input "THỌ"
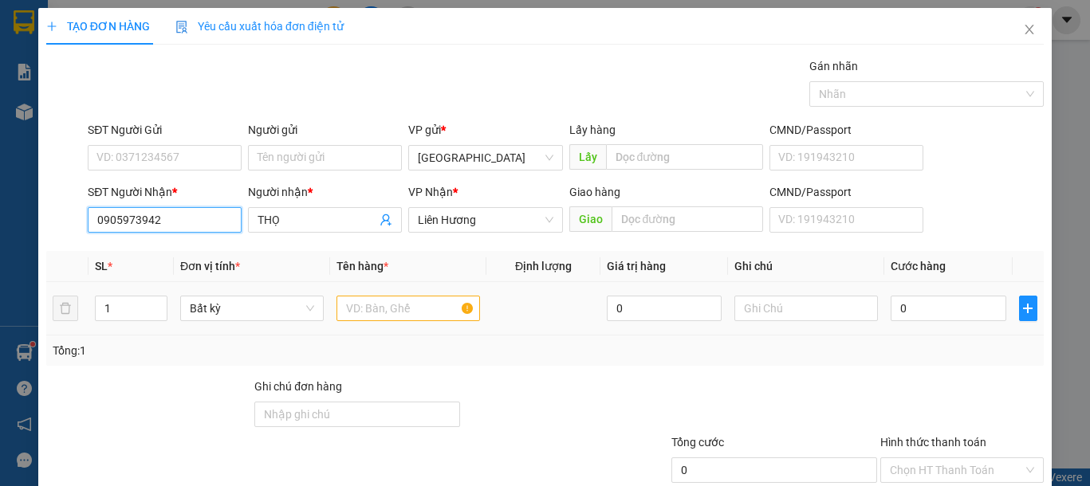
type input "0905973942"
click at [379, 310] on input "text" at bounding box center [407, 309] width 143 height 26
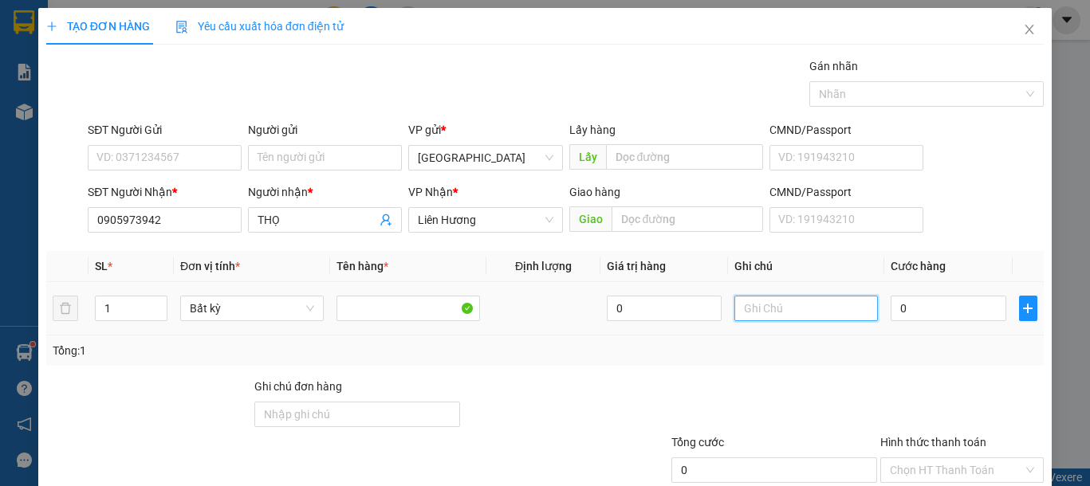
click at [841, 310] on input "text" at bounding box center [805, 309] width 143 height 26
type input "1 CỤC ĐEN ĐL"
click at [913, 305] on input "0" at bounding box center [947, 309] width 115 height 26
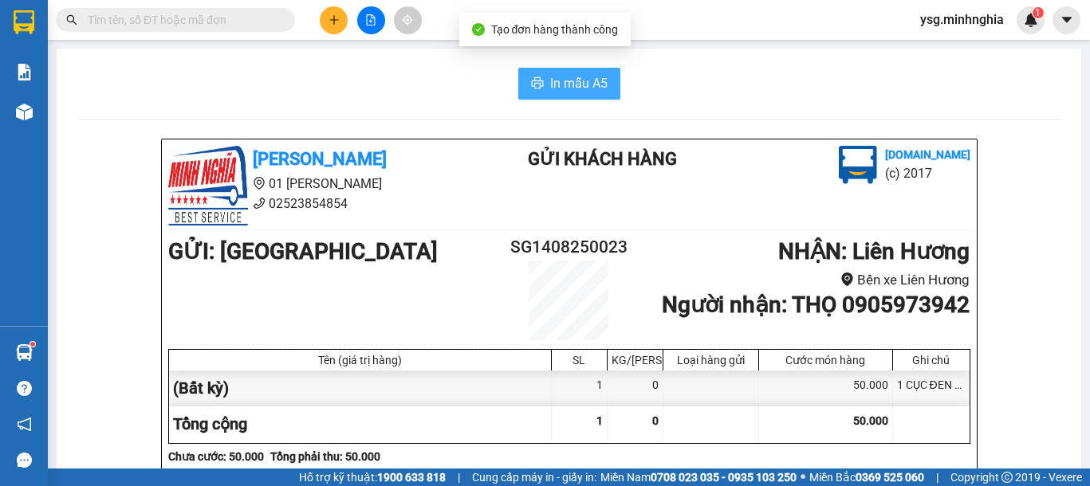
click at [565, 87] on span "In mẫu A5" at bounding box center [578, 83] width 57 height 20
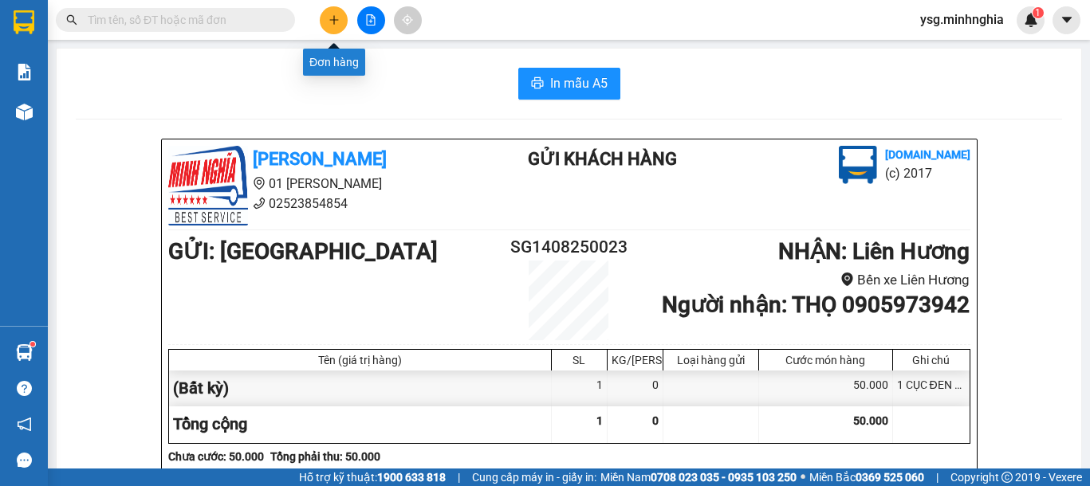
click at [341, 20] on button at bounding box center [334, 20] width 28 height 28
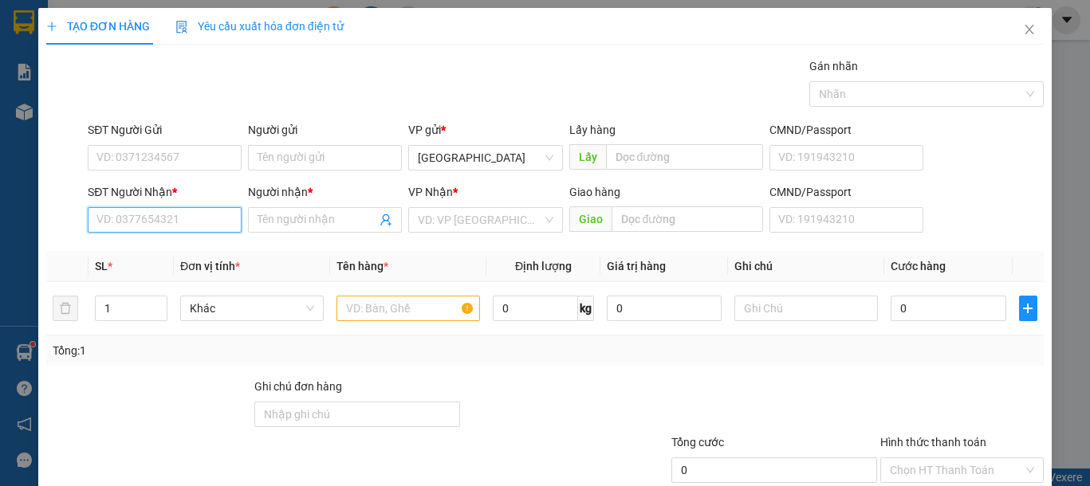
click at [140, 226] on input "SĐT Người Nhận *" at bounding box center [165, 220] width 154 height 26
drag, startPoint x: 195, startPoint y: 251, endPoint x: 355, endPoint y: 284, distance: 163.5
click at [198, 252] on div "0943394385 - TÚC" at bounding box center [162, 252] width 132 height 18
type input "0943394385"
type input "TÚC"
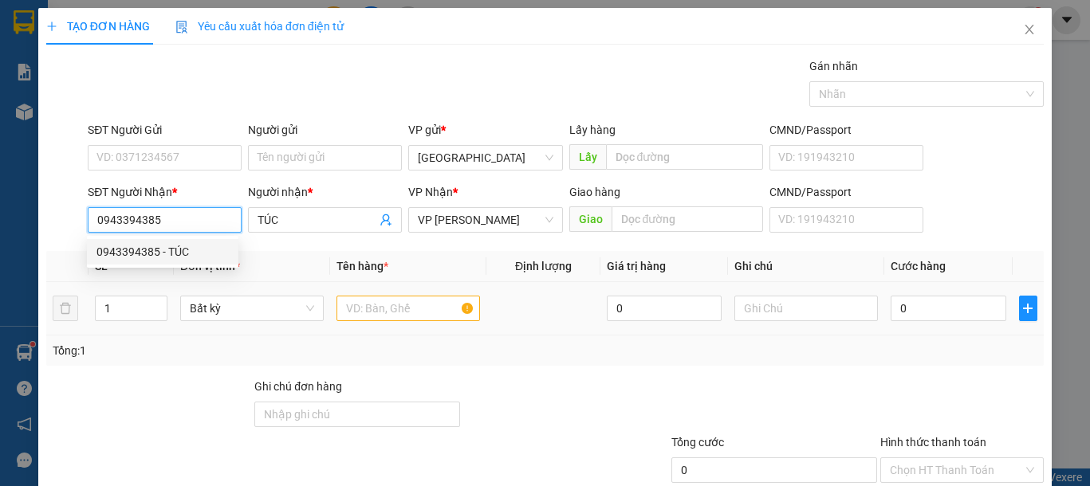
type input "0943394385"
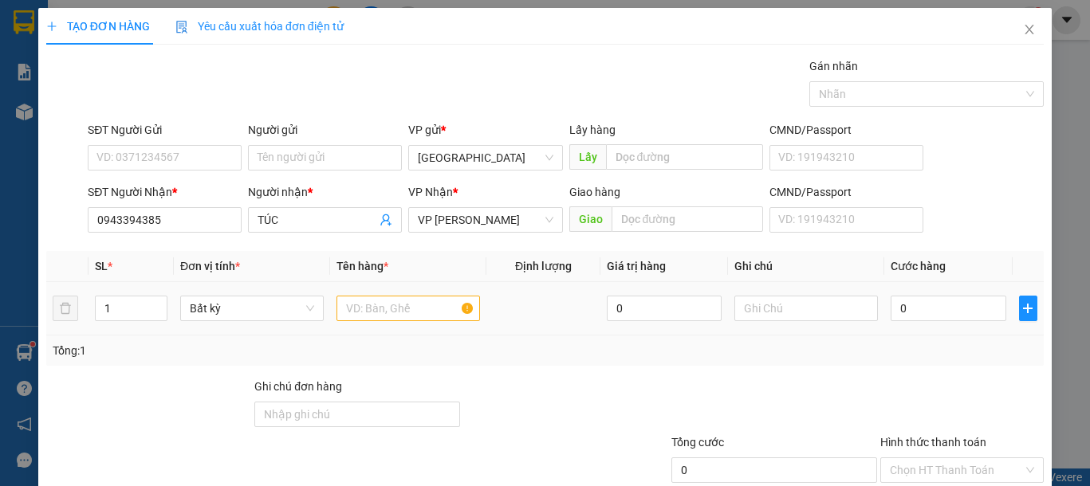
drag, startPoint x: 371, startPoint y: 293, endPoint x: 373, endPoint y: 303, distance: 10.6
click at [373, 303] on td at bounding box center [408, 308] width 156 height 53
click at [373, 303] on input "text" at bounding box center [407, 309] width 143 height 26
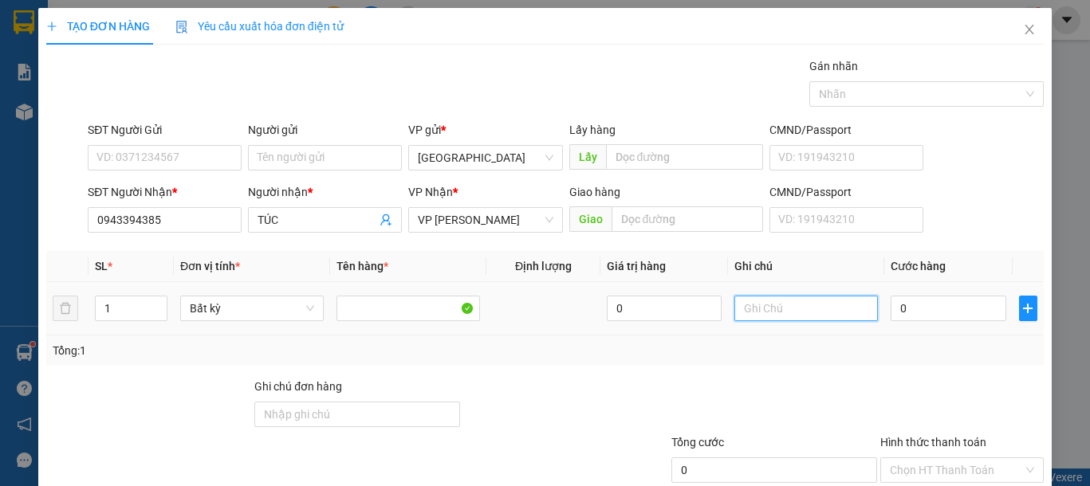
click at [755, 315] on input "text" at bounding box center [805, 309] width 143 height 26
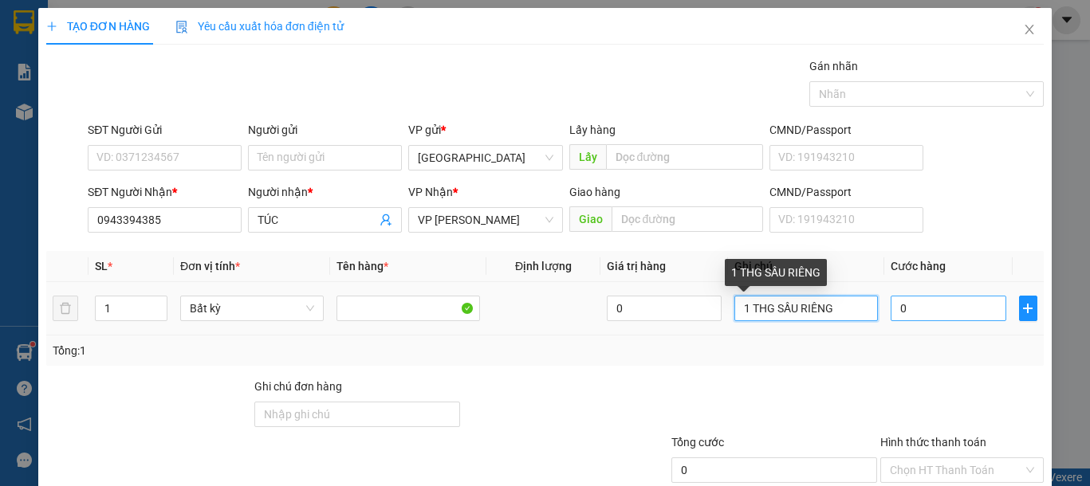
type input "1 THG SẦU RIÊNG"
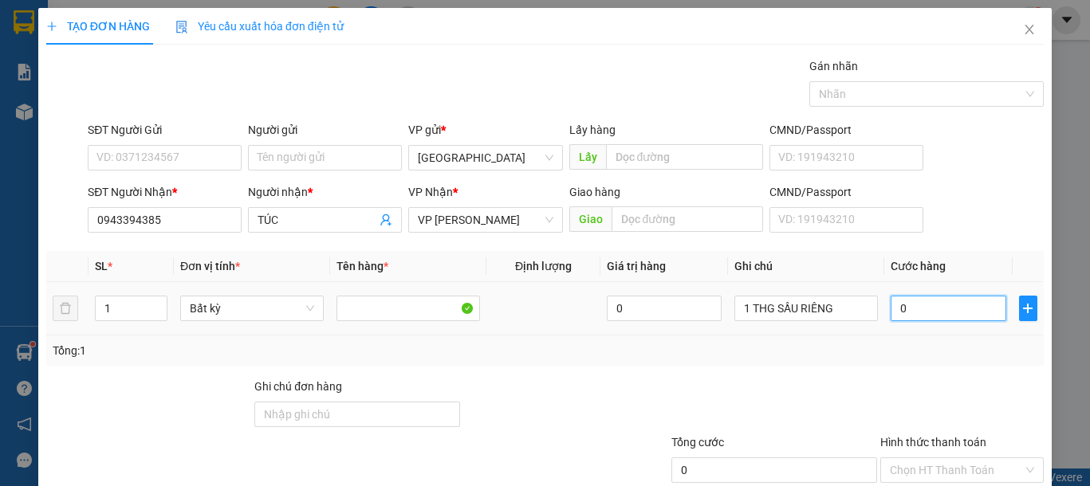
click at [915, 319] on input "0" at bounding box center [947, 309] width 115 height 26
type input "3"
type input "30"
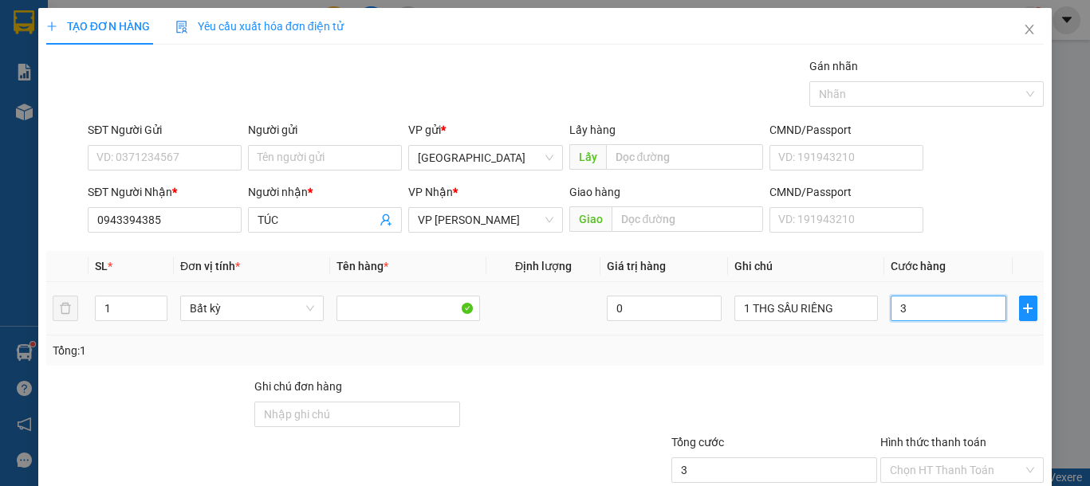
type input "30"
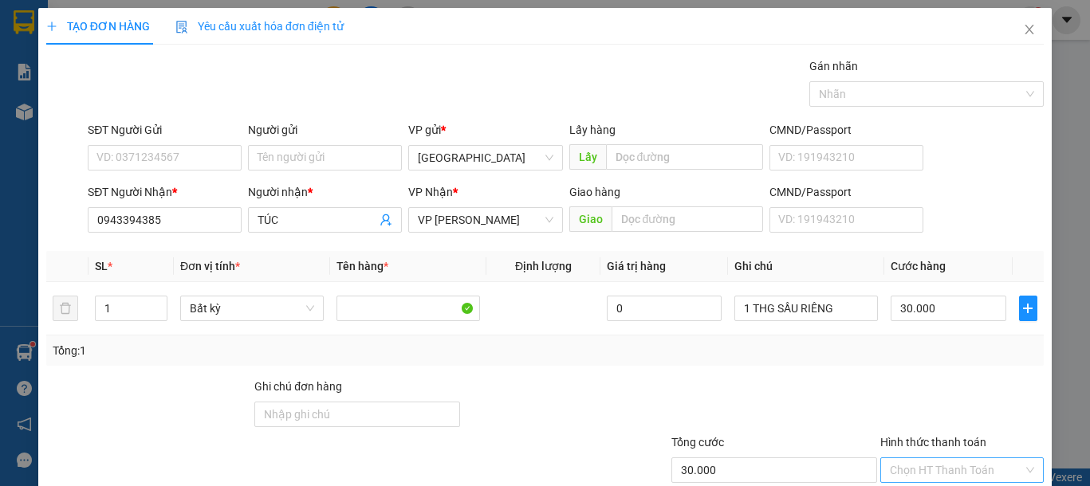
click at [938, 458] on input "Hình thức thanh toán" at bounding box center [955, 470] width 133 height 24
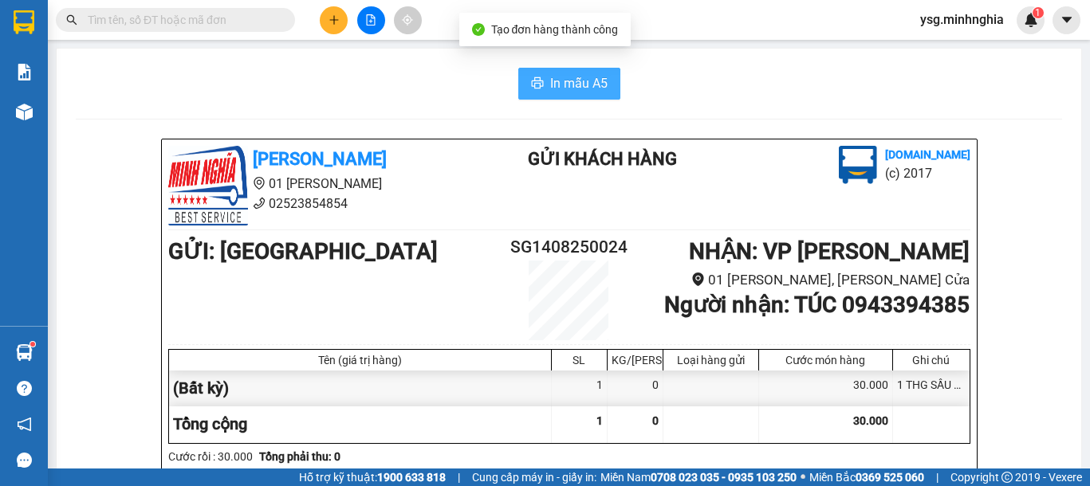
click at [550, 80] on span "In mẫu A5" at bounding box center [578, 83] width 57 height 20
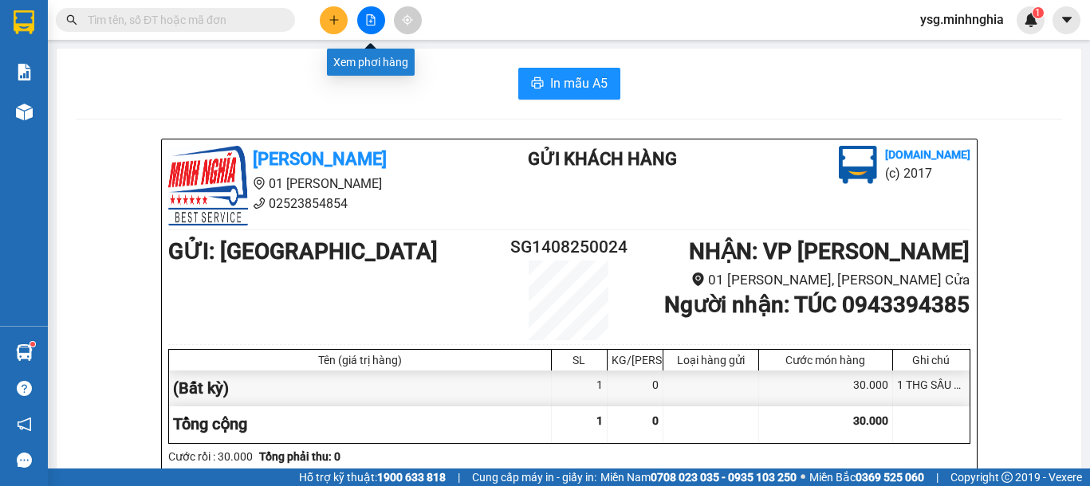
click at [370, 22] on icon "file-add" at bounding box center [370, 19] width 11 height 11
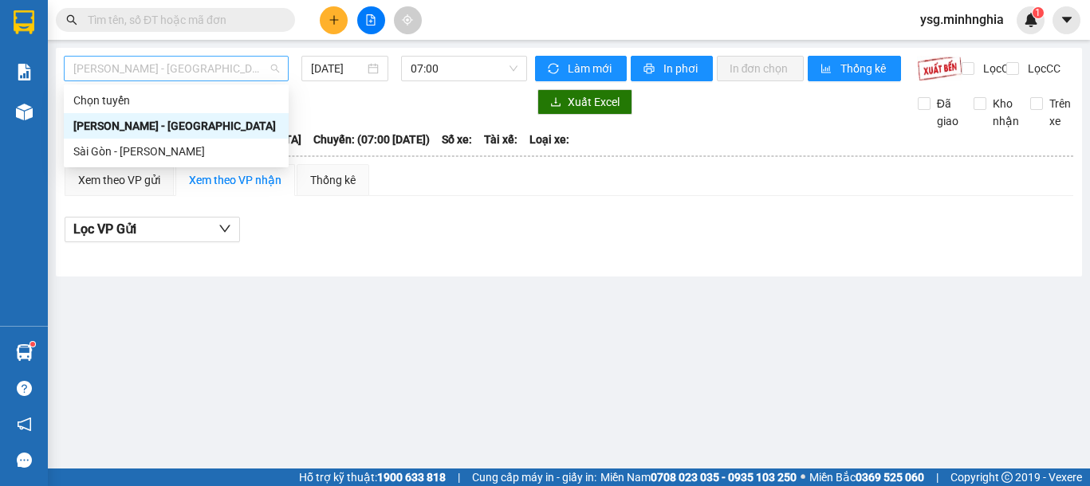
click at [193, 77] on span "[PERSON_NAME] - [GEOGRAPHIC_DATA]" at bounding box center [176, 69] width 206 height 24
click at [148, 147] on div "Sài Gòn - [PERSON_NAME]" at bounding box center [176, 152] width 206 height 18
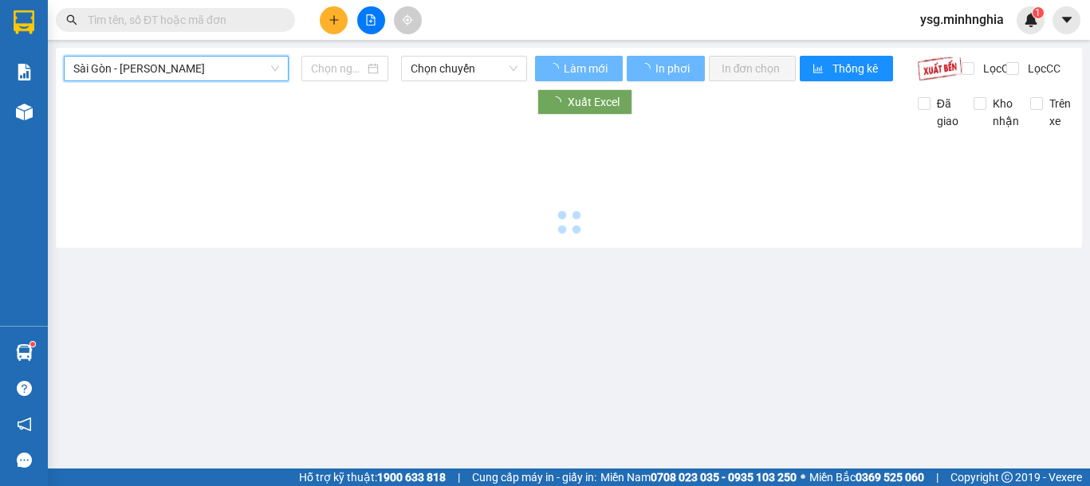
type input "[DATE]"
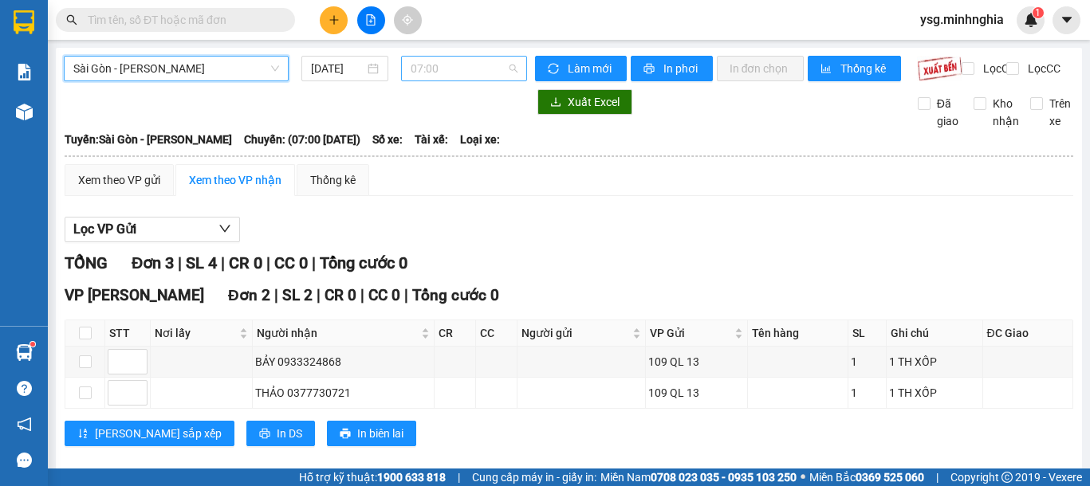
click at [427, 80] on div "07:00" at bounding box center [464, 69] width 126 height 26
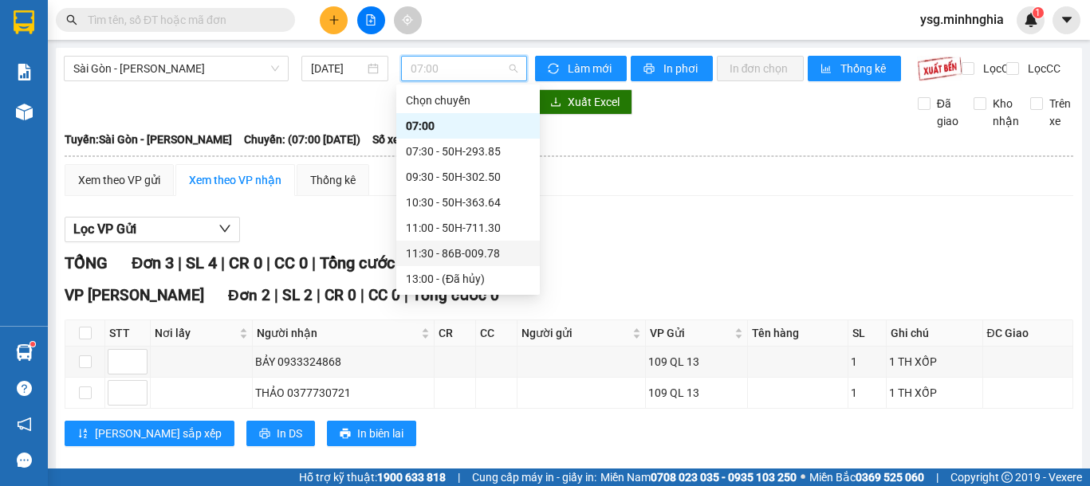
click at [458, 257] on div "11:30 - 86B-009.78" at bounding box center [468, 254] width 124 height 18
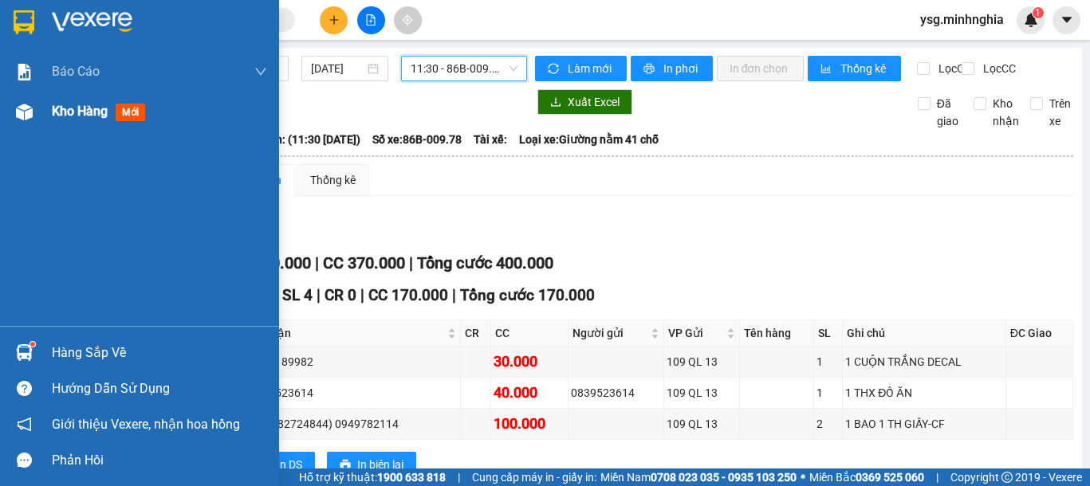
click at [24, 110] on img at bounding box center [24, 112] width 17 height 17
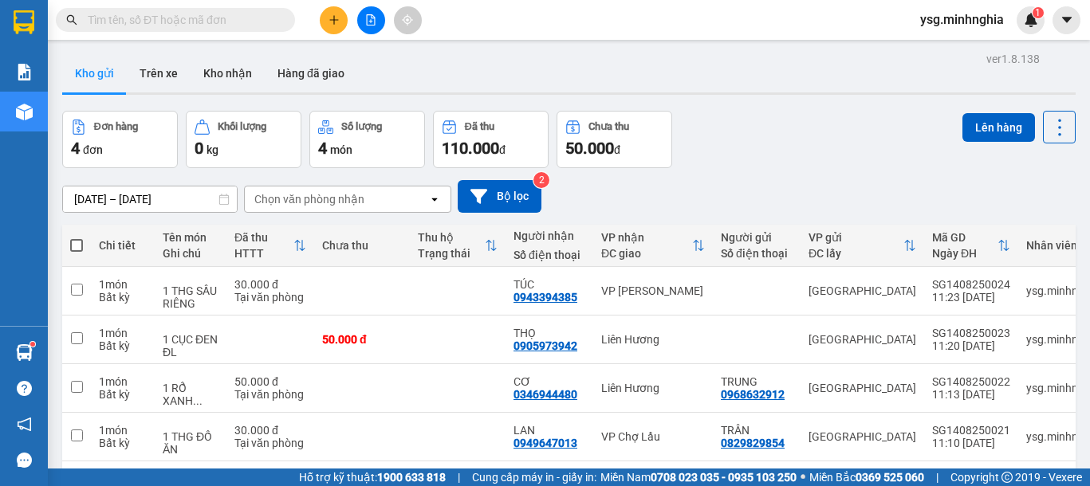
click at [368, 18] on icon "file-add" at bounding box center [370, 19] width 11 height 11
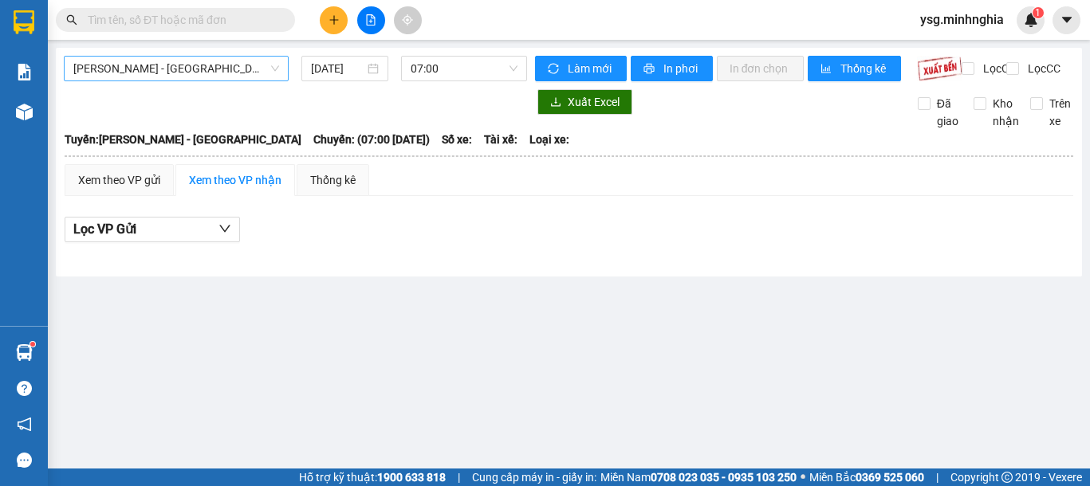
click at [192, 75] on span "[PERSON_NAME] - [GEOGRAPHIC_DATA]" at bounding box center [176, 69] width 206 height 24
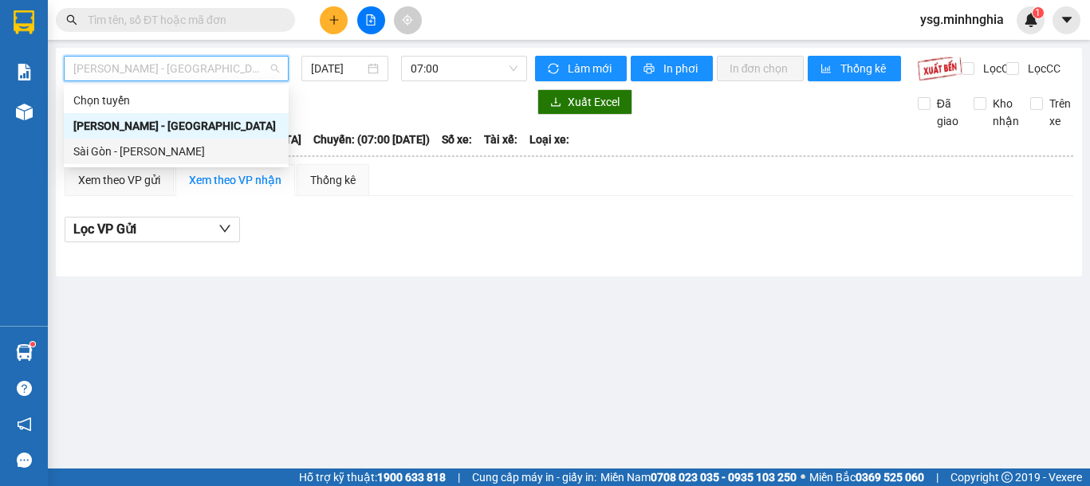
click at [171, 152] on div "Sài Gòn - [PERSON_NAME]" at bounding box center [176, 152] width 206 height 18
type input "[DATE]"
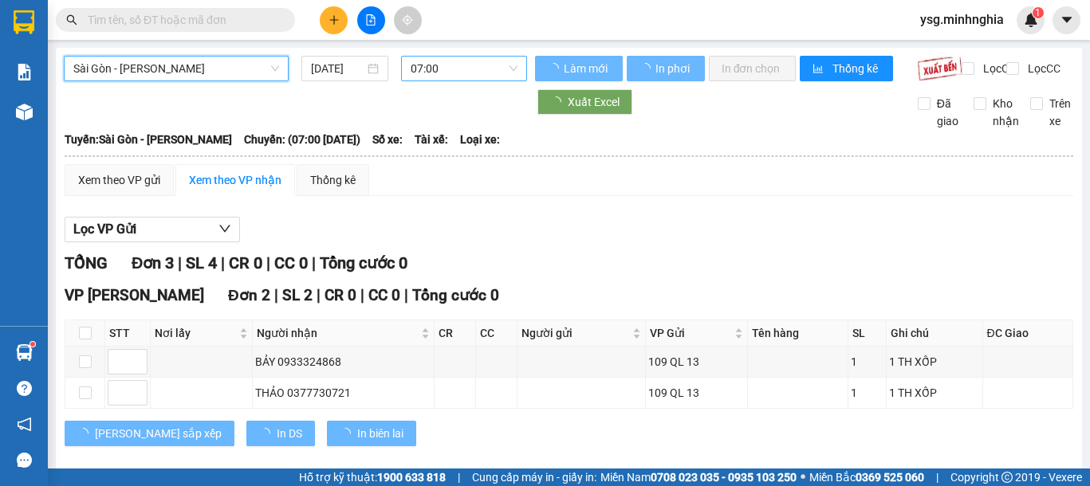
click at [477, 65] on span "07:00" at bounding box center [463, 69] width 107 height 24
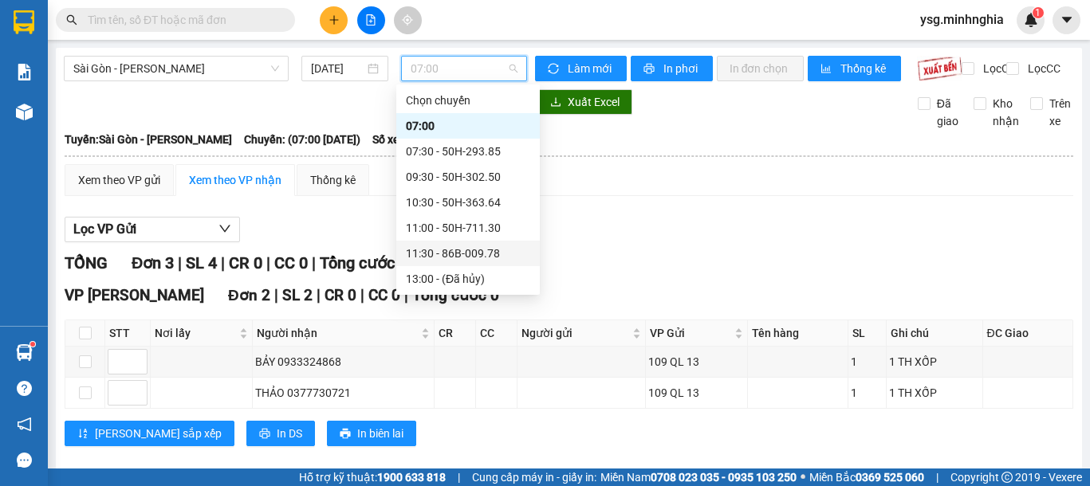
click at [468, 249] on div "11:30 - 86B-009.78" at bounding box center [468, 254] width 124 height 18
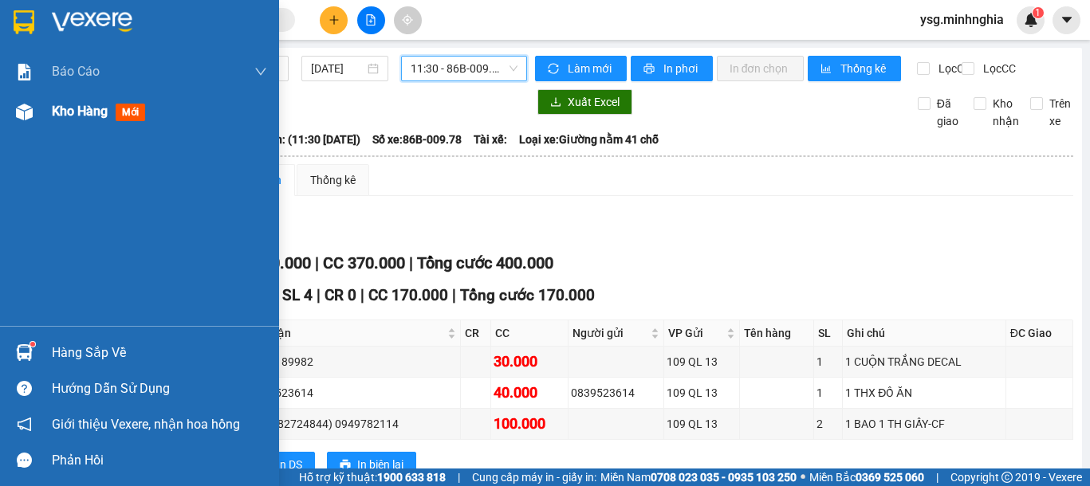
click at [21, 128] on div "Kho hàng mới" at bounding box center [139, 112] width 279 height 40
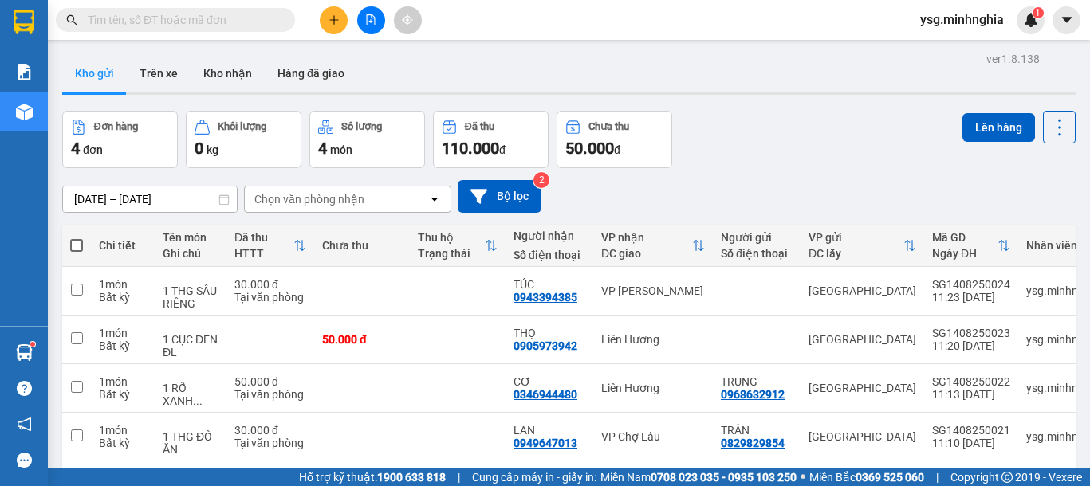
click at [79, 246] on span at bounding box center [76, 245] width 13 height 13
click at [77, 238] on input "checkbox" at bounding box center [77, 238] width 0 height 0
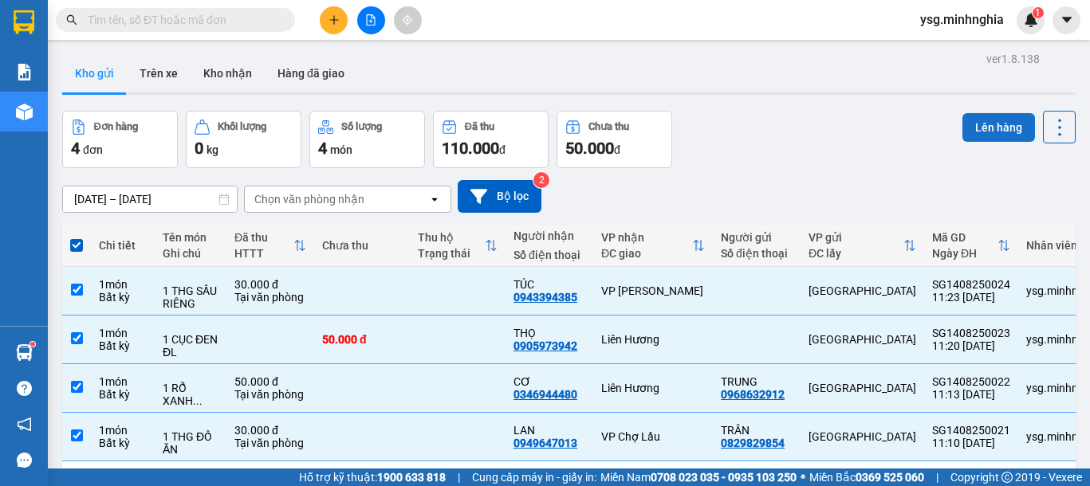
click at [962, 131] on button "Lên hàng" at bounding box center [998, 127] width 73 height 29
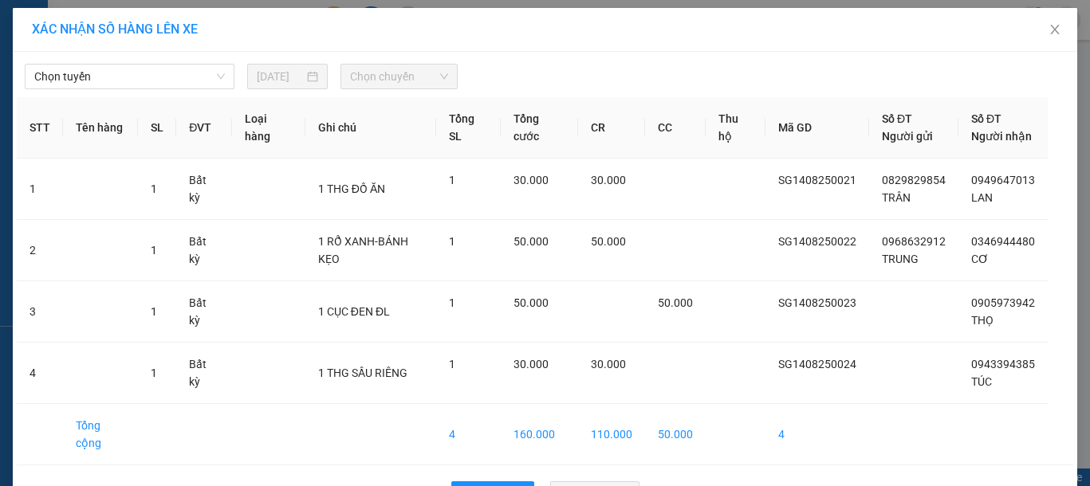
click at [145, 93] on div "Chọn tuyến 14/08/2025 Chọn chuyến STT Tên hàng SL ĐVT Loại hàng Ghi chú Tổng SL…" at bounding box center [545, 285] width 1064 height 467
click at [145, 80] on span "Chọn tuyến" at bounding box center [129, 77] width 190 height 24
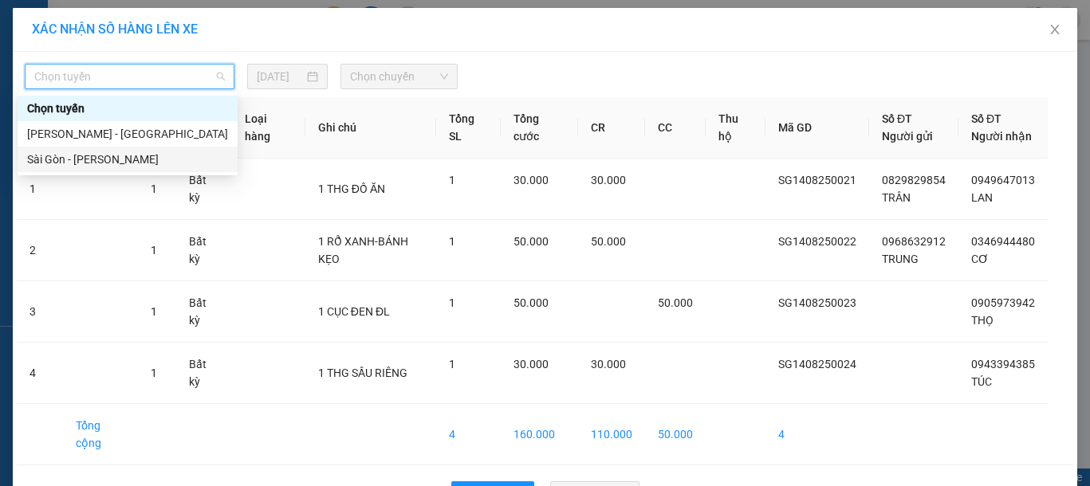
click at [104, 169] on div "Sài Gòn - [PERSON_NAME]" at bounding box center [128, 160] width 220 height 26
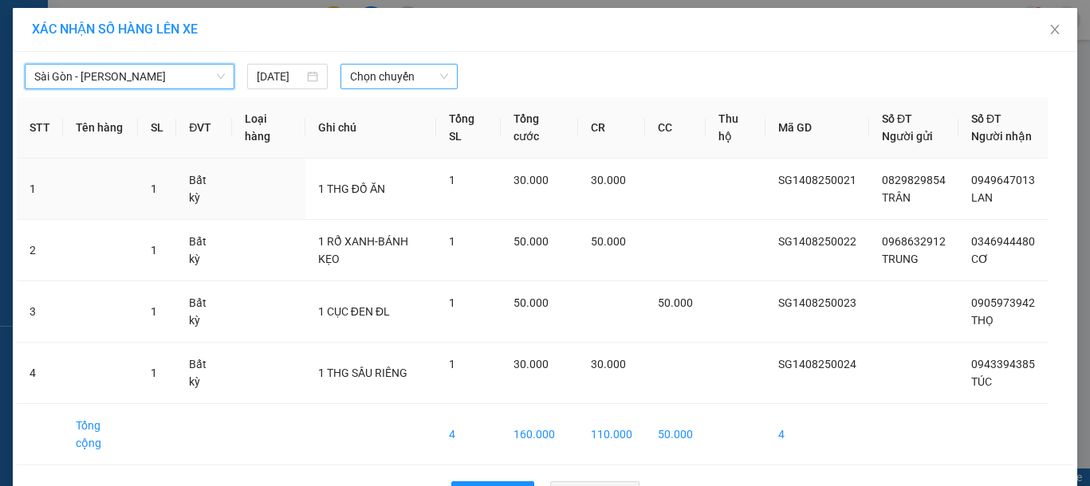
click at [381, 81] on span "Chọn chuyến" at bounding box center [399, 77] width 98 height 24
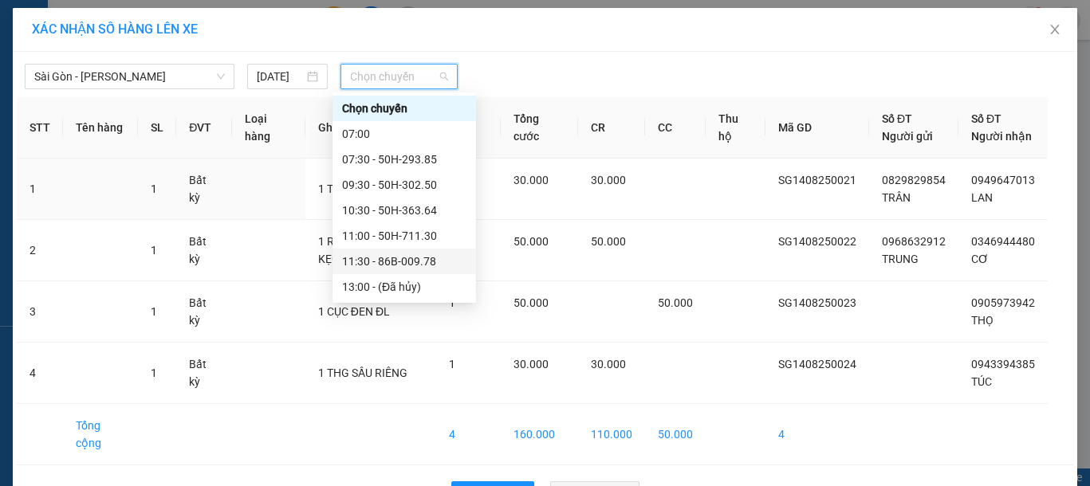
click at [431, 257] on div "11:30 - 86B-009.78" at bounding box center [404, 262] width 124 height 18
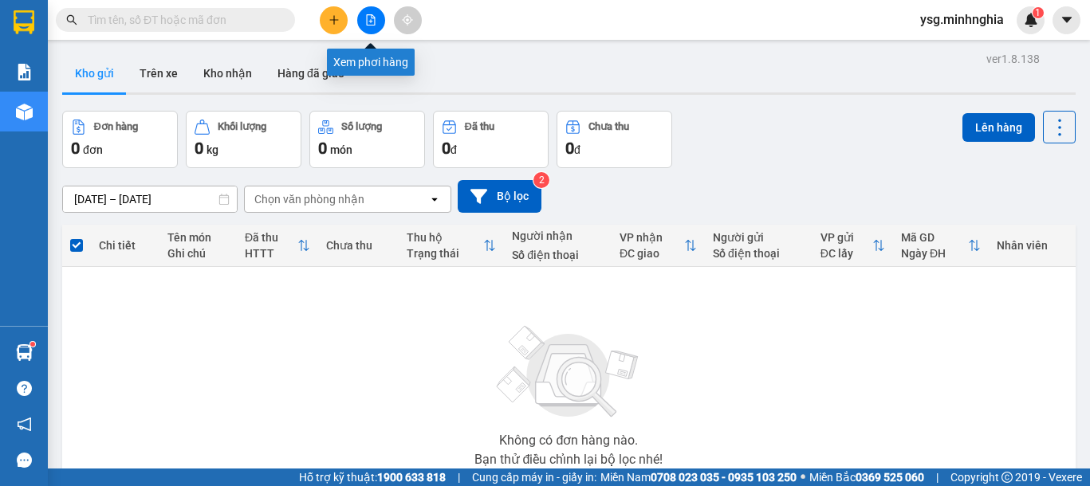
click at [380, 22] on button at bounding box center [371, 20] width 28 height 28
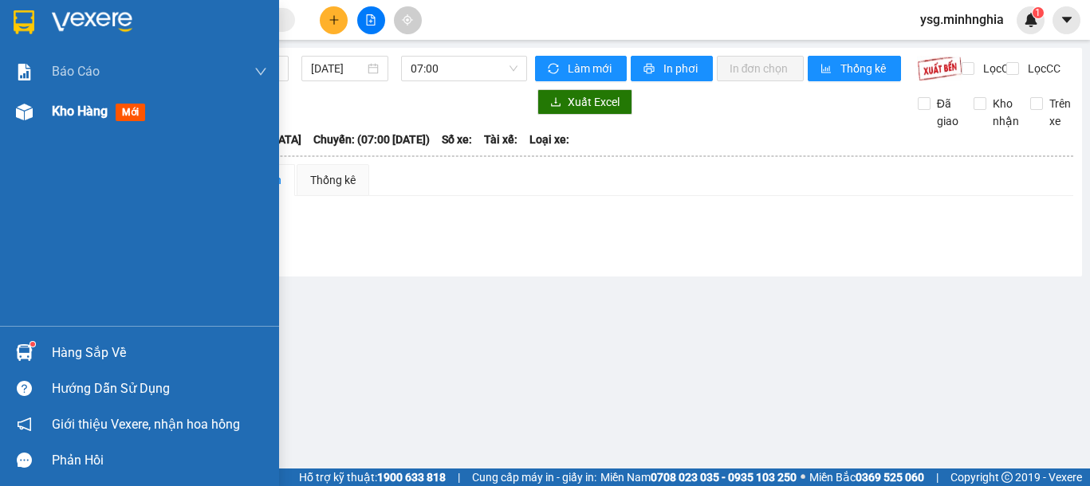
click at [6, 112] on div "Kho hàng mới" at bounding box center [139, 112] width 279 height 40
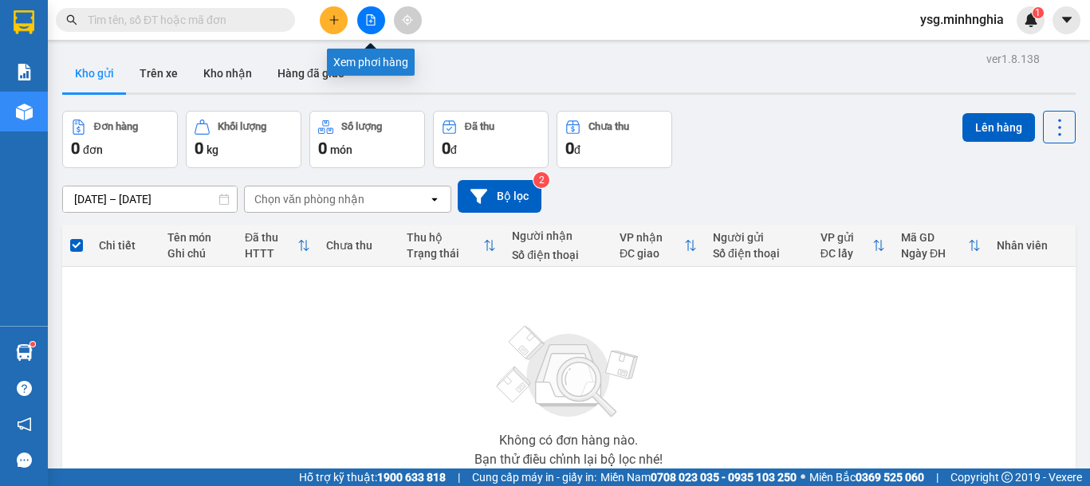
click at [357, 22] on button at bounding box center [371, 20] width 28 height 28
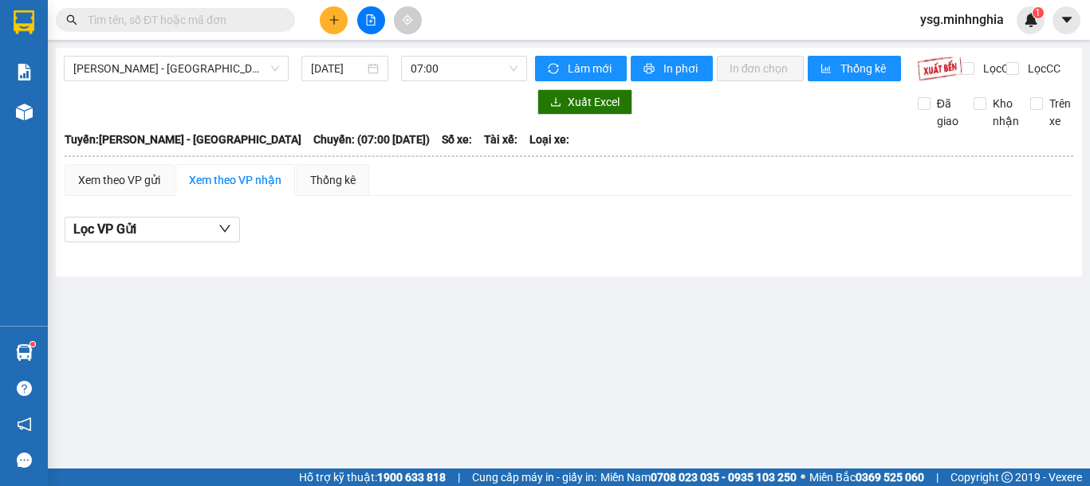
click at [157, 81] on div "Phan Rí - Sài Gòn 14/08/2025 07:00" at bounding box center [295, 69] width 463 height 26
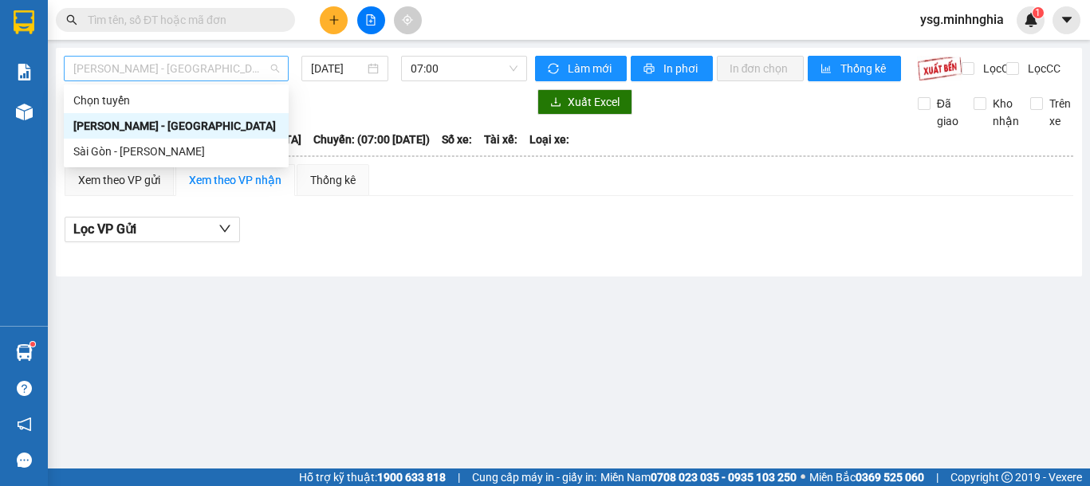
click at [167, 71] on span "[PERSON_NAME] - [GEOGRAPHIC_DATA]" at bounding box center [176, 69] width 206 height 24
click at [140, 147] on div "Sài Gòn - [PERSON_NAME]" at bounding box center [176, 152] width 206 height 18
type input "[DATE]"
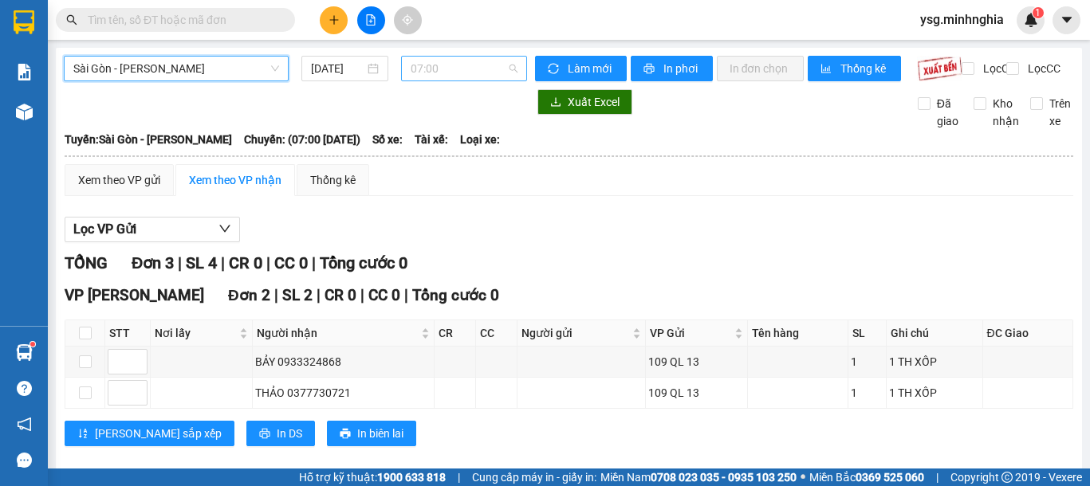
click at [422, 66] on span "07:00" at bounding box center [463, 69] width 107 height 24
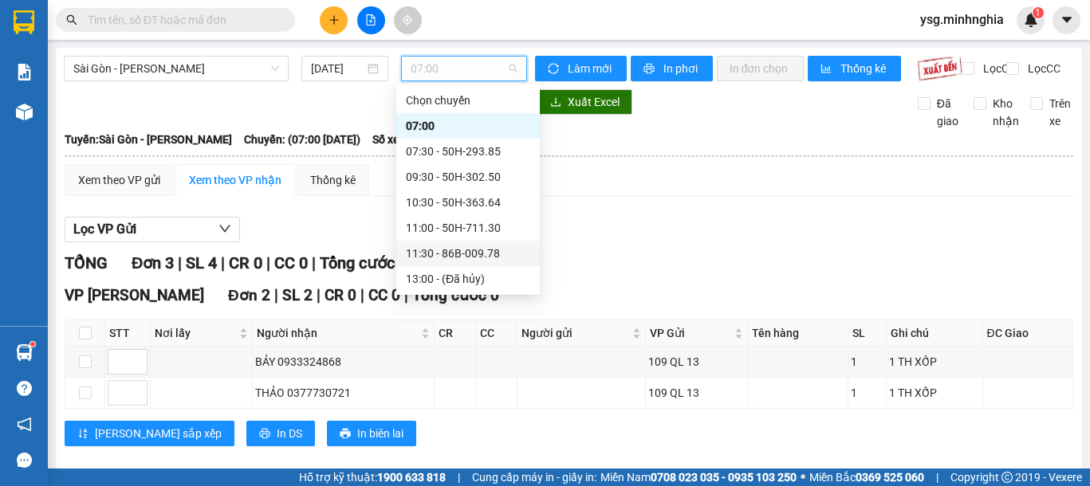
click at [469, 247] on div "11:30 - 86B-009.78" at bounding box center [468, 254] width 124 height 18
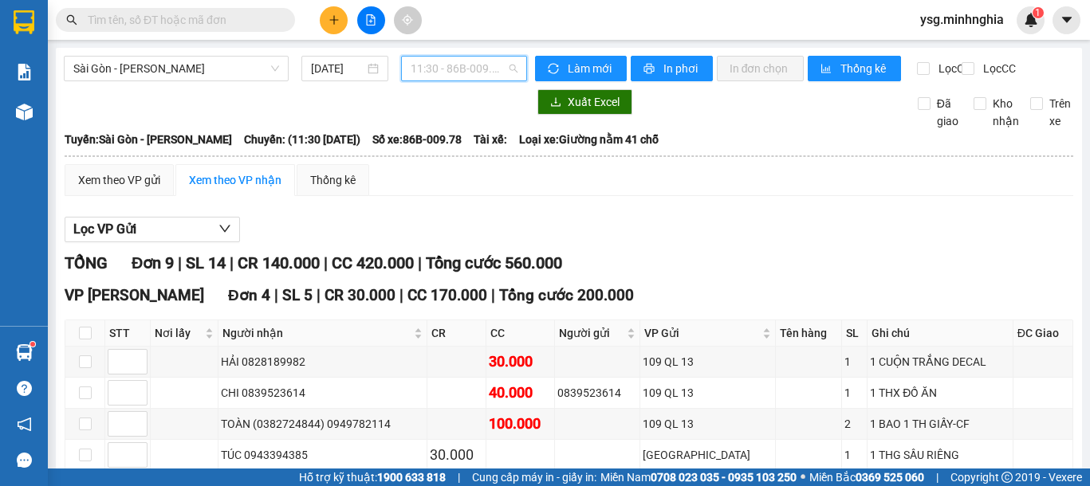
click at [494, 69] on span "11:30 - 86B-009.78" at bounding box center [463, 69] width 107 height 24
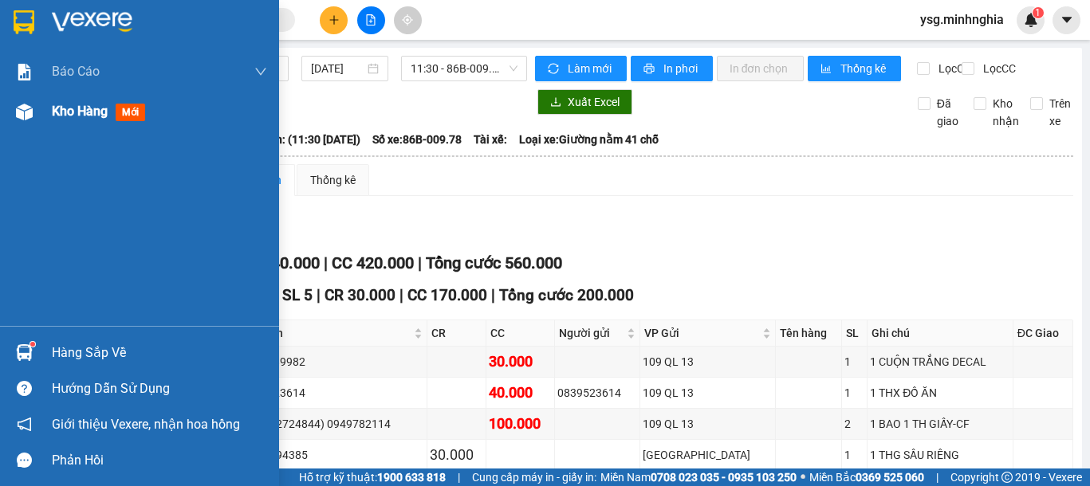
click at [27, 107] on img at bounding box center [24, 112] width 17 height 17
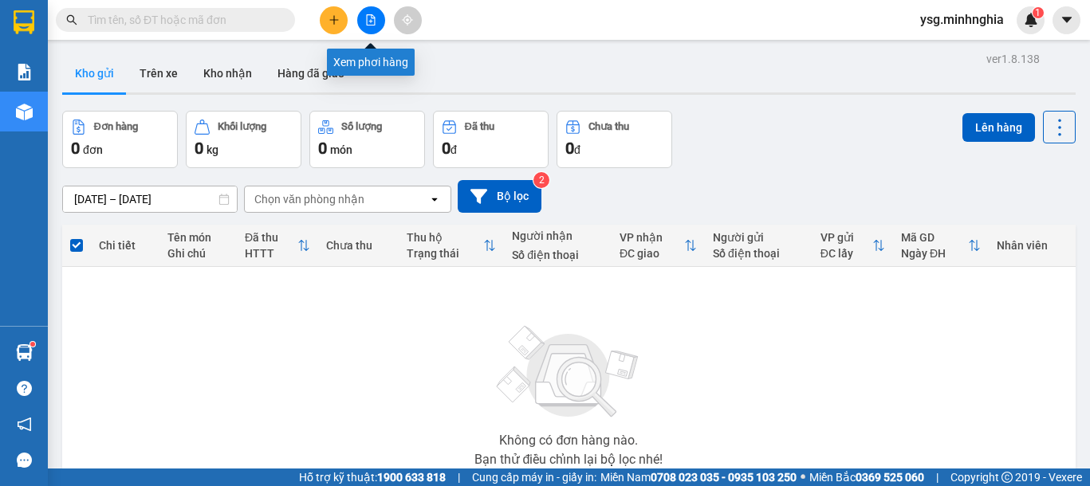
click at [376, 17] on button at bounding box center [371, 20] width 28 height 28
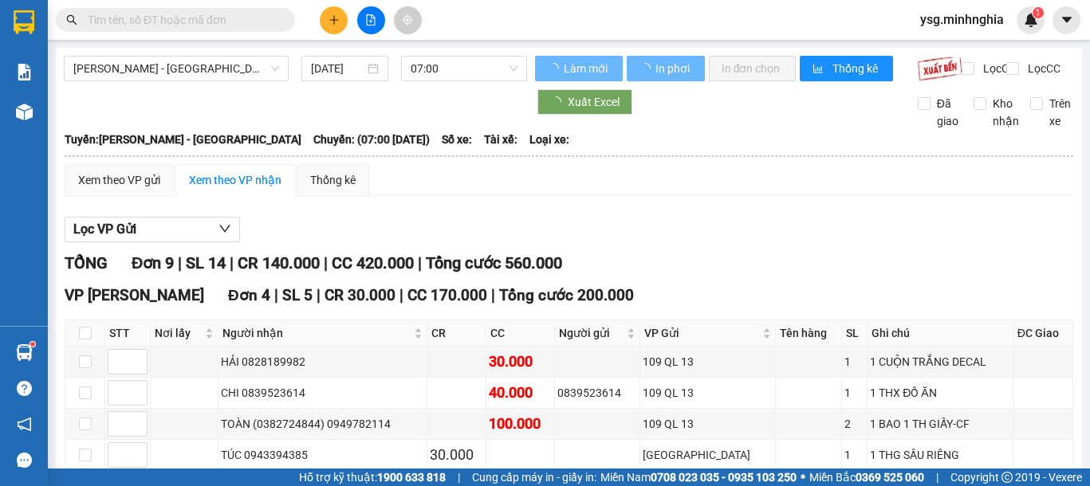
click at [194, 61] on span "[PERSON_NAME] - [GEOGRAPHIC_DATA]" at bounding box center [176, 69] width 206 height 24
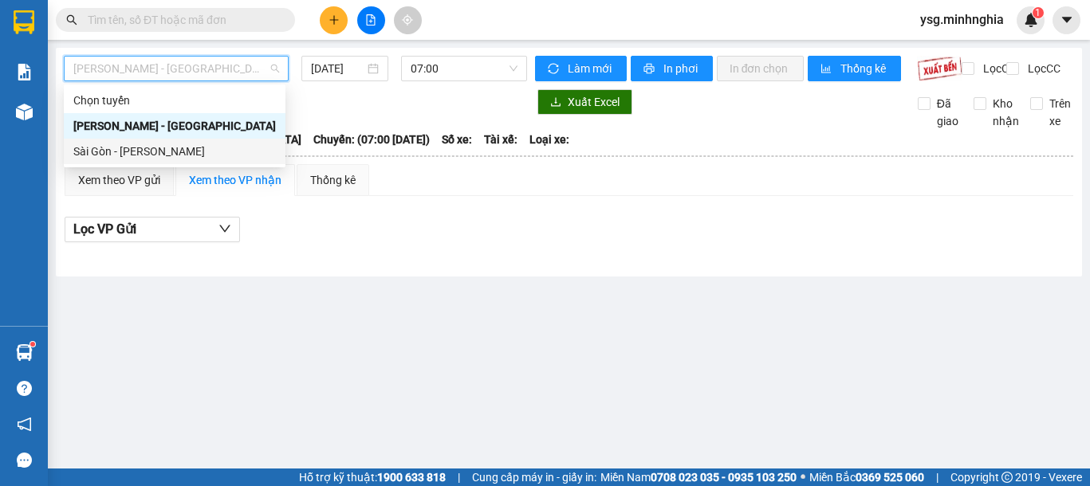
click at [157, 140] on div "Sài Gòn - [PERSON_NAME]" at bounding box center [175, 152] width 222 height 26
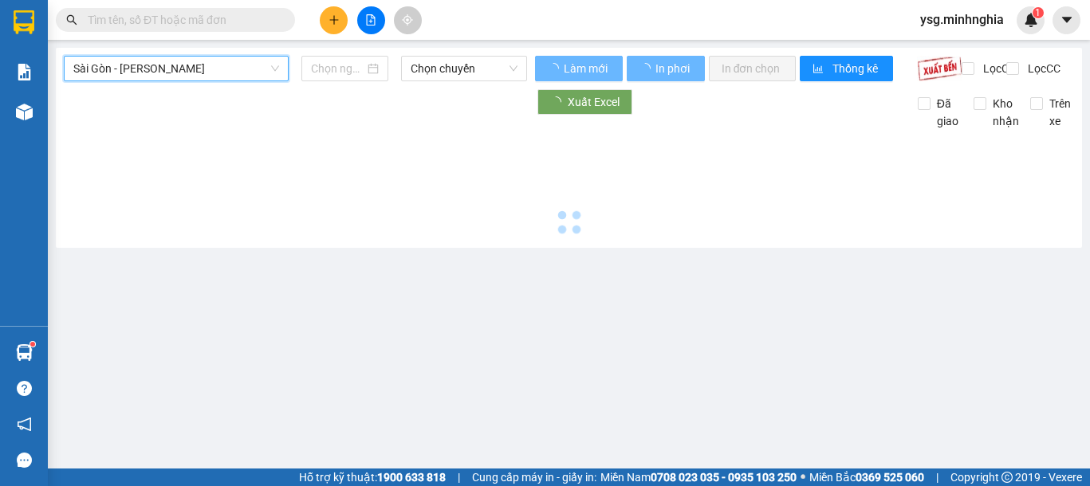
type input "[DATE]"
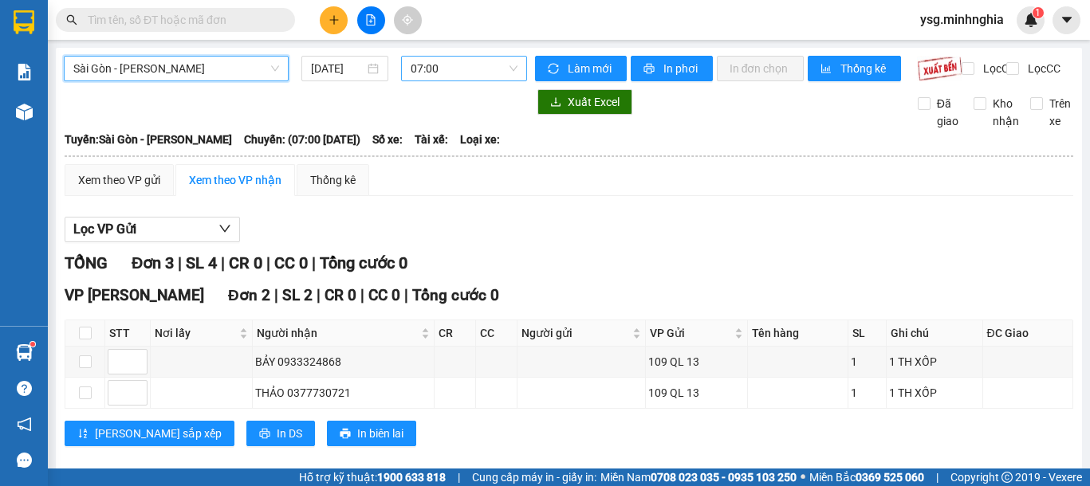
click at [434, 70] on span "07:00" at bounding box center [463, 69] width 107 height 24
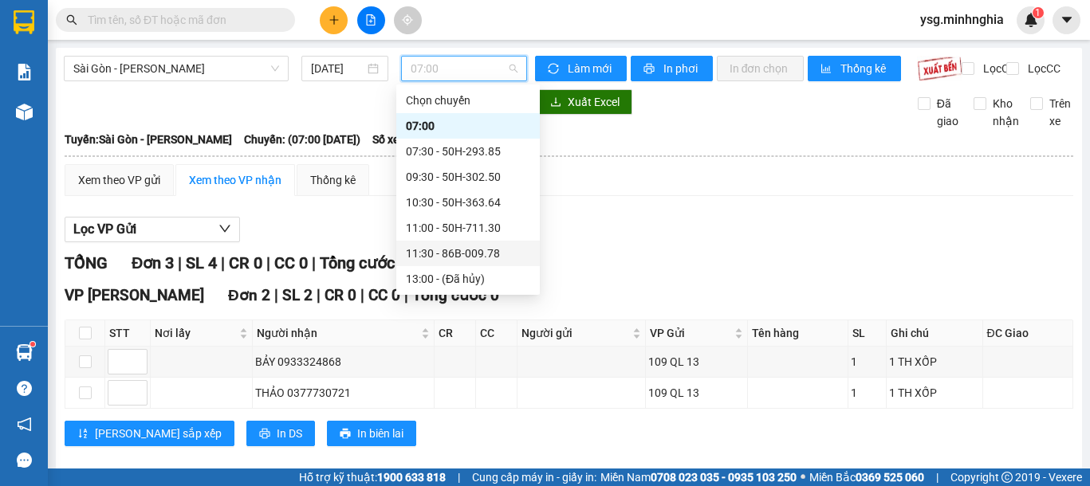
click at [460, 247] on div "11:30 - 86B-009.78" at bounding box center [468, 254] width 124 height 18
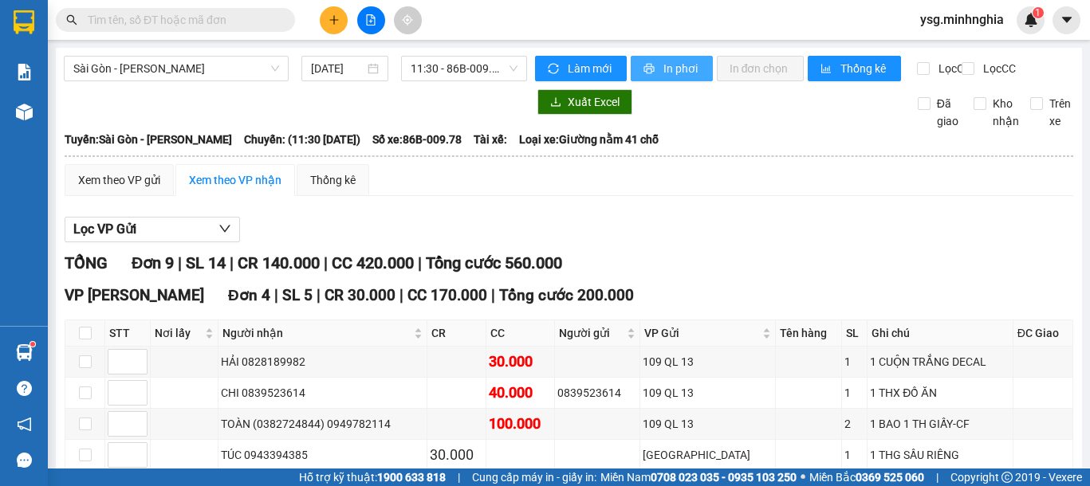
click at [663, 73] on span "In phơi" at bounding box center [681, 69] width 37 height 18
click at [206, 67] on span "Sài Gòn - [PERSON_NAME]" at bounding box center [176, 69] width 206 height 24
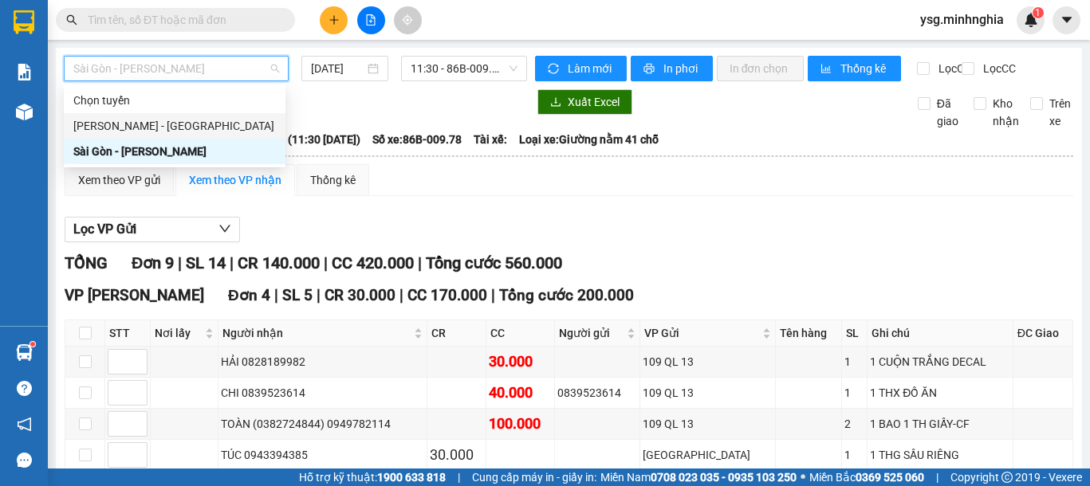
click at [141, 124] on div "[PERSON_NAME] - [GEOGRAPHIC_DATA]" at bounding box center [174, 126] width 202 height 18
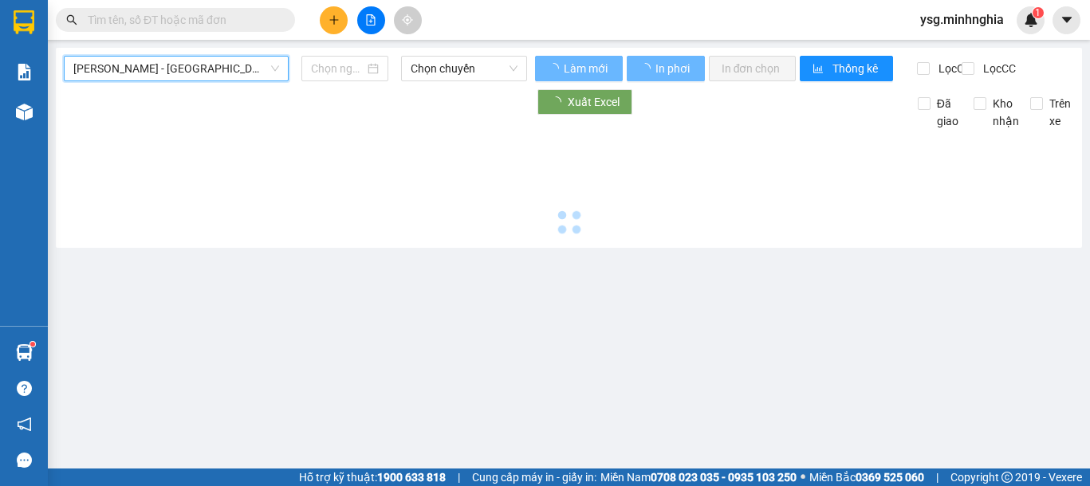
type input "[DATE]"
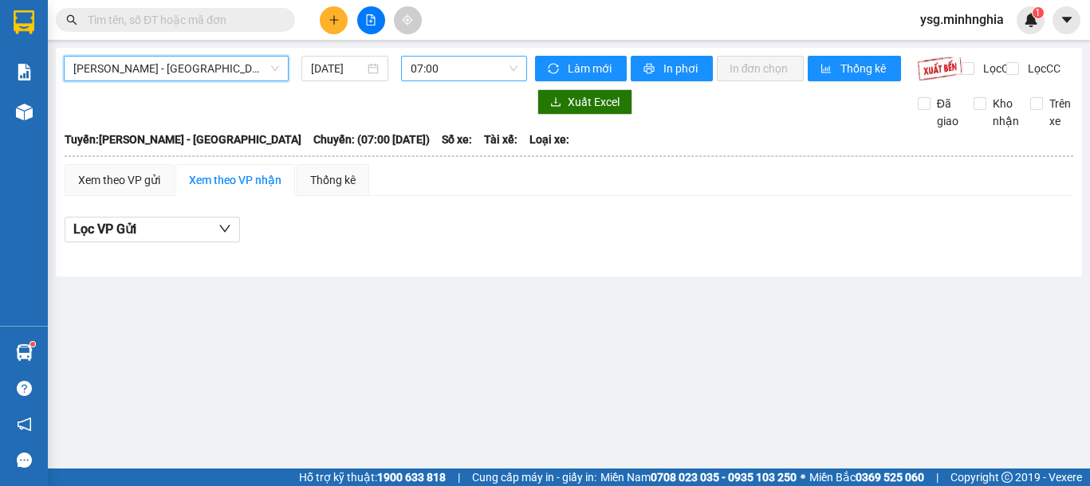
click at [485, 72] on span "07:00" at bounding box center [463, 69] width 107 height 24
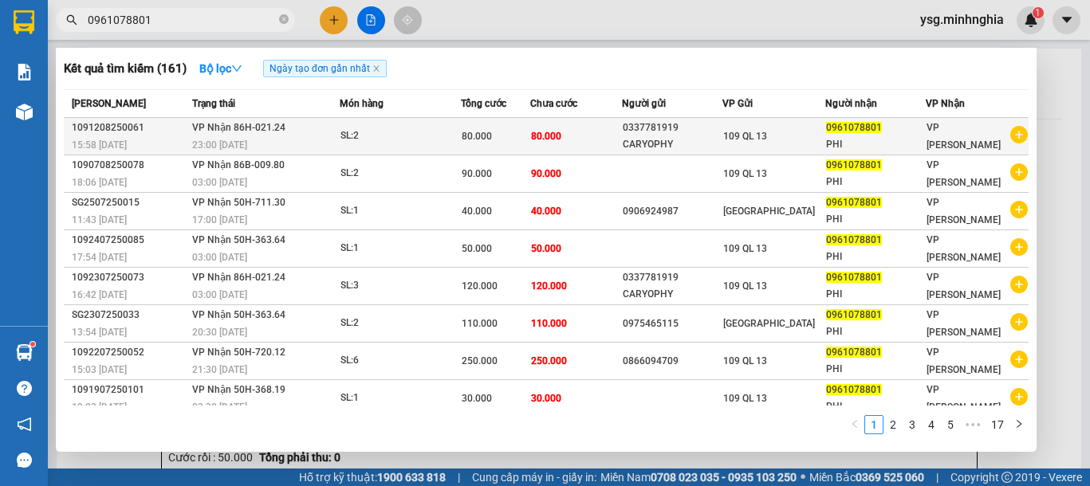
type input "0961078801"
click at [501, 135] on div "80.000" at bounding box center [495, 137] width 68 height 18
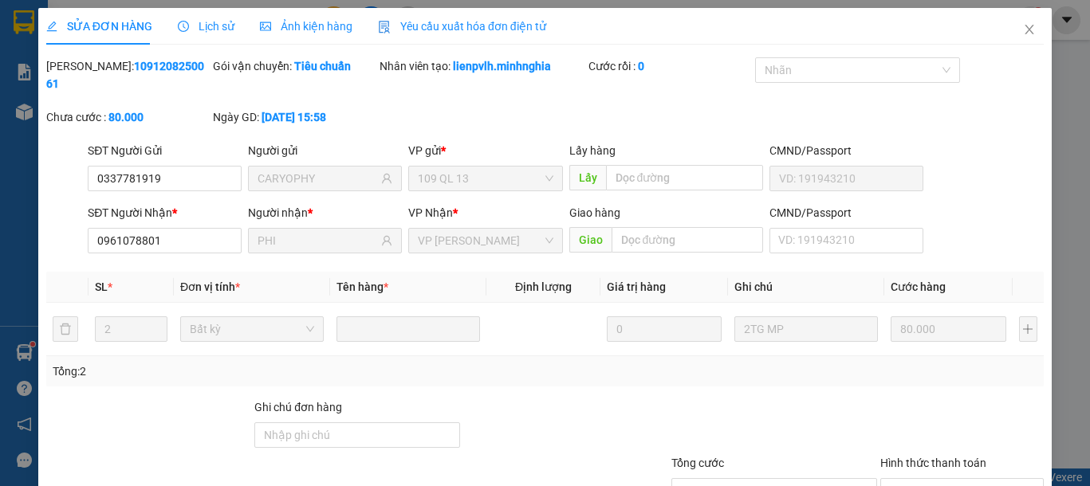
type input "0337781919"
type input "CARYOPHY"
type input "0961078801"
type input "PHI"
type input "80.000"
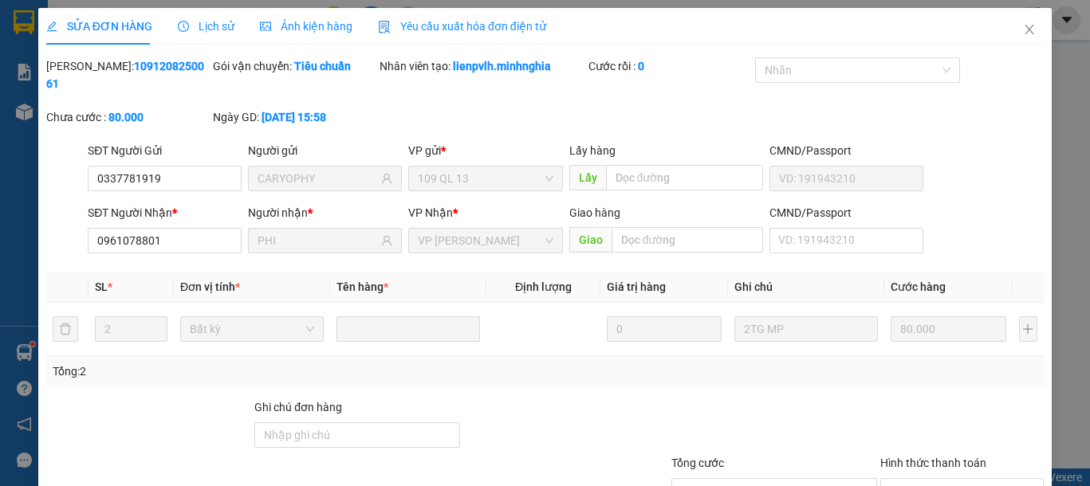
type input "80.000"
click at [1007, 29] on span "Close" at bounding box center [1029, 30] width 45 height 45
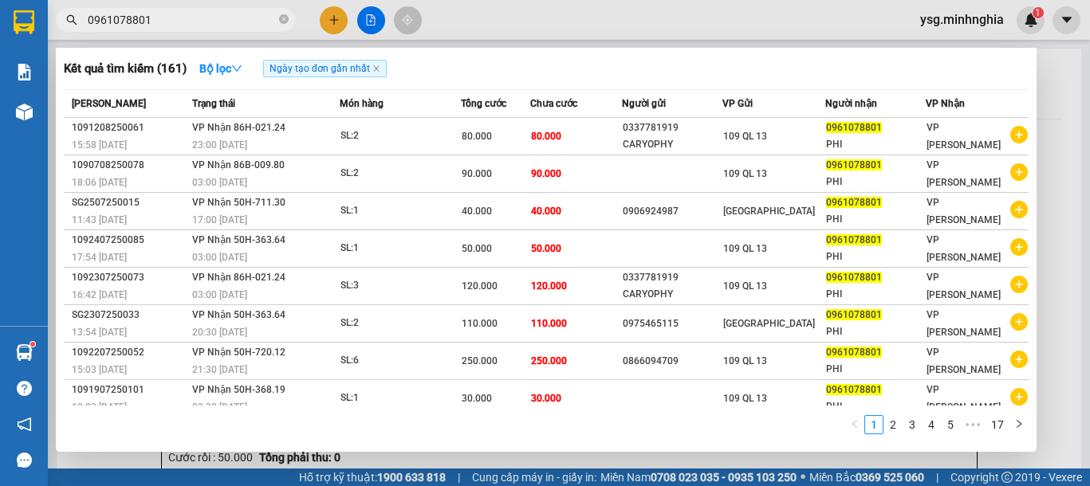
click at [203, 20] on input "0961078801" at bounding box center [182, 20] width 188 height 18
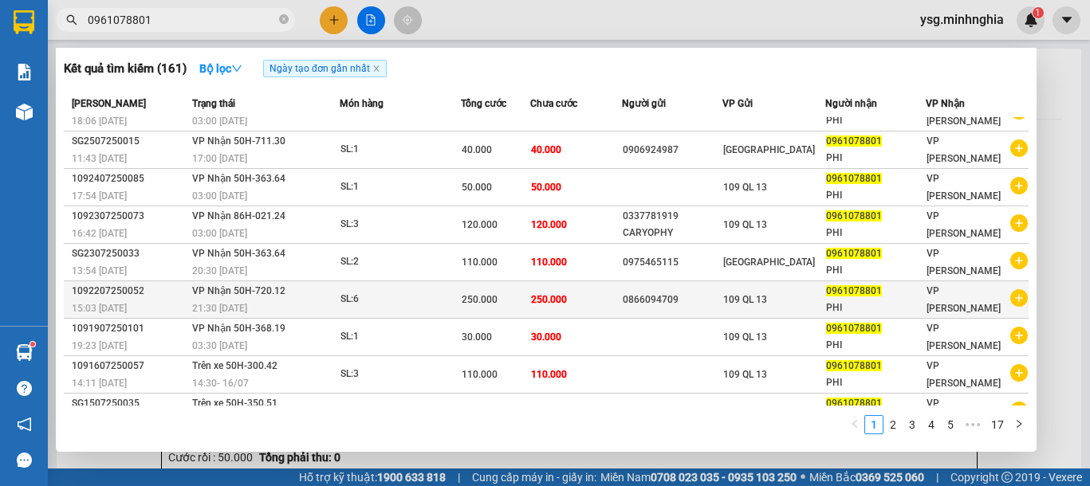
scroll to position [87, 0]
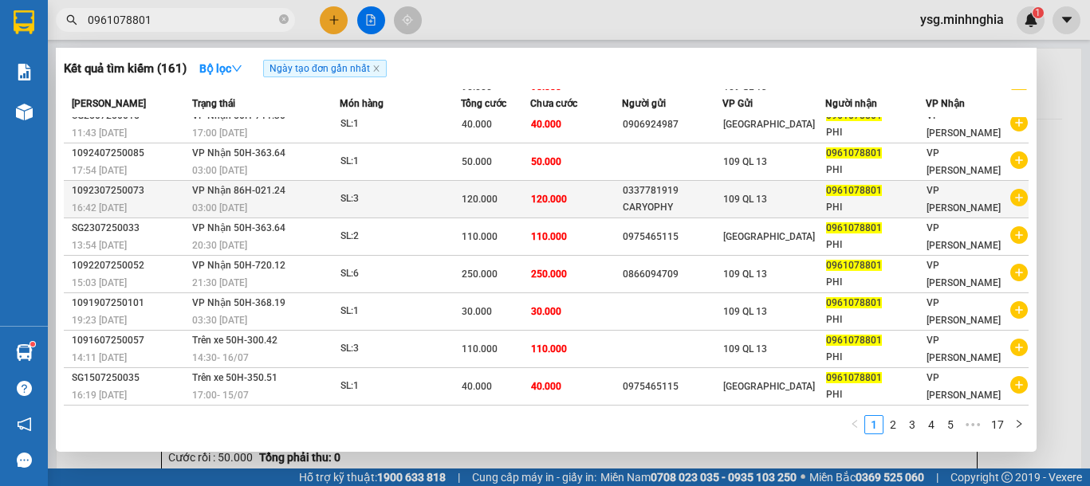
click at [712, 202] on div "CARYOPHY" at bounding box center [671, 207] width 99 height 17
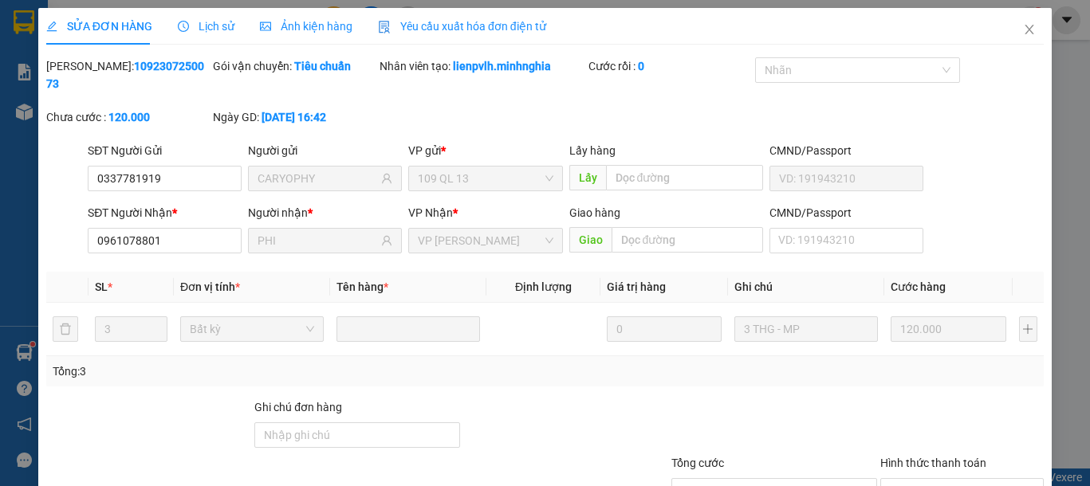
type input "0337781919"
type input "CARYOPHY"
type input "0961078801"
type input "PHI"
type input "120.000"
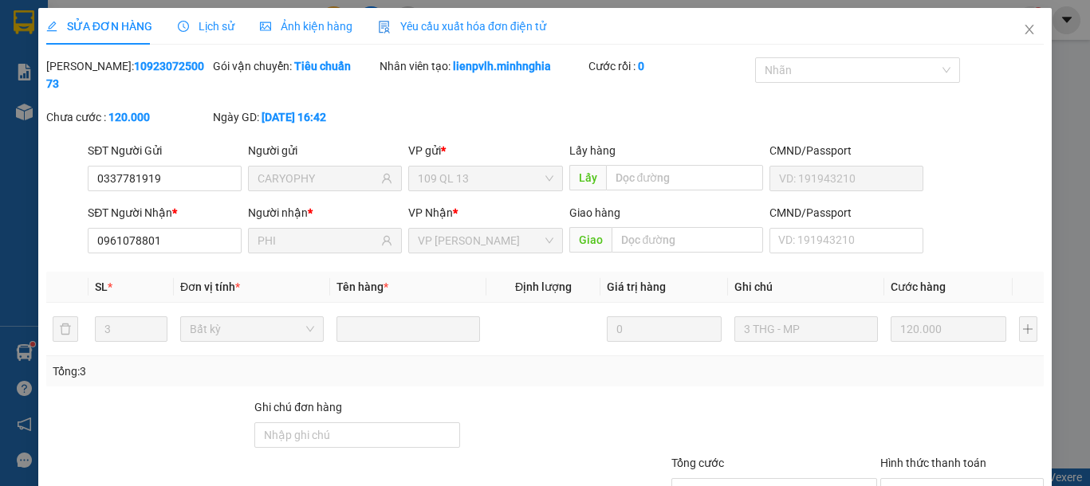
type input "120.000"
click at [1023, 29] on icon "close" at bounding box center [1029, 29] width 13 height 13
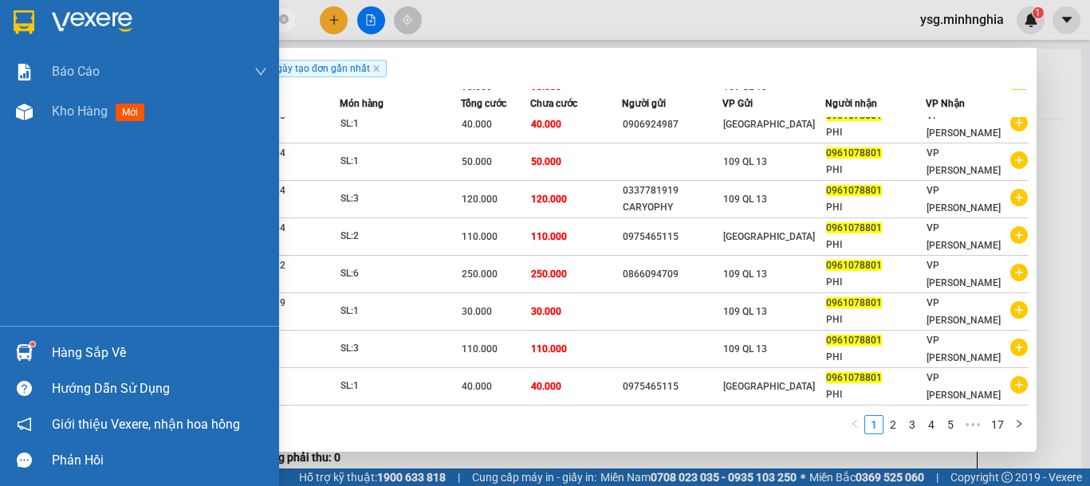
drag, startPoint x: 145, startPoint y: 26, endPoint x: 0, endPoint y: 44, distance: 146.2
click at [0, 44] on section "Kết quả tìm kiếm ( 161 ) Bộ lọc Ngày tạo đơn gần nhất Mã ĐH Trạng thái Món hàng…" at bounding box center [545, 243] width 1090 height 486
paste input "809610"
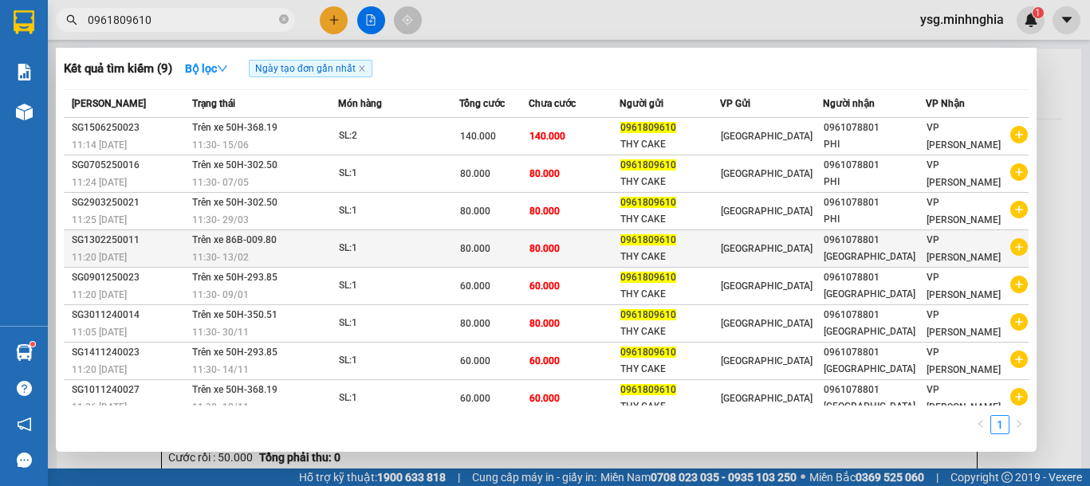
type input "0961809610"
click at [702, 242] on div "0961809610" at bounding box center [669, 240] width 99 height 17
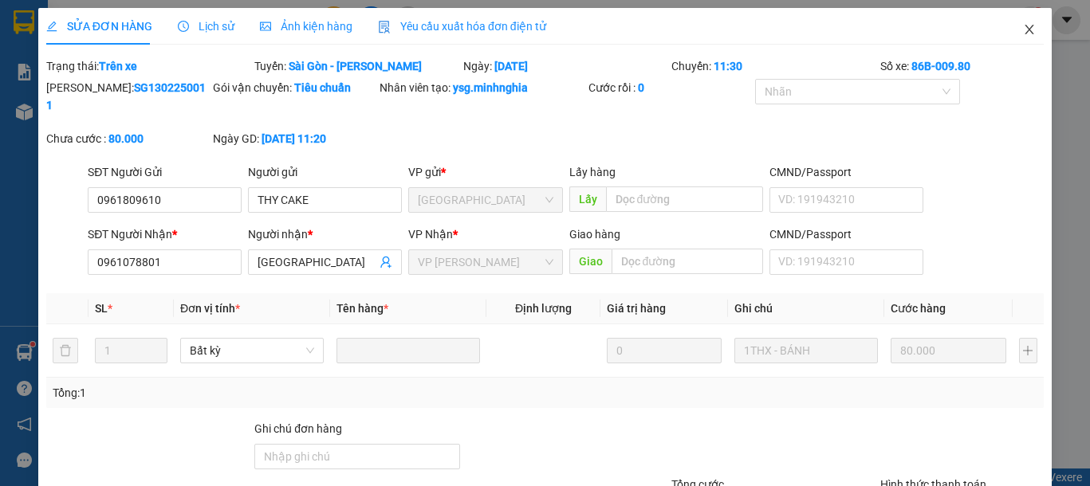
type input "0961809610"
type input "0961078801"
type input "80.000"
click at [1021, 27] on span "Close" at bounding box center [1029, 30] width 45 height 45
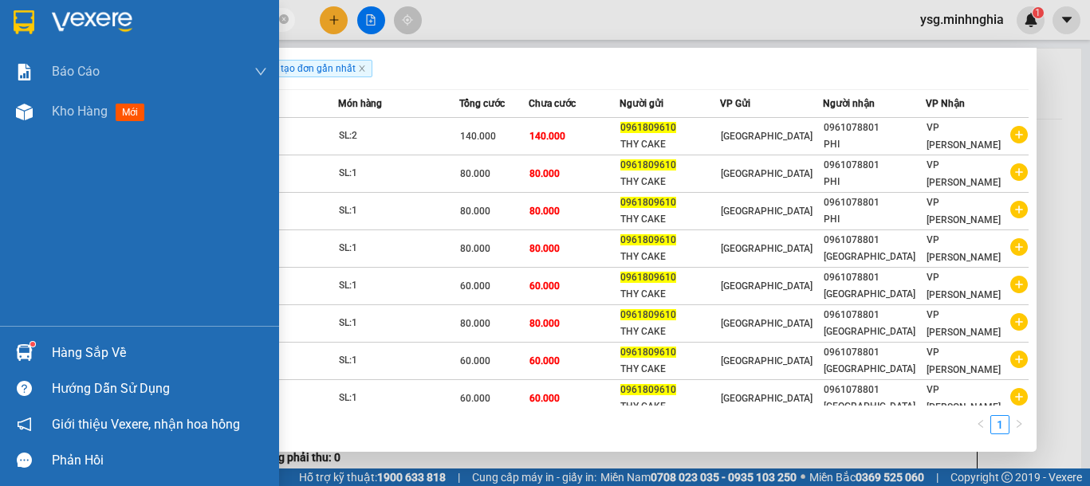
drag, startPoint x: 172, startPoint y: 22, endPoint x: 36, endPoint y: 30, distance: 136.6
click at [36, 30] on section "Kết quả tìm kiếm ( 9 ) Bộ lọc Ngày tạo đơn gần nhất Mã ĐH Trạng thái Món hàng T…" at bounding box center [545, 243] width 1090 height 486
paste input "34694448"
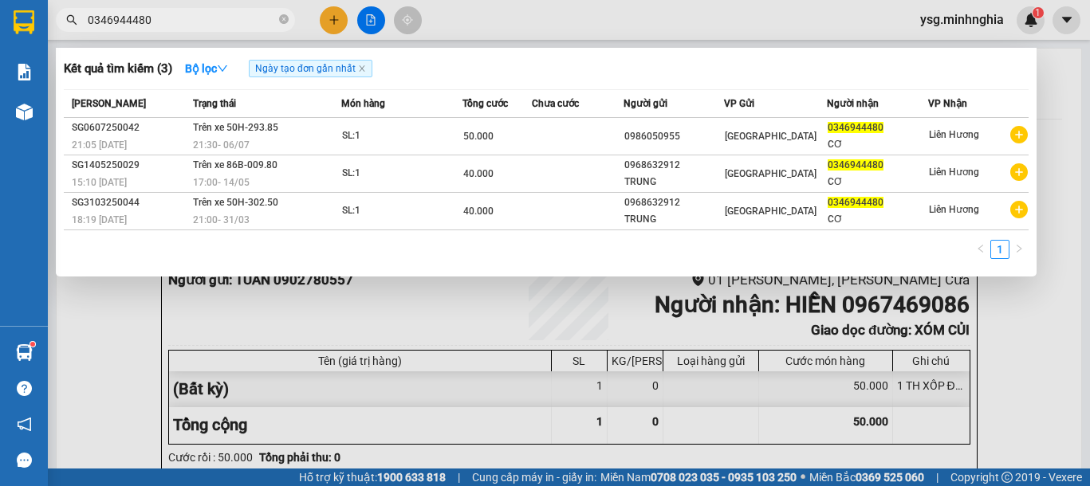
type input "0346944480"
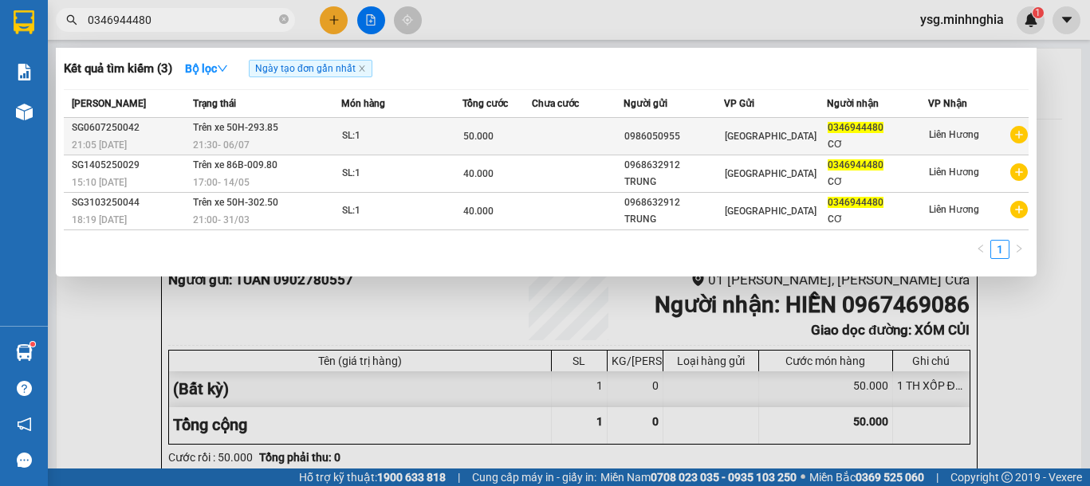
click at [478, 154] on td "50.000" at bounding box center [496, 136] width 69 height 37
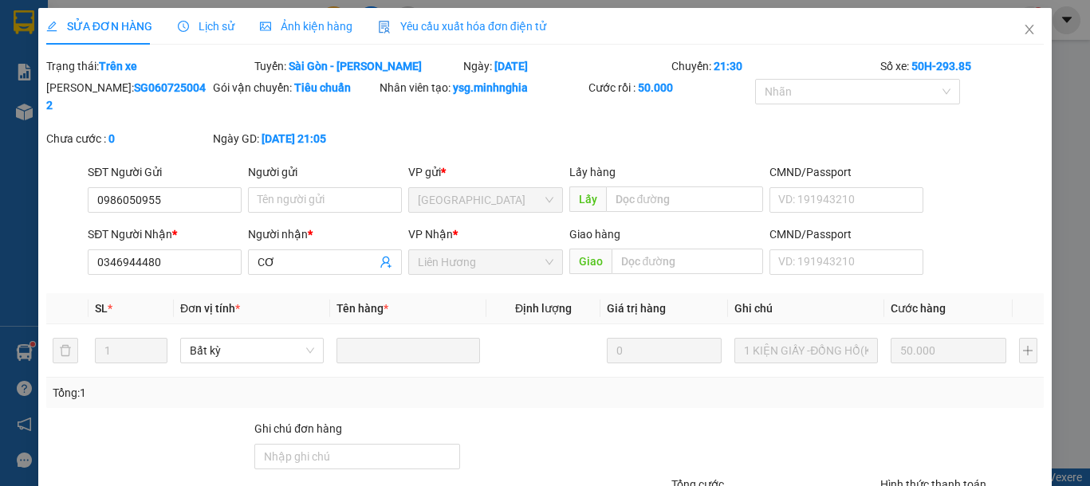
type input "0986050955"
type input "0346944480"
type input "50.000"
click at [1023, 33] on icon "close" at bounding box center [1029, 29] width 13 height 13
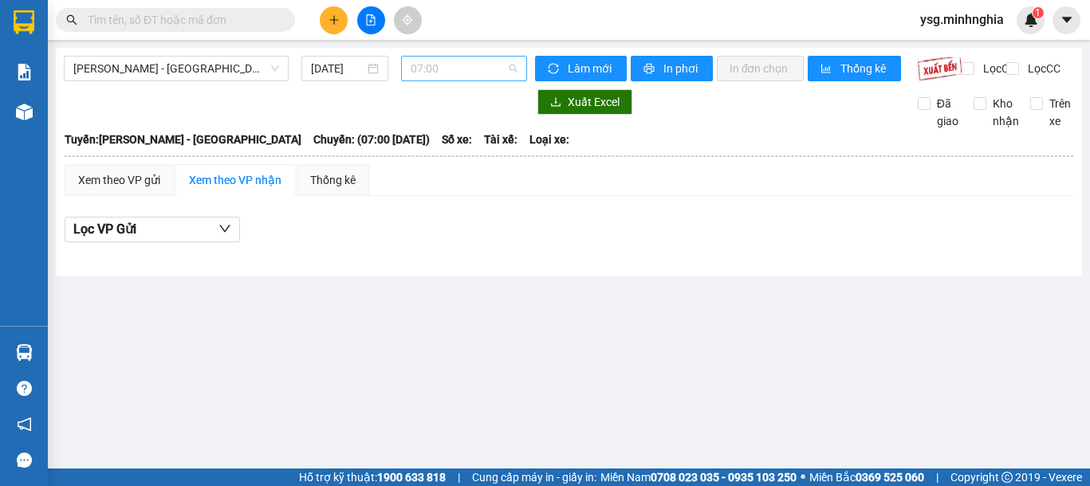
click at [459, 69] on span "07:00" at bounding box center [463, 69] width 107 height 24
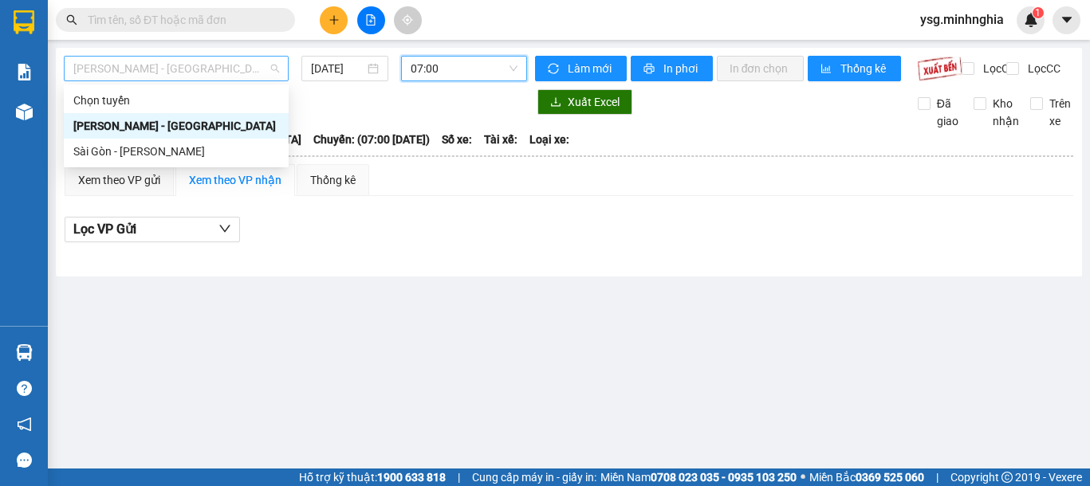
click at [248, 73] on span "[PERSON_NAME] - [GEOGRAPHIC_DATA]" at bounding box center [176, 69] width 206 height 24
click at [212, 145] on div "Sài Gòn - [PERSON_NAME]" at bounding box center [176, 152] width 206 height 18
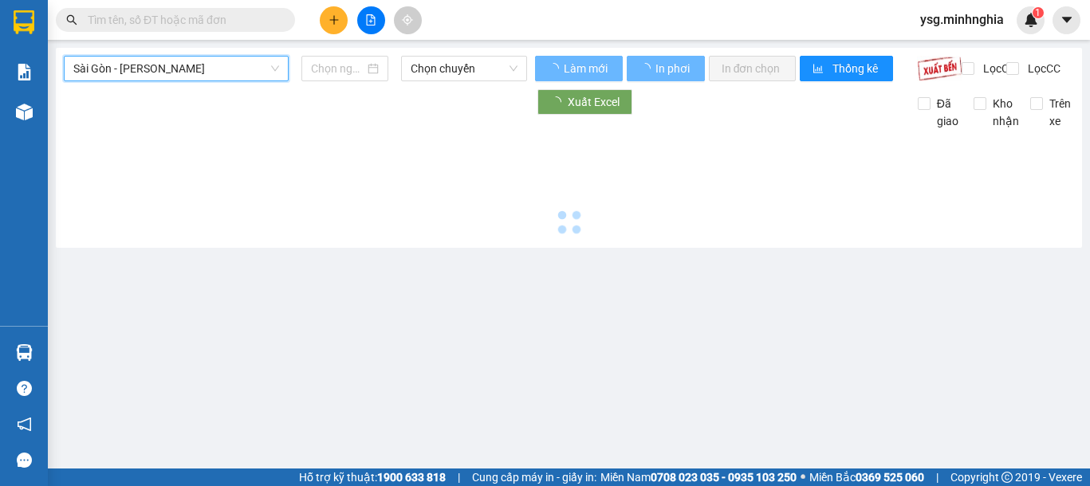
type input "[DATE]"
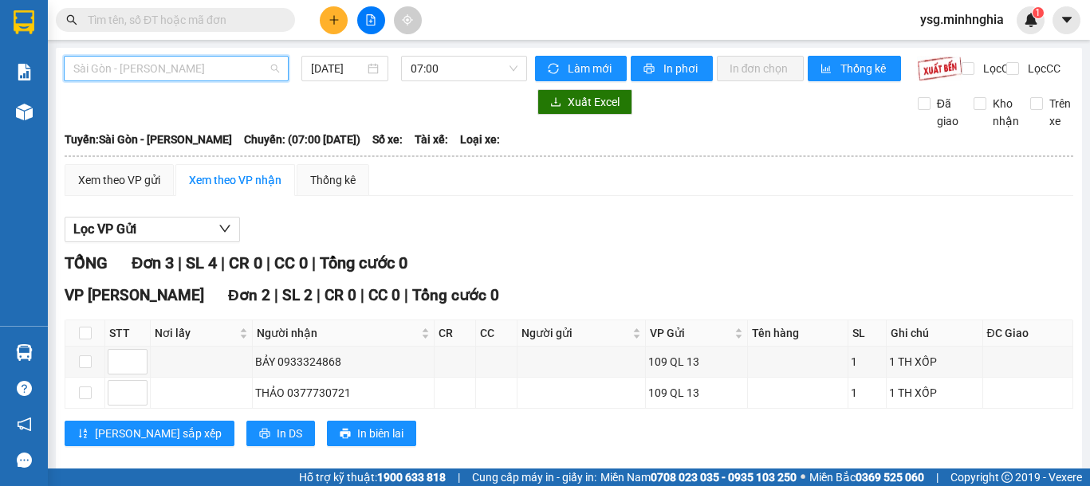
click at [240, 67] on span "Sài Gòn - [PERSON_NAME]" at bounding box center [176, 69] width 206 height 24
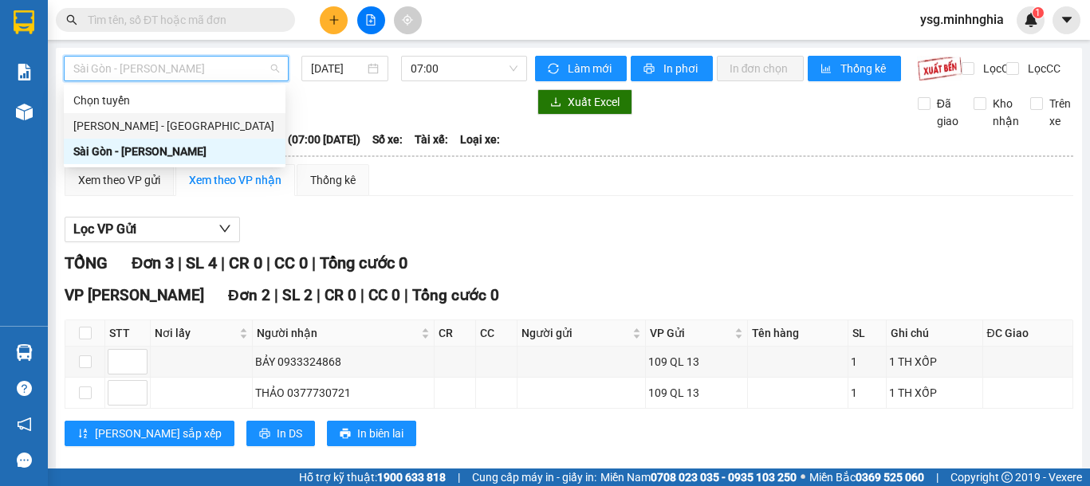
click at [175, 118] on div "[PERSON_NAME] - [GEOGRAPHIC_DATA]" at bounding box center [174, 126] width 202 height 18
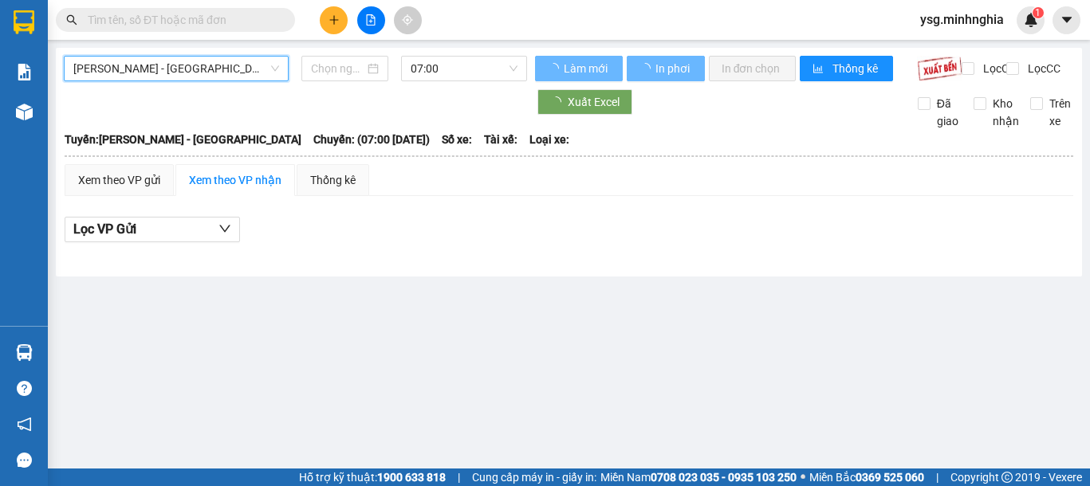
type input "[DATE]"
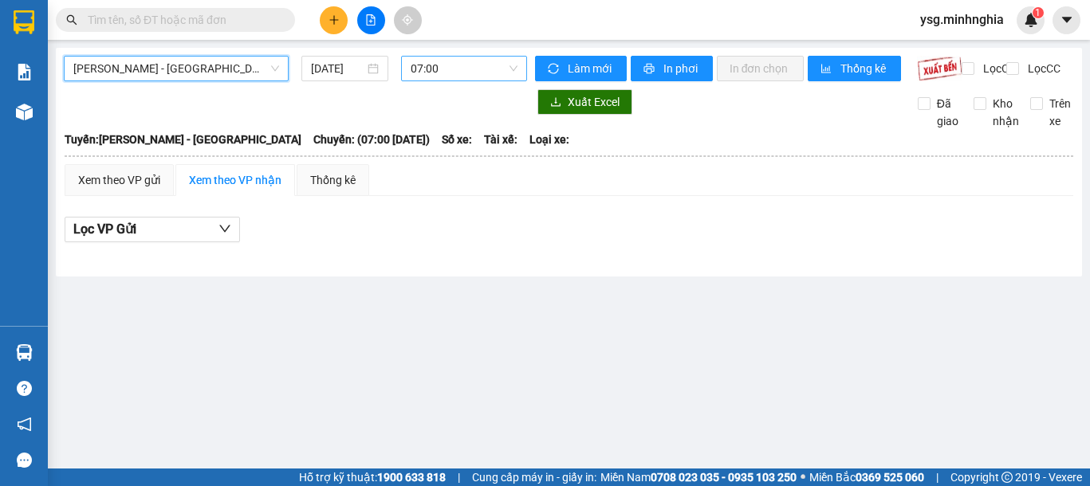
click at [502, 63] on span "07:00" at bounding box center [463, 69] width 107 height 24
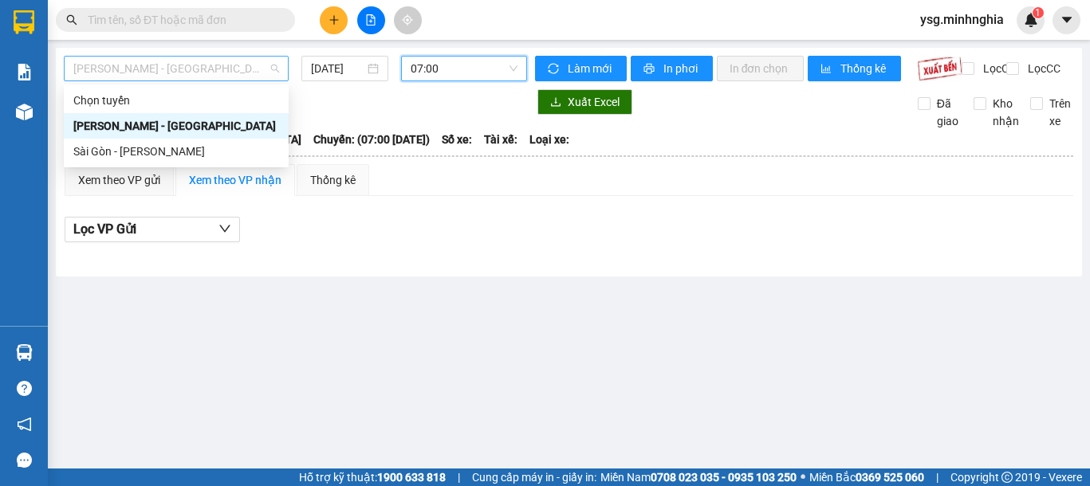
click at [202, 60] on span "[PERSON_NAME] - [GEOGRAPHIC_DATA]" at bounding box center [176, 69] width 206 height 24
click at [162, 146] on div "Sài Gòn - [PERSON_NAME]" at bounding box center [176, 152] width 206 height 18
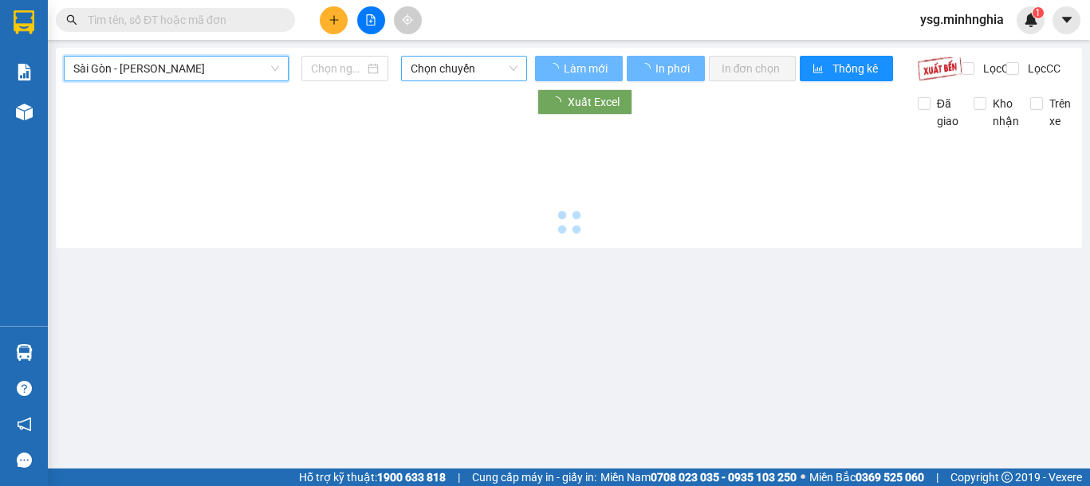
type input "[DATE]"
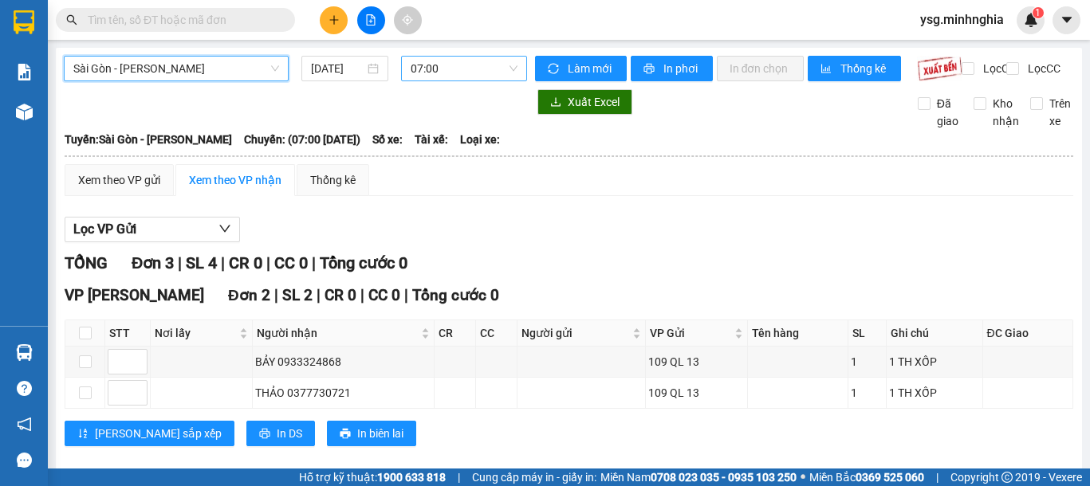
click at [453, 69] on span "07:00" at bounding box center [463, 69] width 107 height 24
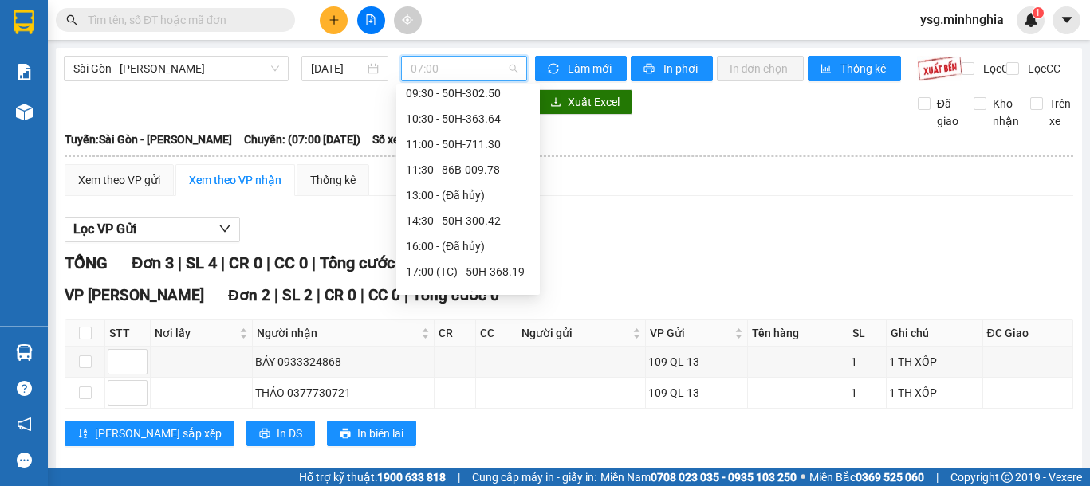
scroll to position [87, 0]
click at [486, 164] on div "11:30 - 86B-009.78" at bounding box center [468, 167] width 124 height 18
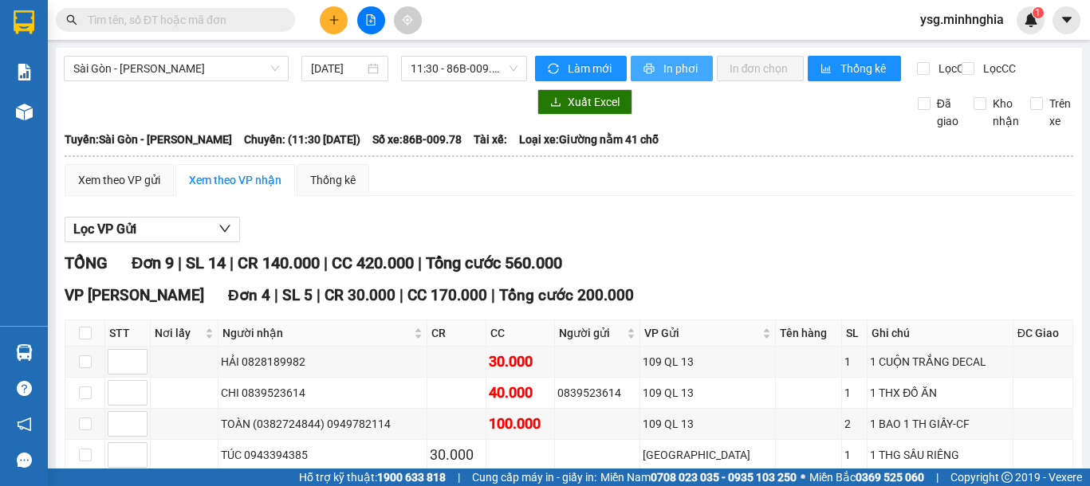
click at [678, 65] on span "In phơi" at bounding box center [681, 69] width 37 height 18
